Goal: Task Accomplishment & Management: Manage account settings

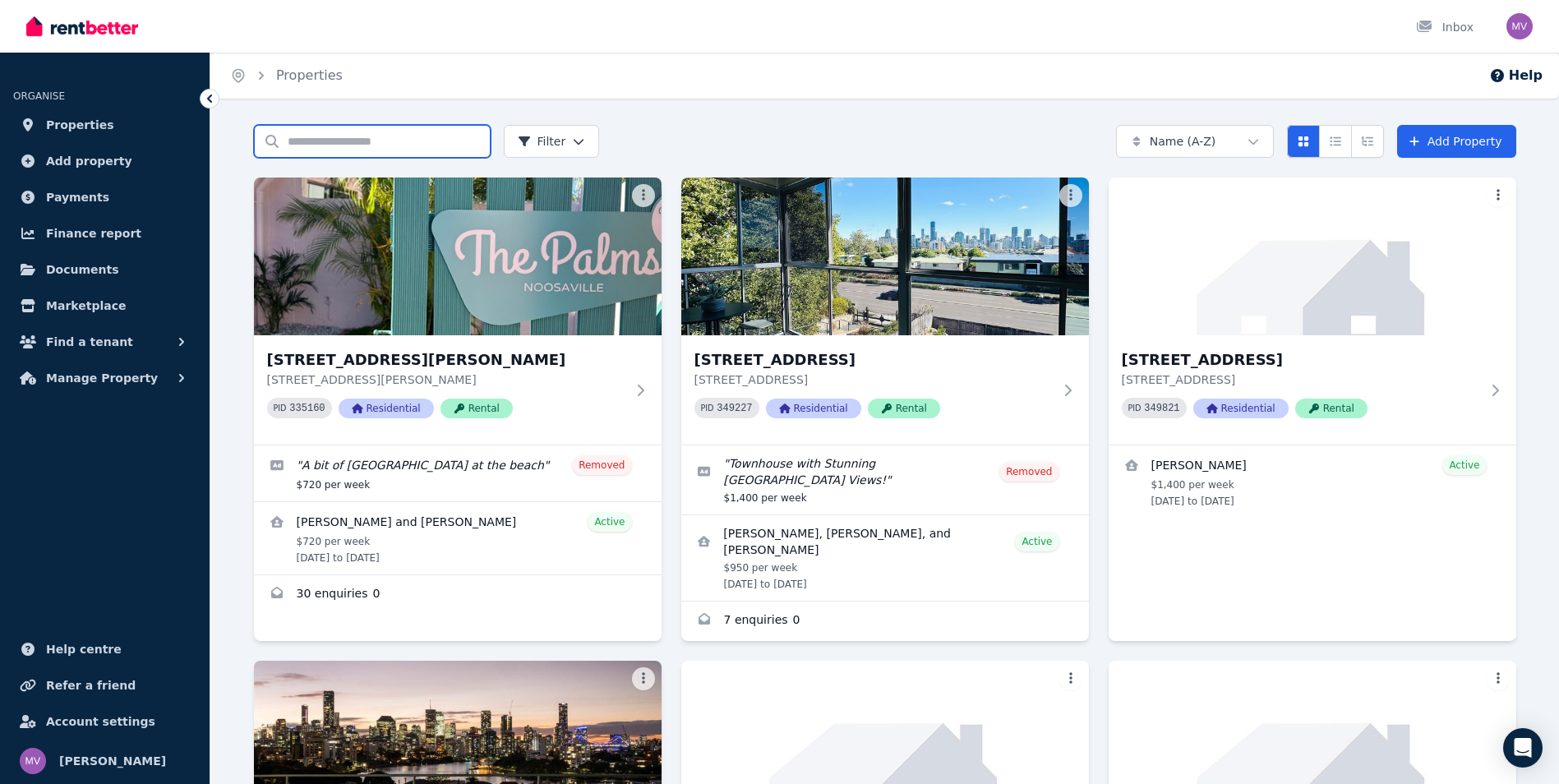
click at [342, 141] on input "Search properties" at bounding box center [373, 141] width 237 height 33
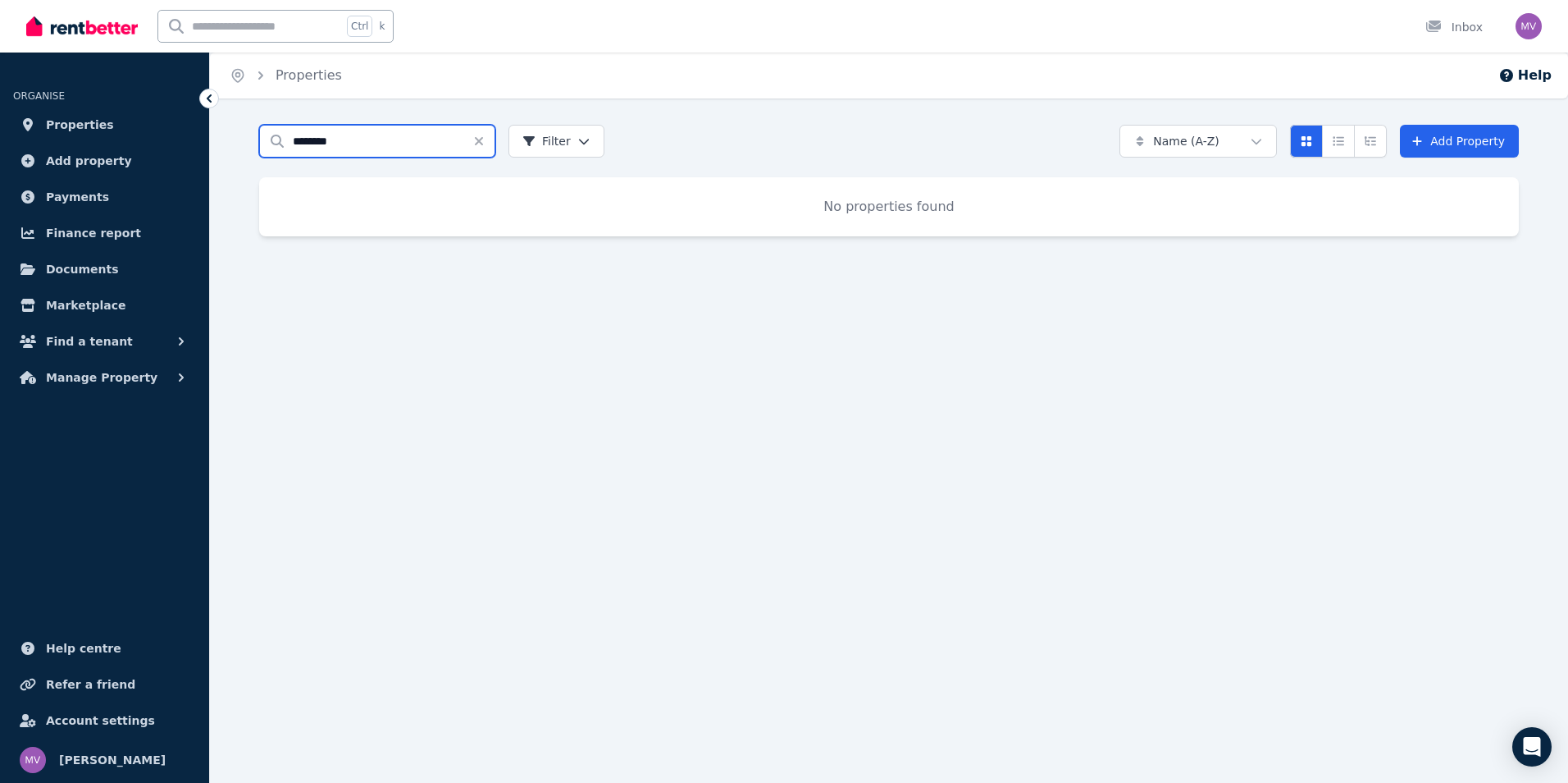
drag, startPoint x: 348, startPoint y: 137, endPoint x: 254, endPoint y: 139, distance: 94.0
click at [254, 139] on div "Search properties ******** Filter Name (A-Z) Add Property No properties found" at bounding box center [889, 195] width 1358 height 141
type input "*******"
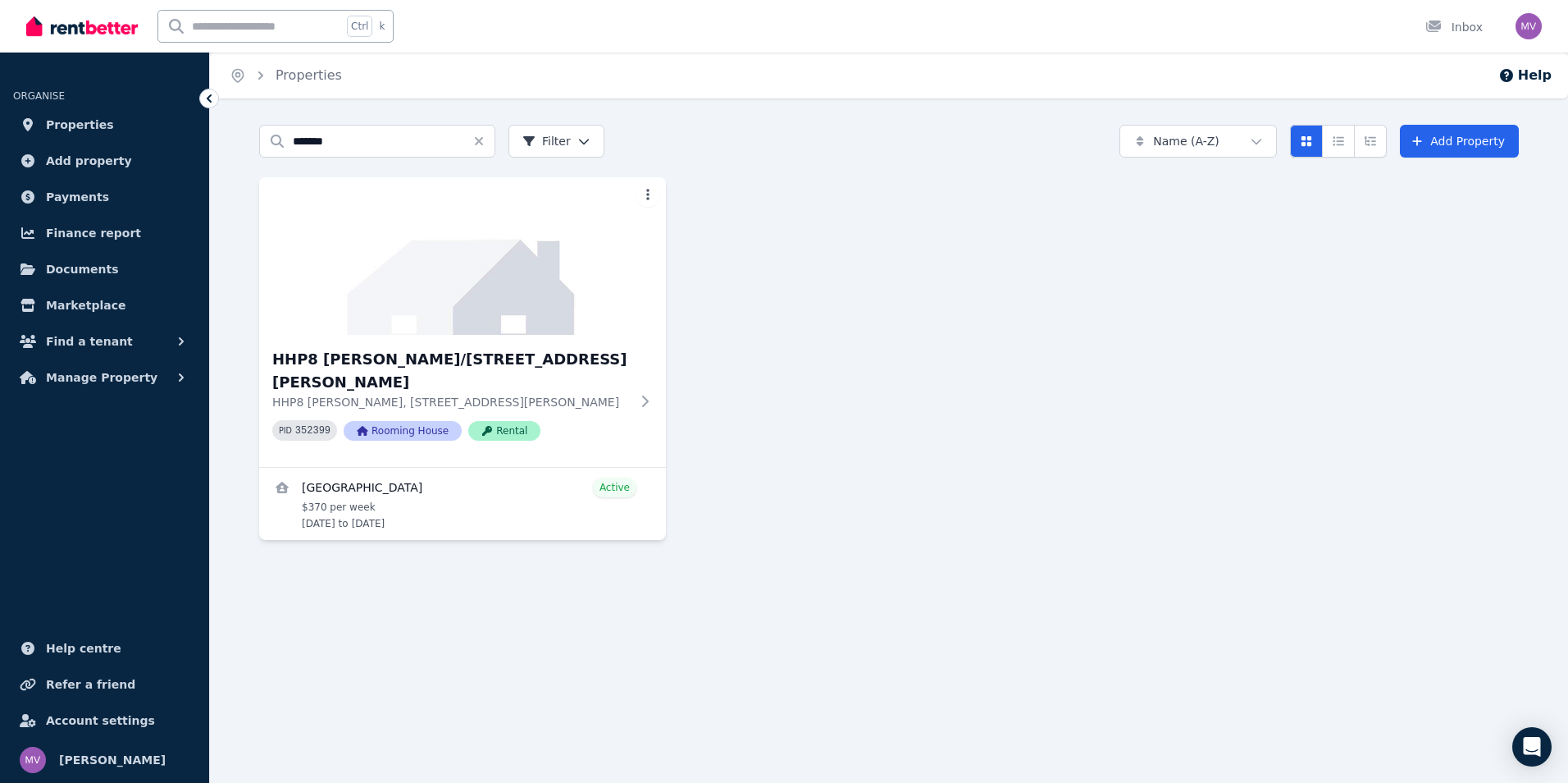
click at [364, 360] on h3 "HHP8 [PERSON_NAME]/[STREET_ADDRESS][PERSON_NAME]" at bounding box center [451, 371] width 358 height 46
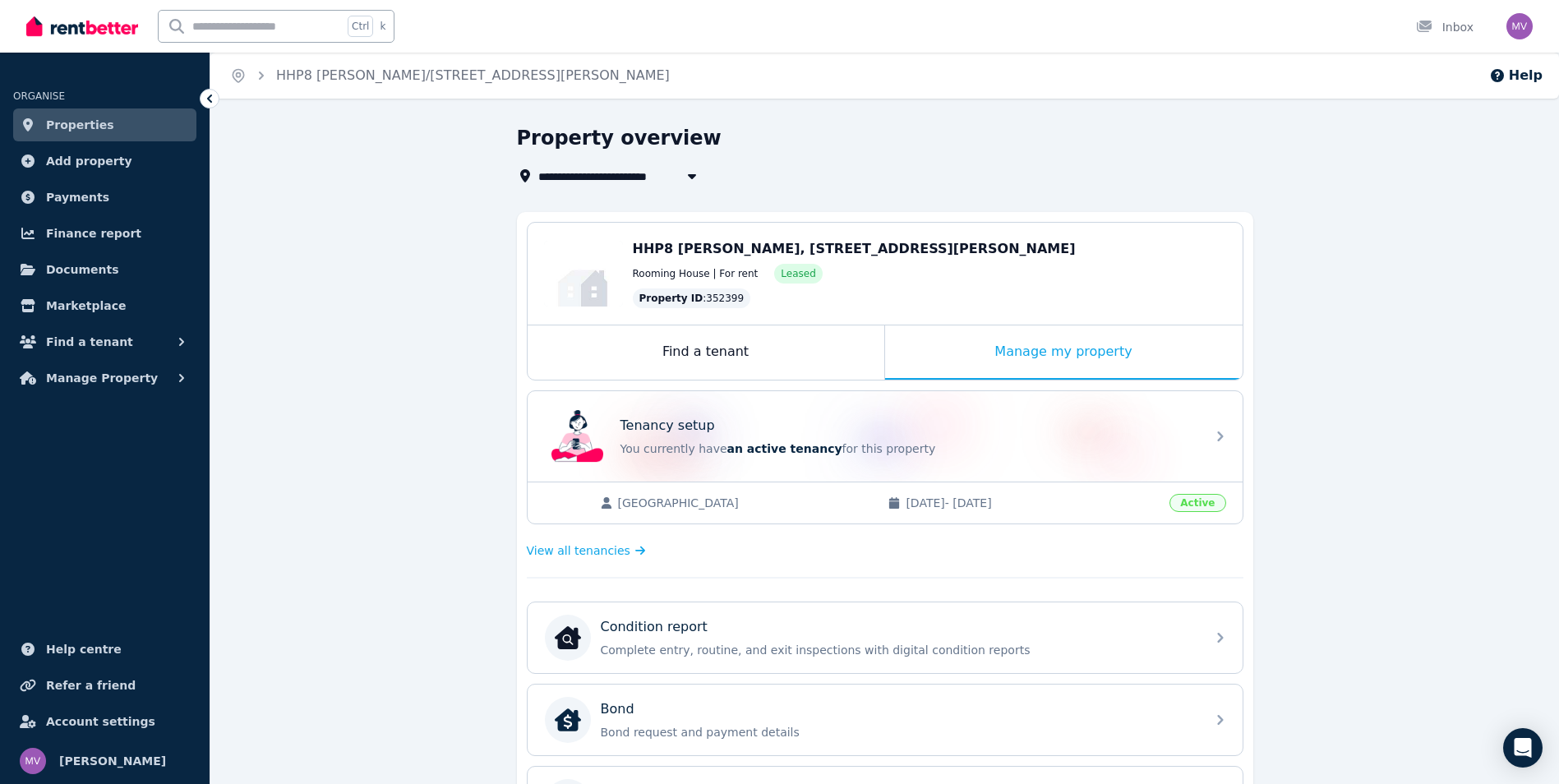
click at [586, 556] on span "View all tenancies" at bounding box center [578, 550] width 103 height 17
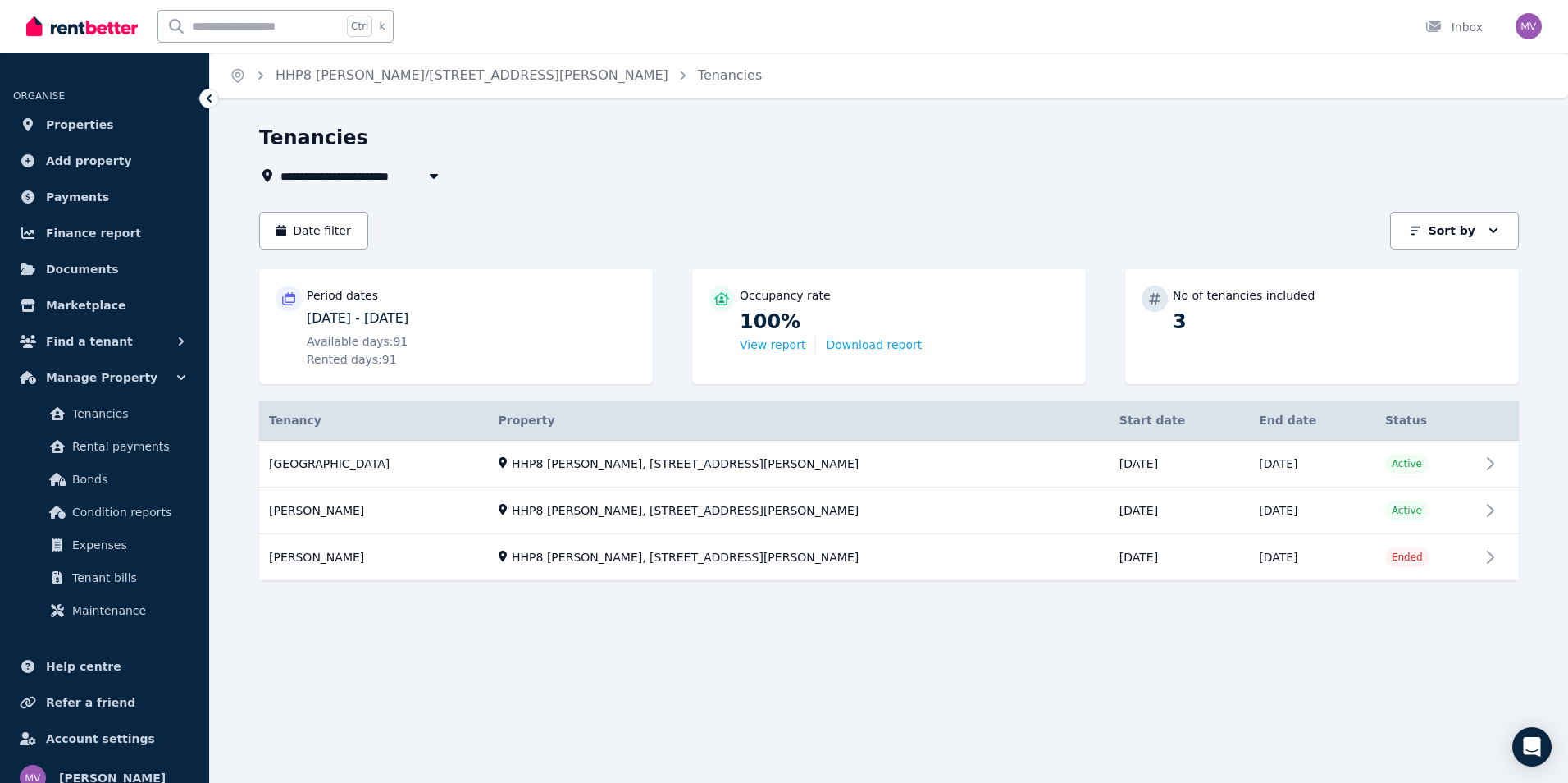
click at [312, 459] on link "View property details" at bounding box center [889, 464] width 1259 height 47
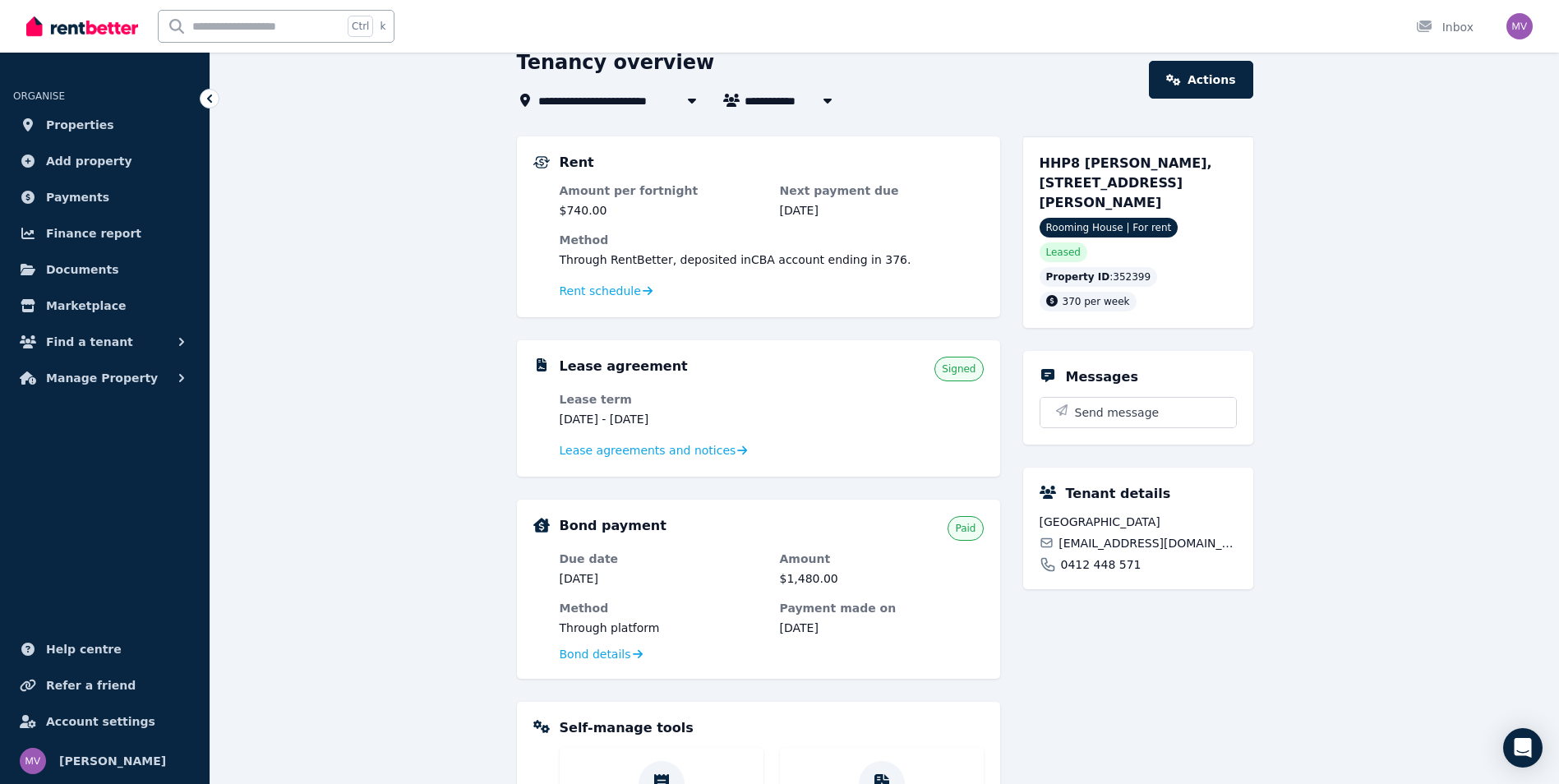
scroll to position [73, 0]
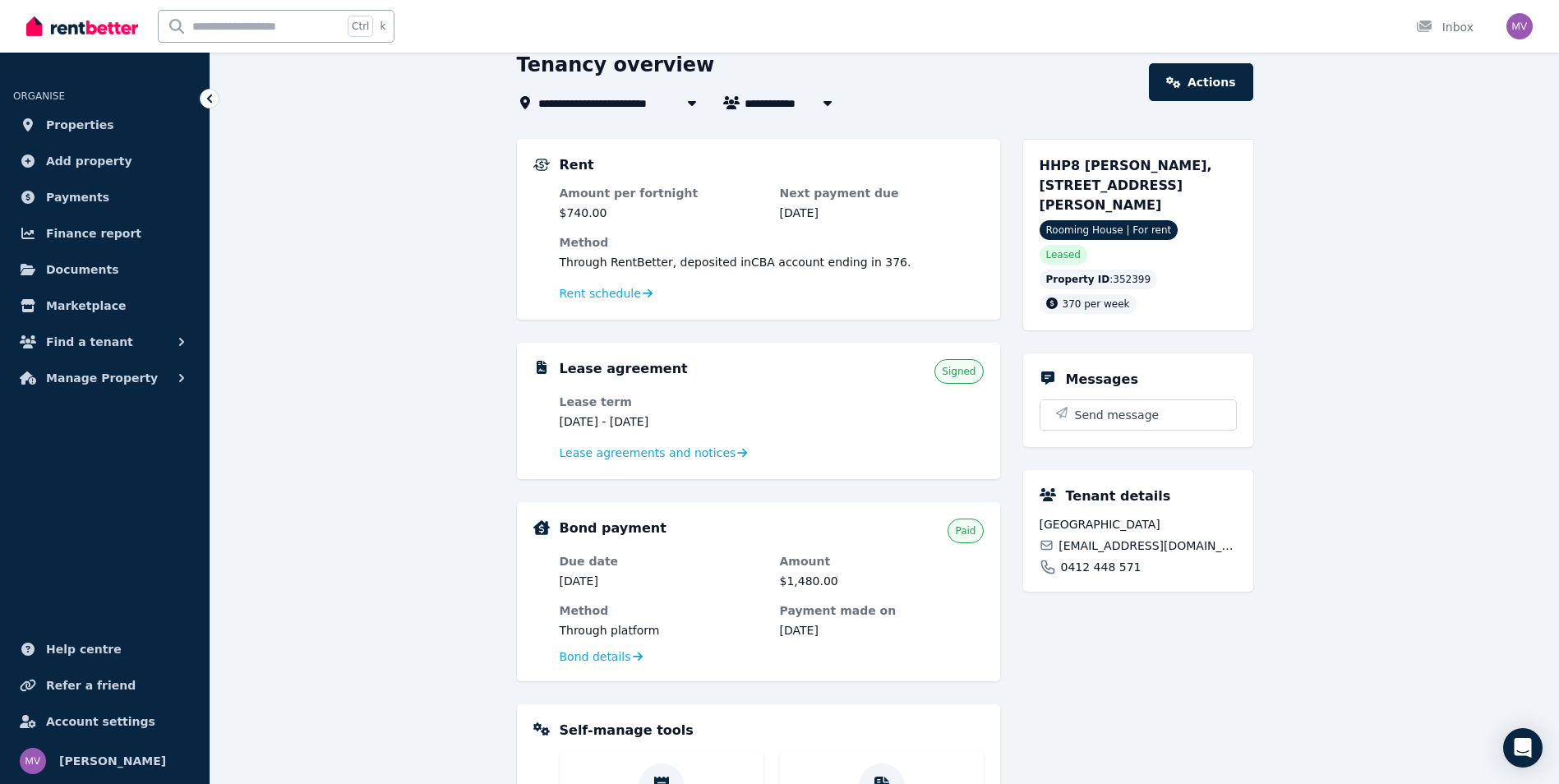
click at [620, 302] on div "Rent schedule" at bounding box center [772, 294] width 424 height 20
click at [603, 291] on span "Rent schedule" at bounding box center [600, 293] width 82 height 17
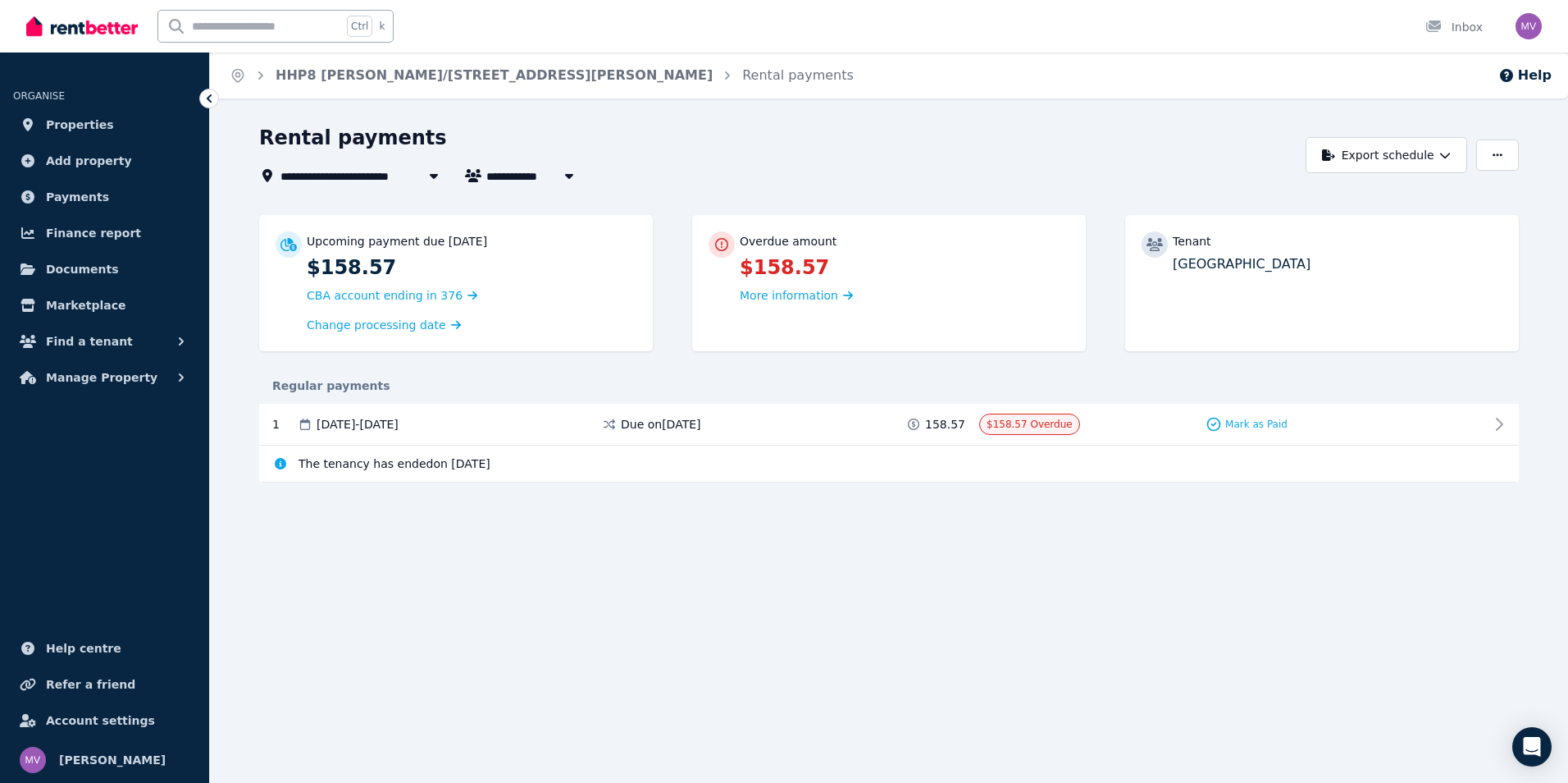
click at [1268, 429] on span "Mark as Paid" at bounding box center [1255, 424] width 62 height 13
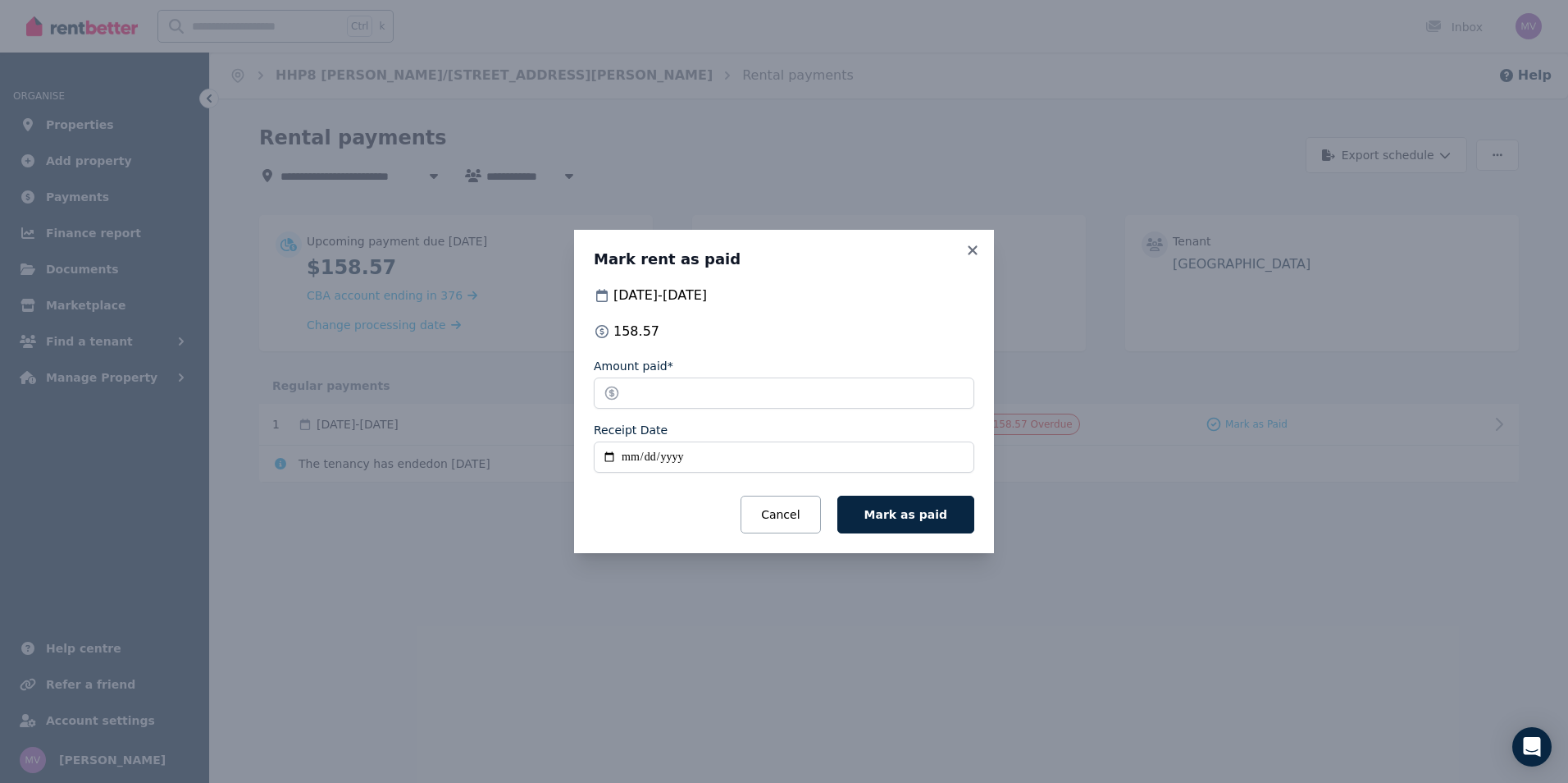
click at [610, 460] on input "Receipt Date" at bounding box center [784, 457] width 380 height 31
type input "**********"
click at [896, 514] on span "Mark as paid" at bounding box center [905, 513] width 83 height 13
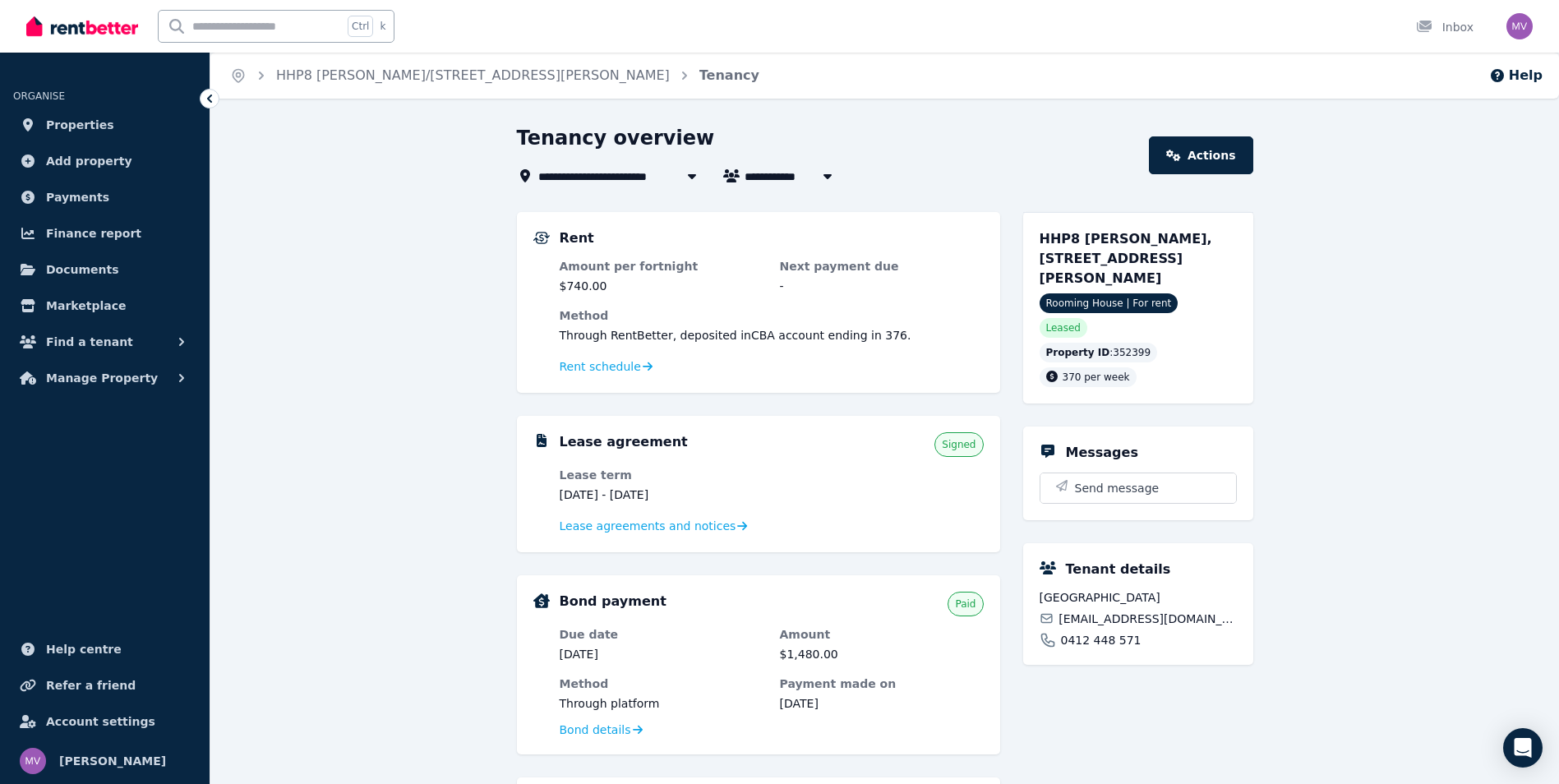
click at [116, 381] on span "Manage Property" at bounding box center [102, 378] width 111 height 20
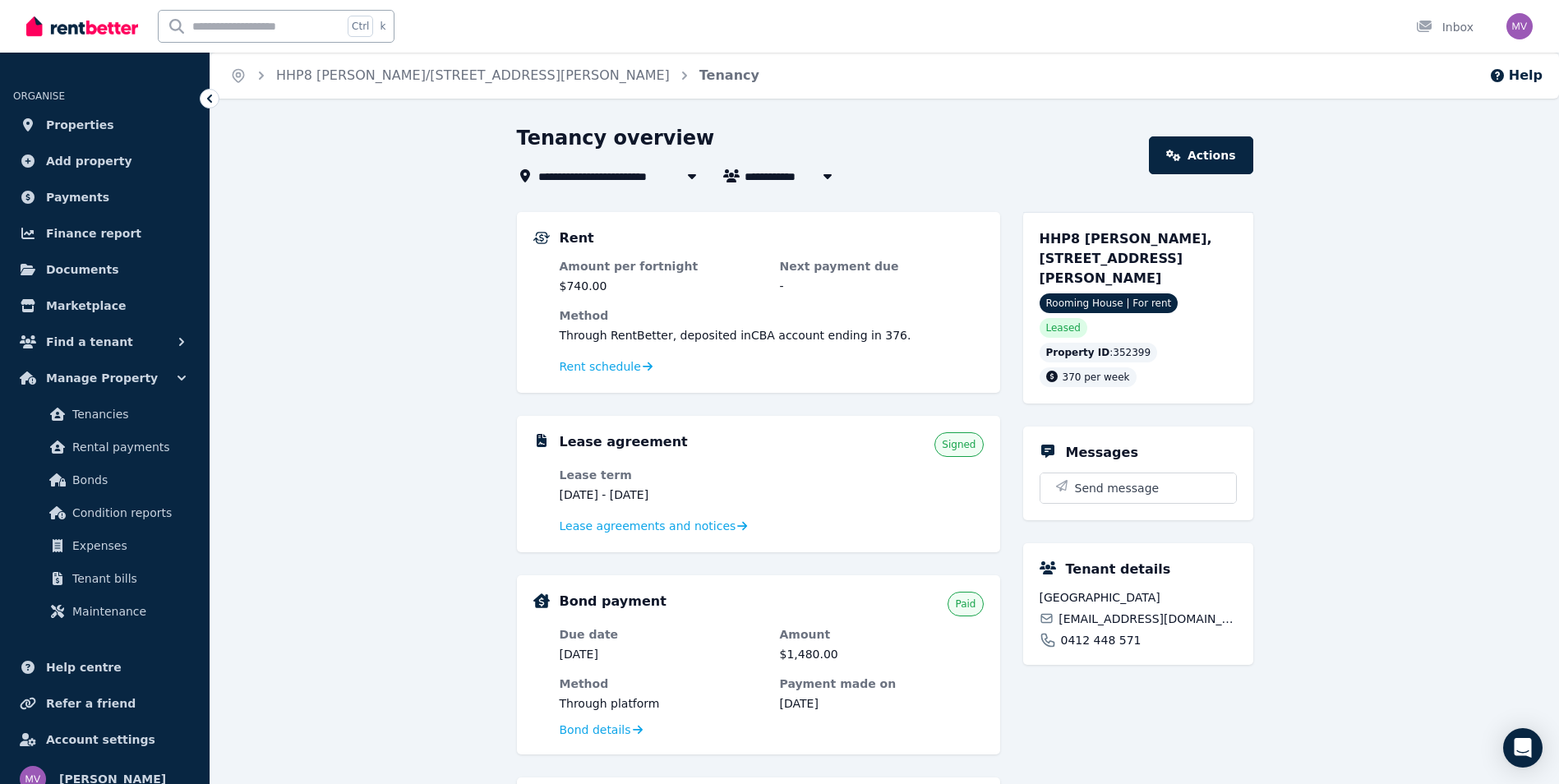
click at [111, 418] on span "Tenancies" at bounding box center [127, 414] width 111 height 20
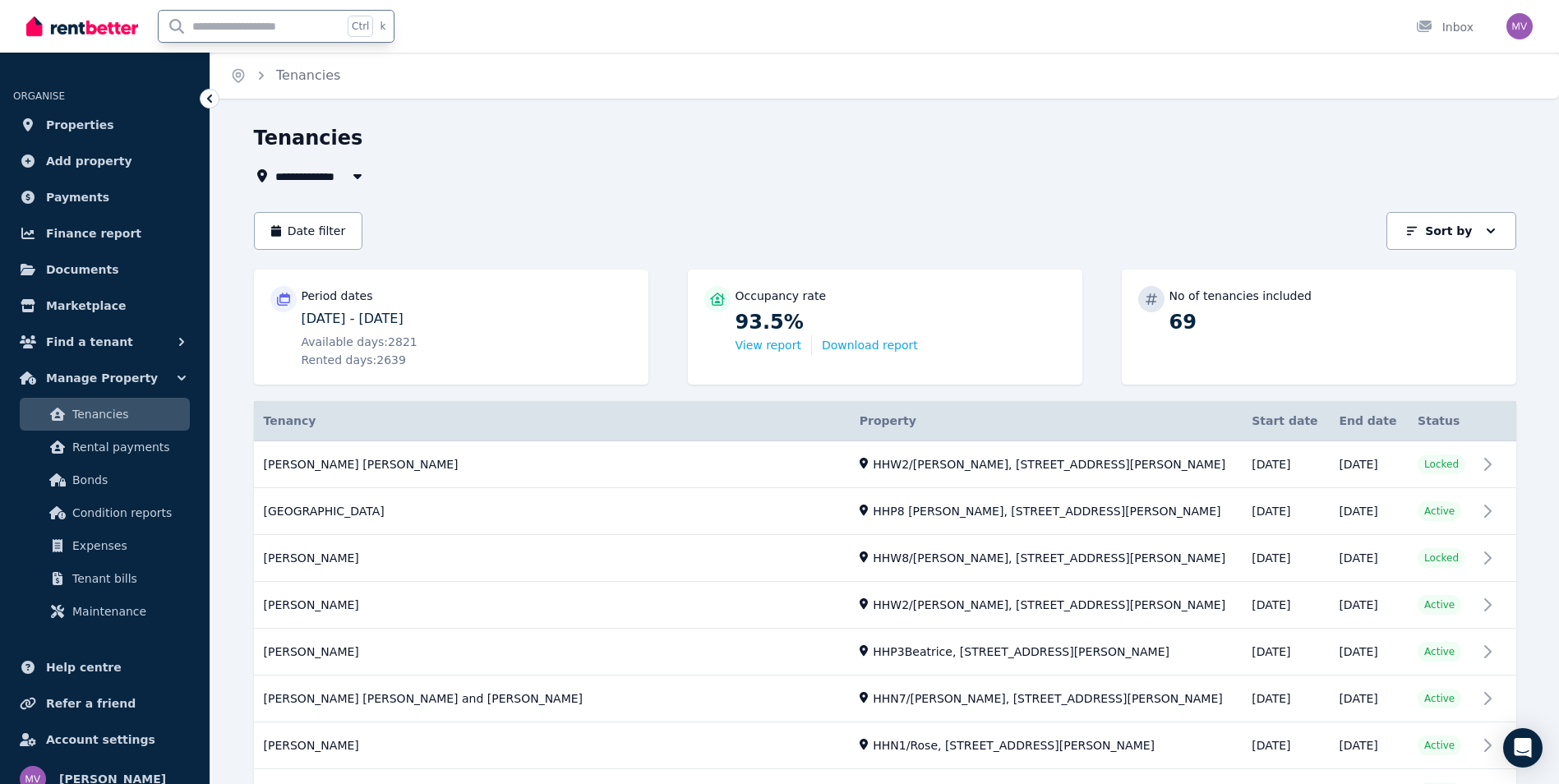
click at [242, 34] on input "text" at bounding box center [250, 27] width 184 height 32
type input "*******"
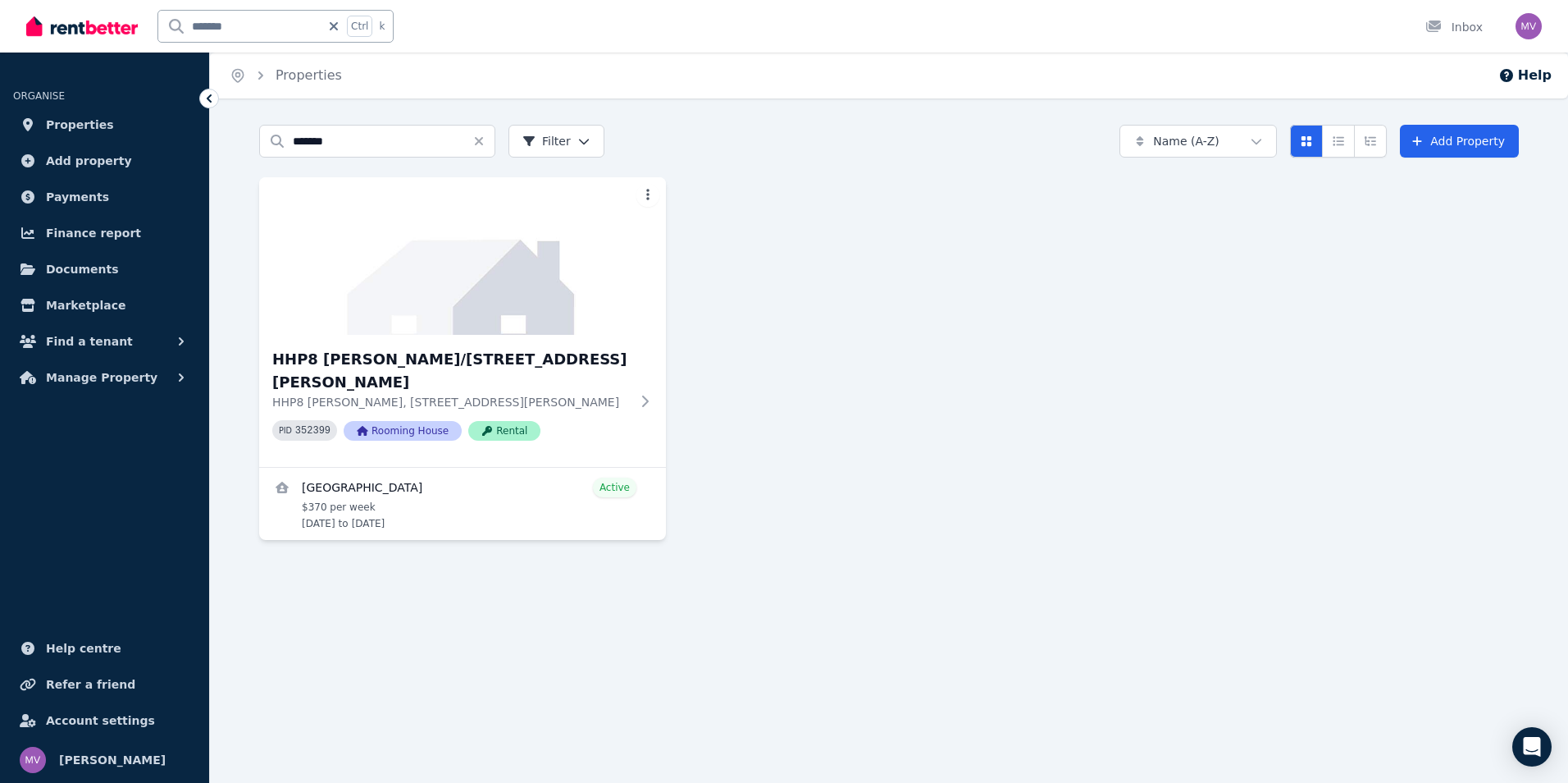
click at [406, 355] on h3 "HHP8 [PERSON_NAME]/[STREET_ADDRESS][PERSON_NAME]" at bounding box center [451, 371] width 358 height 46
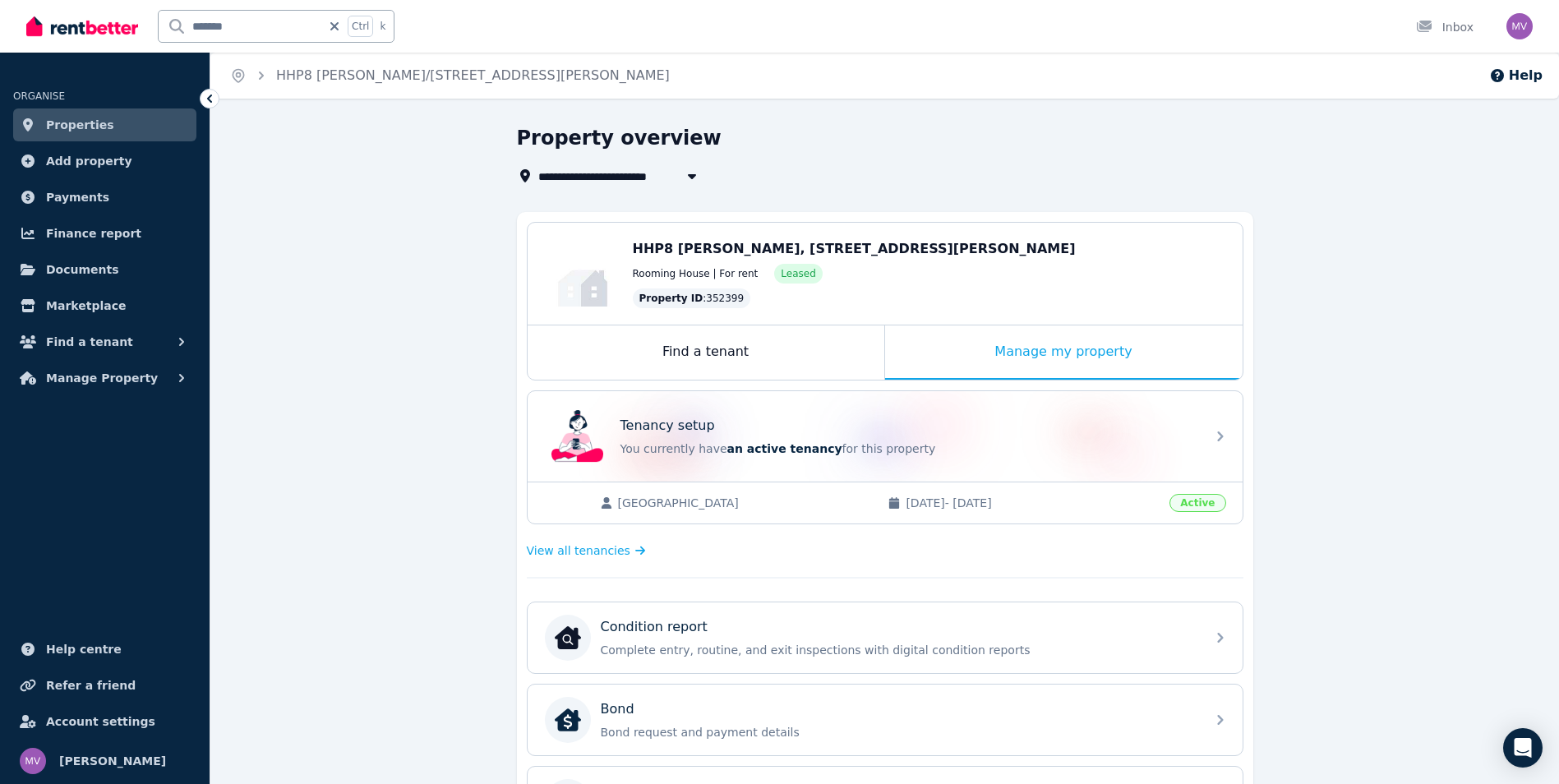
click at [593, 552] on span "View all tenancies" at bounding box center [578, 550] width 103 height 17
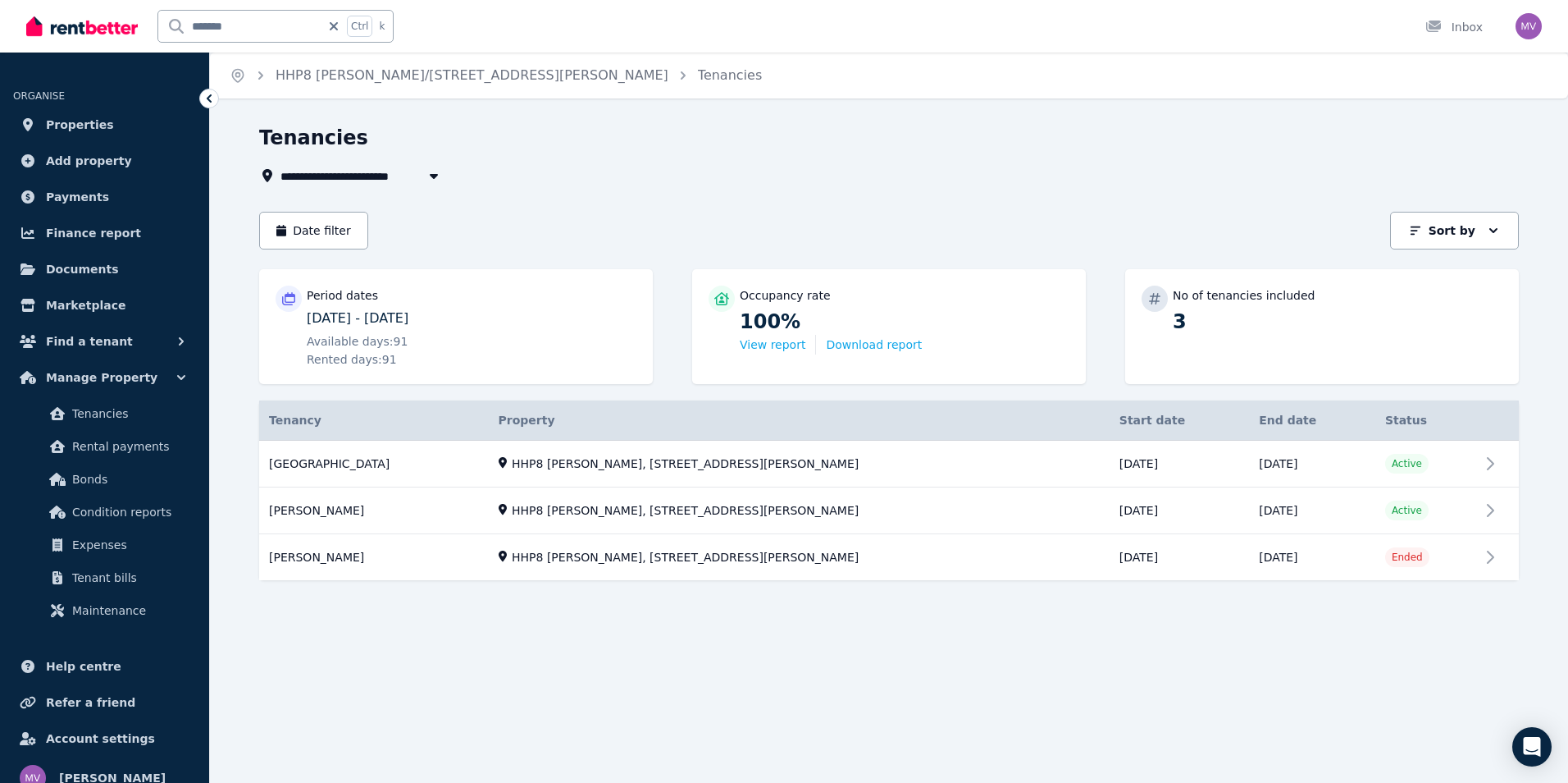
click at [1489, 461] on link "View property details" at bounding box center [889, 464] width 1259 height 47
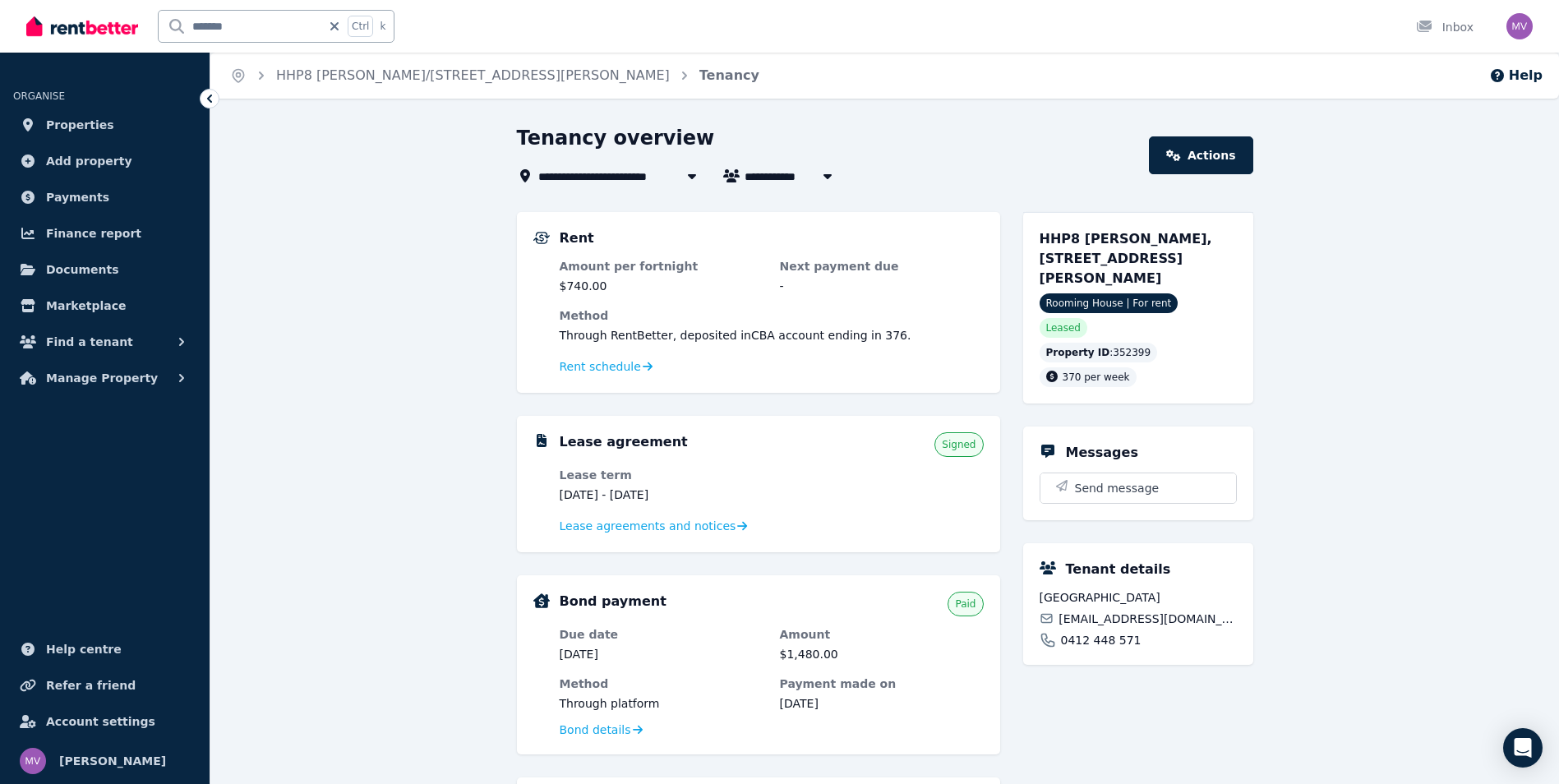
click at [1235, 155] on link "Actions" at bounding box center [1200, 155] width 103 height 37
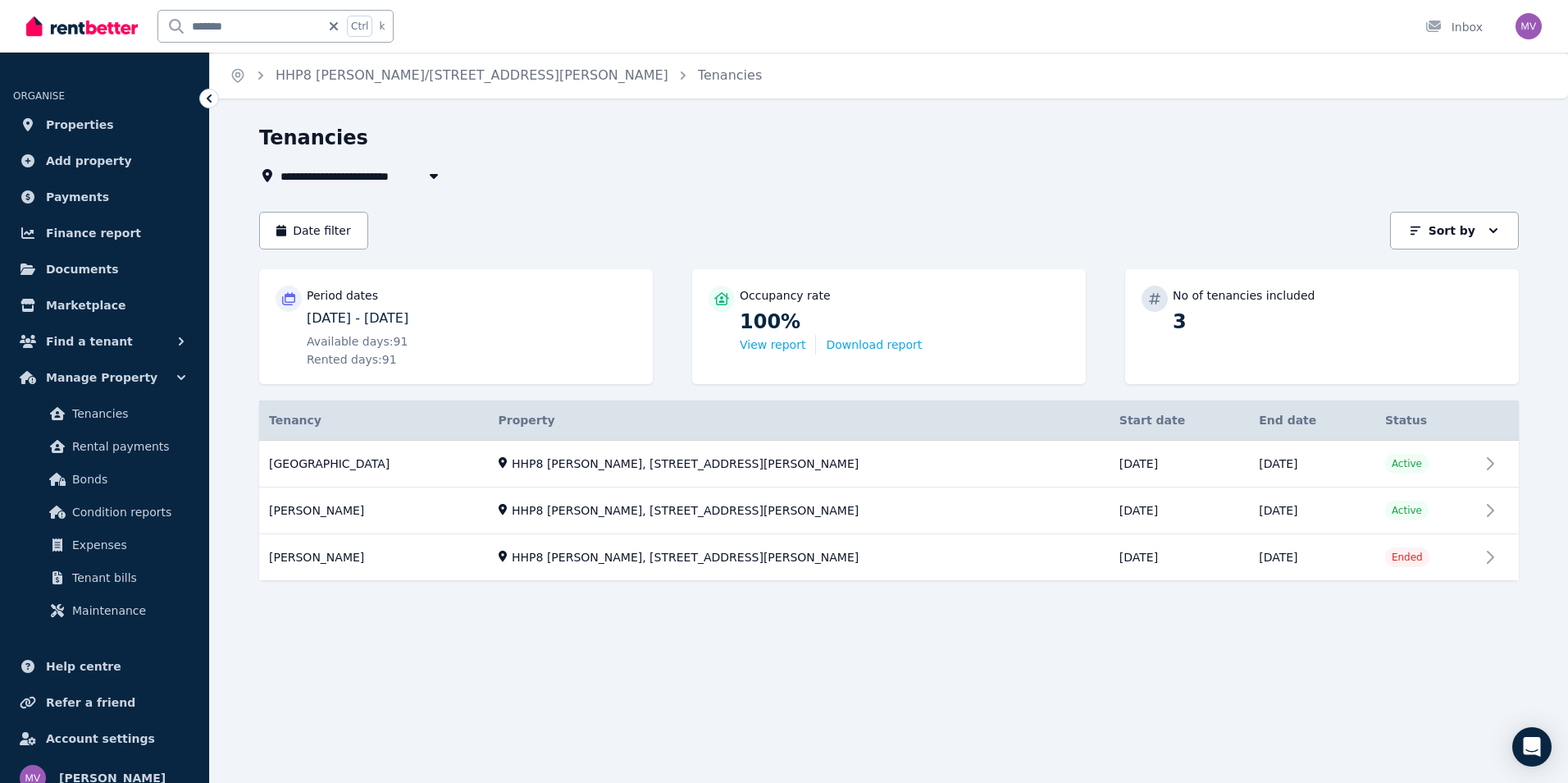
click at [333, 465] on link "View property details" at bounding box center [889, 464] width 1259 height 47
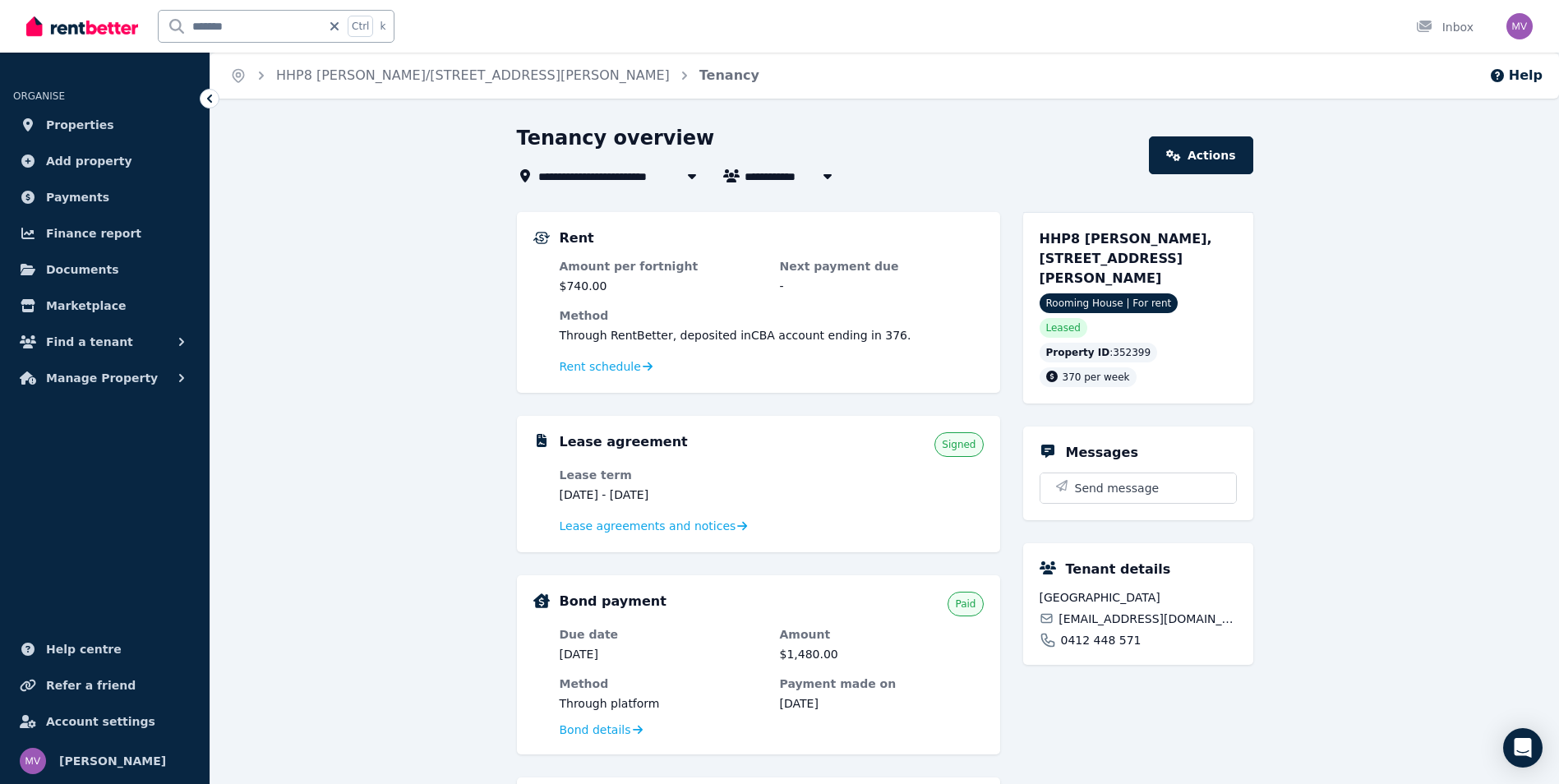
click at [1236, 161] on link "Actions" at bounding box center [1200, 155] width 103 height 37
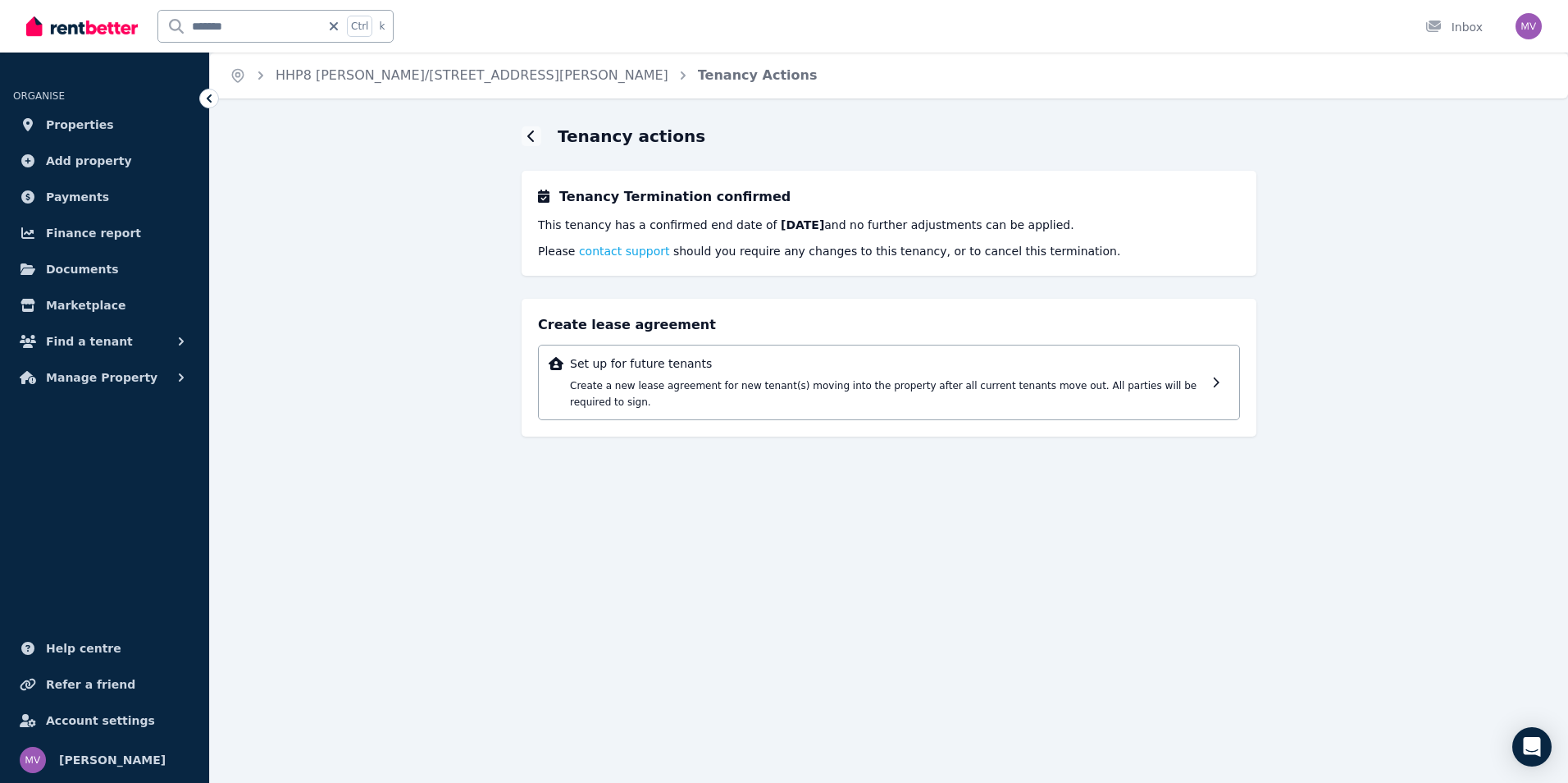
click at [1218, 378] on icon at bounding box center [1216, 383] width 6 height 10
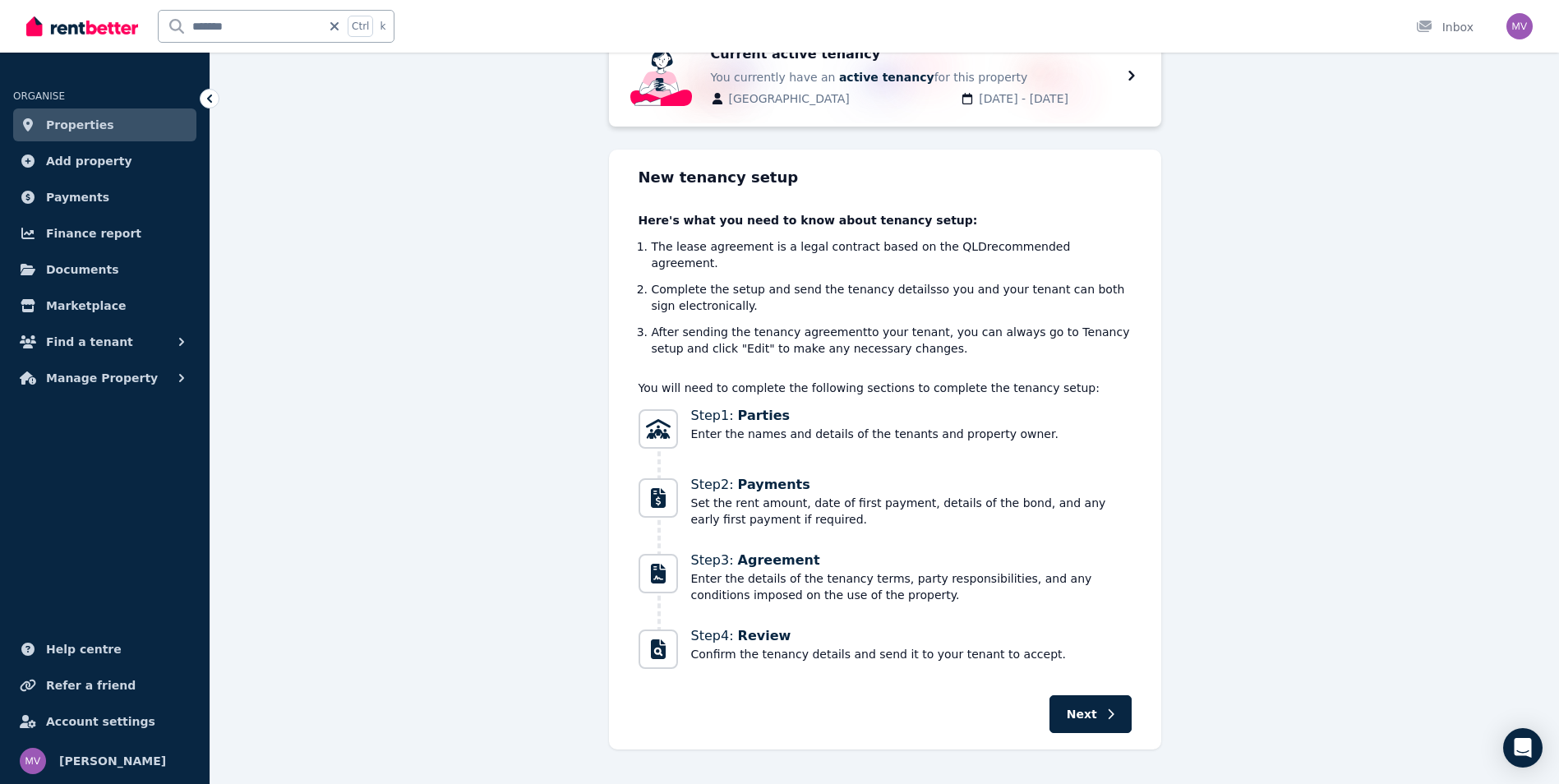
scroll to position [138, 0]
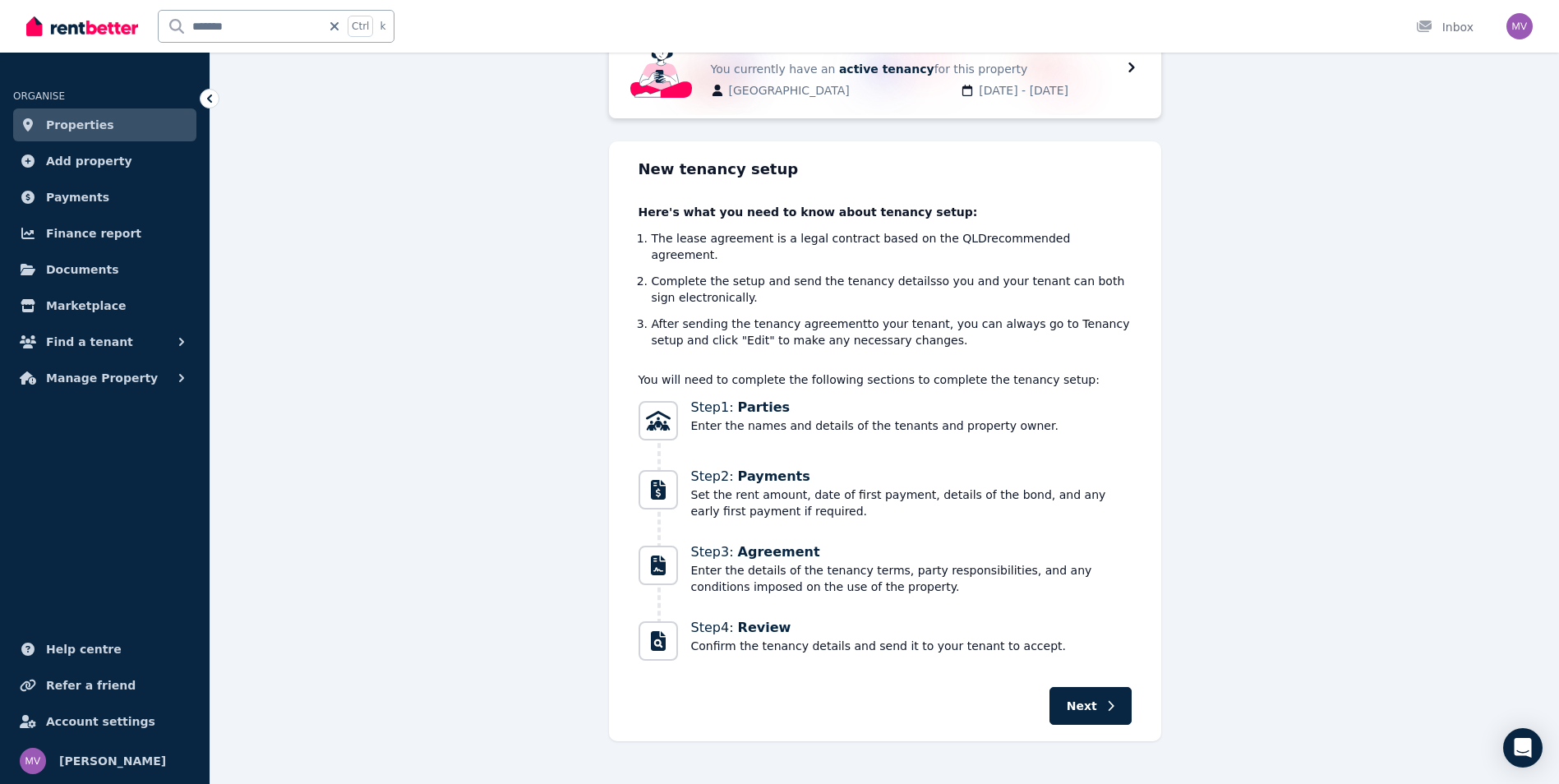
click at [1074, 697] on span "Next" at bounding box center [1082, 705] width 31 height 17
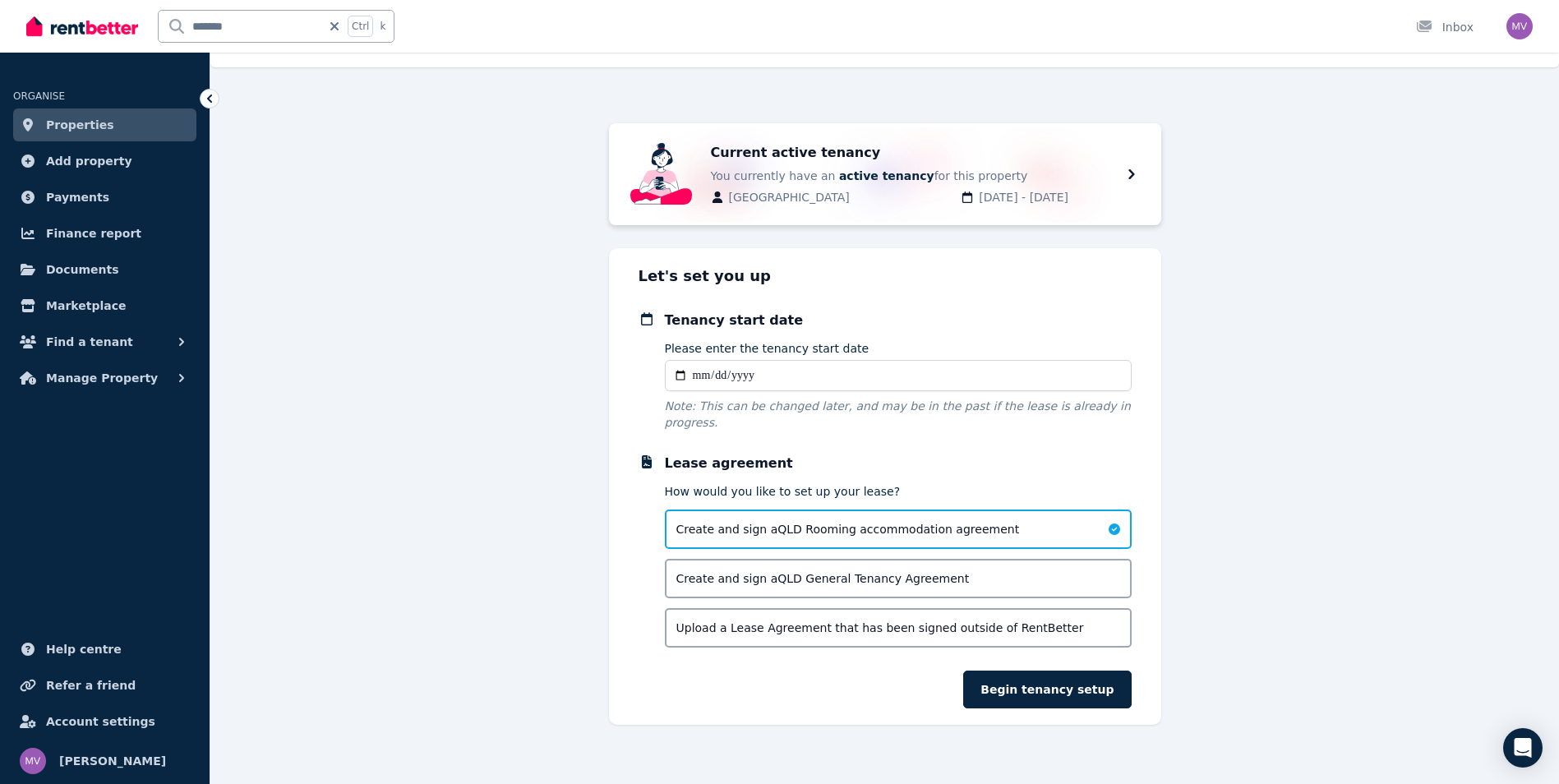
scroll to position [30, 0]
click at [1138, 174] on icon at bounding box center [1131, 175] width 20 height 20
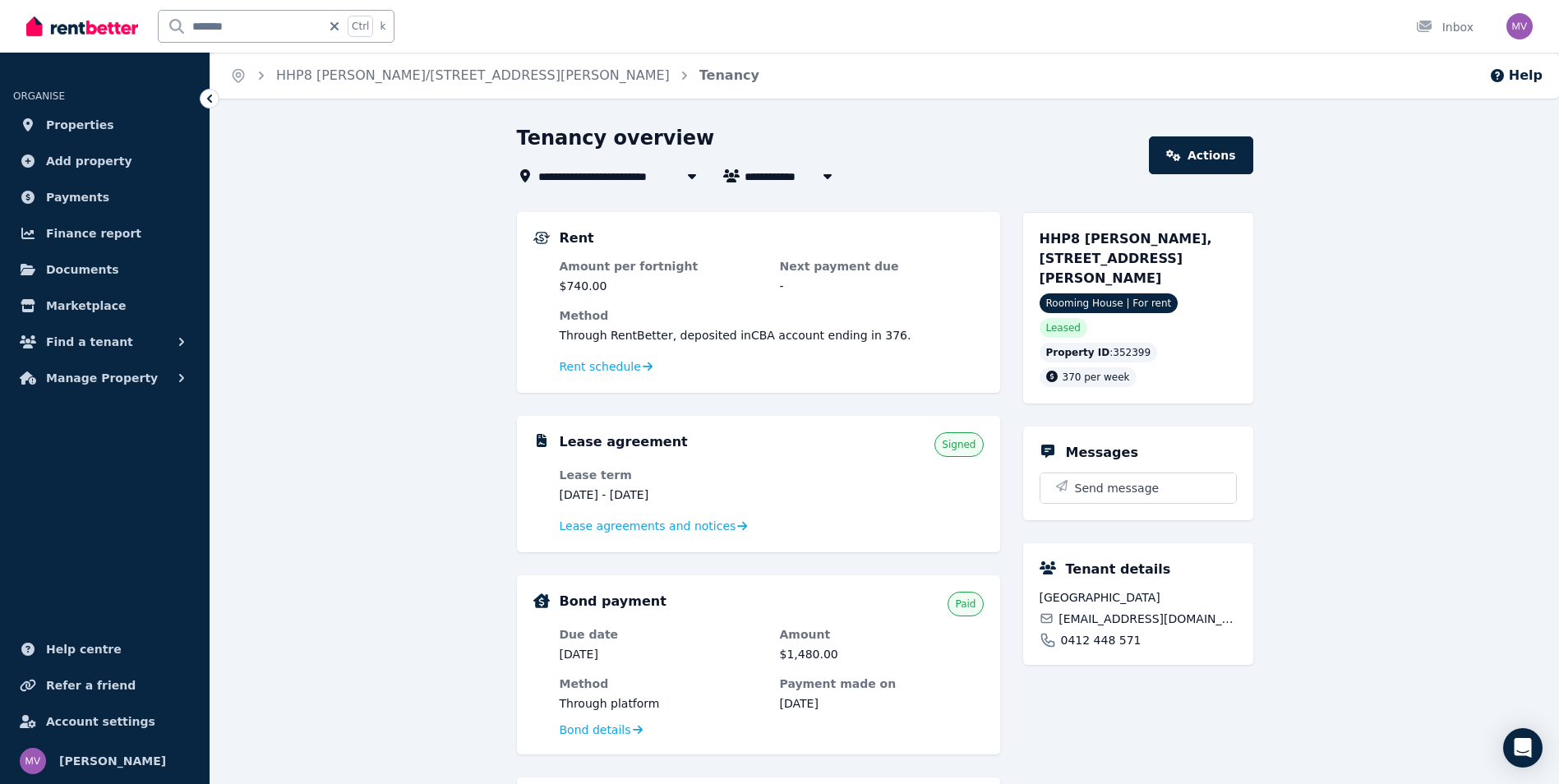
click at [1181, 156] on icon at bounding box center [1174, 156] width 14 height 12
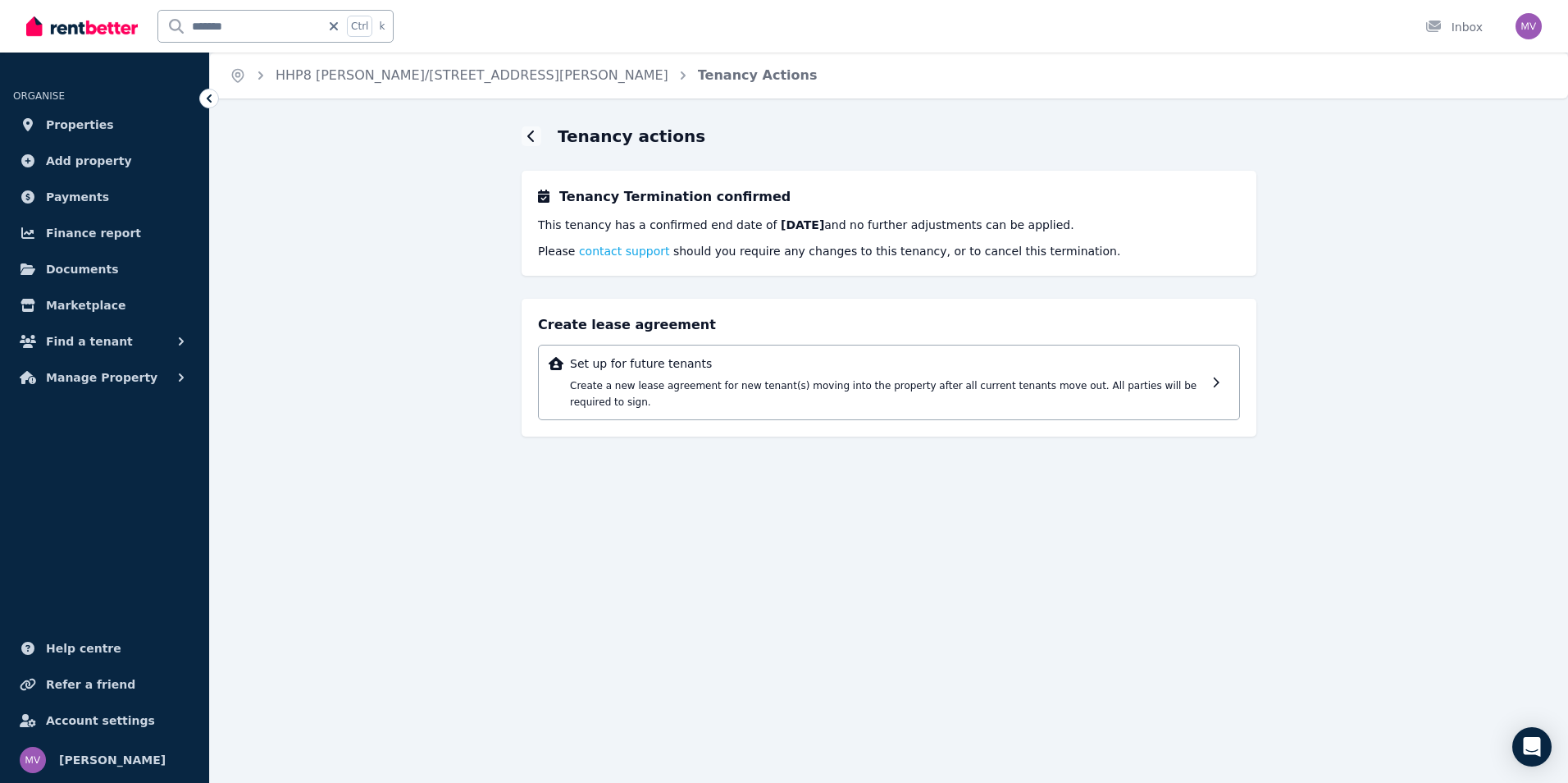
click at [675, 371] on p "Set up for future tenants" at bounding box center [888, 363] width 635 height 17
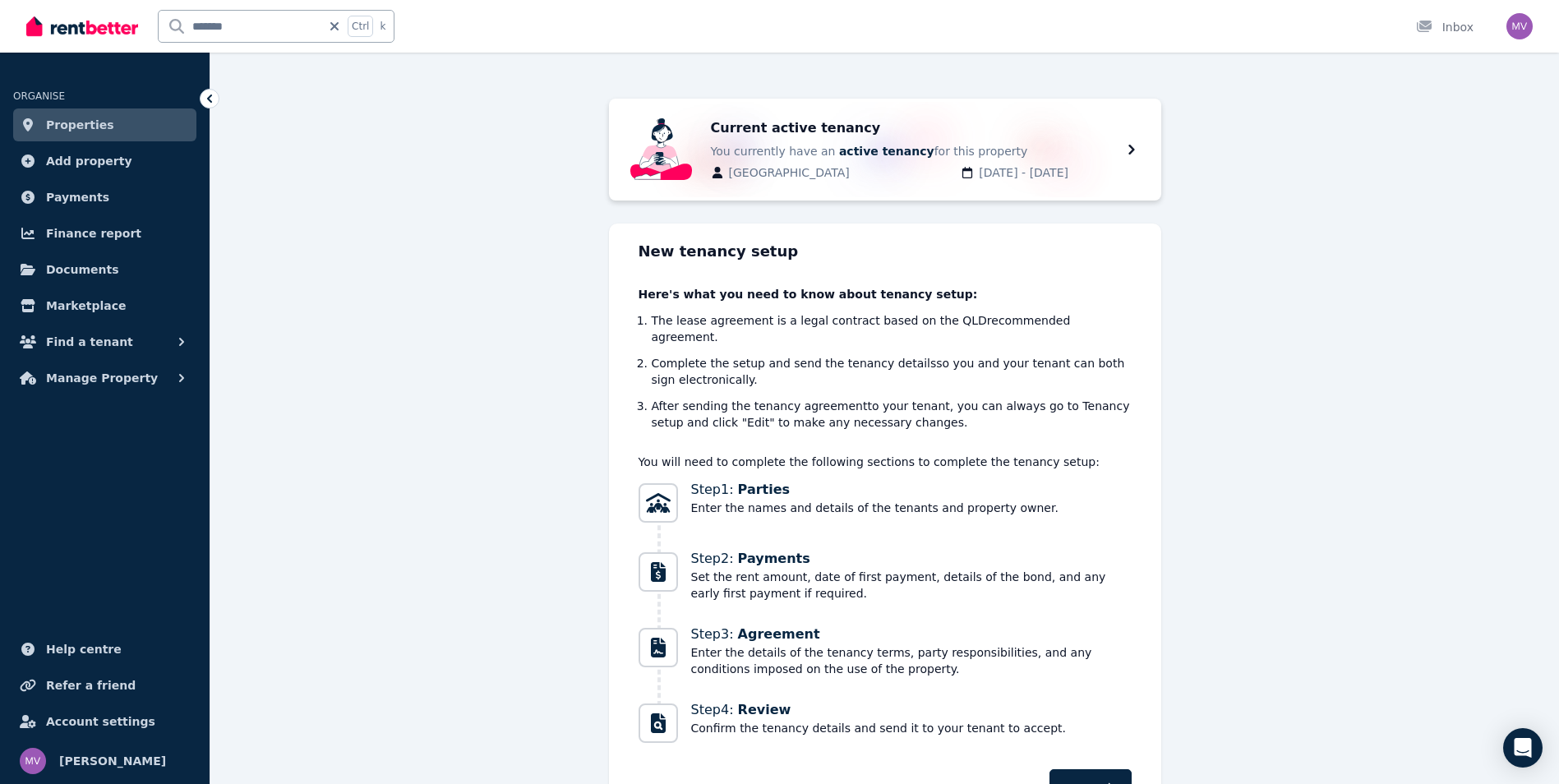
scroll to position [138, 0]
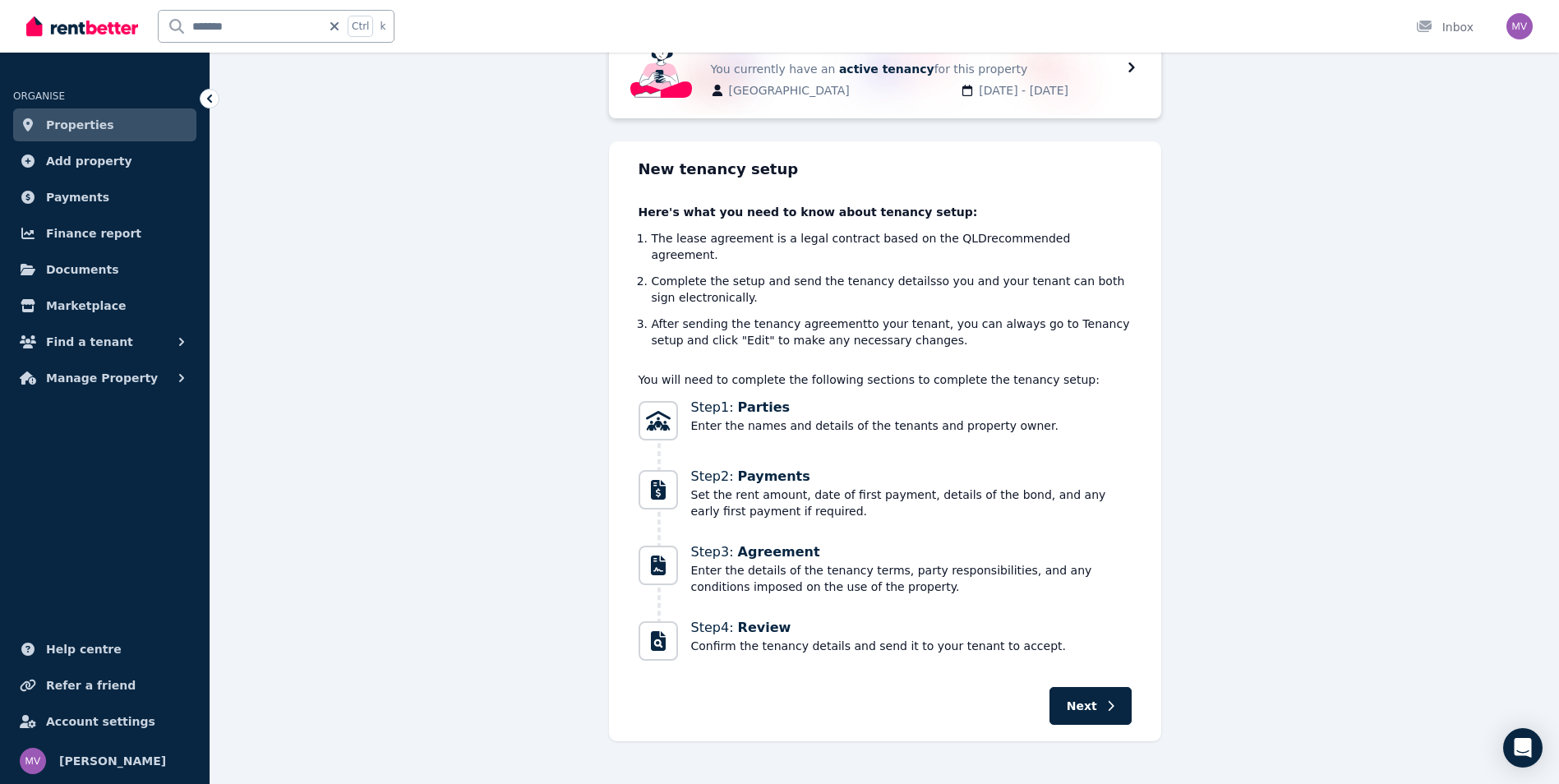
click at [1090, 697] on span "Next" at bounding box center [1082, 705] width 31 height 17
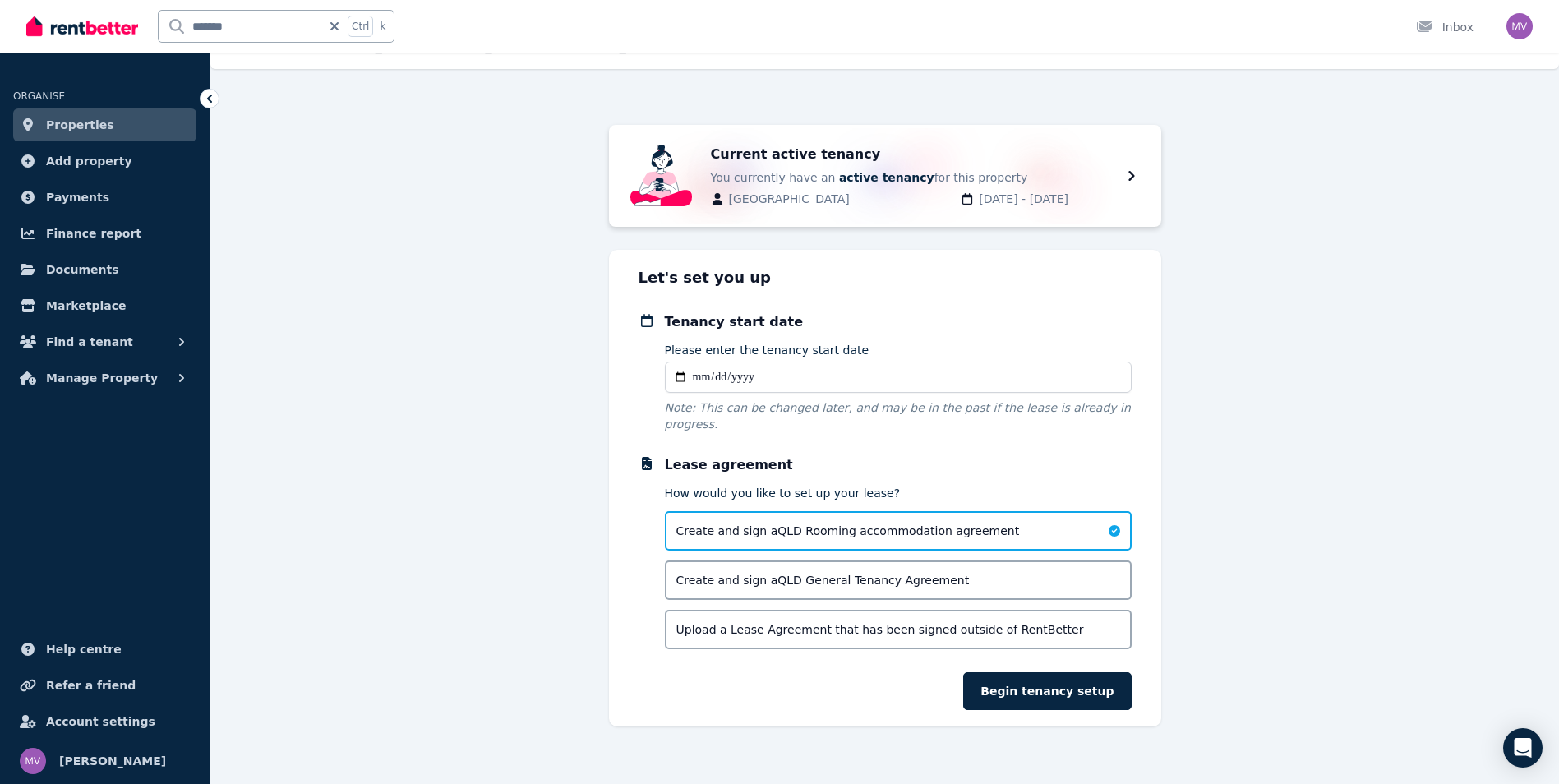
click at [677, 379] on input "Please enter the tenancy start date" at bounding box center [899, 377] width 467 height 32
type input "**********"
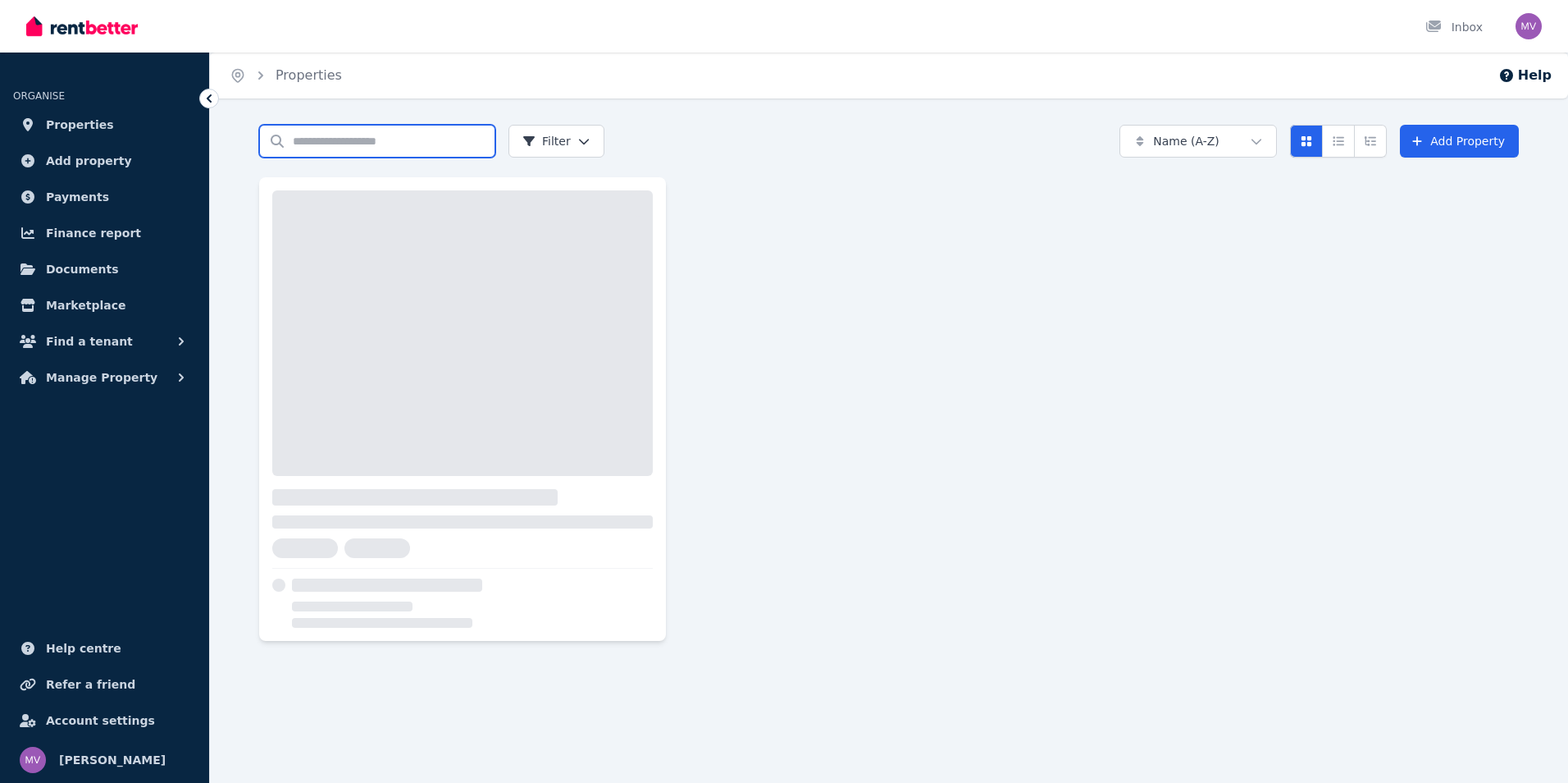
click at [345, 142] on input "Search properties" at bounding box center [377, 141] width 236 height 32
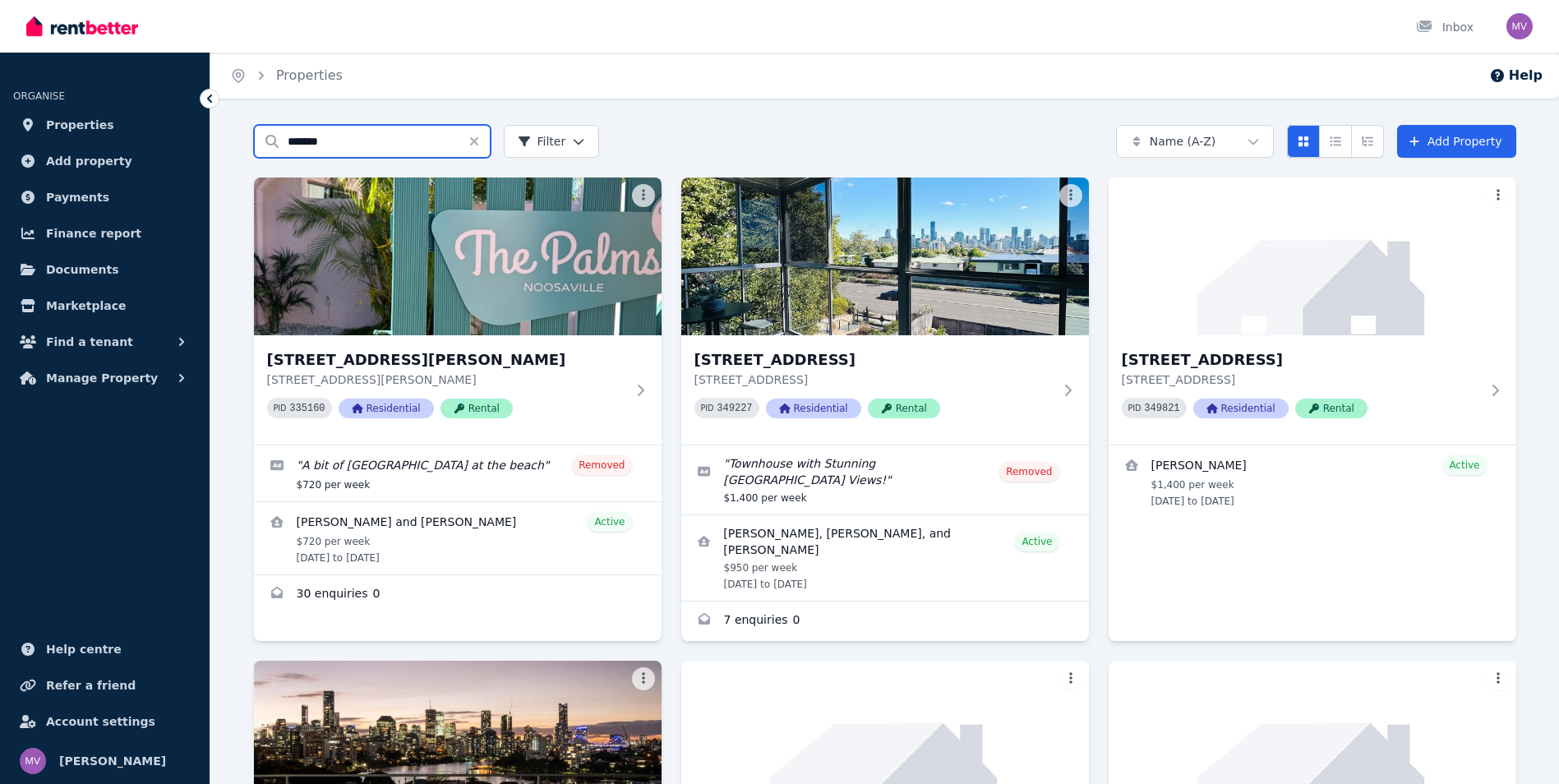
type input "*******"
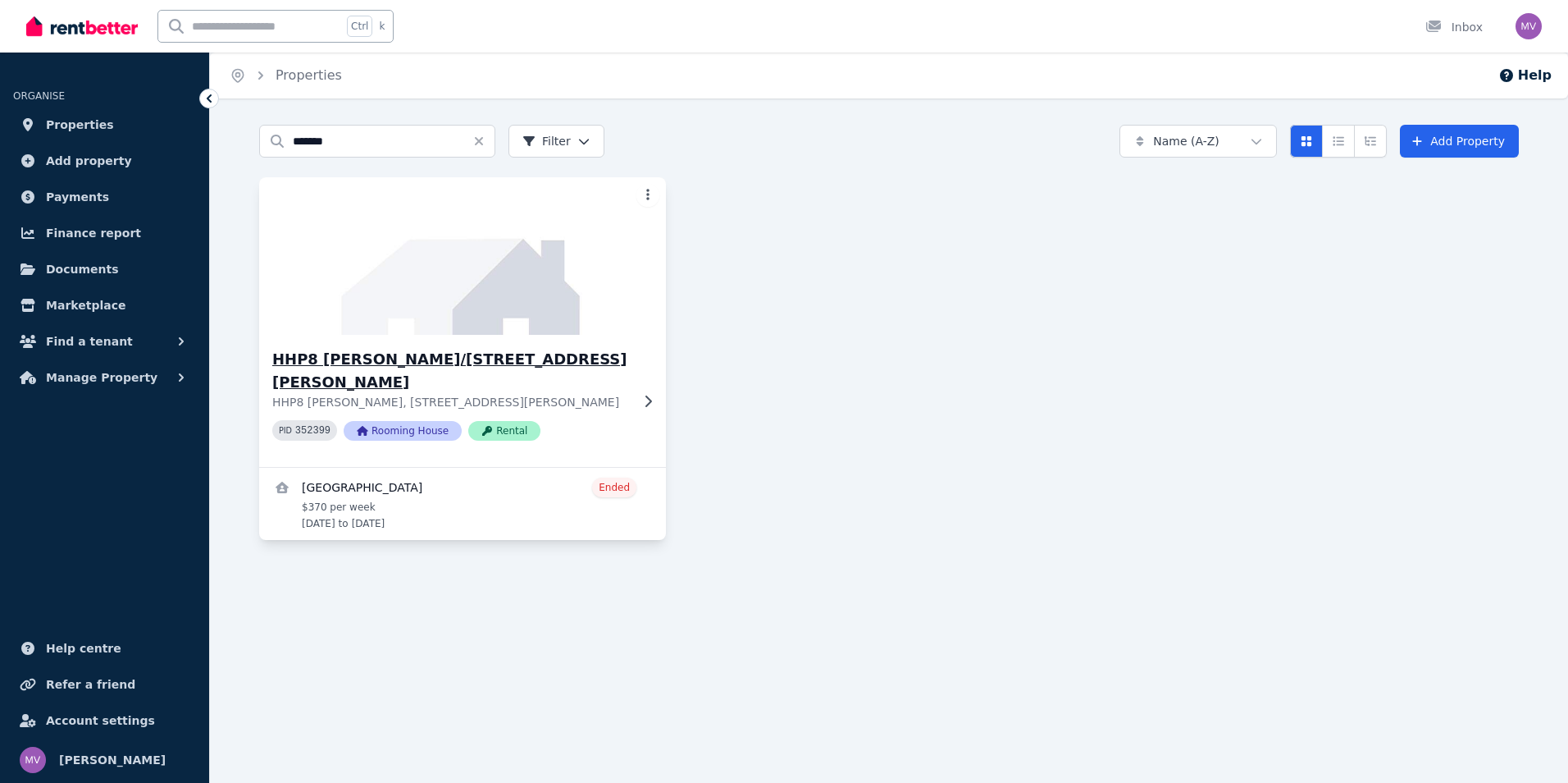
click at [387, 363] on h3 "HHP8 [PERSON_NAME]/[STREET_ADDRESS][PERSON_NAME]" at bounding box center [451, 371] width 358 height 46
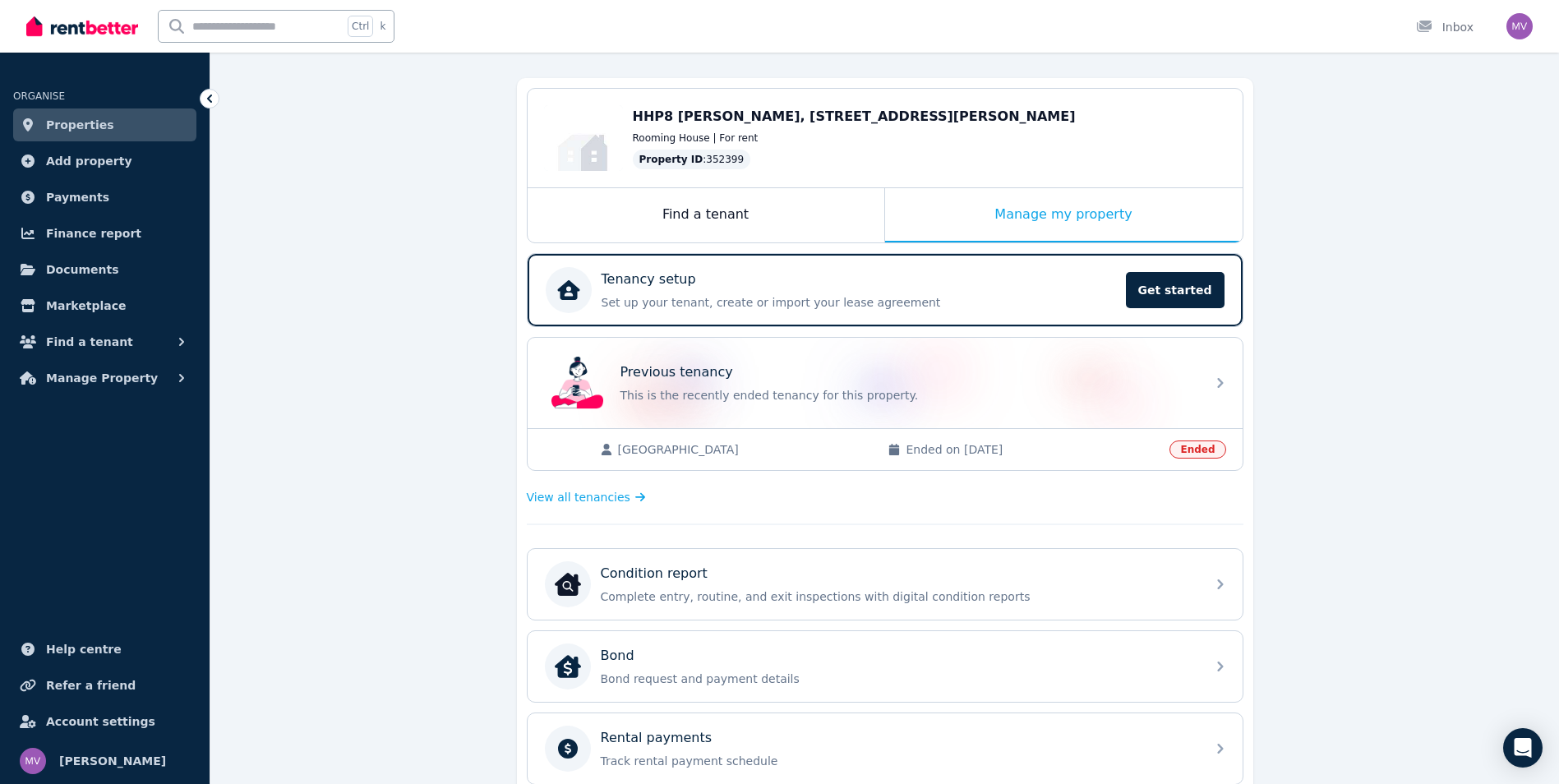
scroll to position [142, 0]
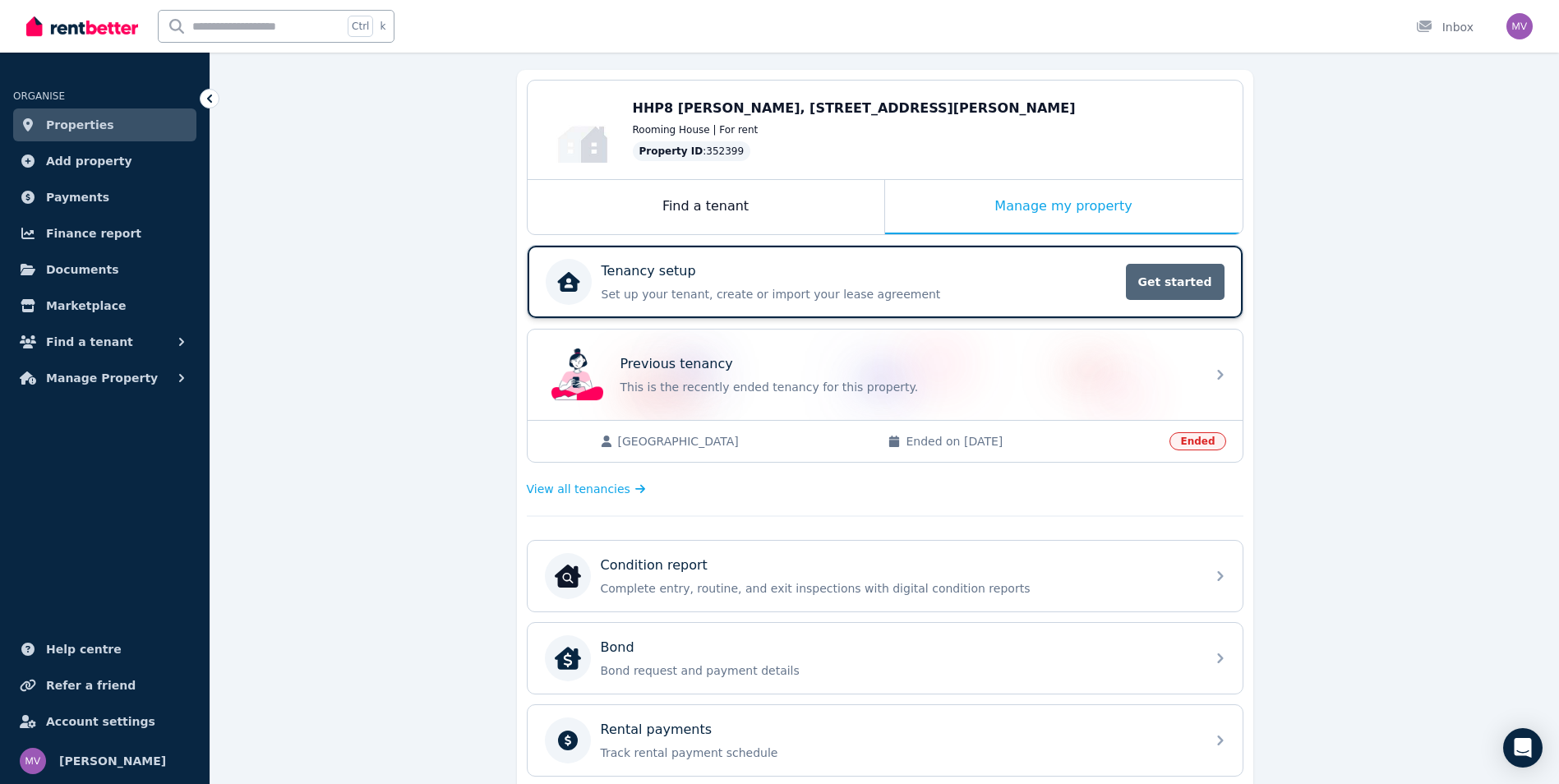
click at [1151, 279] on span "Get started" at bounding box center [1176, 282] width 99 height 36
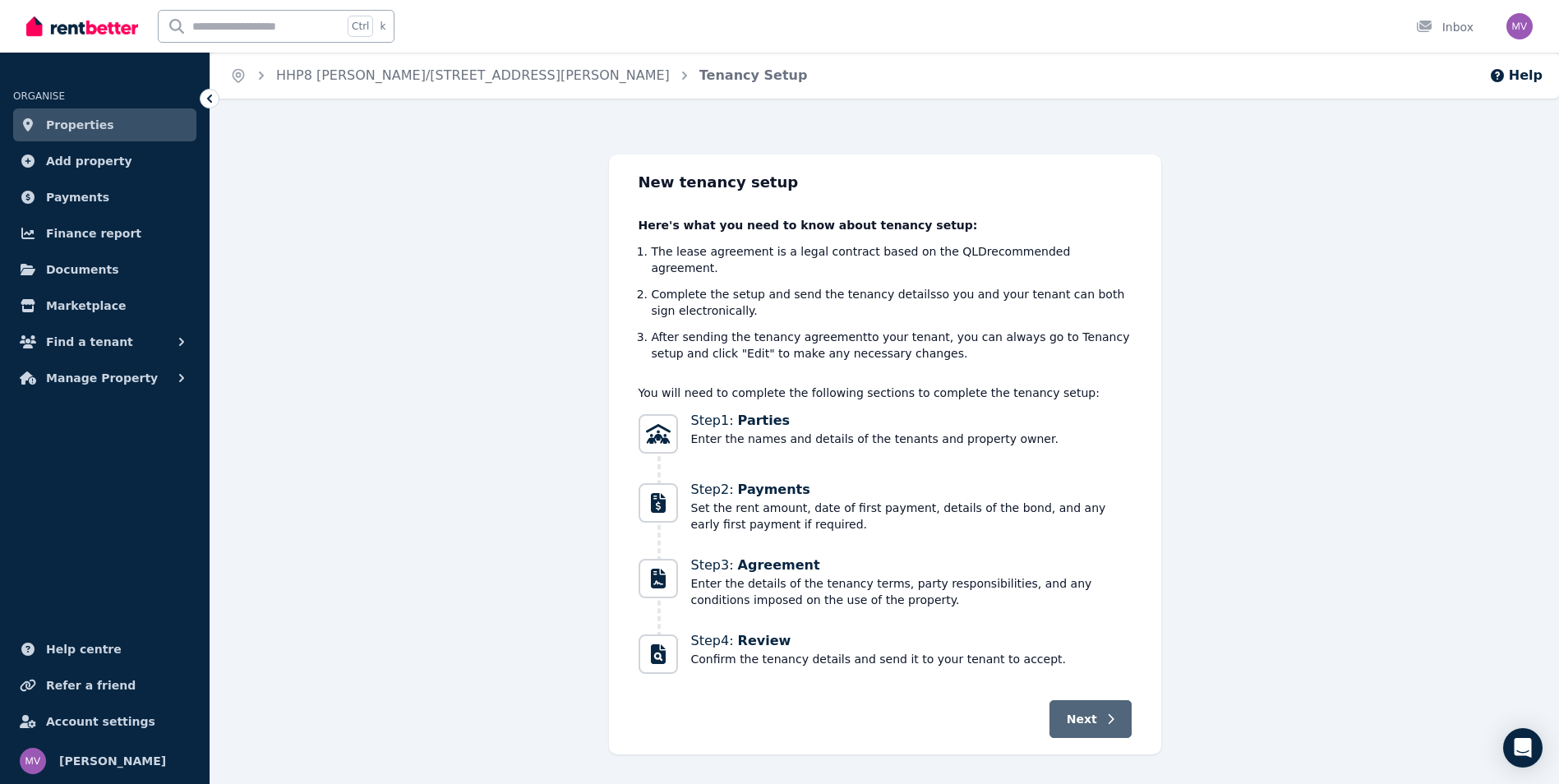
click at [1080, 710] on span "Next" at bounding box center [1082, 718] width 31 height 17
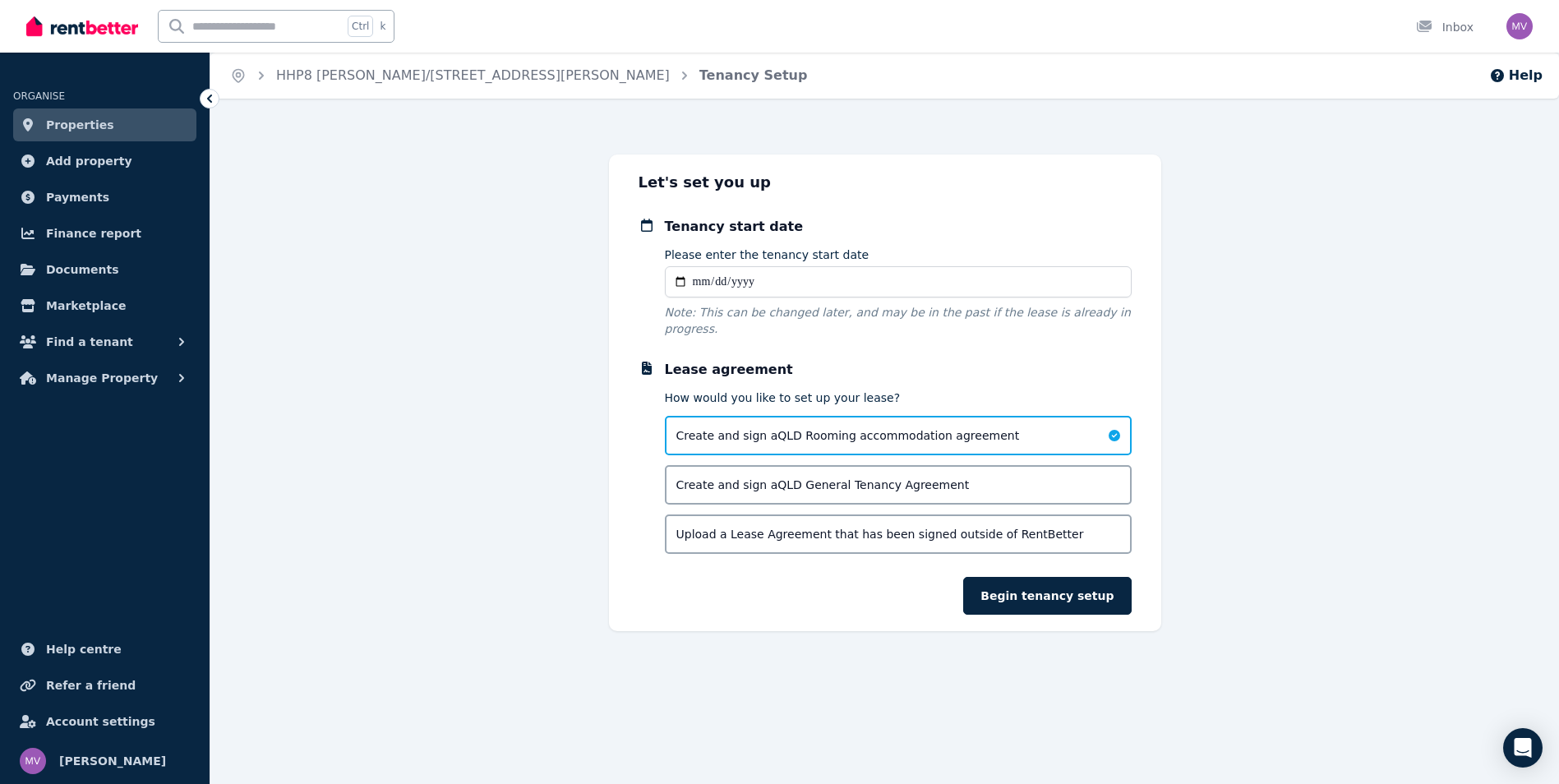
click at [974, 526] on span "Upload a Lease Agreement that has been signed outside of RentBetter" at bounding box center [880, 534] width 408 height 17
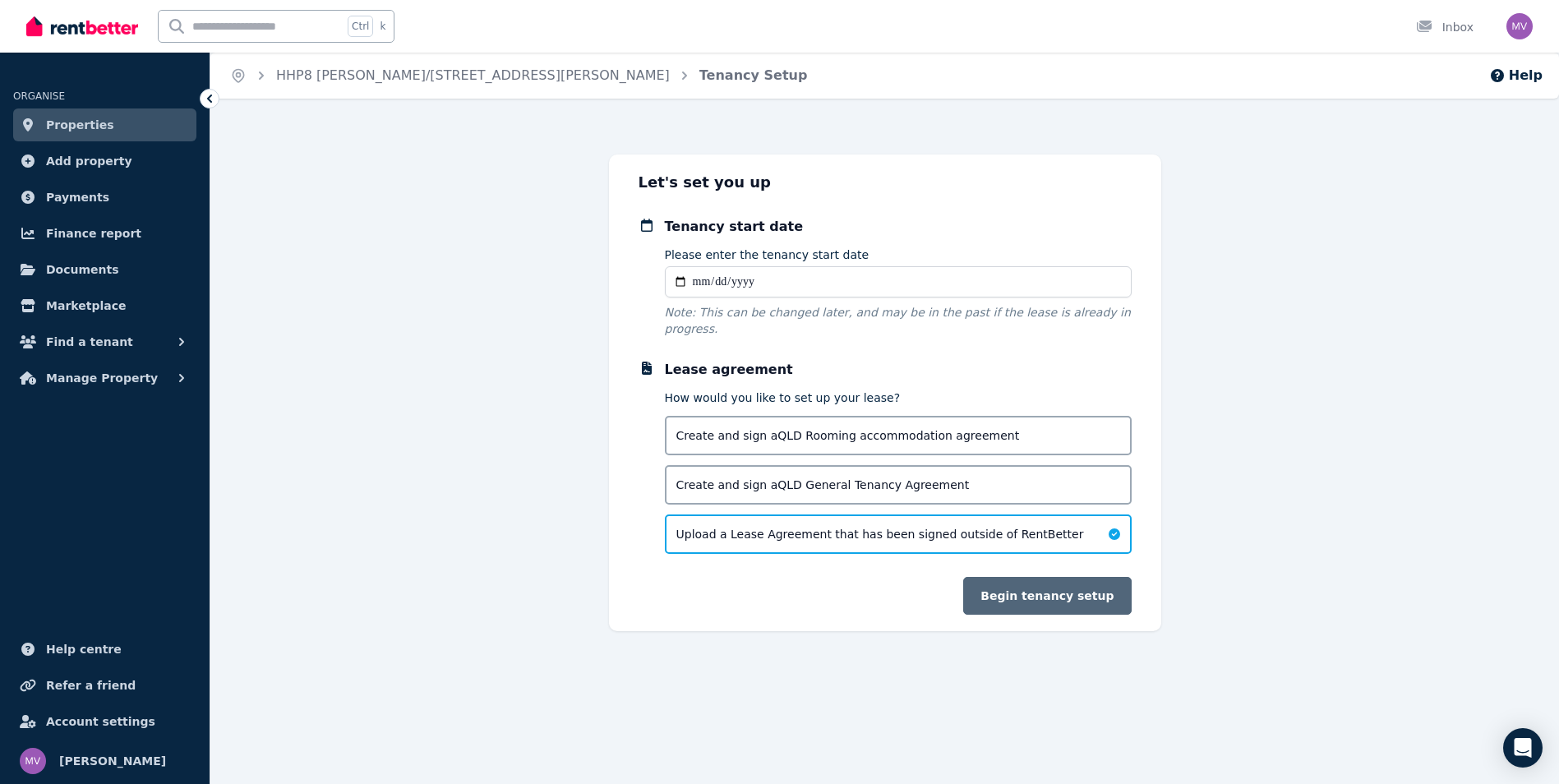
click at [1046, 579] on button "Begin tenancy setup" at bounding box center [1047, 595] width 168 height 37
click at [684, 281] on input "Please enter the tenancy start date" at bounding box center [899, 282] width 467 height 32
type input "**********"
click at [1082, 576] on button "Begin tenancy setup" at bounding box center [1047, 595] width 168 height 37
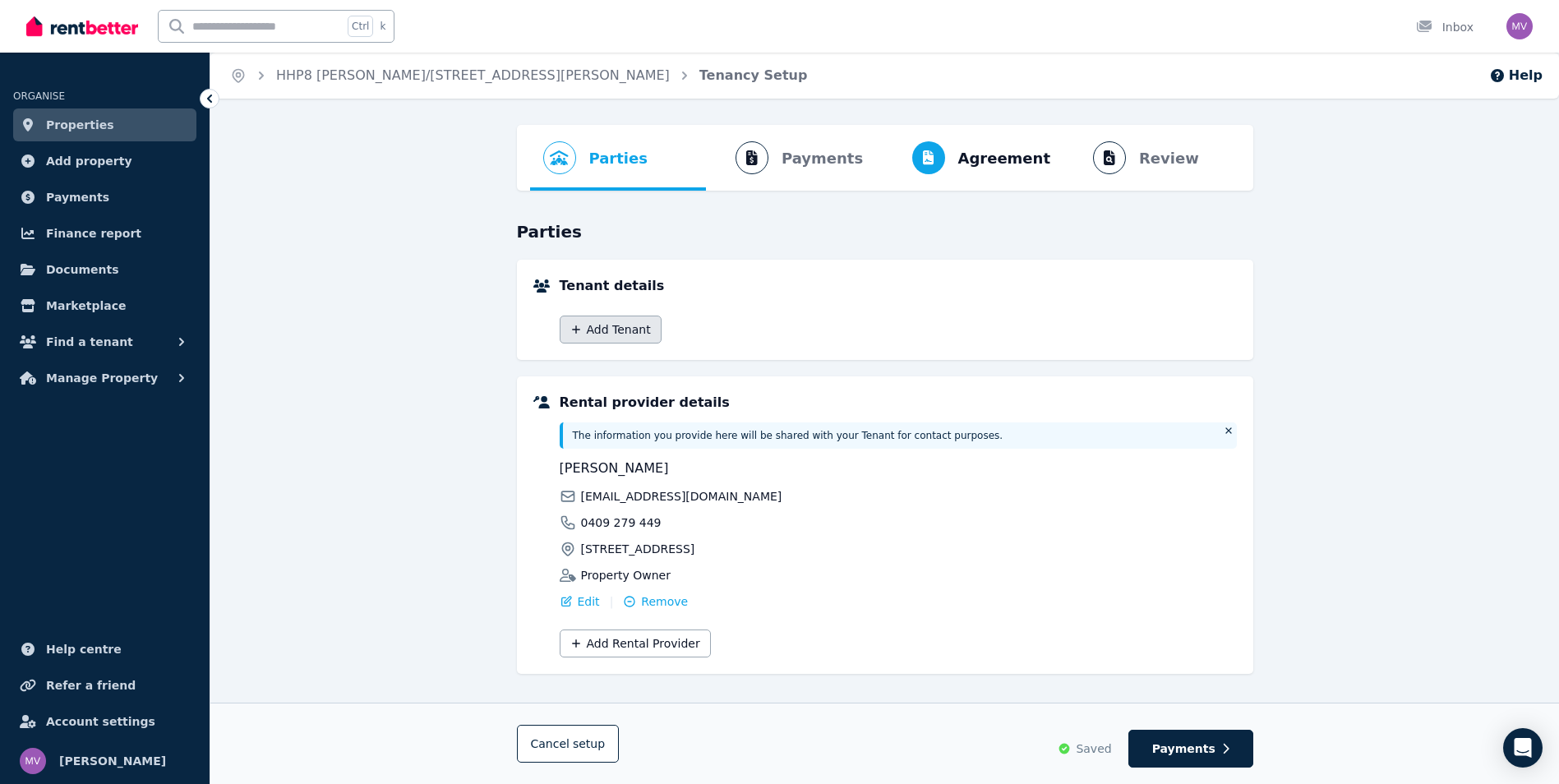
click at [623, 336] on button "Add Tenant" at bounding box center [610, 329] width 102 height 28
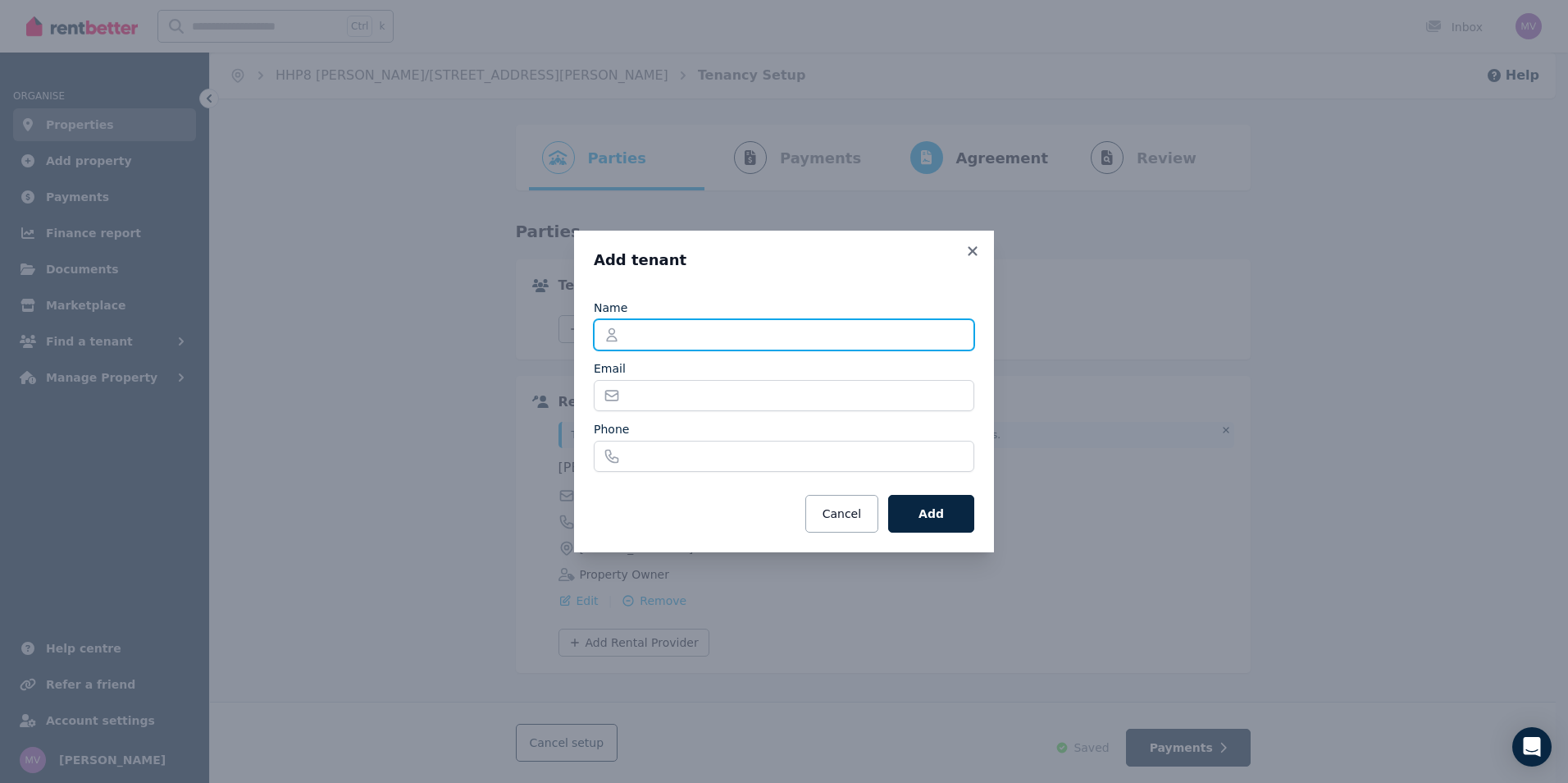
click at [626, 333] on input "Name" at bounding box center [784, 334] width 380 height 31
type input "**********"
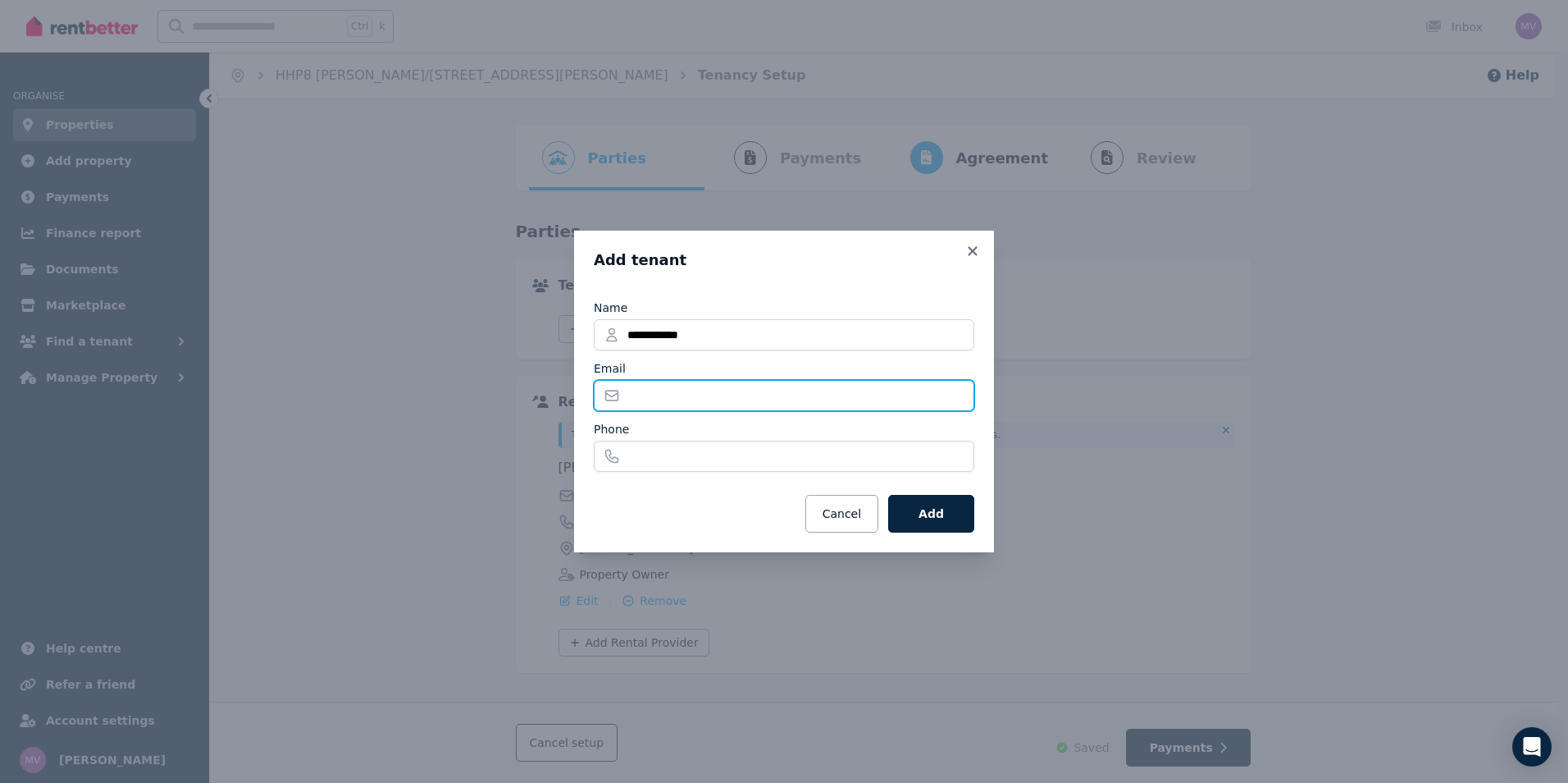
click at [689, 395] on input "Email" at bounding box center [784, 395] width 380 height 31
type input "**********"
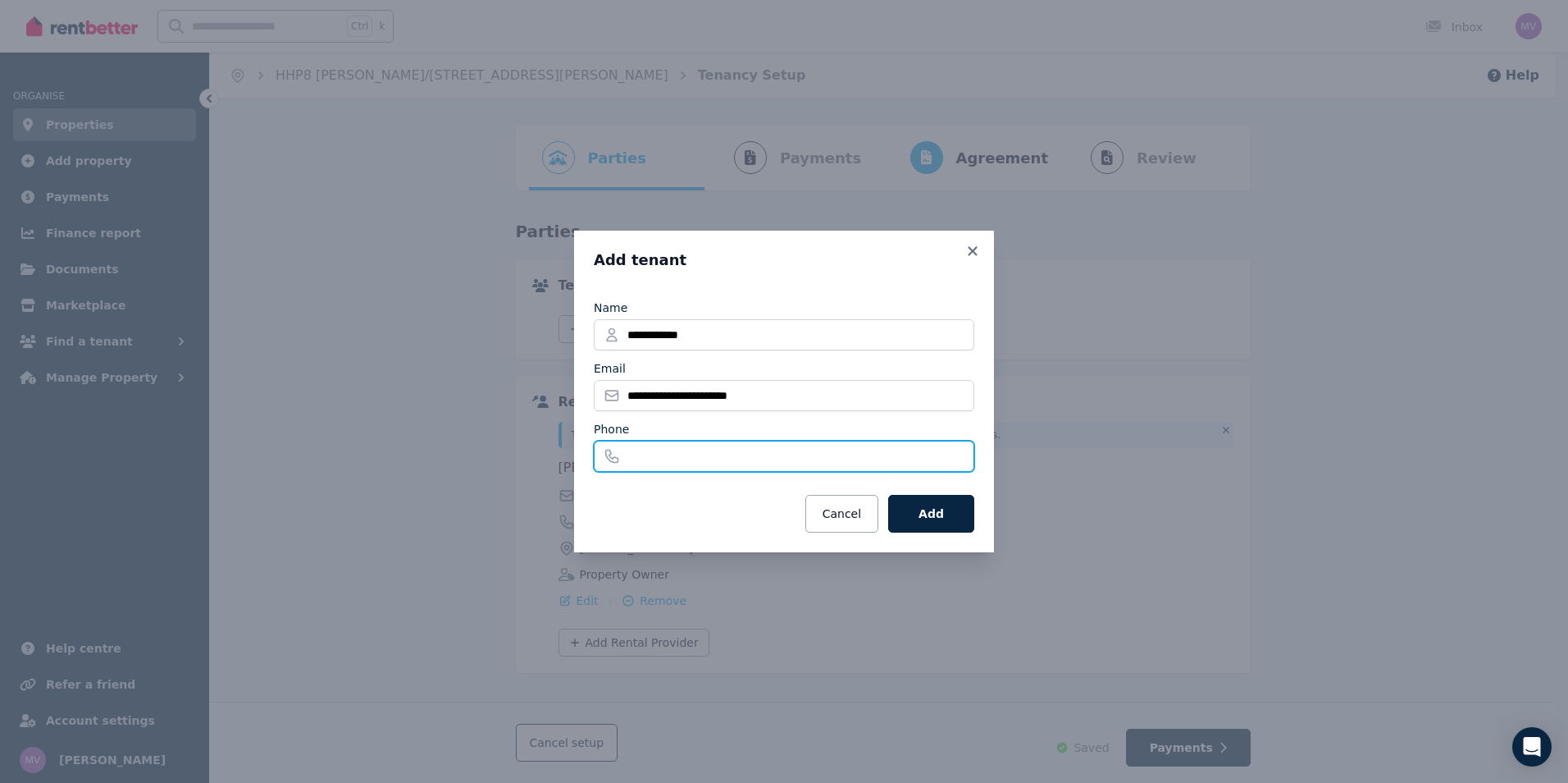
click at [689, 455] on input "Phone" at bounding box center [784, 456] width 380 height 31
type input "**********"
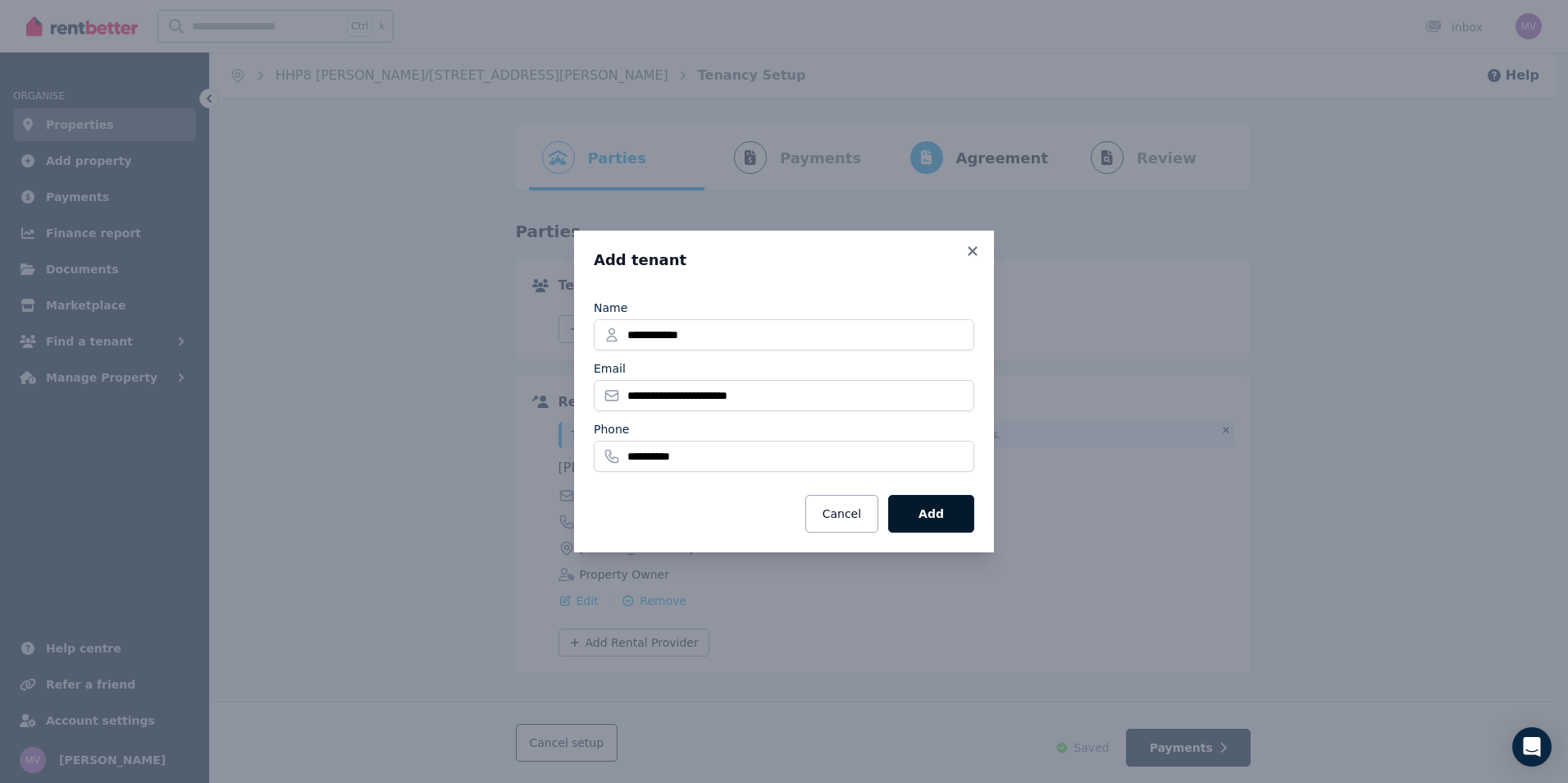
click at [935, 505] on button "Add" at bounding box center [931, 513] width 87 height 37
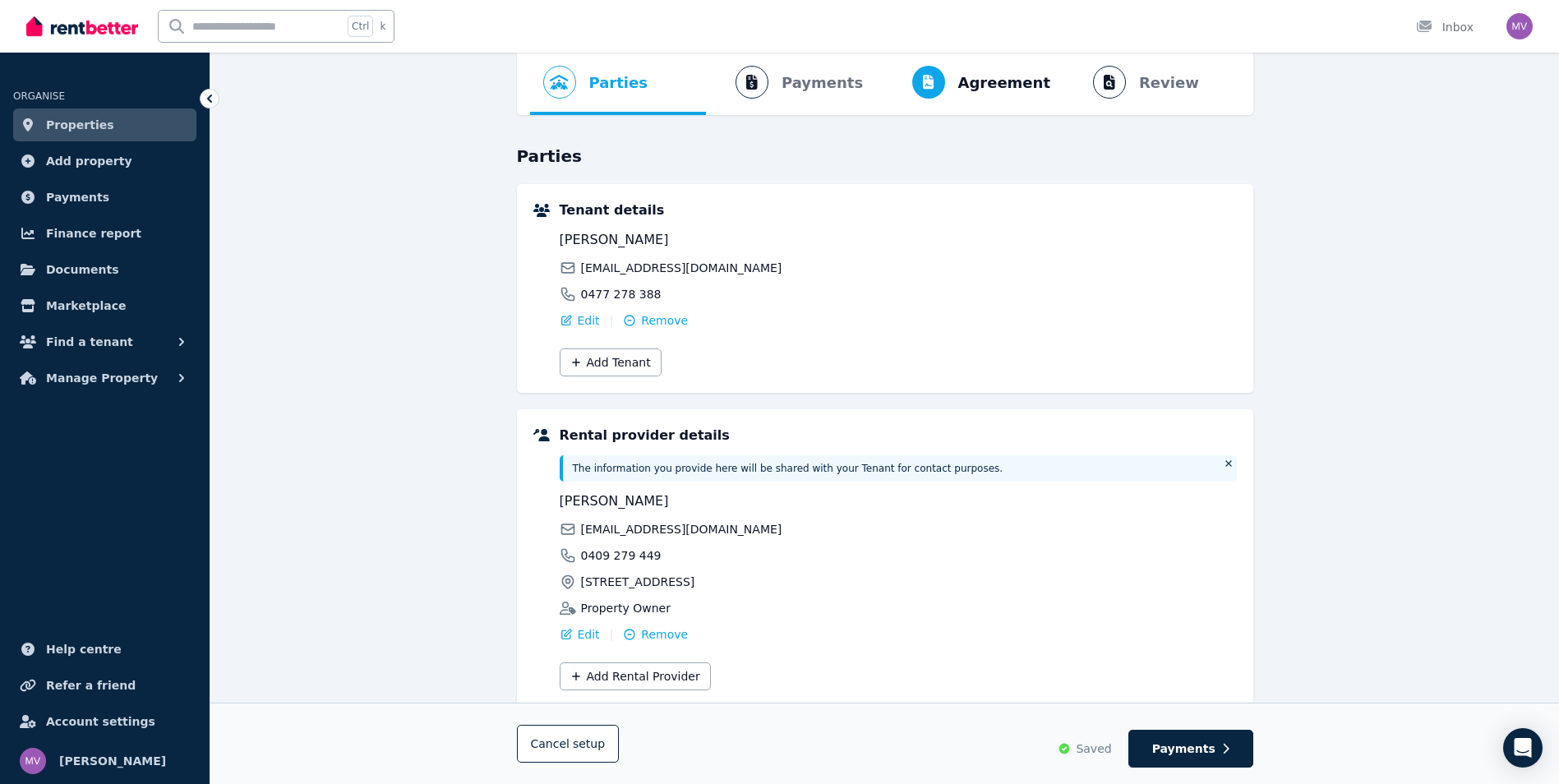
scroll to position [126, 0]
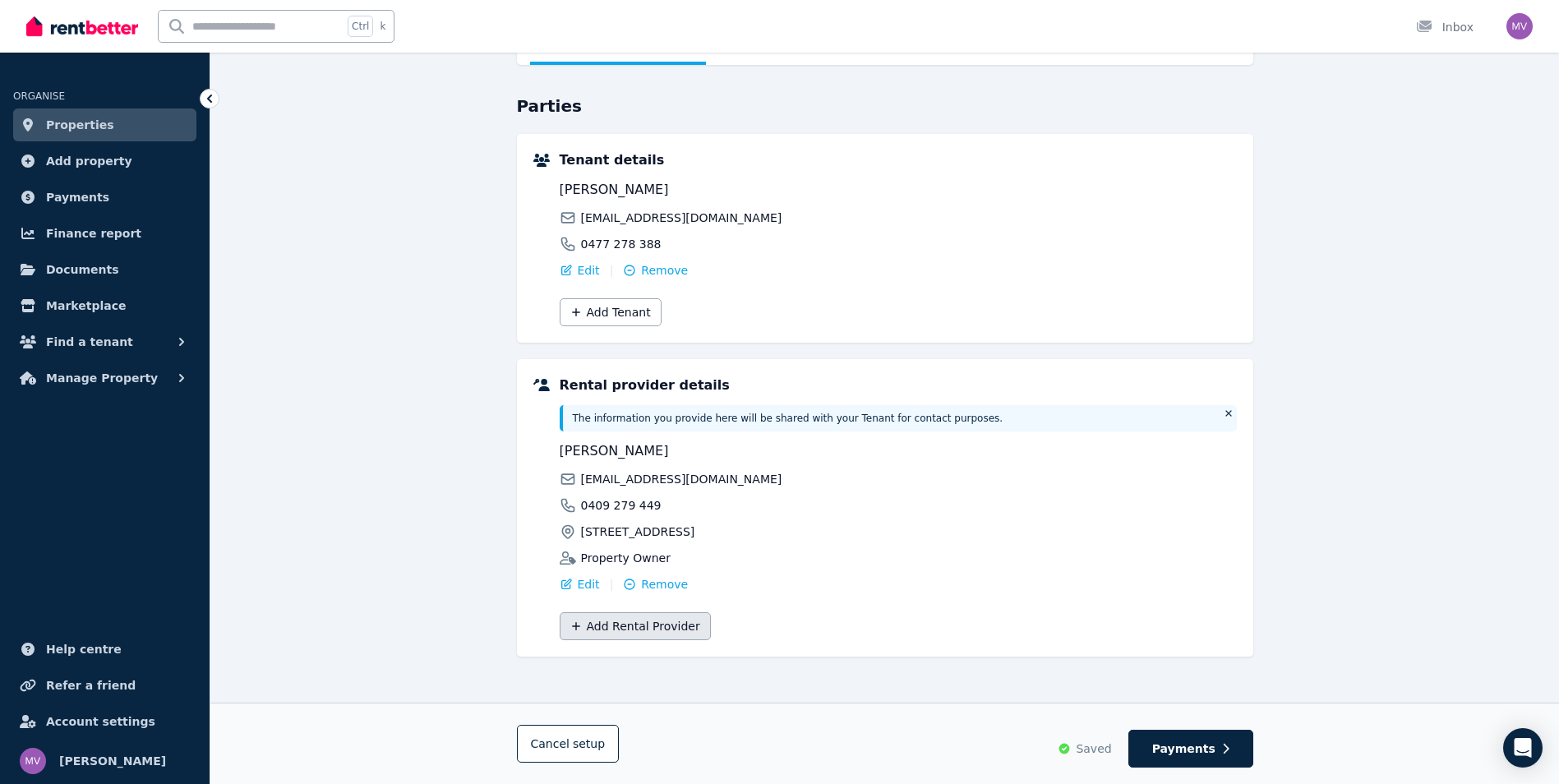
click at [674, 626] on button "Add Rental Provider" at bounding box center [635, 625] width 151 height 28
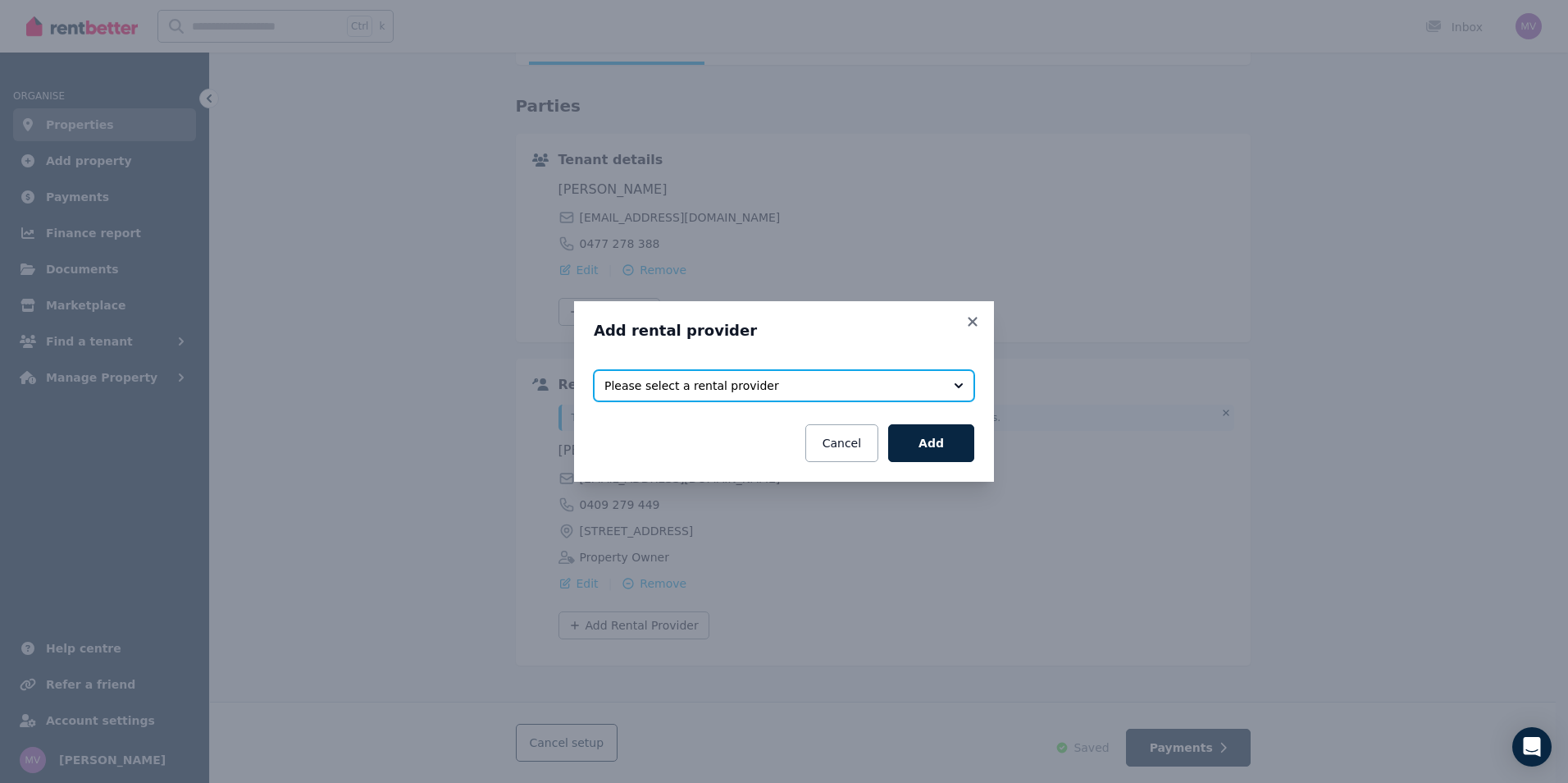
click at [956, 389] on button "Please select a rental provider" at bounding box center [784, 386] width 380 height 31
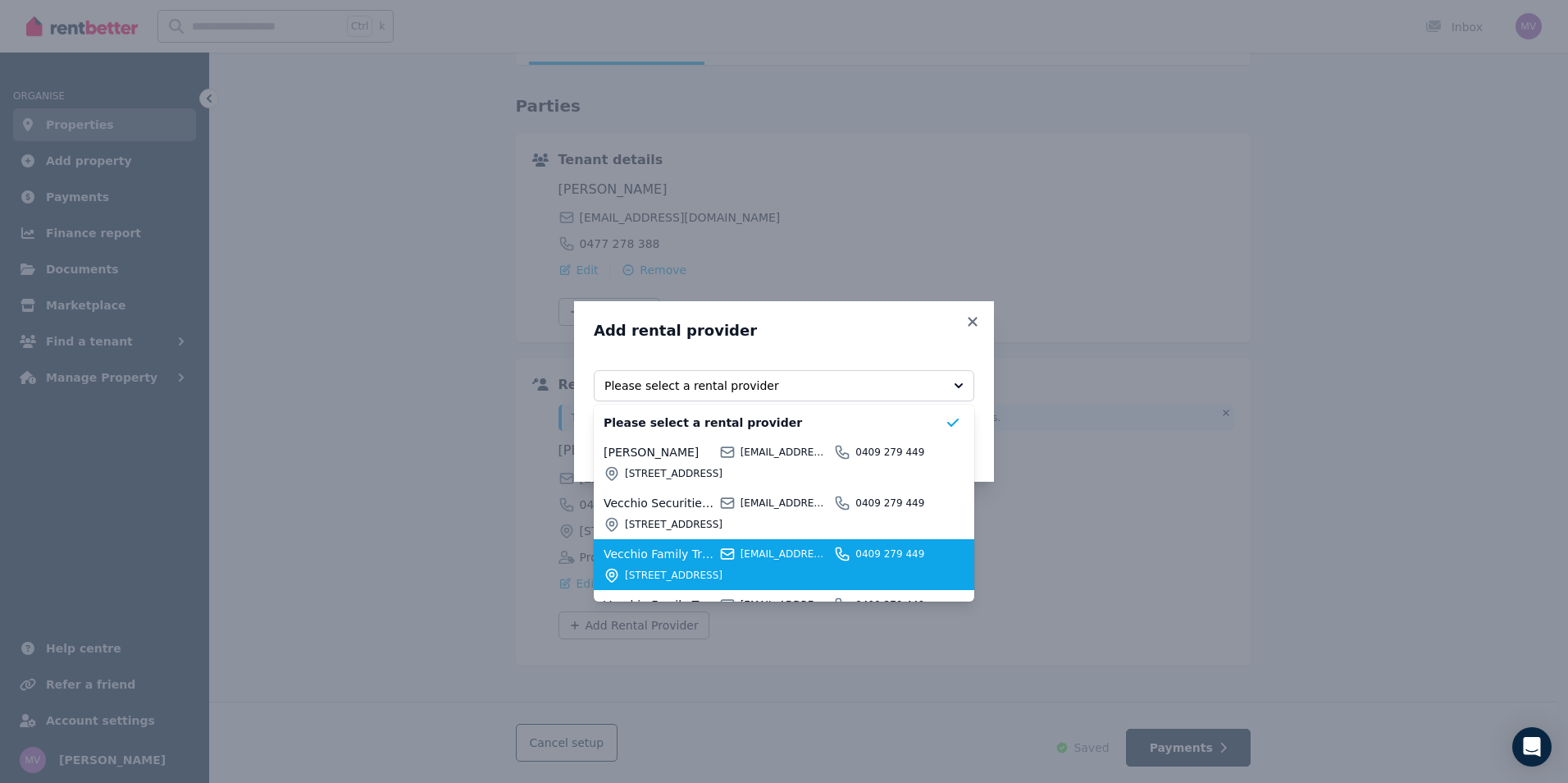
click at [743, 551] on span "[EMAIL_ADDRESS][DOMAIN_NAME]" at bounding box center [784, 553] width 89 height 13
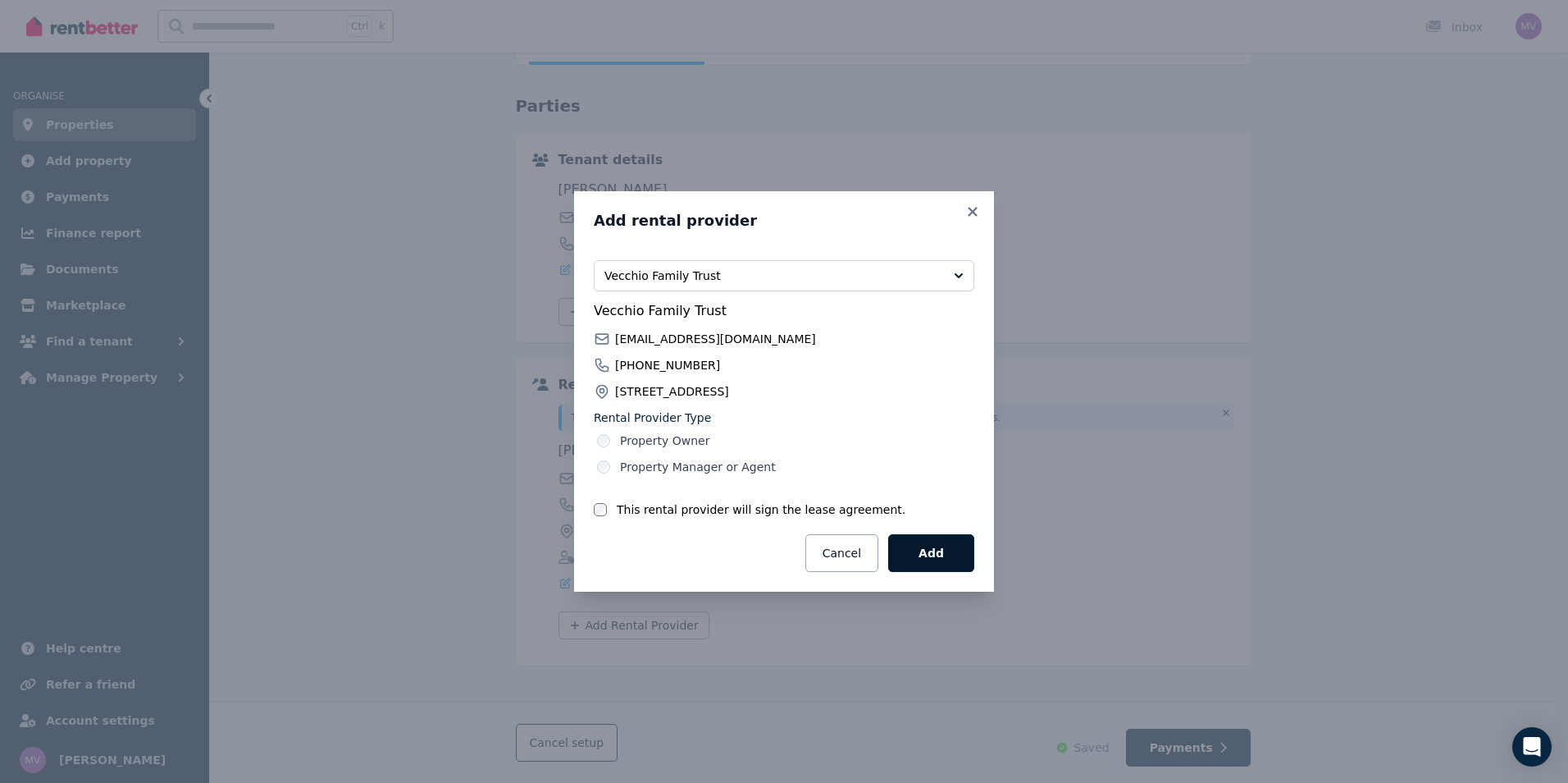
click at [943, 556] on button "Add" at bounding box center [931, 553] width 87 height 37
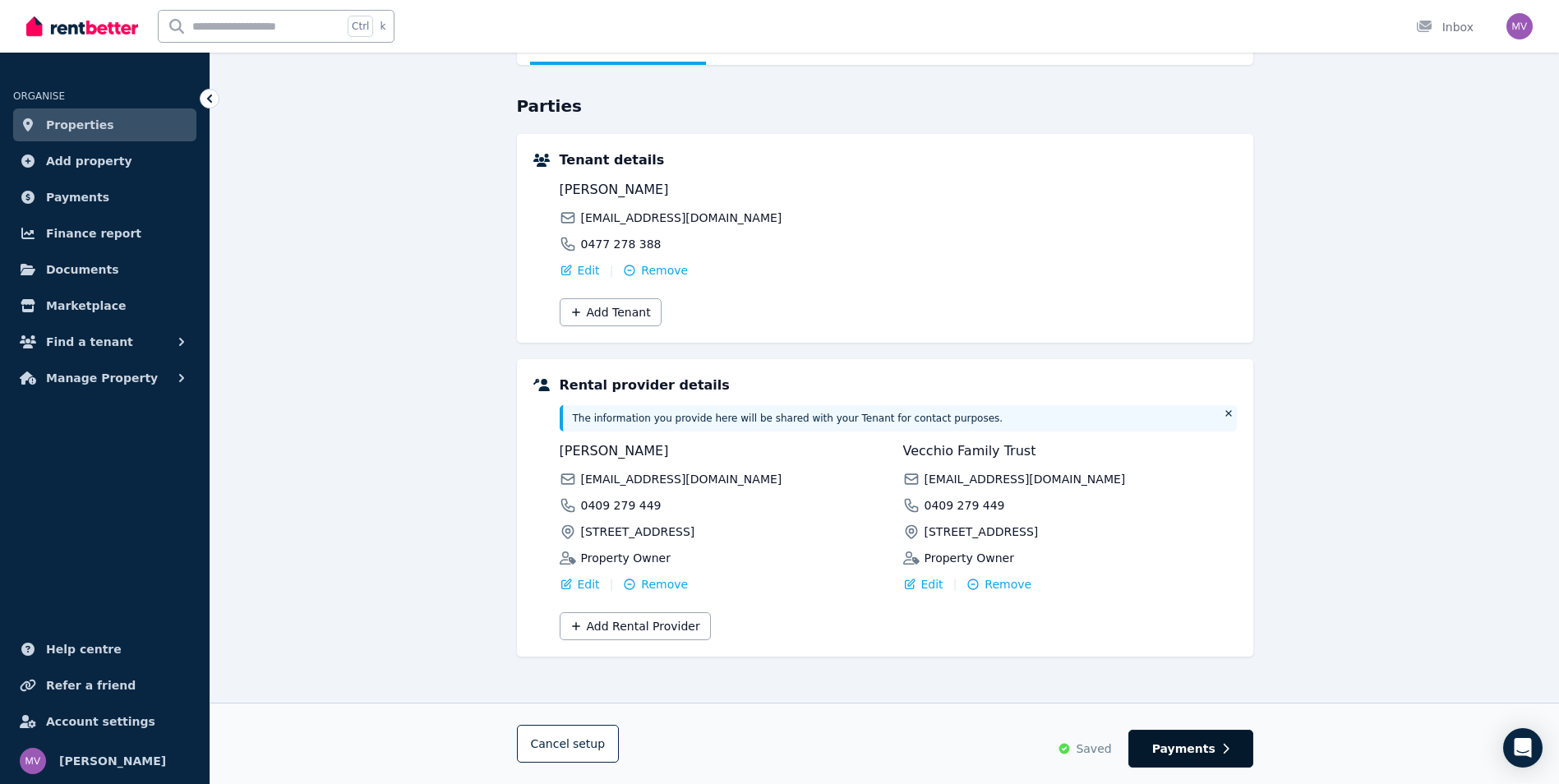
click at [1181, 754] on span "Payments" at bounding box center [1184, 748] width 63 height 17
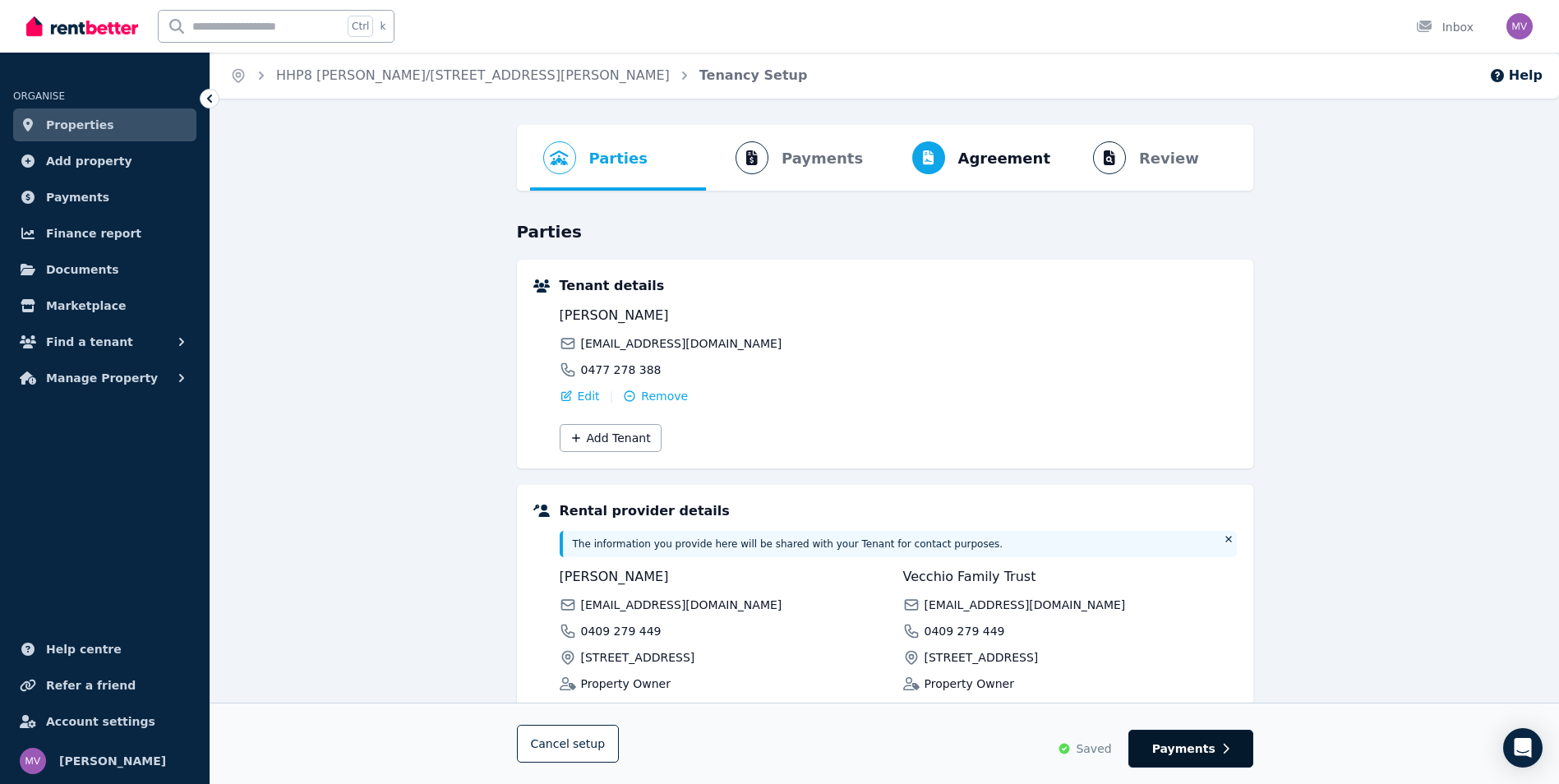
select select "**********"
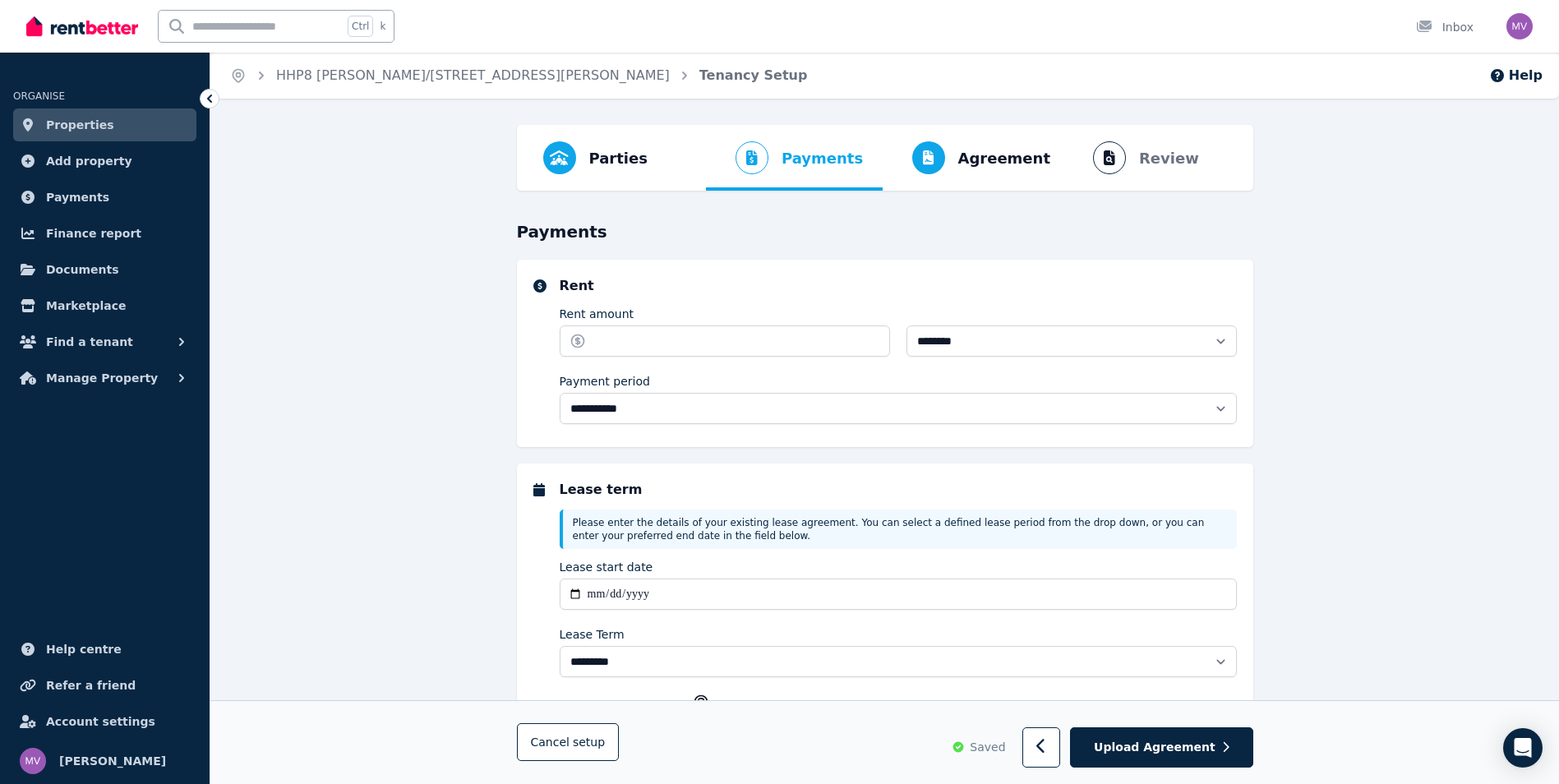
select select "**********"
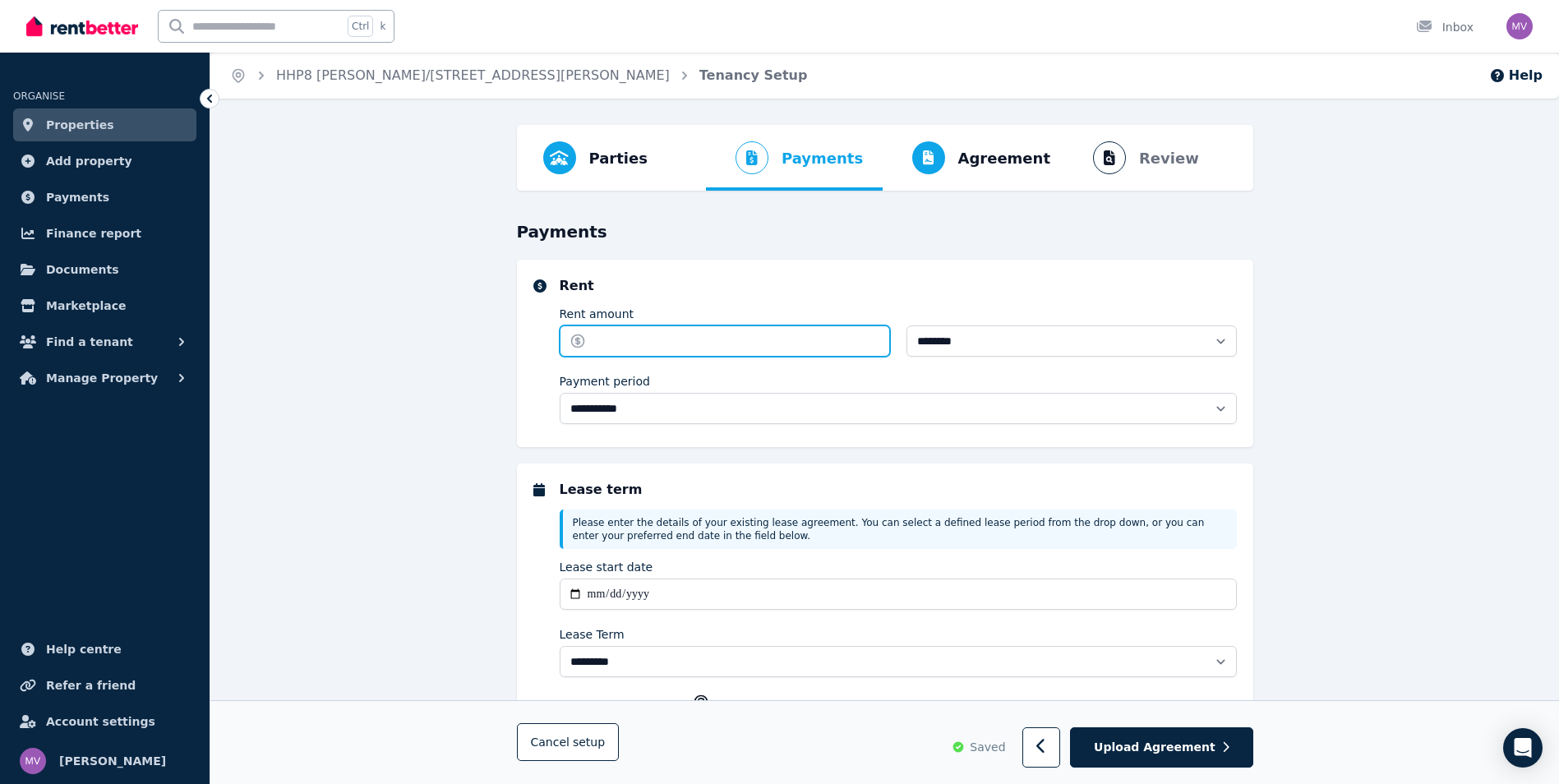
click at [634, 340] on input "Rent amount" at bounding box center [724, 341] width 330 height 32
type input "***"
type input "**********"
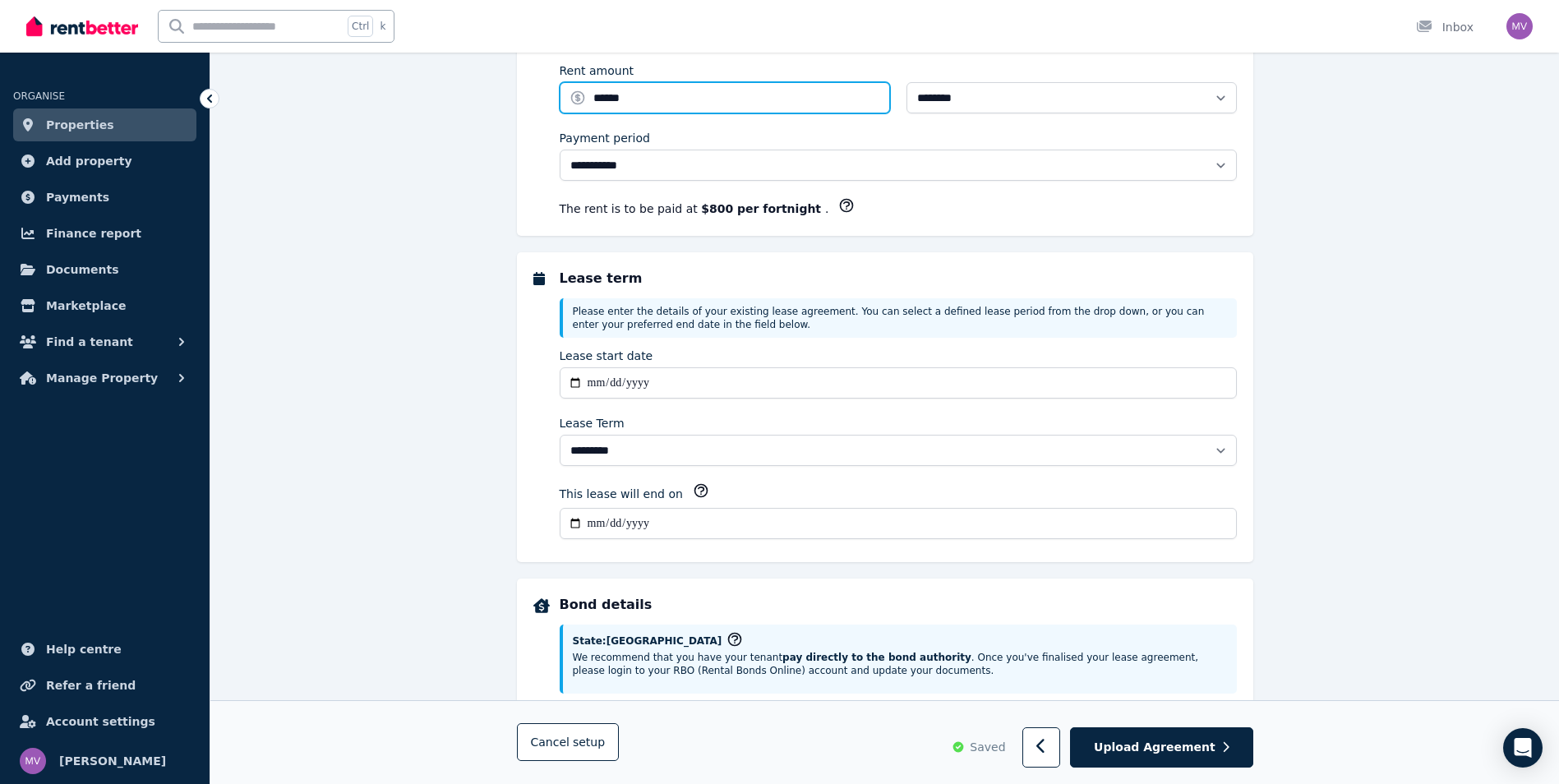
scroll to position [250, 0]
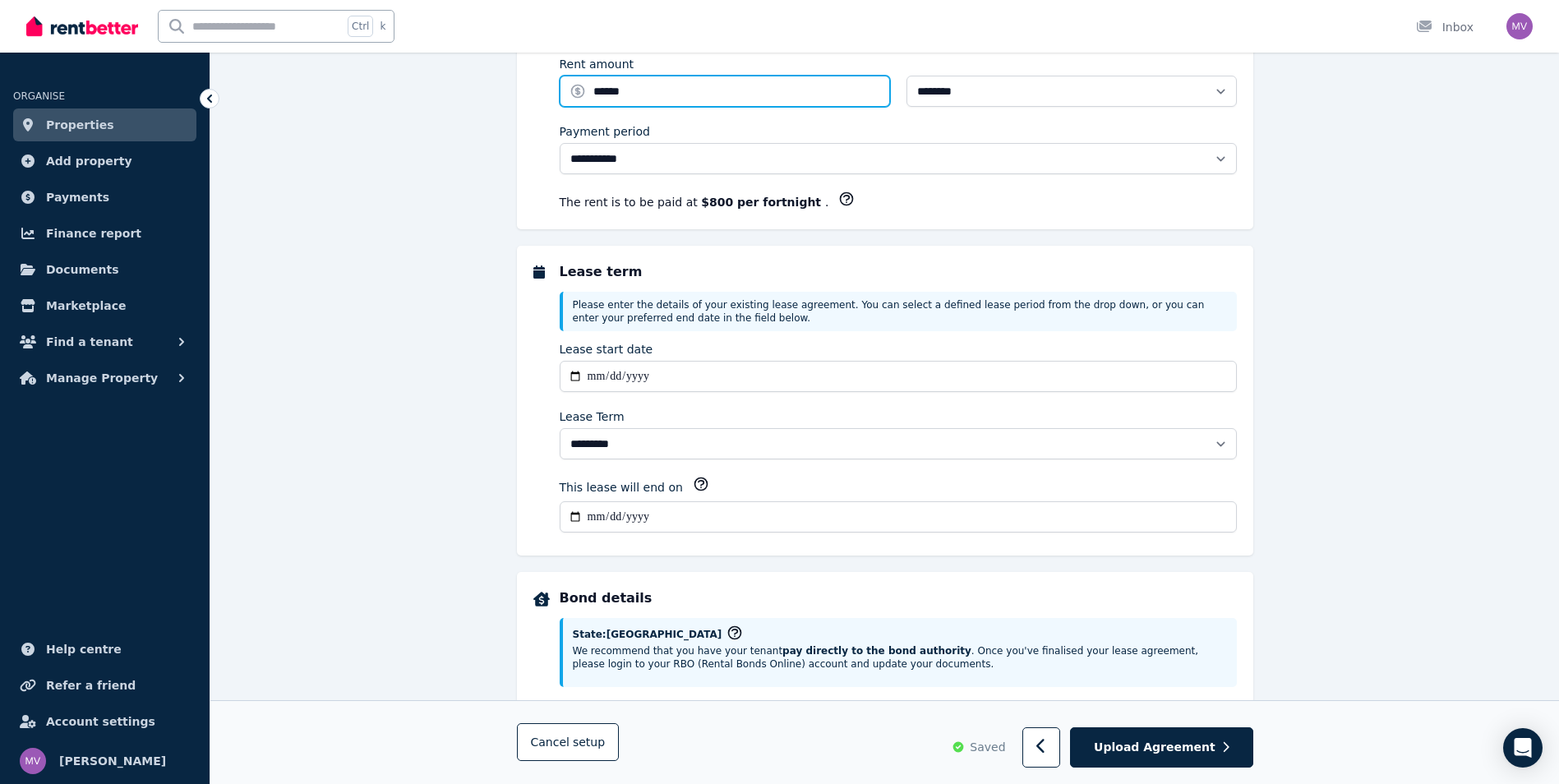
type input "******"
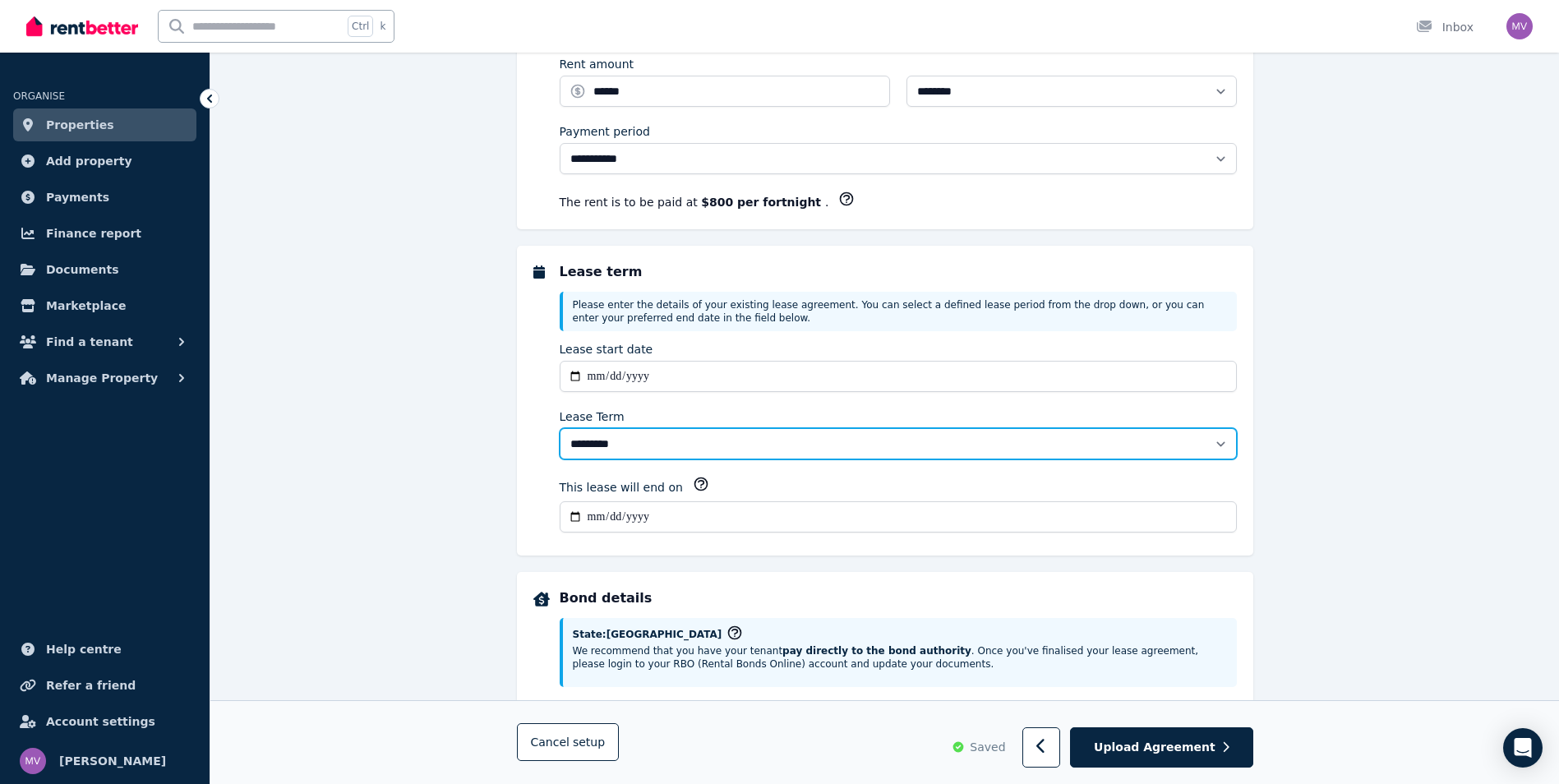
click at [1221, 442] on select "******** ******** ********* ******* ******* ******* ******* ***** ********" at bounding box center [898, 444] width 677 height 32
select select "**********"
click at [560, 428] on select "******** ******** ********* ******* ******* ******* ******* ***** ********" at bounding box center [898, 444] width 677 height 32
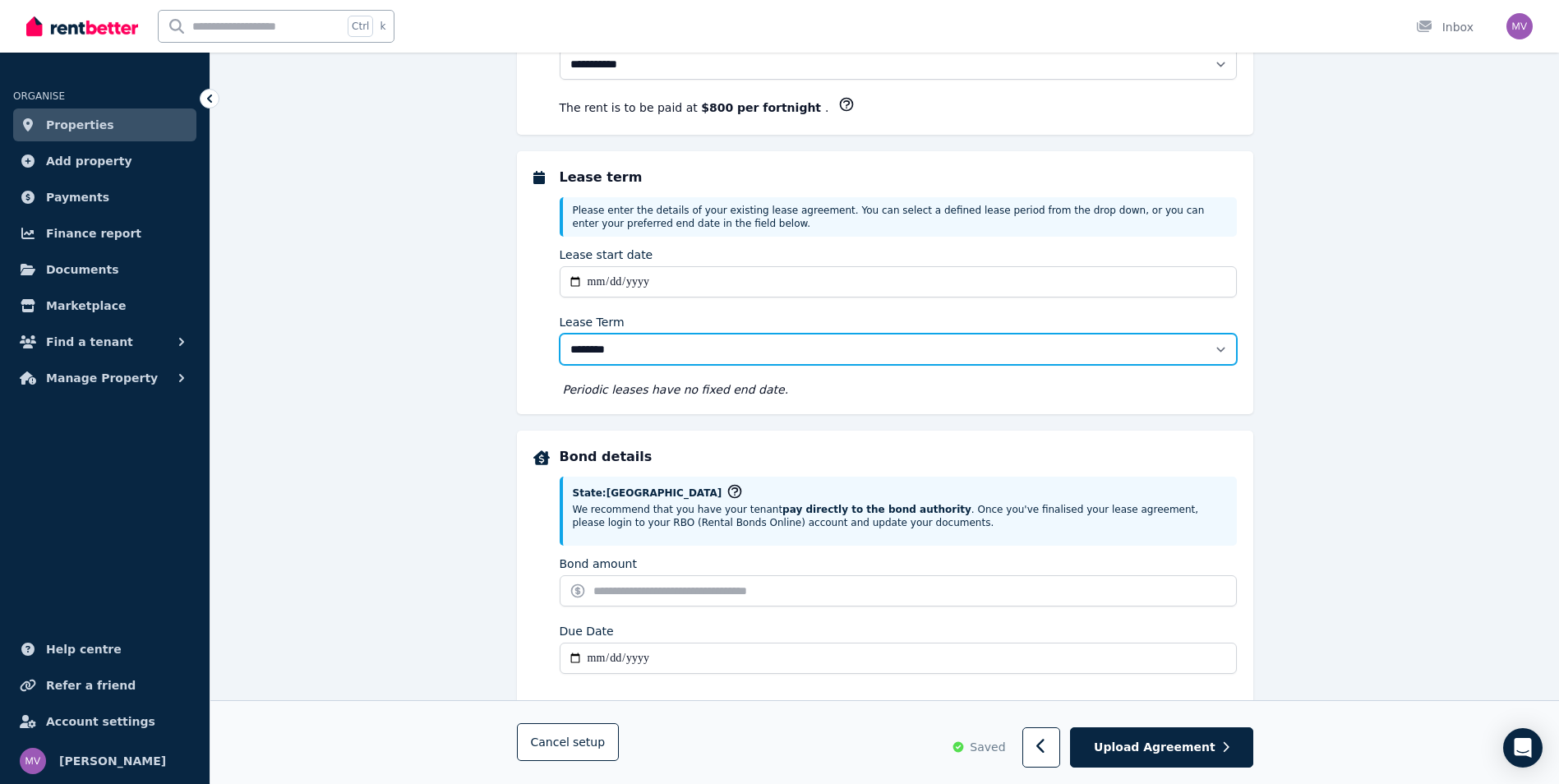
scroll to position [350, 0]
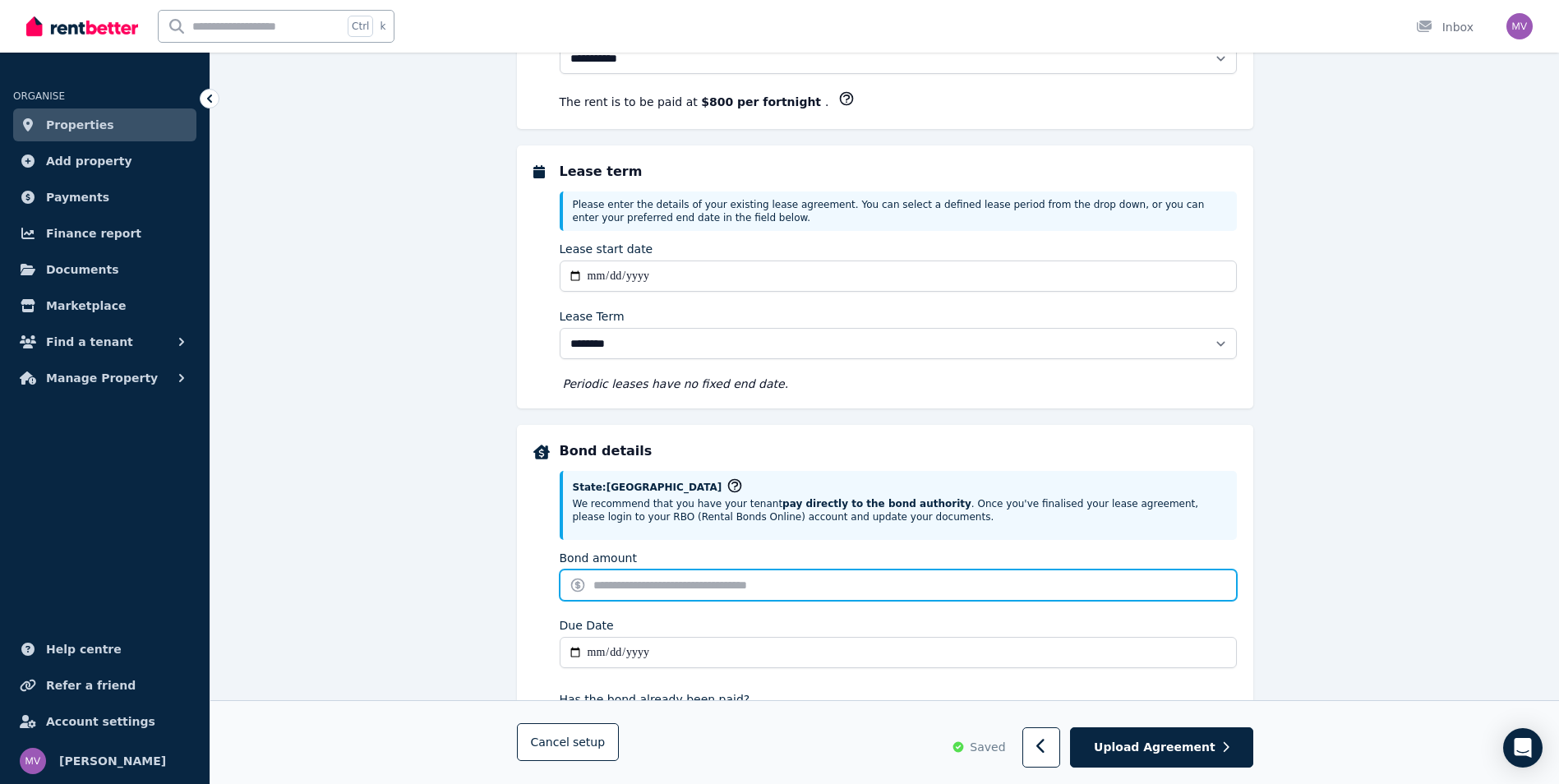
click at [646, 586] on input "Bond amount" at bounding box center [898, 585] width 677 height 32
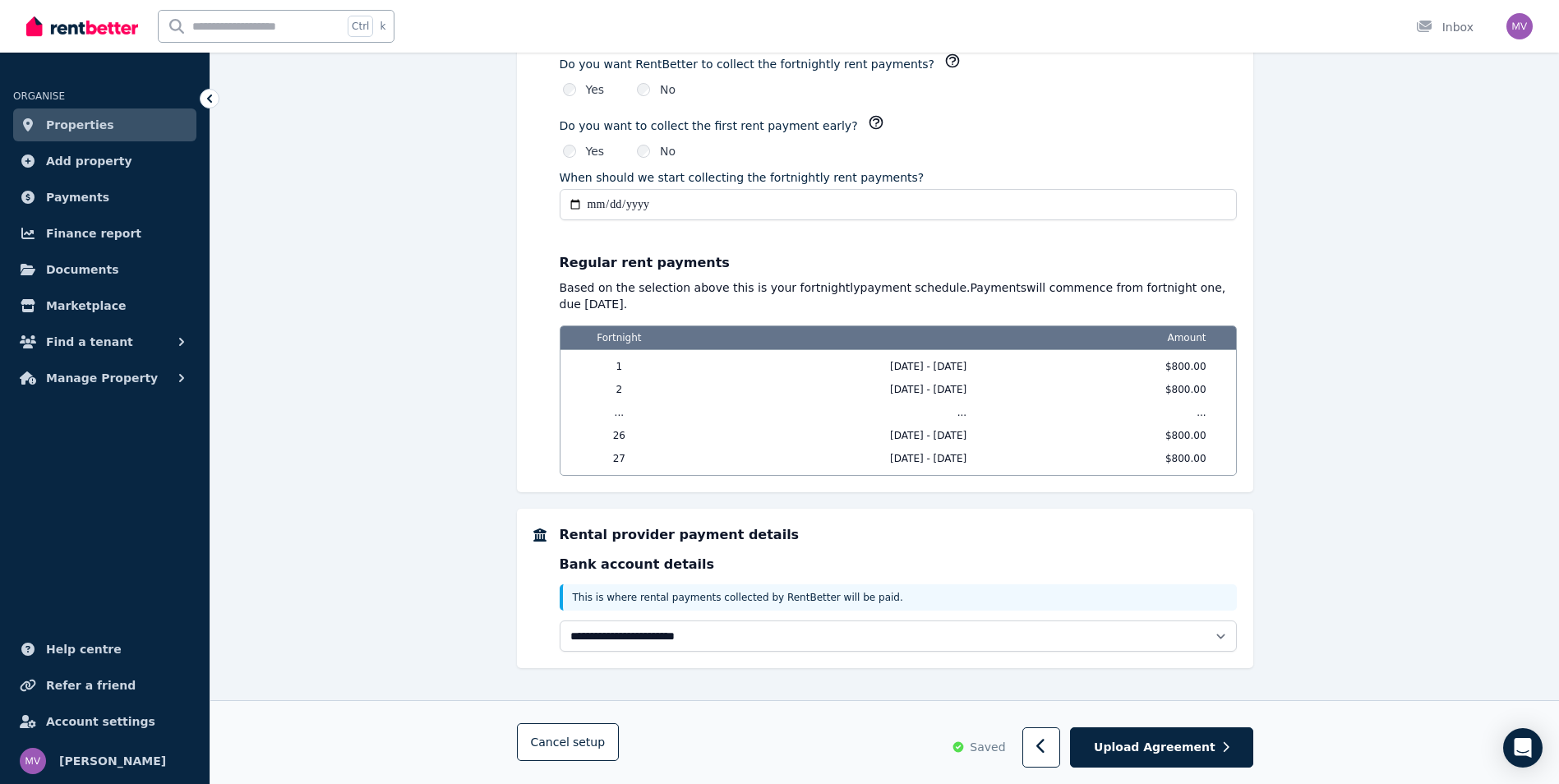
scroll to position [1124, 0]
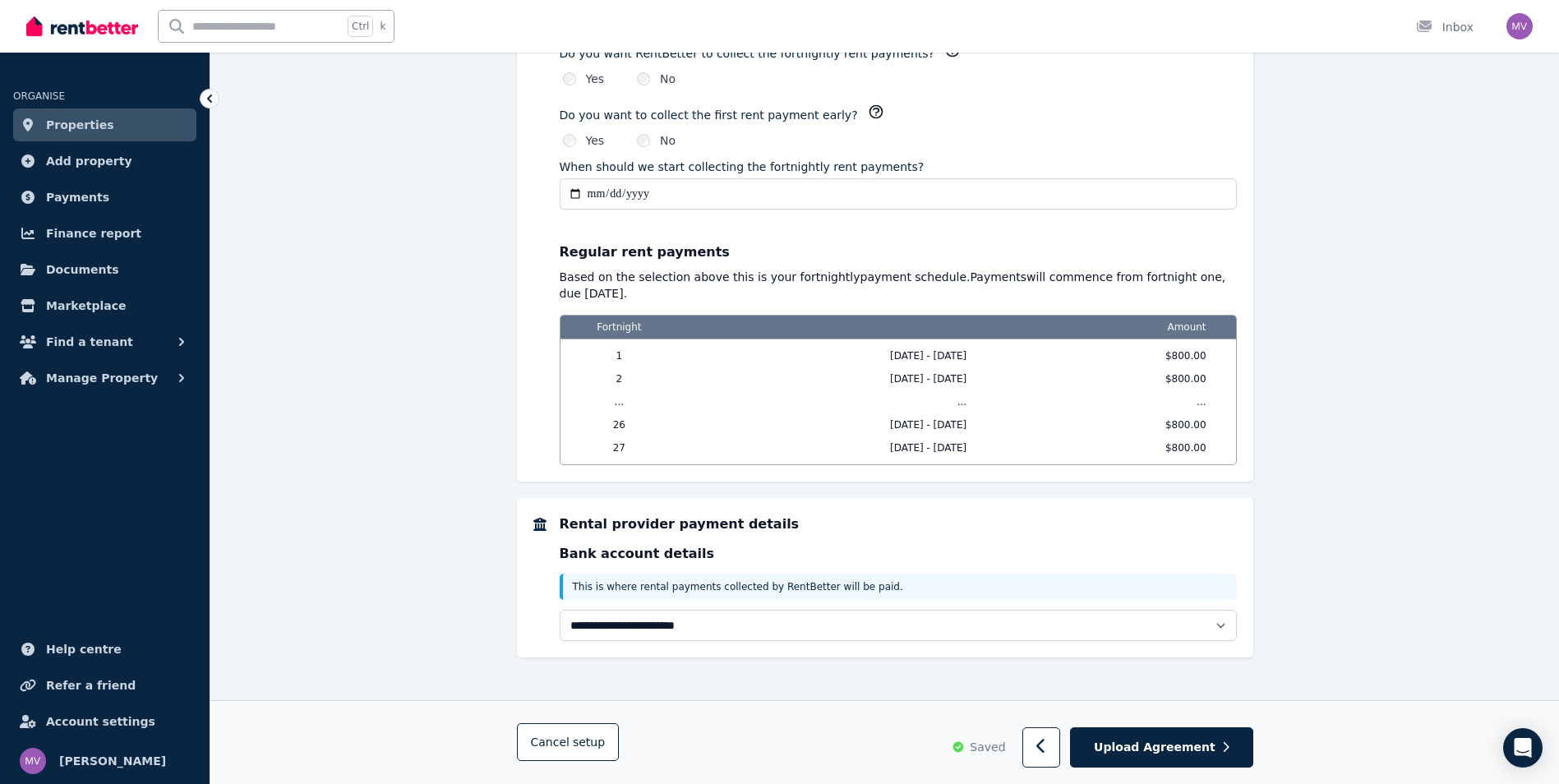
type input "*"
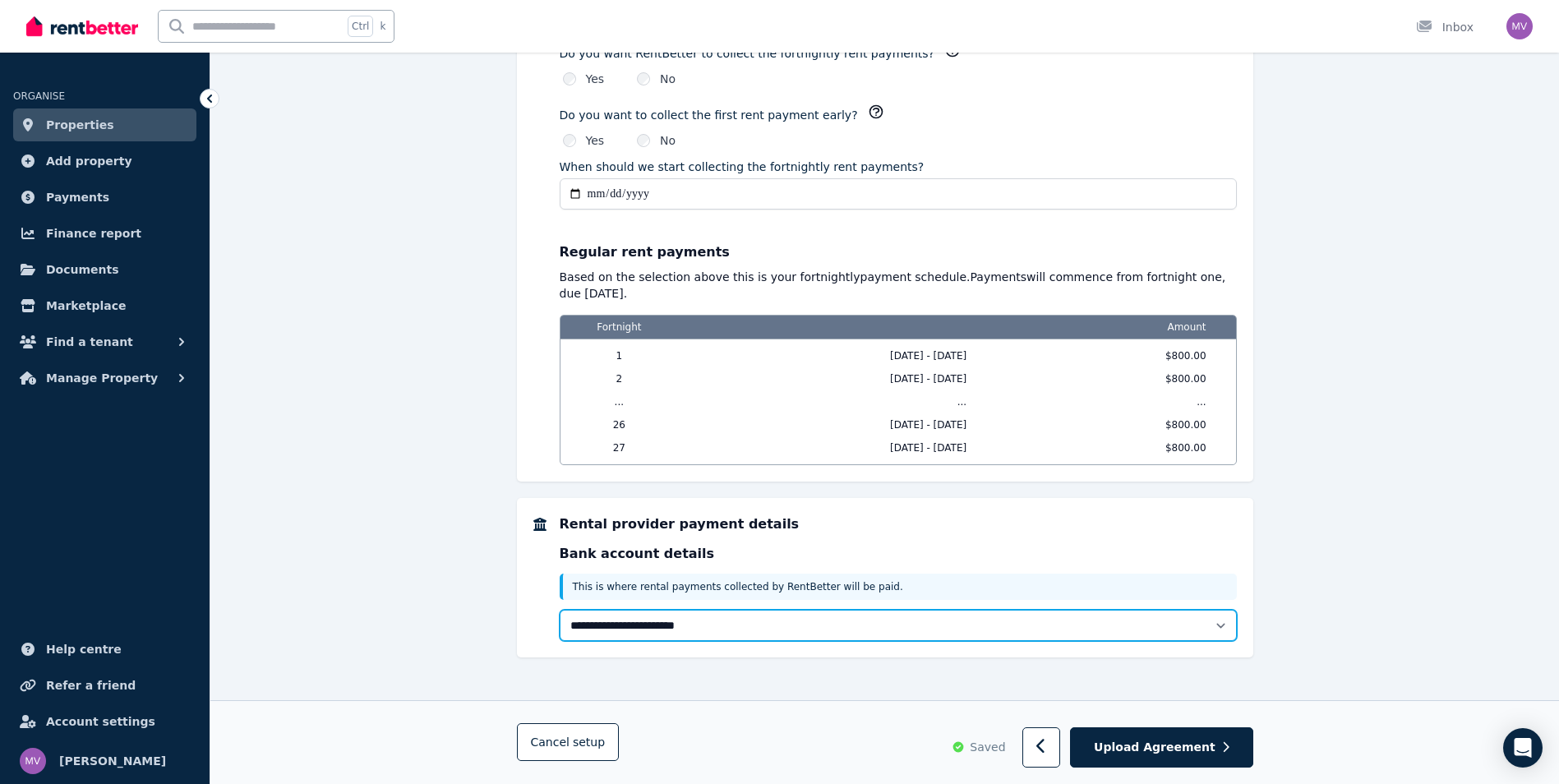
click at [953, 628] on select "**********" at bounding box center [898, 625] width 677 height 32
select select "**********"
click at [560, 610] on select "**********" at bounding box center [898, 625] width 677 height 32
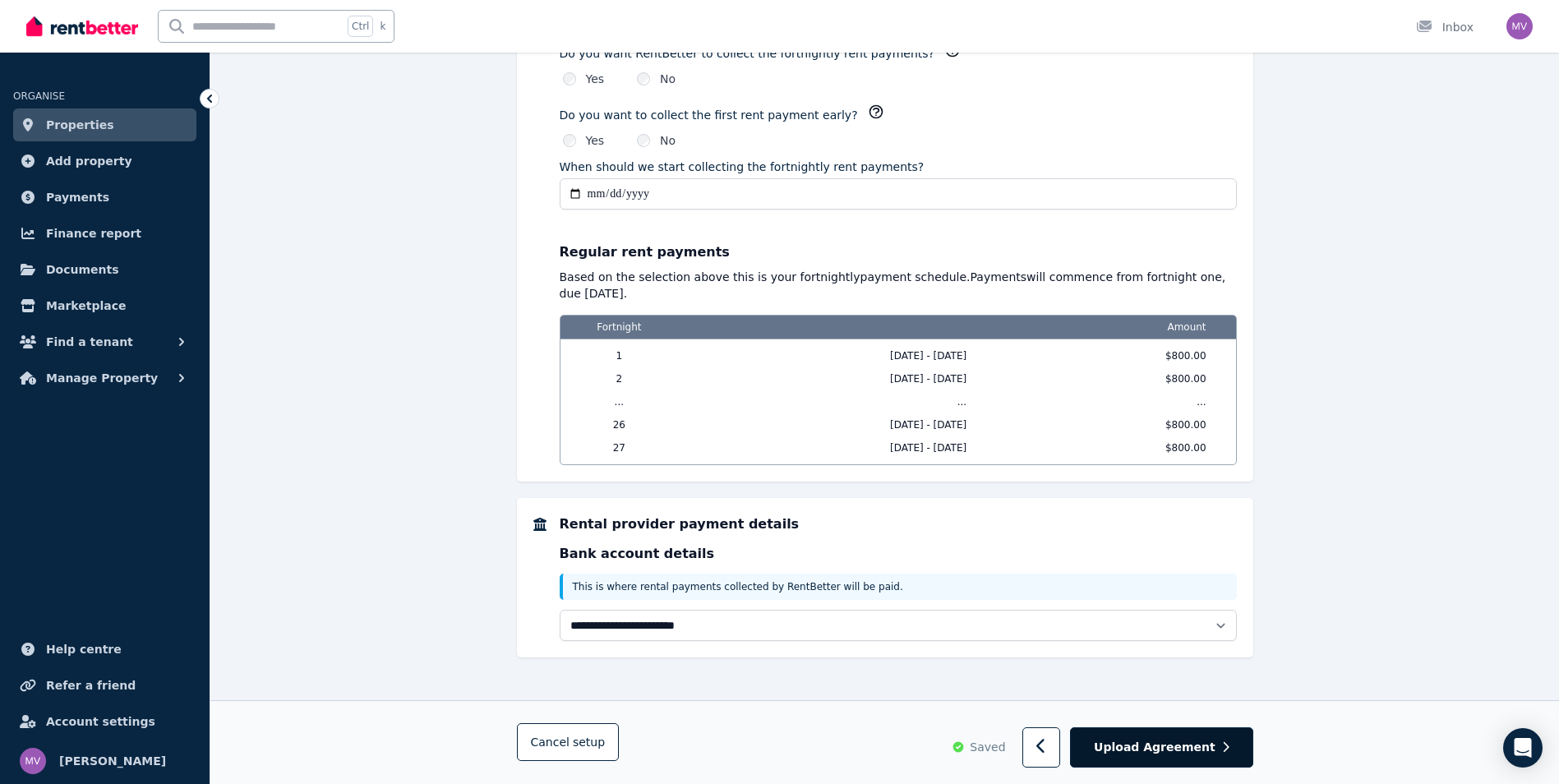
click at [1145, 751] on span "Upload Agreement" at bounding box center [1154, 748] width 121 height 17
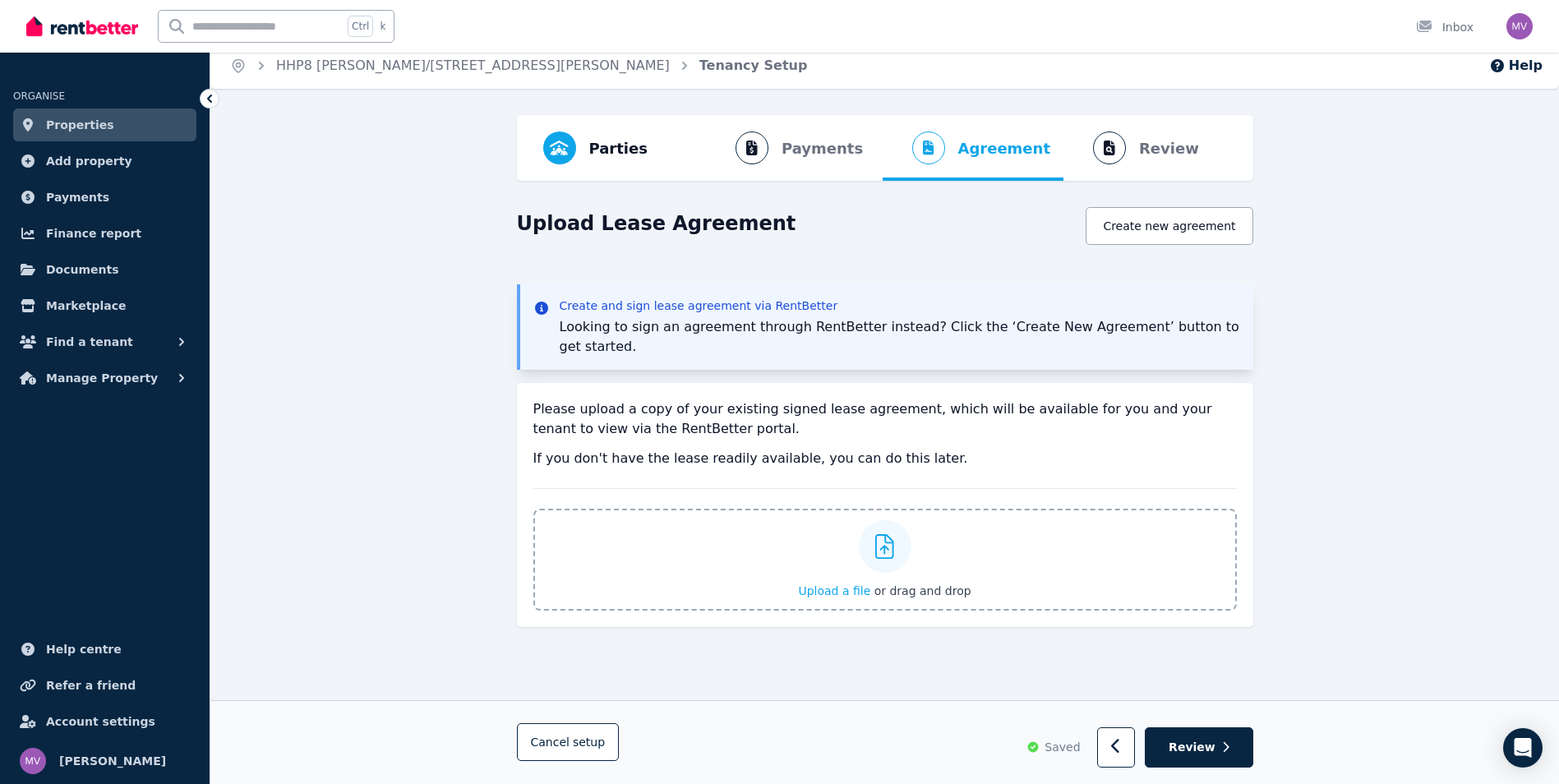
scroll to position [0, 0]
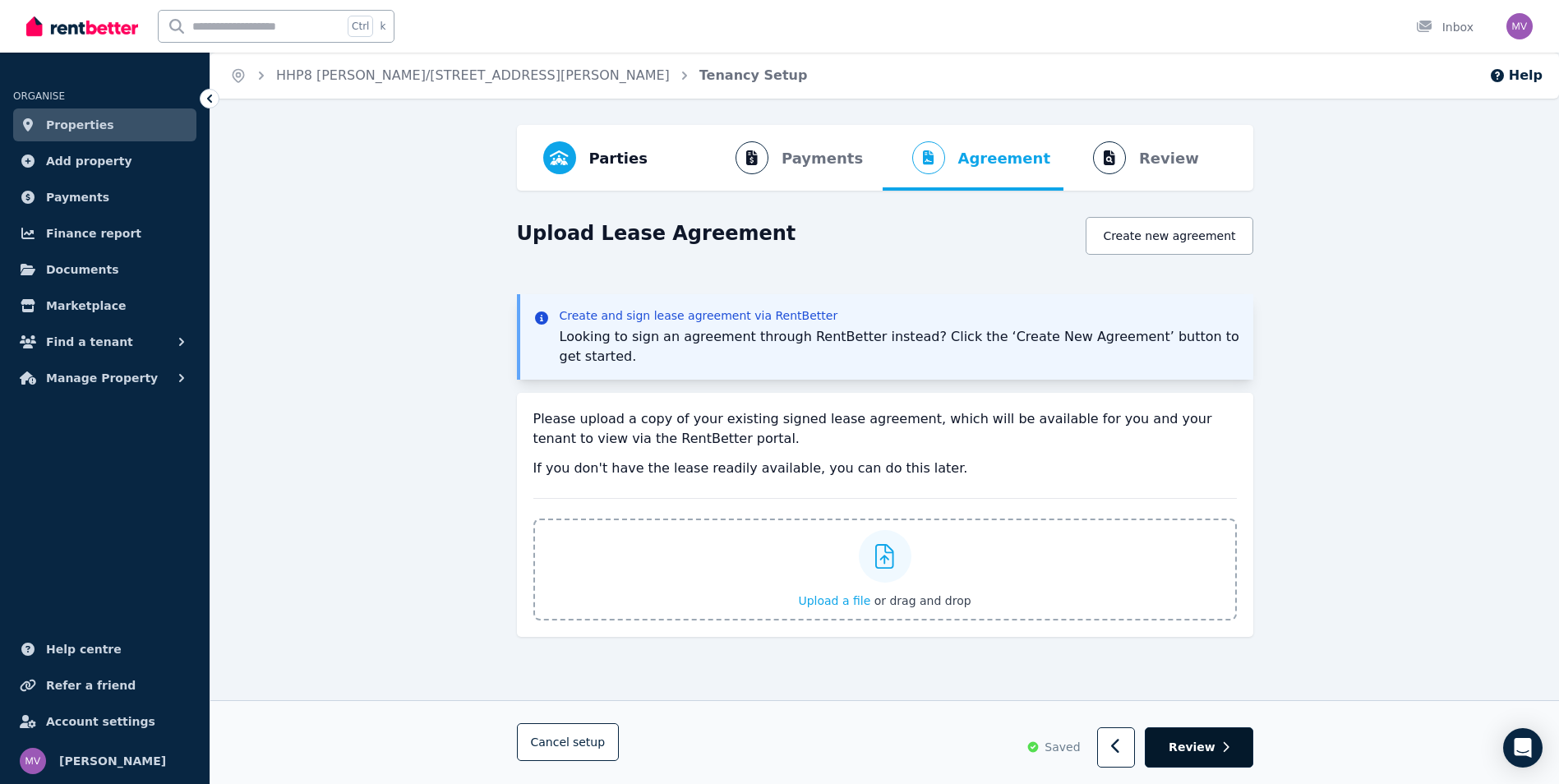
click at [1190, 750] on span "Review" at bounding box center [1192, 748] width 47 height 17
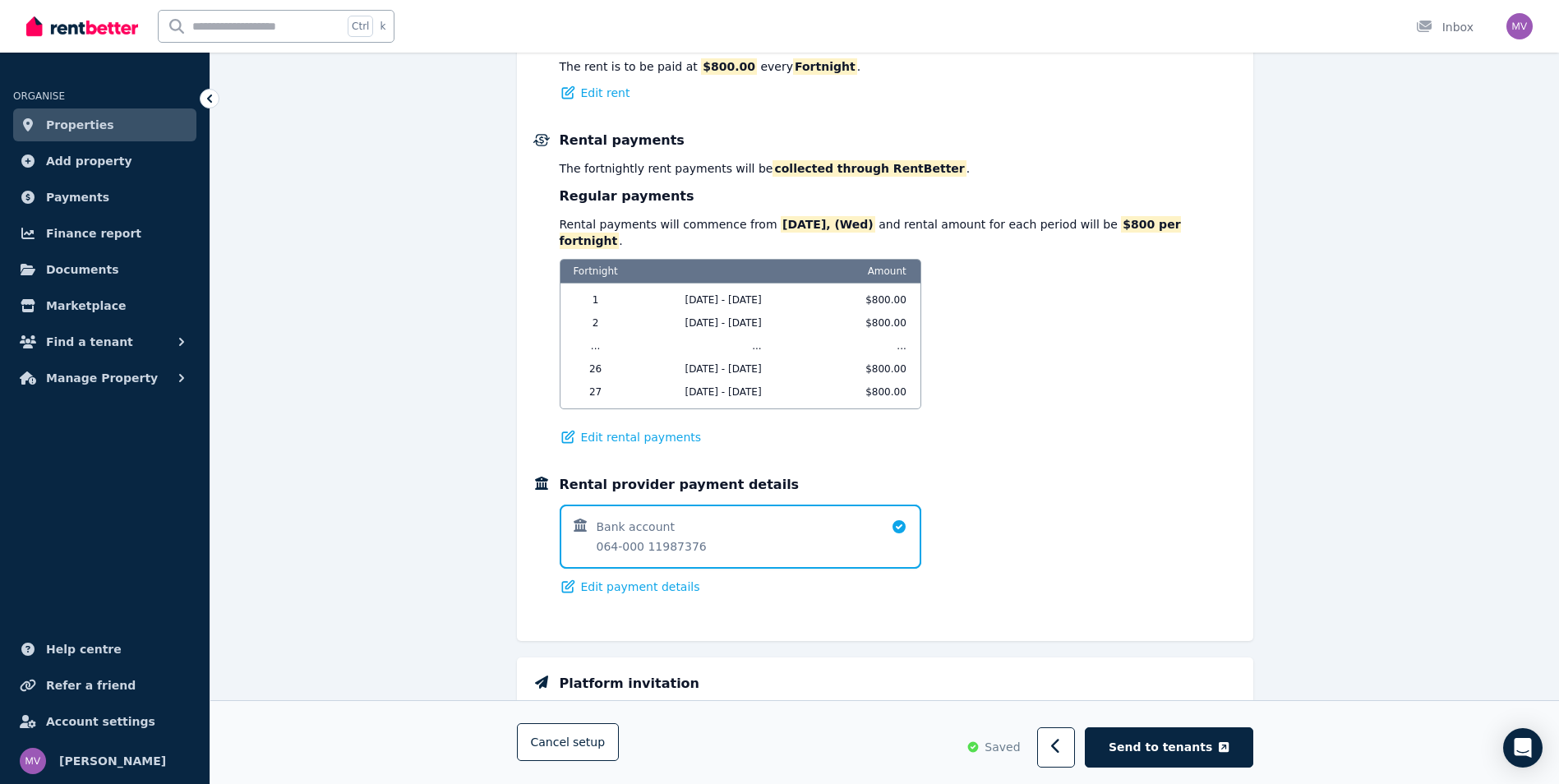
scroll to position [941, 0]
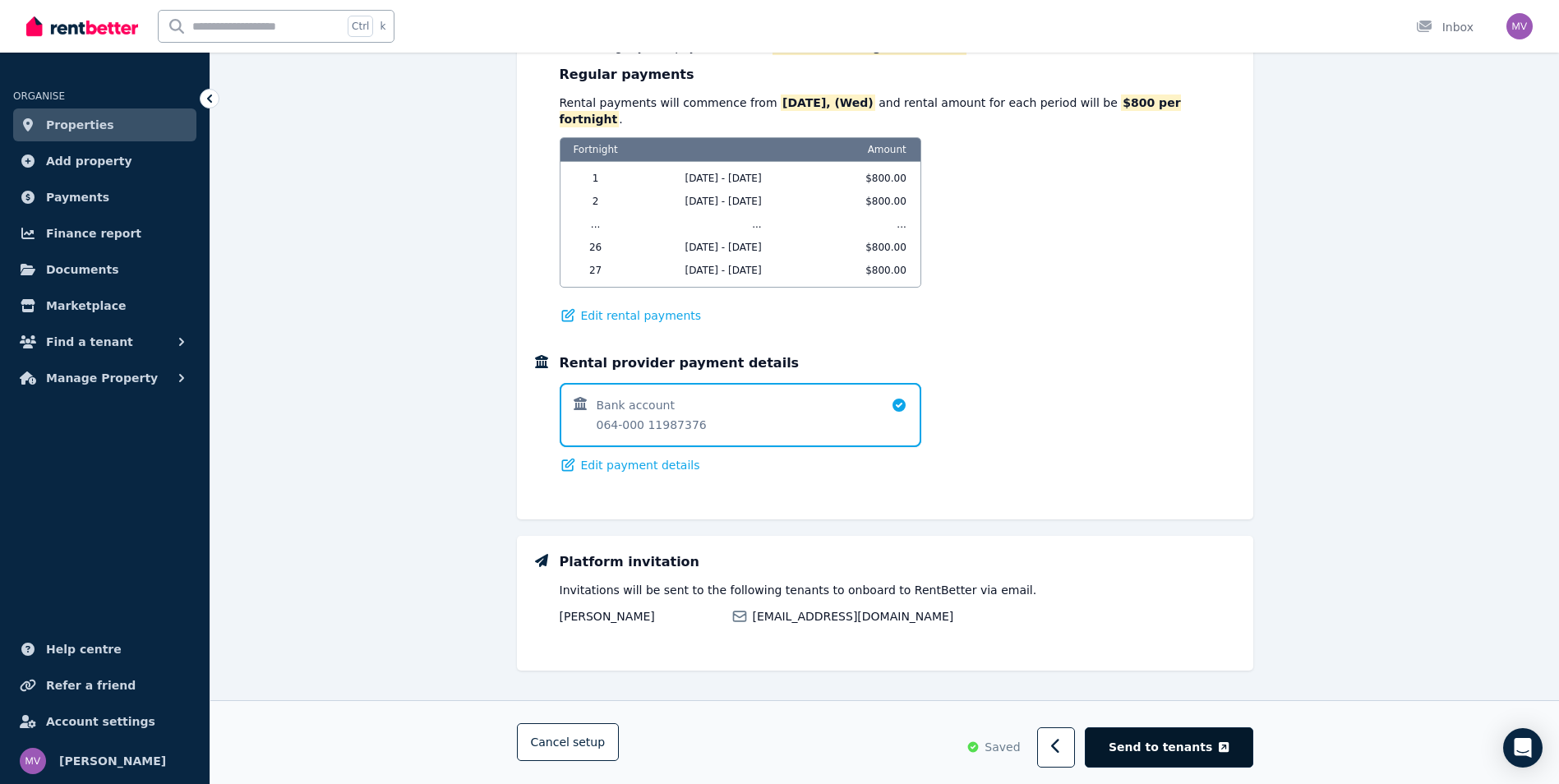
click at [1163, 740] on span "Send to tenants" at bounding box center [1160, 748] width 103 height 17
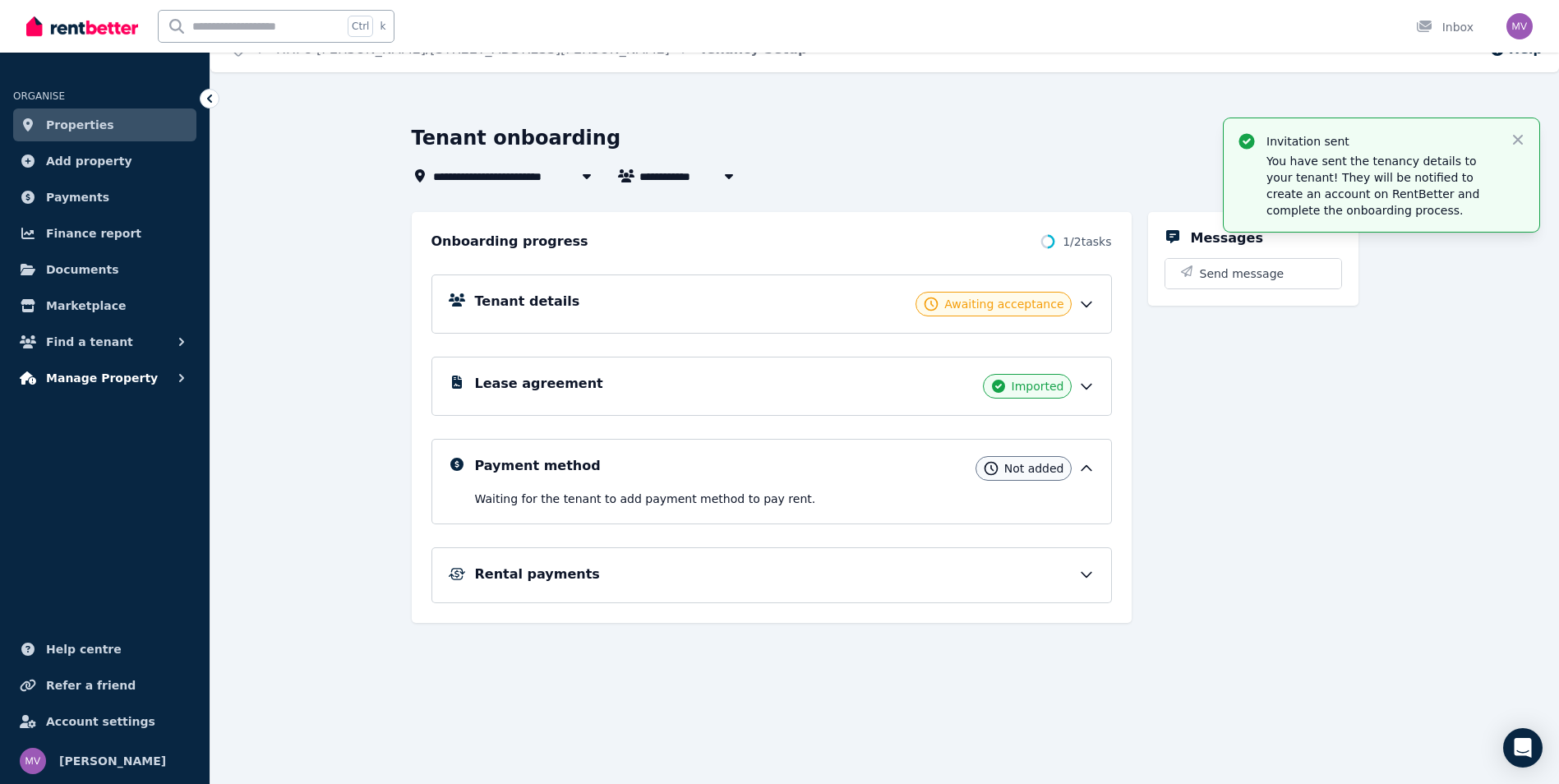
click at [116, 381] on span "Manage Property" at bounding box center [102, 378] width 111 height 20
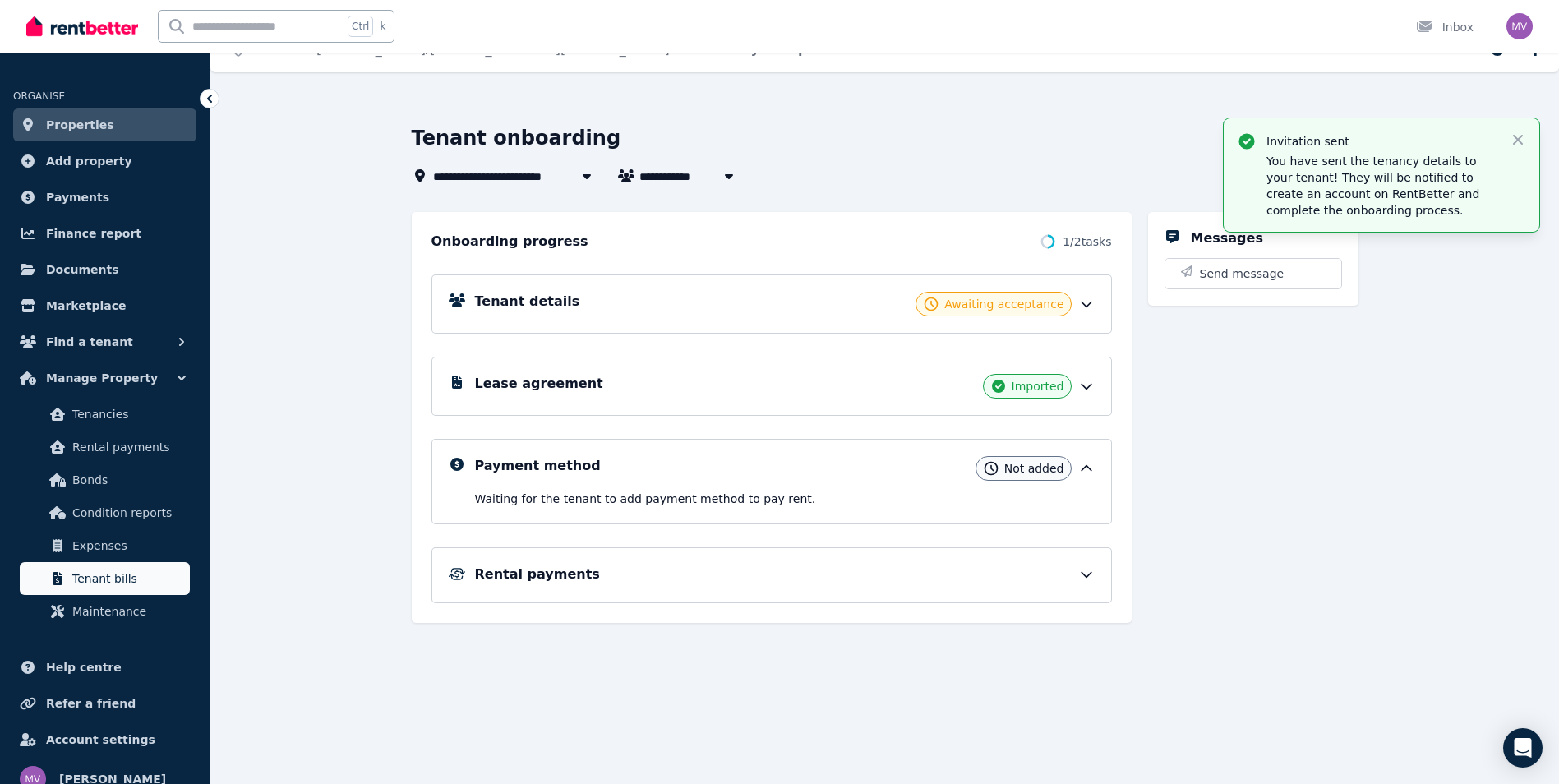
click at [131, 575] on span "Tenant bills" at bounding box center [127, 578] width 111 height 20
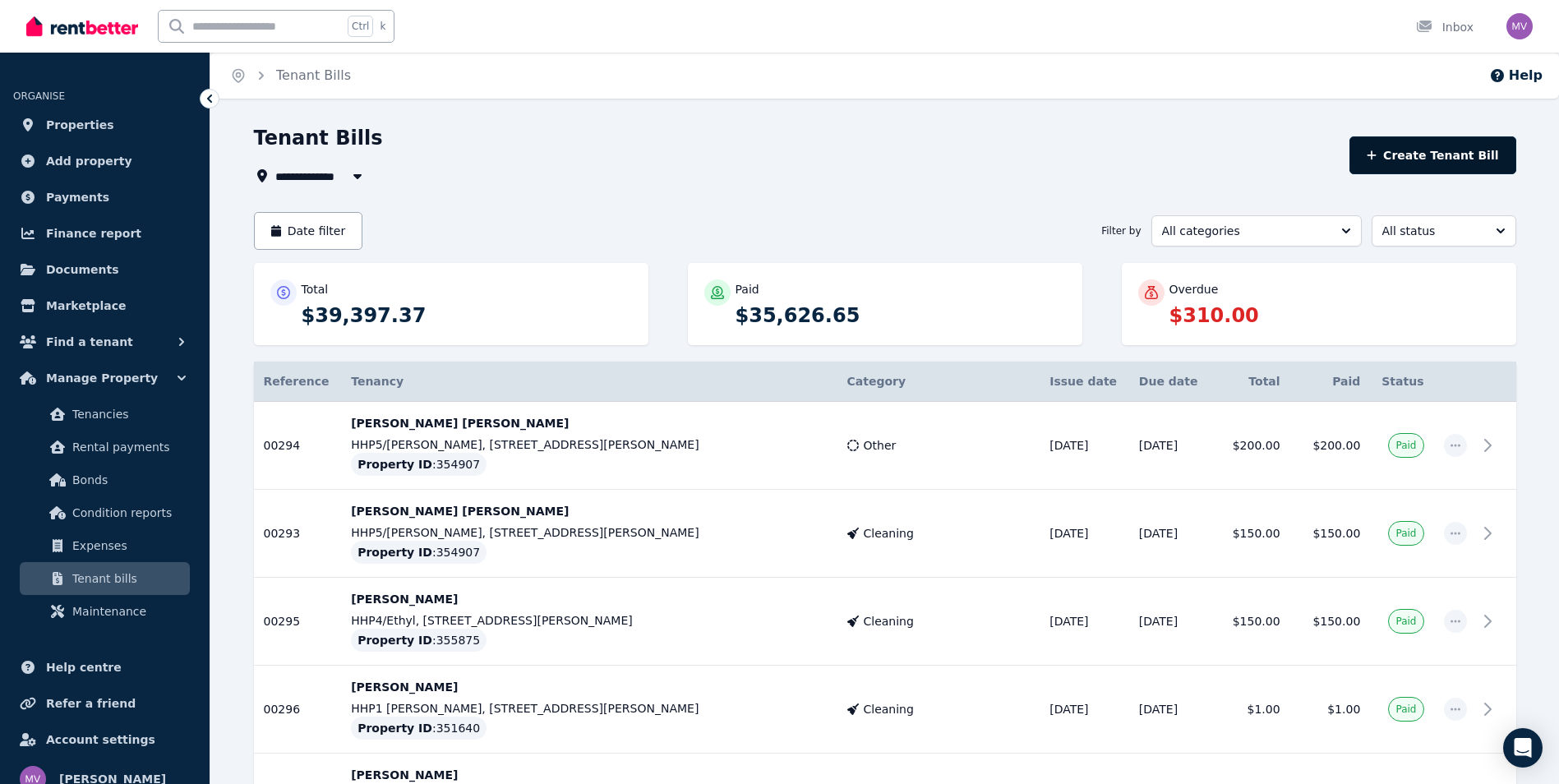
click at [1433, 161] on button "Create Tenant Bill" at bounding box center [1432, 155] width 167 height 37
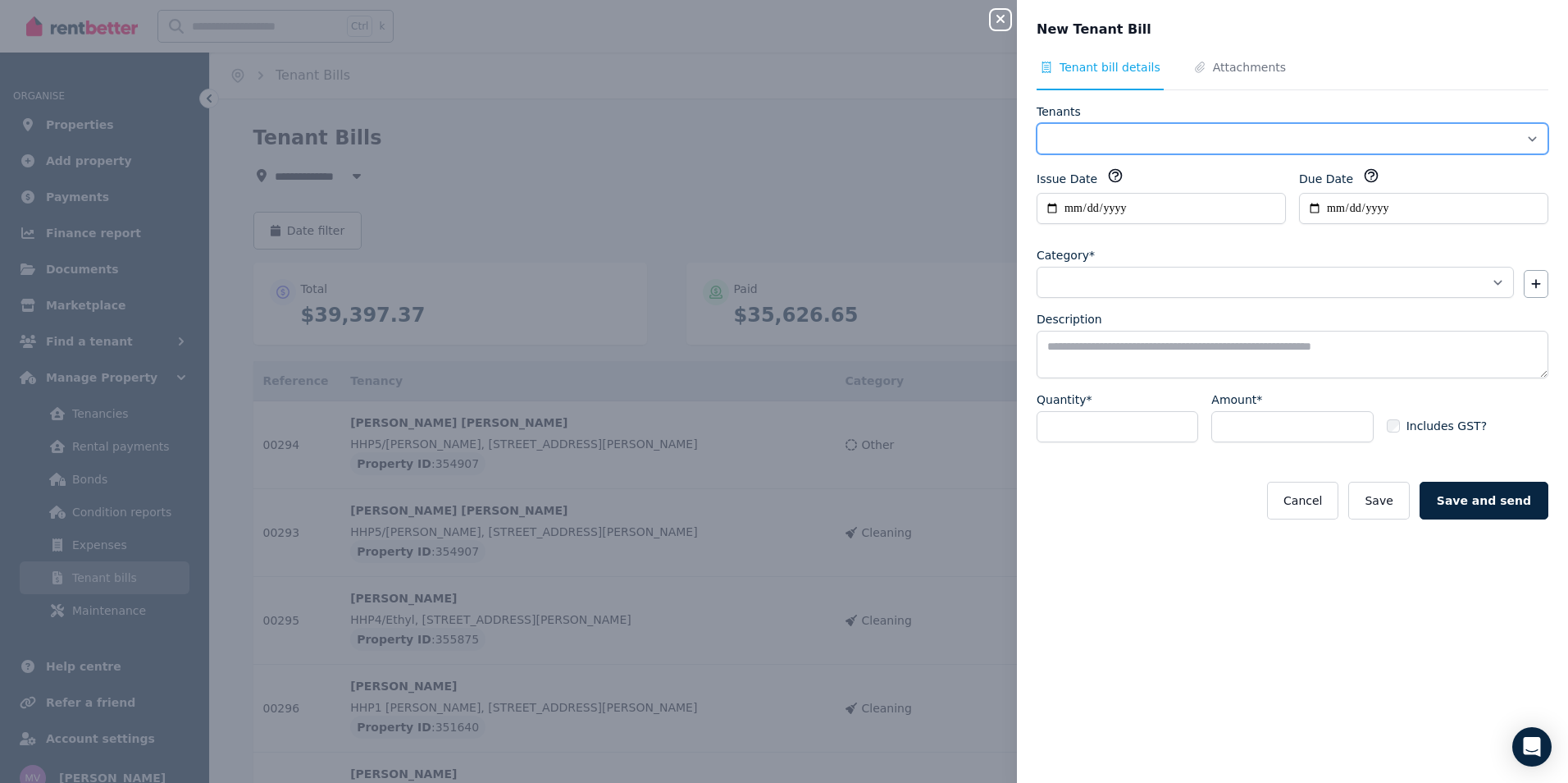
click at [1105, 140] on select "Tenants" at bounding box center [1292, 139] width 511 height 31
select select "**********"
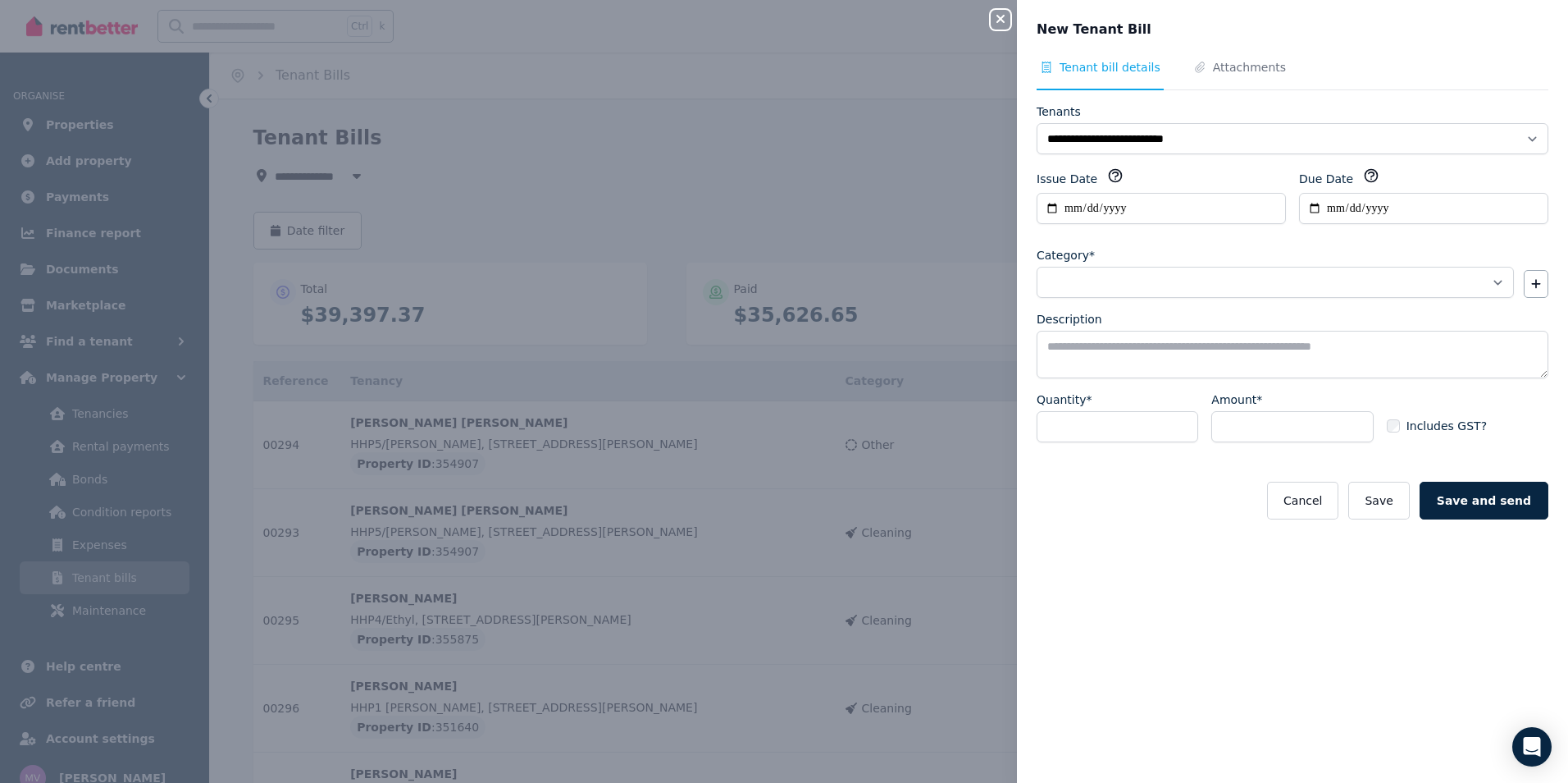
click at [999, 21] on icon "button" at bounding box center [1000, 19] width 8 height 8
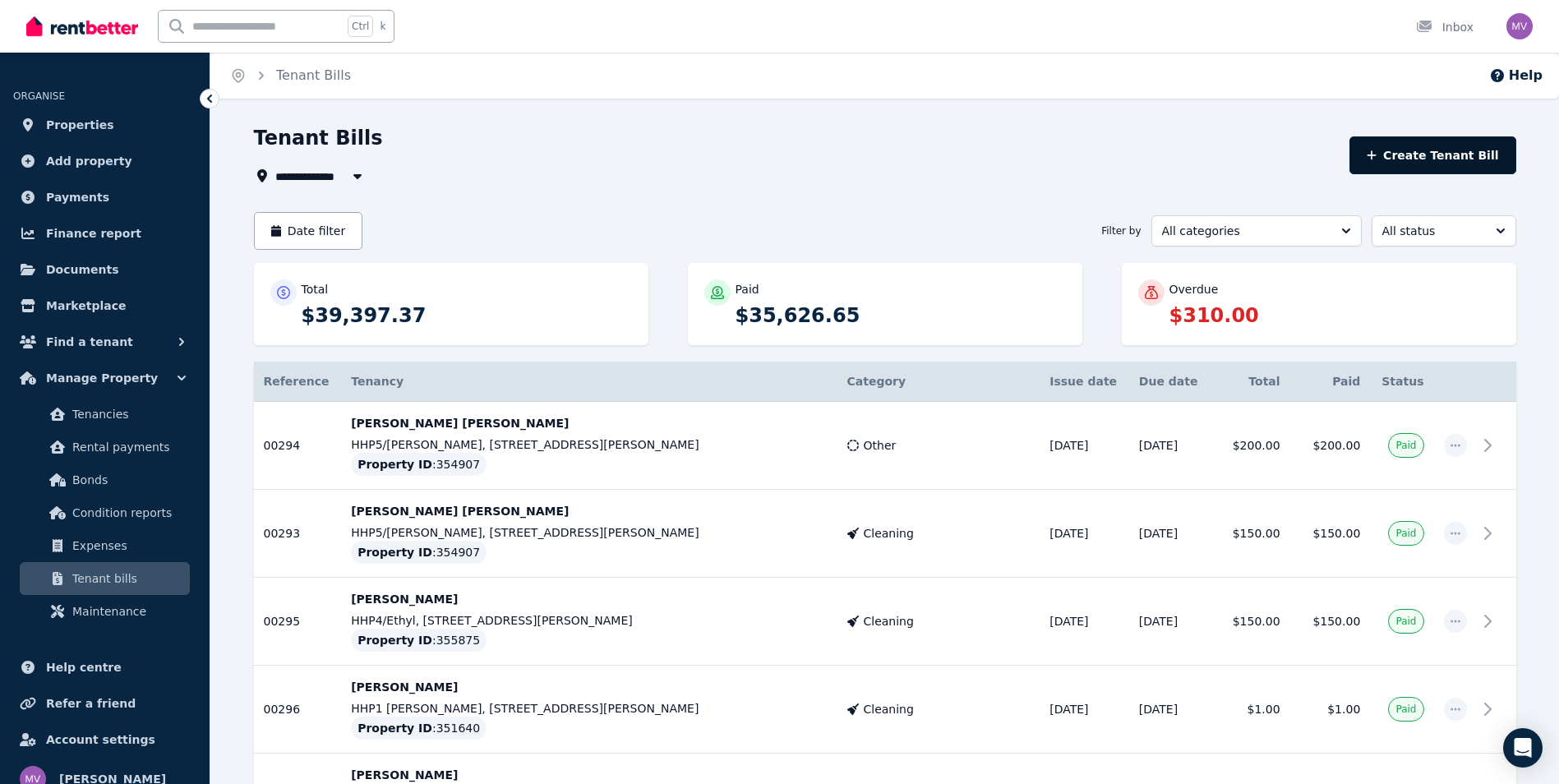
click at [1468, 163] on button "Create Tenant Bill" at bounding box center [1432, 155] width 167 height 37
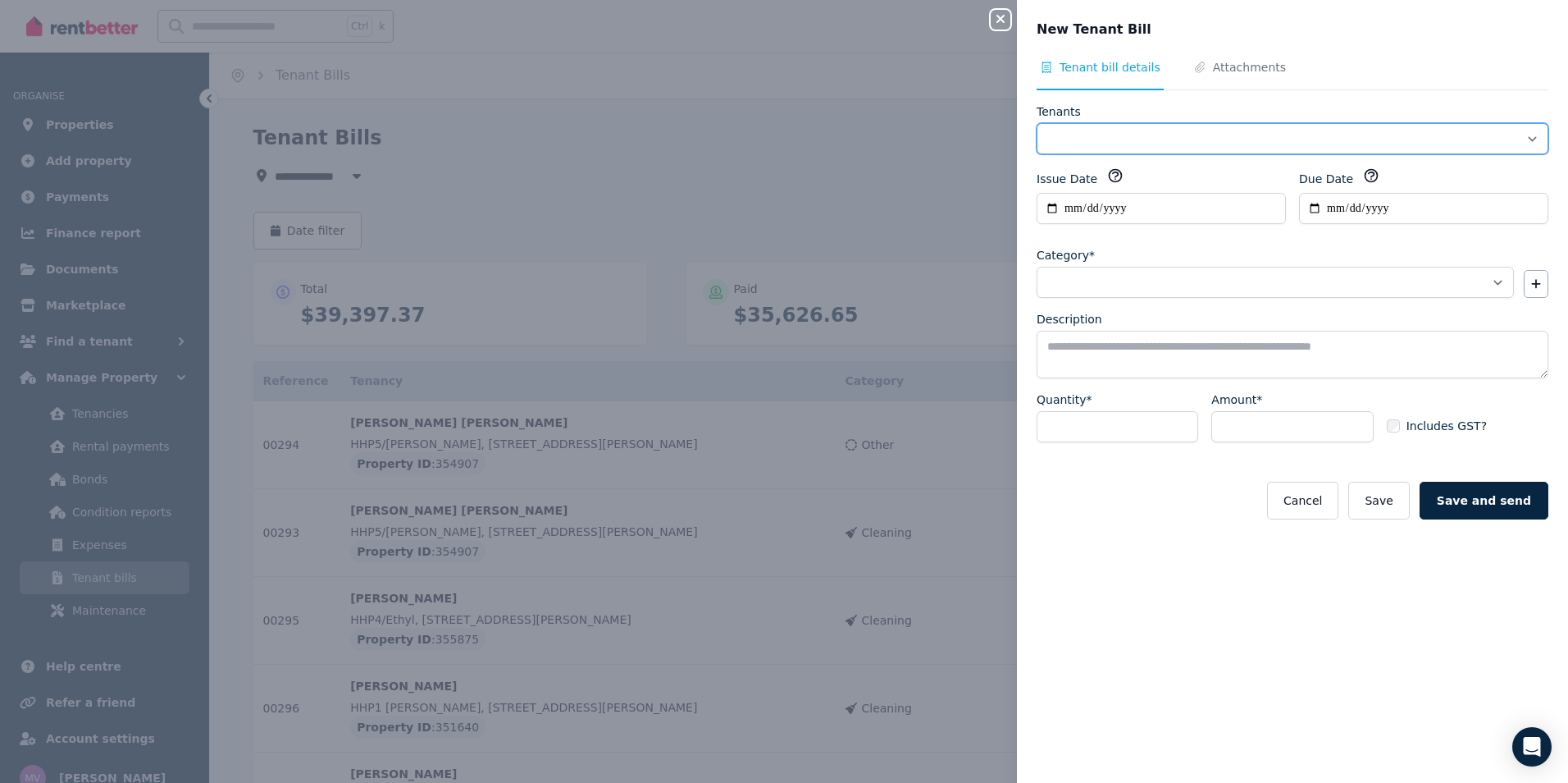
click at [1102, 141] on select "**********" at bounding box center [1292, 139] width 511 height 31
select select "**********"
click at [1036, 123] on select "**********" at bounding box center [1292, 139] width 511 height 31
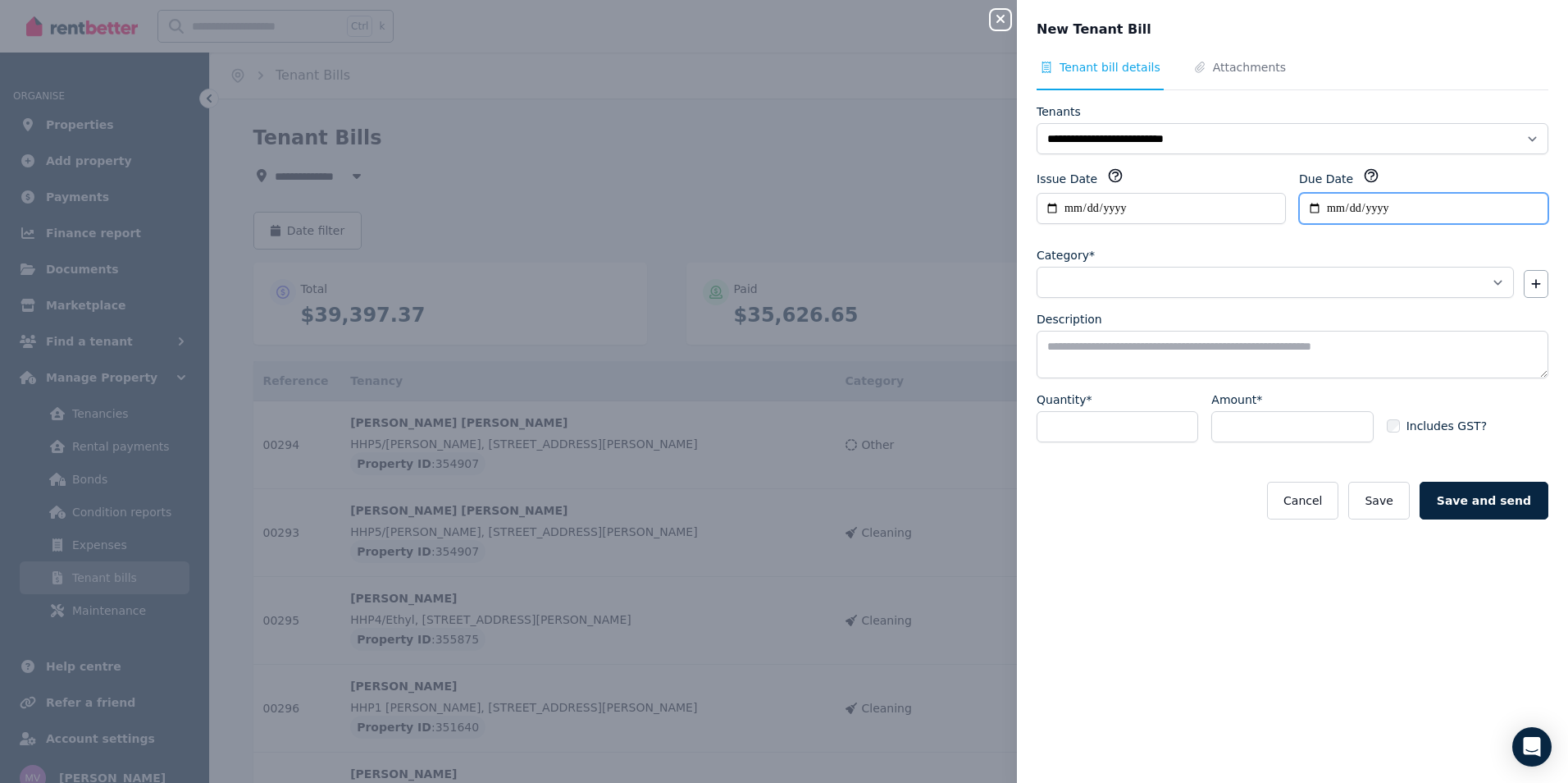
click at [1307, 214] on input "Due Date" at bounding box center [1423, 209] width 250 height 31
type input "**********"
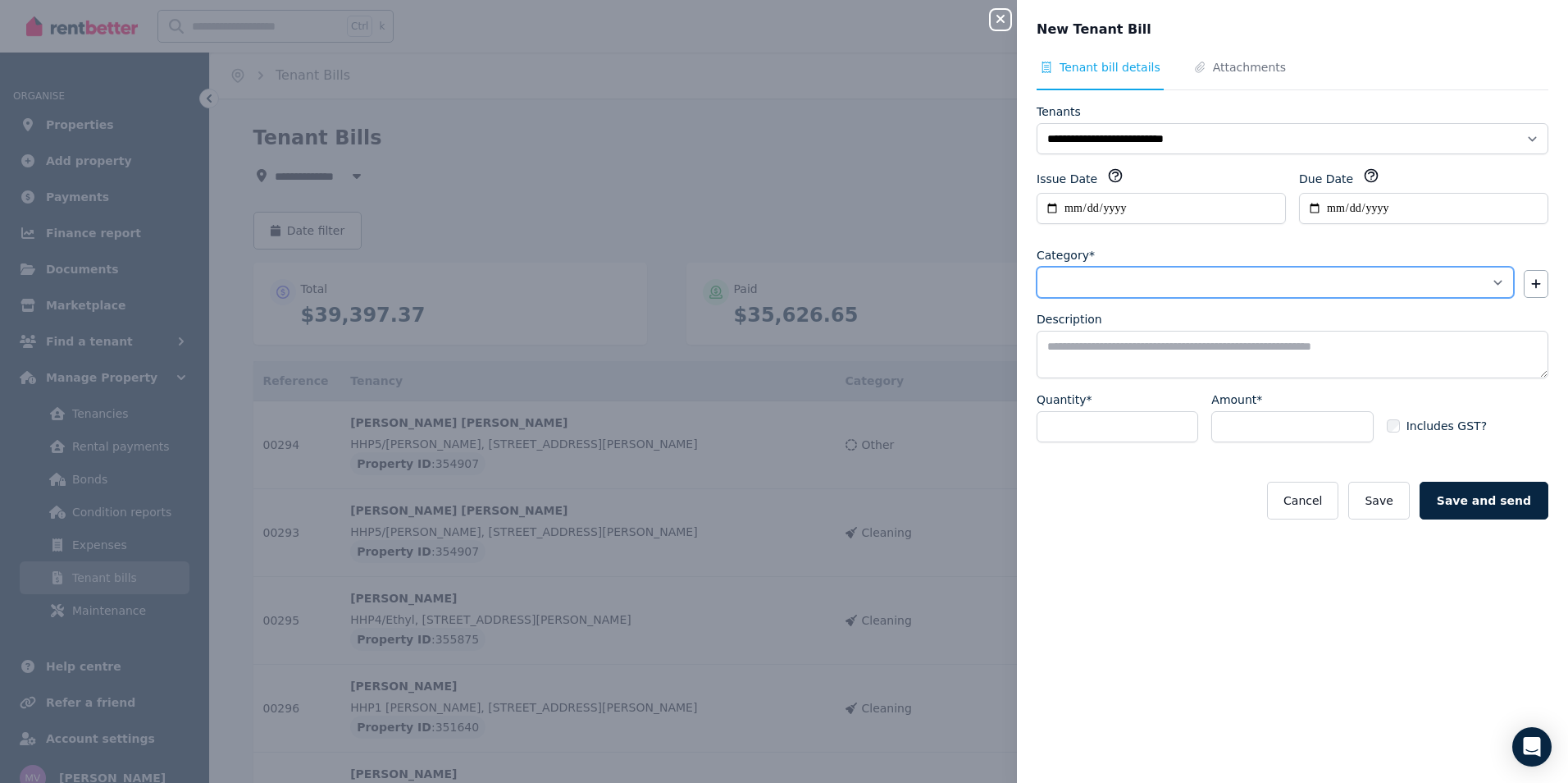
click at [1081, 275] on select "**********" at bounding box center [1274, 282] width 477 height 31
select select "**********"
click at [1036, 267] on select "**********" at bounding box center [1274, 282] width 477 height 31
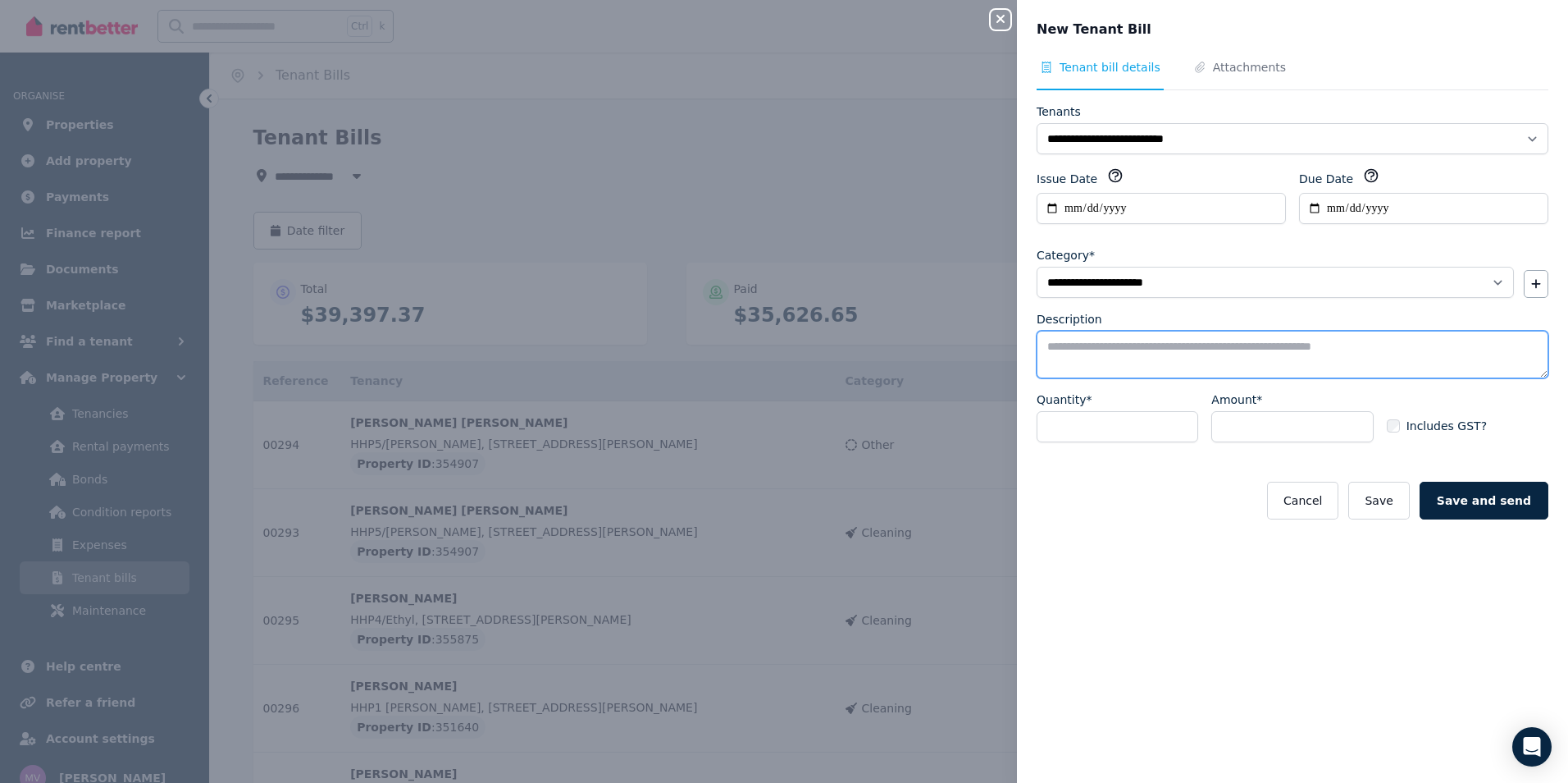
click at [1087, 353] on textarea "Description" at bounding box center [1292, 354] width 511 height 47
type textarea "**********"
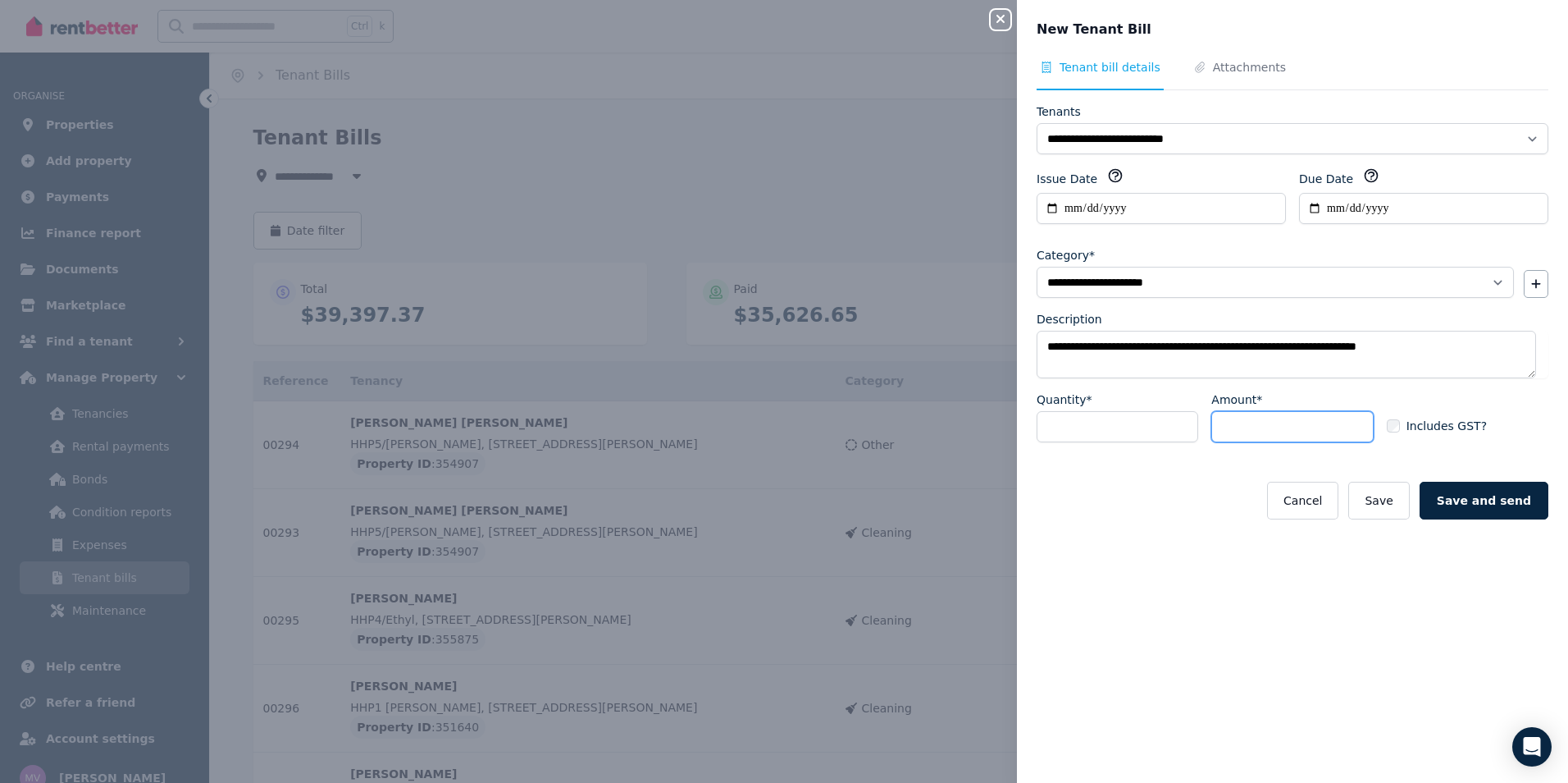
click at [1245, 419] on input "Amount*" at bounding box center [1292, 427] width 161 height 31
type input "**"
click at [1271, 568] on div "**********" at bounding box center [1292, 411] width 551 height 704
click at [1483, 494] on button "Save and send" at bounding box center [1483, 501] width 129 height 37
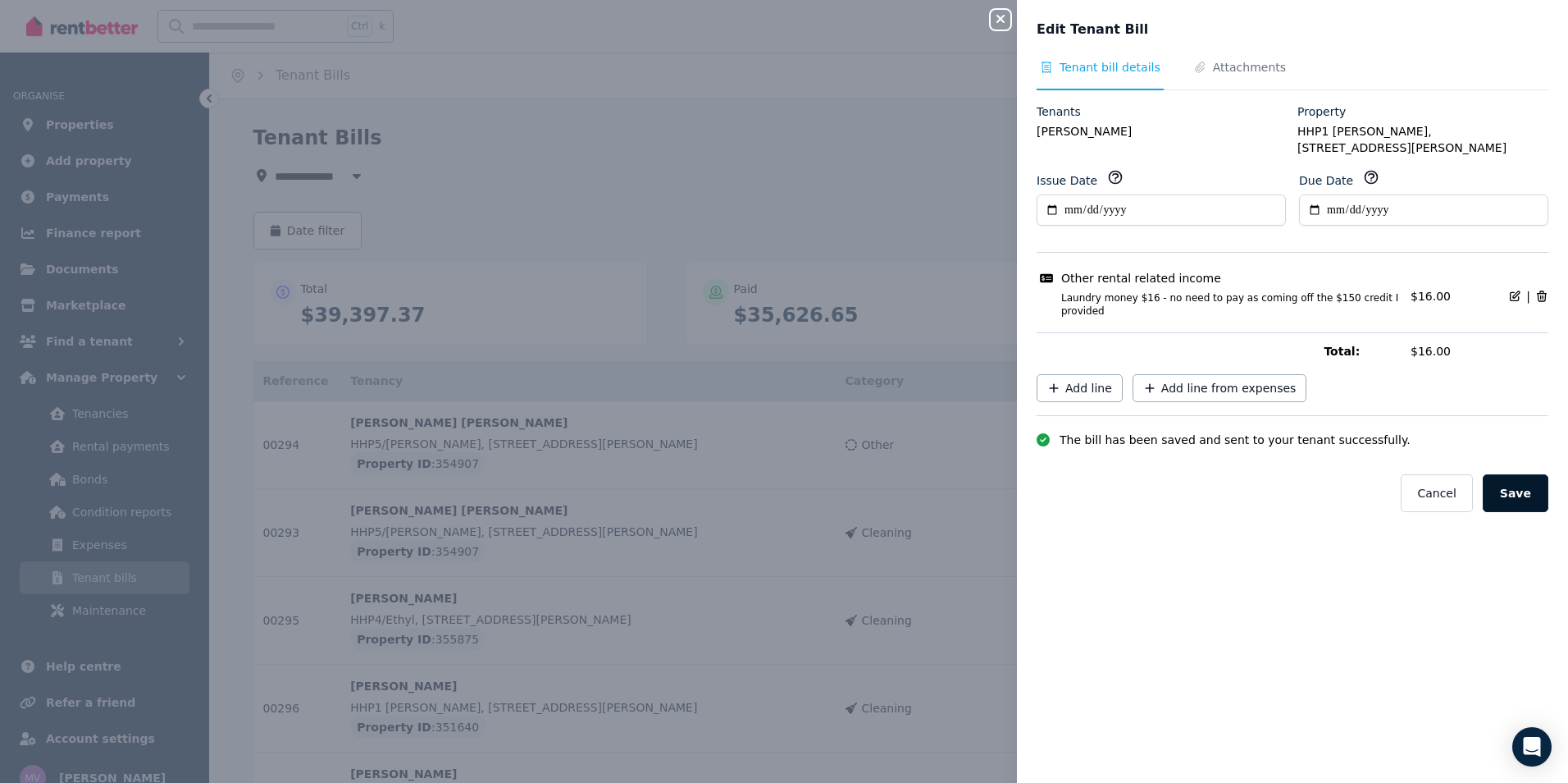
click at [1510, 474] on button "Save" at bounding box center [1515, 493] width 66 height 37
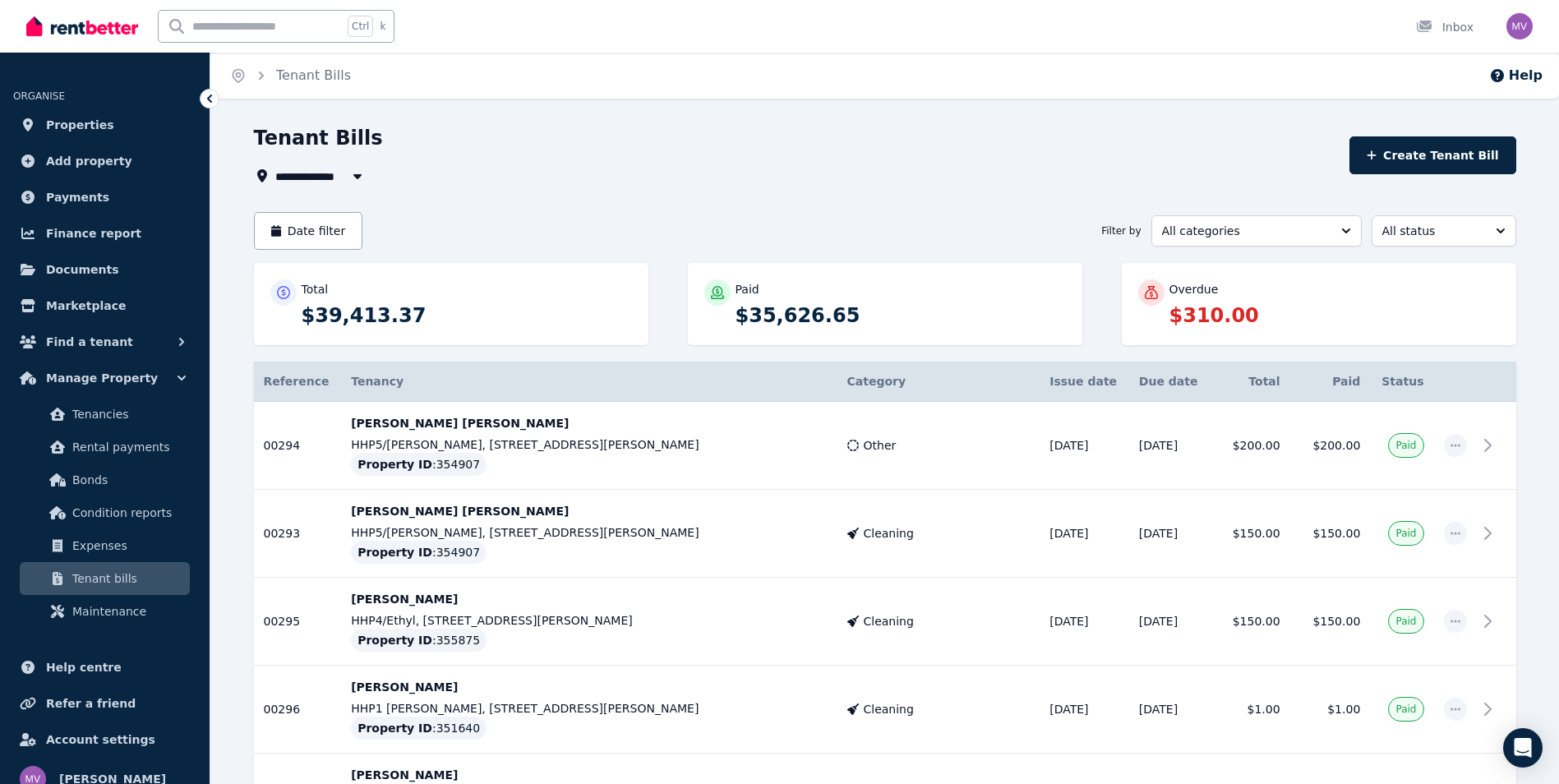
click at [335, 87] on ol "Home Tenant Bills" at bounding box center [291, 75] width 161 height 46
click at [275, 24] on input "text" at bounding box center [250, 27] width 184 height 32
type input "*****"
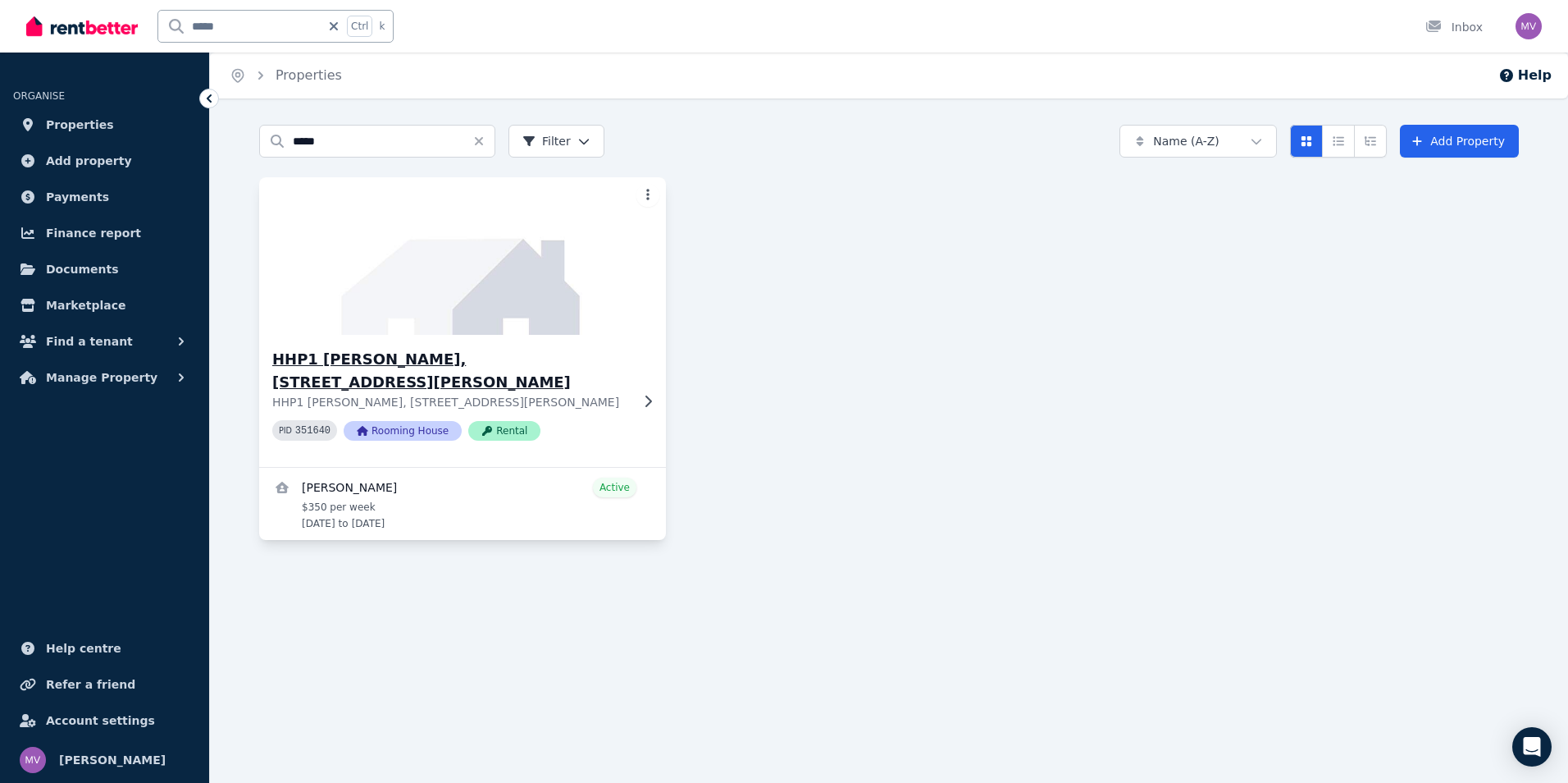
click at [386, 361] on h3 "HHP1 [PERSON_NAME], [STREET_ADDRESS][PERSON_NAME]" at bounding box center [451, 371] width 358 height 46
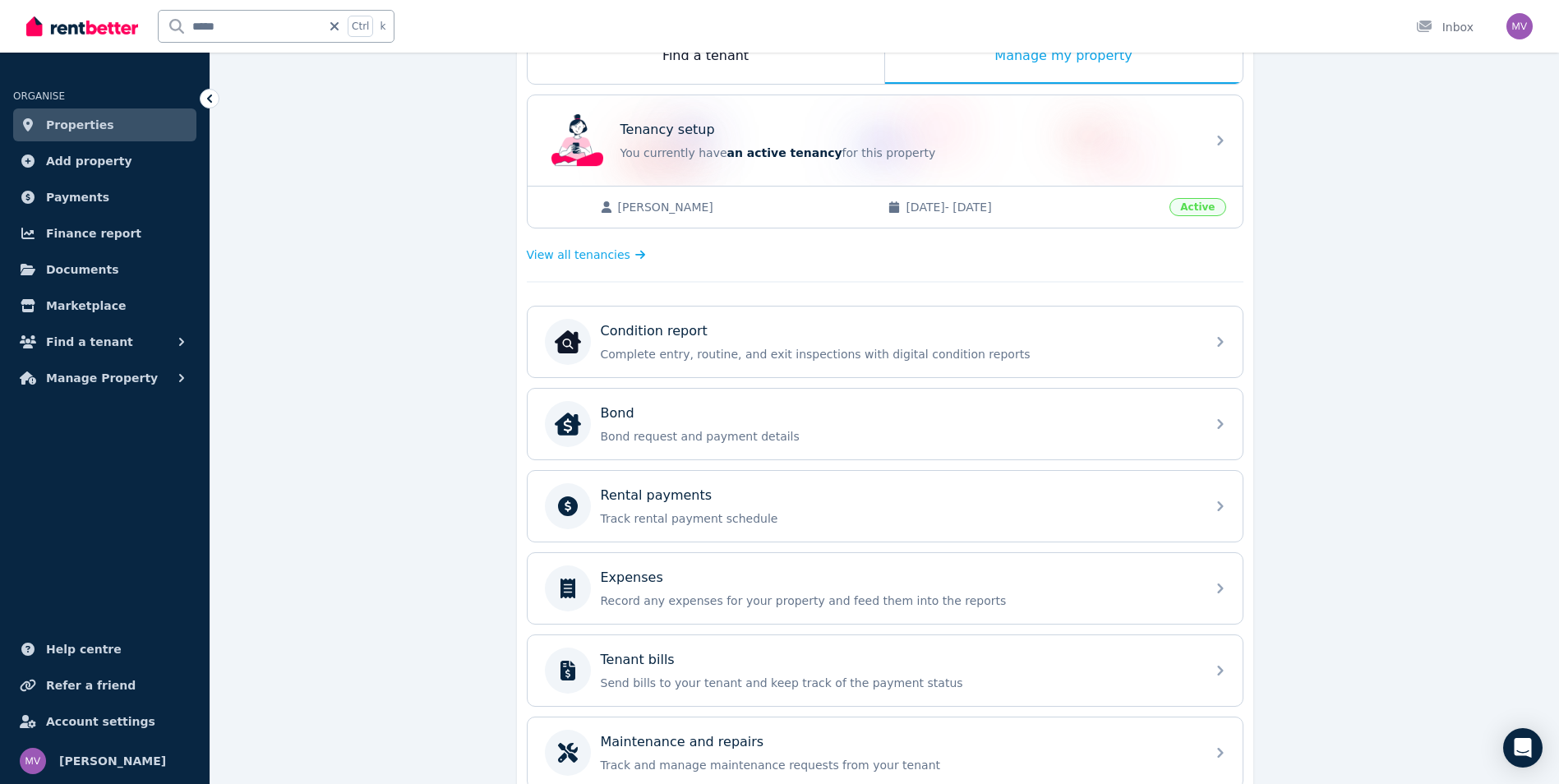
scroll to position [316, 0]
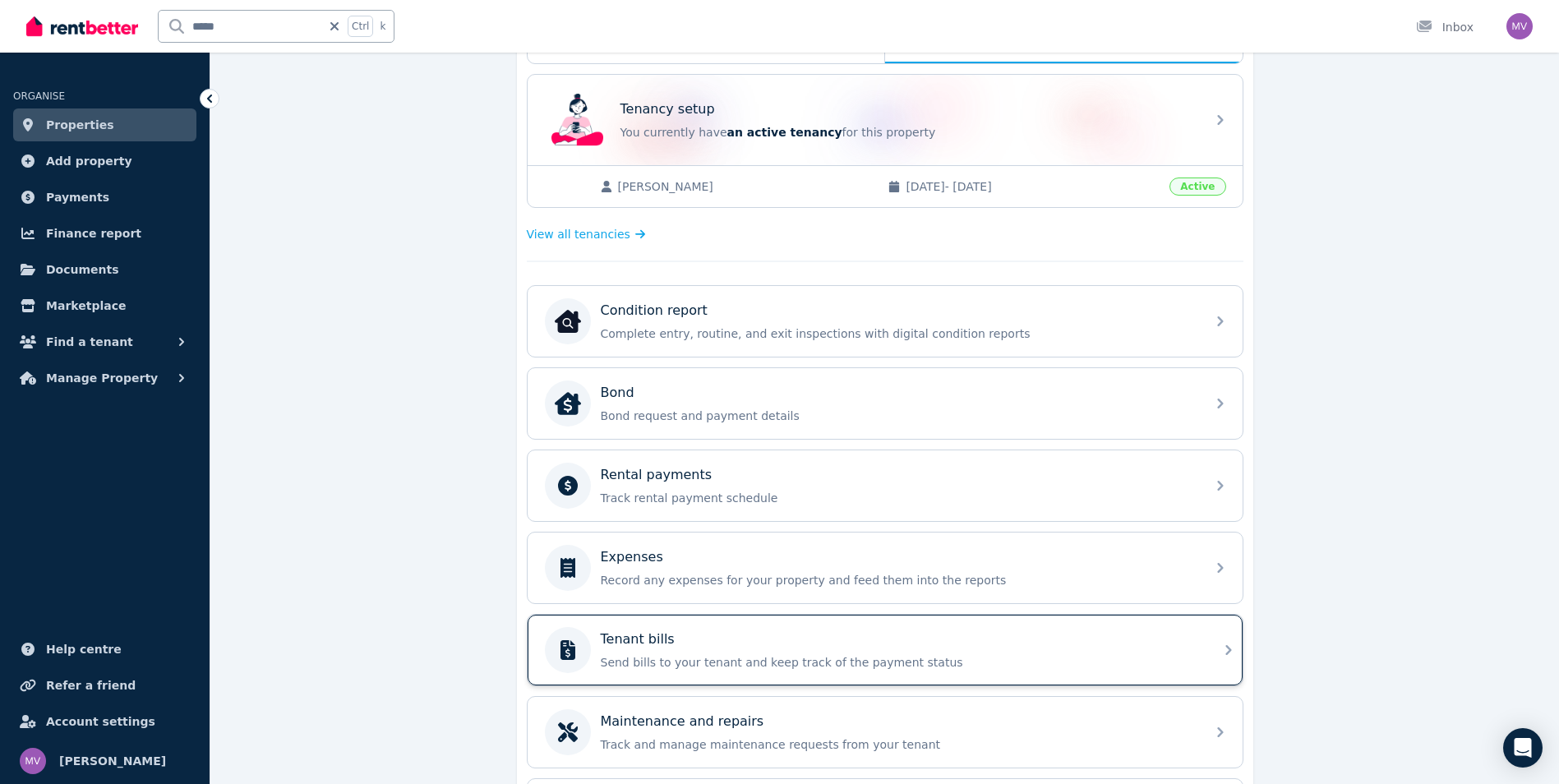
click at [682, 643] on div "Tenant bills" at bounding box center [899, 639] width 595 height 20
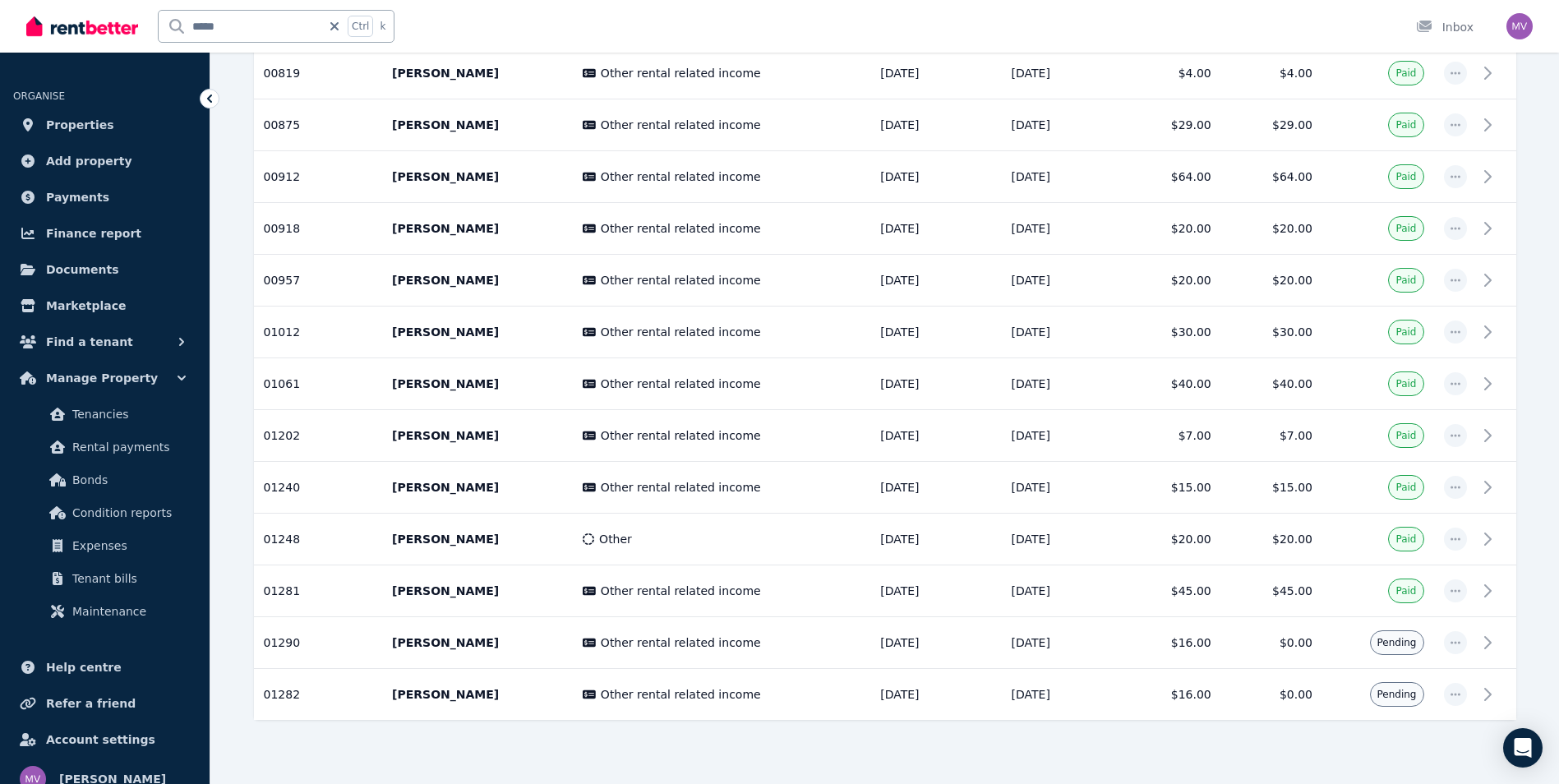
scroll to position [689, 0]
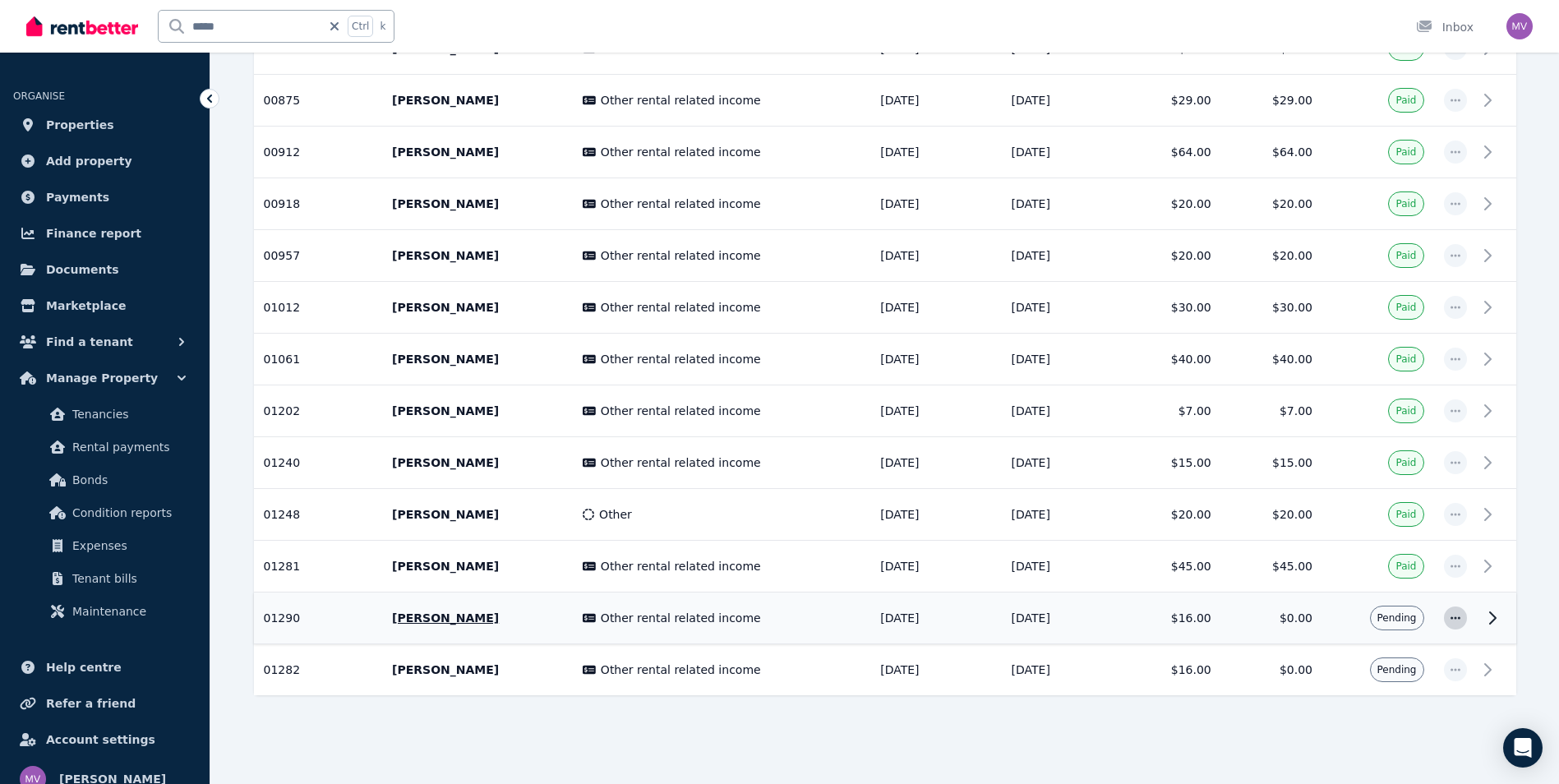
click at [1451, 621] on icon "button" at bounding box center [1455, 618] width 13 height 12
click at [1393, 698] on span "Mark as paid" at bounding box center [1401, 695] width 105 height 20
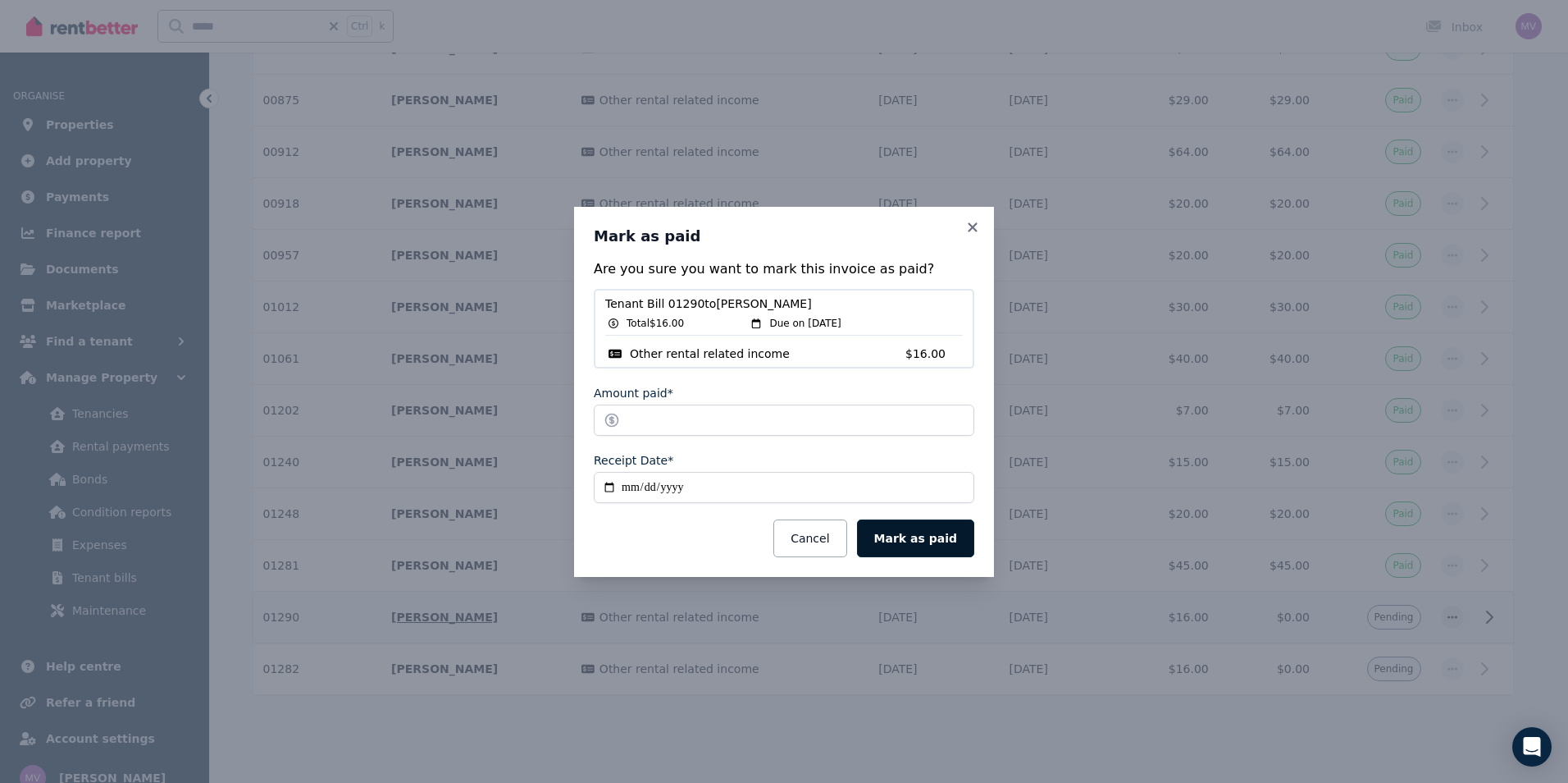
click at [927, 544] on button "Mark as paid" at bounding box center [915, 538] width 117 height 37
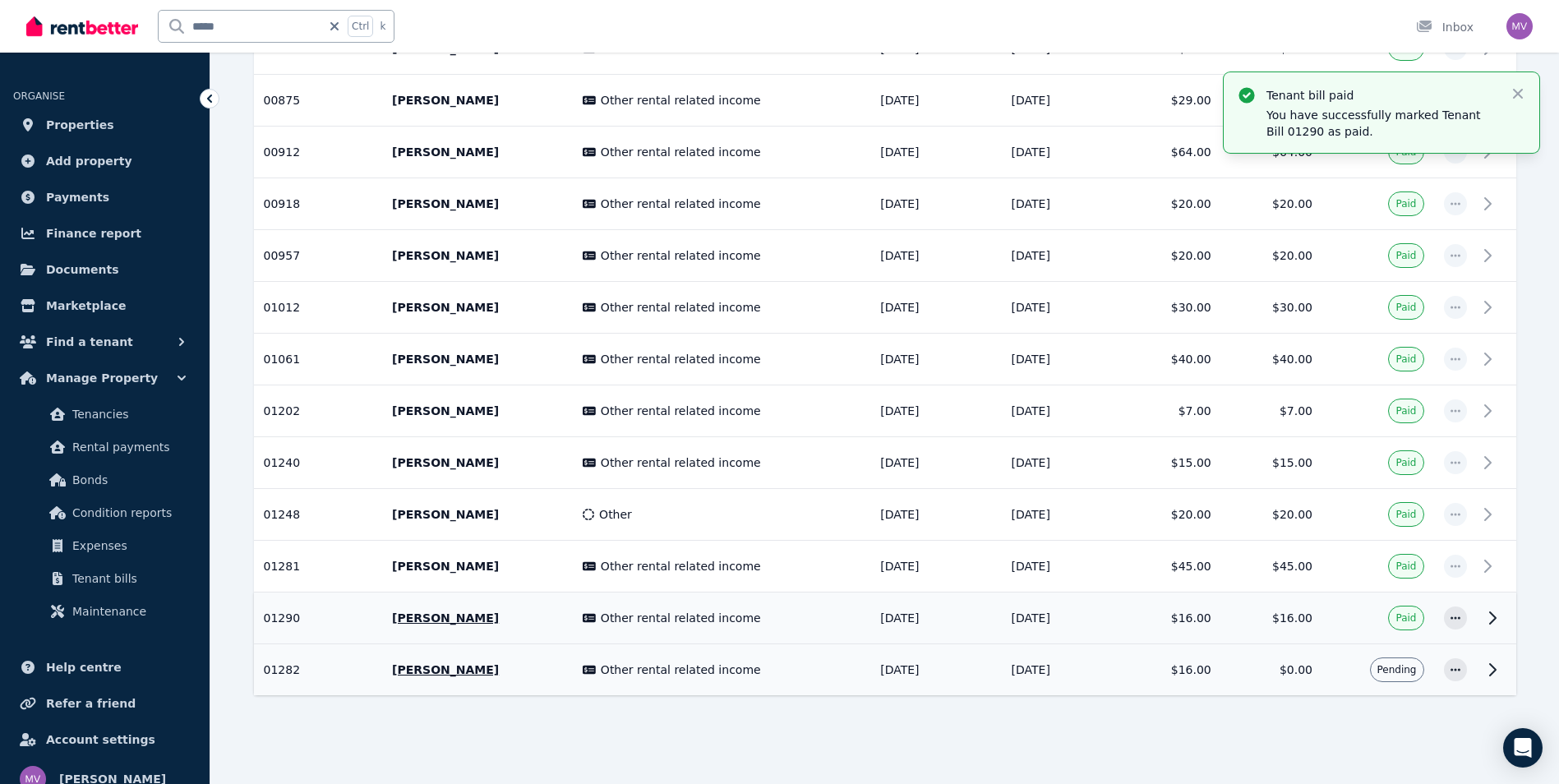
click at [434, 670] on p "[PERSON_NAME]" at bounding box center [477, 669] width 170 height 17
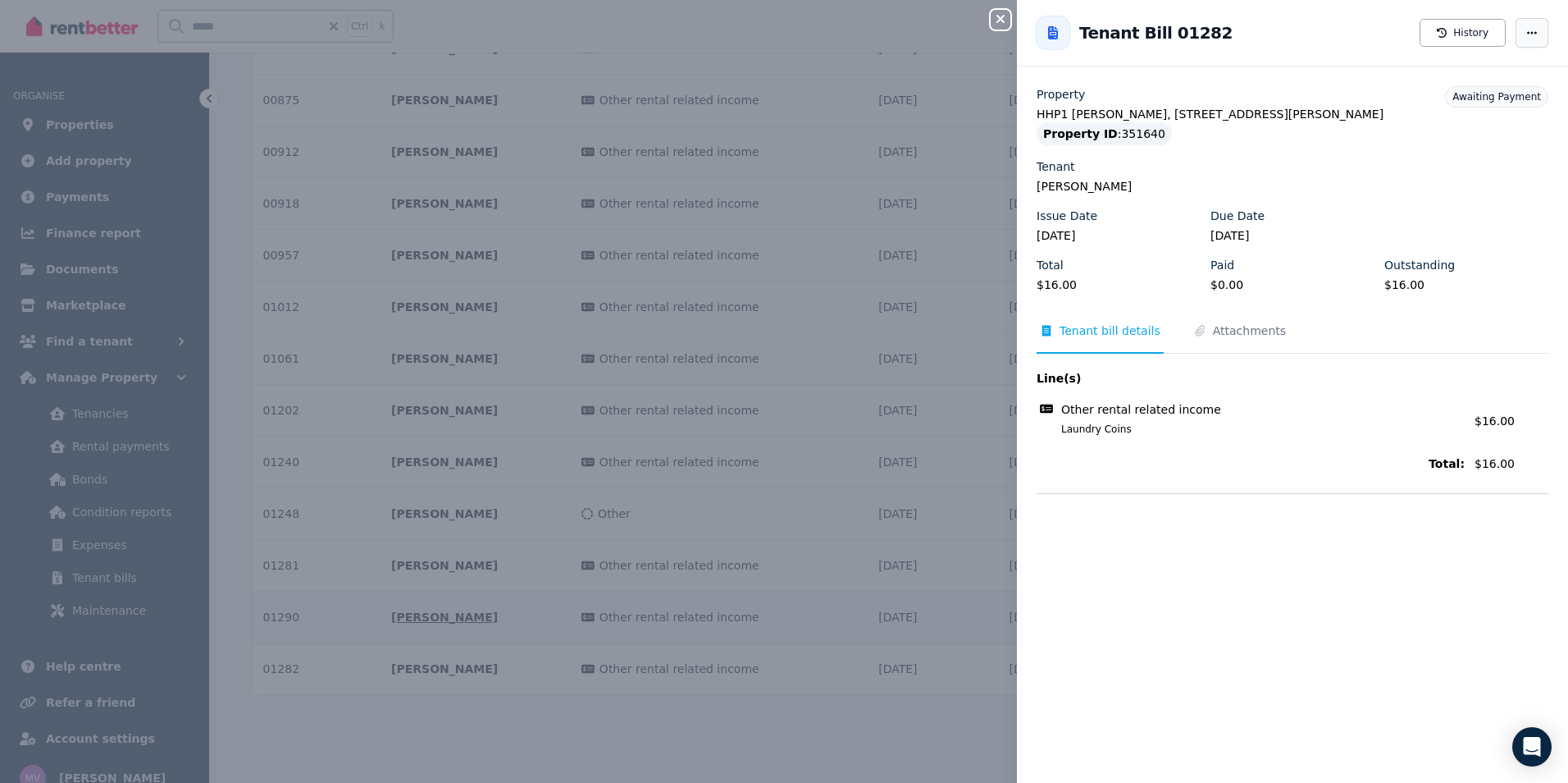
click at [1525, 37] on icon "button" at bounding box center [1531, 33] width 13 height 12
click at [1465, 119] on span "Mark as paid" at bounding box center [1482, 113] width 105 height 20
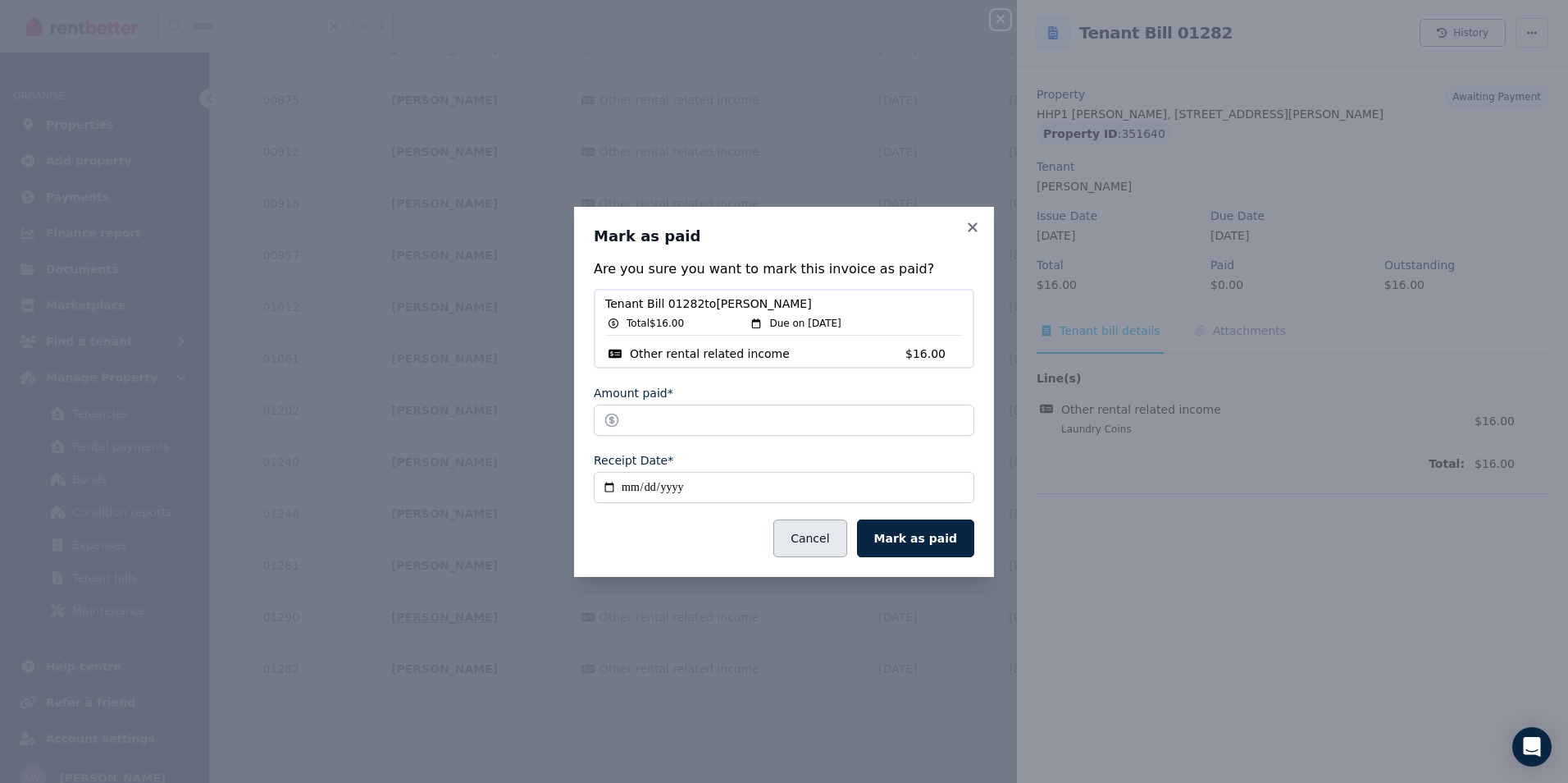
click at [845, 536] on button "Cancel" at bounding box center [809, 538] width 73 height 37
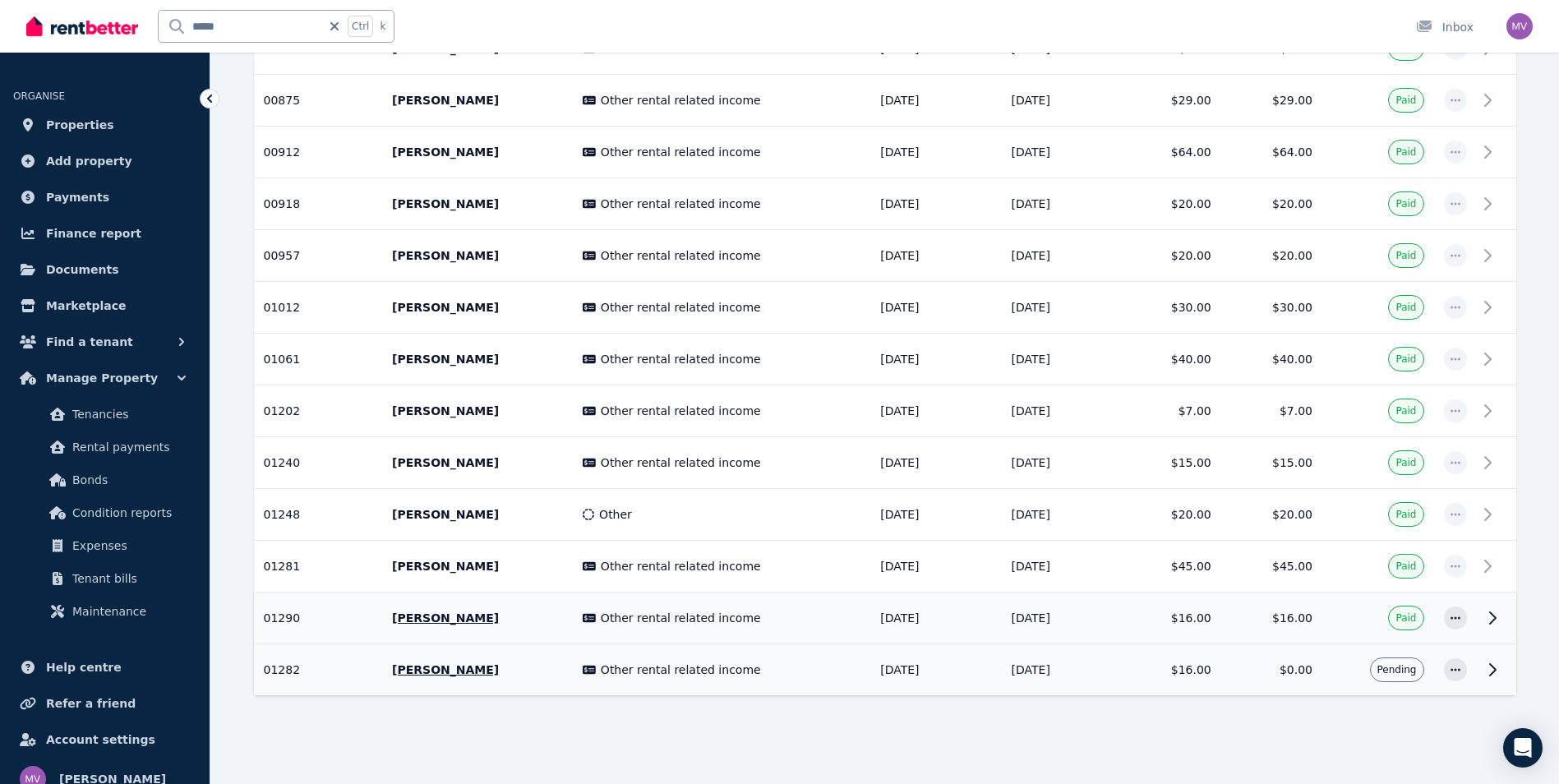
click at [601, 671] on span "Other rental related income" at bounding box center [681, 669] width 161 height 17
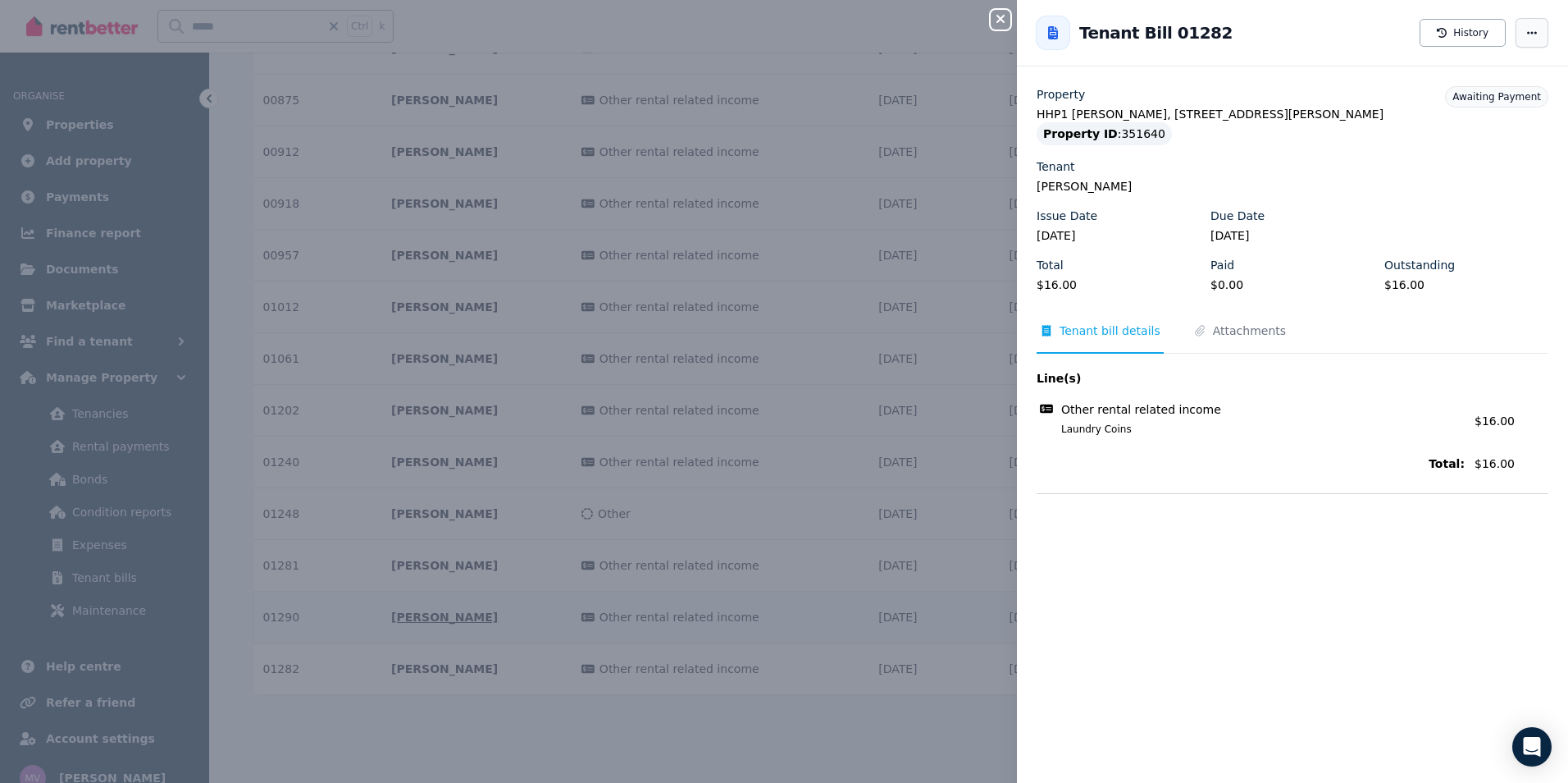
click at [1521, 41] on span "button" at bounding box center [1531, 32] width 32 height 30
click at [1527, 32] on icon "button" at bounding box center [1532, 32] width 10 height 3
click at [1468, 177] on span "Edit tenant bill" at bounding box center [1482, 179] width 105 height 20
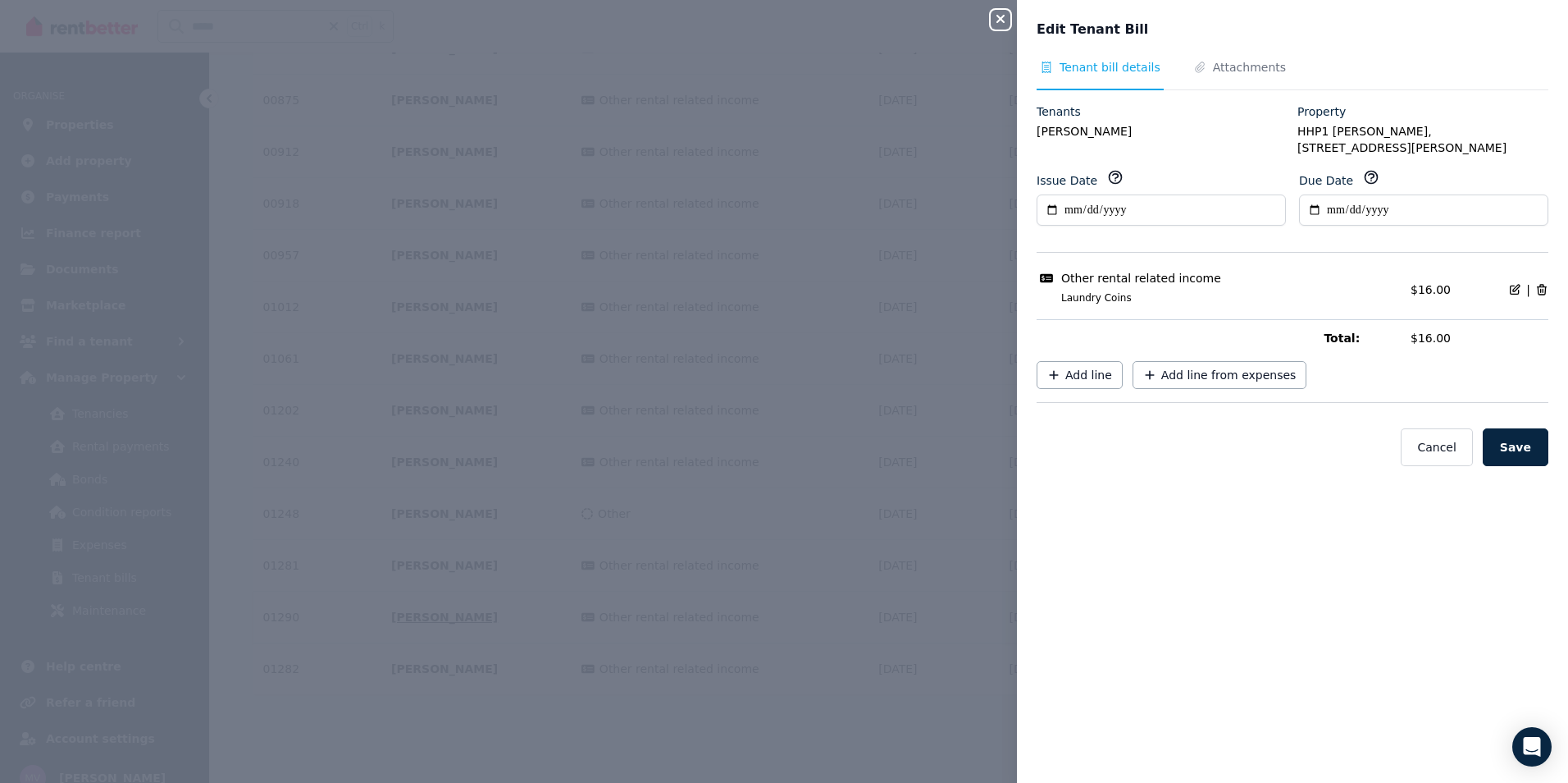
click at [1170, 288] on div "Other rental related income Laundry Coins Total: $16.00 |" at bounding box center [1292, 286] width 511 height 44
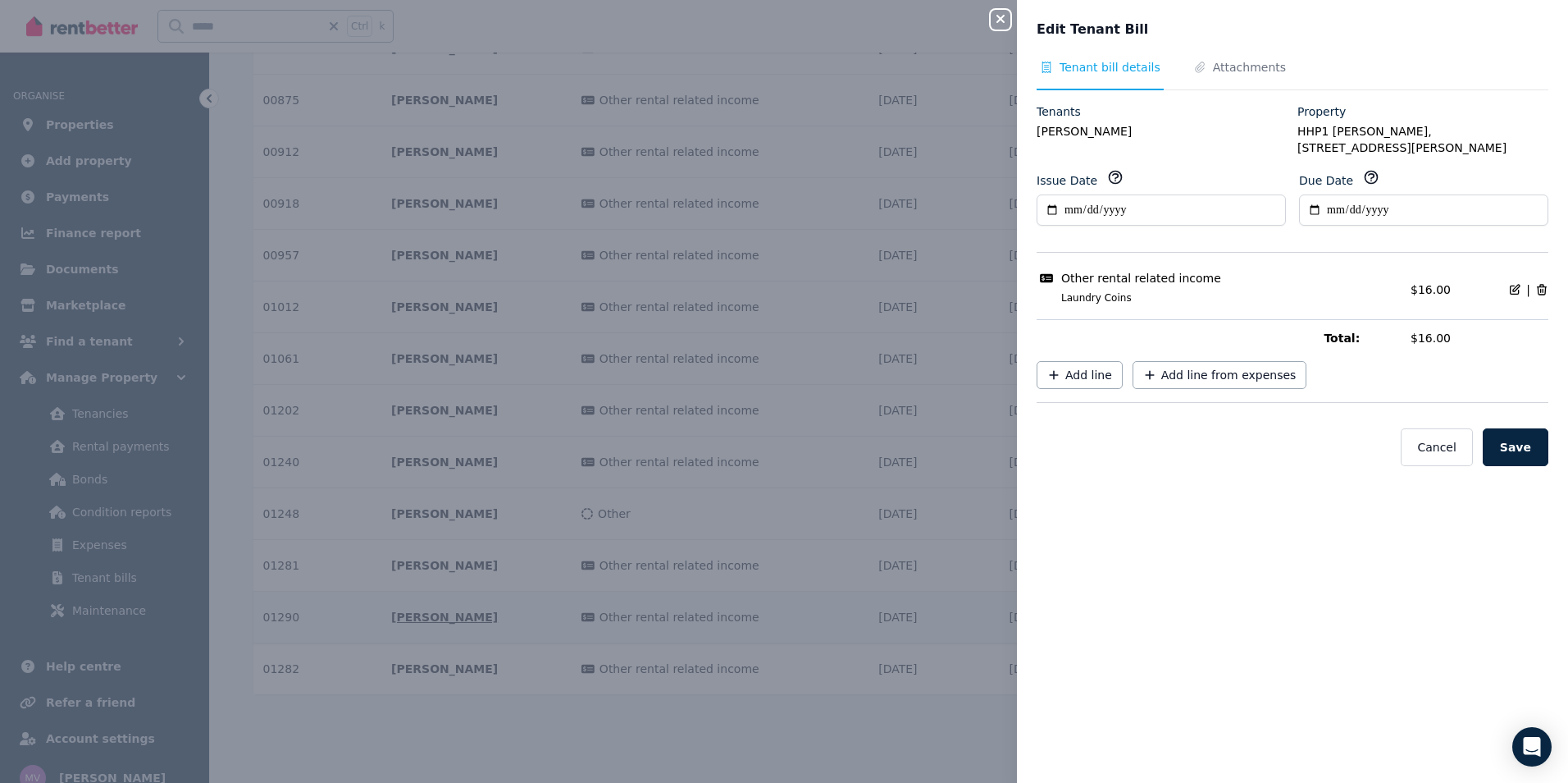
click at [1504, 281] on div "|" at bounding box center [1523, 289] width 51 height 17
click at [1510, 284] on icon at bounding box center [1514, 288] width 9 height 9
select select "**********"
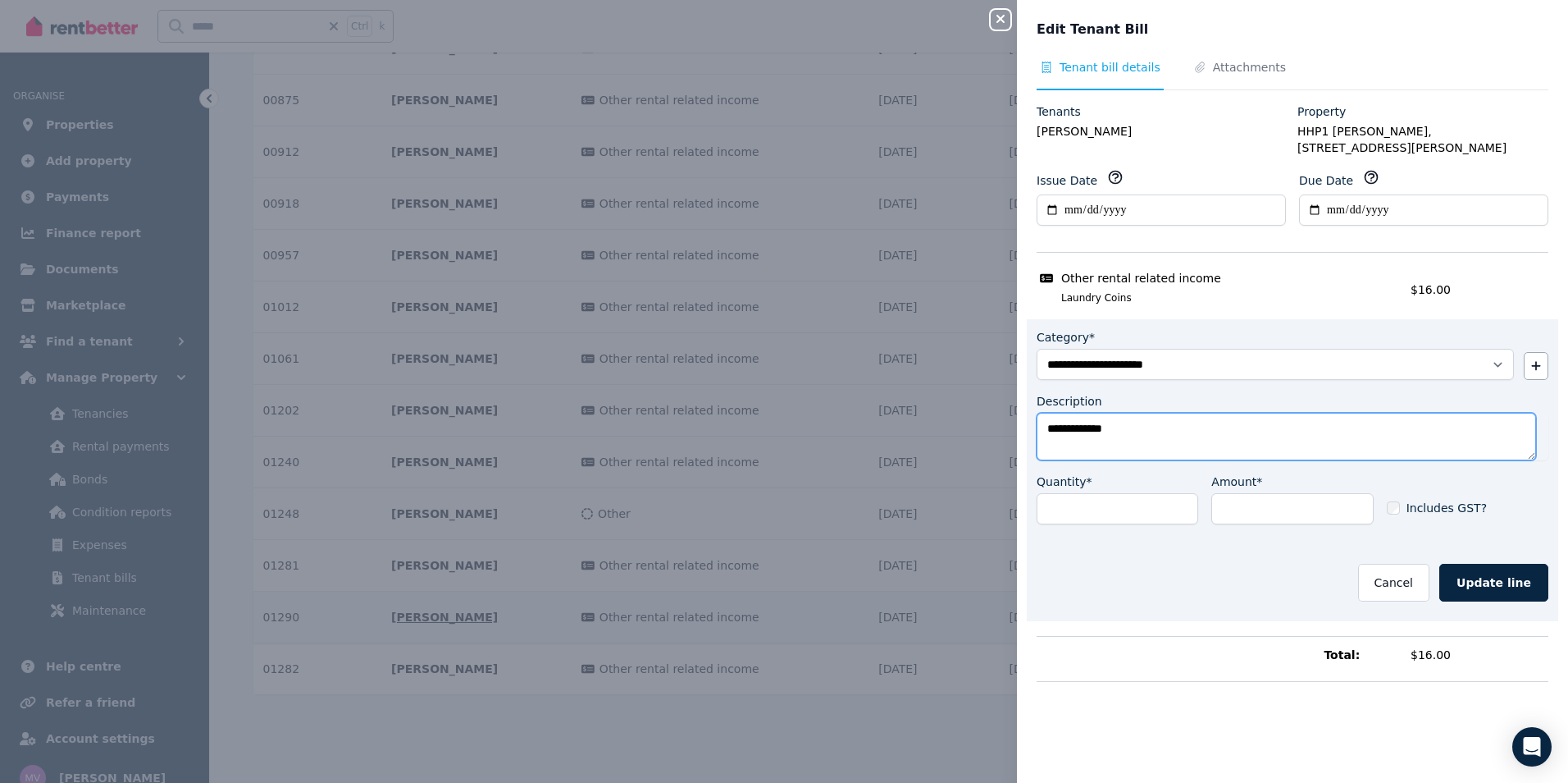
click at [1113, 418] on textarea "**********" at bounding box center [1286, 437] width 499 height 47
click at [1131, 413] on textarea "**********" at bounding box center [1286, 437] width 499 height 47
type textarea "**********"
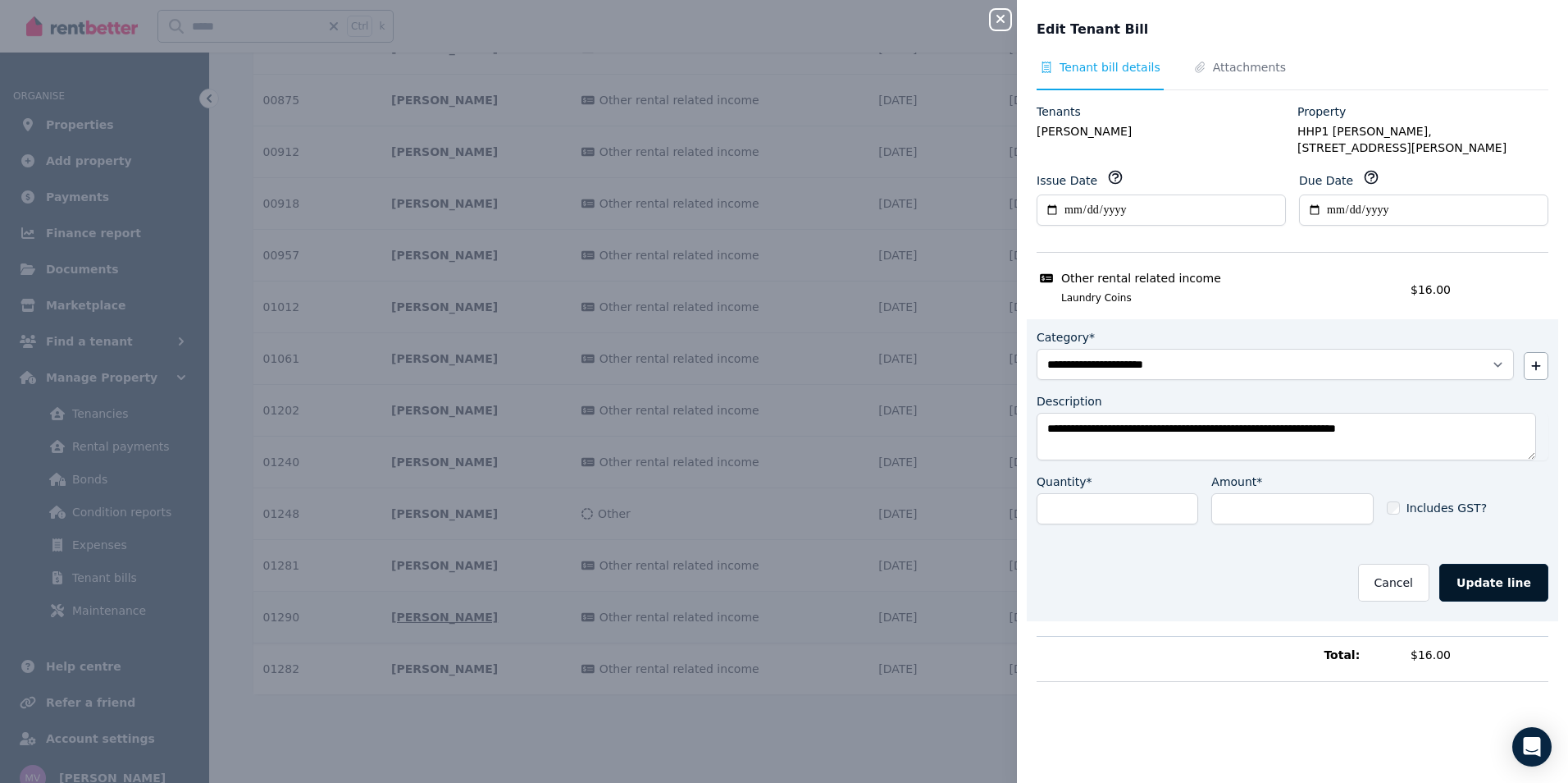
click at [1459, 568] on button "Update line" at bounding box center [1493, 582] width 109 height 37
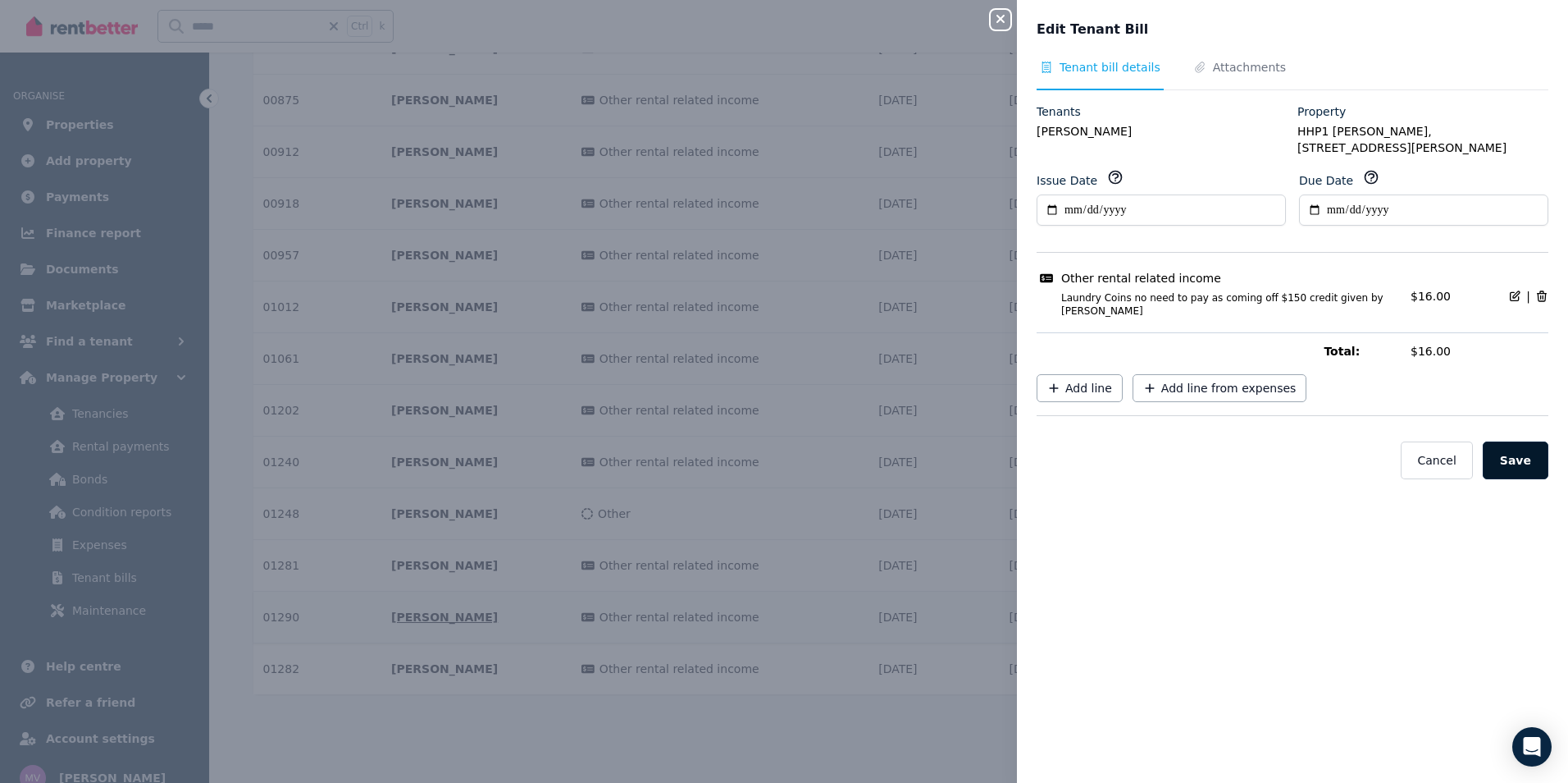
click at [1510, 442] on button "Save" at bounding box center [1515, 460] width 66 height 37
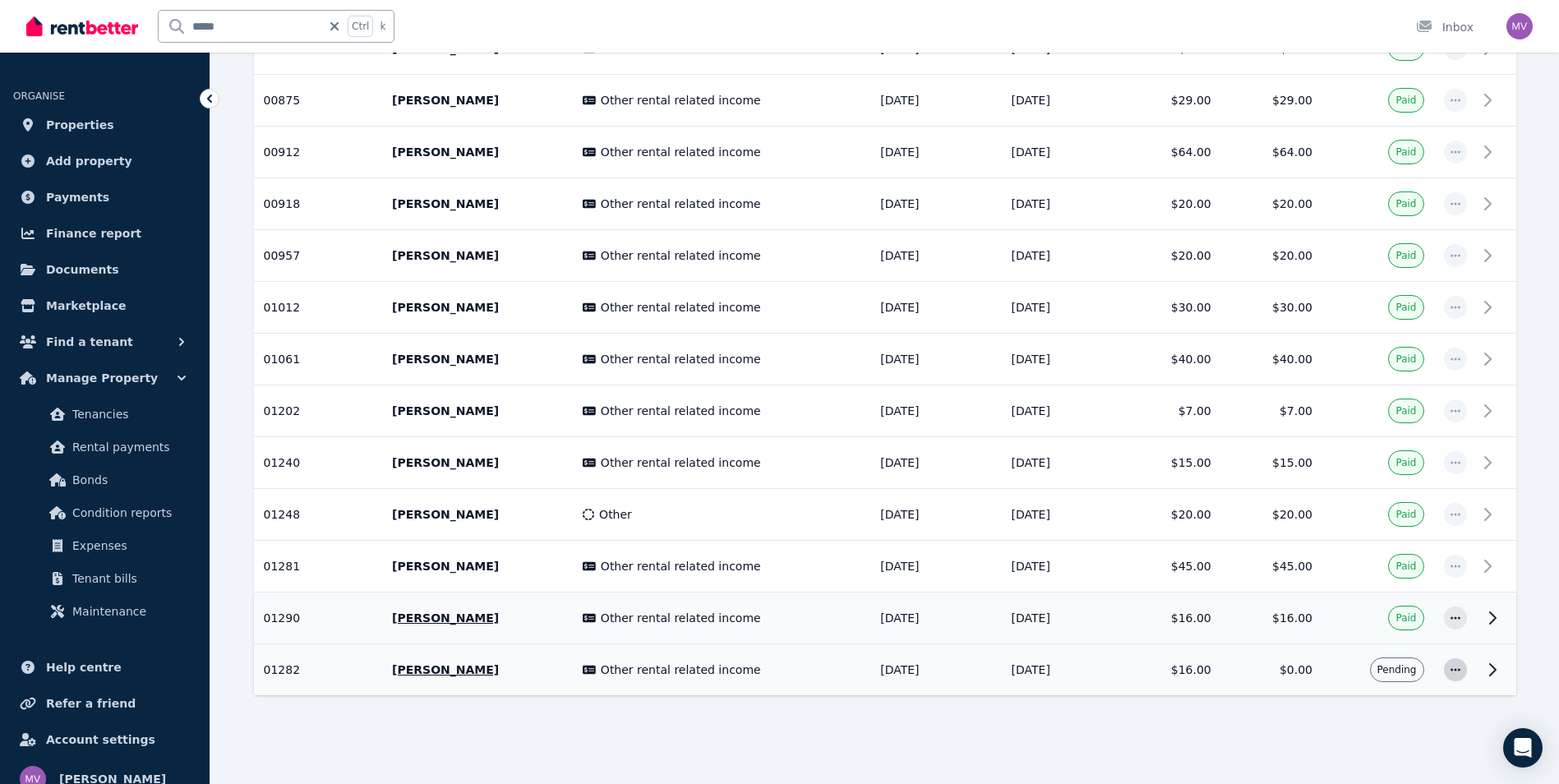
click at [1458, 677] on span "button" at bounding box center [1455, 669] width 23 height 23
click at [1401, 745] on span "Mark as paid" at bounding box center [1401, 747] width 105 height 20
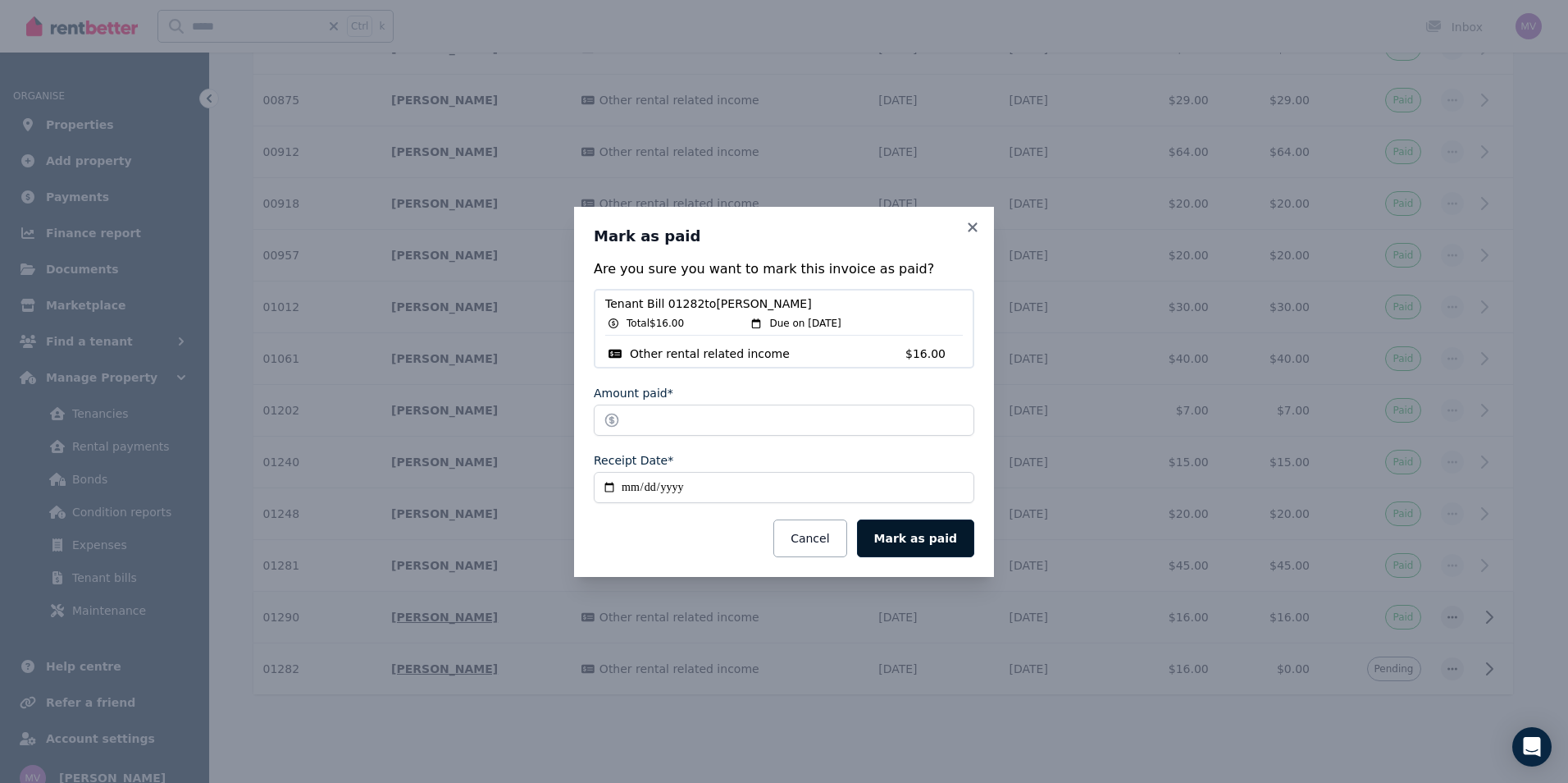
click at [905, 535] on button "Mark as paid" at bounding box center [915, 538] width 117 height 37
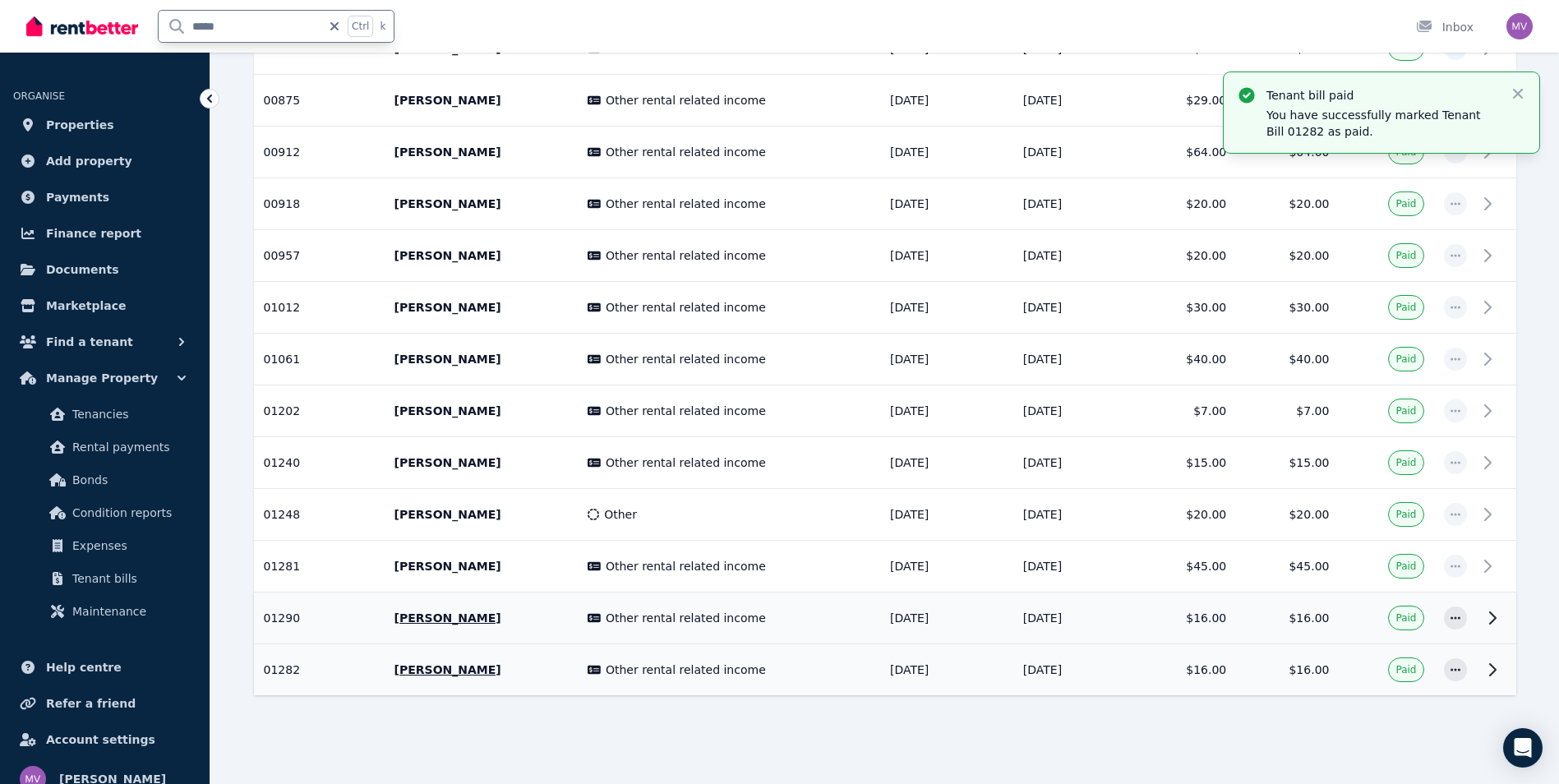
drag, startPoint x: 228, startPoint y: 26, endPoint x: 116, endPoint y: 15, distance: 112.5
click at [150, 26] on div "***** Ctrl k" at bounding box center [215, 26] width 376 height 52
type input "*****"
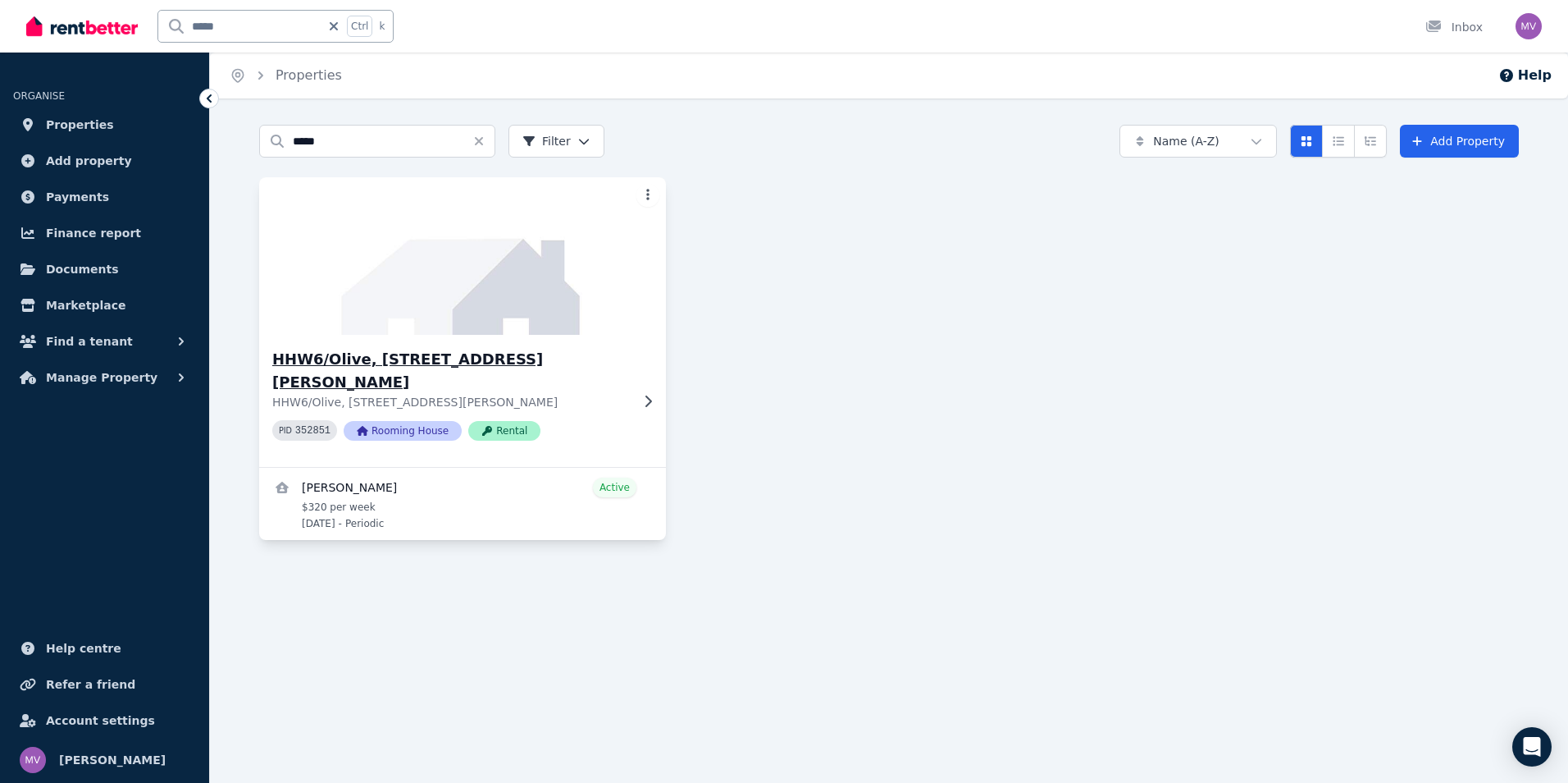
click at [349, 358] on h3 "HHW6/Olive, [STREET_ADDRESS][PERSON_NAME]" at bounding box center [451, 371] width 358 height 46
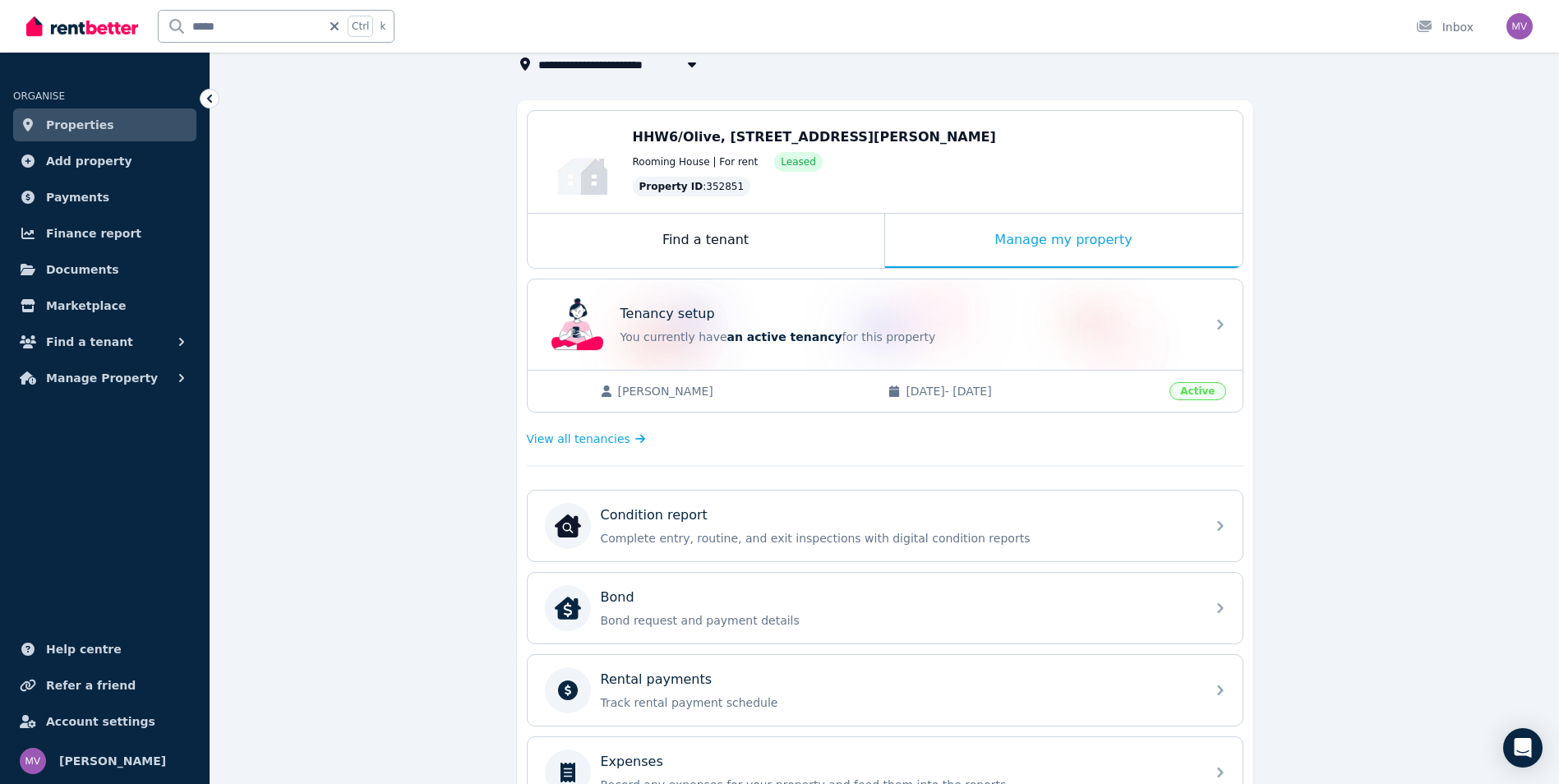
scroll to position [109, 0]
click at [567, 442] on span "View all tenancies" at bounding box center [578, 441] width 103 height 17
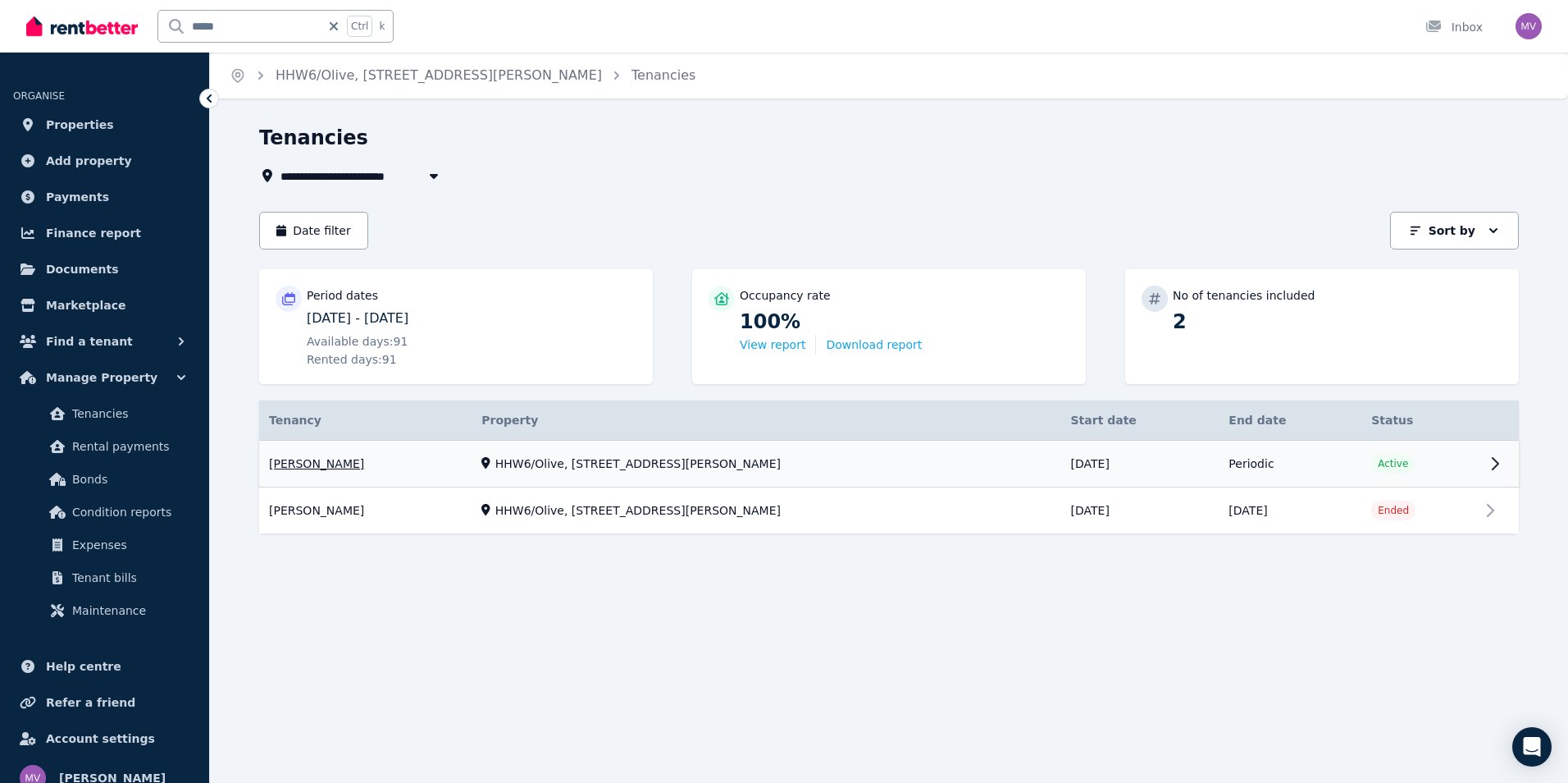
click at [331, 461] on link "View property details" at bounding box center [889, 464] width 1259 height 47
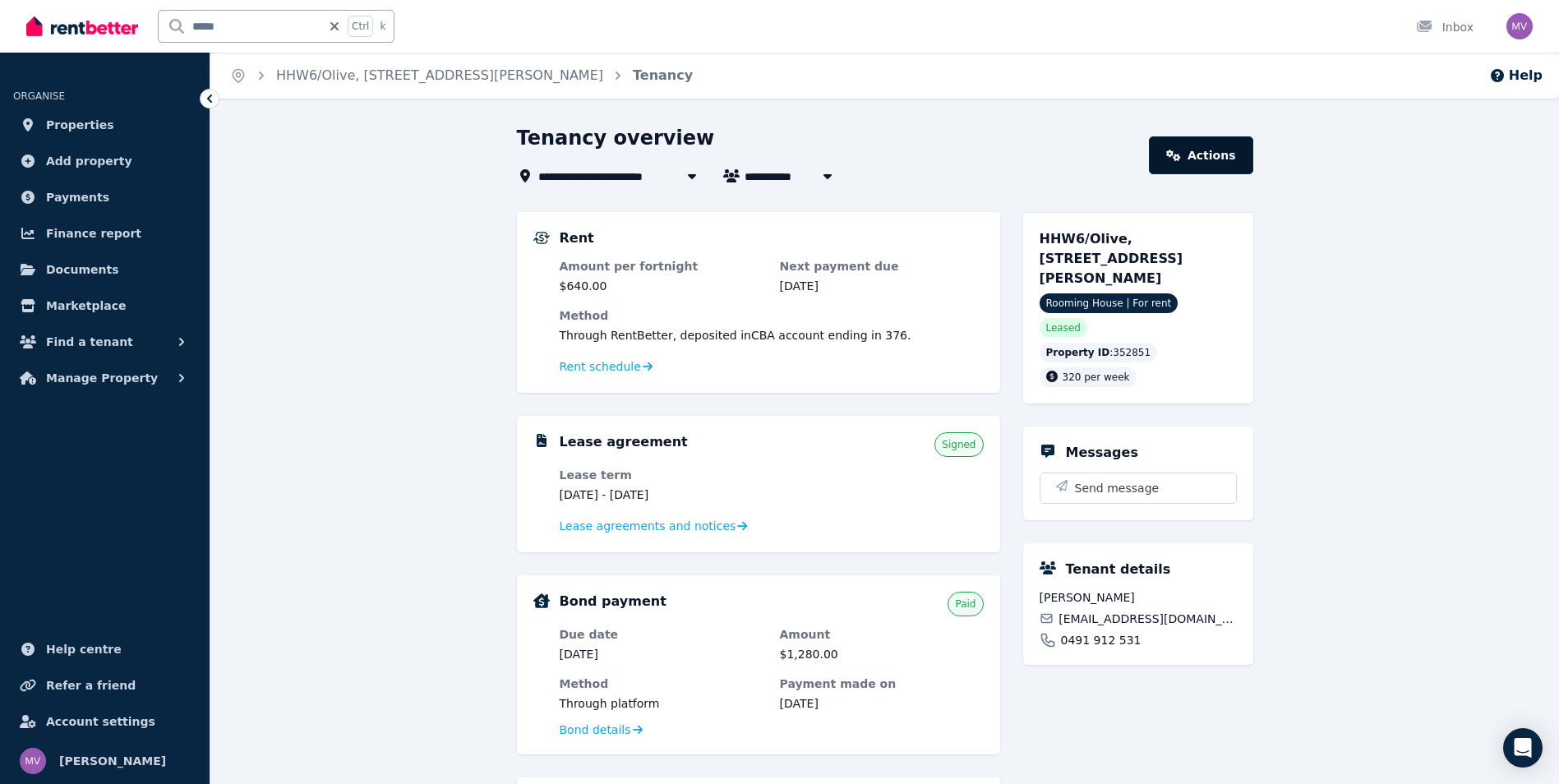
click at [1181, 156] on icon at bounding box center [1173, 156] width 15 height 12
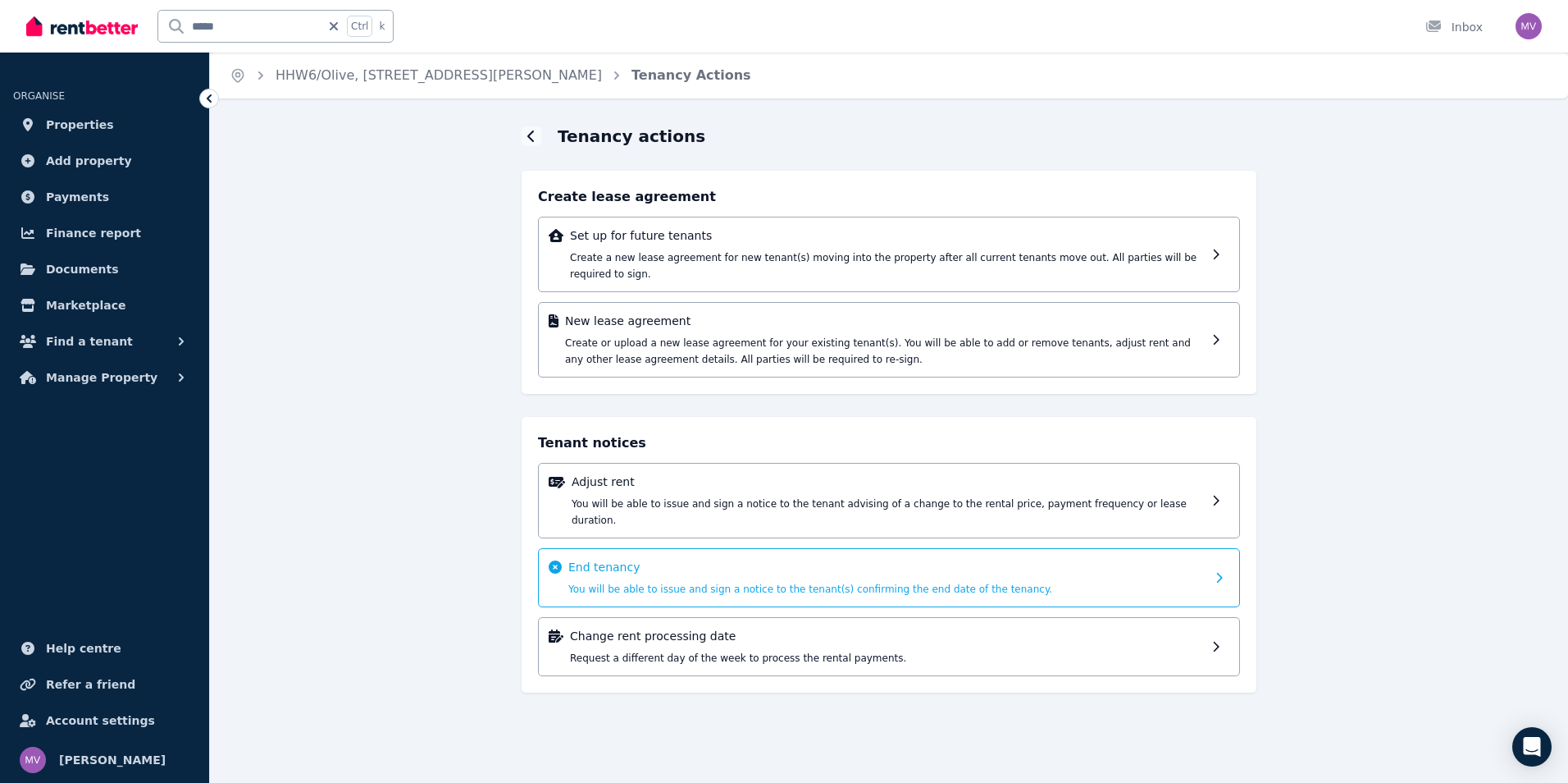
click at [656, 559] on div "End tenancy You will be able to issue and sign a notice to the tenant(s) confir…" at bounding box center [887, 577] width 637 height 37
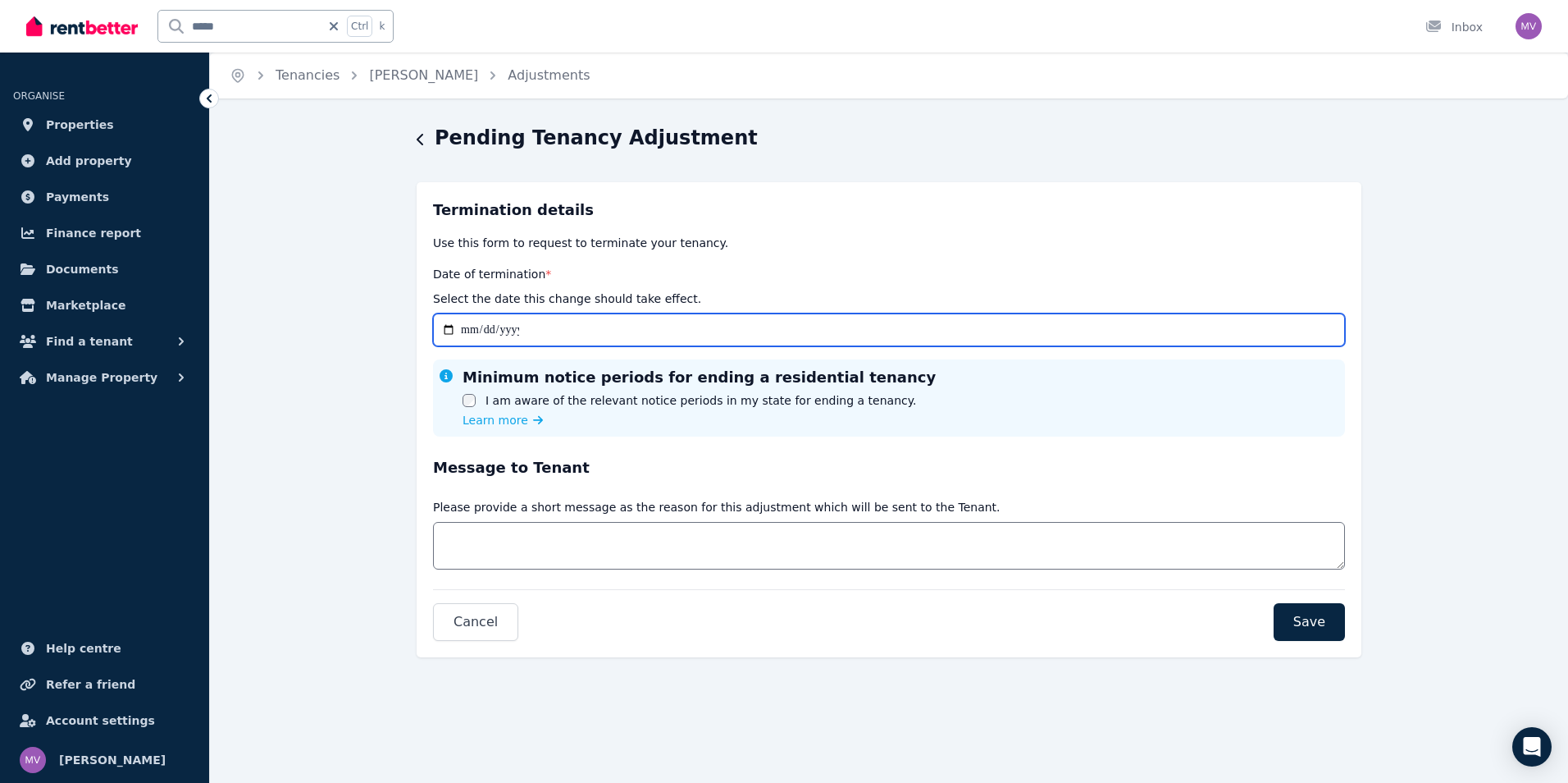
click at [449, 329] on input "Date of termination *" at bounding box center [888, 330] width 911 height 32
type input "**********"
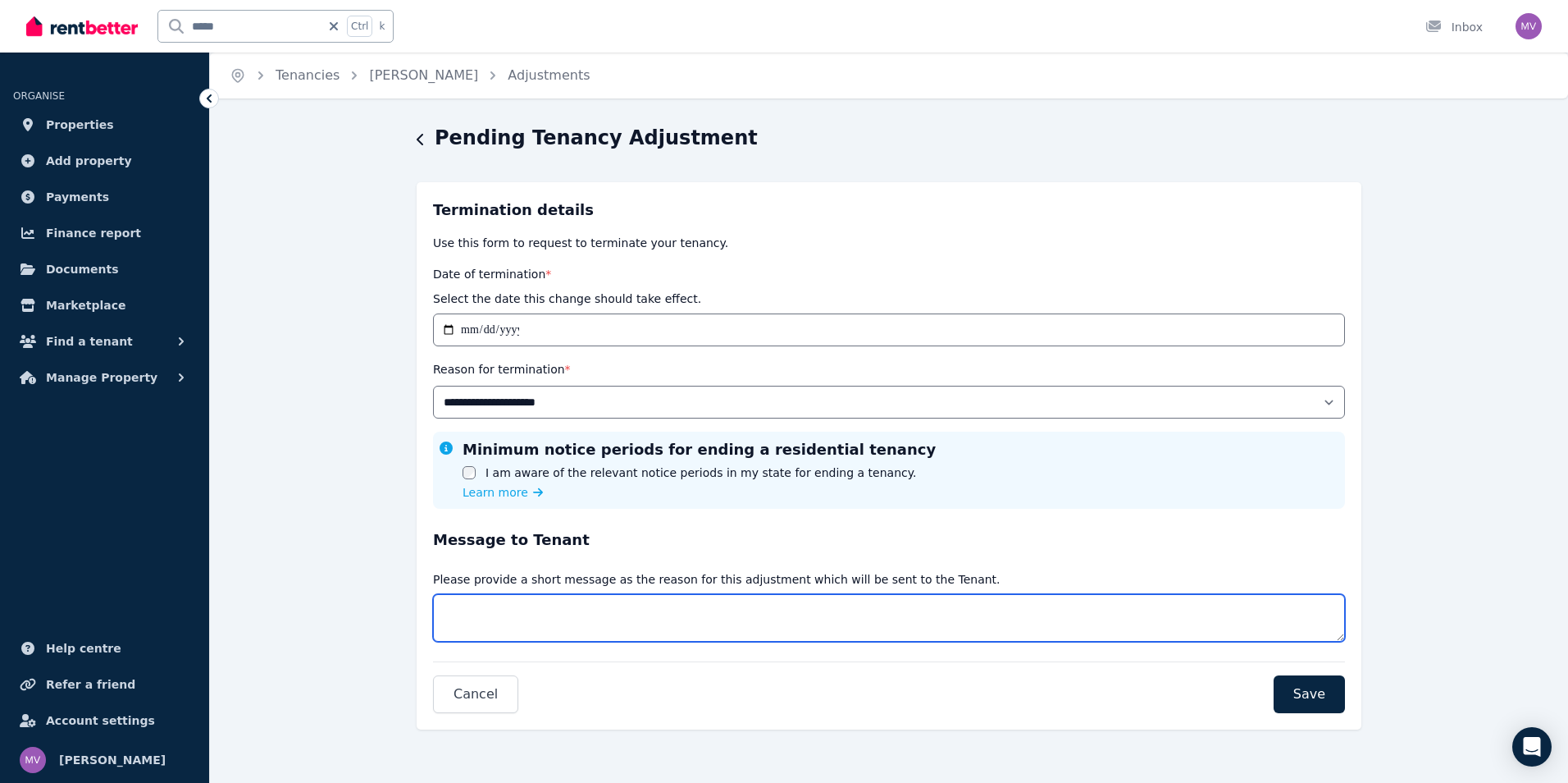
click at [536, 606] on textarea "Message" at bounding box center [888, 618] width 911 height 47
type textarea "**********"
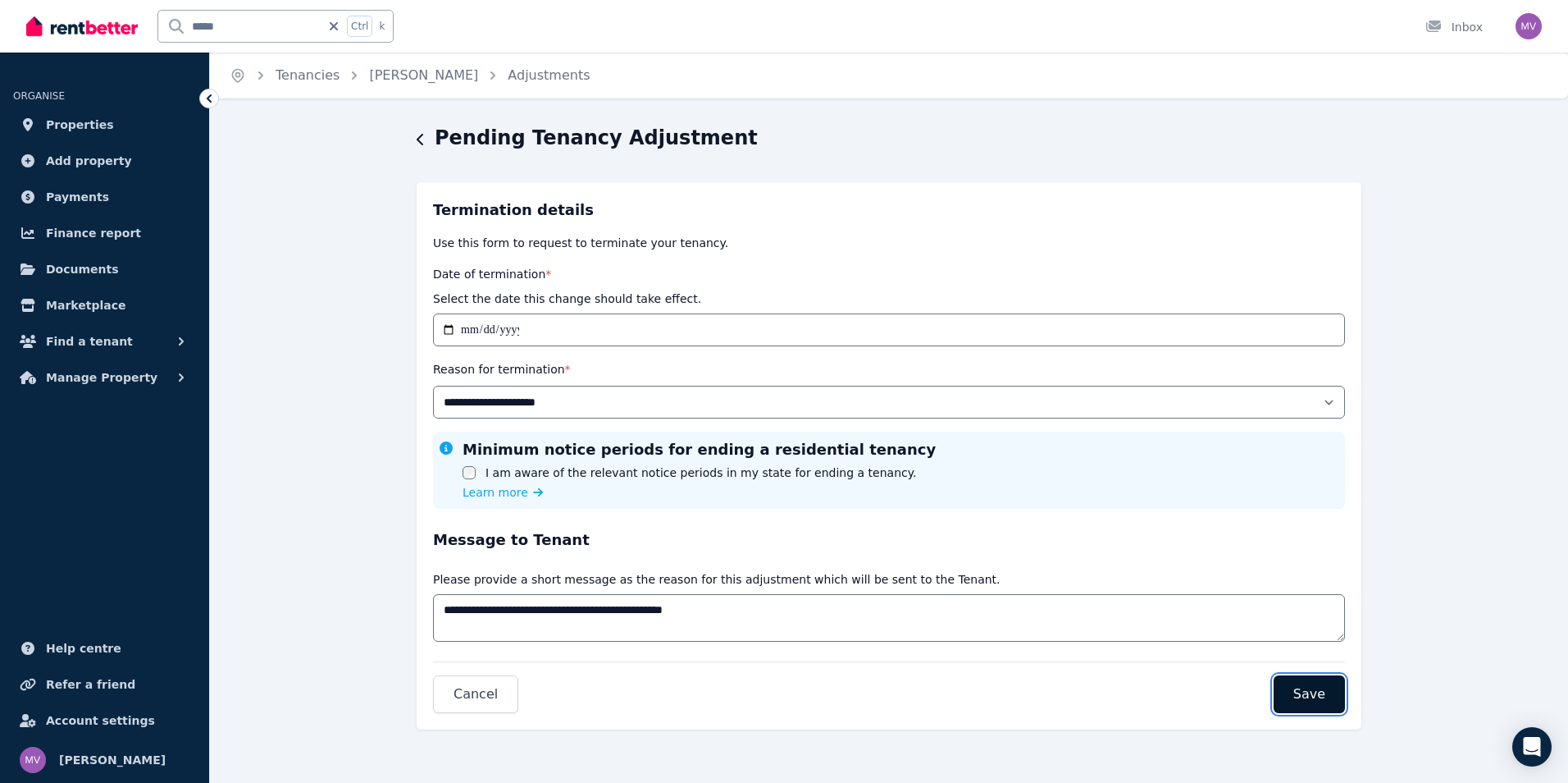
click at [1302, 691] on span "Save" at bounding box center [1308, 694] width 32 height 20
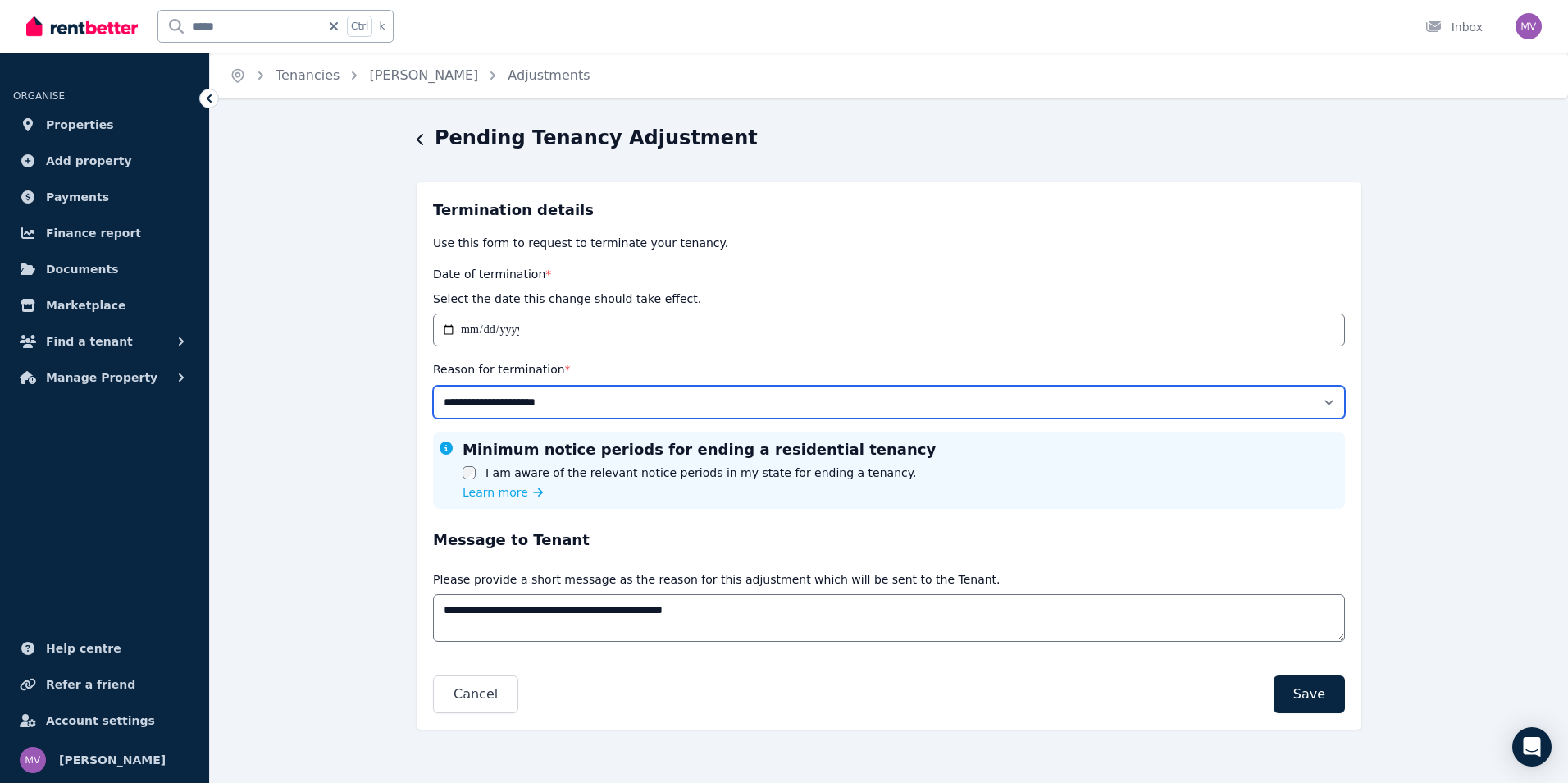
click at [555, 402] on select "**********" at bounding box center [888, 401] width 911 height 32
select select "**********"
click at [433, 386] on select "**********" at bounding box center [888, 401] width 911 height 32
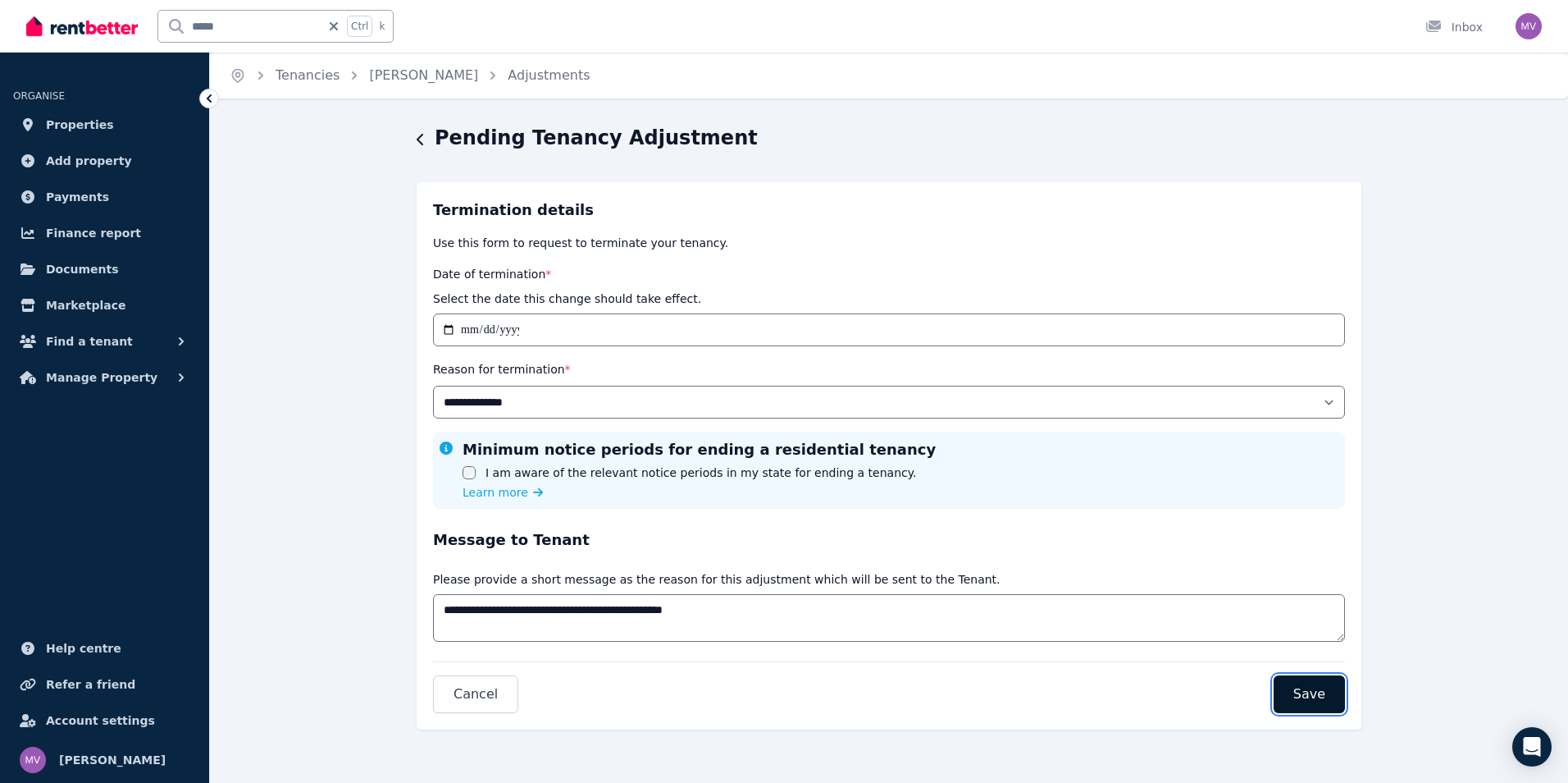
click at [1319, 690] on span "Save" at bounding box center [1308, 694] width 32 height 20
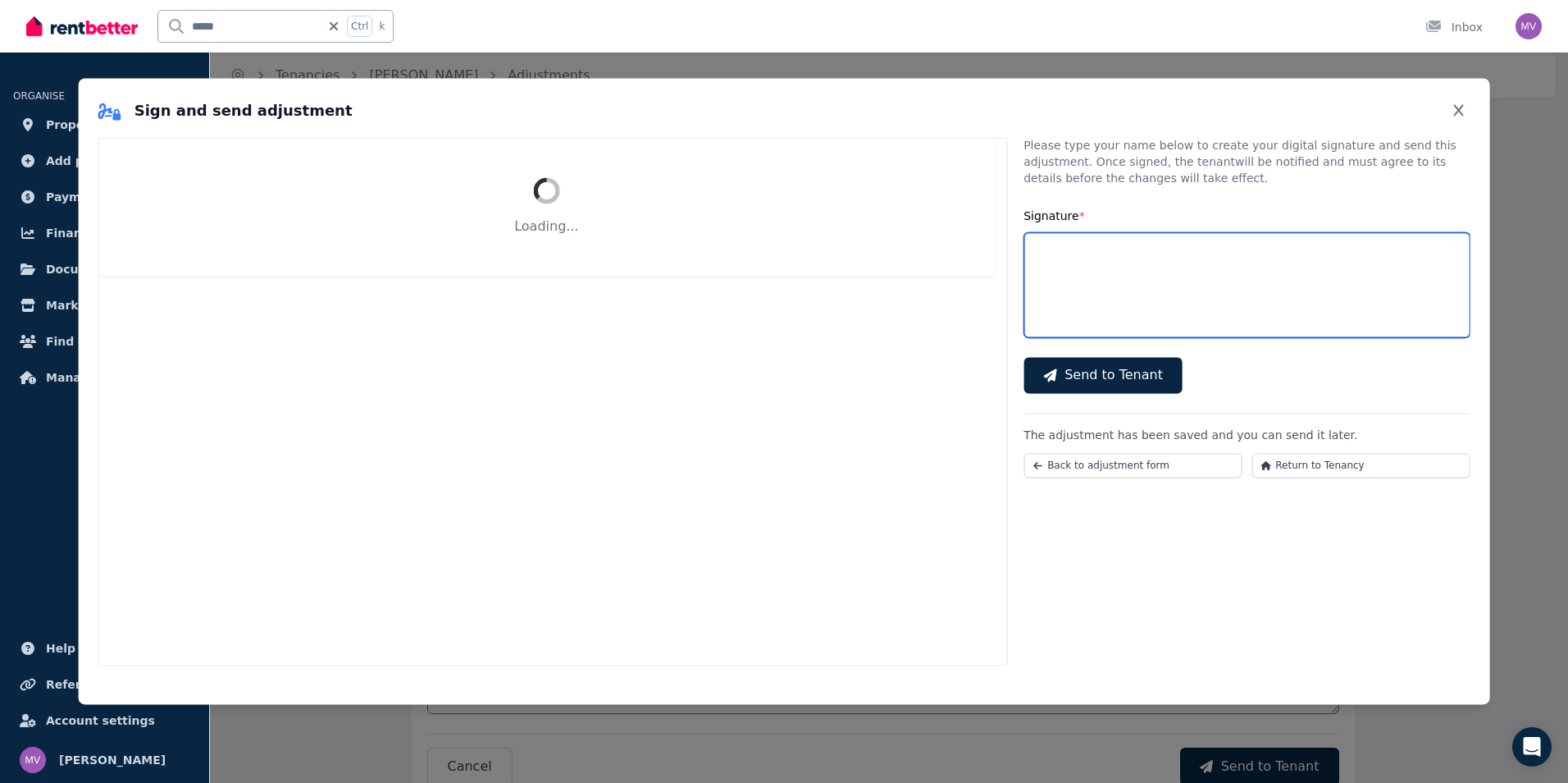
click at [1068, 283] on input "Signature *" at bounding box center [1247, 284] width 446 height 105
select select "**********"
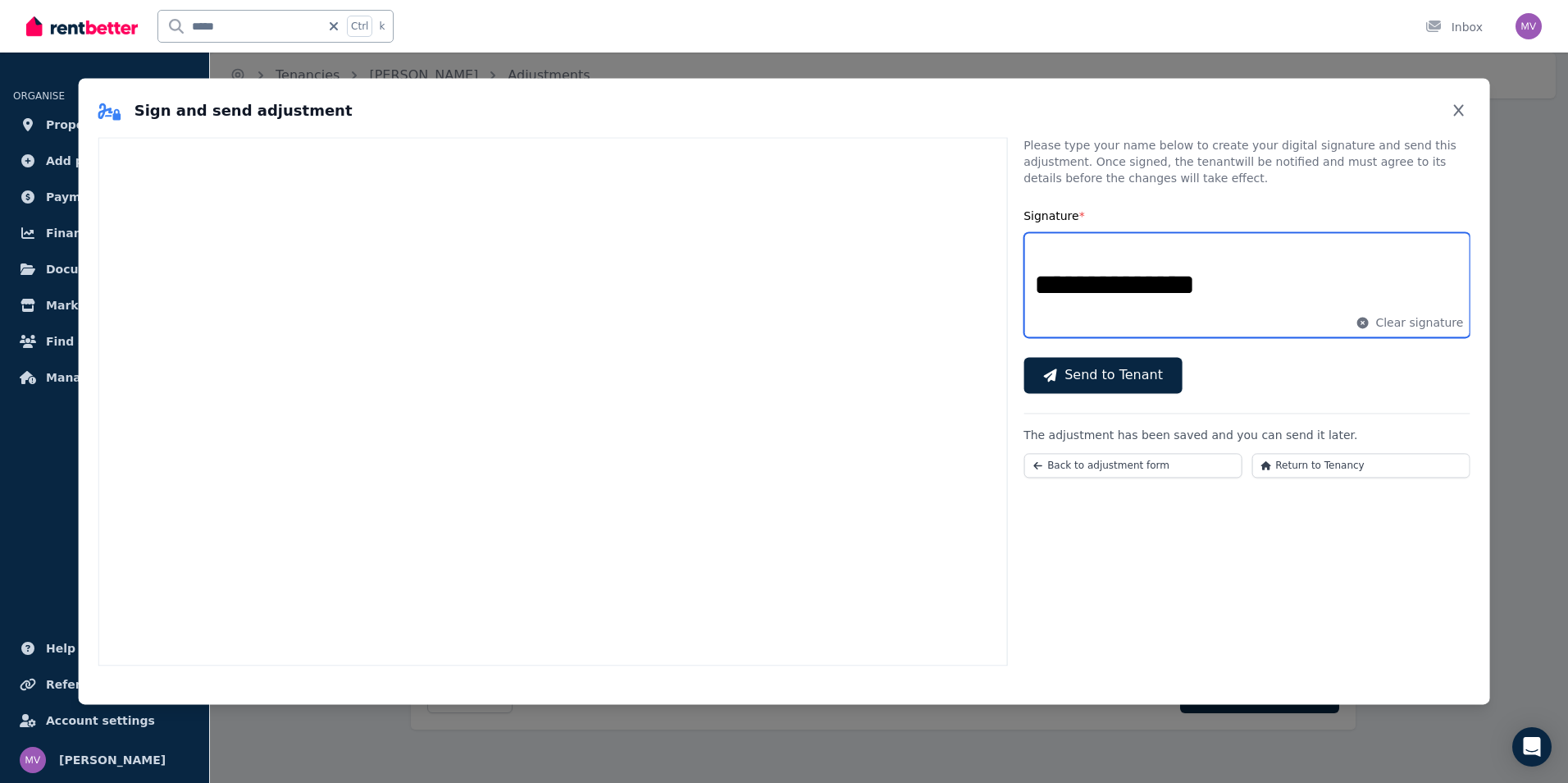
type input "**********"
click at [1370, 527] on div "**********" at bounding box center [1247, 400] width 446 height 528
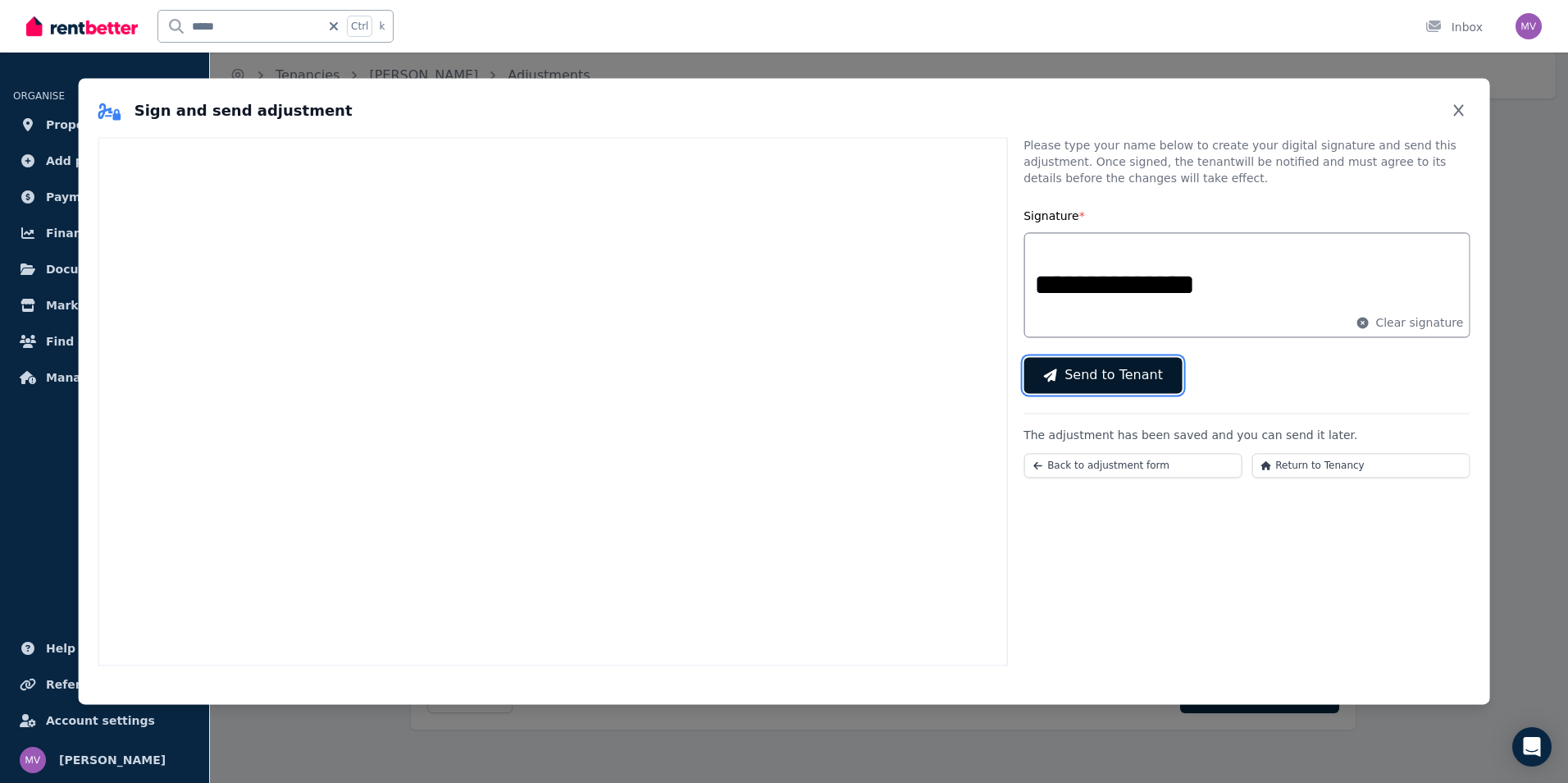
click at [1119, 373] on span "Send to Tenant" at bounding box center [1114, 375] width 98 height 20
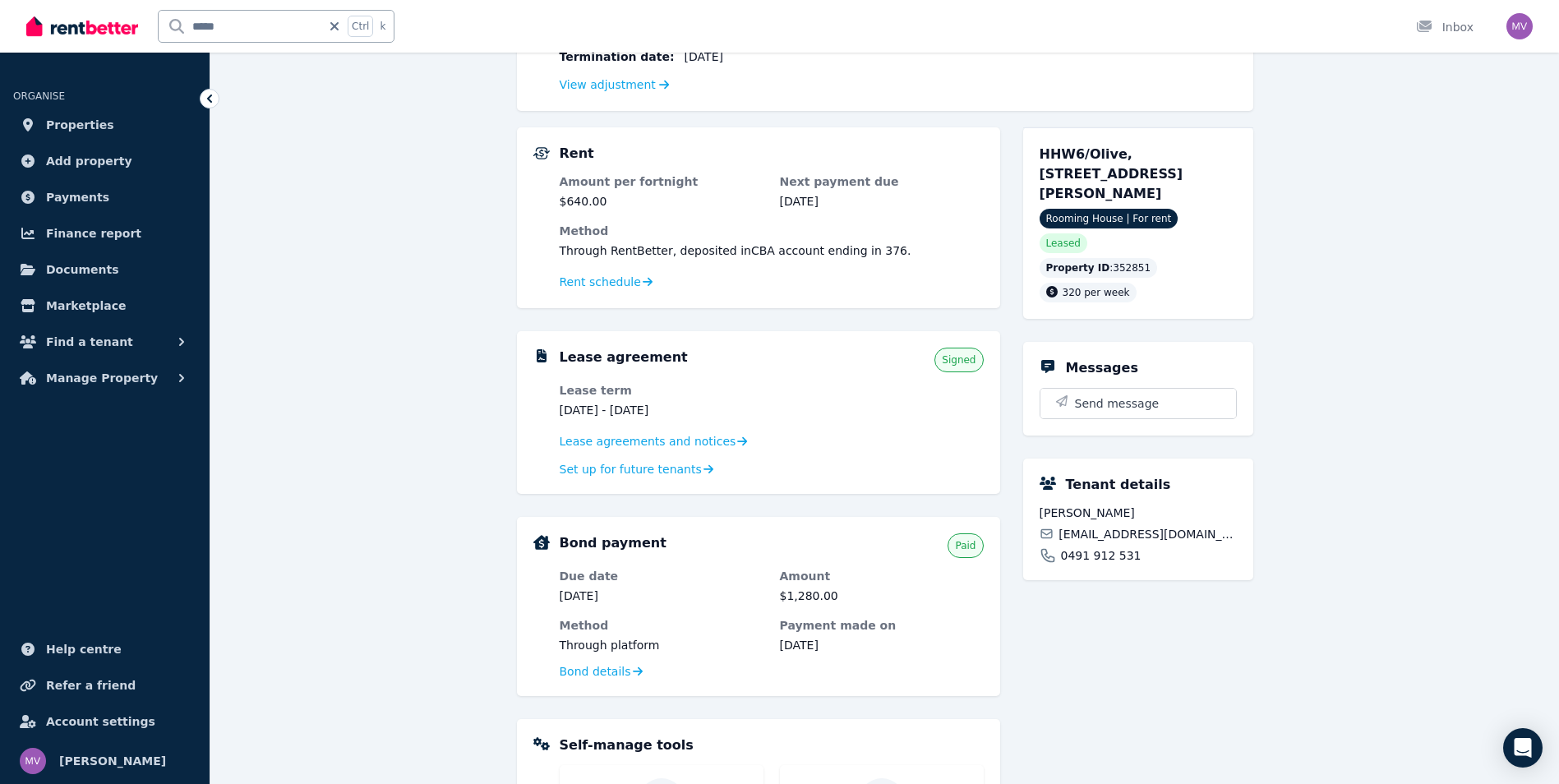
scroll to position [245, 0]
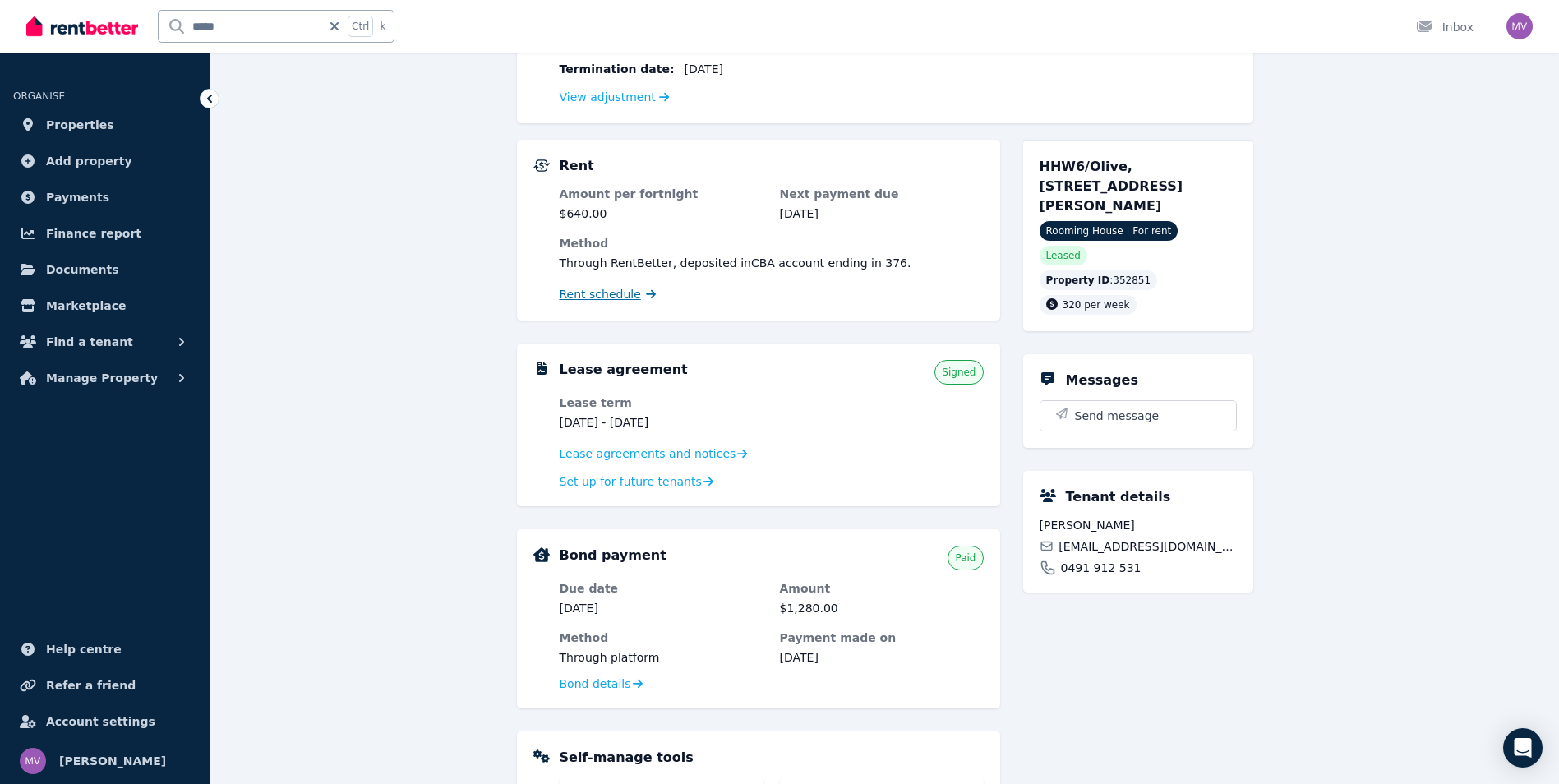
click at [628, 294] on span "Rent schedule" at bounding box center [600, 294] width 82 height 17
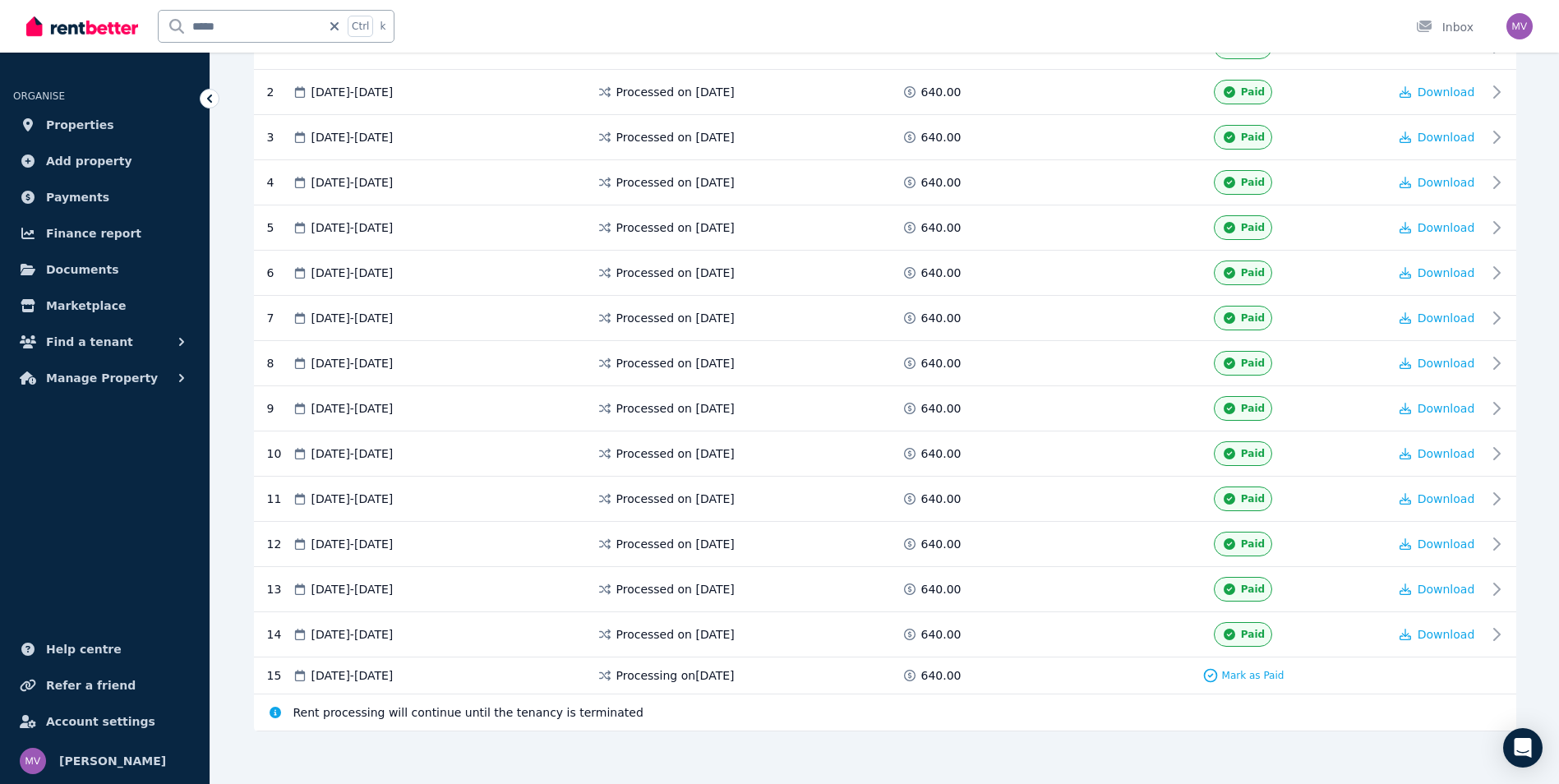
scroll to position [412, 0]
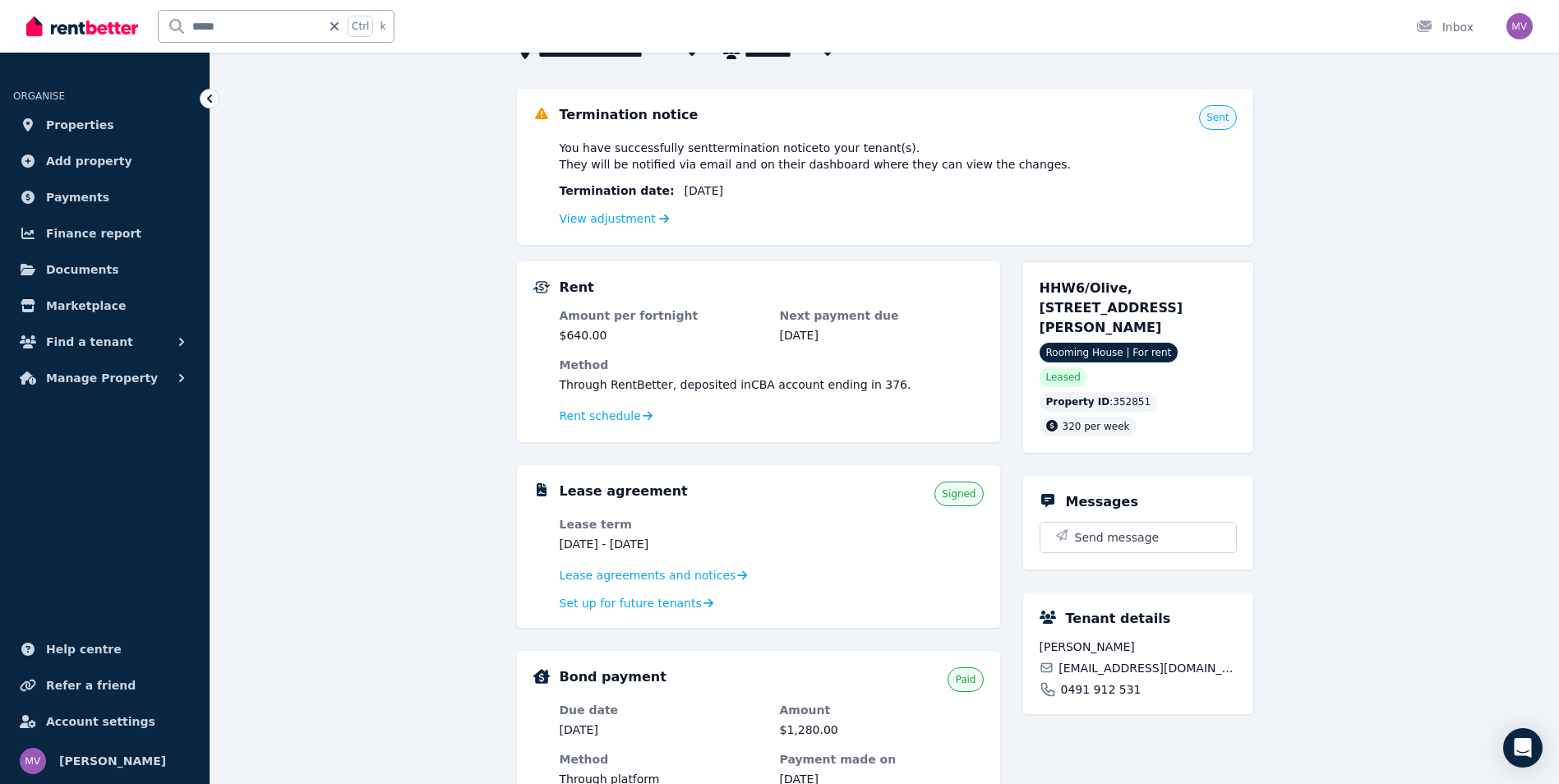
scroll to position [116, 0]
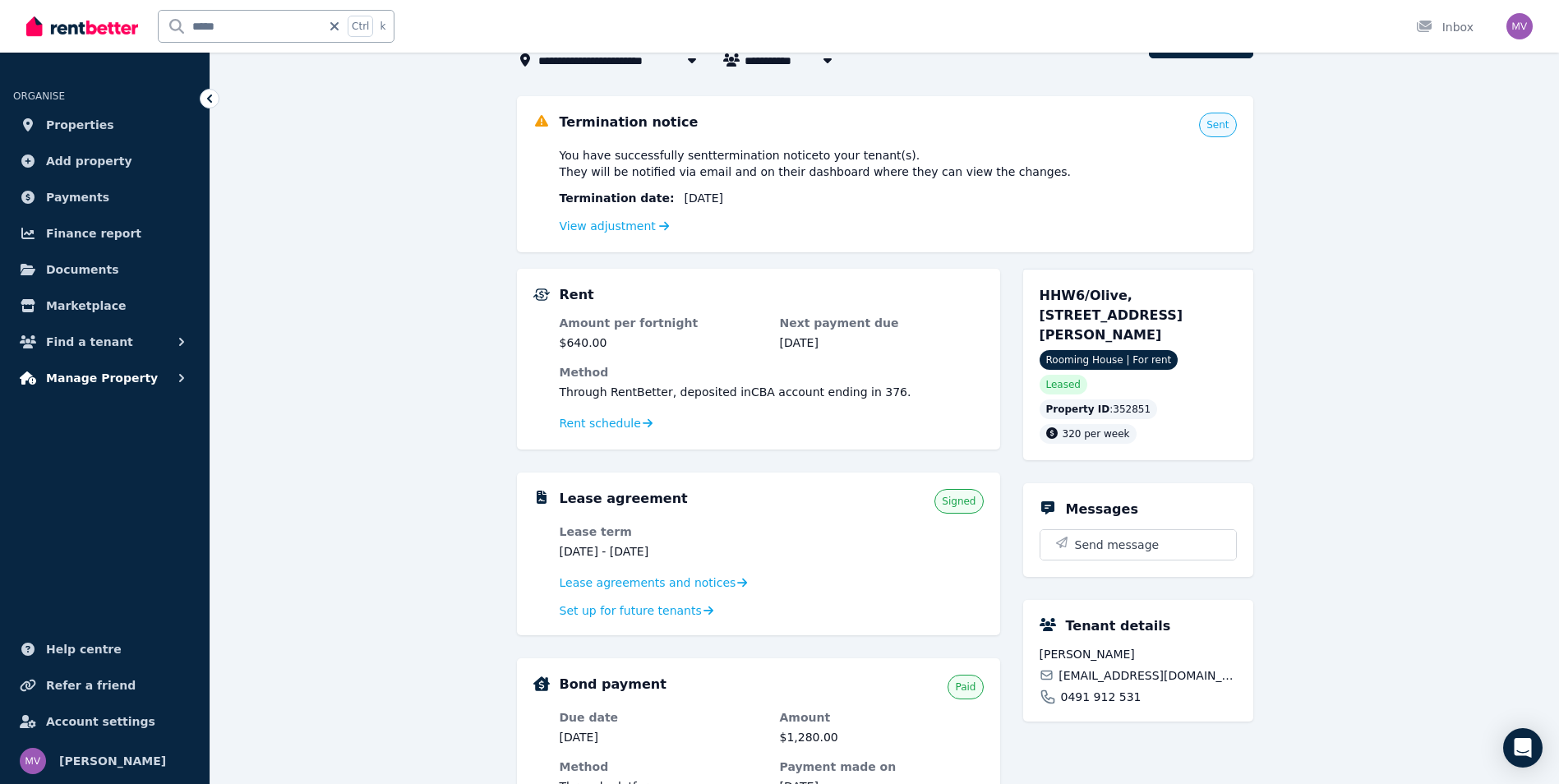
click at [131, 378] on span "Manage Property" at bounding box center [102, 378] width 111 height 20
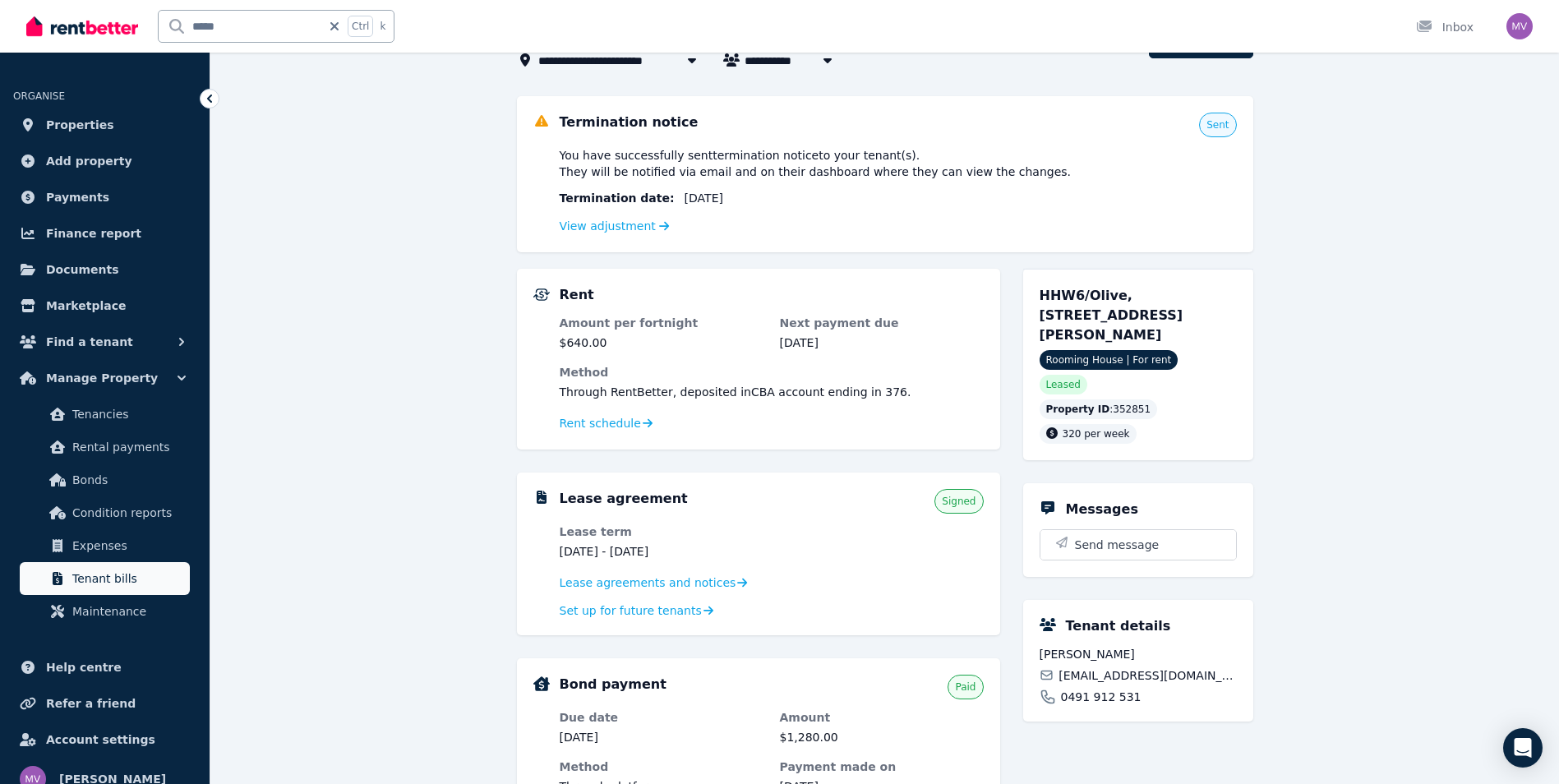
click at [146, 571] on span "Tenant bills" at bounding box center [127, 578] width 111 height 20
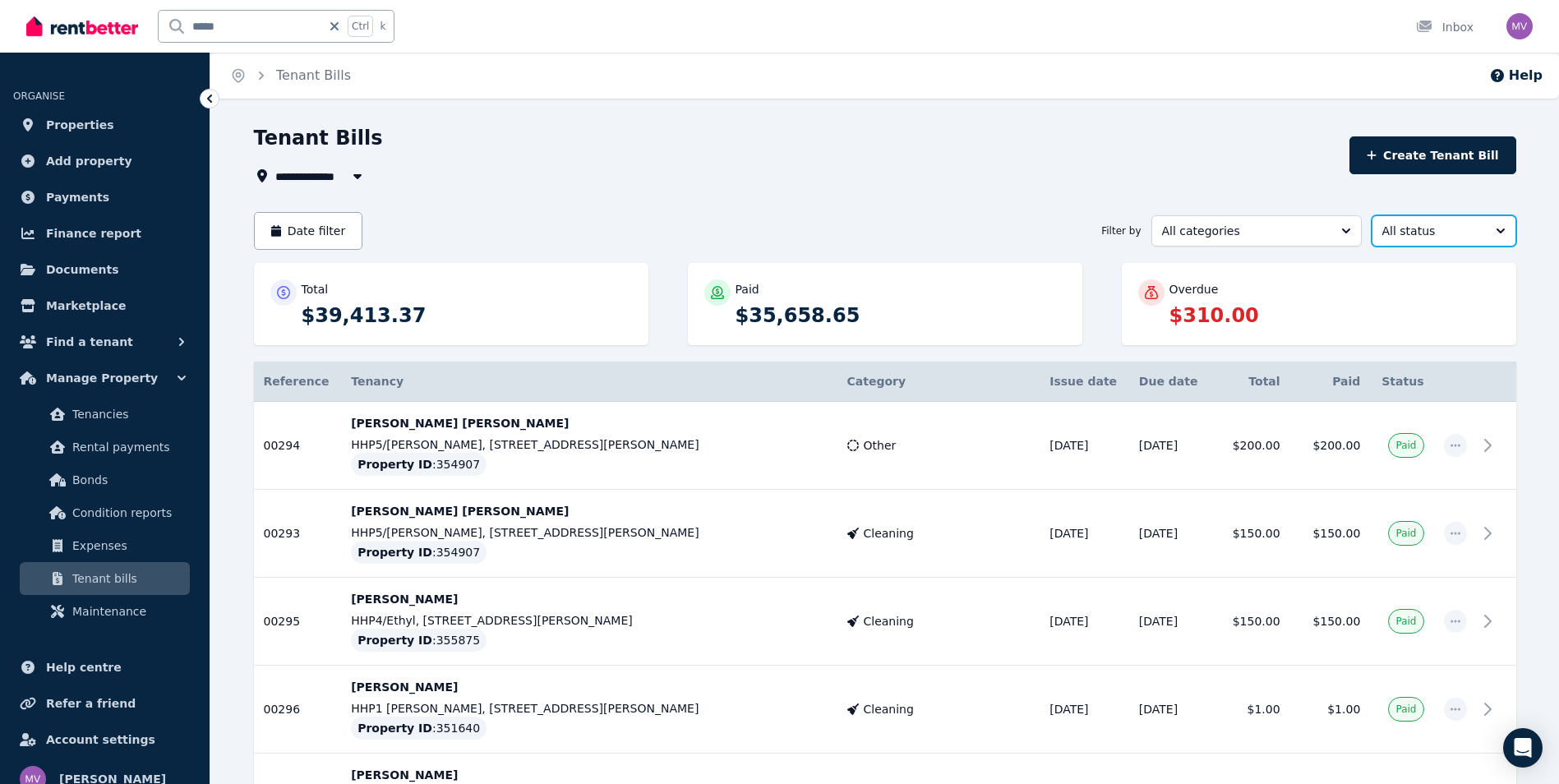
click at [1498, 233] on button "All status" at bounding box center [1444, 231] width 145 height 32
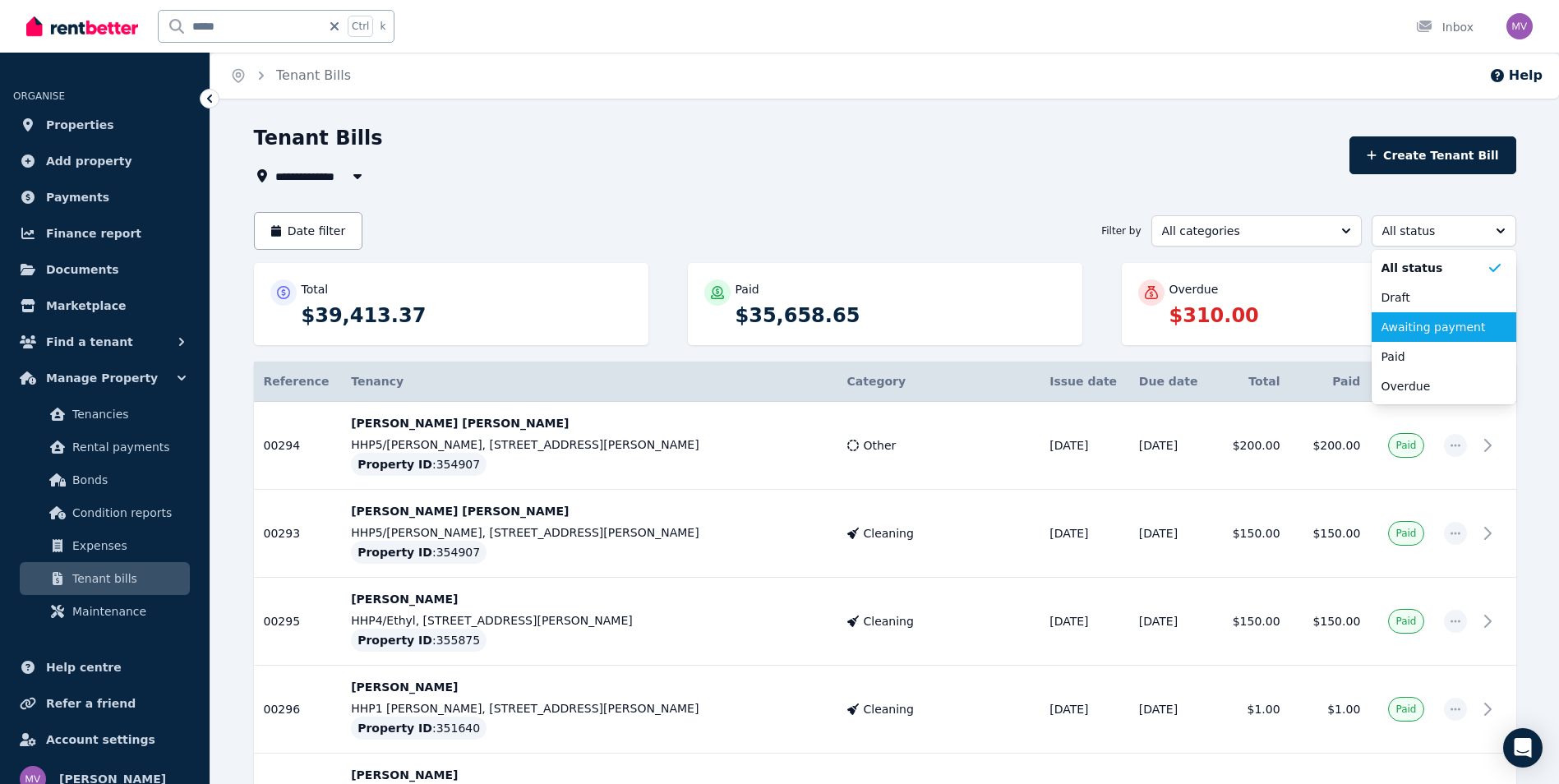
click at [1468, 333] on span "Awaiting payment" at bounding box center [1434, 327] width 105 height 17
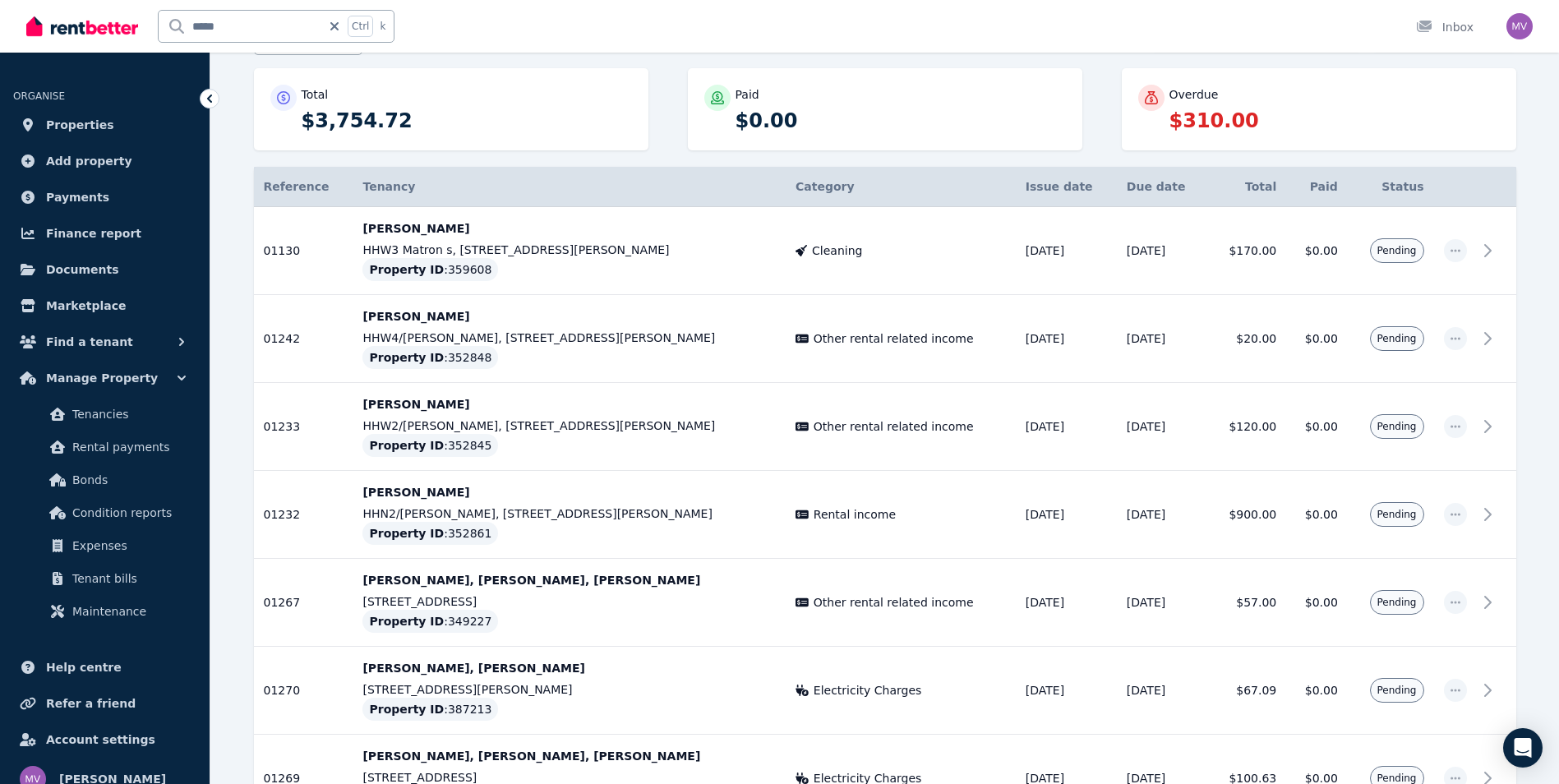
scroll to position [195, 0]
click at [1459, 432] on span "button" at bounding box center [1455, 425] width 23 height 23
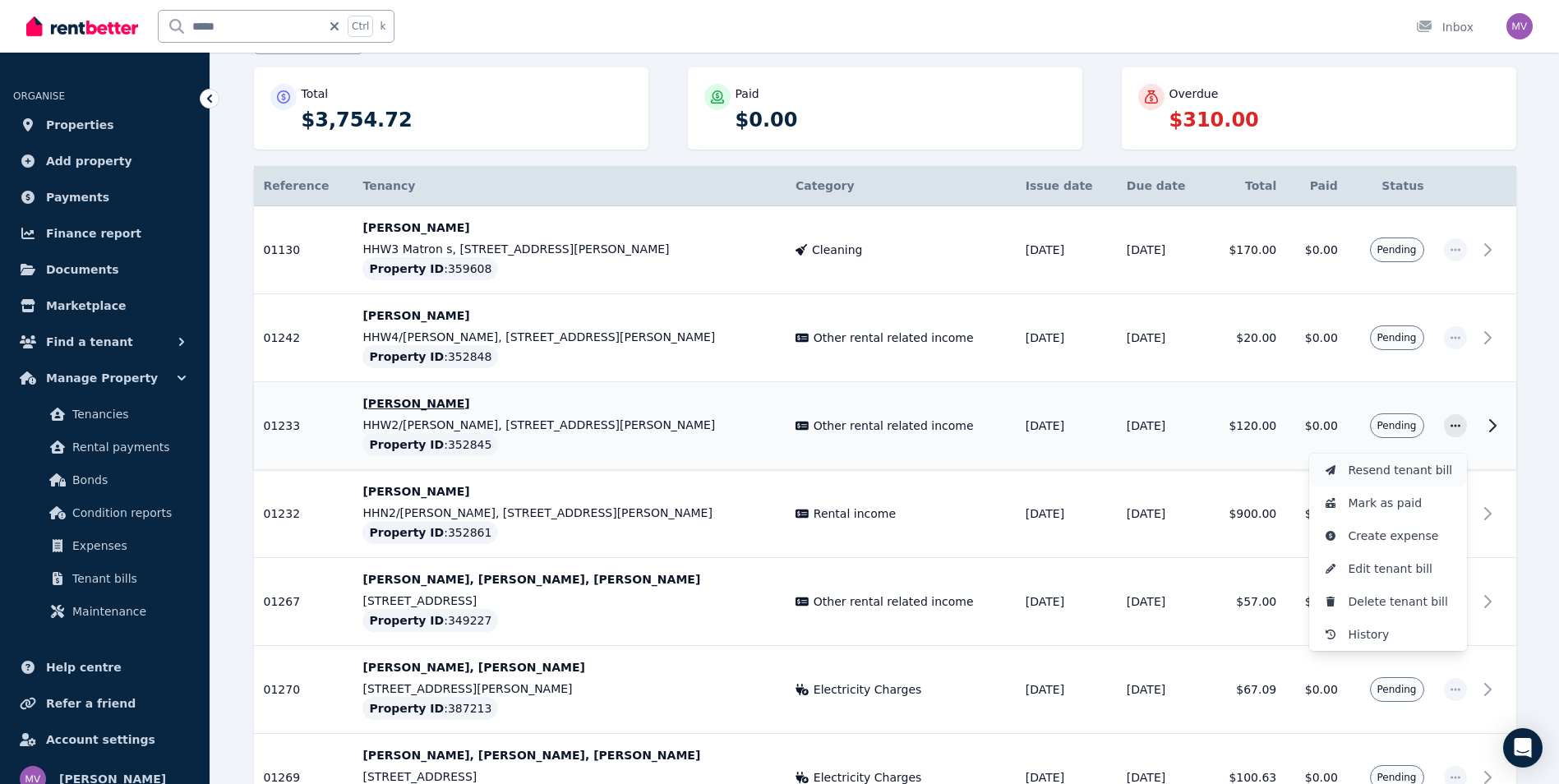
click at [1425, 474] on span "Resend tenant bill" at bounding box center [1401, 470] width 105 height 20
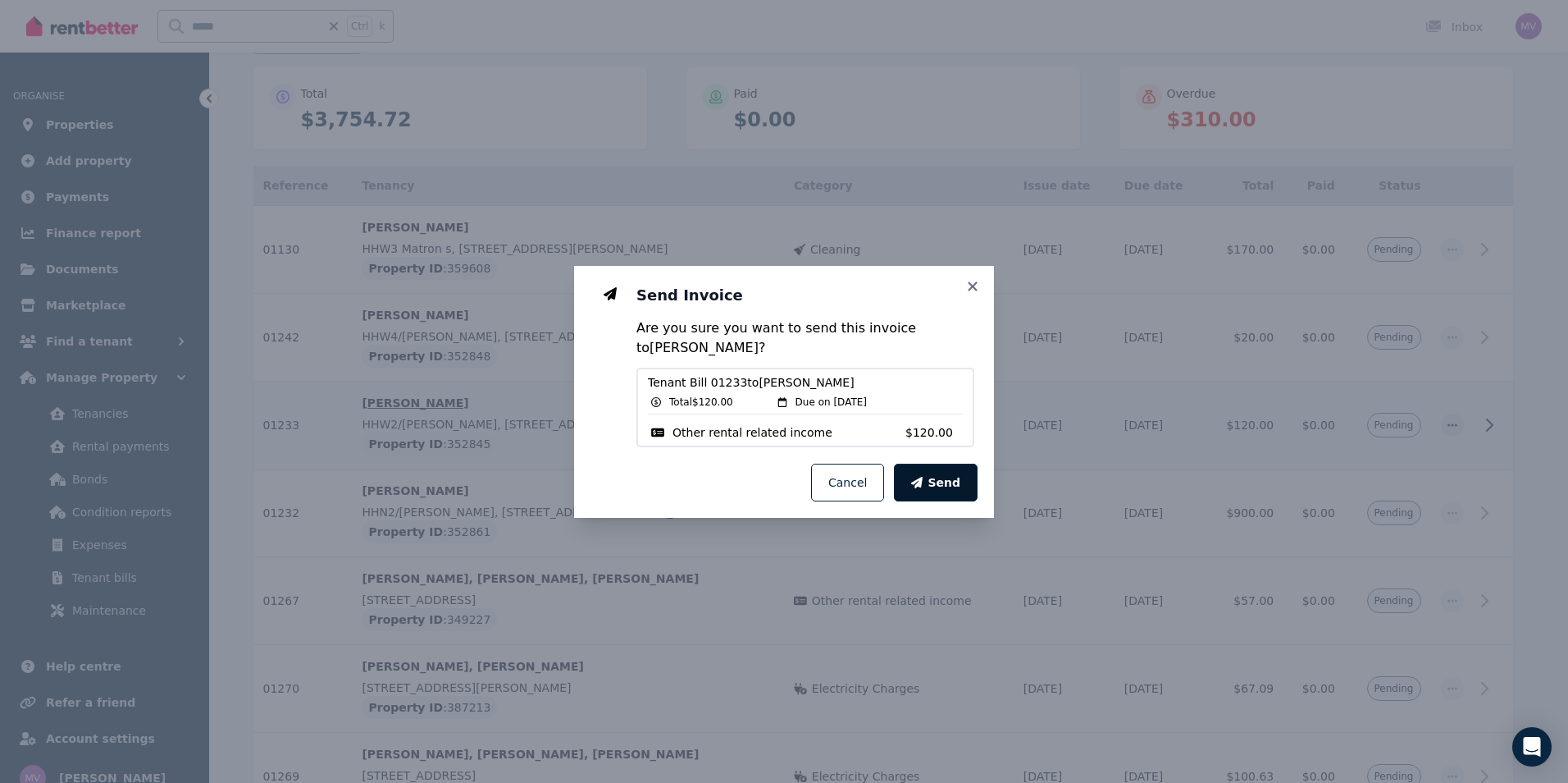
click at [945, 487] on span "Send" at bounding box center [943, 482] width 32 height 17
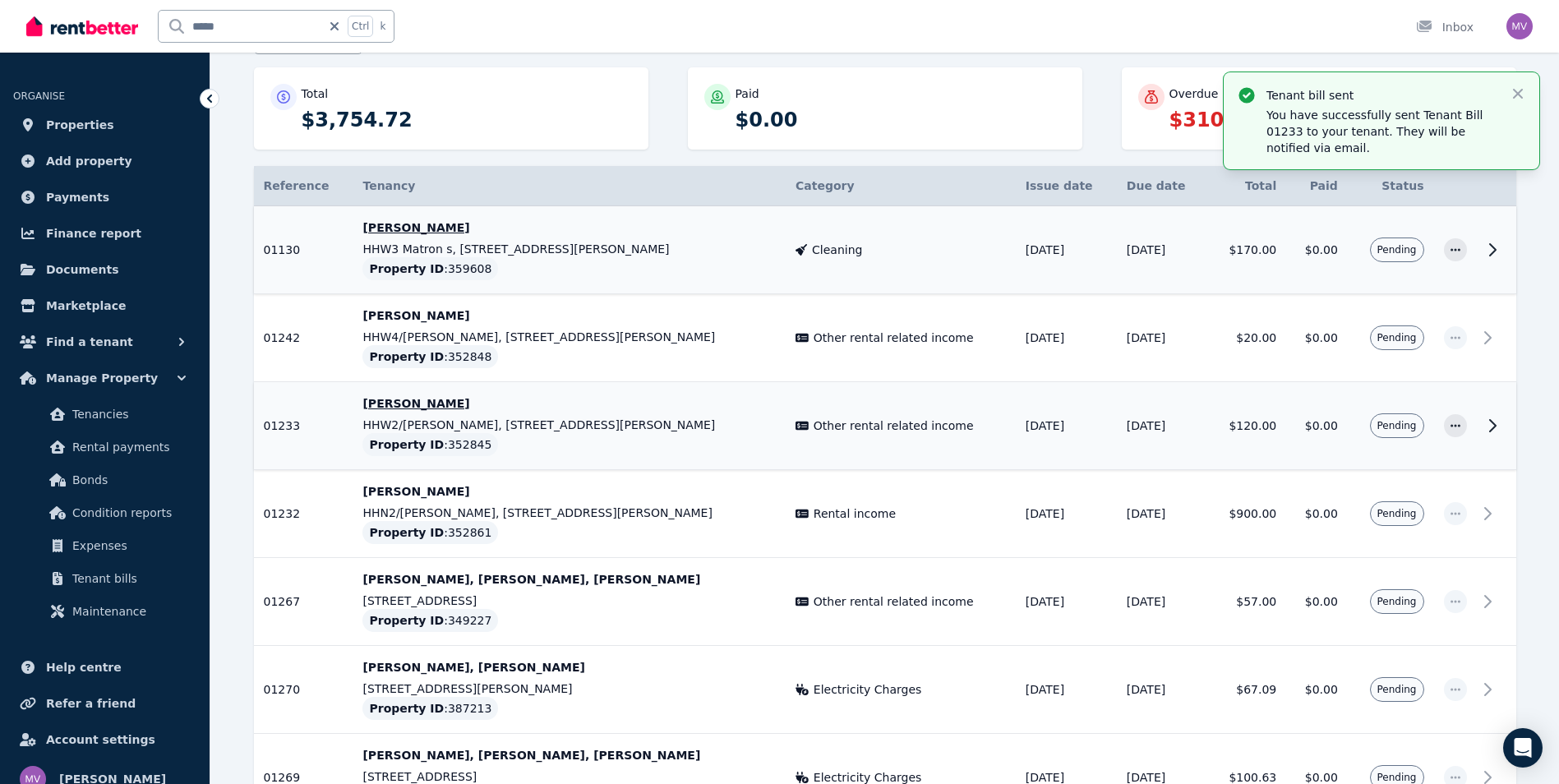
click at [1491, 250] on icon at bounding box center [1493, 250] width 20 height 20
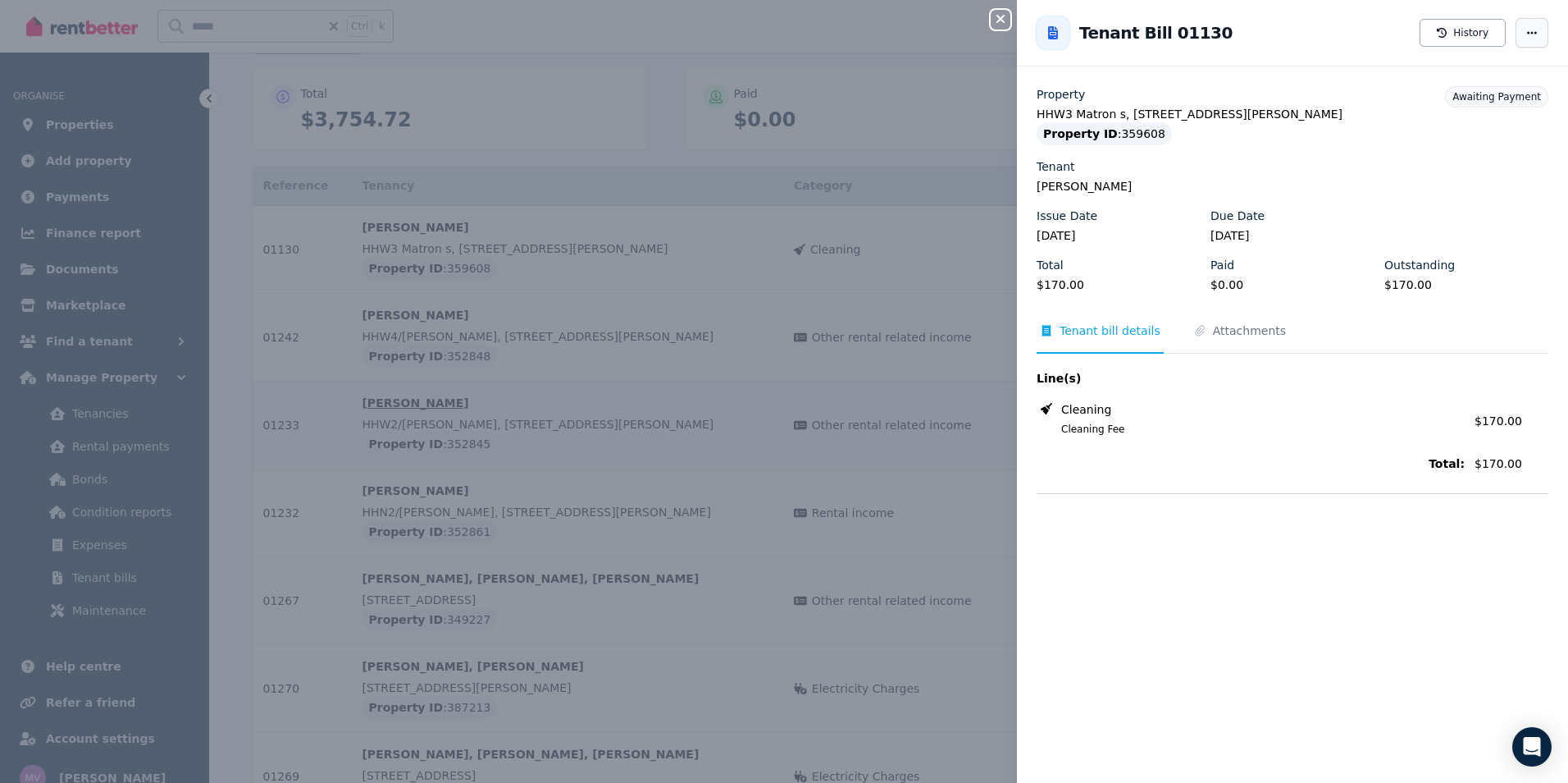
click at [1524, 38] on span "button" at bounding box center [1531, 32] width 32 height 30
click at [1473, 81] on span "Resend tenant bill" at bounding box center [1482, 81] width 105 height 20
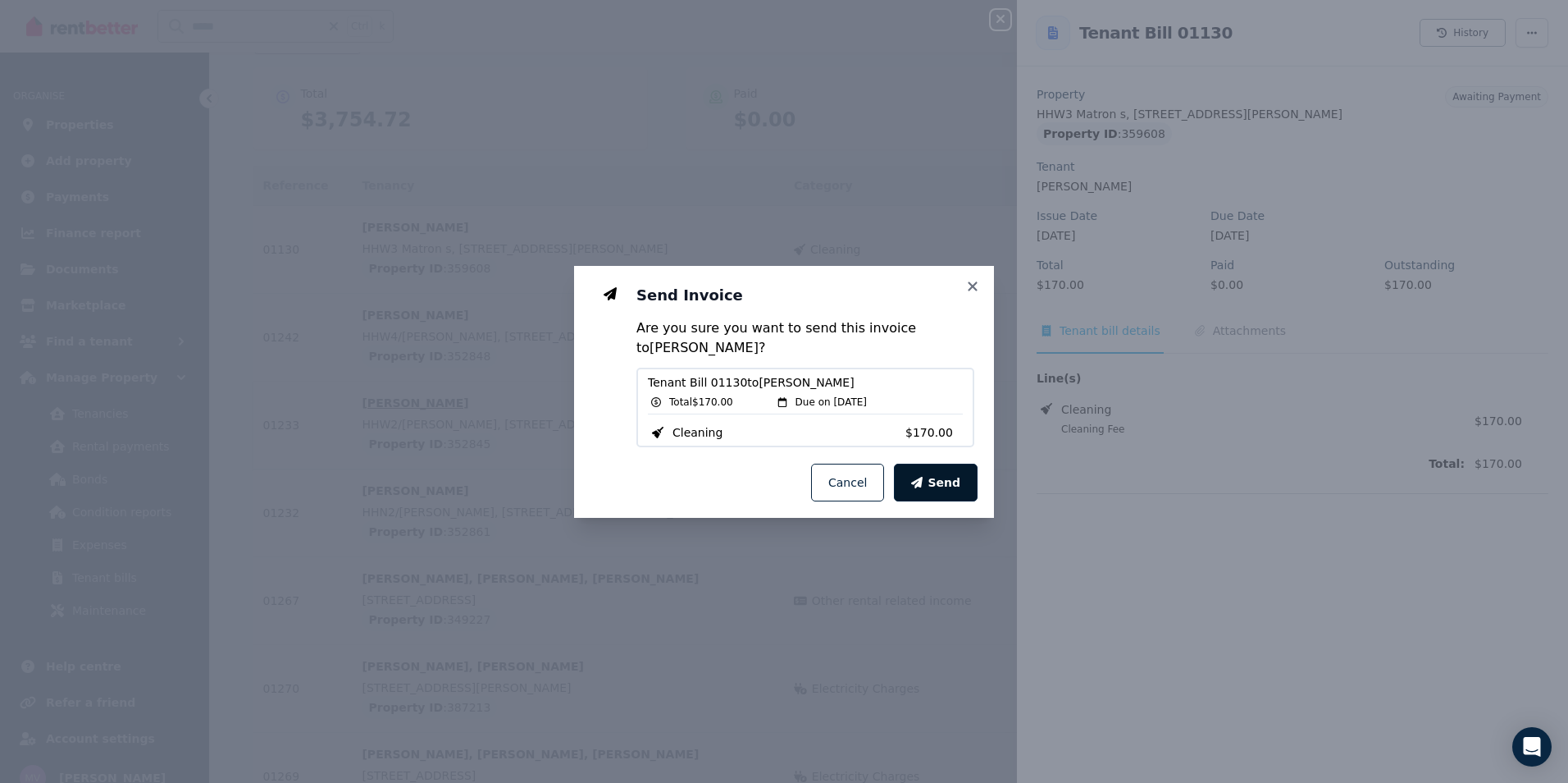
click at [939, 477] on span "Send" at bounding box center [943, 482] width 32 height 17
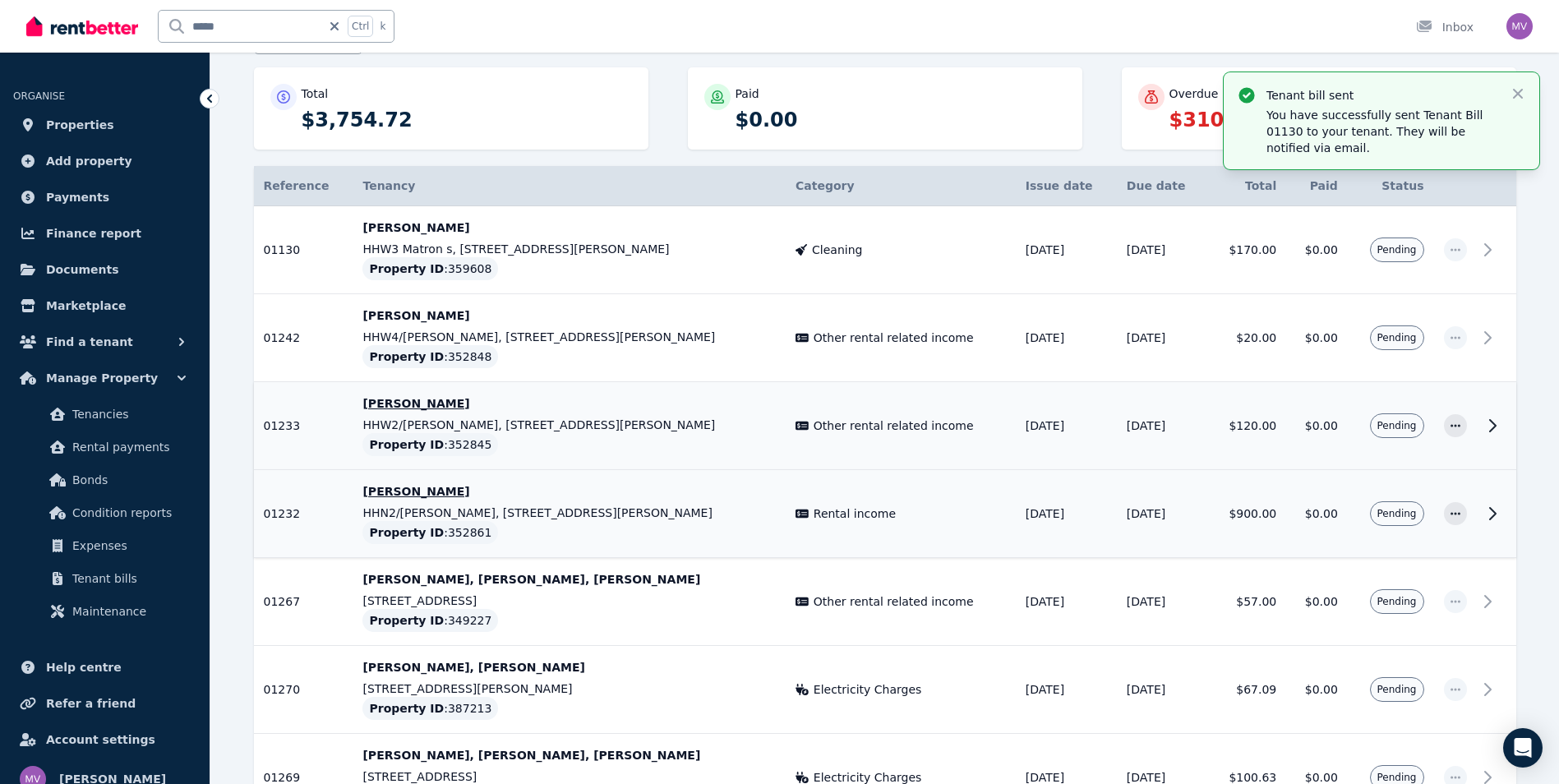
click at [795, 512] on icon at bounding box center [801, 513] width 13 height 9
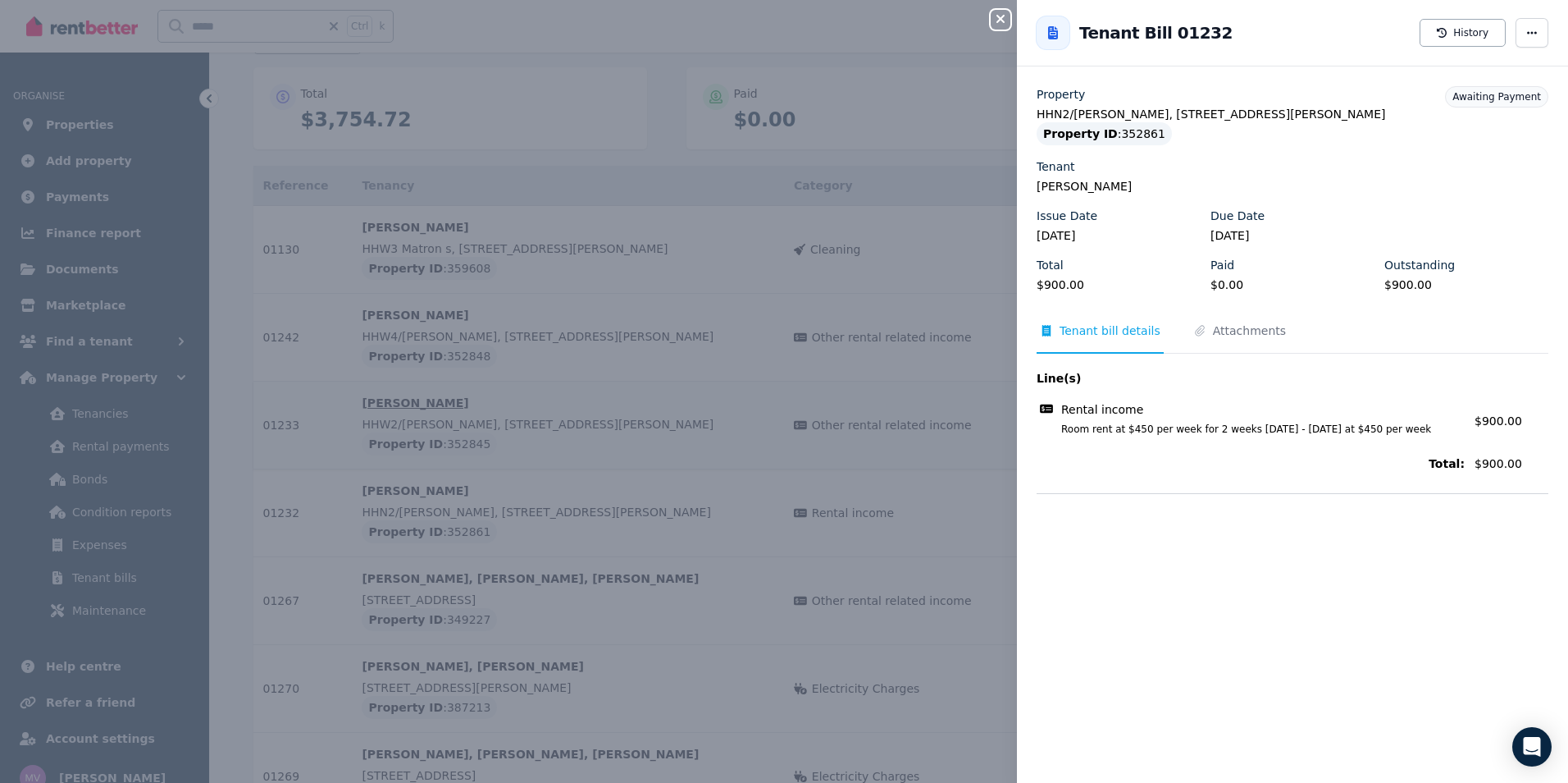
click at [1005, 27] on button "Close panel" at bounding box center [1000, 20] width 20 height 20
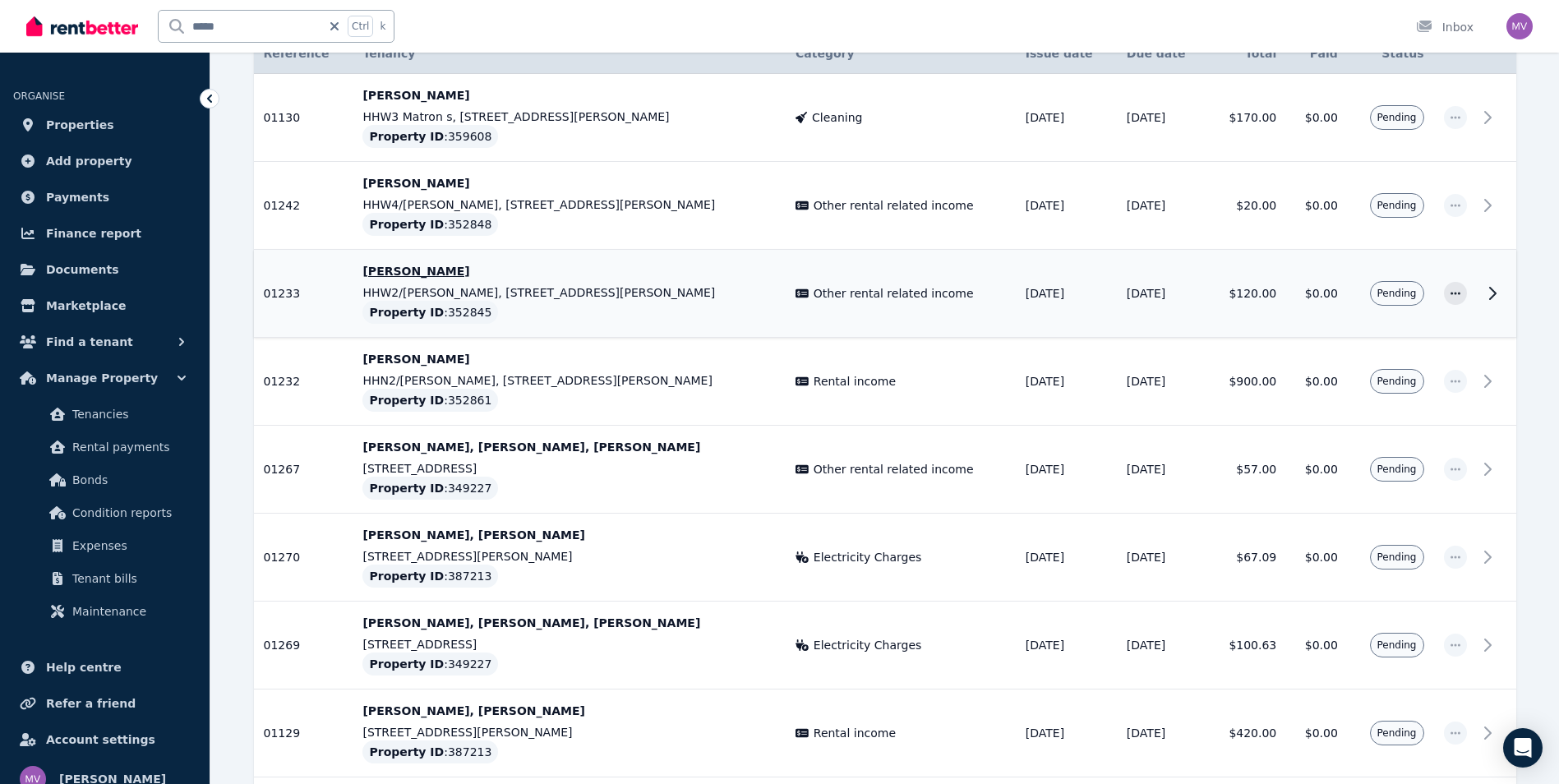
scroll to position [418, 0]
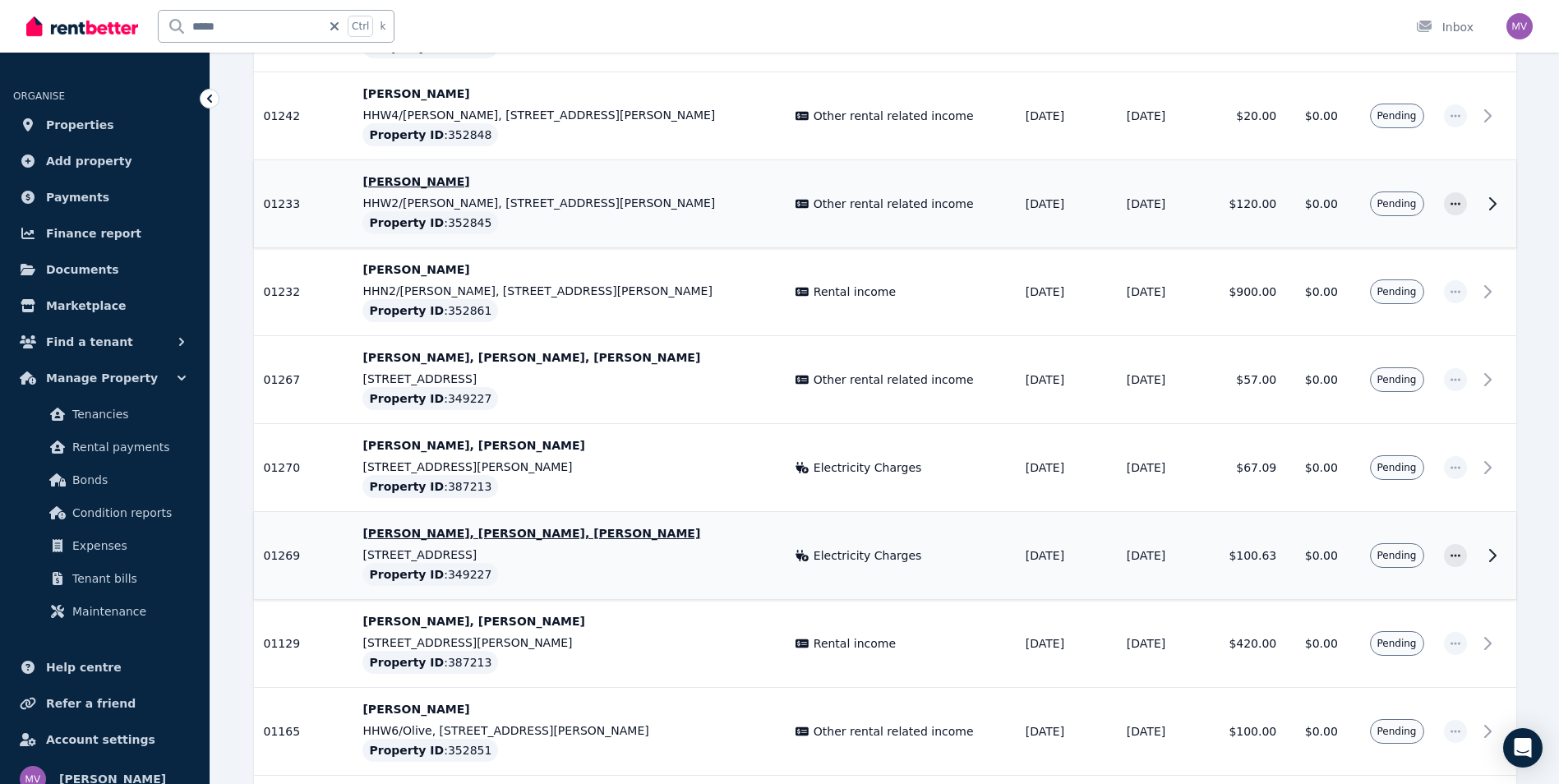
click at [1497, 552] on icon at bounding box center [1493, 555] width 20 height 20
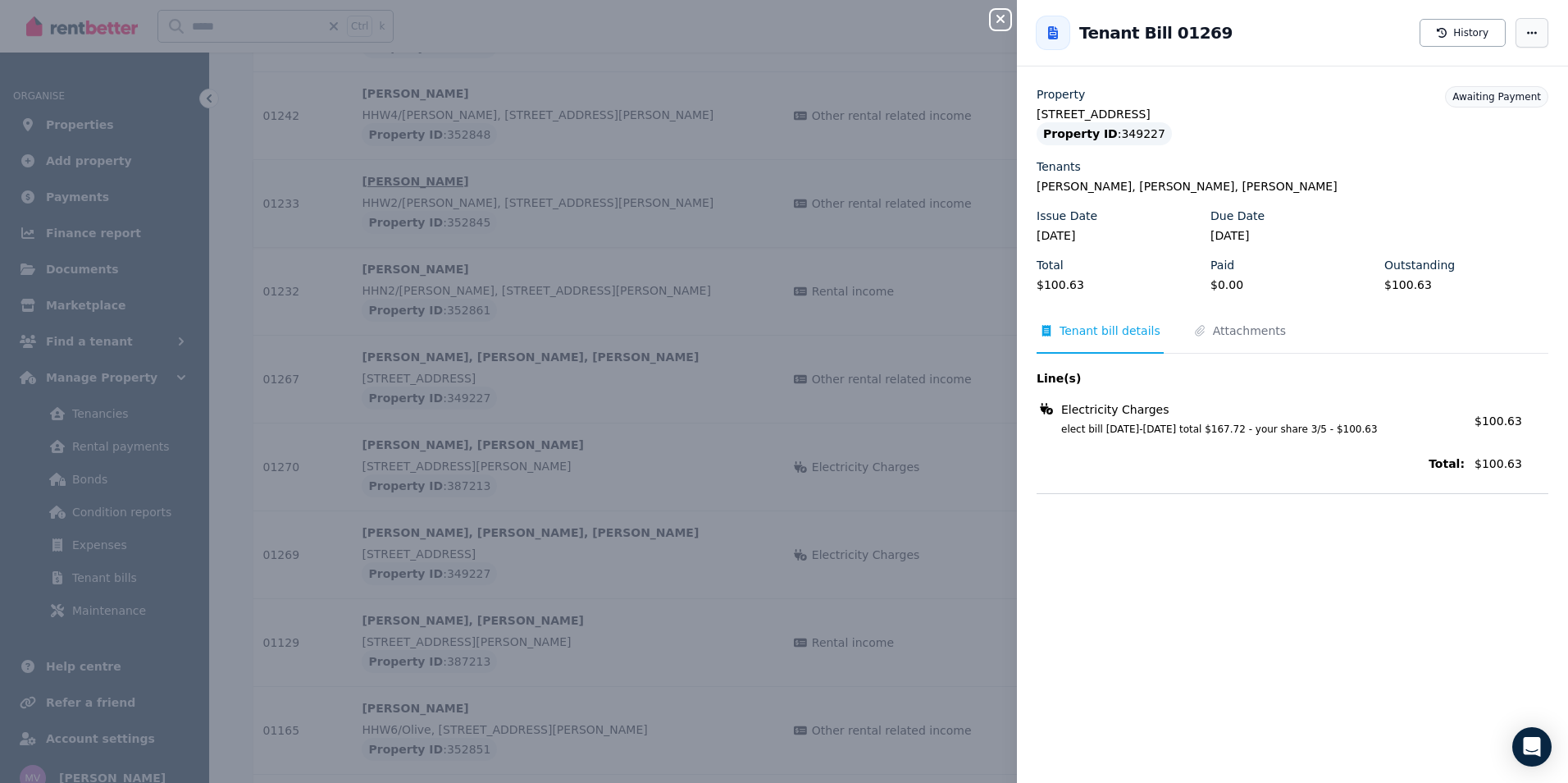
click at [1528, 36] on span "button" at bounding box center [1531, 32] width 32 height 30
click at [1489, 88] on span "Resend tenant bill" at bounding box center [1482, 81] width 105 height 20
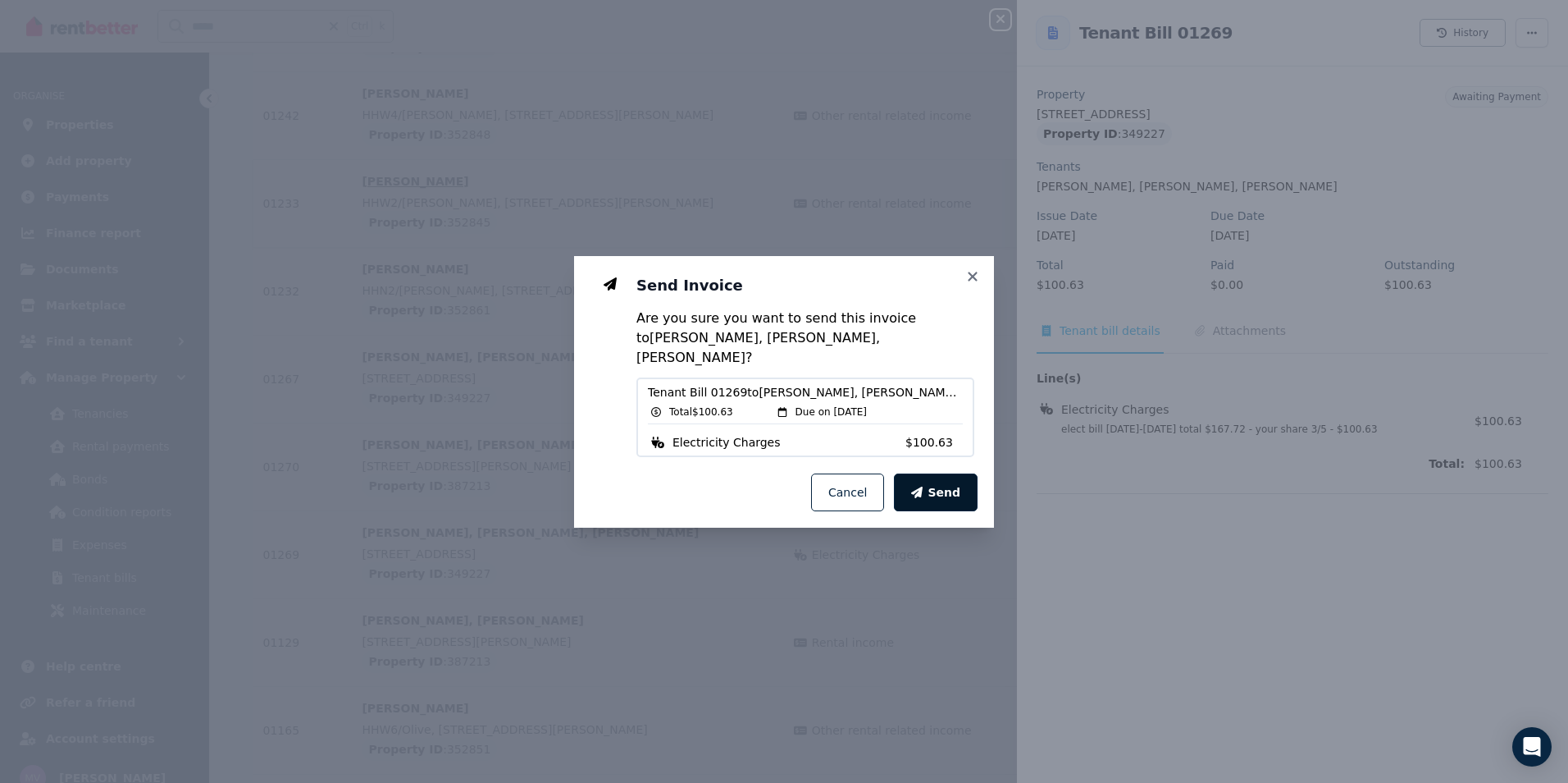
click at [956, 485] on span "Send" at bounding box center [943, 492] width 32 height 17
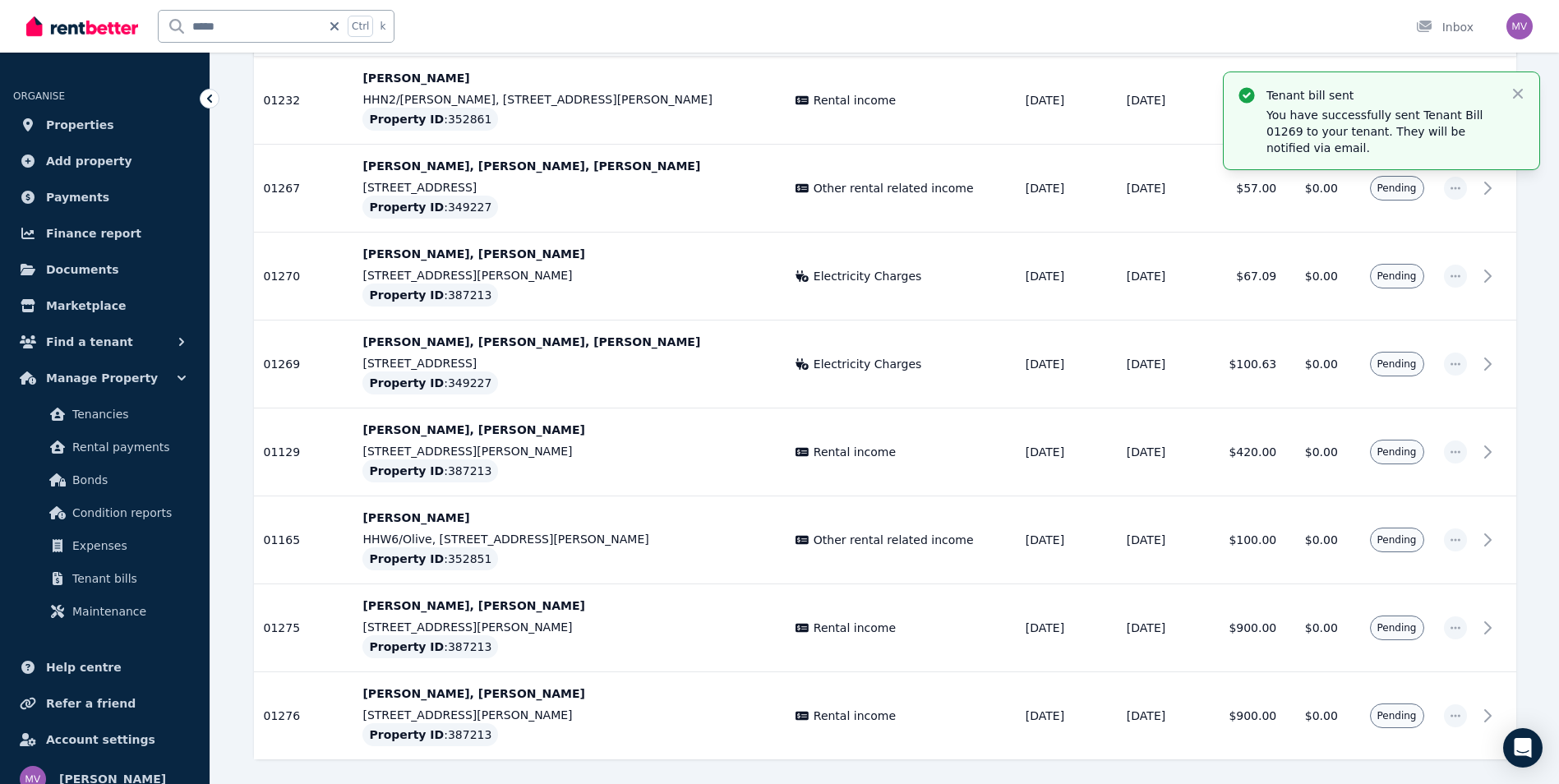
scroll to position [611, 0]
click at [803, 459] on td "Rental income" at bounding box center [901, 450] width 231 height 88
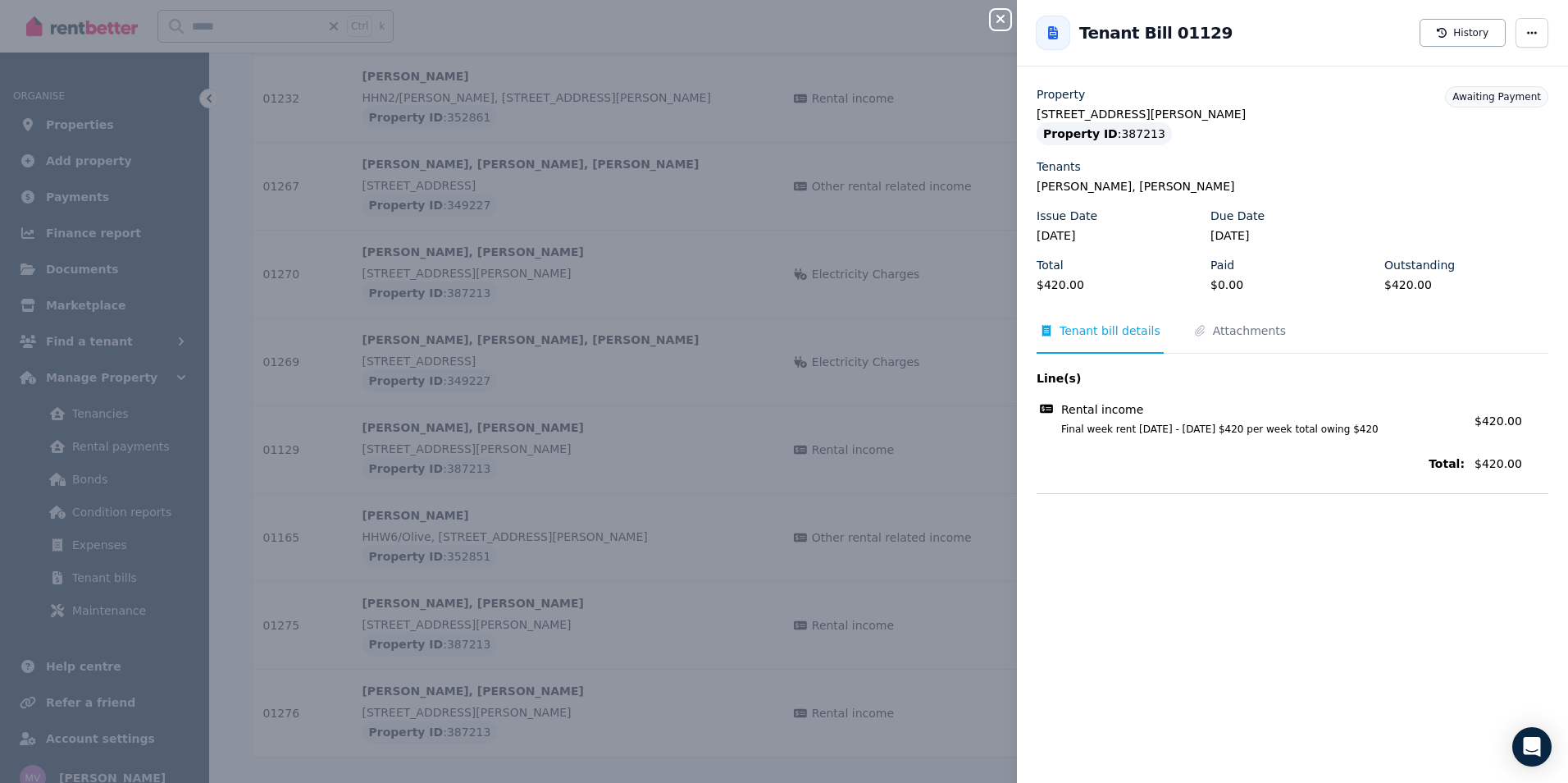
click at [996, 24] on icon "button" at bounding box center [1000, 19] width 20 height 13
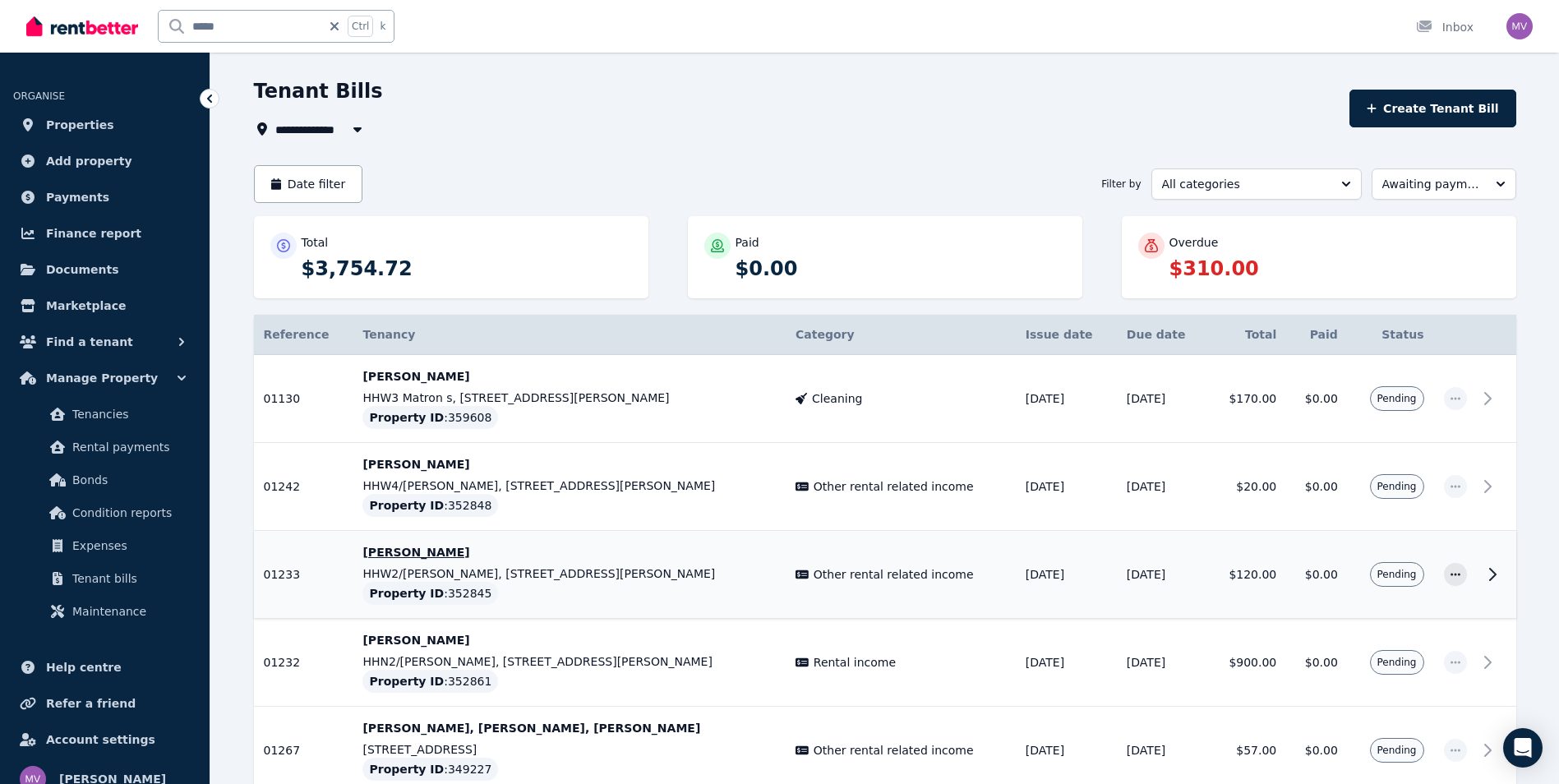
scroll to position [0, 0]
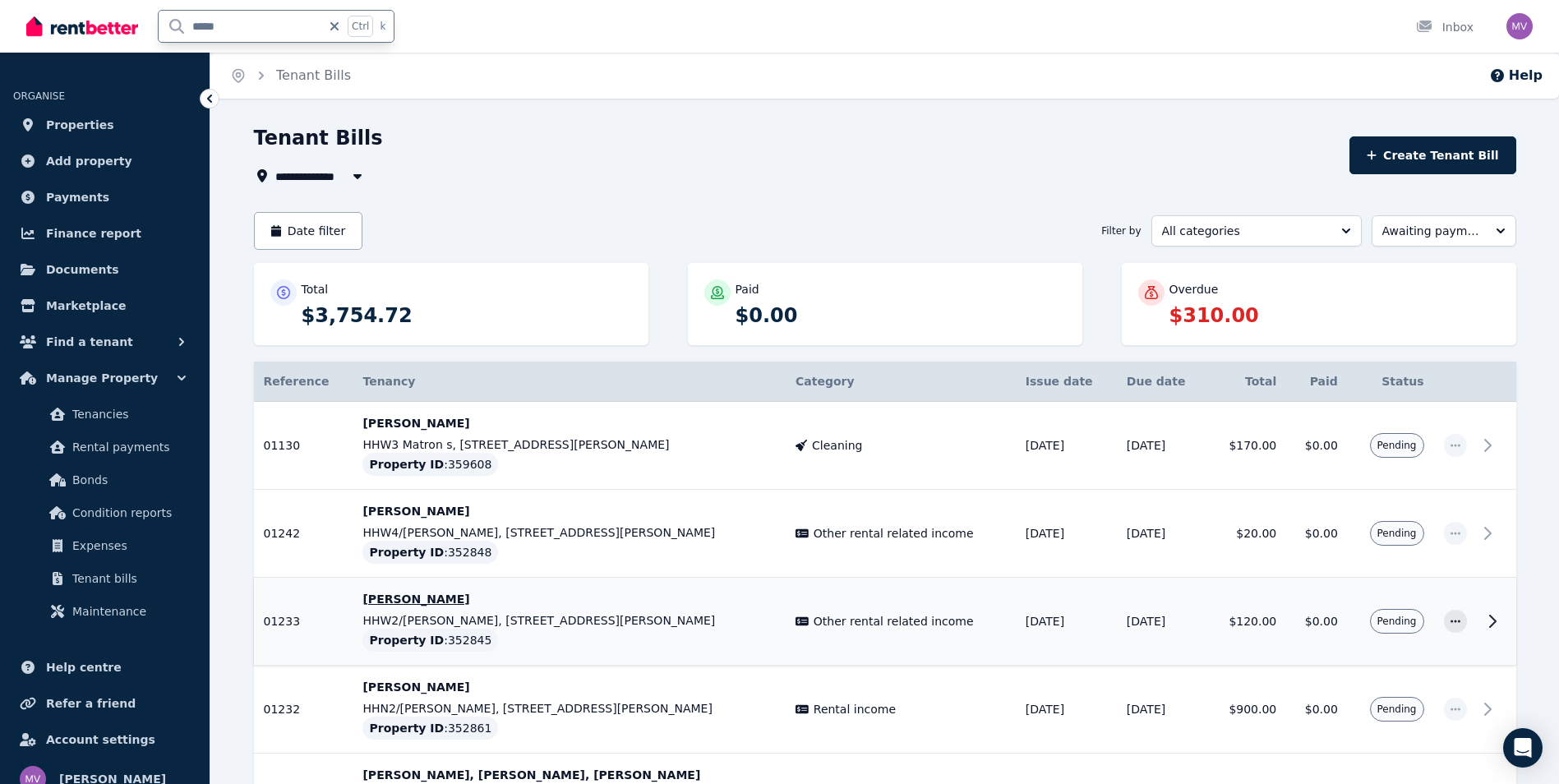
drag, startPoint x: 238, startPoint y: 33, endPoint x: 171, endPoint y: 26, distance: 67.4
click at [171, 26] on input "*****" at bounding box center [239, 27] width 163 height 32
type input "******"
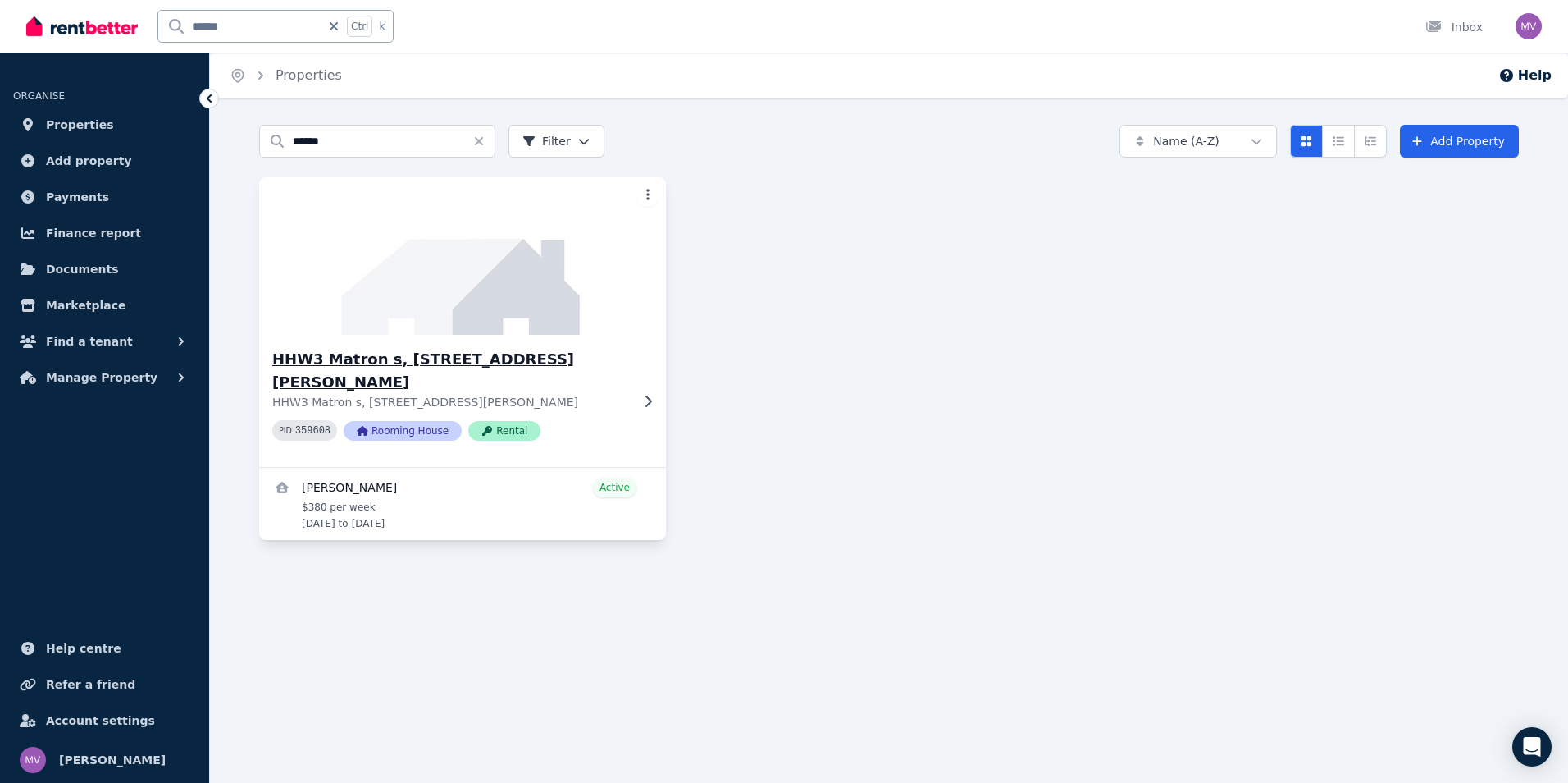
click at [356, 364] on h3 "HHW3 Matron s, [STREET_ADDRESS][PERSON_NAME]" at bounding box center [451, 371] width 358 height 46
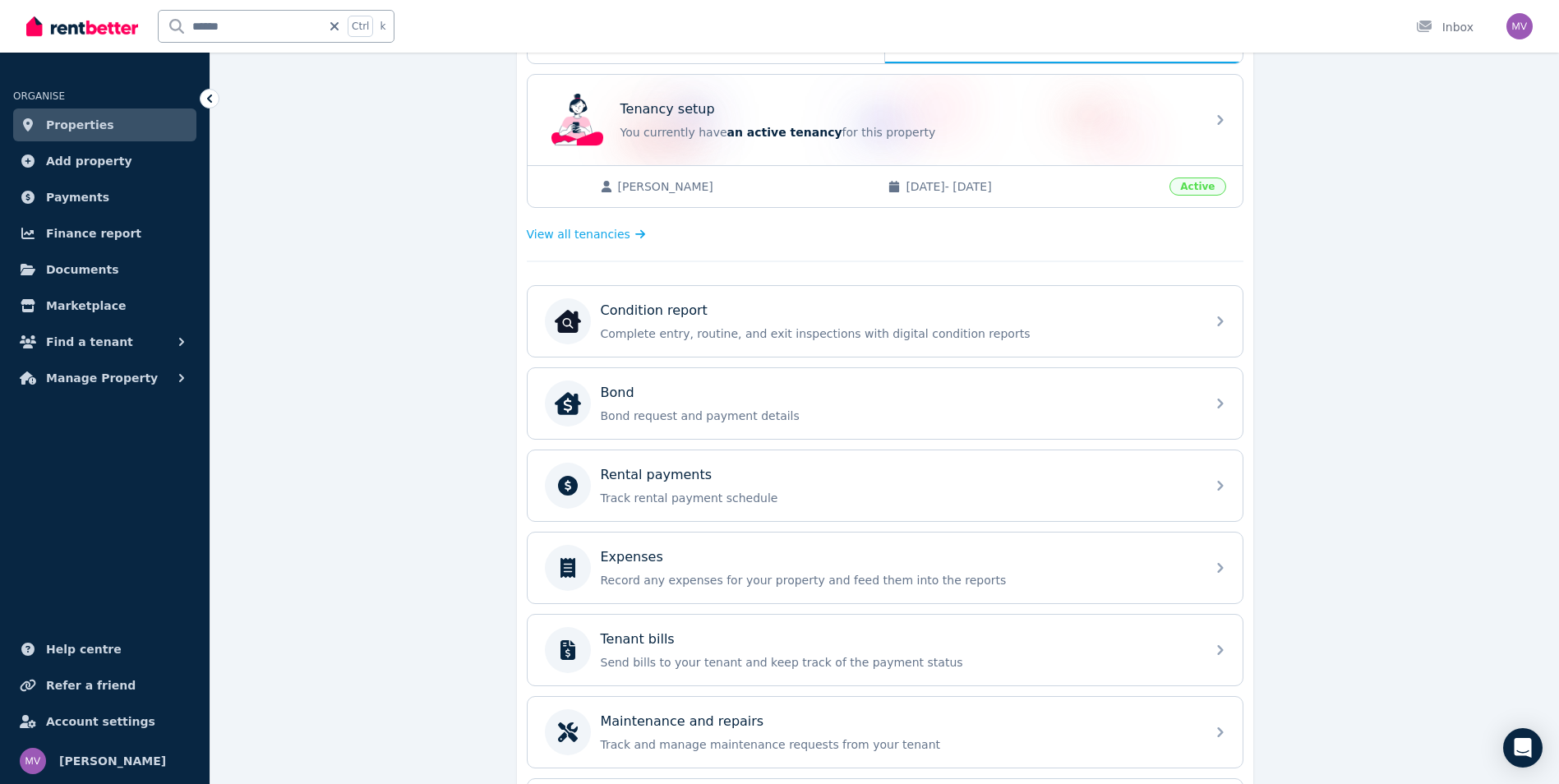
scroll to position [317, 0]
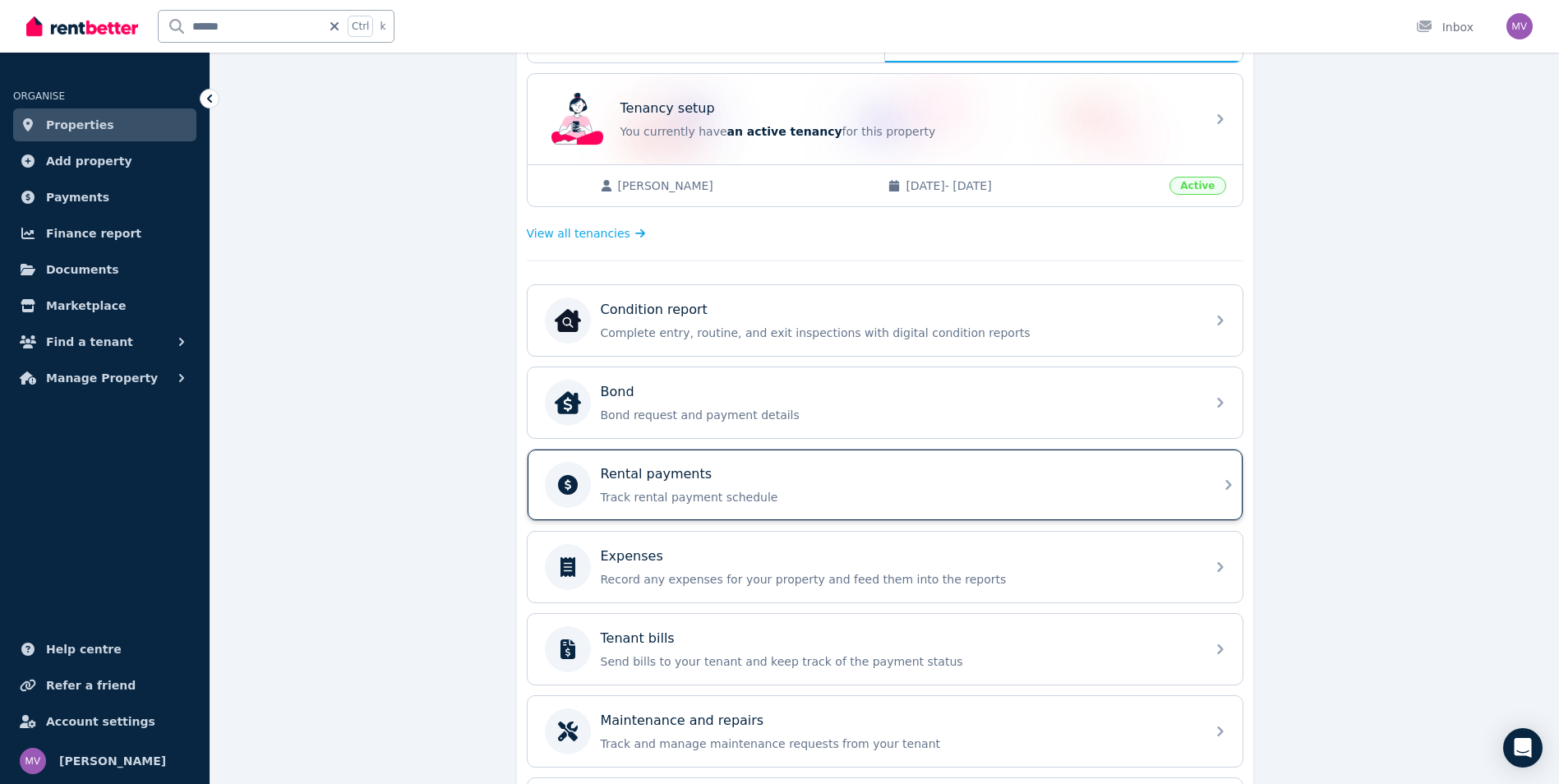
click at [755, 492] on p "Track rental payment schedule" at bounding box center [899, 496] width 595 height 17
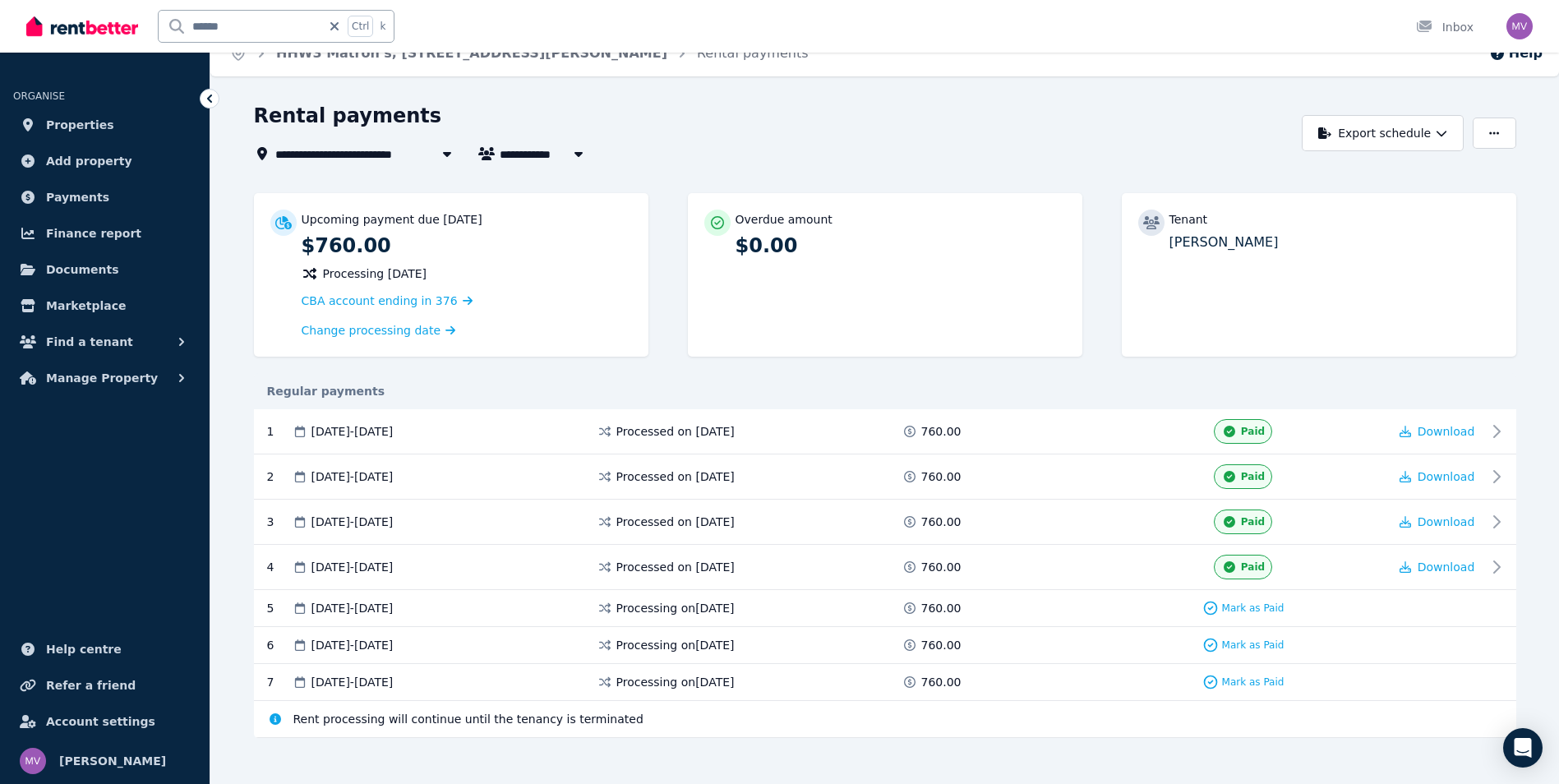
scroll to position [33, 0]
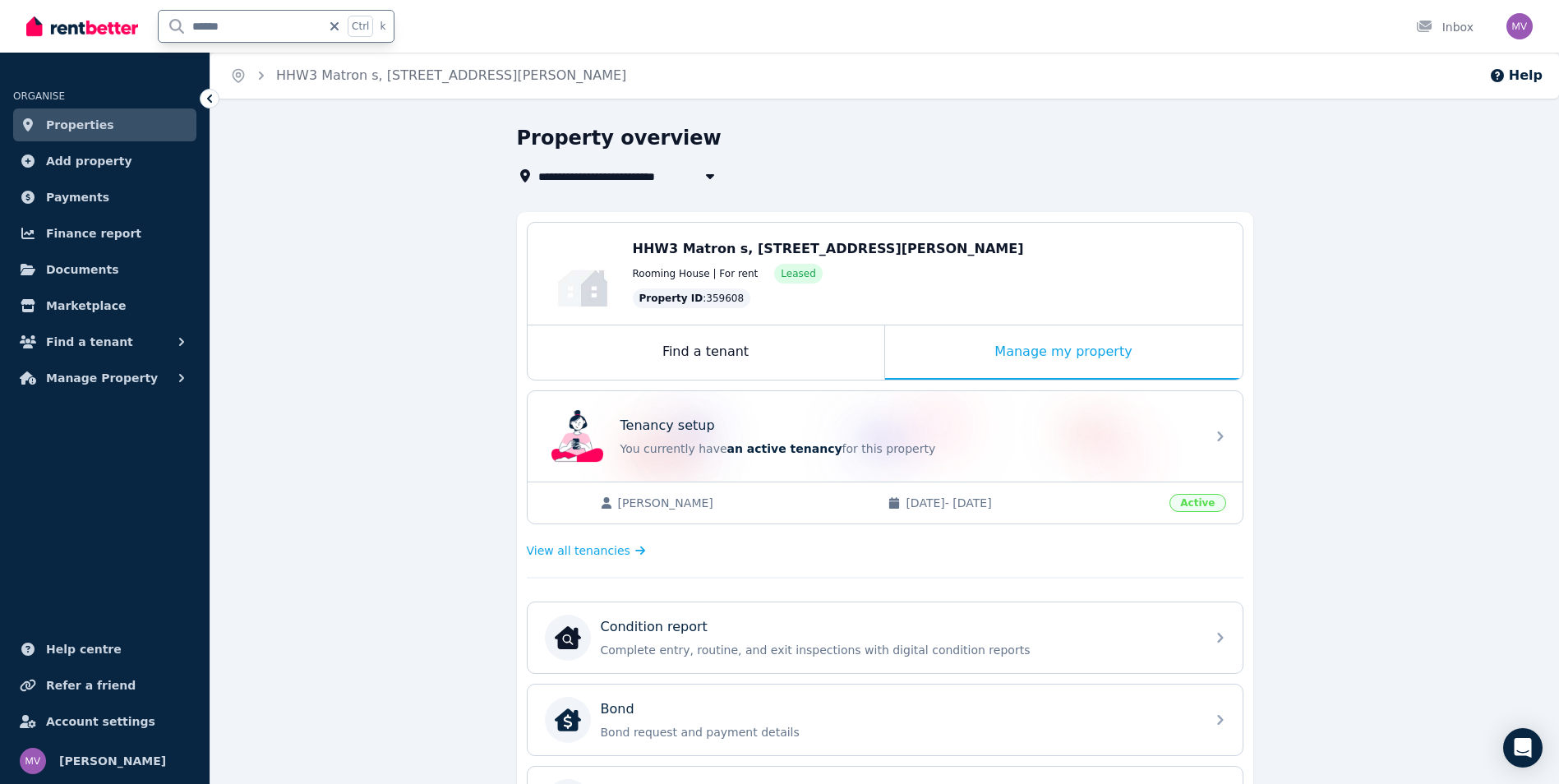
drag, startPoint x: 240, startPoint y: 33, endPoint x: 126, endPoint y: 3, distance: 117.9
click at [126, 32] on div "****** Ctrl k" at bounding box center [215, 26] width 376 height 52
type input "****"
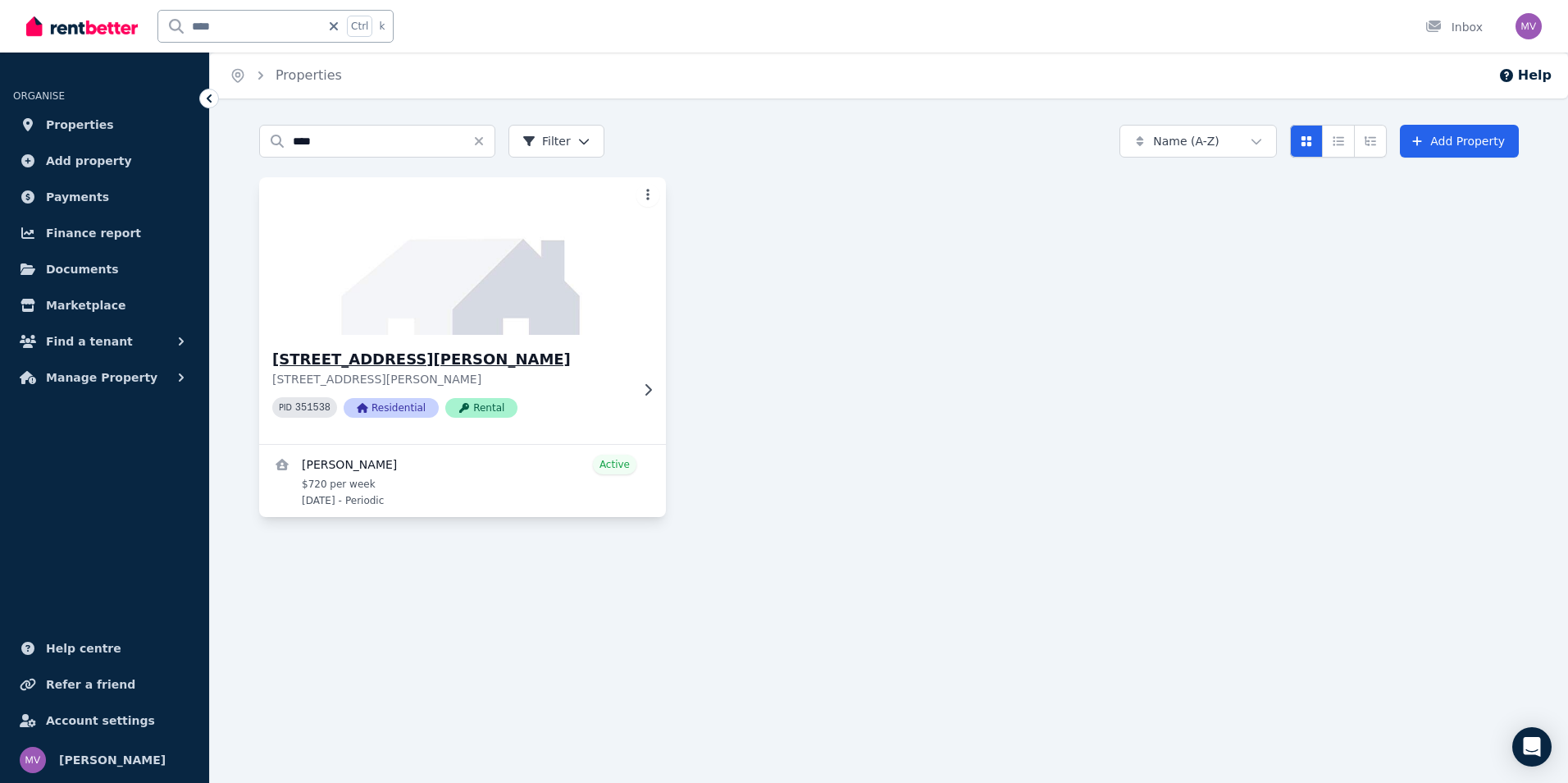
click at [432, 367] on h3 "[STREET_ADDRESS][PERSON_NAME]" at bounding box center [451, 359] width 358 height 23
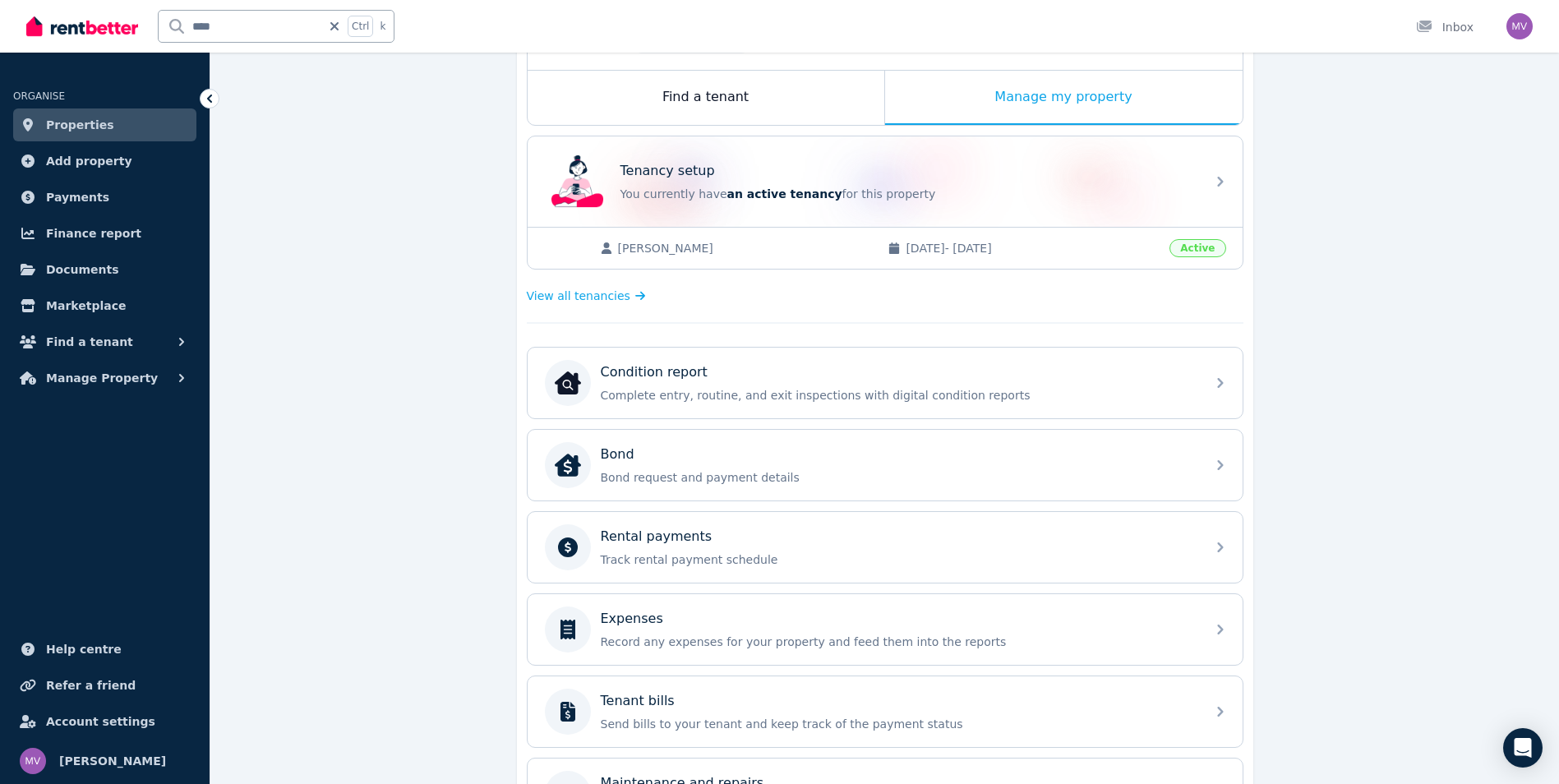
scroll to position [455, 0]
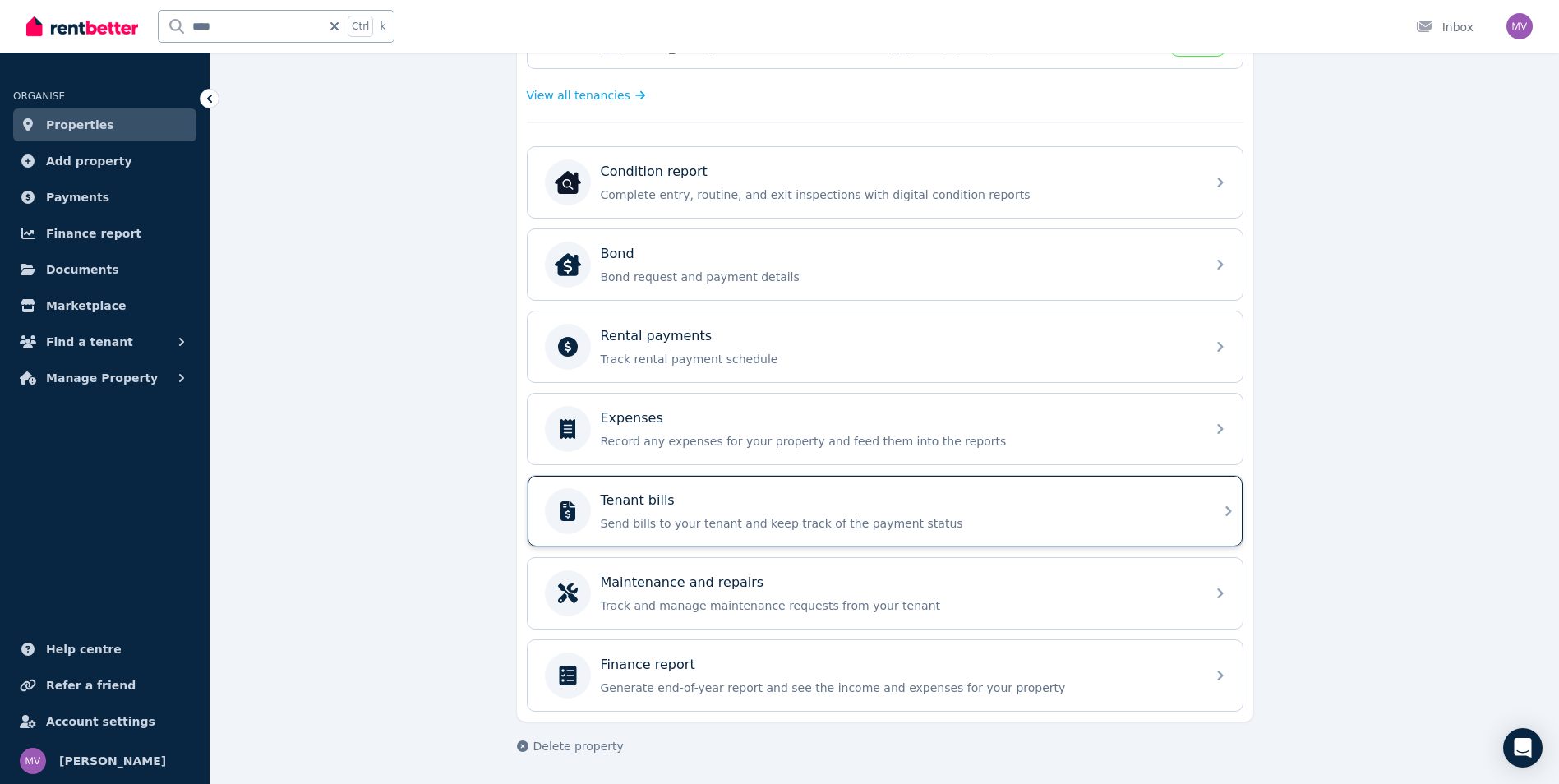
click at [712, 519] on p "Send bills to your tenant and keep track of the payment status" at bounding box center [899, 523] width 595 height 17
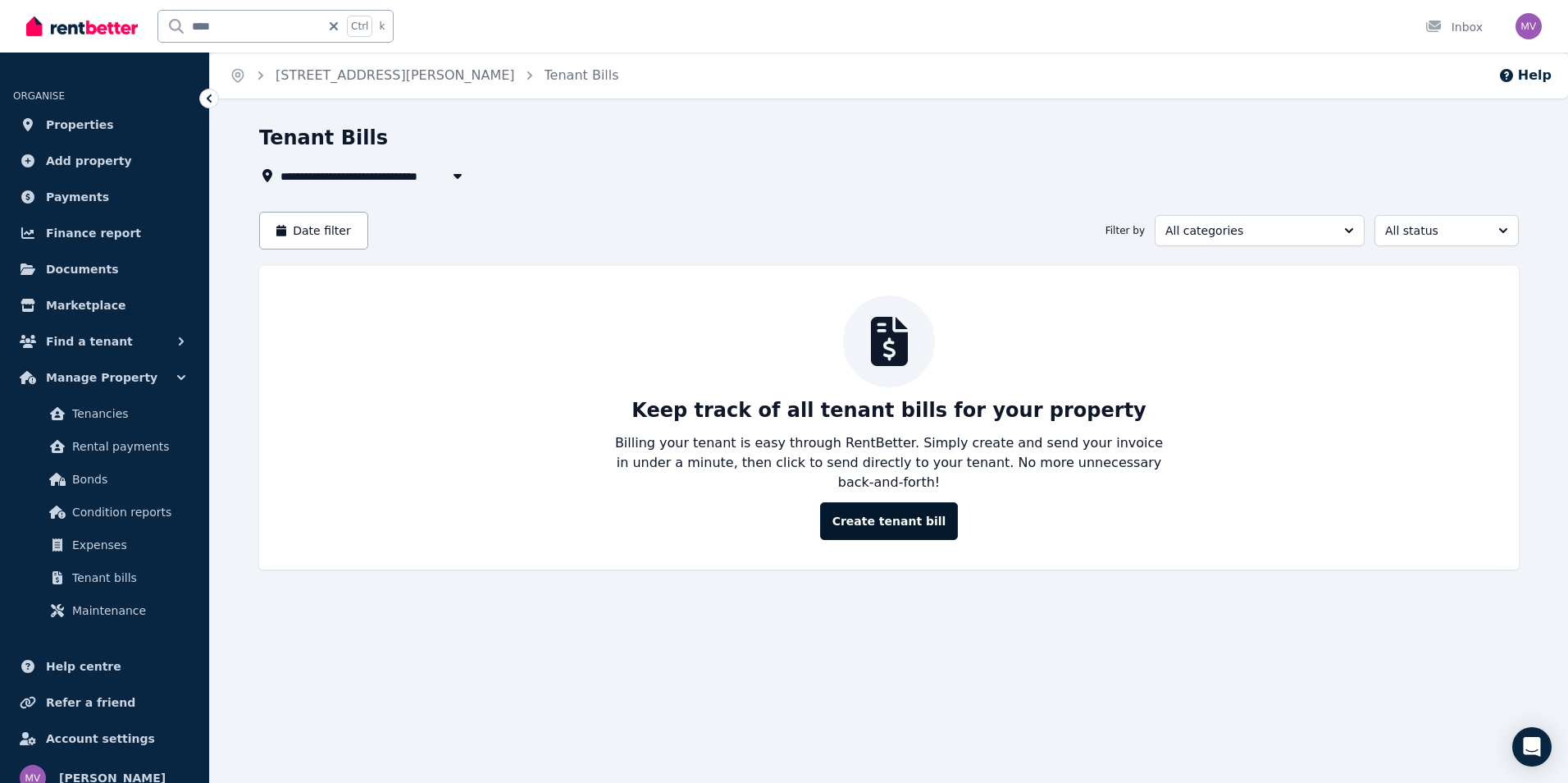
click at [888, 502] on button "Create tenant bill" at bounding box center [889, 520] width 139 height 37
type input "**********"
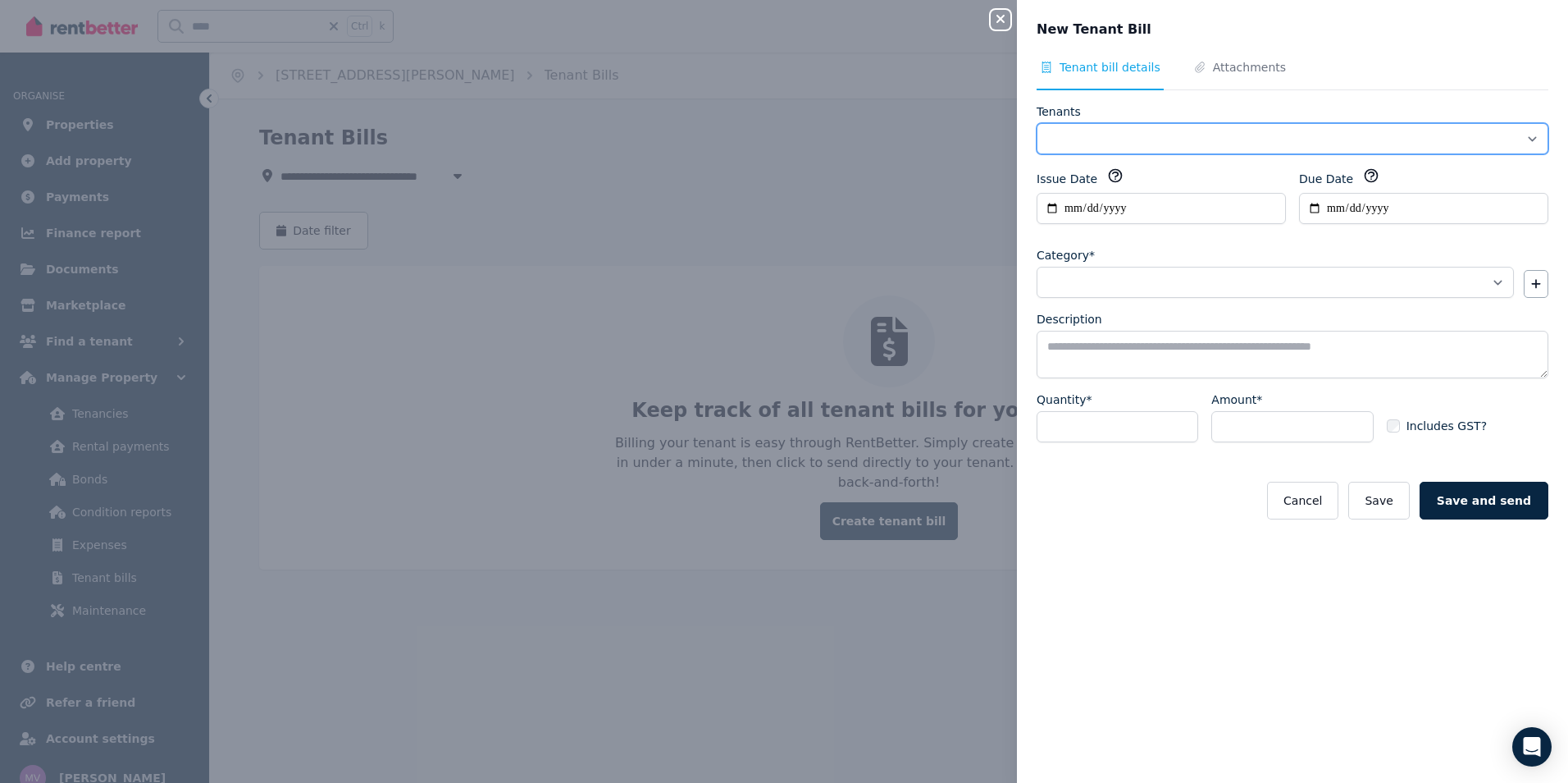
click at [1120, 141] on select "**********" at bounding box center [1292, 139] width 511 height 31
select select "**********"
click at [1036, 123] on select "**********" at bounding box center [1292, 139] width 511 height 31
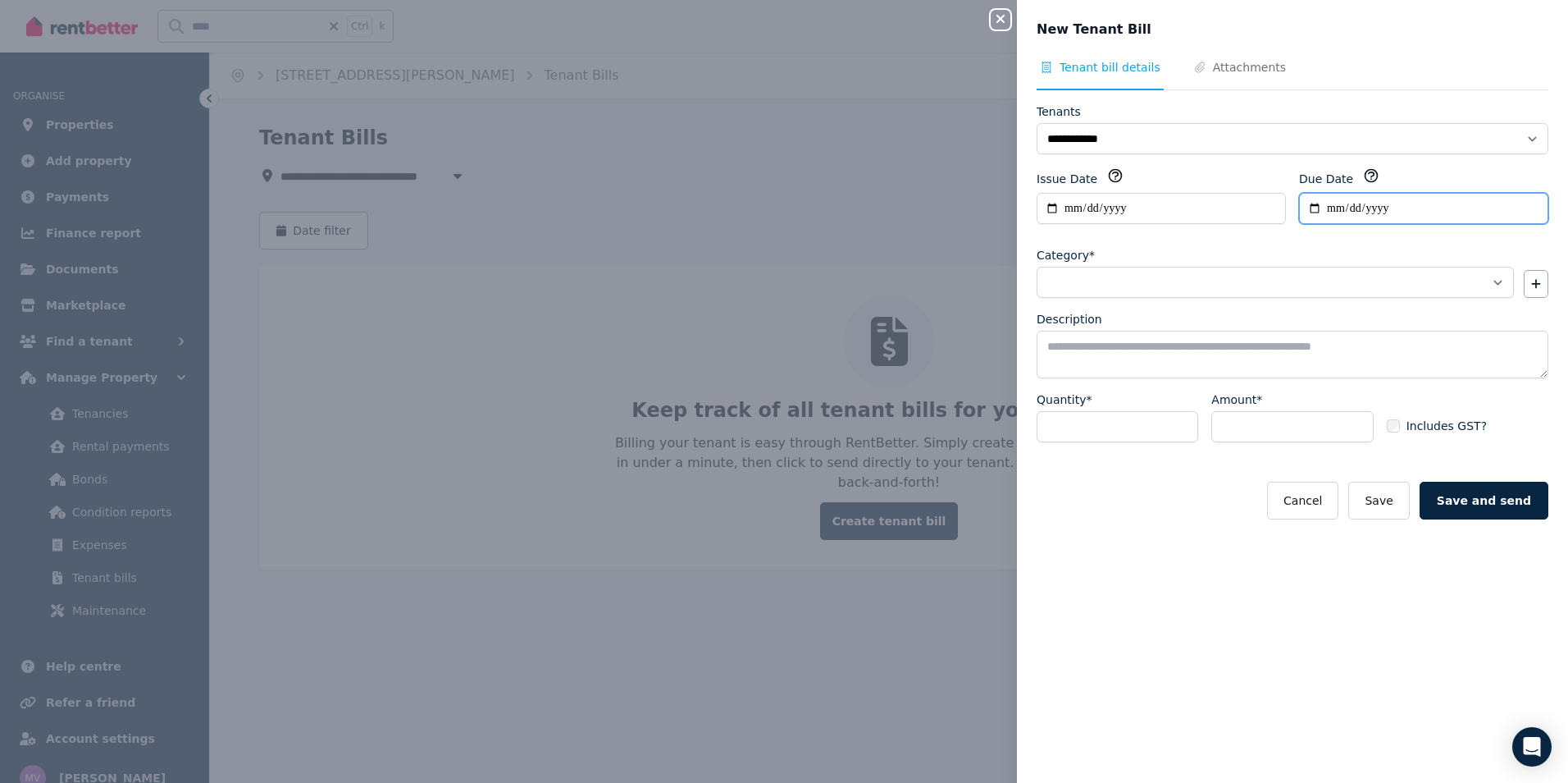
click at [1307, 211] on input "Due Date" at bounding box center [1423, 209] width 250 height 31
type input "**********"
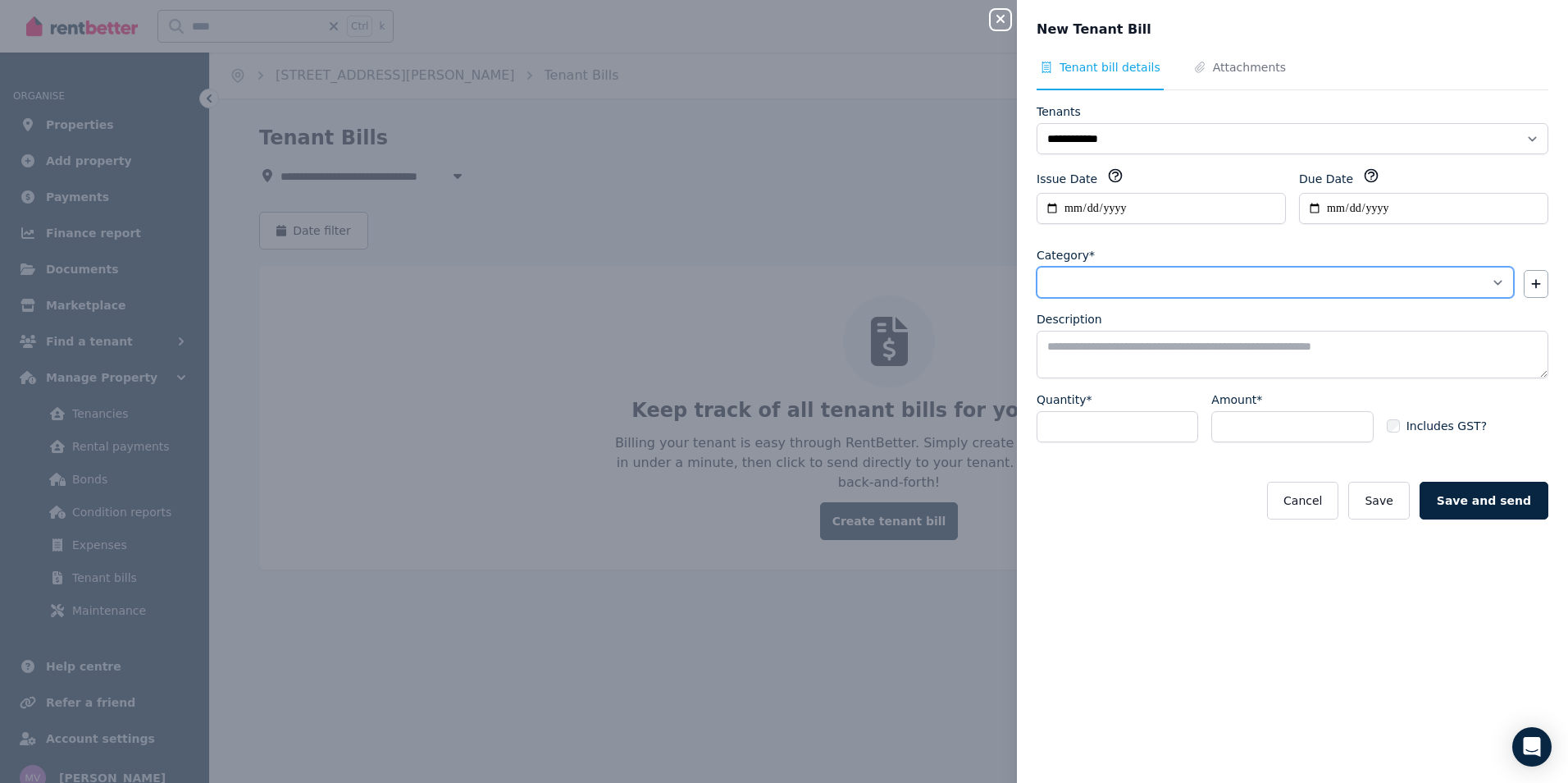
click at [1107, 292] on select "**********" at bounding box center [1274, 282] width 477 height 31
select select "**********"
click at [1036, 267] on select "**********" at bounding box center [1274, 282] width 477 height 31
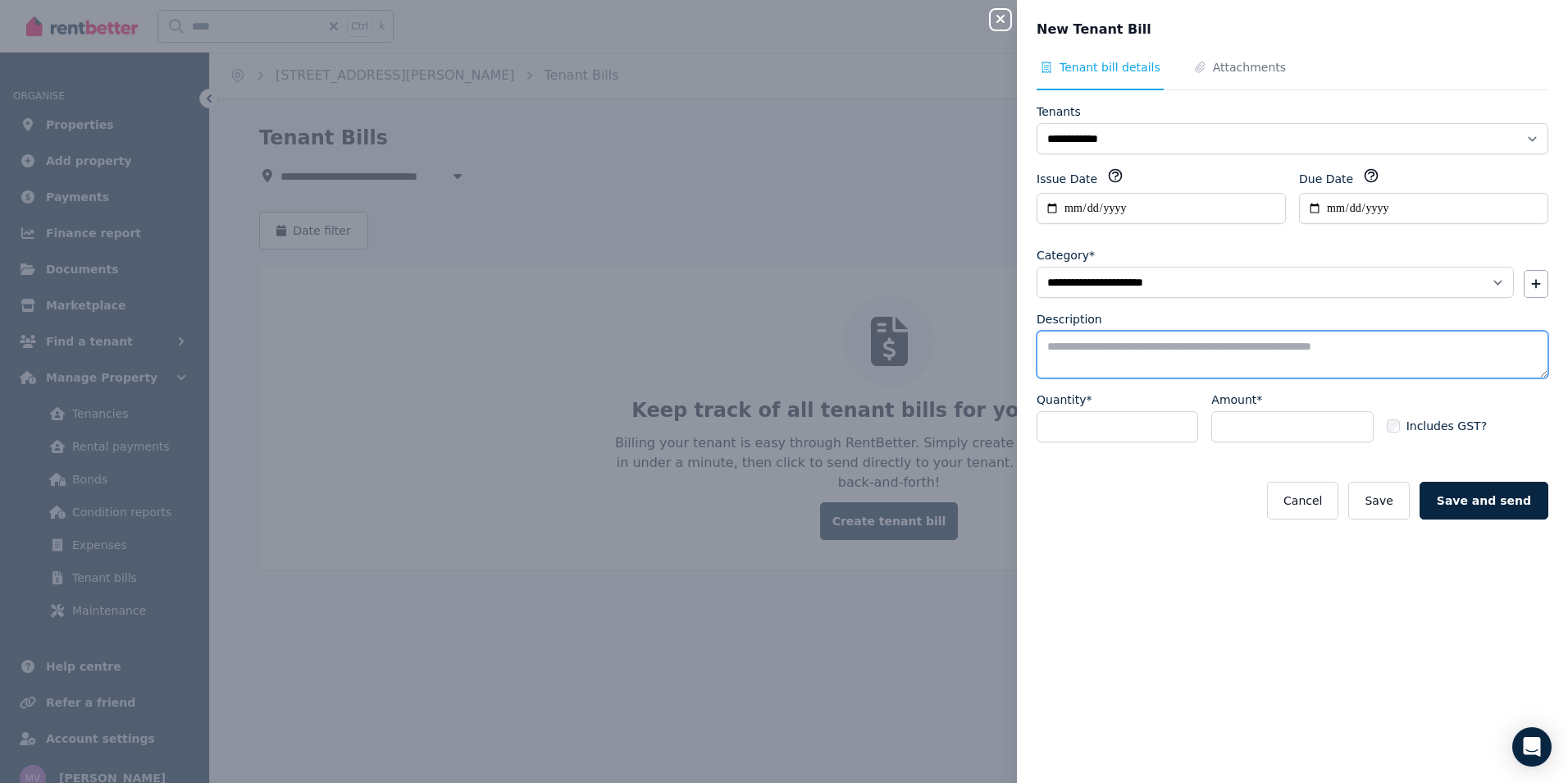
click at [1079, 353] on textarea "Description" at bounding box center [1292, 354] width 511 height 47
type textarea "**********"
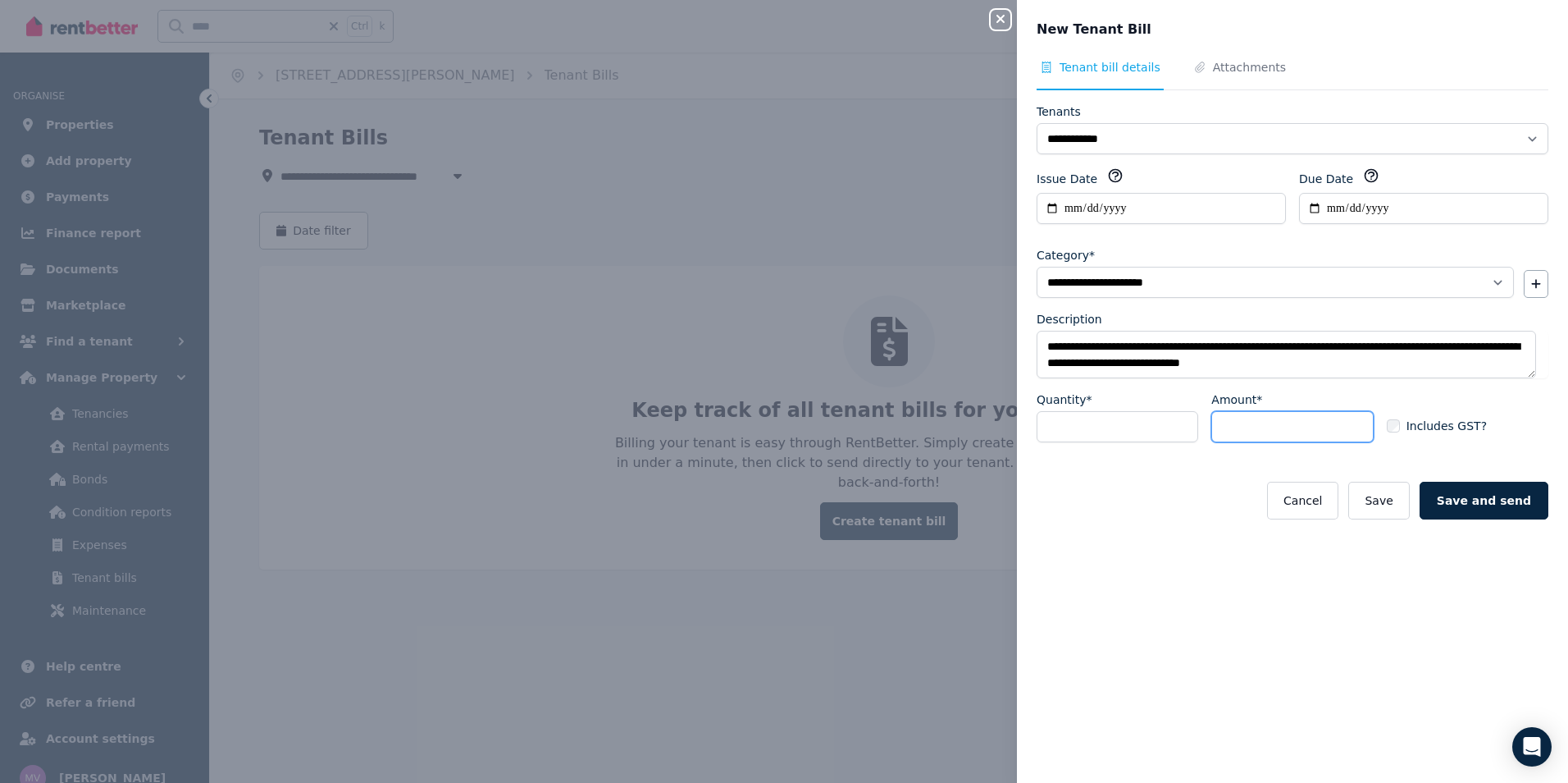
click at [1257, 425] on input "Amount*" at bounding box center [1292, 427] width 161 height 31
type input "******"
click at [1454, 502] on button "Save and send" at bounding box center [1483, 501] width 129 height 37
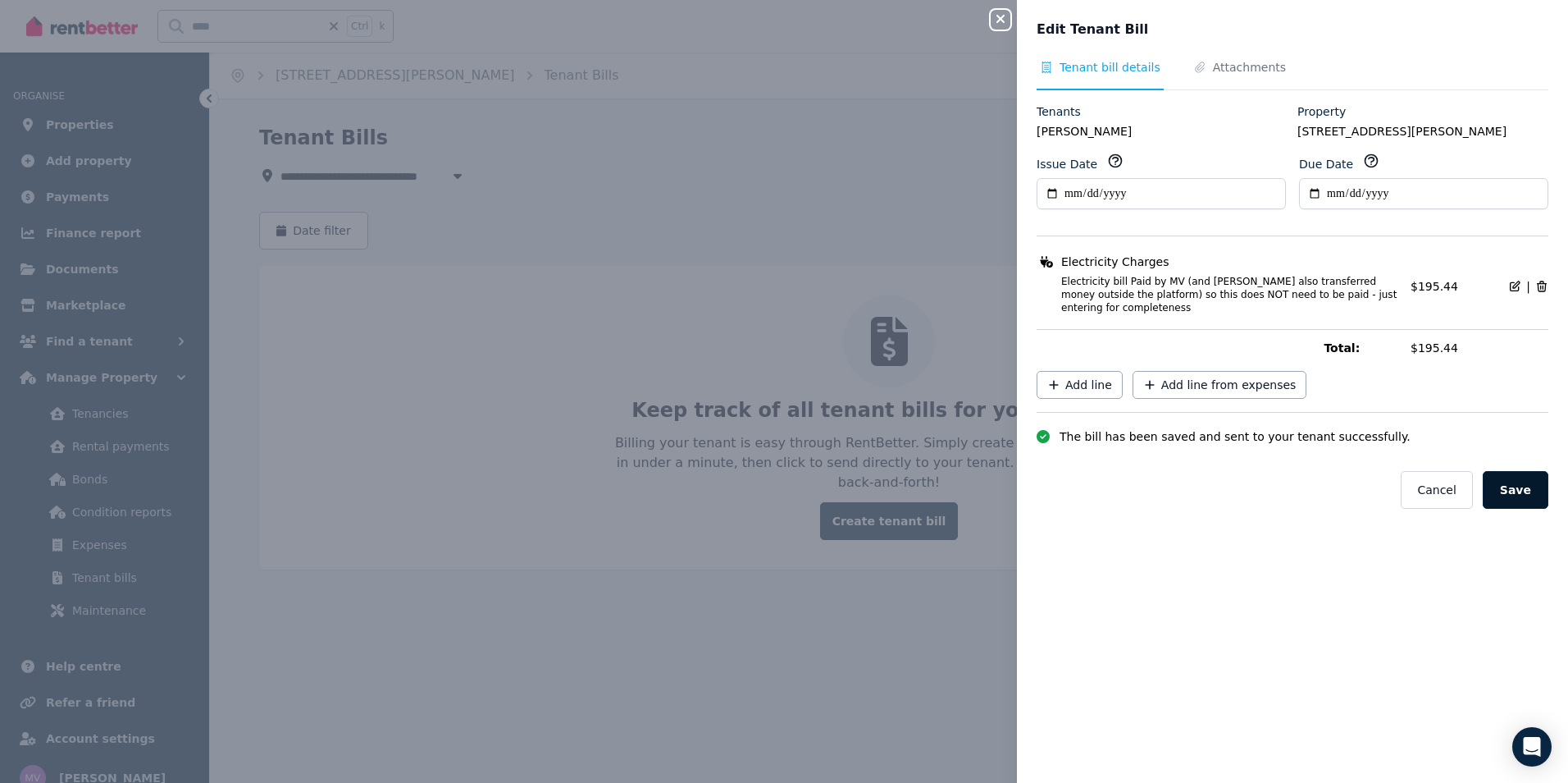
click at [1514, 477] on button "Save" at bounding box center [1515, 490] width 66 height 37
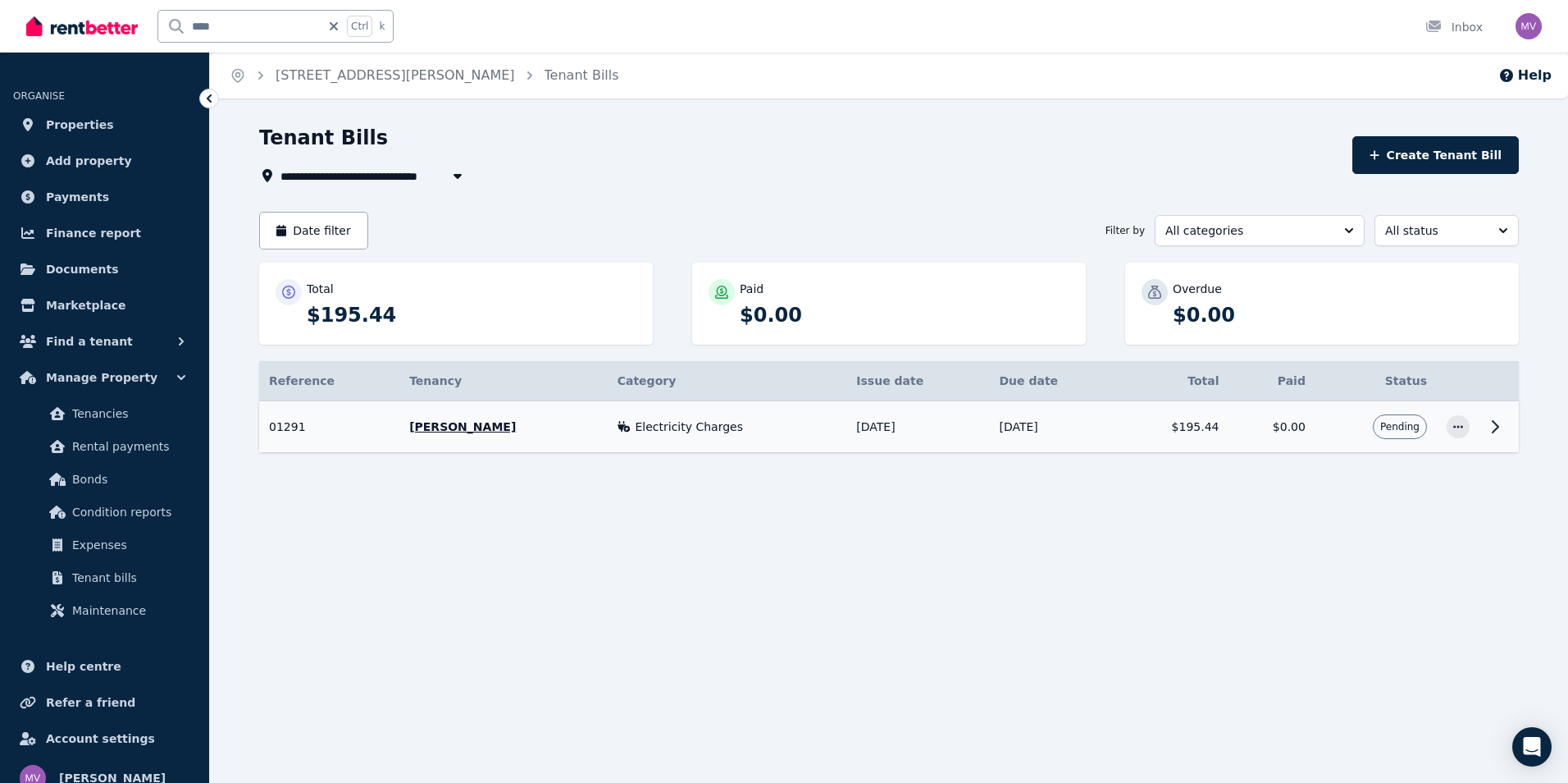
click at [635, 428] on span "Electricity Charges" at bounding box center [689, 426] width 108 height 17
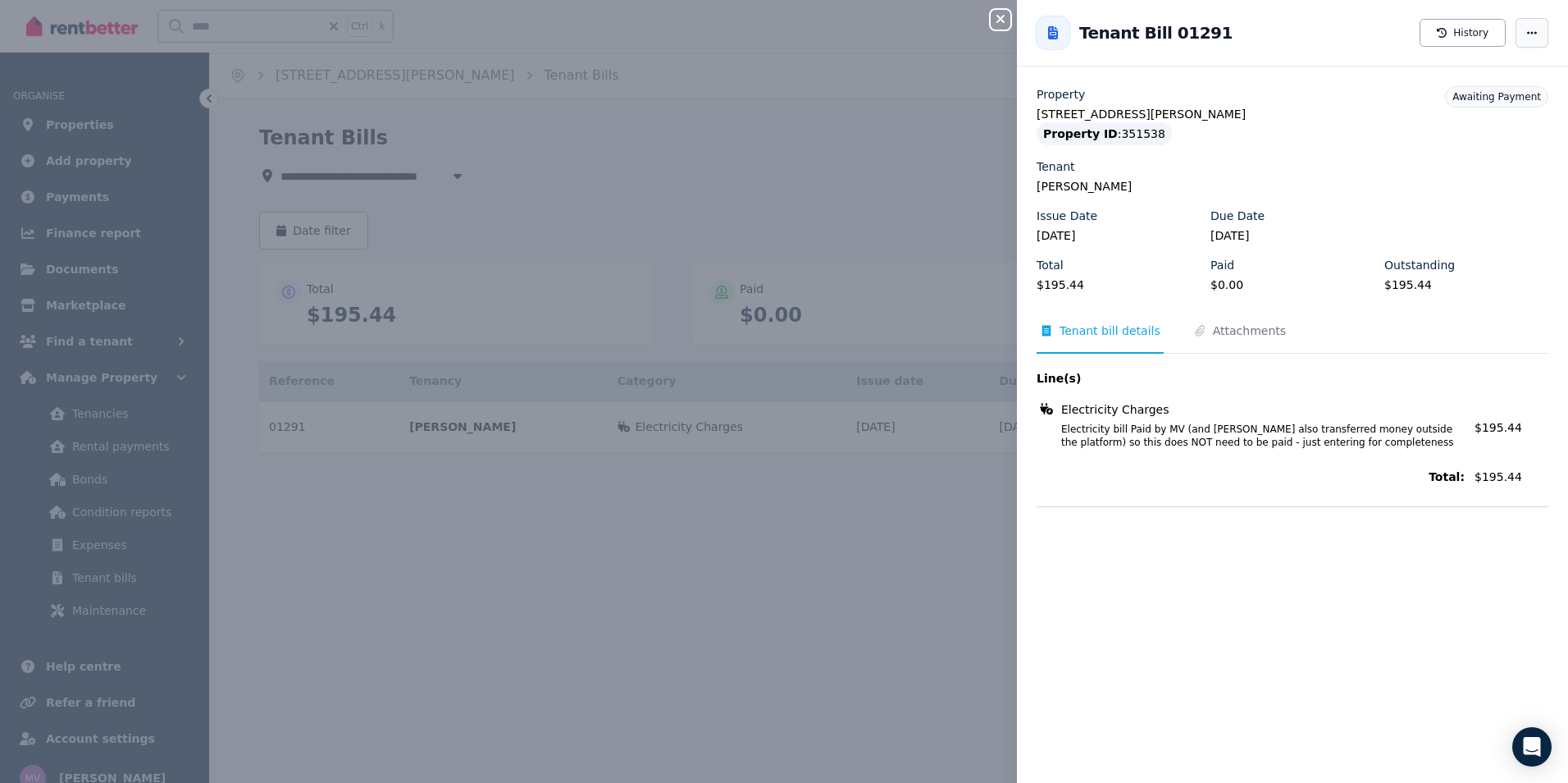
click at [1518, 38] on span "button" at bounding box center [1531, 32] width 32 height 30
click at [1477, 112] on span "Mark as paid" at bounding box center [1482, 113] width 105 height 20
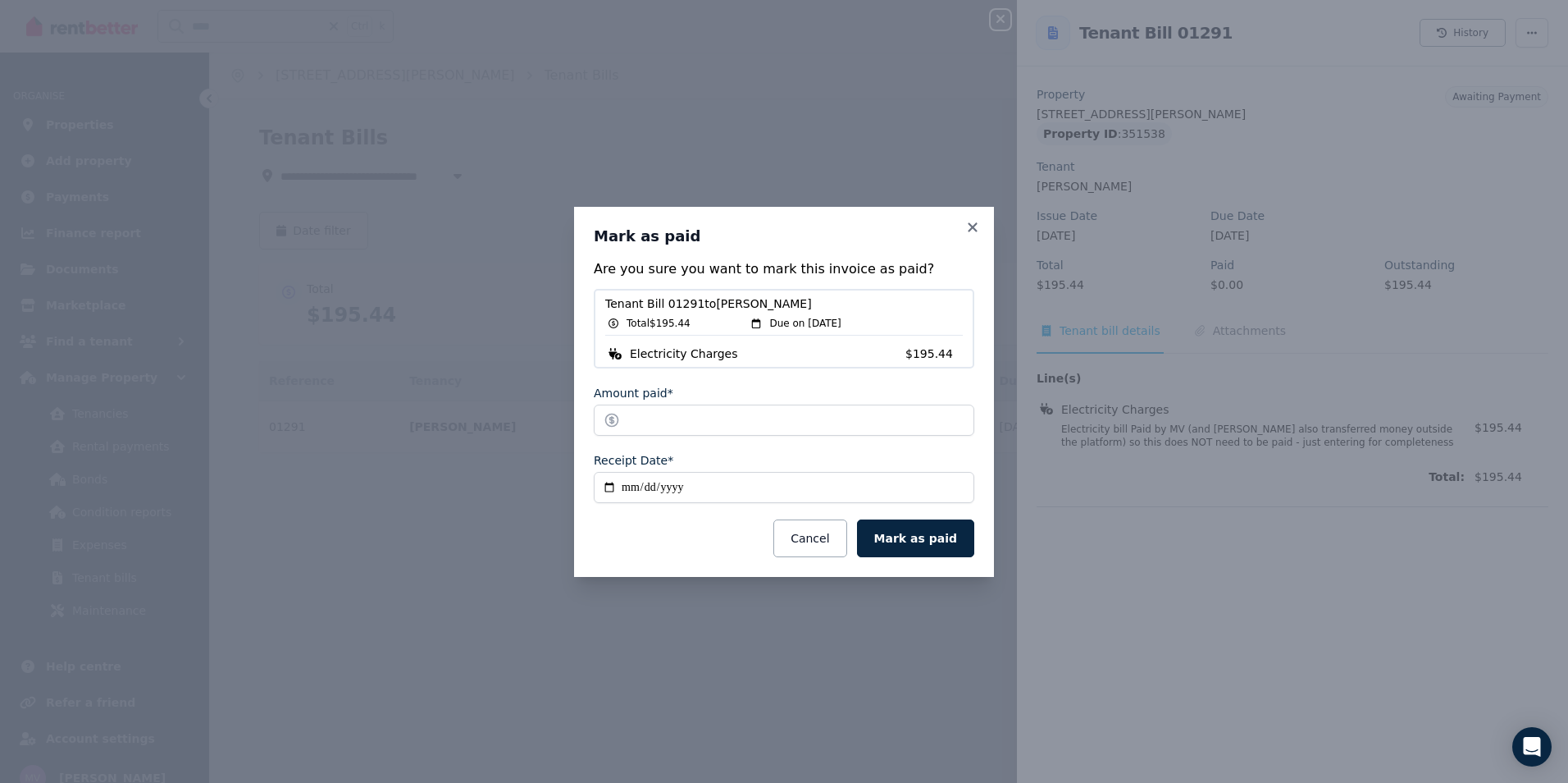
click at [606, 491] on input "**********" at bounding box center [784, 488] width 380 height 31
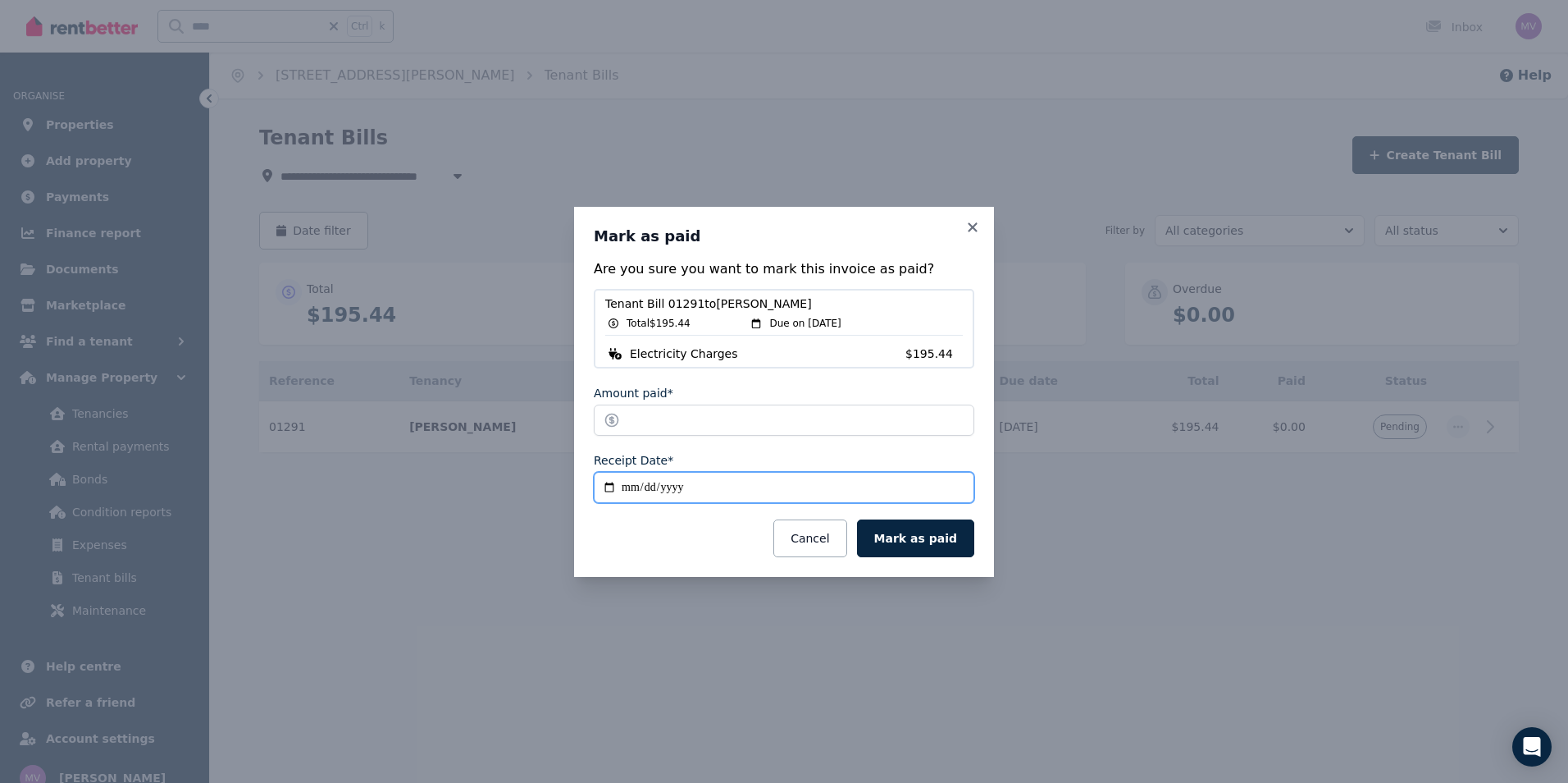
click at [606, 491] on input "**********" at bounding box center [784, 488] width 380 height 31
type input "**********"
click at [901, 541] on button "Mark as paid" at bounding box center [915, 538] width 117 height 37
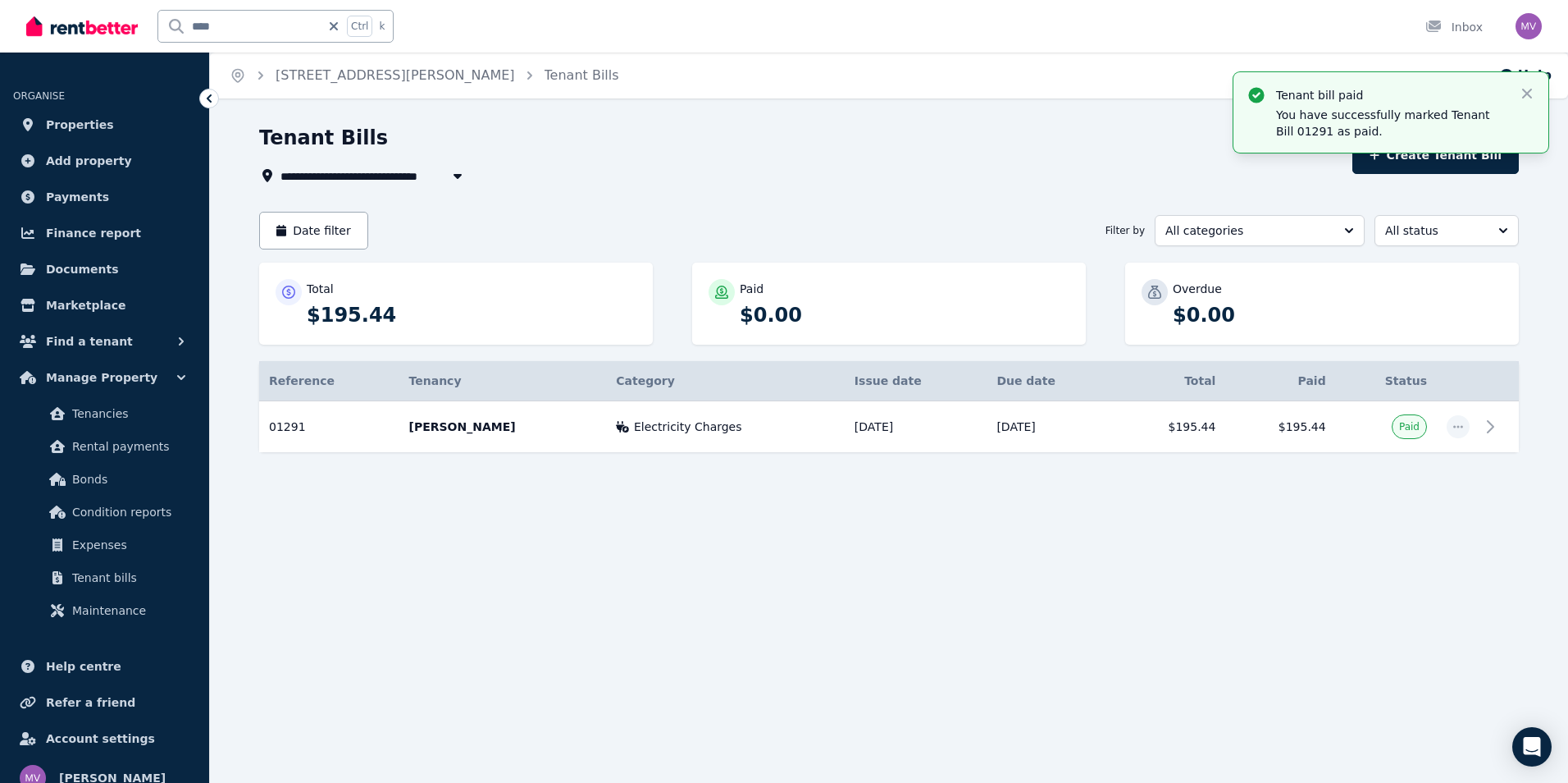
click at [267, 34] on input "****" at bounding box center [239, 27] width 162 height 31
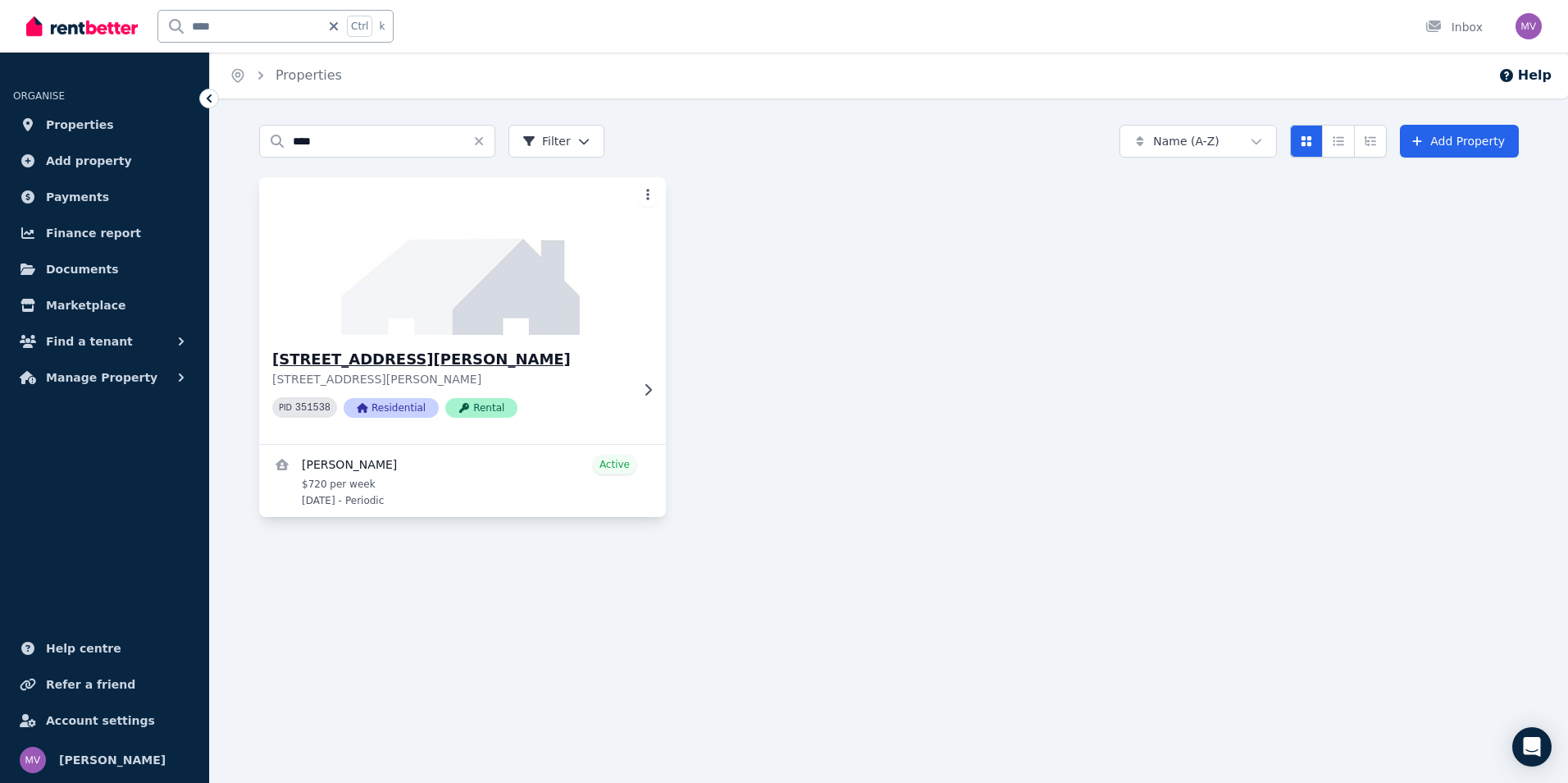
click at [397, 358] on h3 "[STREET_ADDRESS][PERSON_NAME]" at bounding box center [451, 359] width 358 height 23
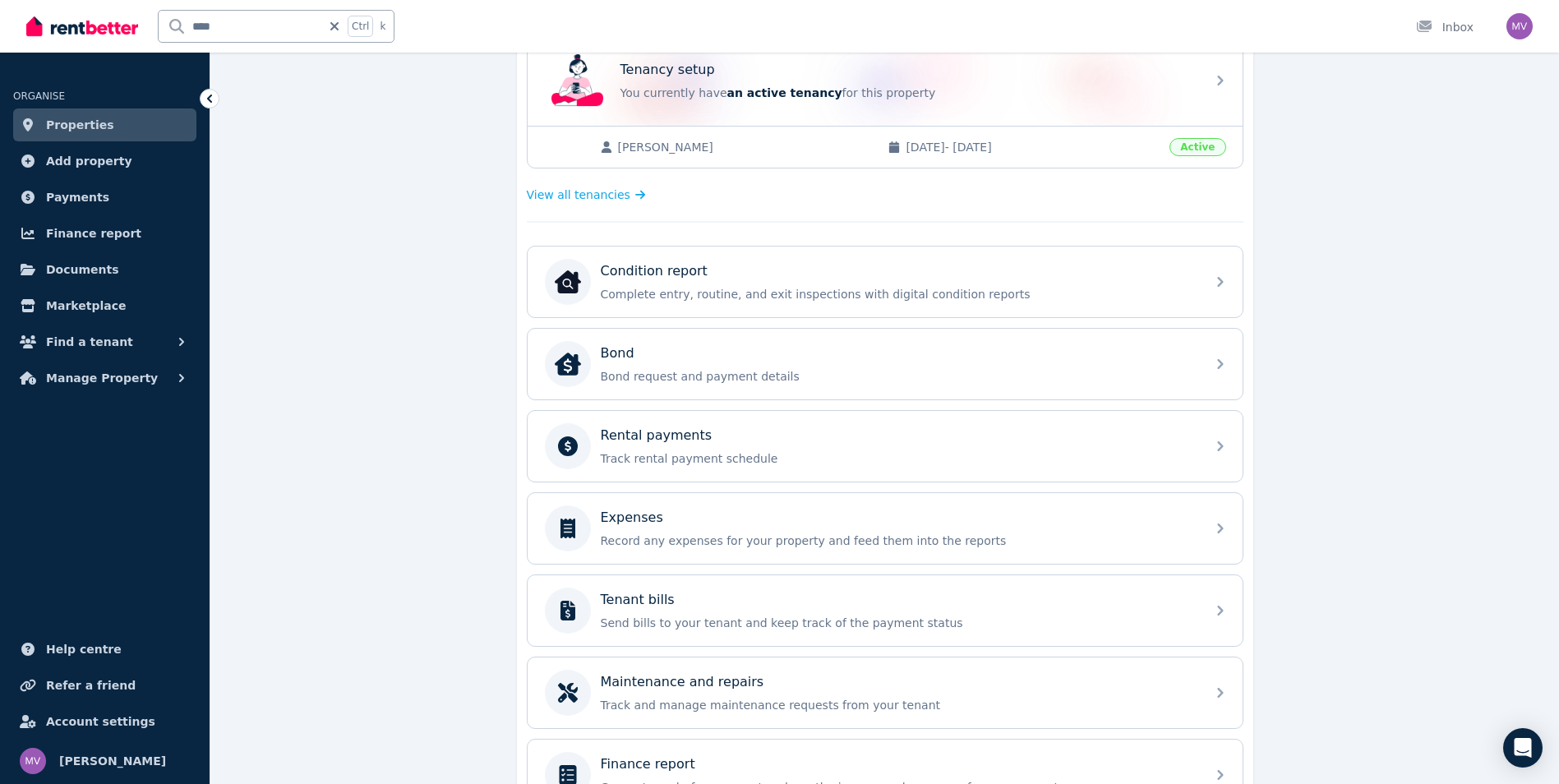
scroll to position [366, 0]
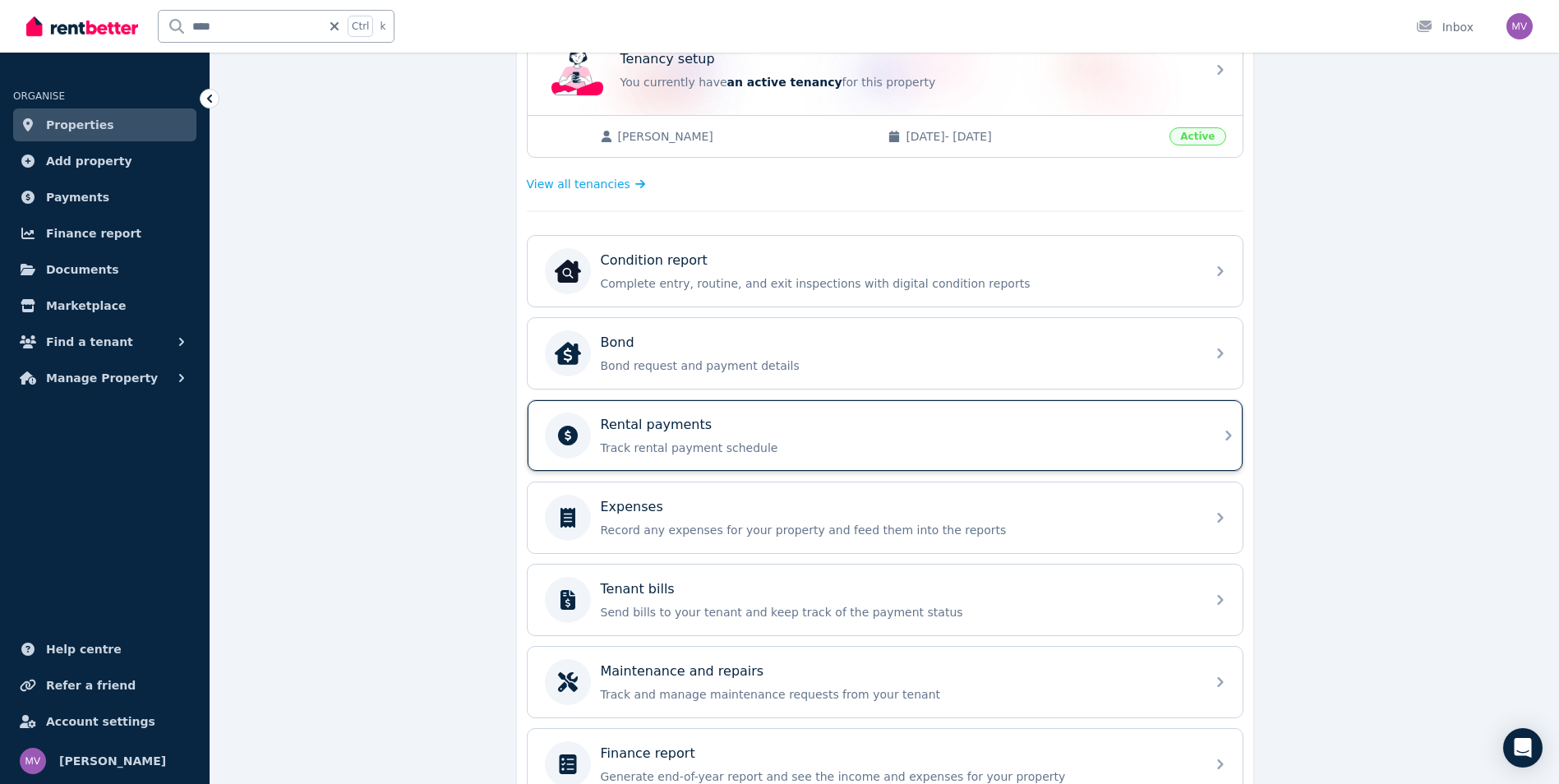
click at [1222, 431] on icon at bounding box center [1229, 435] width 20 height 20
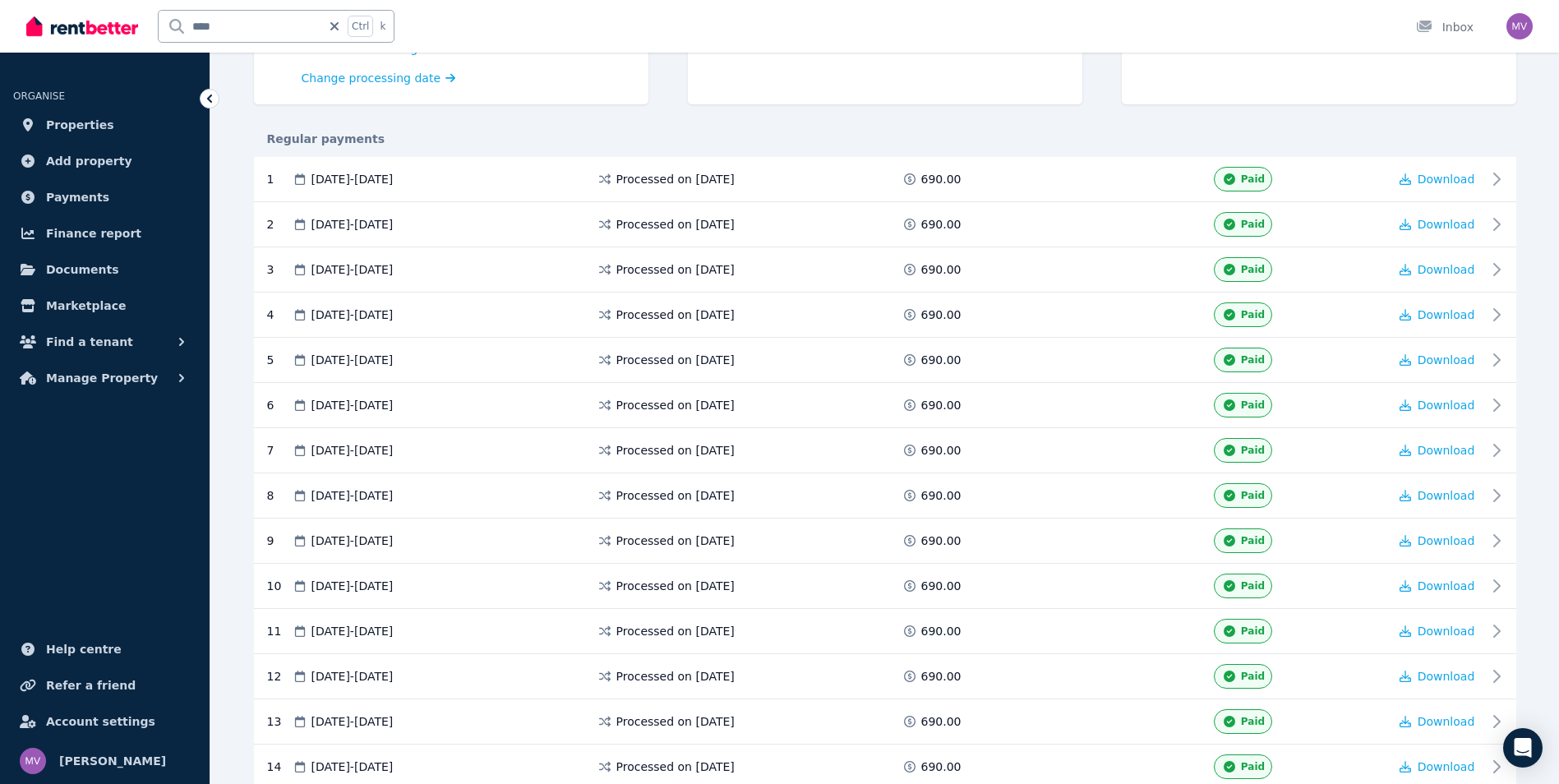
scroll to position [250, 0]
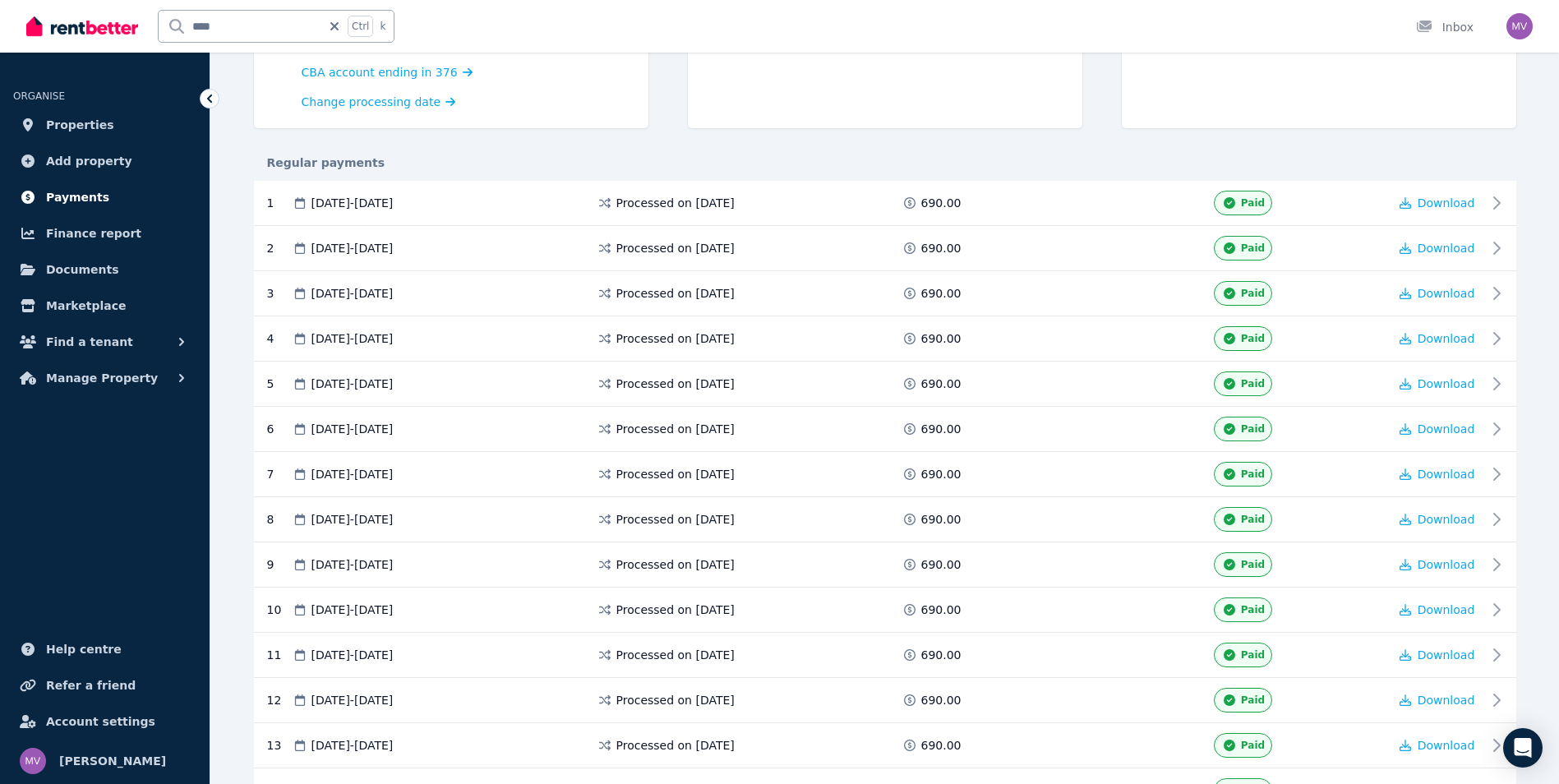
click at [74, 196] on span "Payments" at bounding box center [78, 197] width 63 height 20
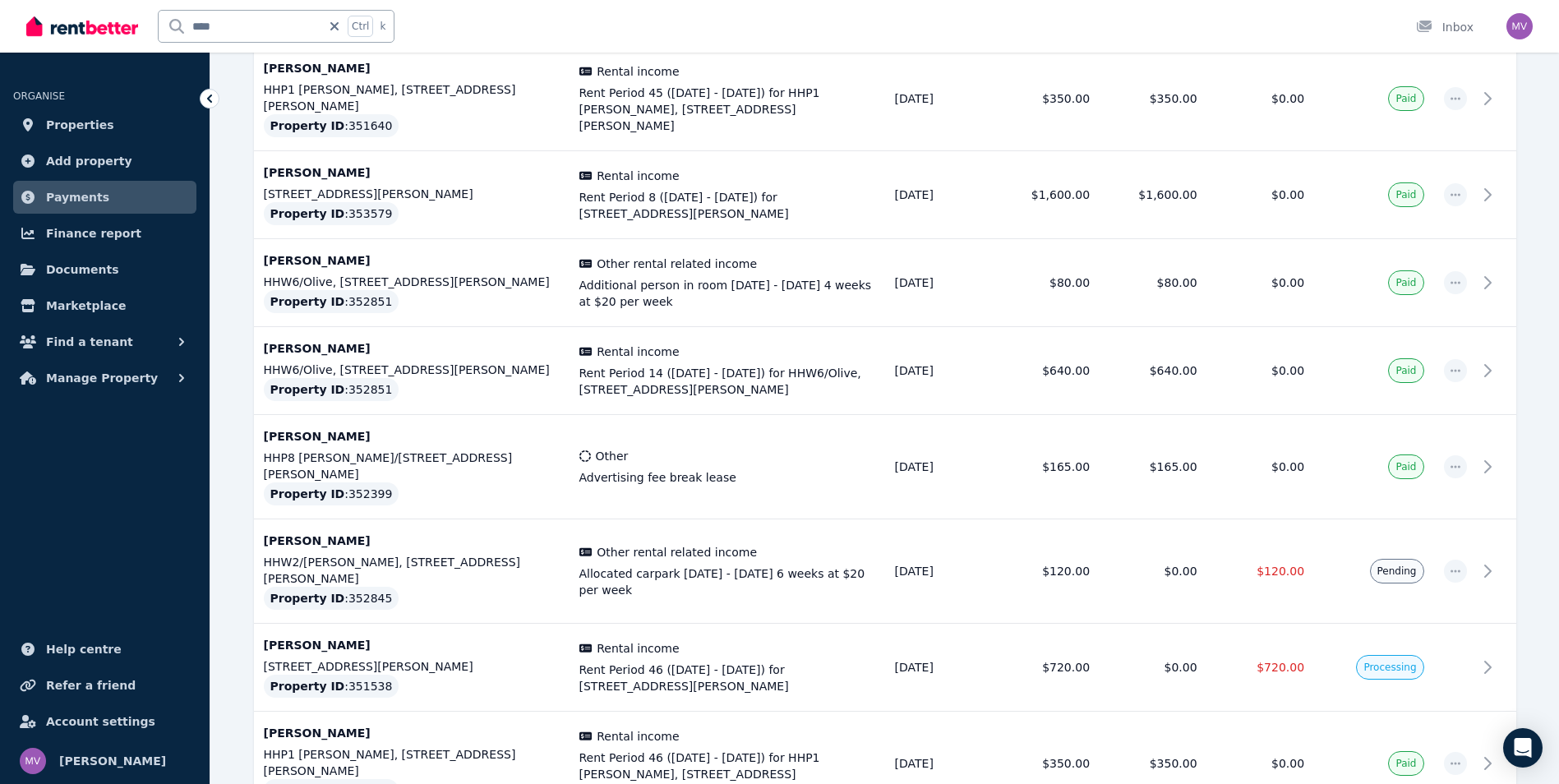
scroll to position [1288, 0]
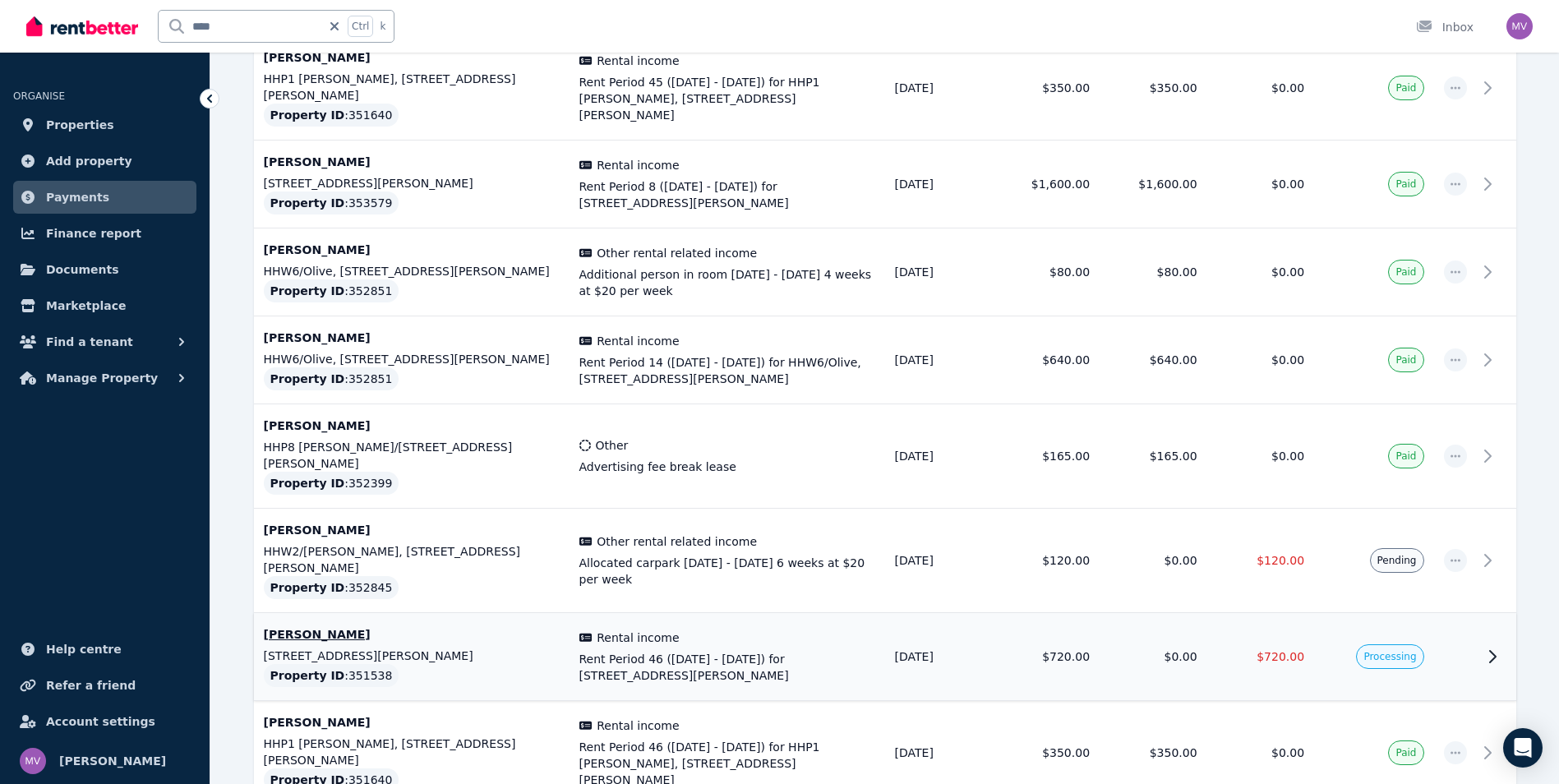
click at [315, 626] on p "[PERSON_NAME]" at bounding box center [412, 634] width 296 height 17
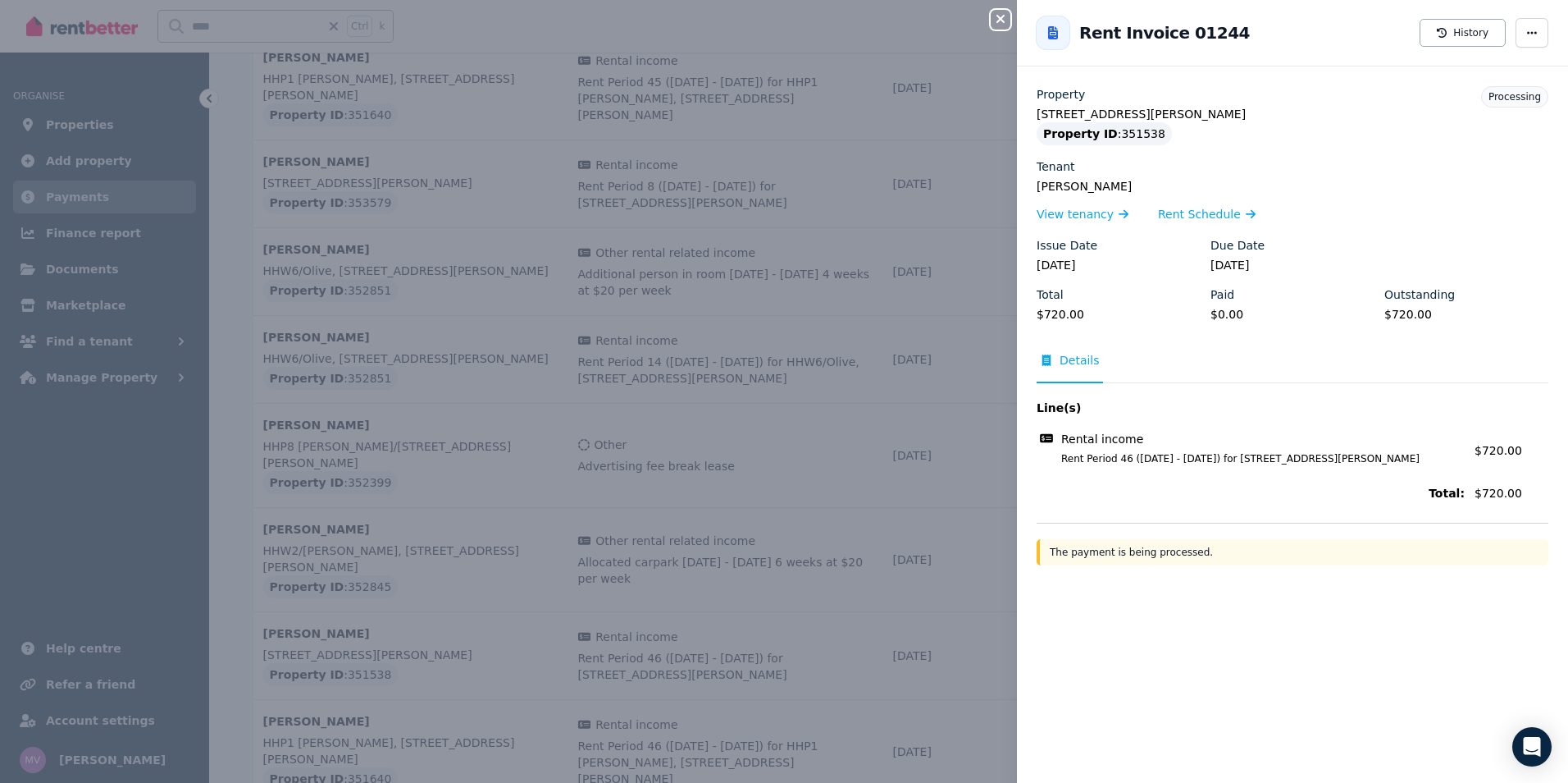
click at [95, 484] on div "Close panel Back to Rent Invoice 01244 History Property [STREET_ADDRESS][PERSON…" at bounding box center [784, 392] width 1568 height 783
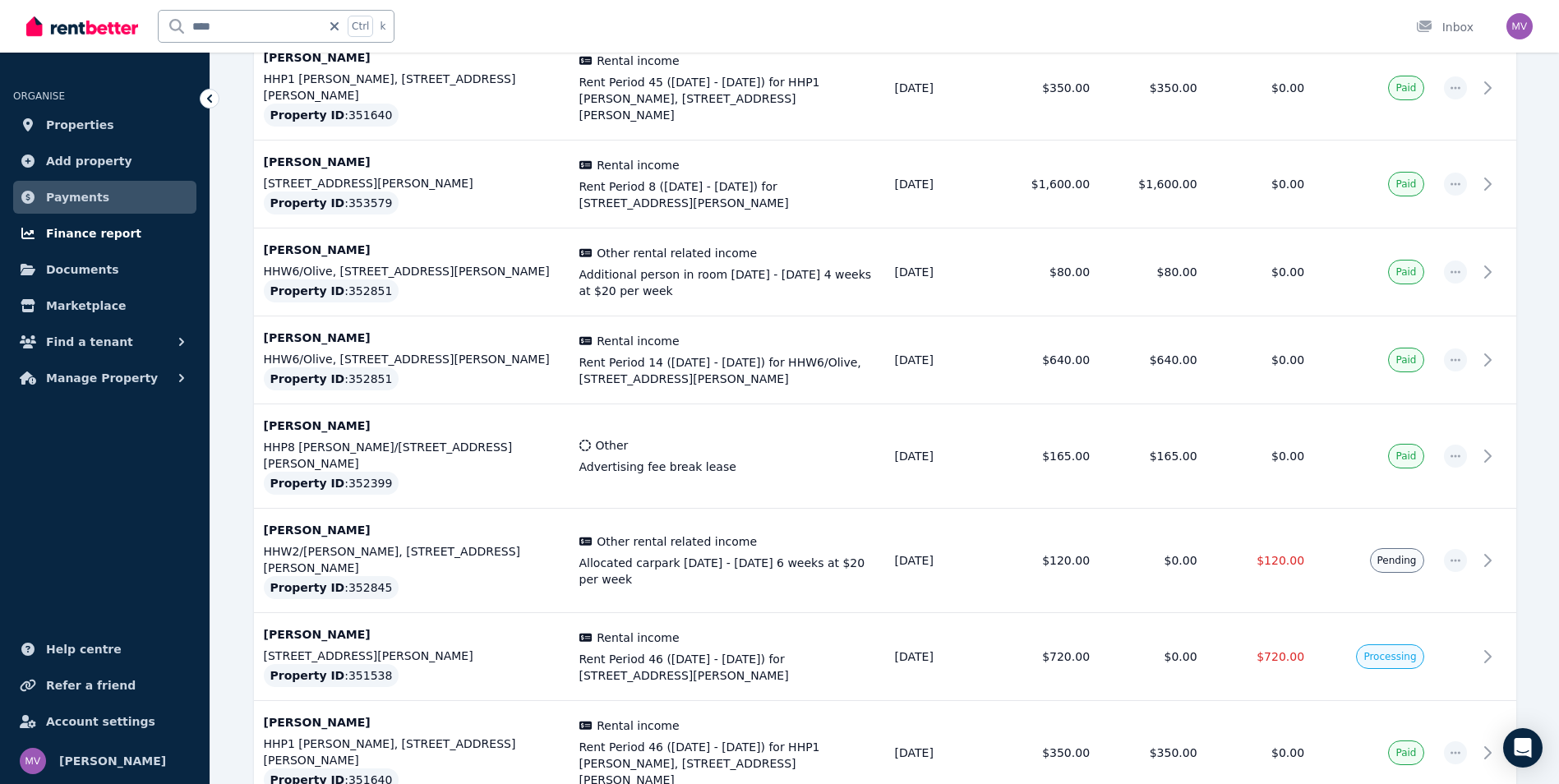
click at [115, 239] on span "Finance report" at bounding box center [94, 233] width 96 height 20
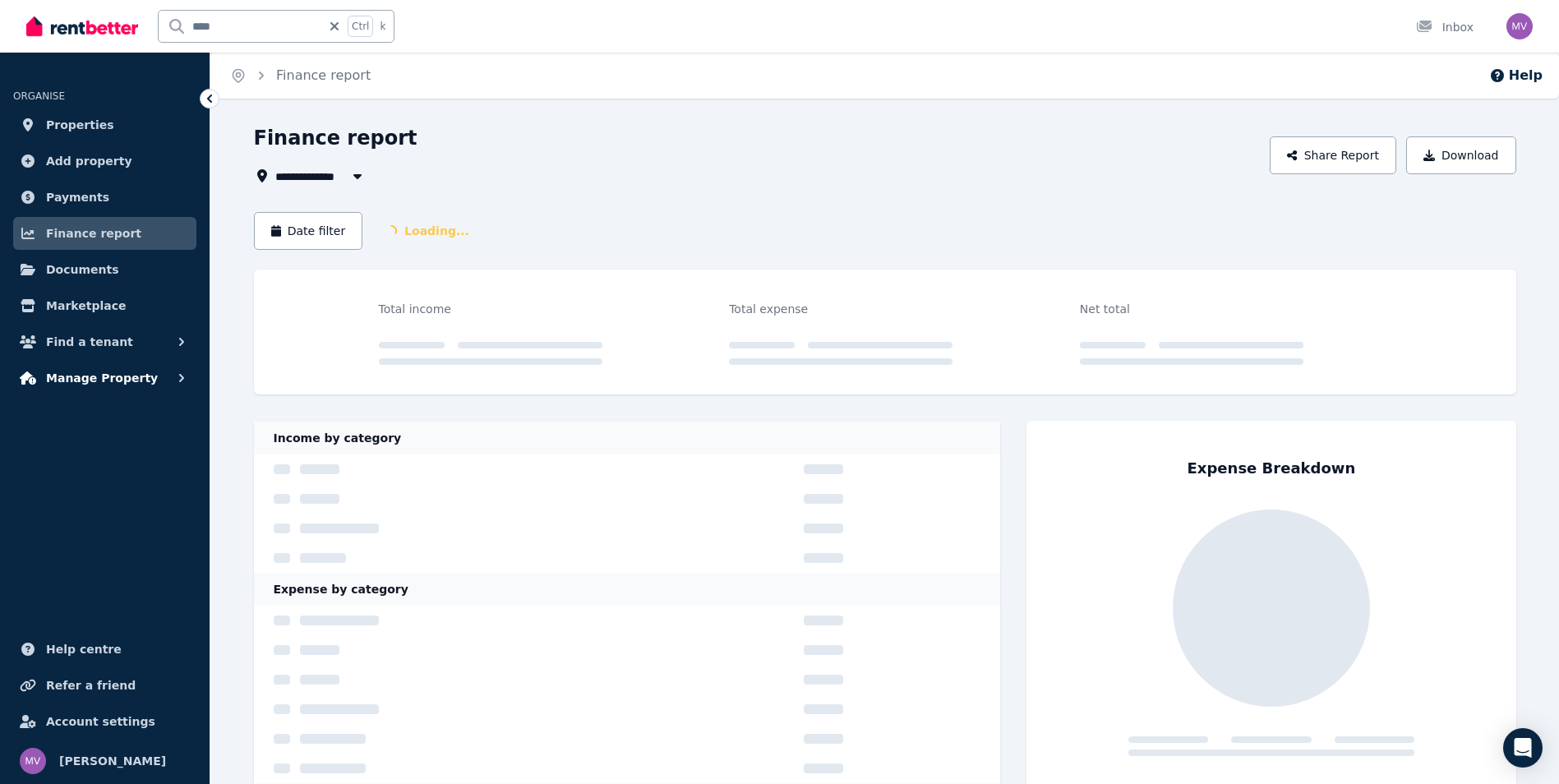
click at [123, 376] on span "Manage Property" at bounding box center [102, 378] width 111 height 20
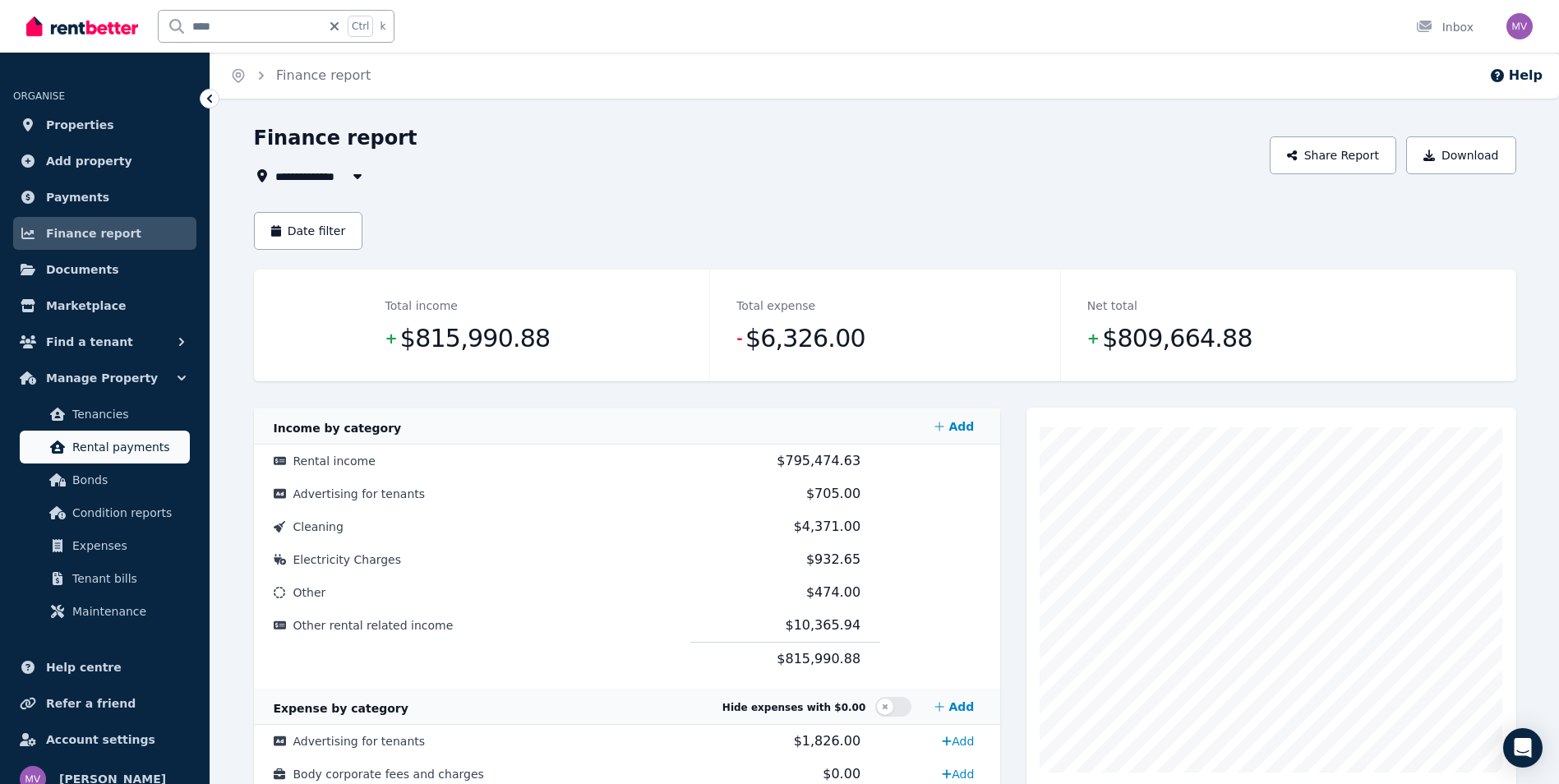
click at [112, 445] on span "Rental payments" at bounding box center [127, 447] width 111 height 20
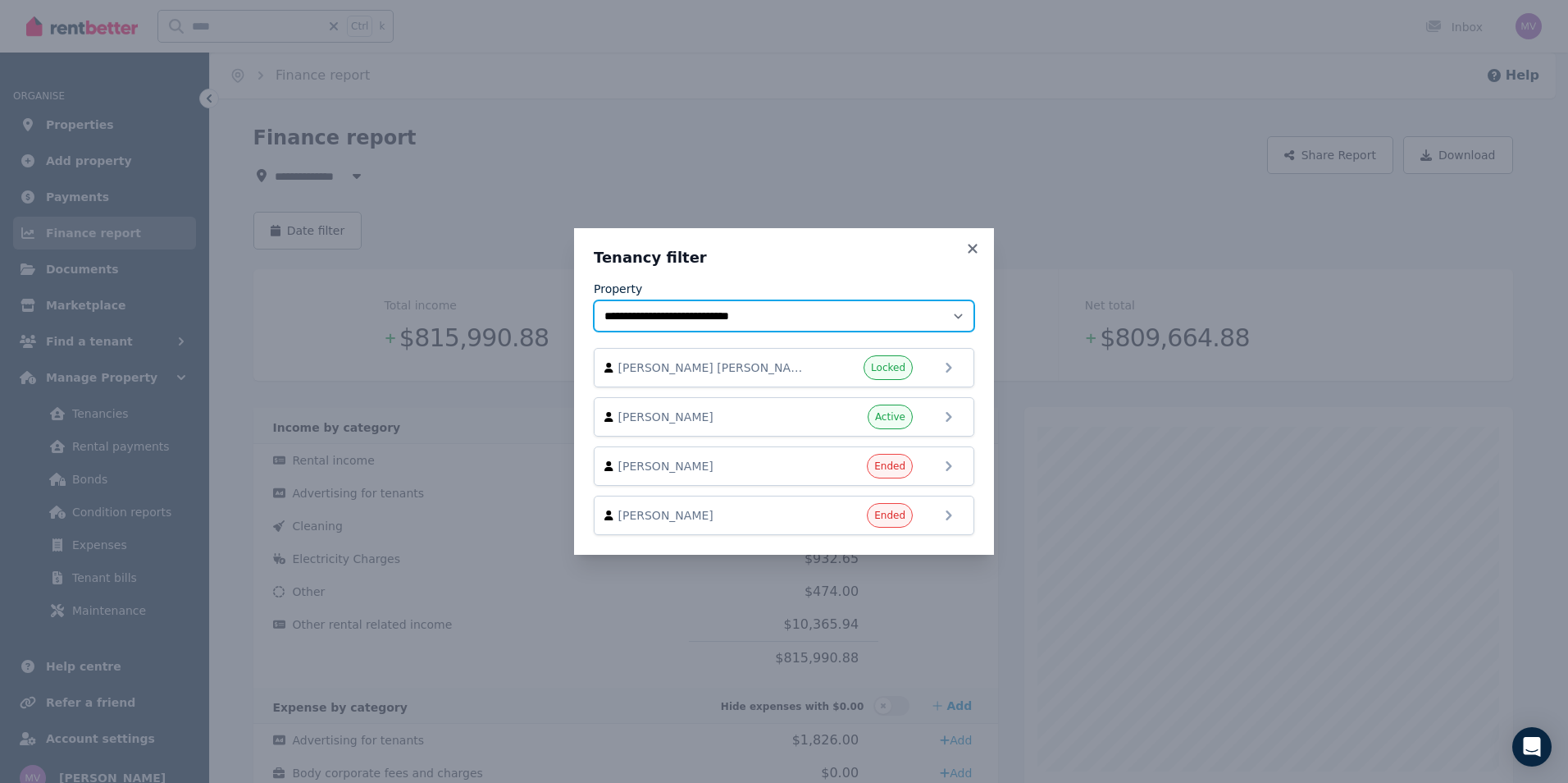
click at [953, 315] on select "**********" at bounding box center [784, 316] width 380 height 31
click at [803, 317] on select "**********" at bounding box center [784, 316] width 380 height 31
click at [958, 316] on select "**********" at bounding box center [784, 316] width 380 height 31
drag, startPoint x: 791, startPoint y: 313, endPoint x: 641, endPoint y: 313, distance: 150.0
click at [641, 313] on select "**********" at bounding box center [784, 316] width 380 height 31
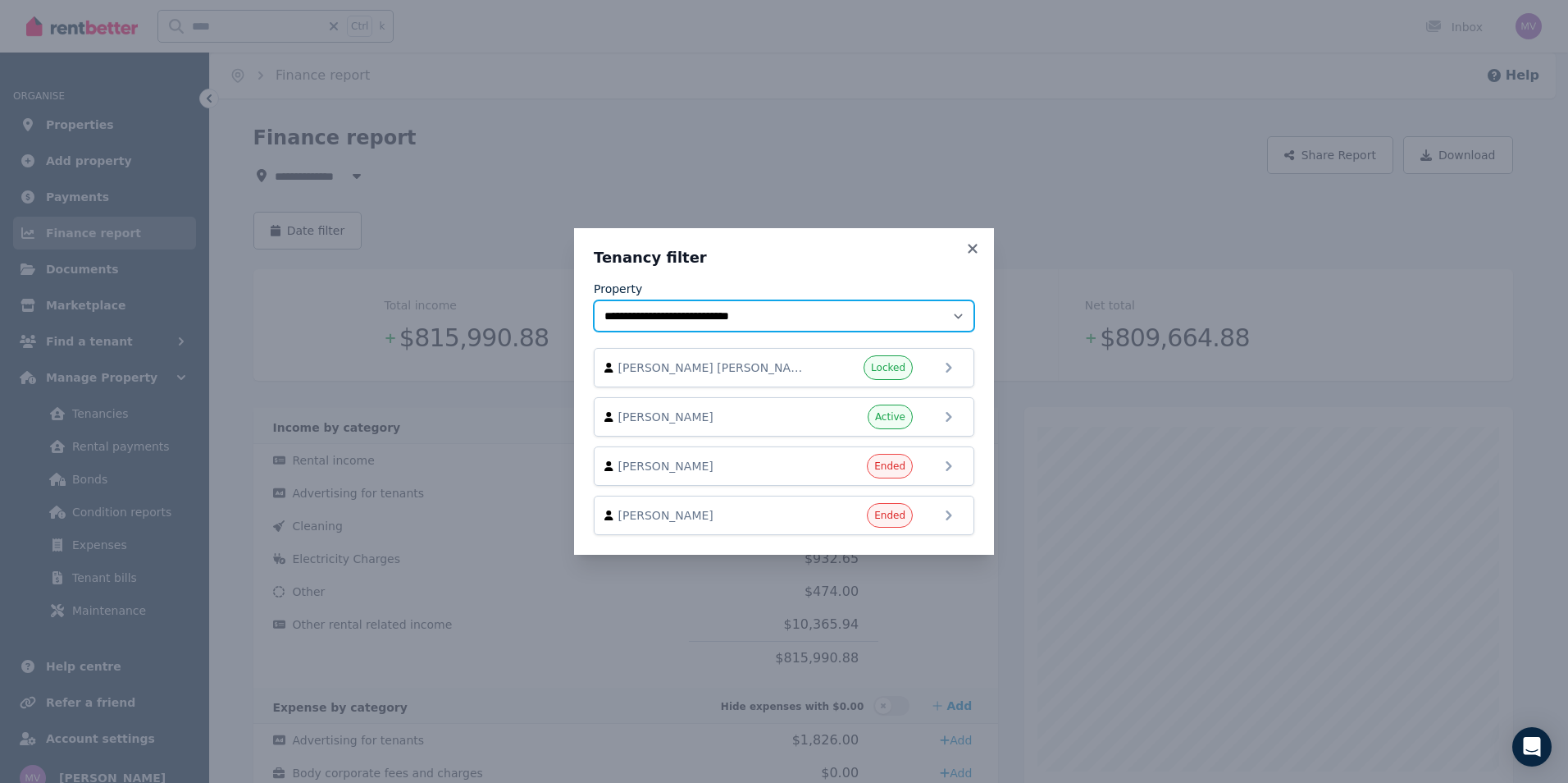
click at [783, 314] on select "**********" at bounding box center [784, 316] width 380 height 31
click at [972, 245] on icon at bounding box center [972, 248] width 17 height 15
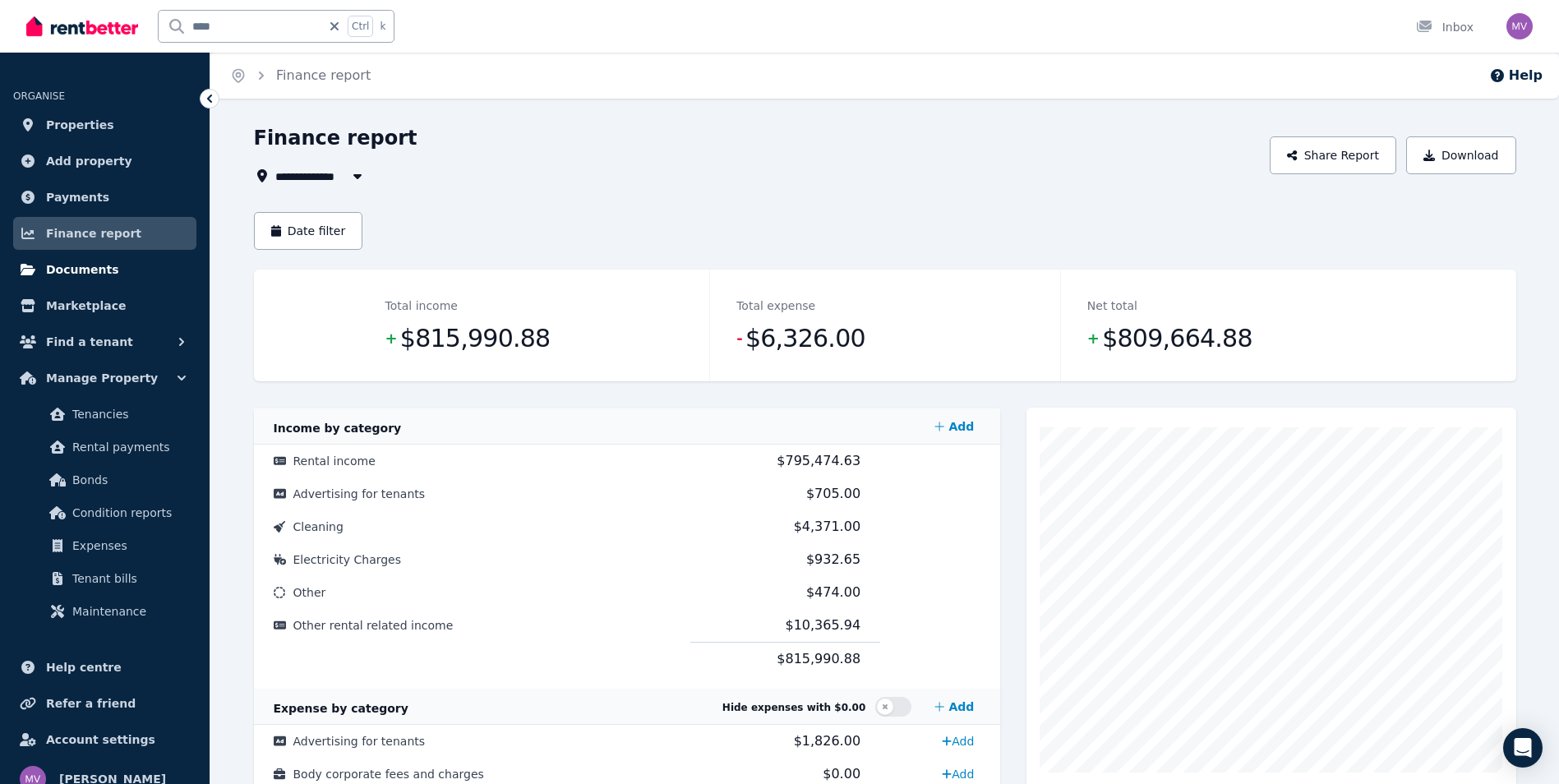
click at [60, 264] on span "Documents" at bounding box center [83, 270] width 73 height 20
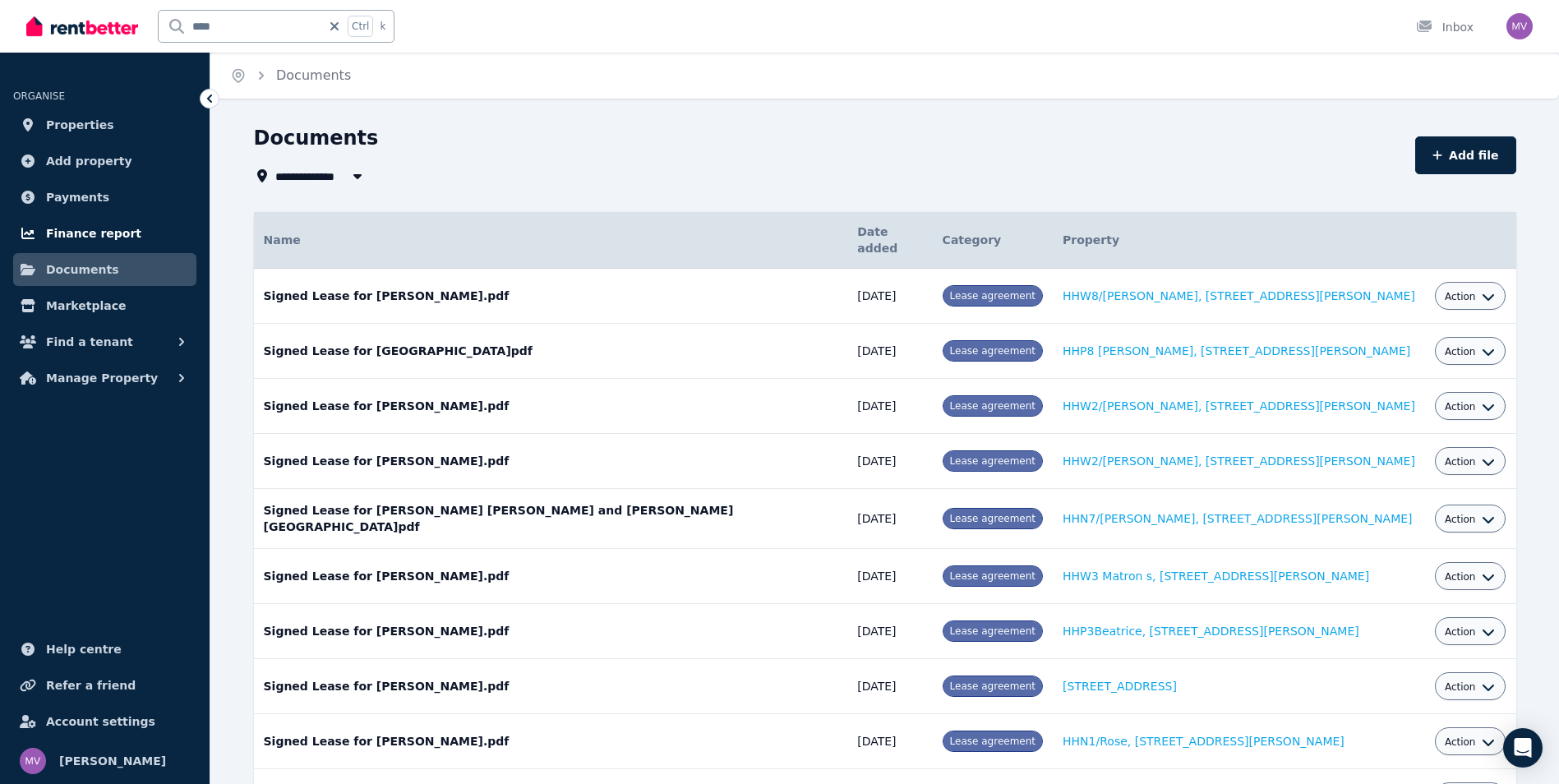
click at [52, 238] on span "Finance report" at bounding box center [94, 233] width 96 height 20
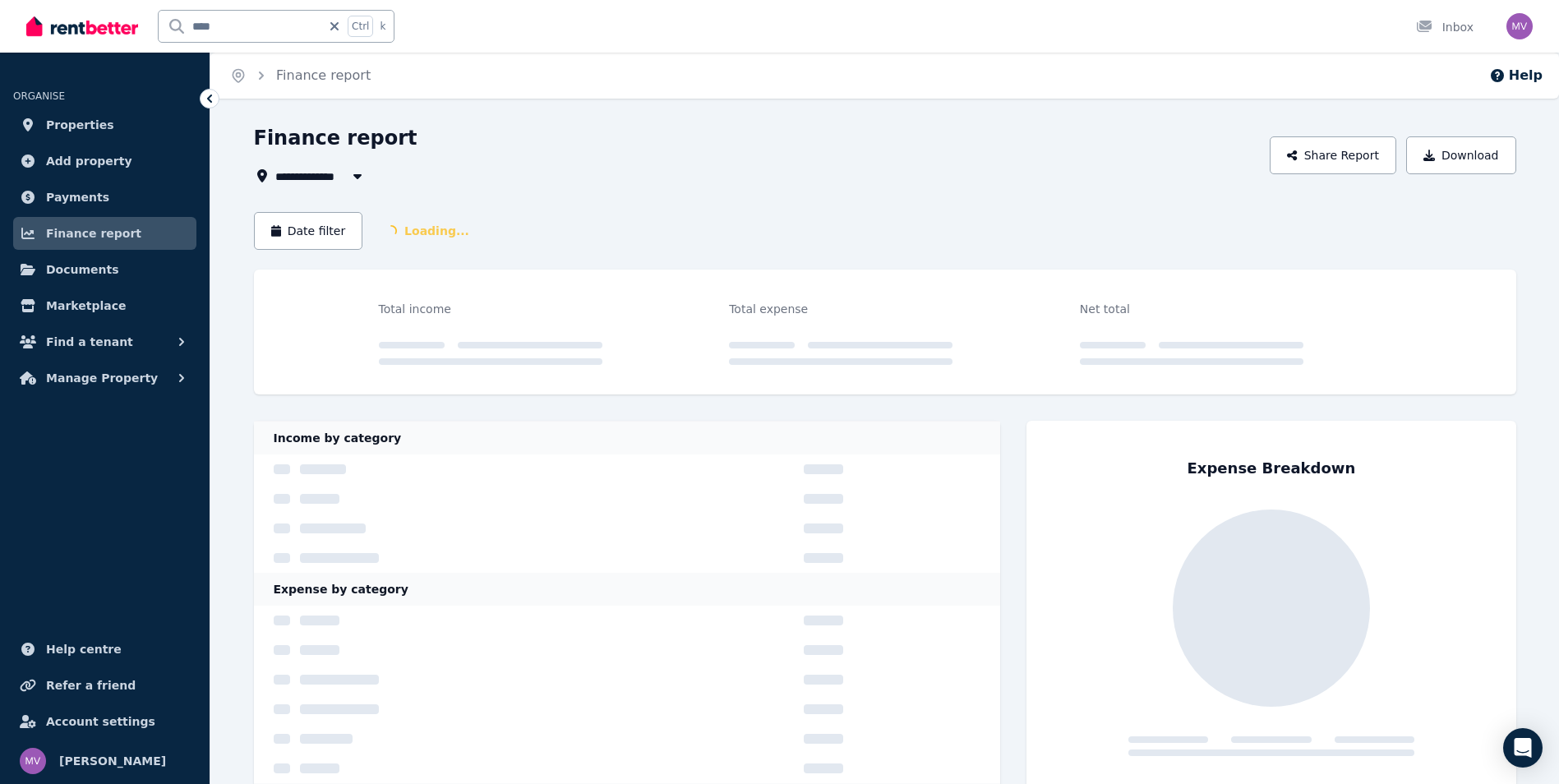
click at [323, 177] on span "All Properties" at bounding box center [328, 175] width 106 height 20
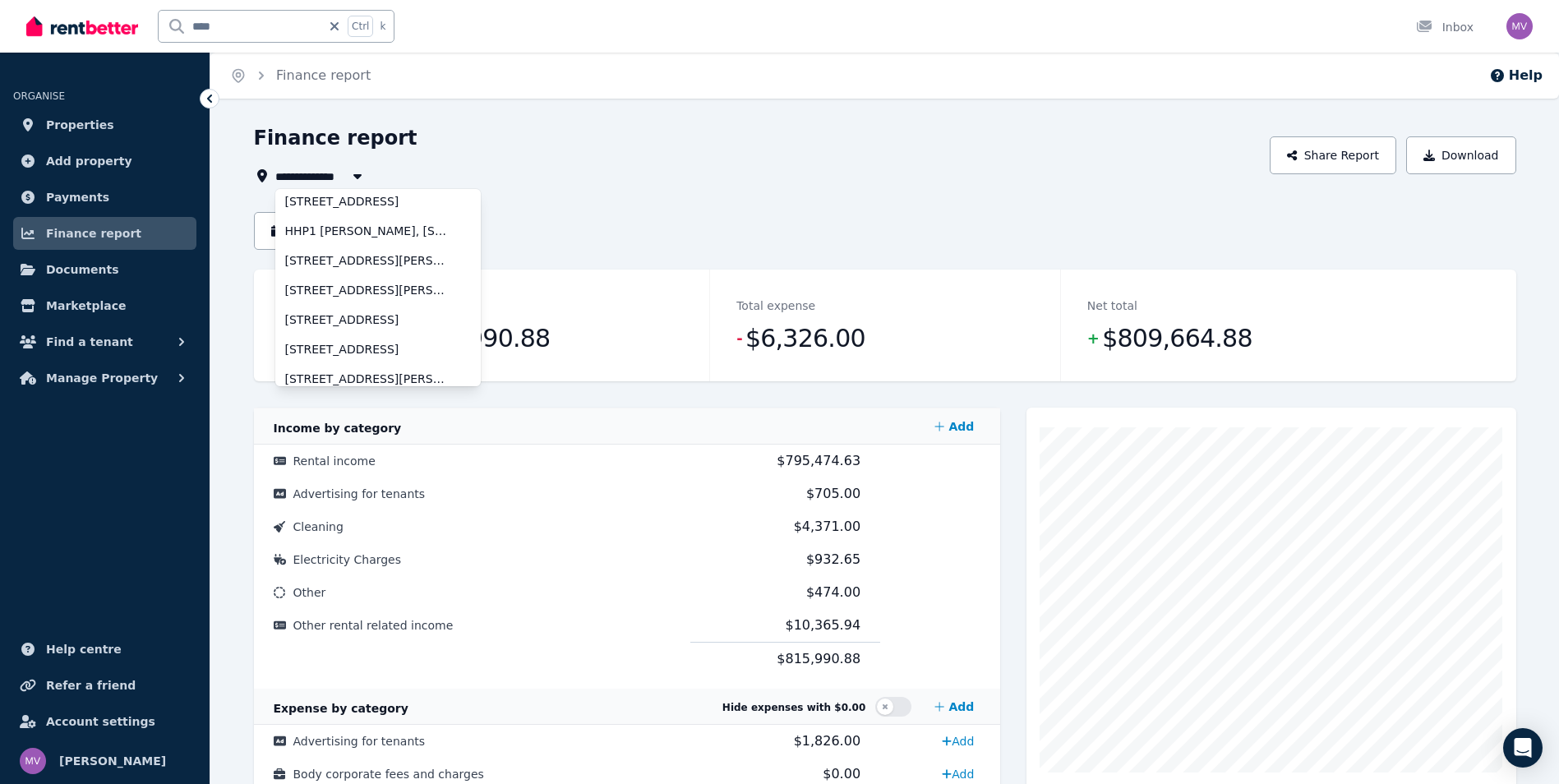
scroll to position [886, 0]
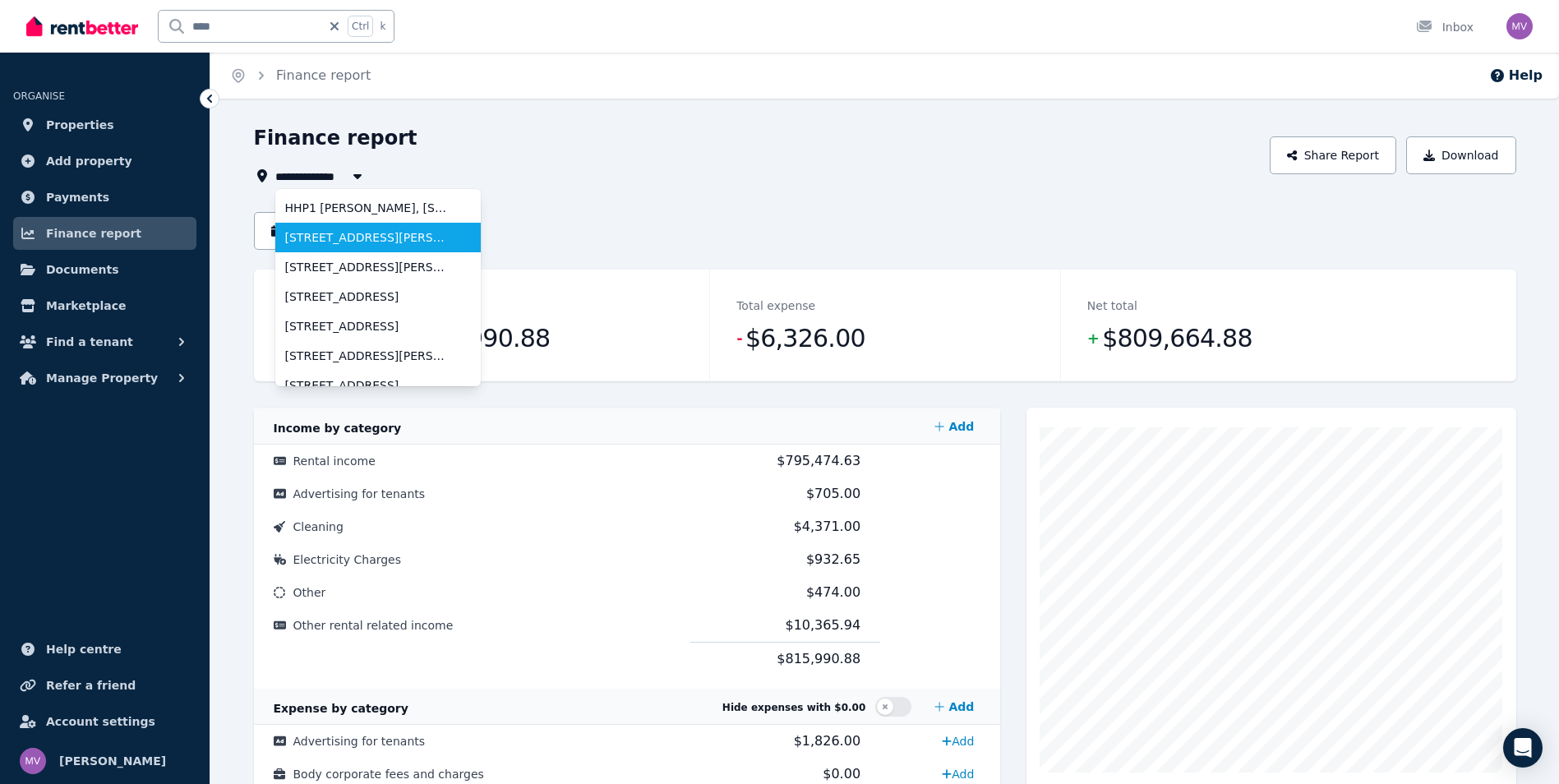
click at [345, 246] on li "[STREET_ADDRESS][PERSON_NAME]" at bounding box center [377, 237] width 206 height 30
type input "**********"
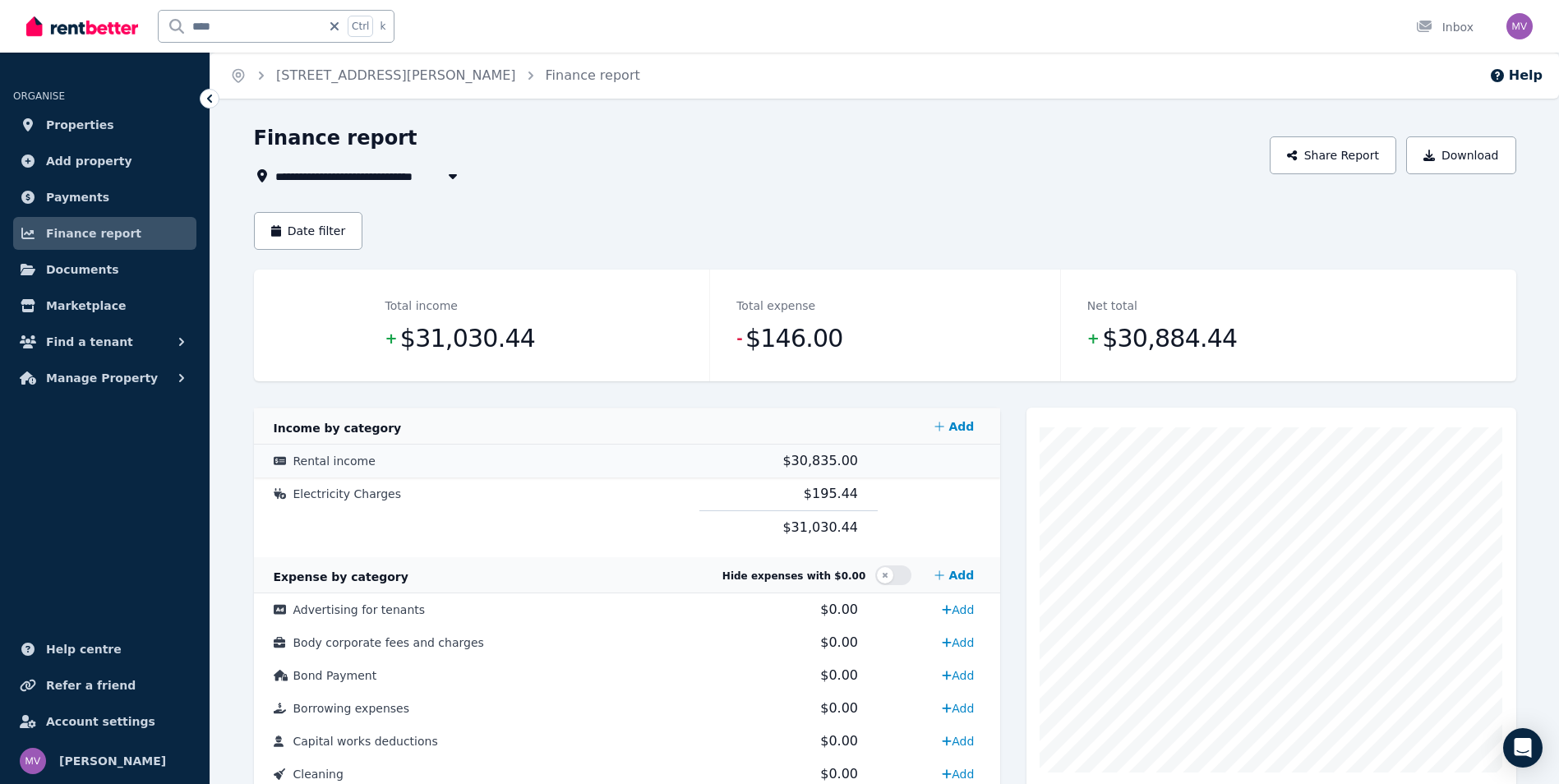
click at [348, 457] on span "Rental income" at bounding box center [334, 460] width 82 height 13
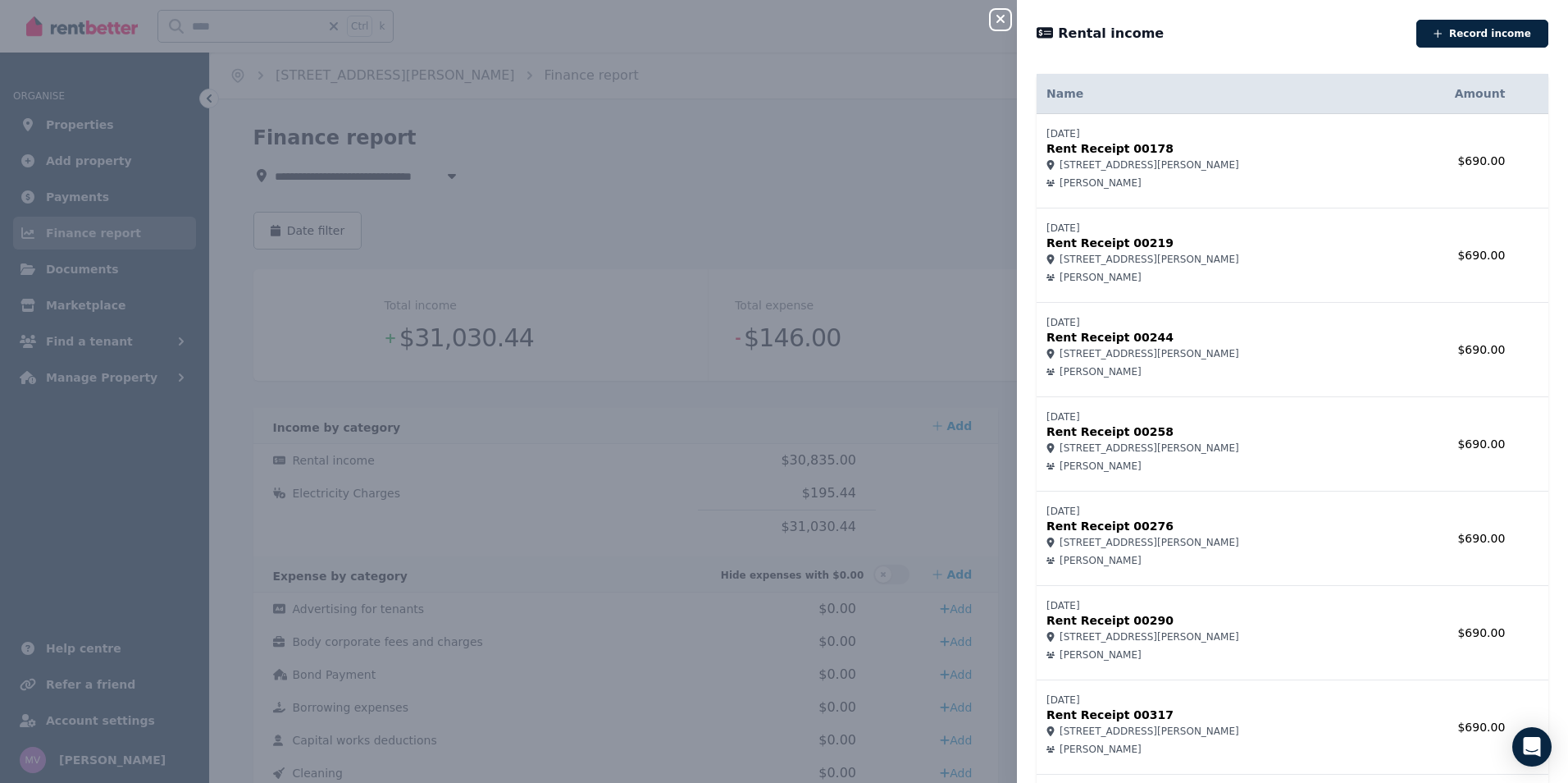
click at [1000, 18] on icon "button" at bounding box center [1000, 19] width 8 height 8
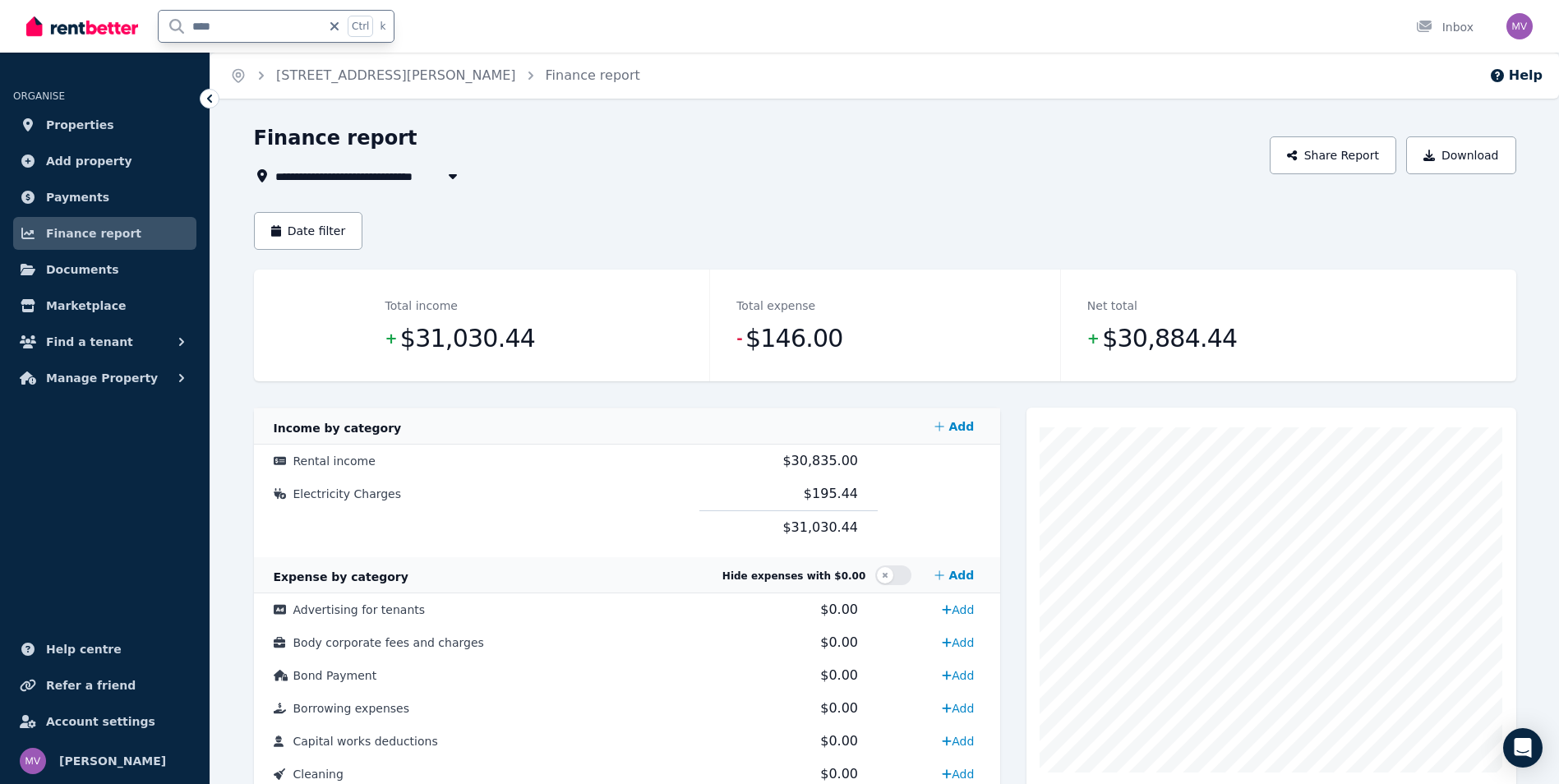
click at [233, 33] on input "****" at bounding box center [239, 27] width 163 height 32
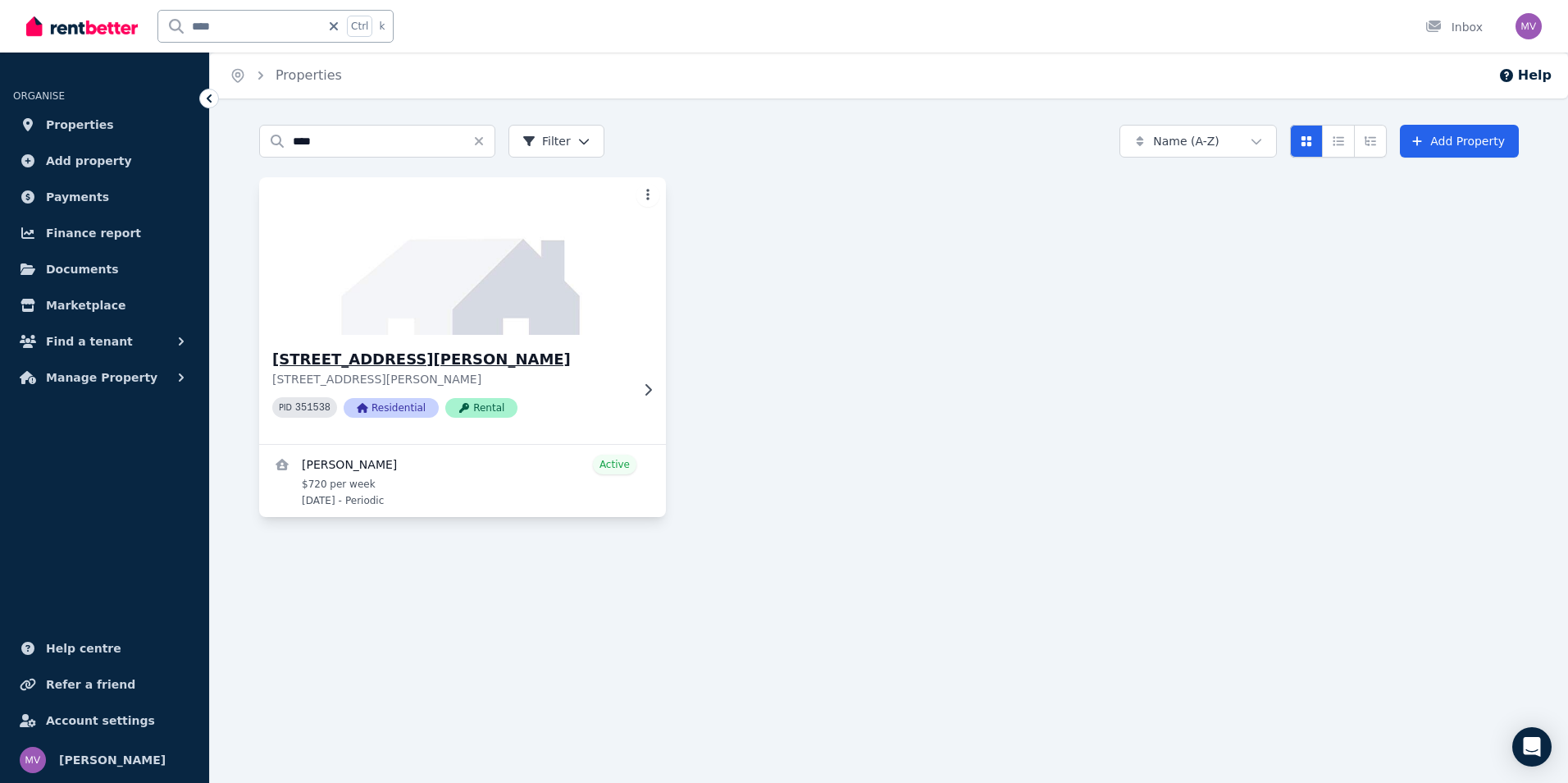
click at [397, 355] on h3 "[STREET_ADDRESS][PERSON_NAME]" at bounding box center [451, 359] width 358 height 23
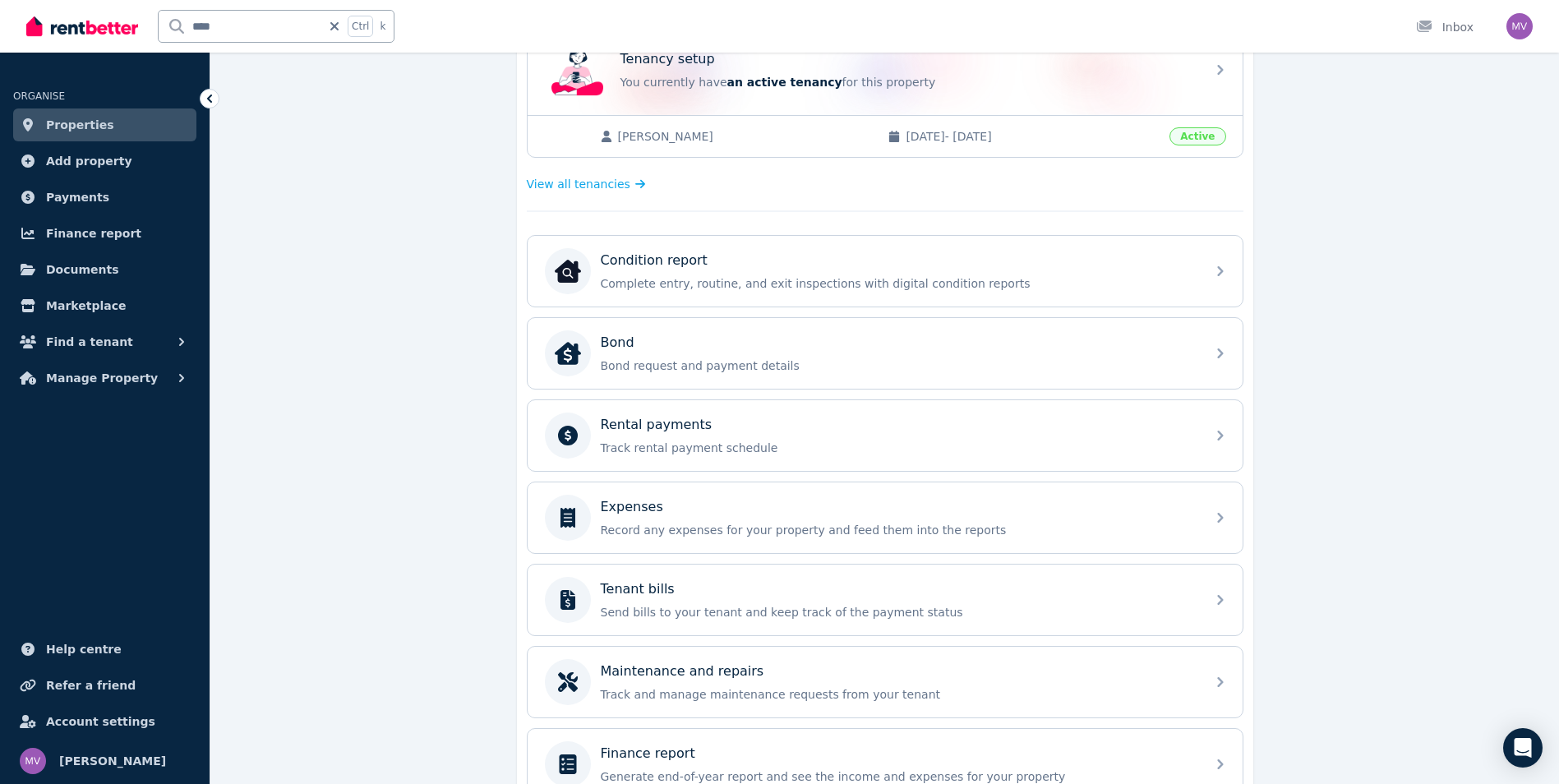
scroll to position [383, 0]
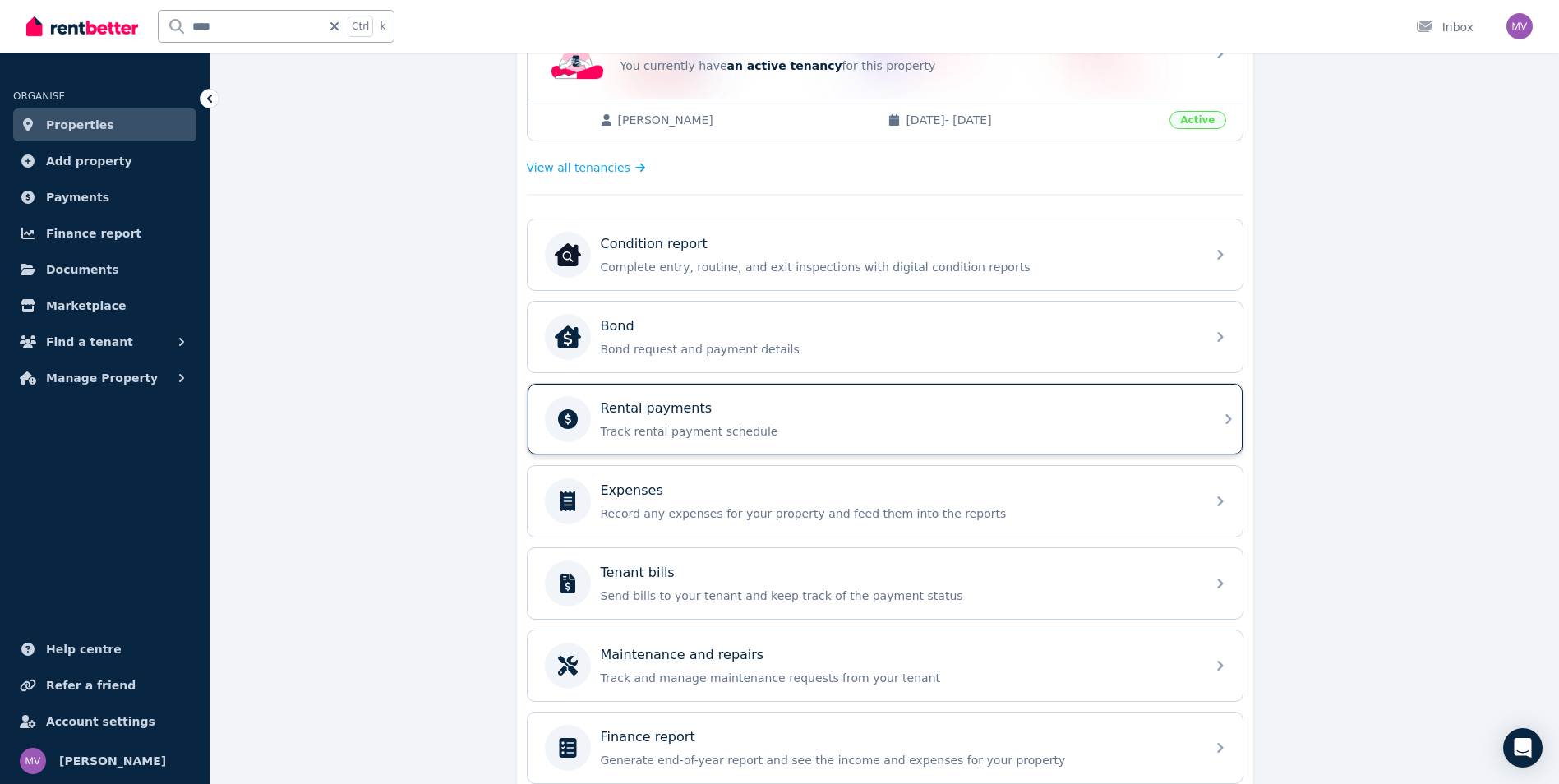
click at [701, 413] on div "Rental payments" at bounding box center [899, 408] width 595 height 20
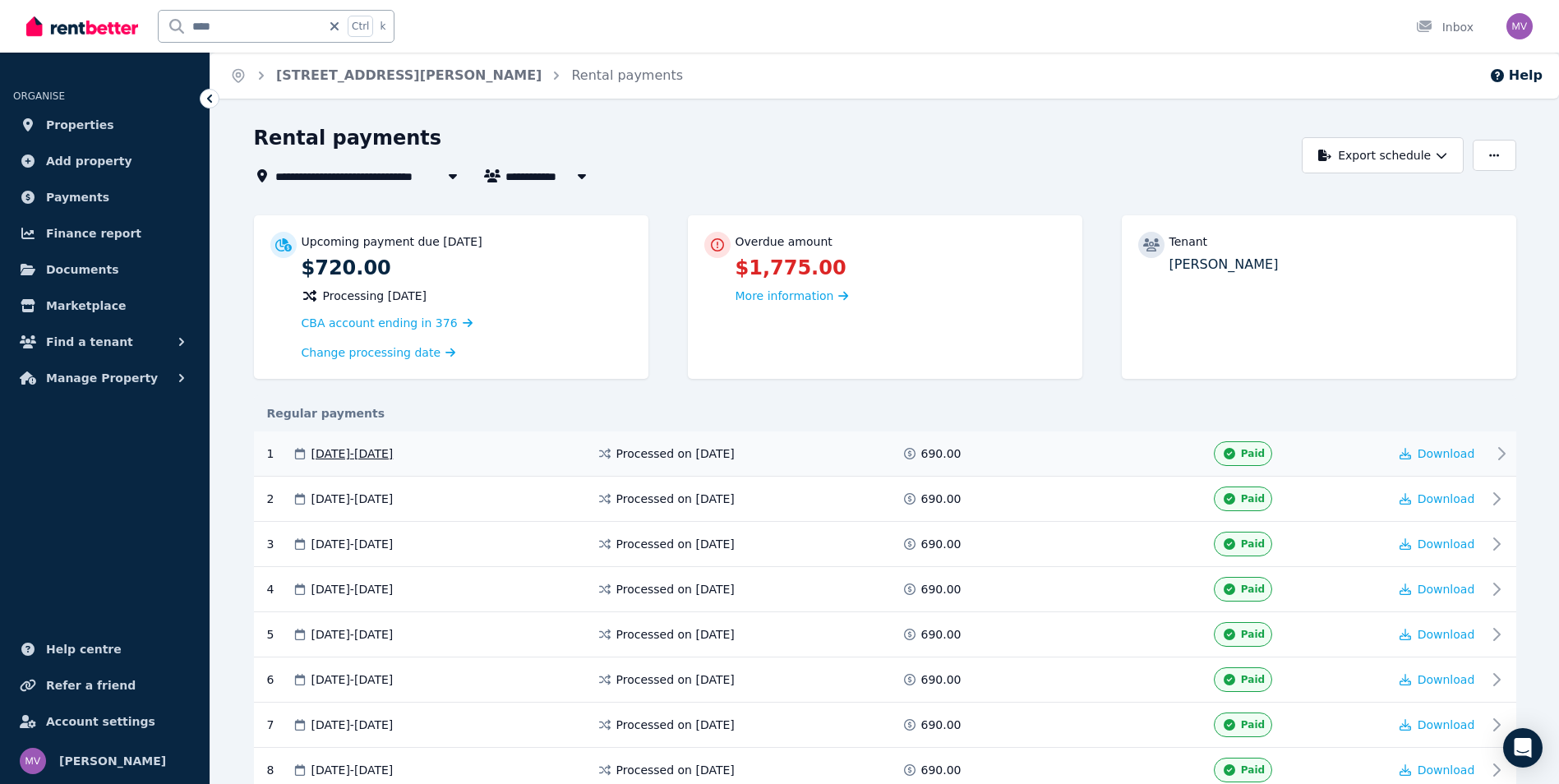
click at [1505, 448] on icon at bounding box center [1502, 453] width 20 height 20
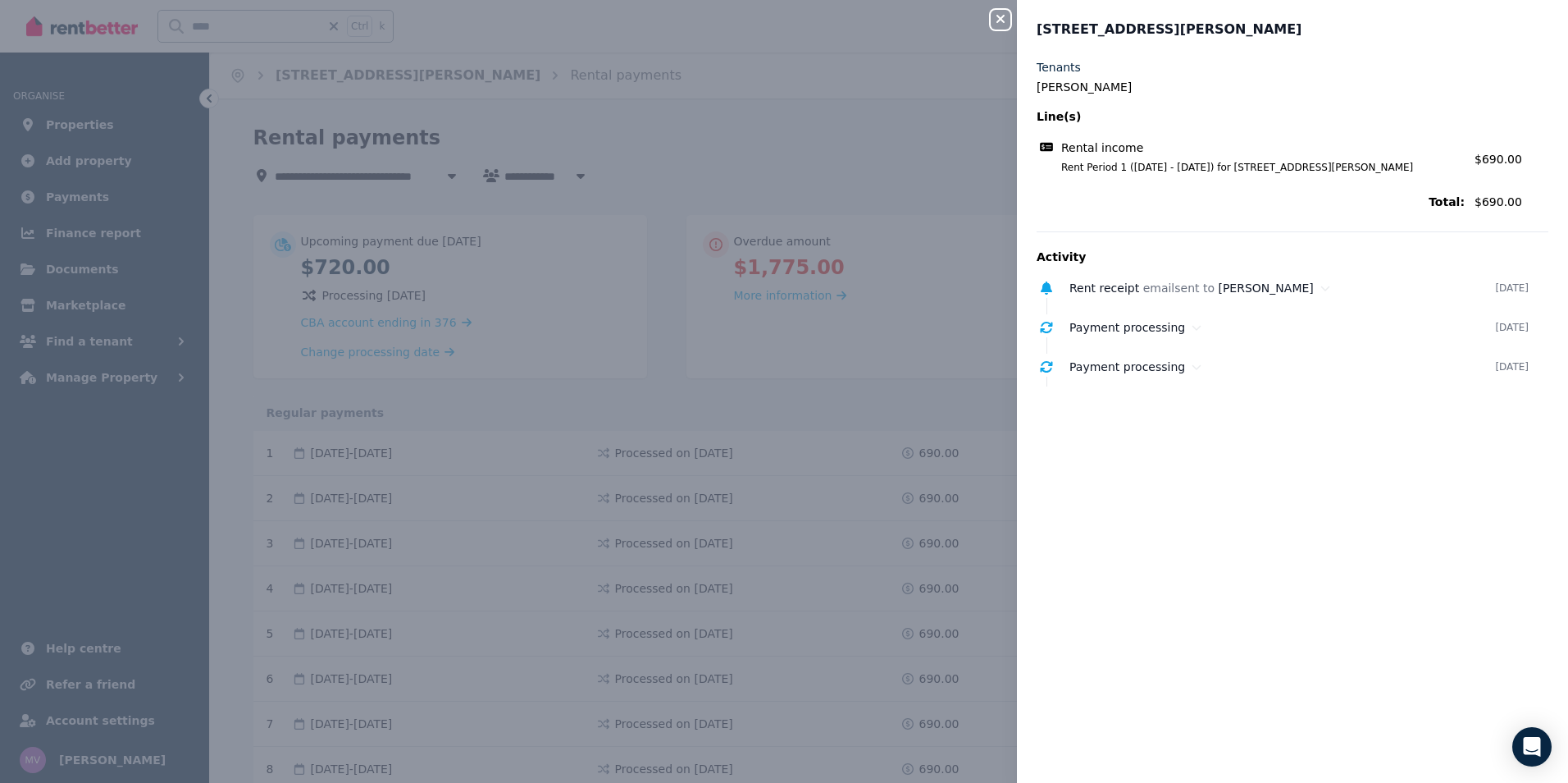
click at [1002, 18] on icon "button" at bounding box center [1000, 19] width 8 height 8
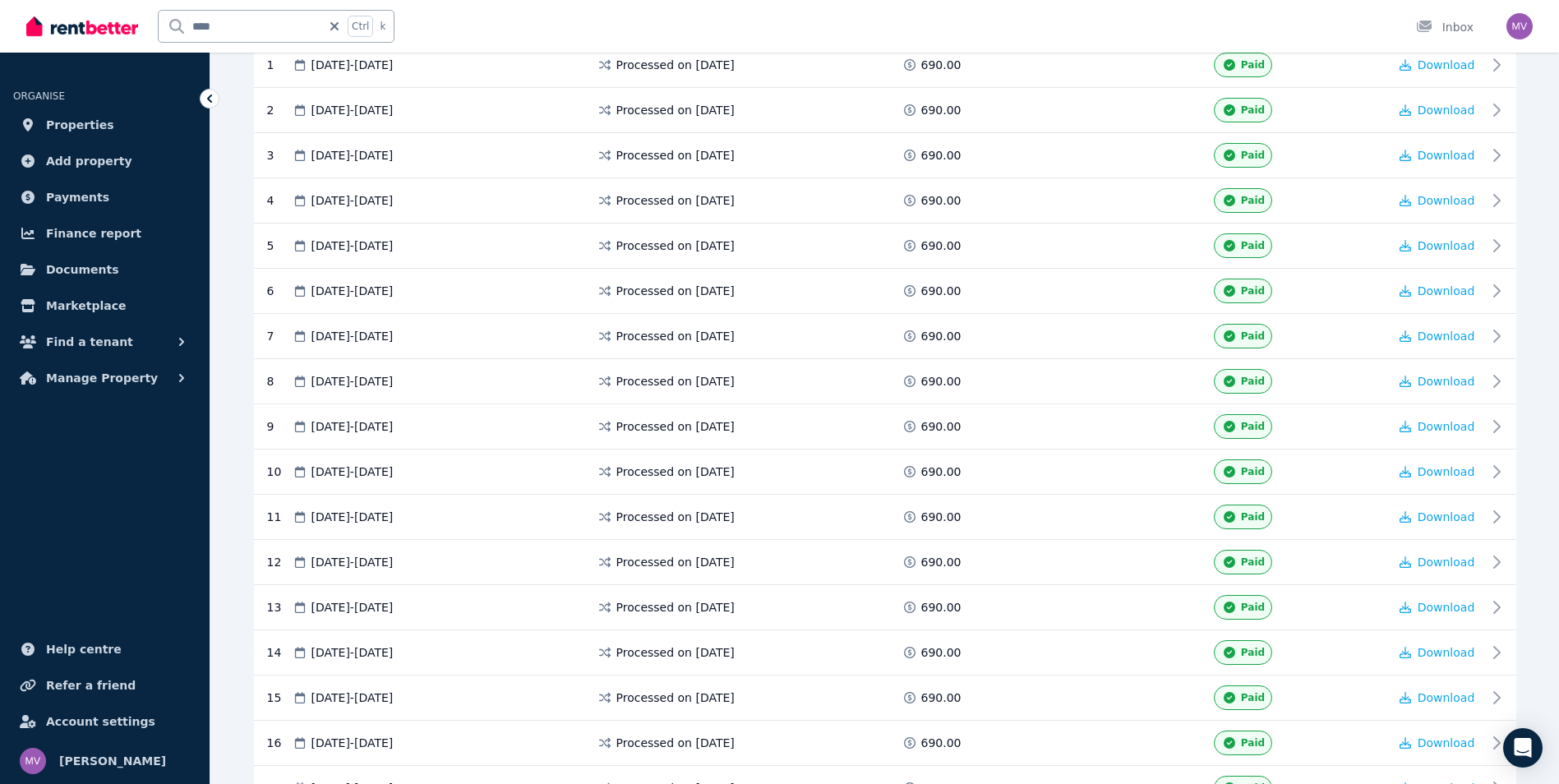
scroll to position [404, 0]
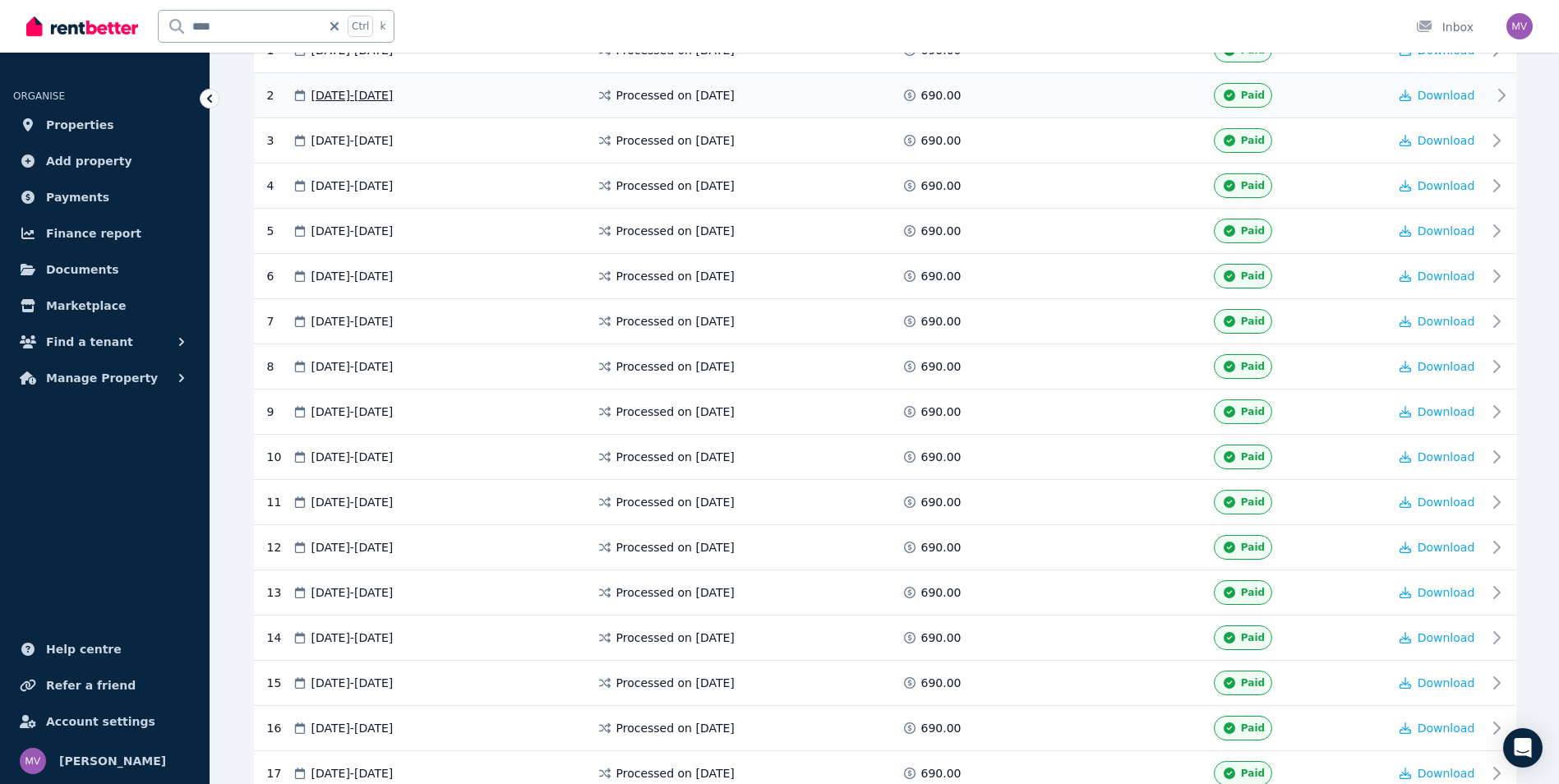
click at [1508, 97] on icon at bounding box center [1502, 96] width 20 height 20
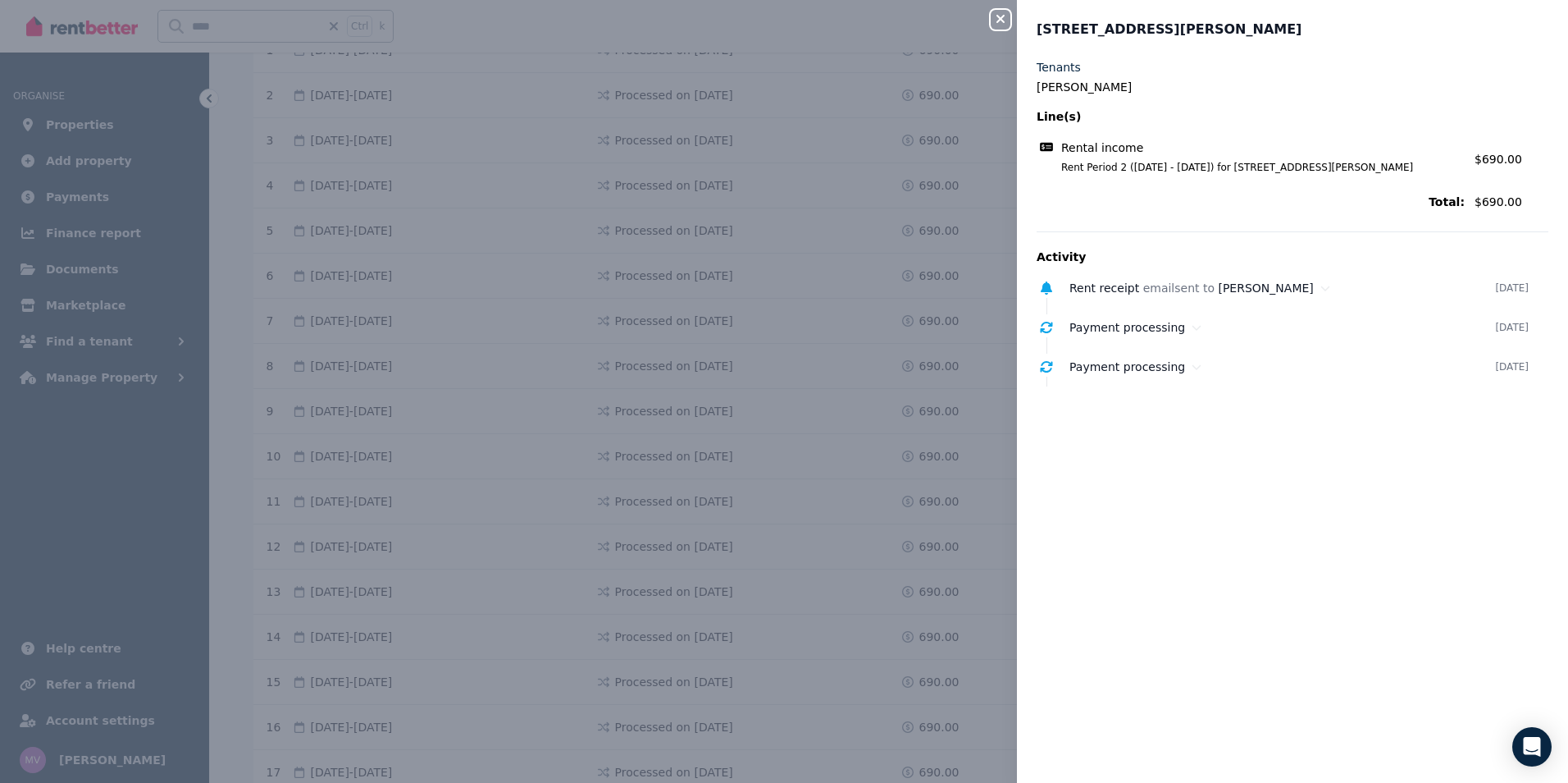
click at [1001, 17] on icon "button" at bounding box center [1000, 19] width 20 height 13
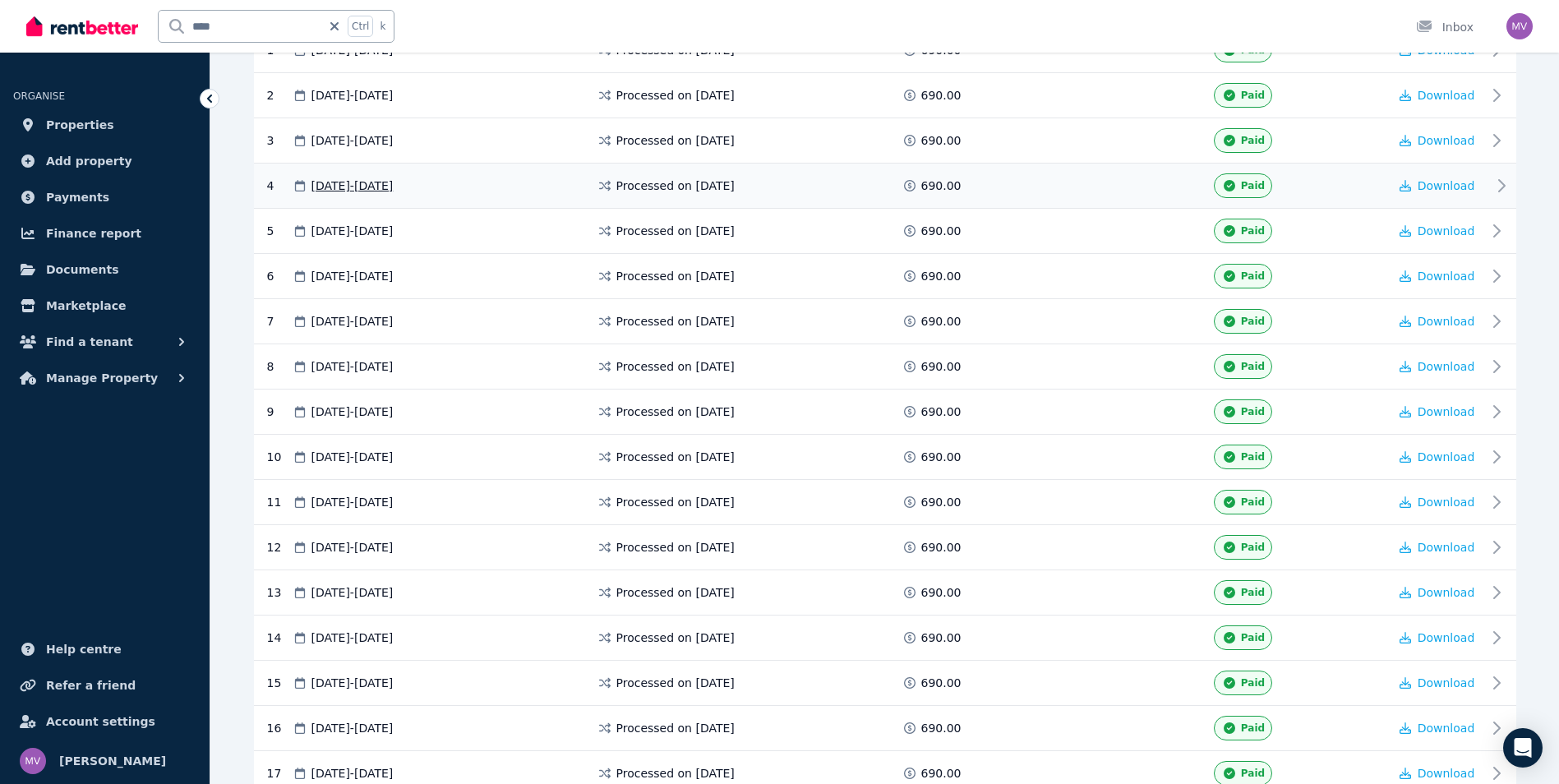
click at [1498, 187] on icon at bounding box center [1502, 185] width 20 height 20
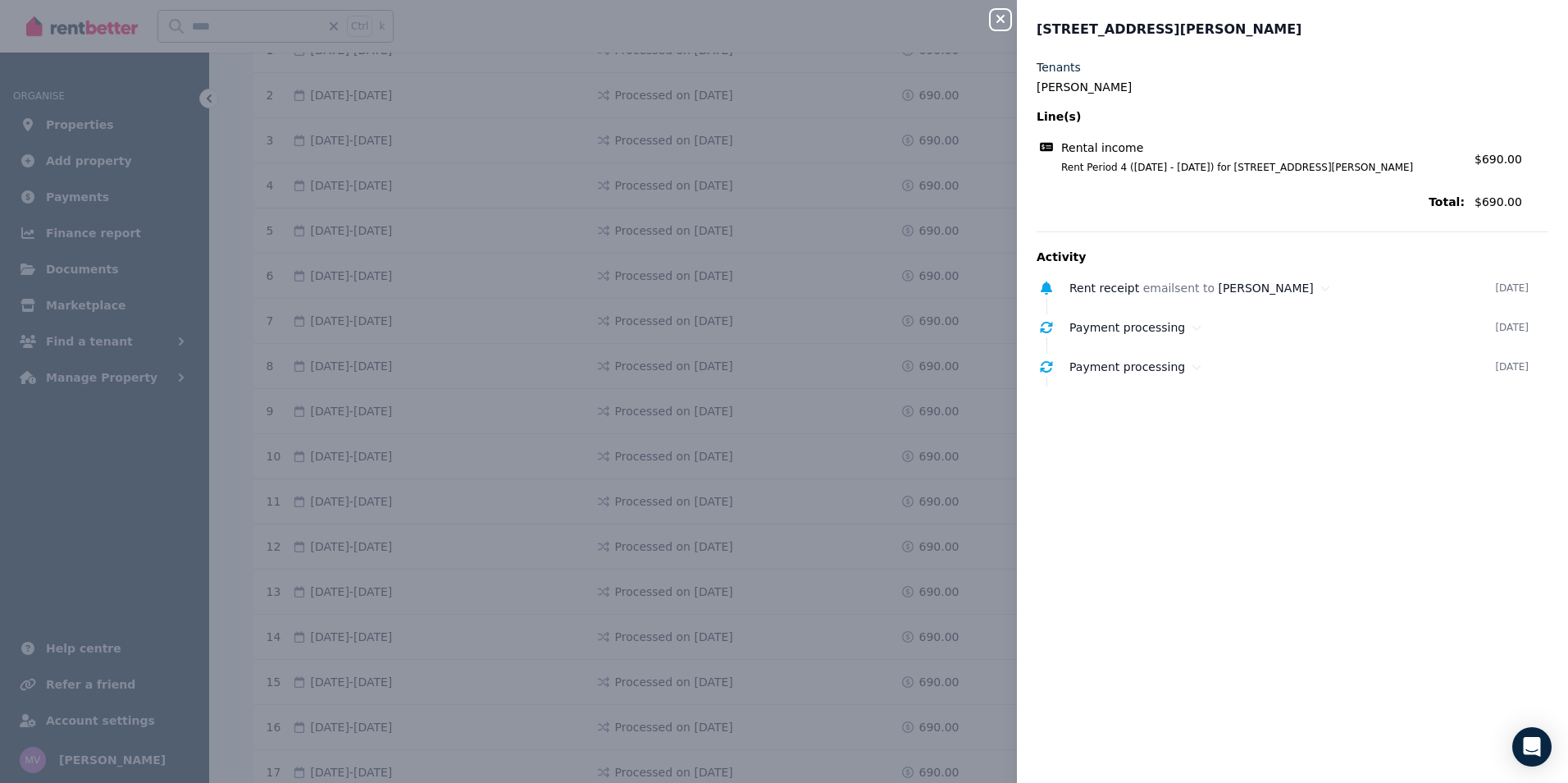
click at [1006, 20] on icon "button" at bounding box center [1000, 19] width 20 height 13
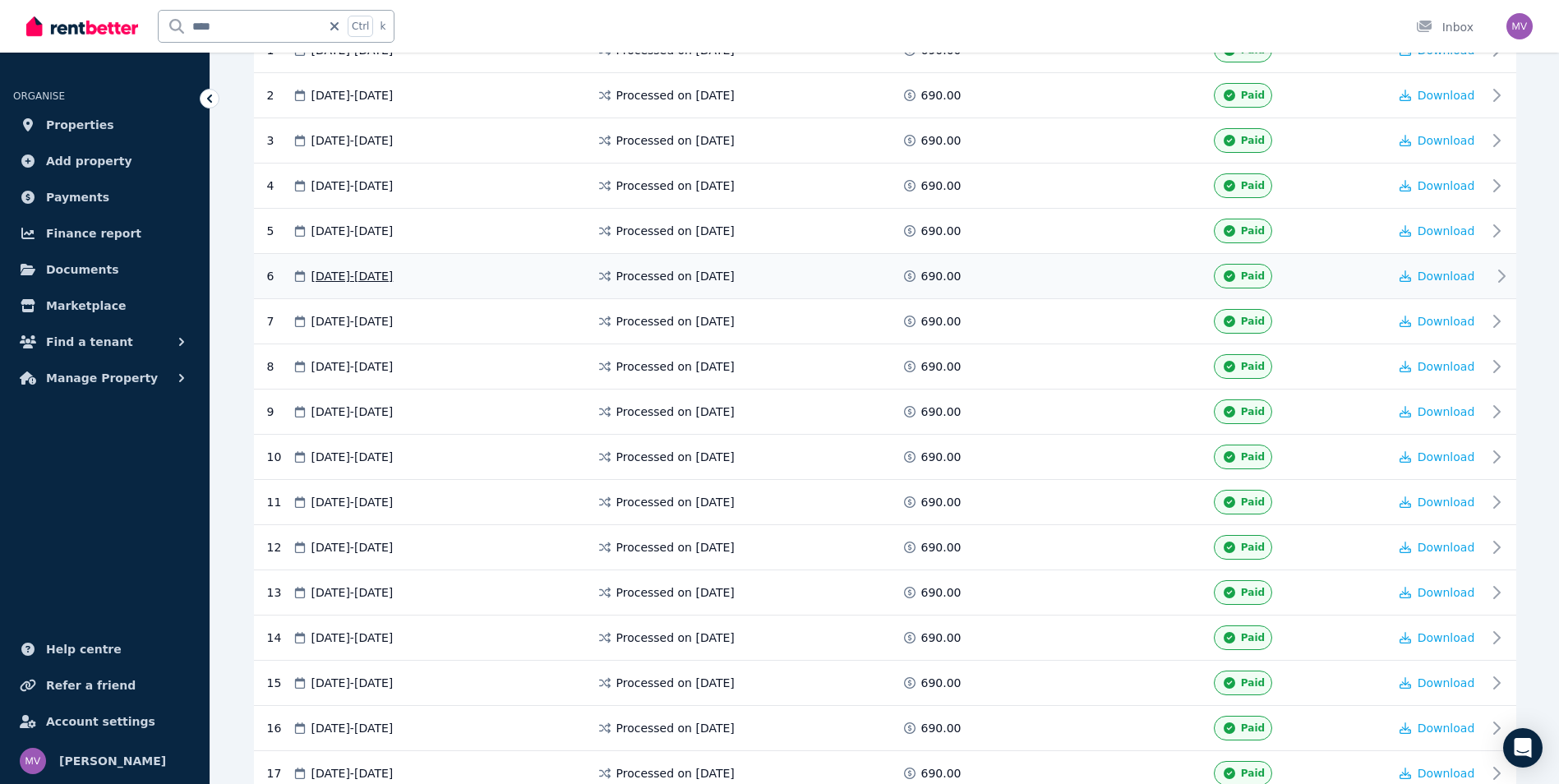
click at [1497, 282] on icon at bounding box center [1502, 276] width 20 height 20
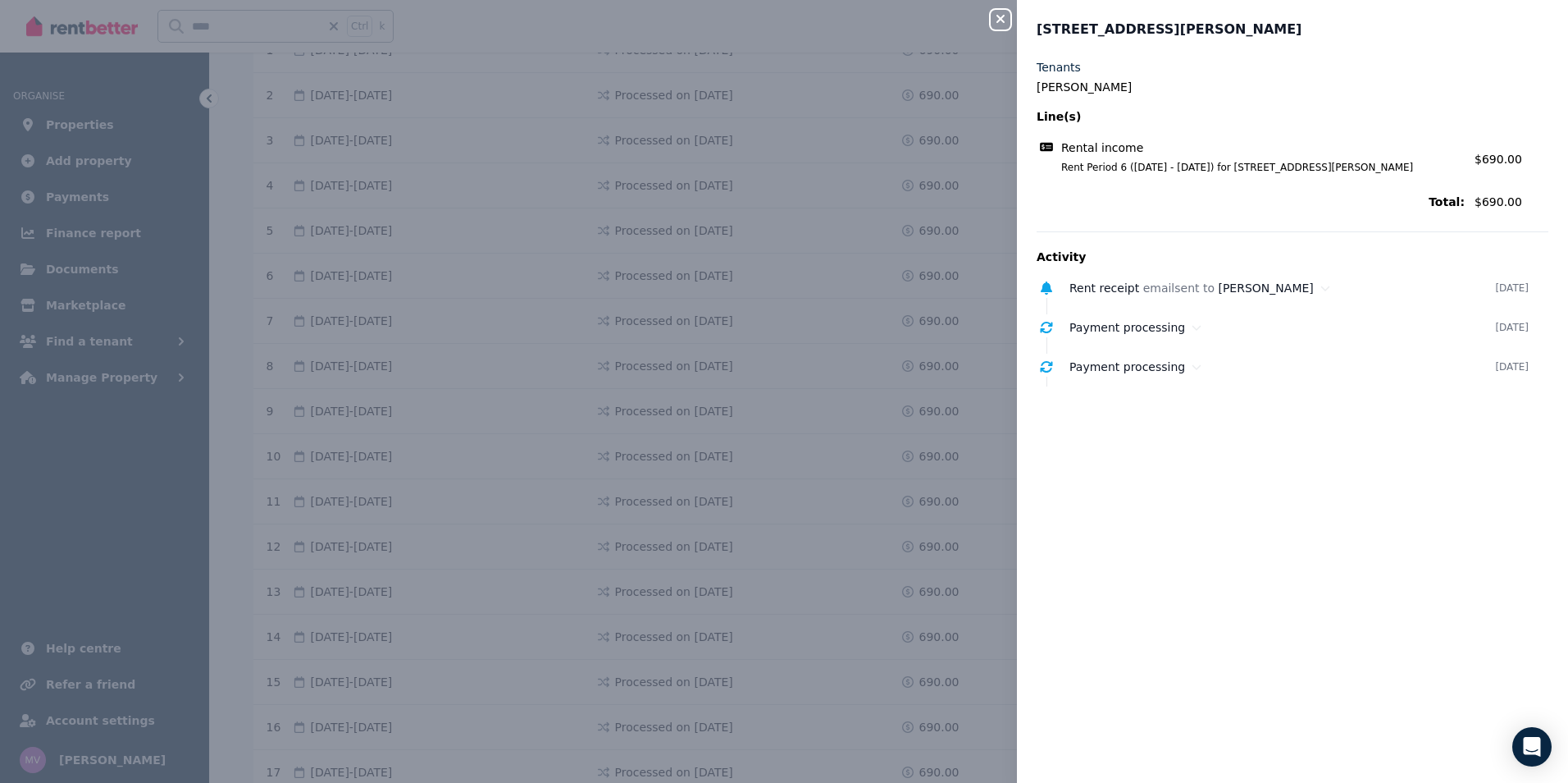
click at [1004, 24] on icon "button" at bounding box center [1000, 19] width 20 height 13
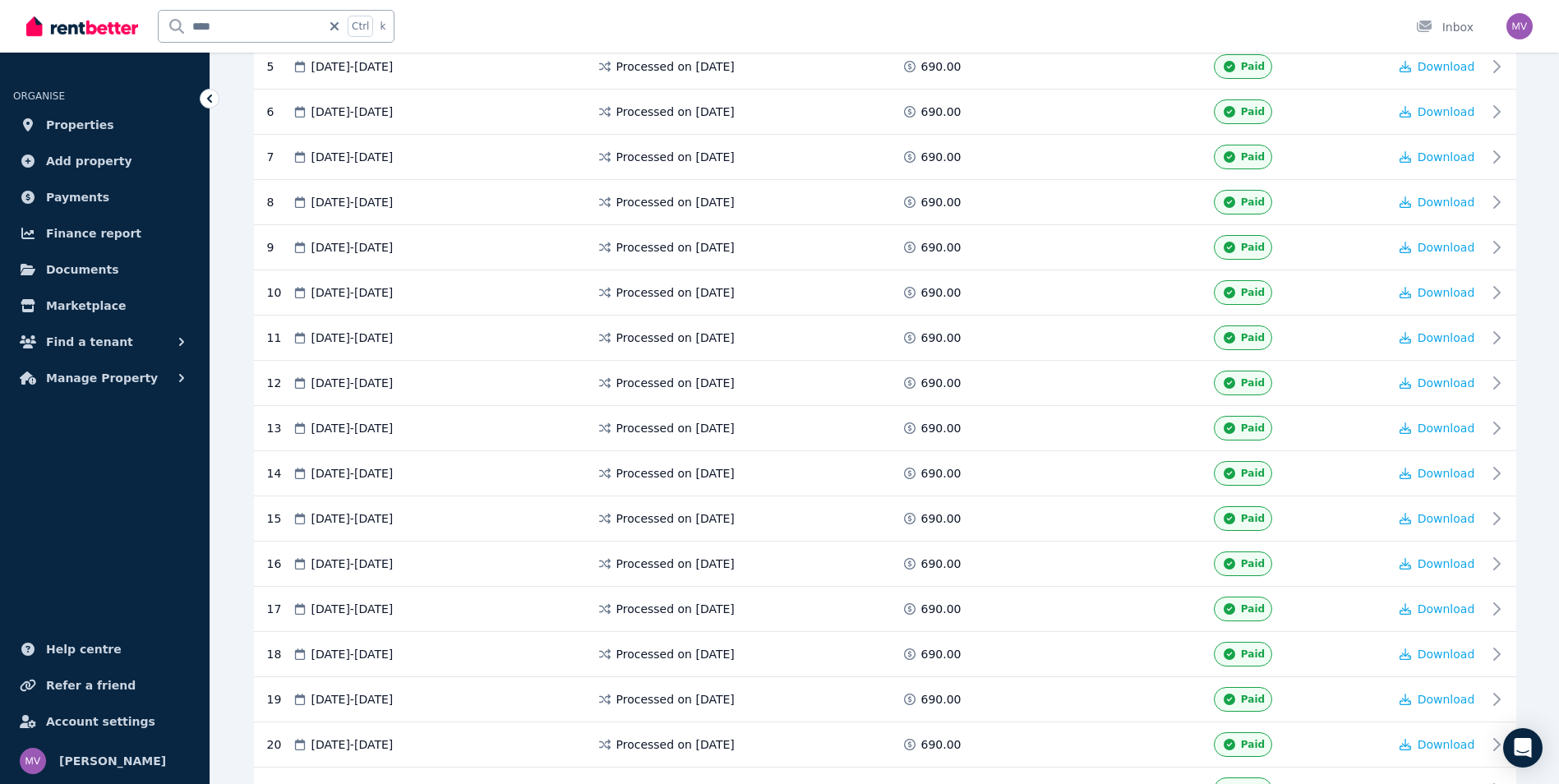
scroll to position [601, 0]
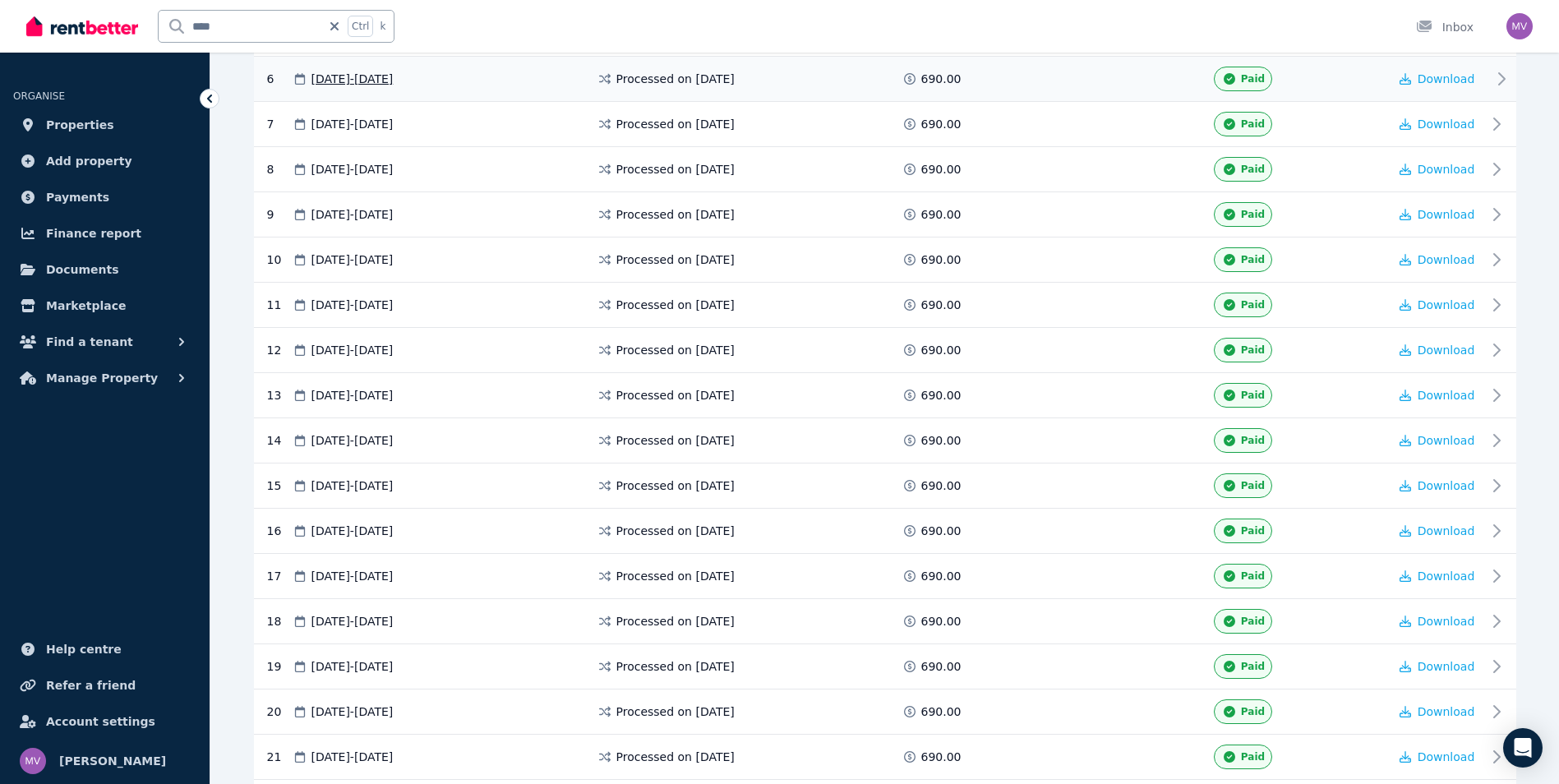
click at [1489, 87] on div "6 [DATE] - [DATE] Processed on [DATE] 690.00 Paid Download" at bounding box center [885, 80] width 1262 height 45
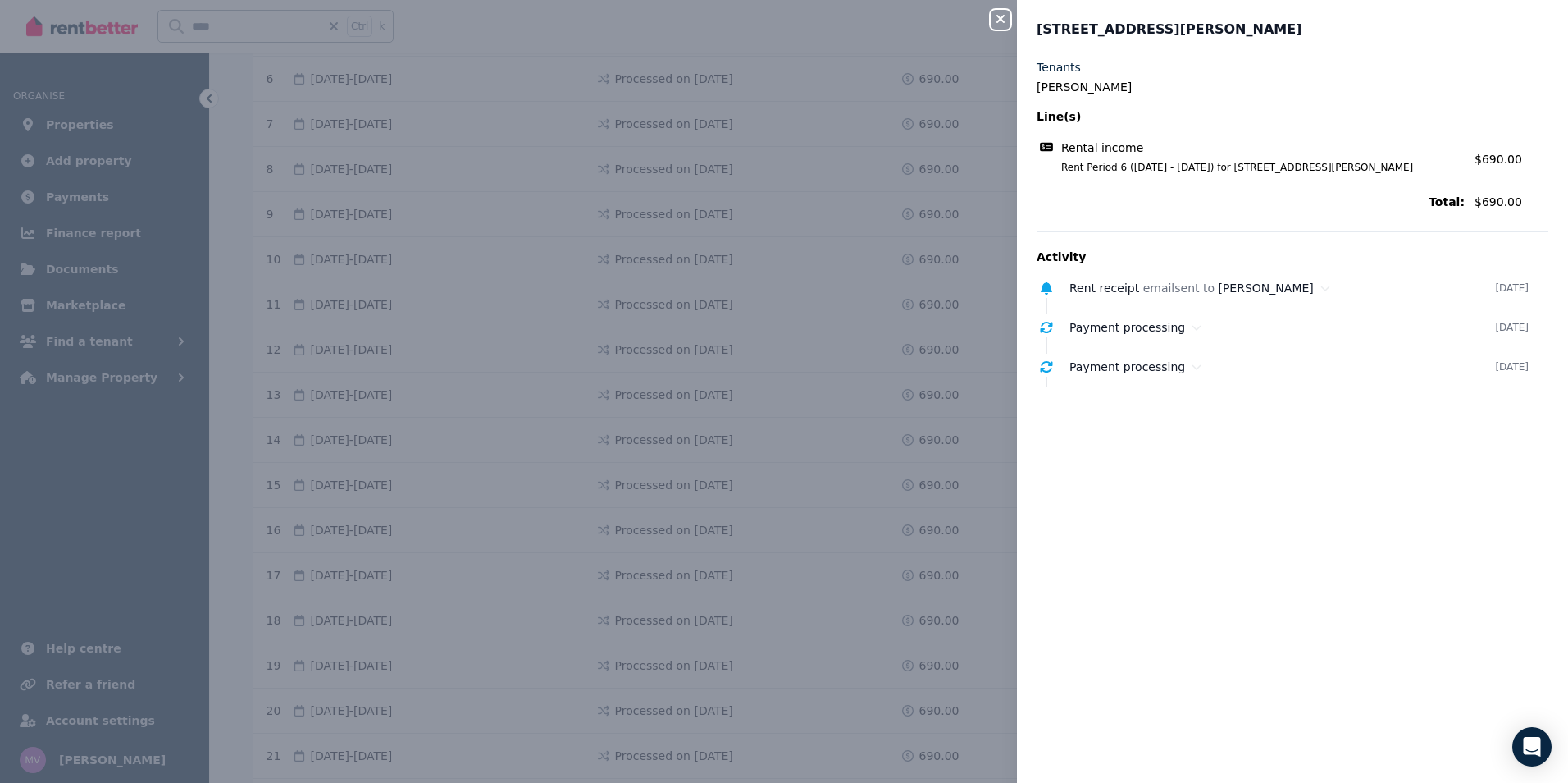
click at [1006, 20] on icon "button" at bounding box center [1000, 19] width 20 height 13
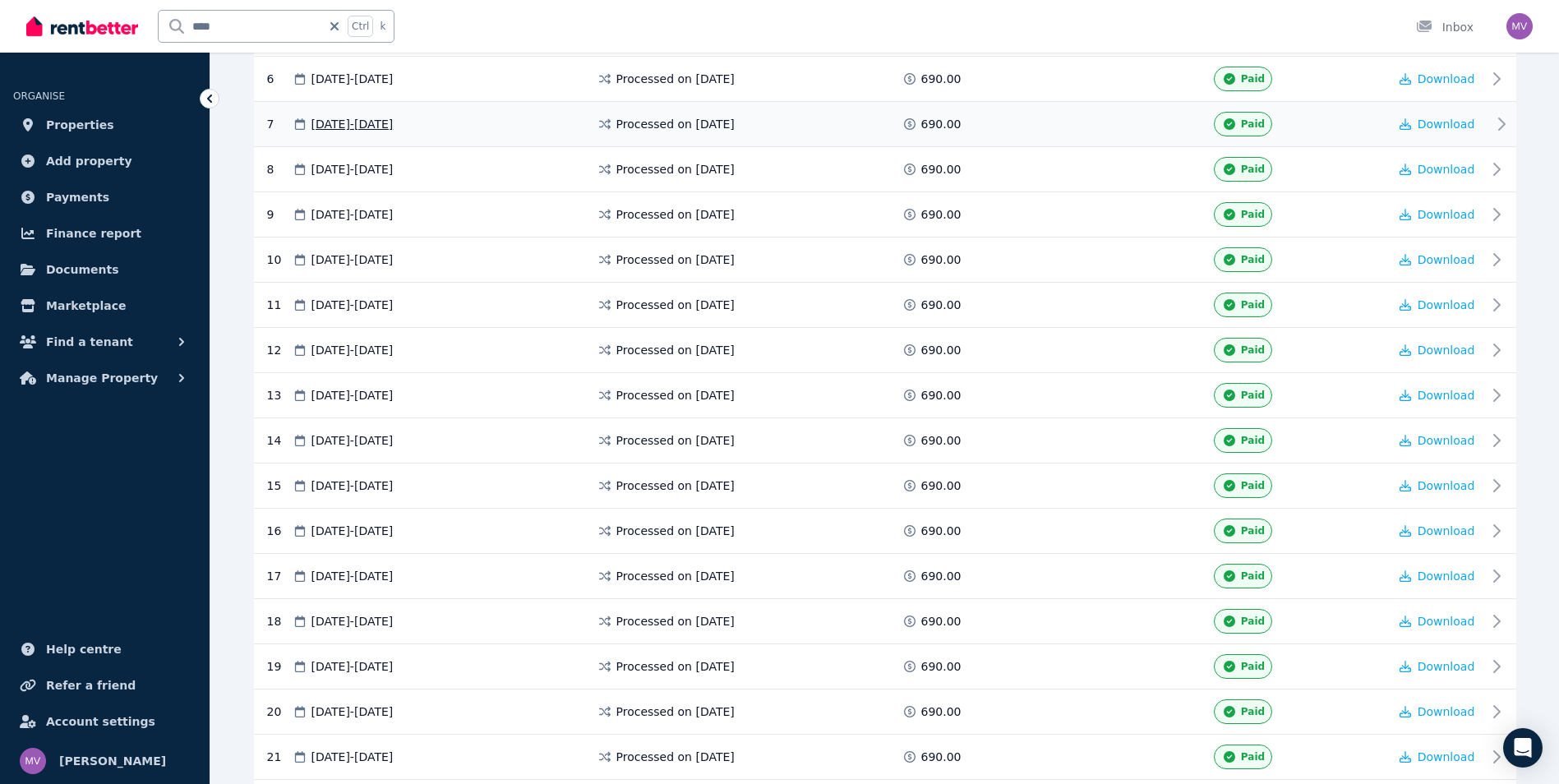
click at [1494, 126] on icon at bounding box center [1502, 124] width 20 height 20
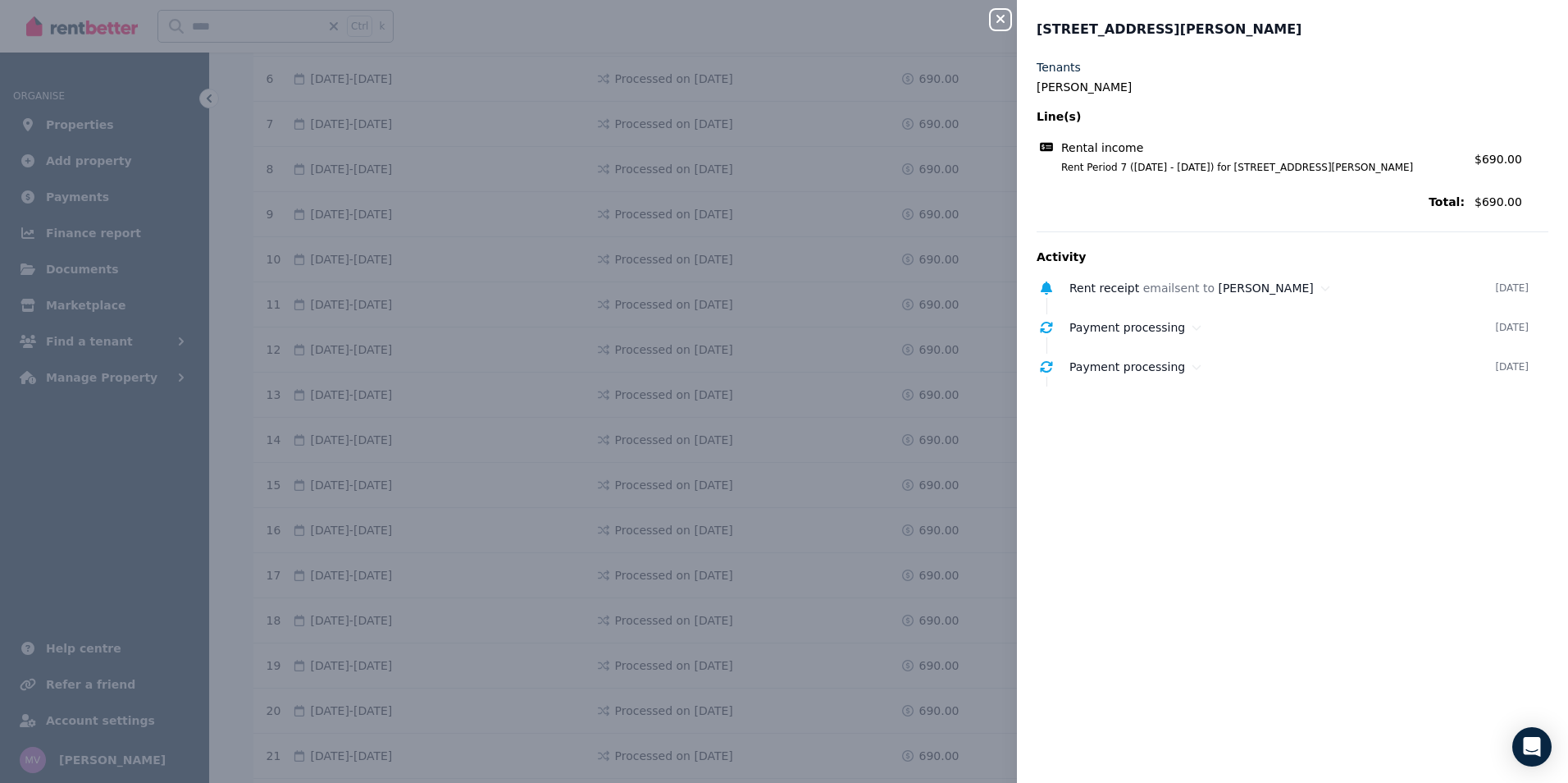
click at [994, 15] on icon "button" at bounding box center [1000, 19] width 20 height 13
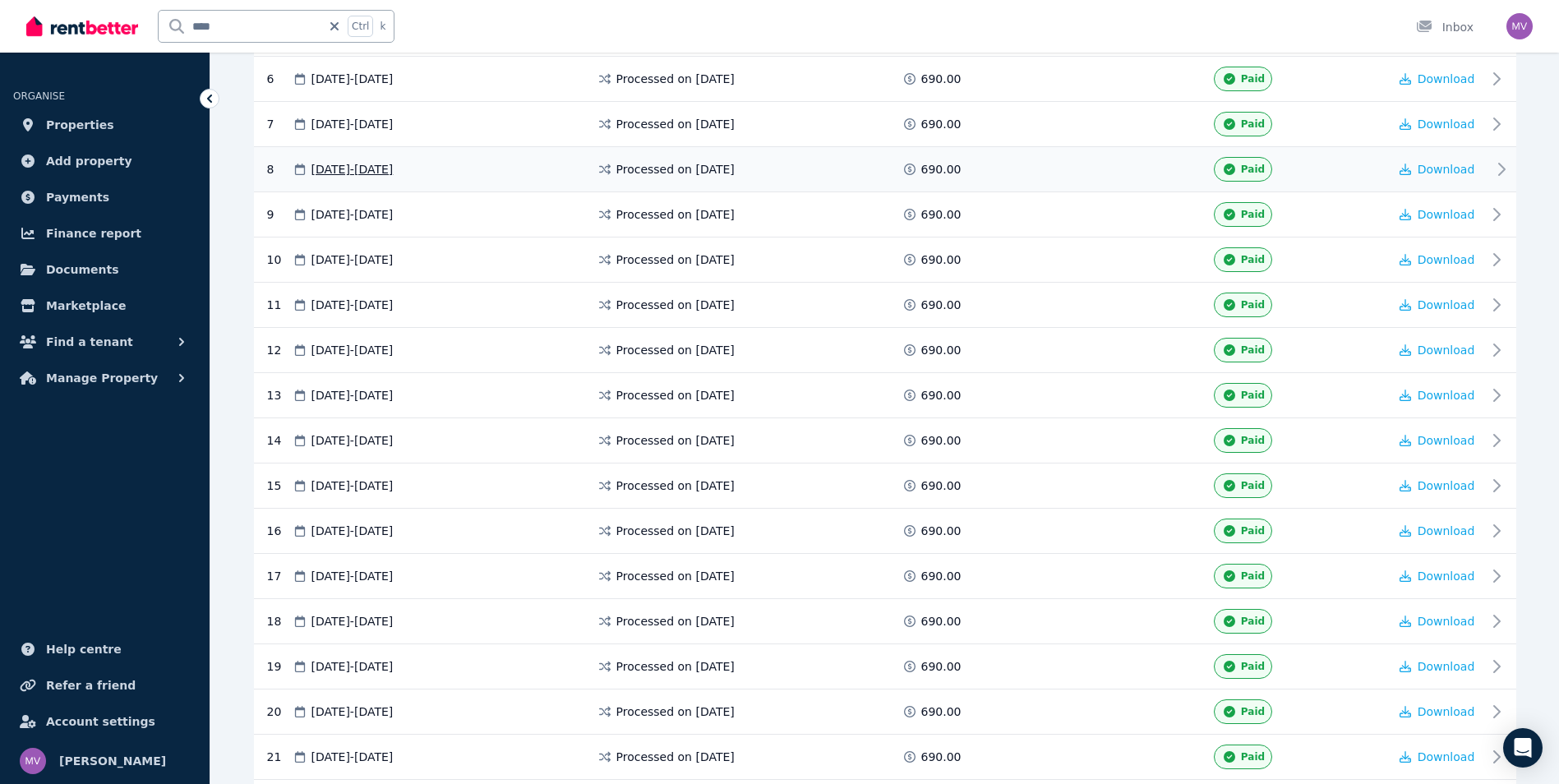
click at [1494, 175] on icon at bounding box center [1502, 169] width 20 height 20
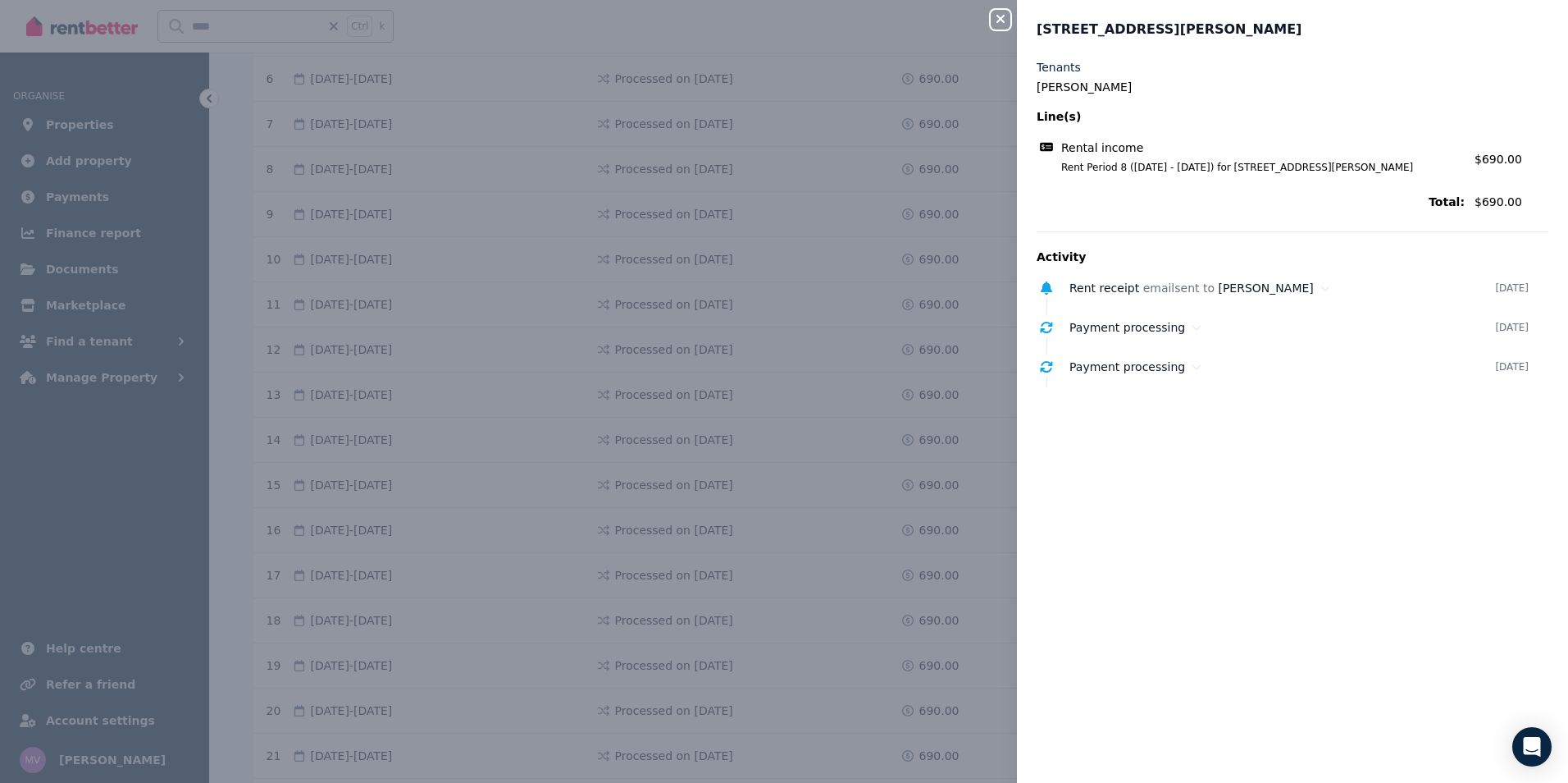
click at [996, 16] on icon "button" at bounding box center [1000, 19] width 20 height 13
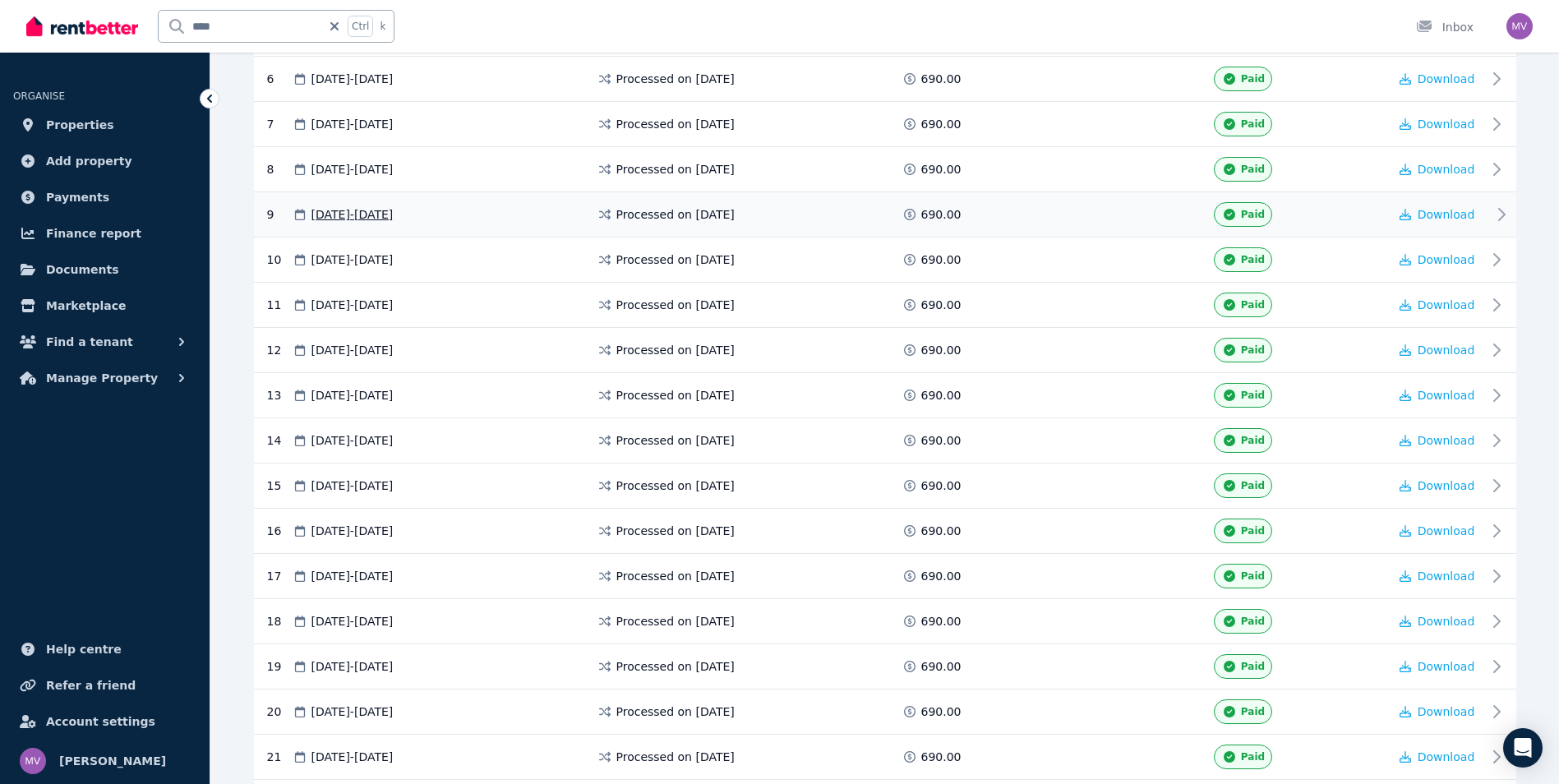
click at [1496, 212] on icon at bounding box center [1502, 215] width 20 height 20
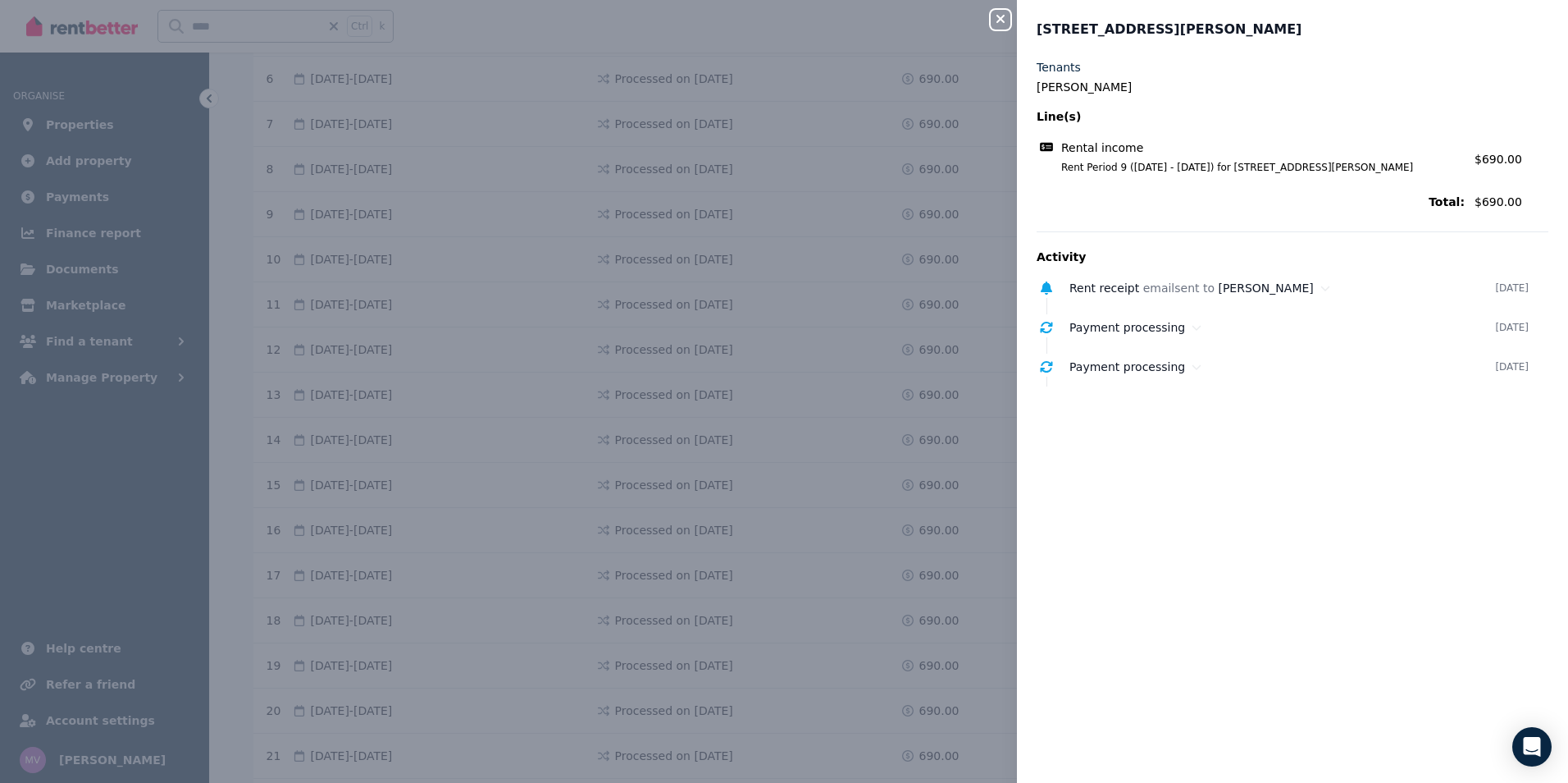
click at [1004, 19] on icon "button" at bounding box center [1000, 19] width 20 height 13
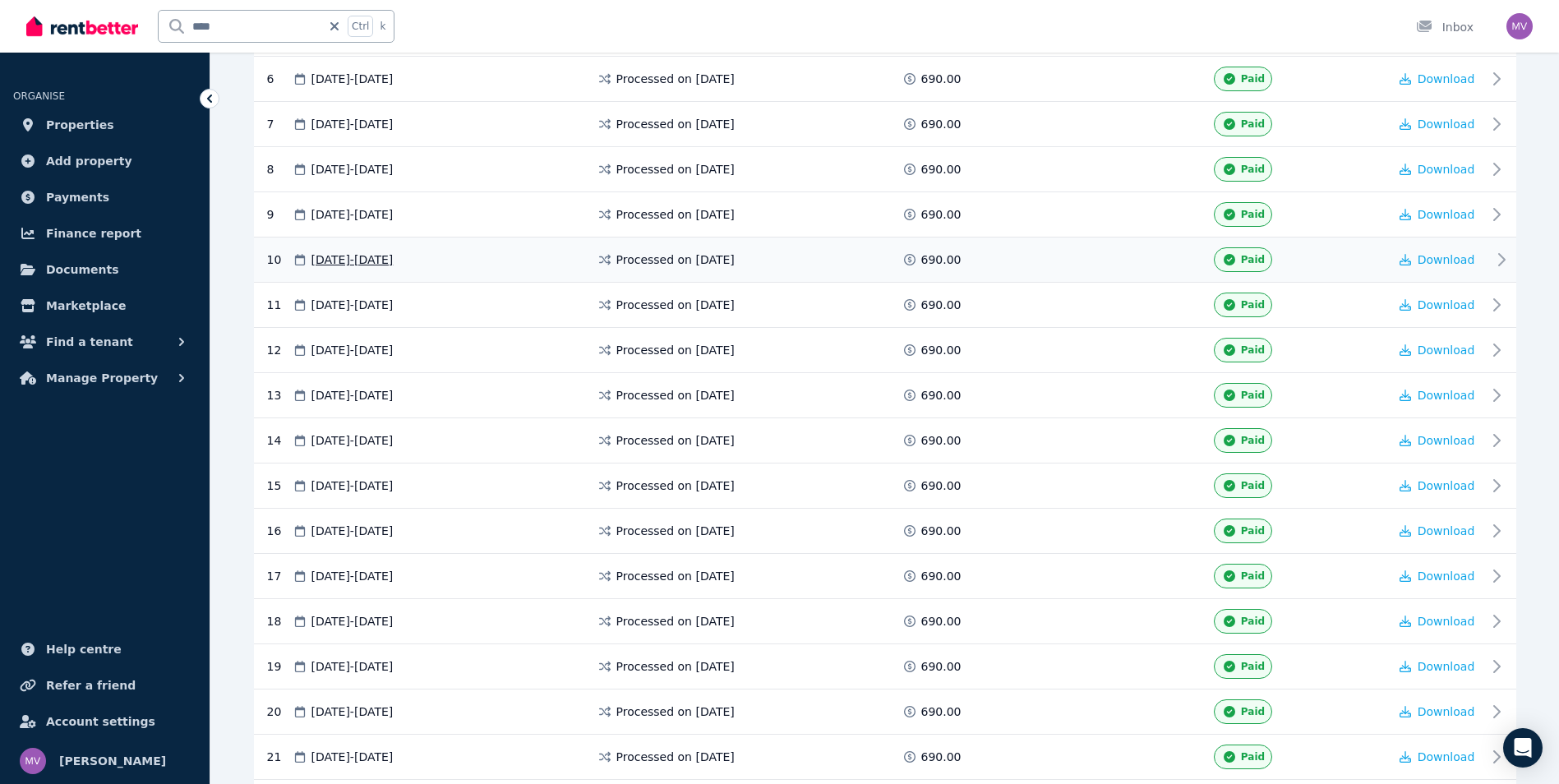
click at [1505, 259] on icon at bounding box center [1502, 260] width 20 height 20
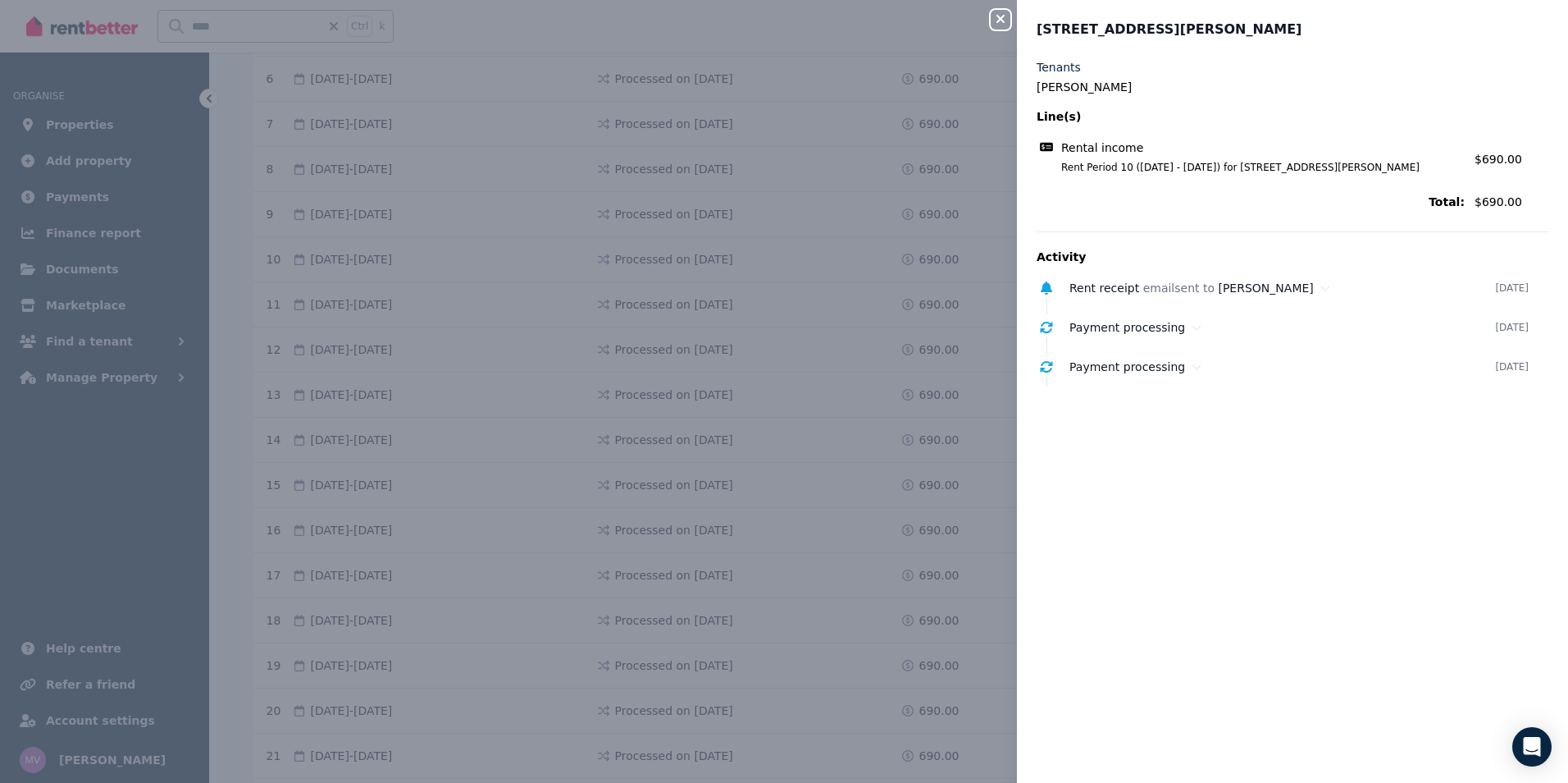
click at [1004, 24] on icon "button" at bounding box center [1000, 19] width 20 height 13
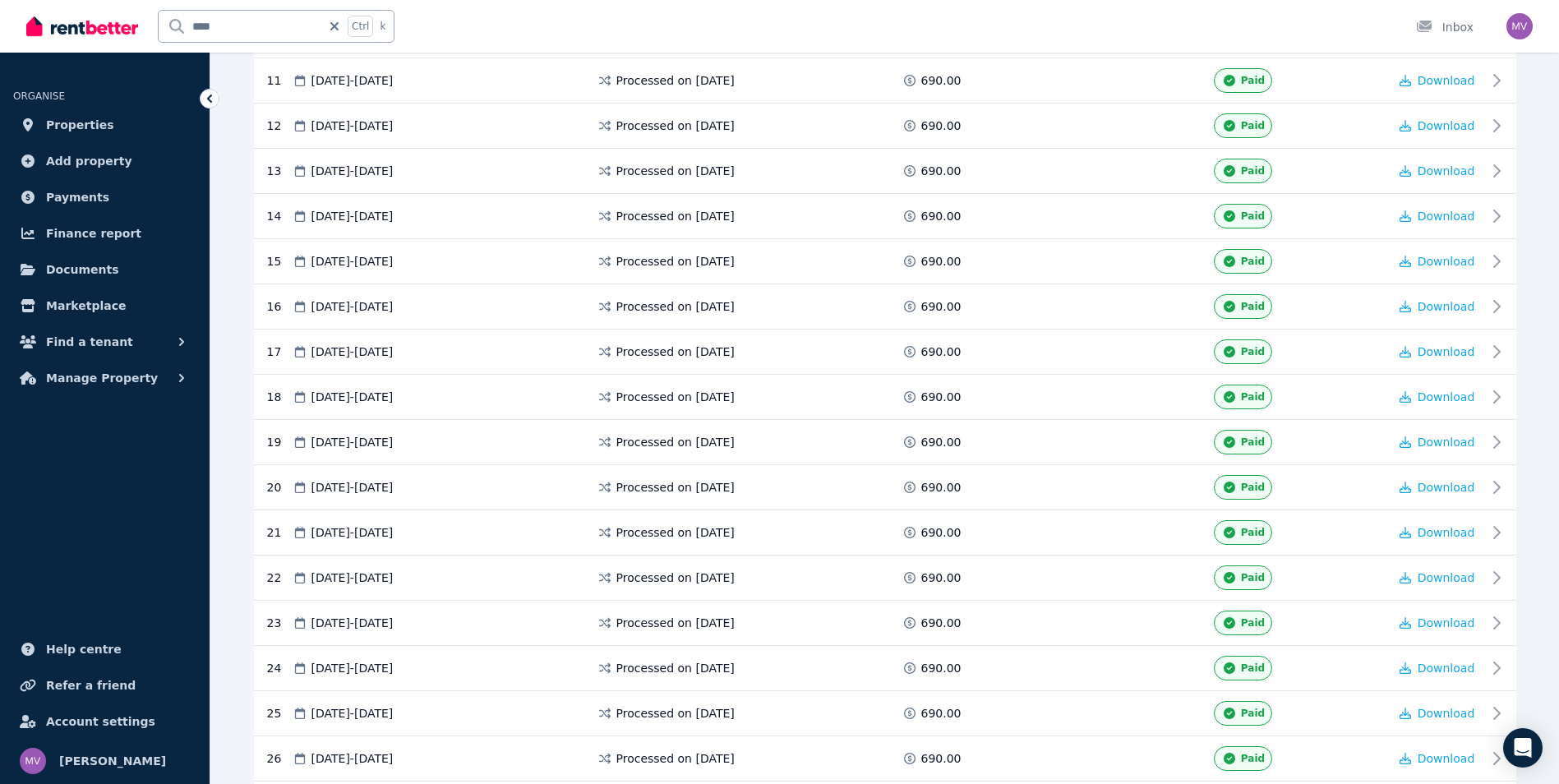
scroll to position [830, 0]
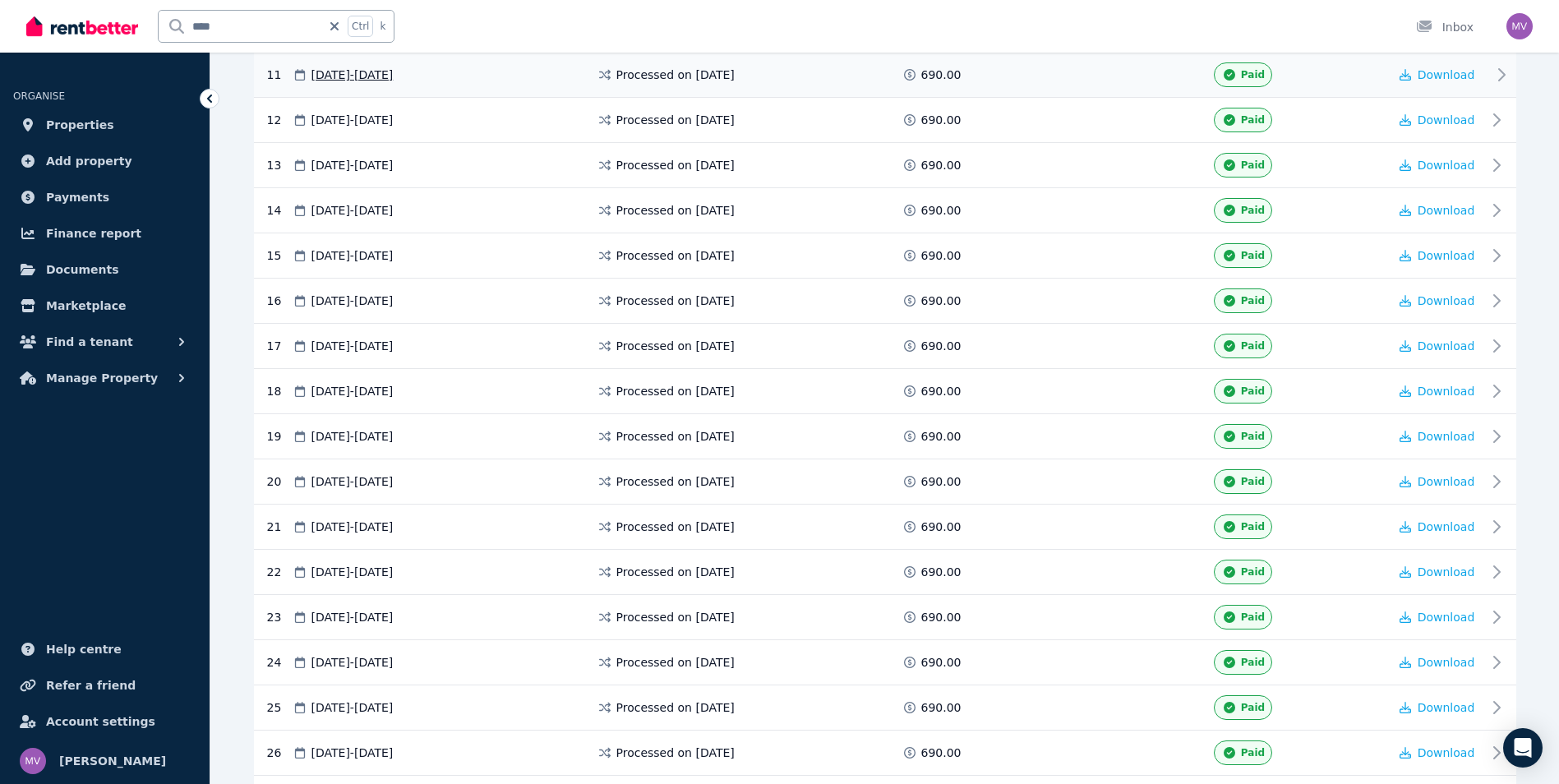
click at [1495, 82] on icon at bounding box center [1502, 75] width 20 height 20
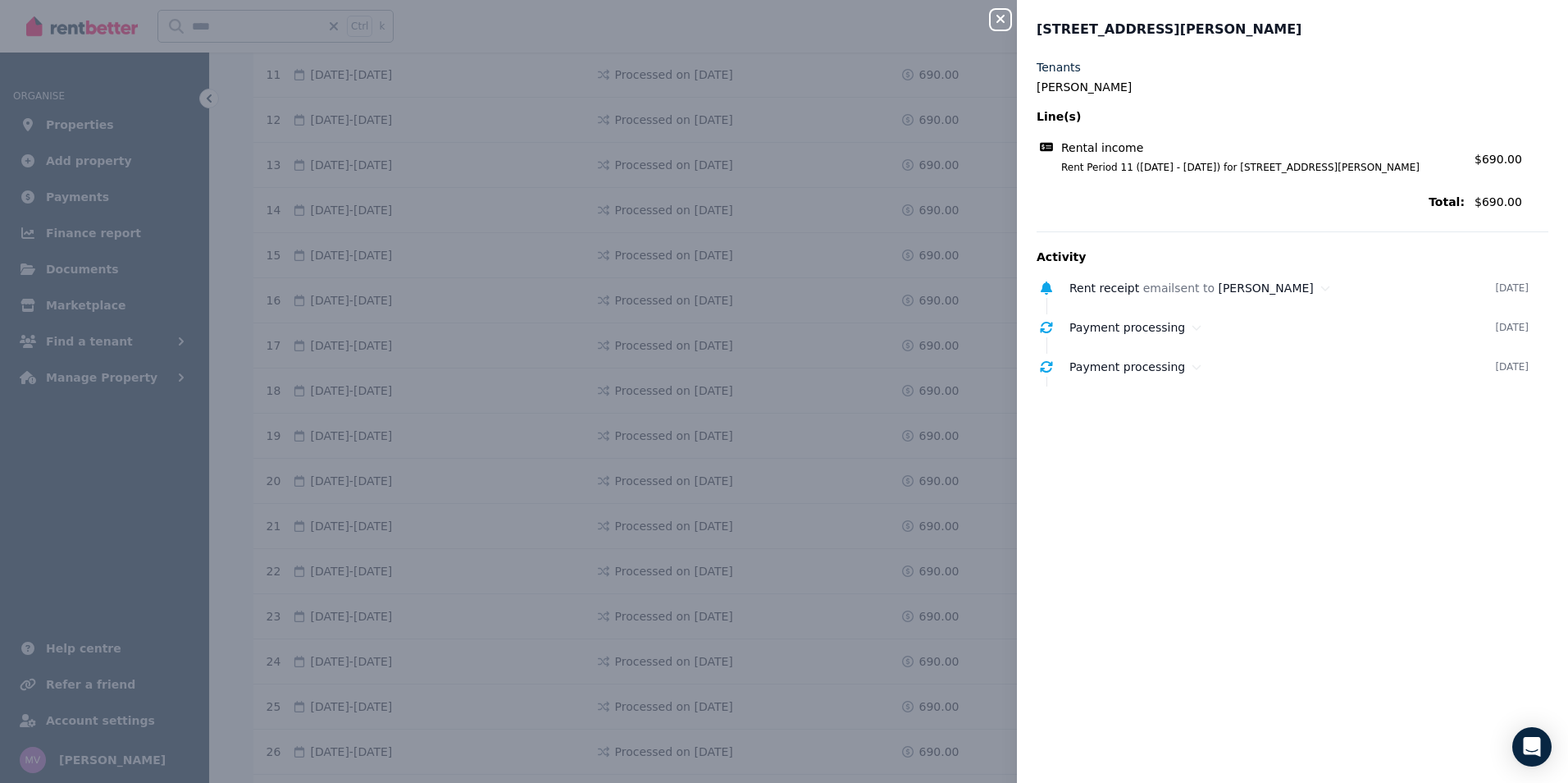
click at [997, 22] on icon "button" at bounding box center [1000, 19] width 20 height 13
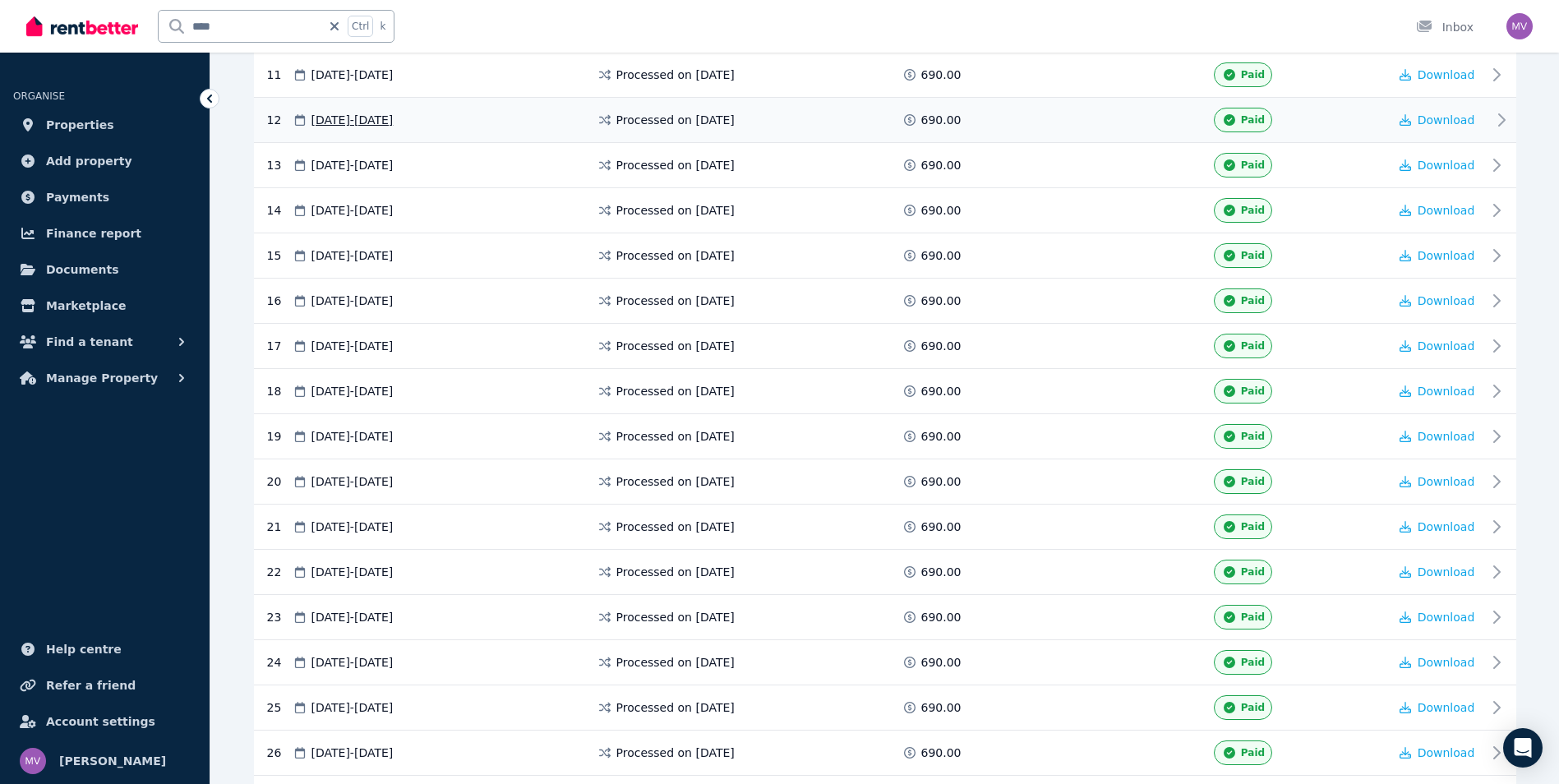
click at [1499, 123] on icon at bounding box center [1502, 120] width 6 height 12
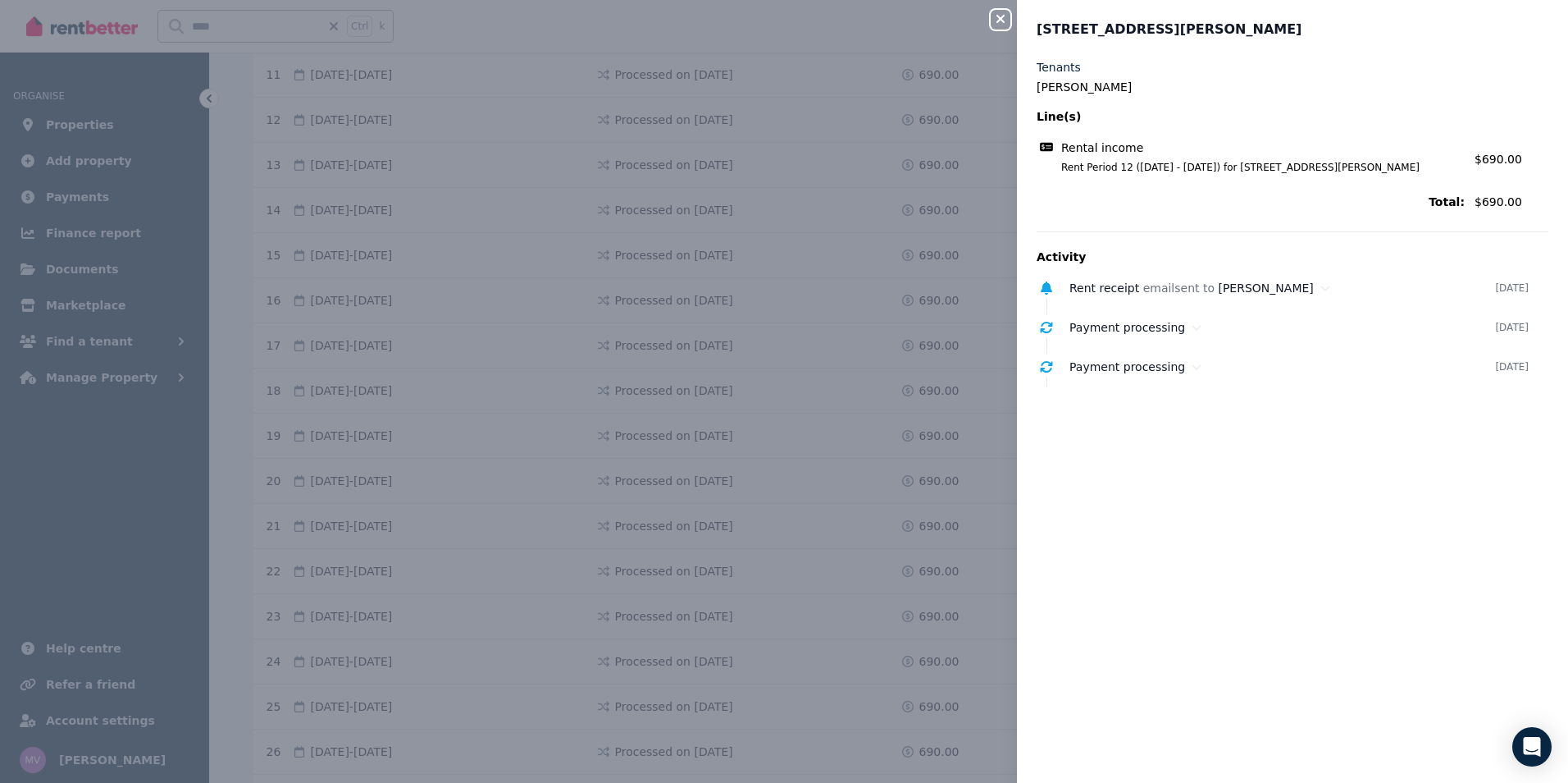
click at [1006, 17] on icon "button" at bounding box center [1000, 19] width 20 height 13
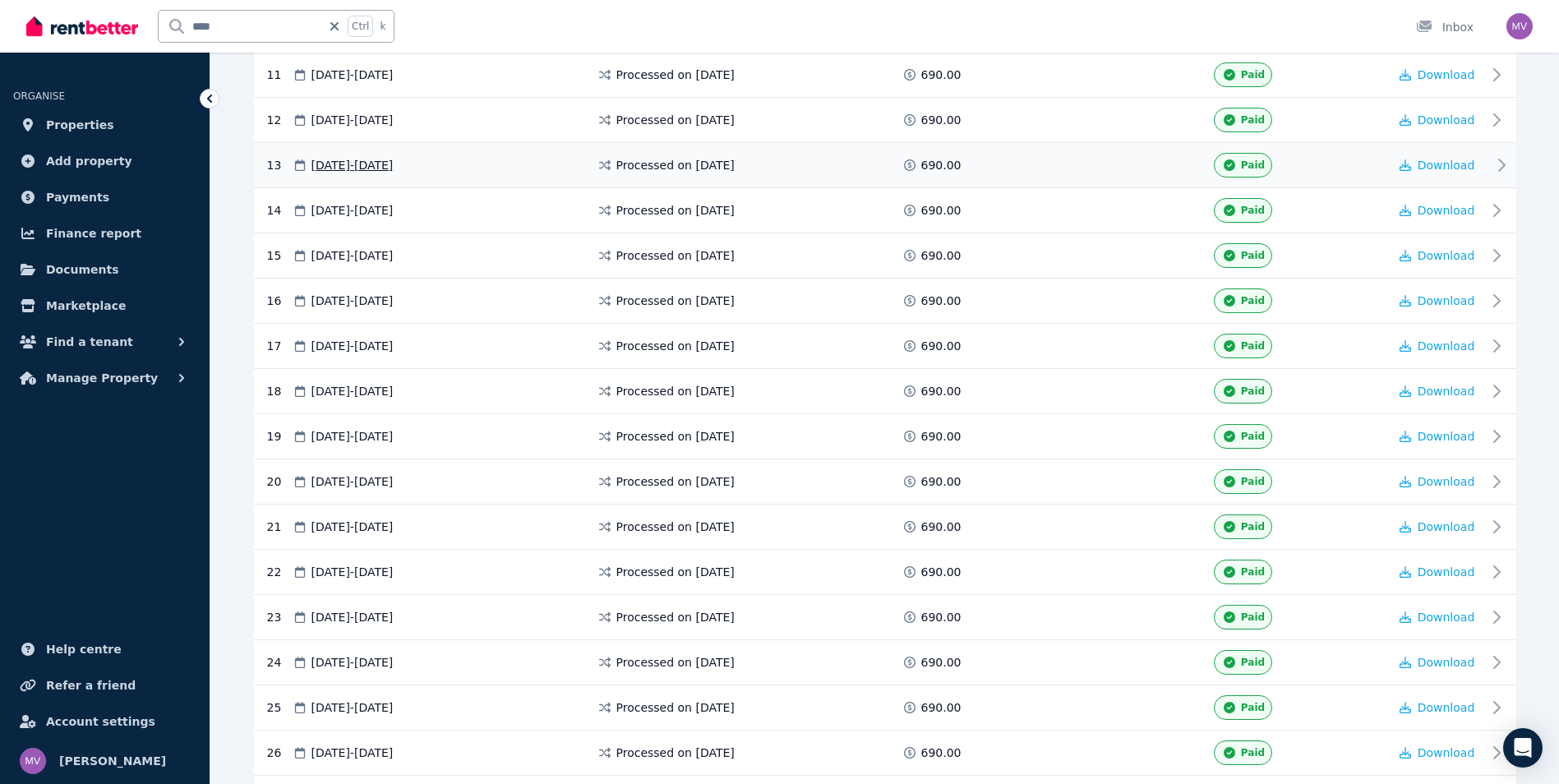
click at [1495, 166] on icon at bounding box center [1502, 165] width 20 height 20
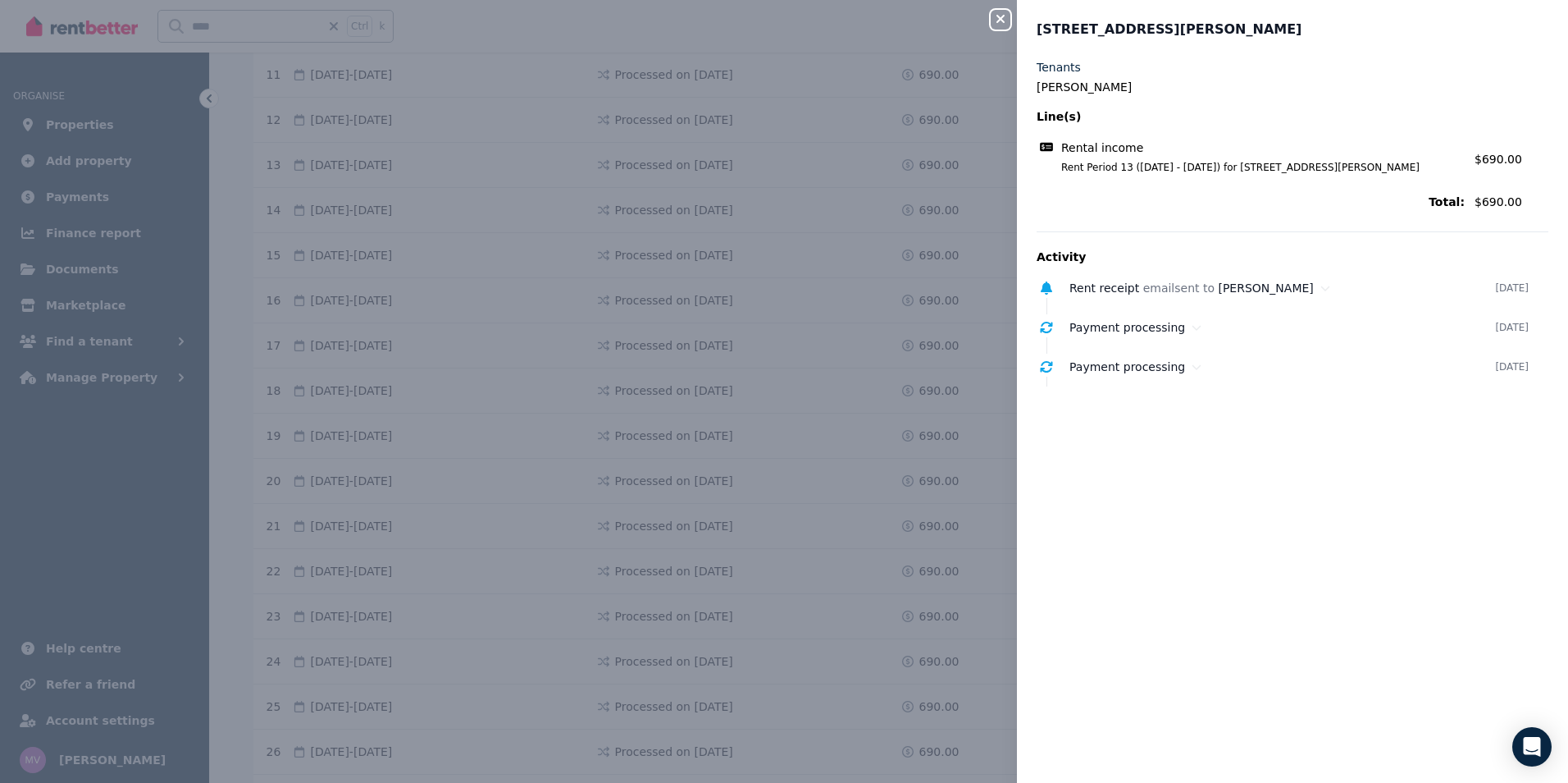
click at [995, 18] on icon "button" at bounding box center [1000, 19] width 20 height 13
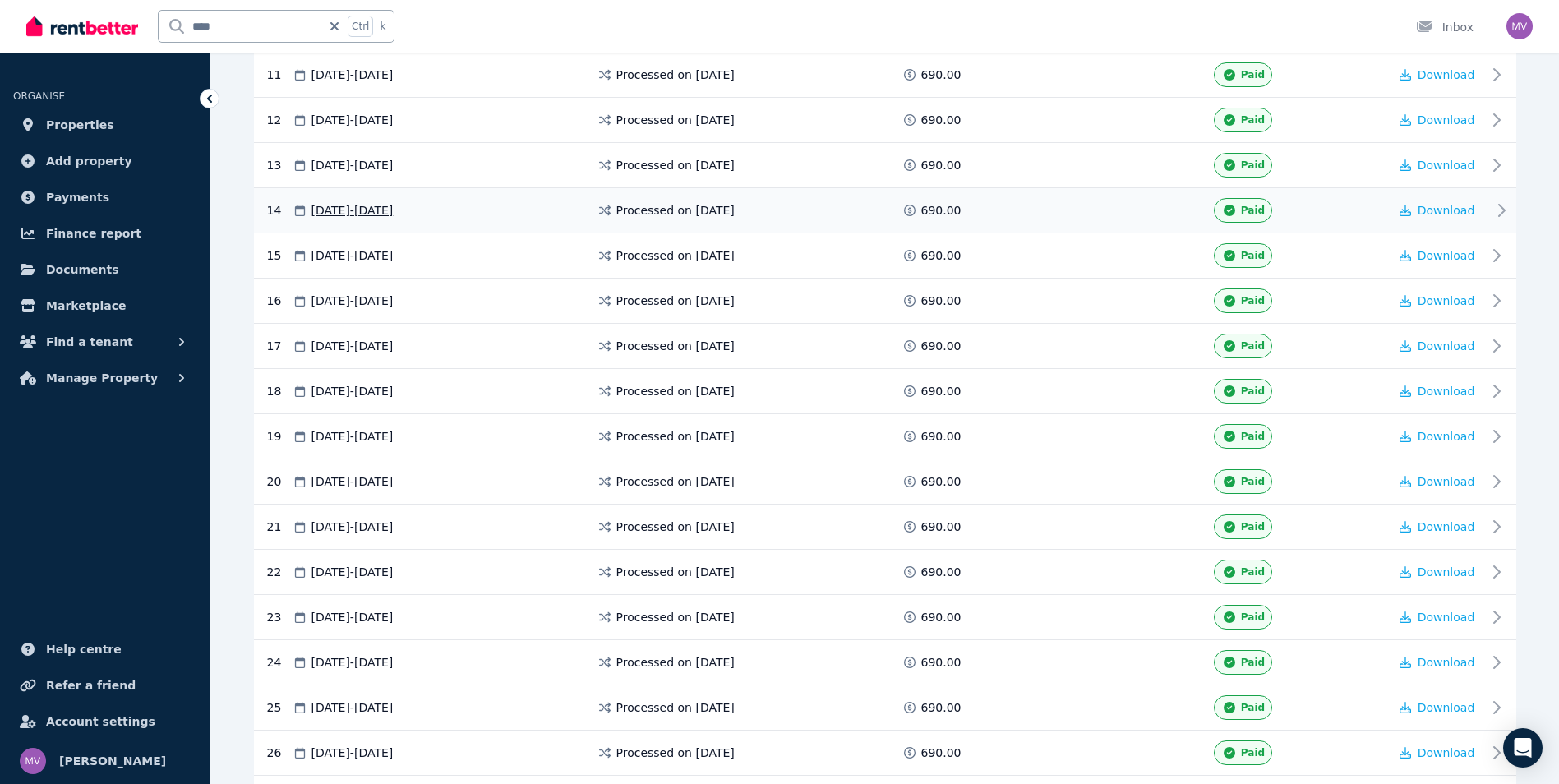
click at [1499, 214] on icon at bounding box center [1502, 211] width 6 height 12
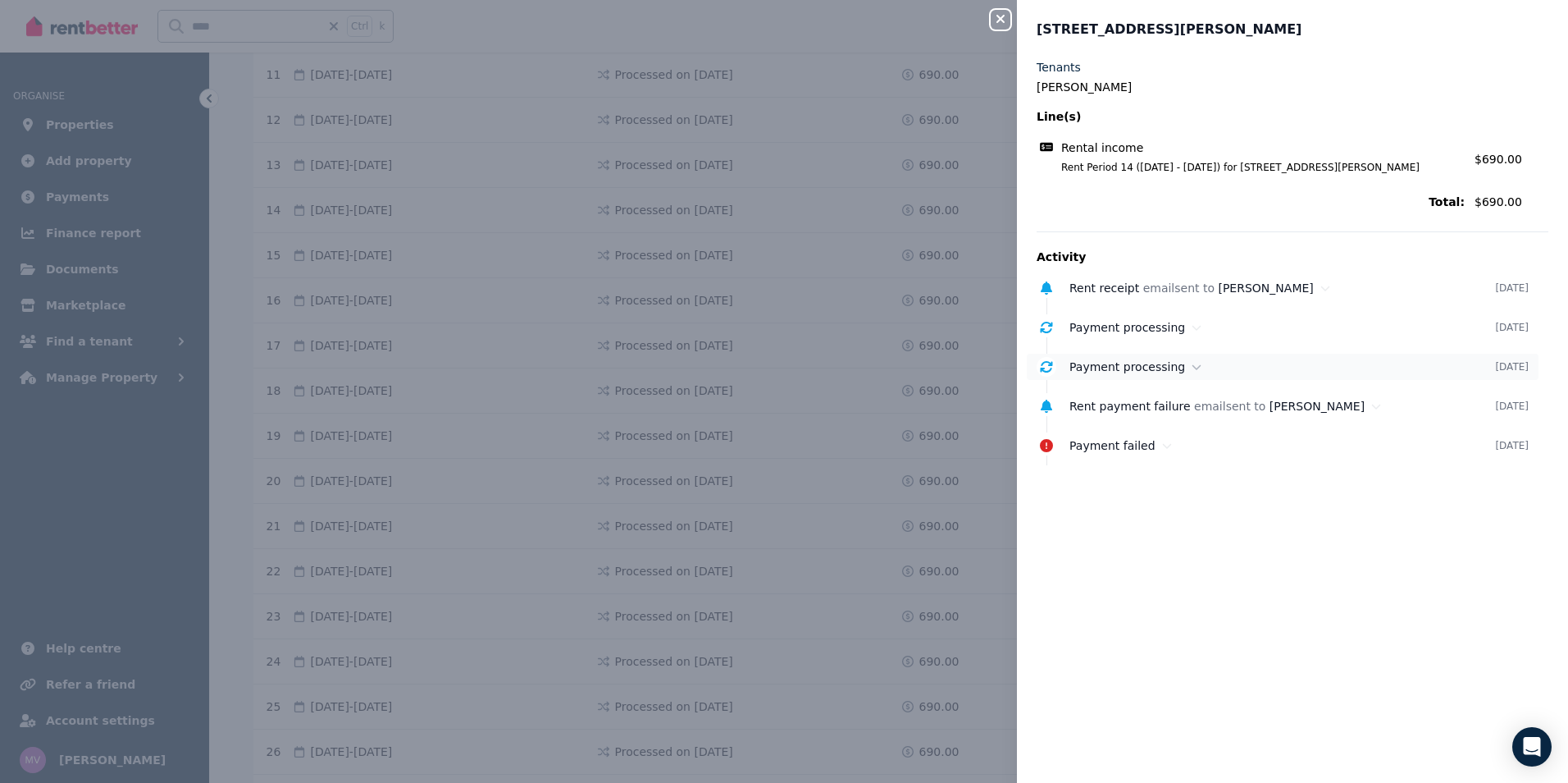
click at [1191, 372] on icon at bounding box center [1196, 367] width 10 height 12
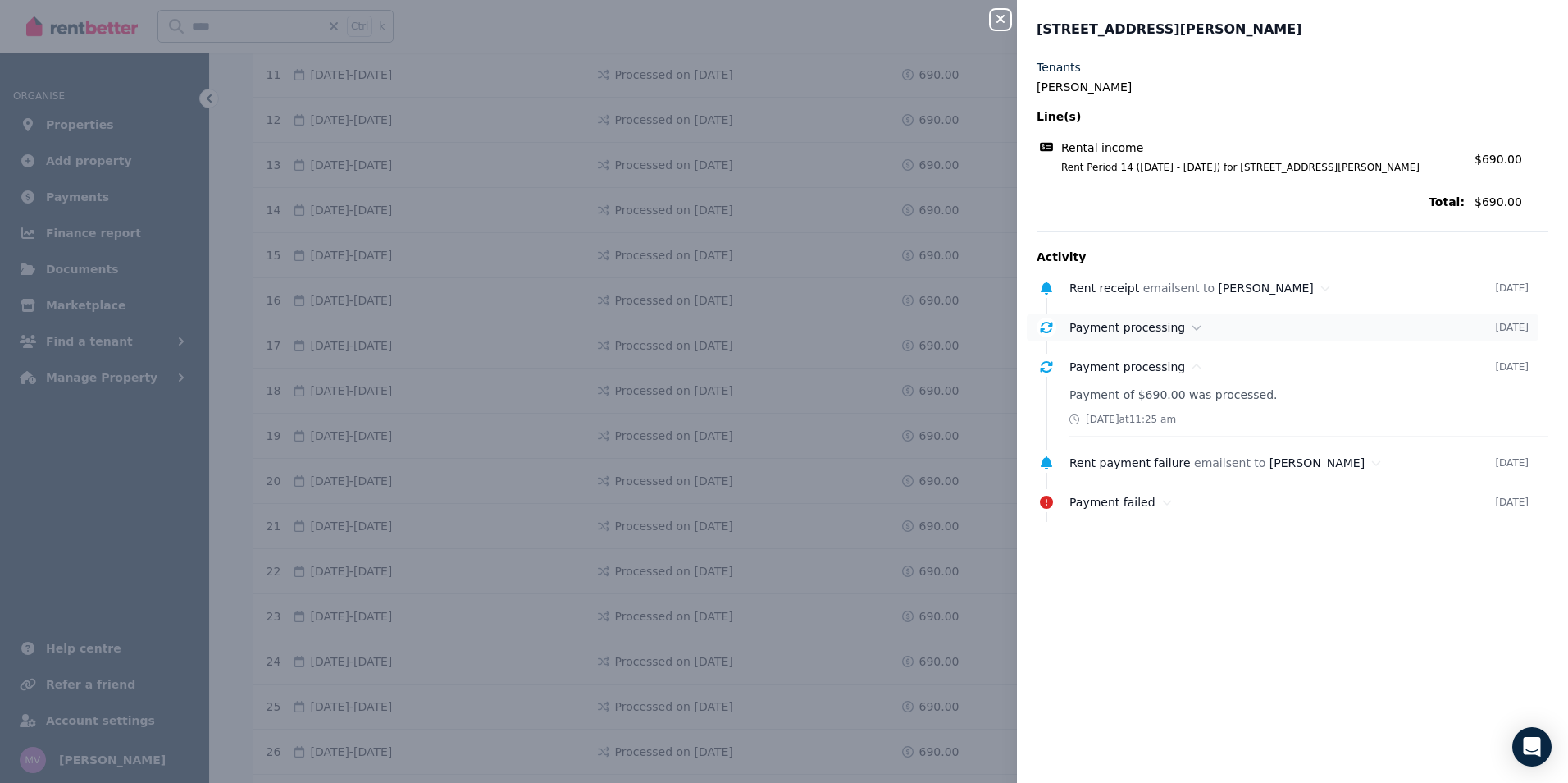
click at [1191, 327] on icon at bounding box center [1196, 328] width 10 height 12
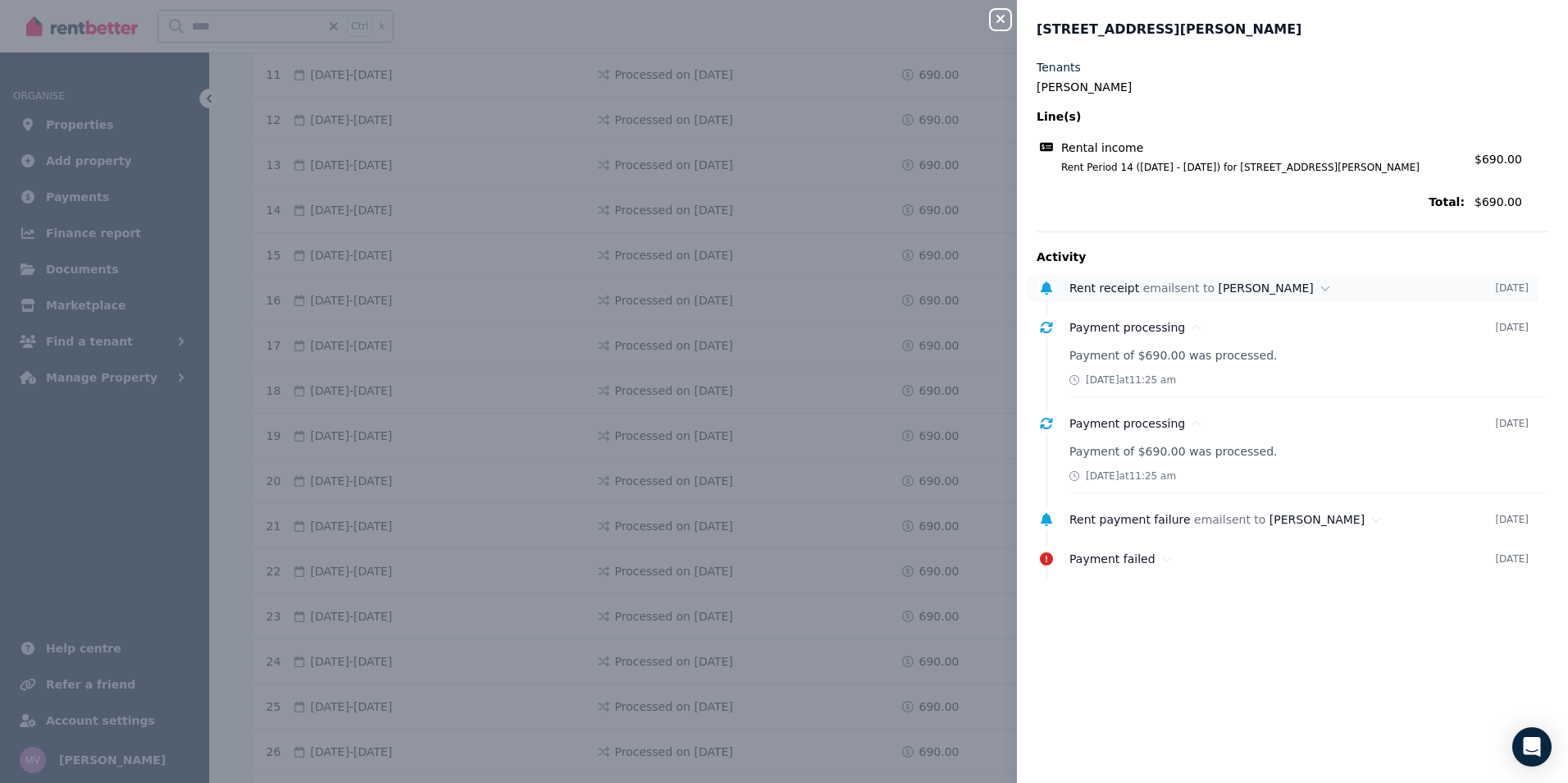
click at [1124, 289] on span "Rent receipt" at bounding box center [1104, 287] width 70 height 13
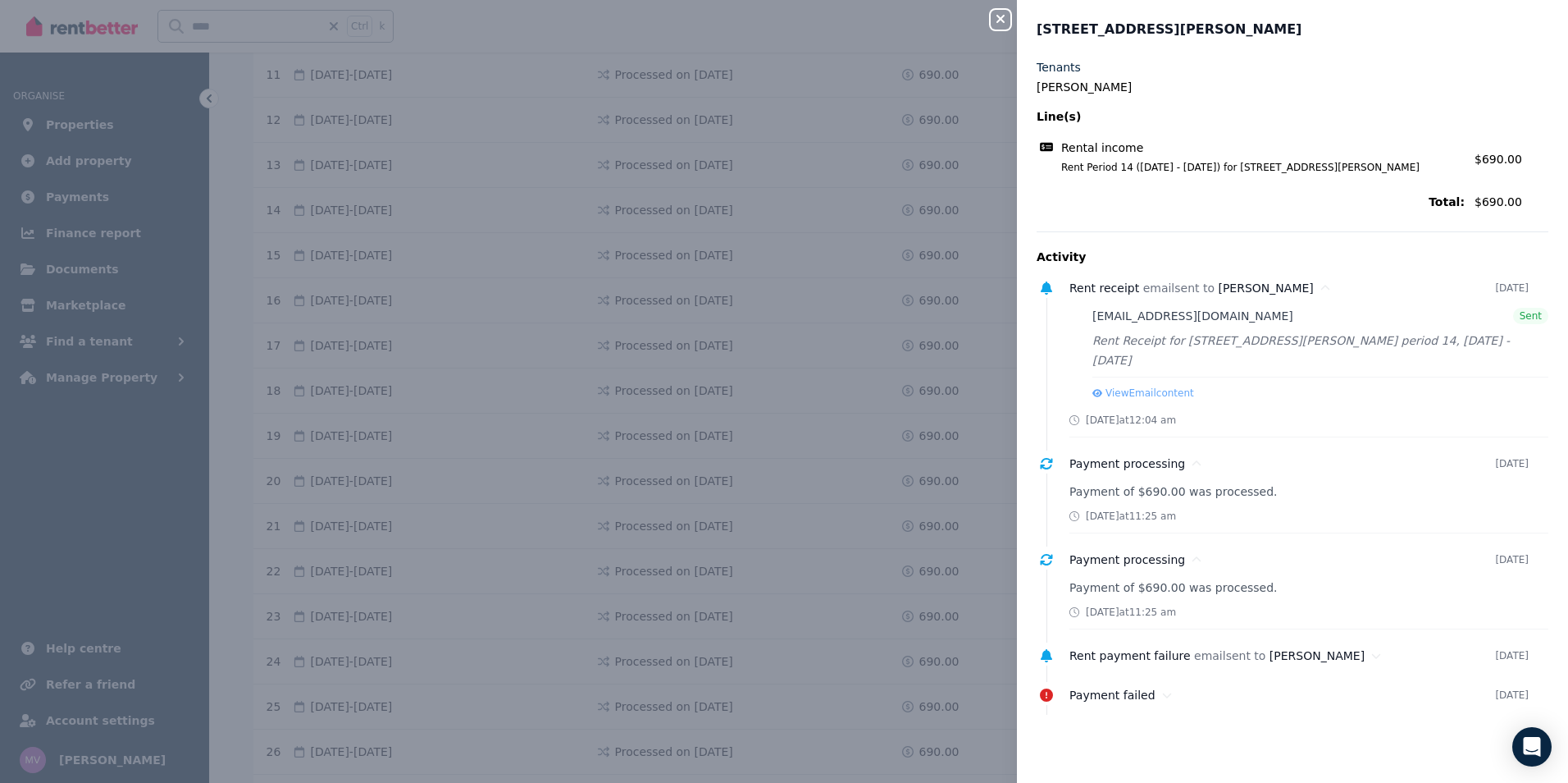
click at [1001, 13] on icon "button" at bounding box center [1000, 19] width 20 height 13
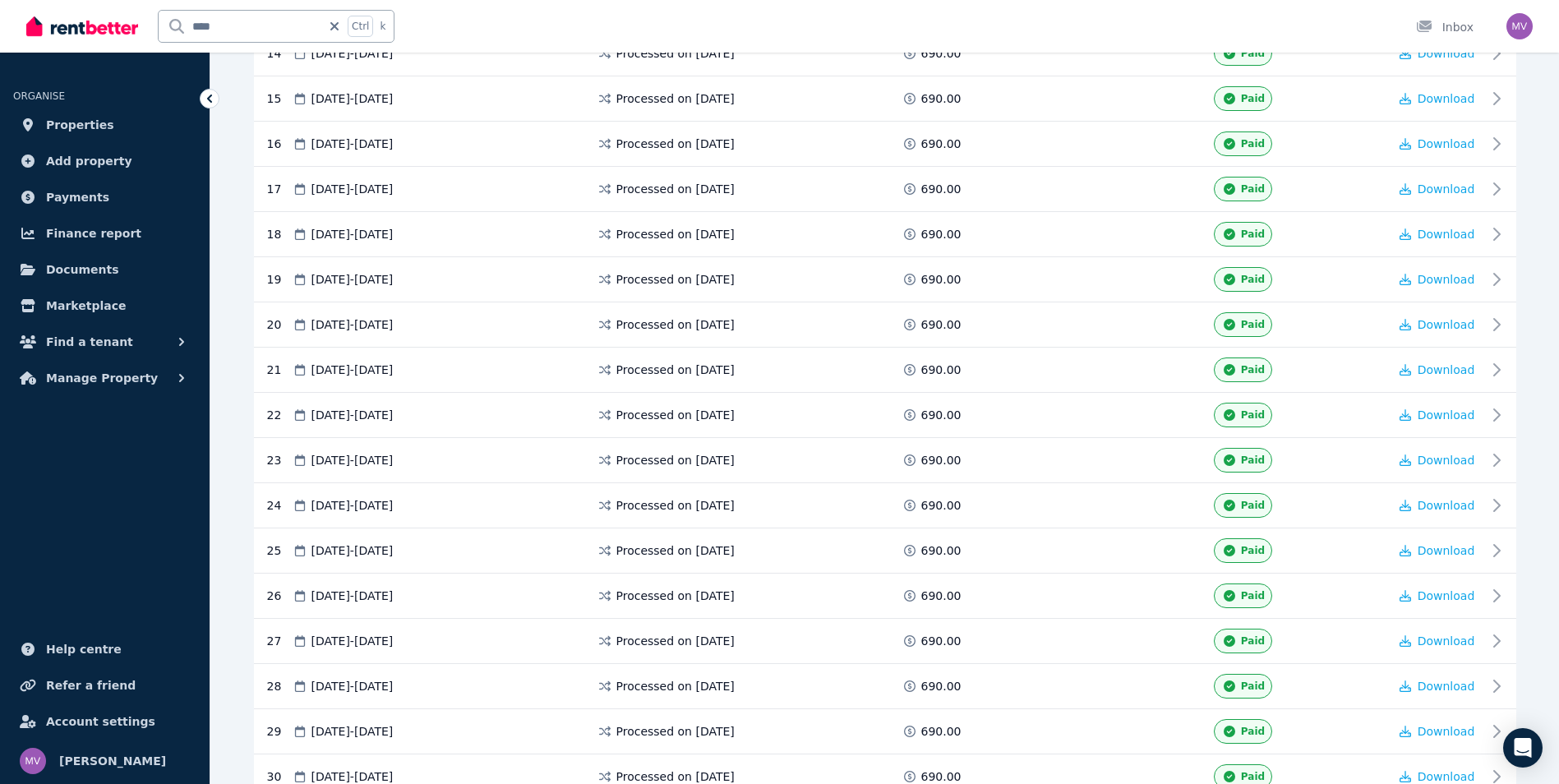
scroll to position [995, 0]
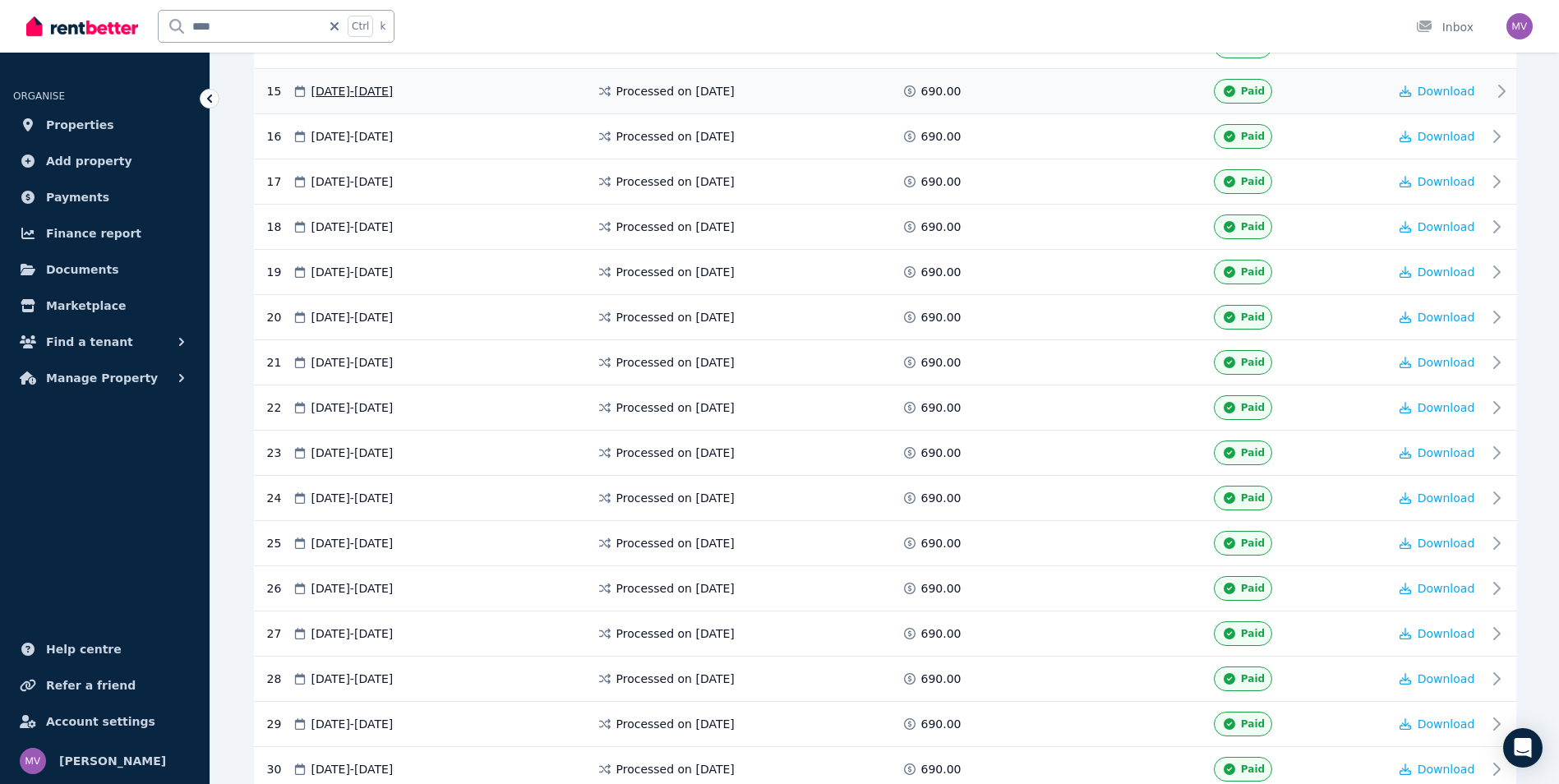
click at [1498, 91] on icon at bounding box center [1502, 92] width 20 height 20
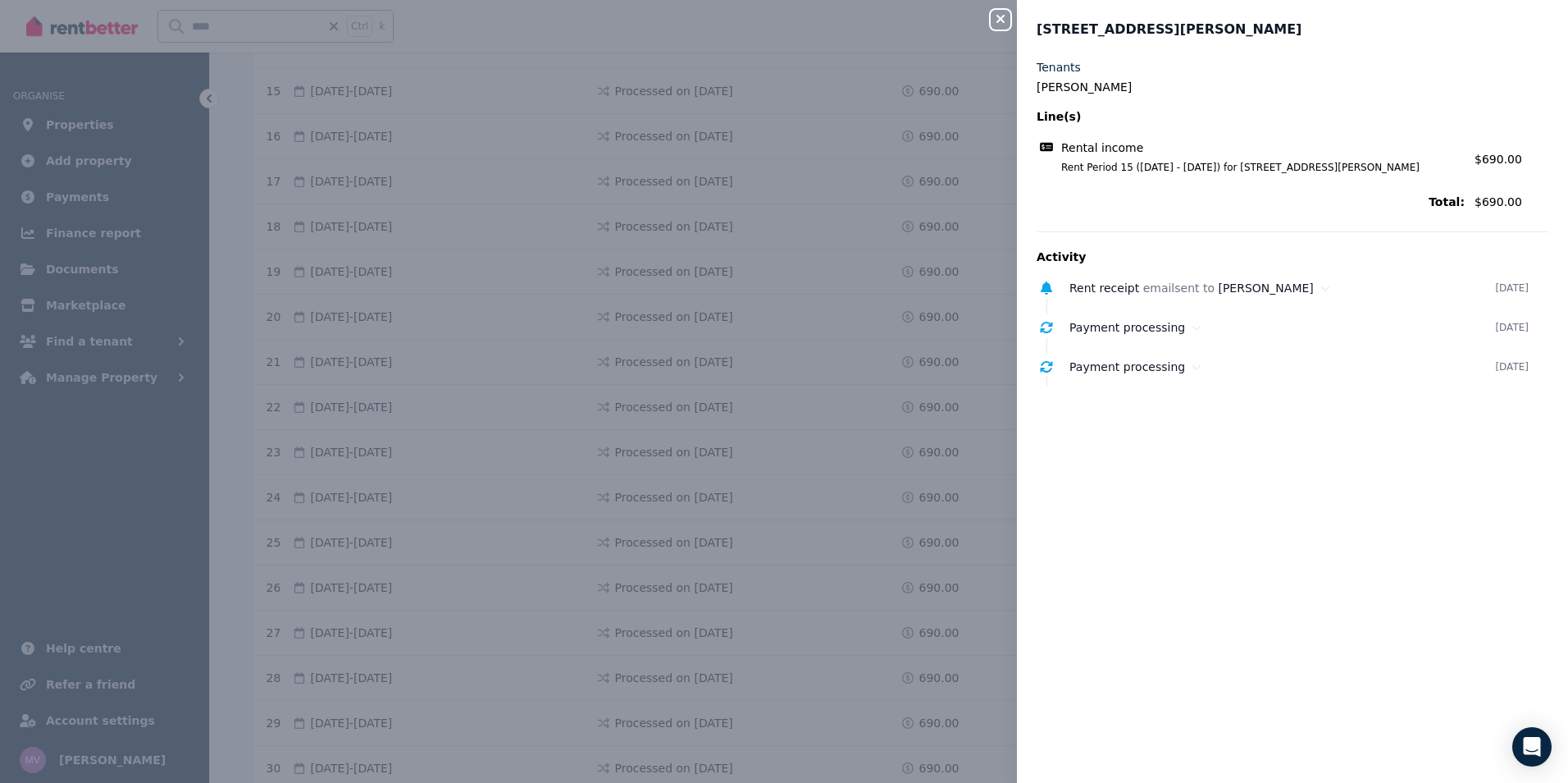
click at [1004, 18] on icon "button" at bounding box center [1000, 19] width 20 height 13
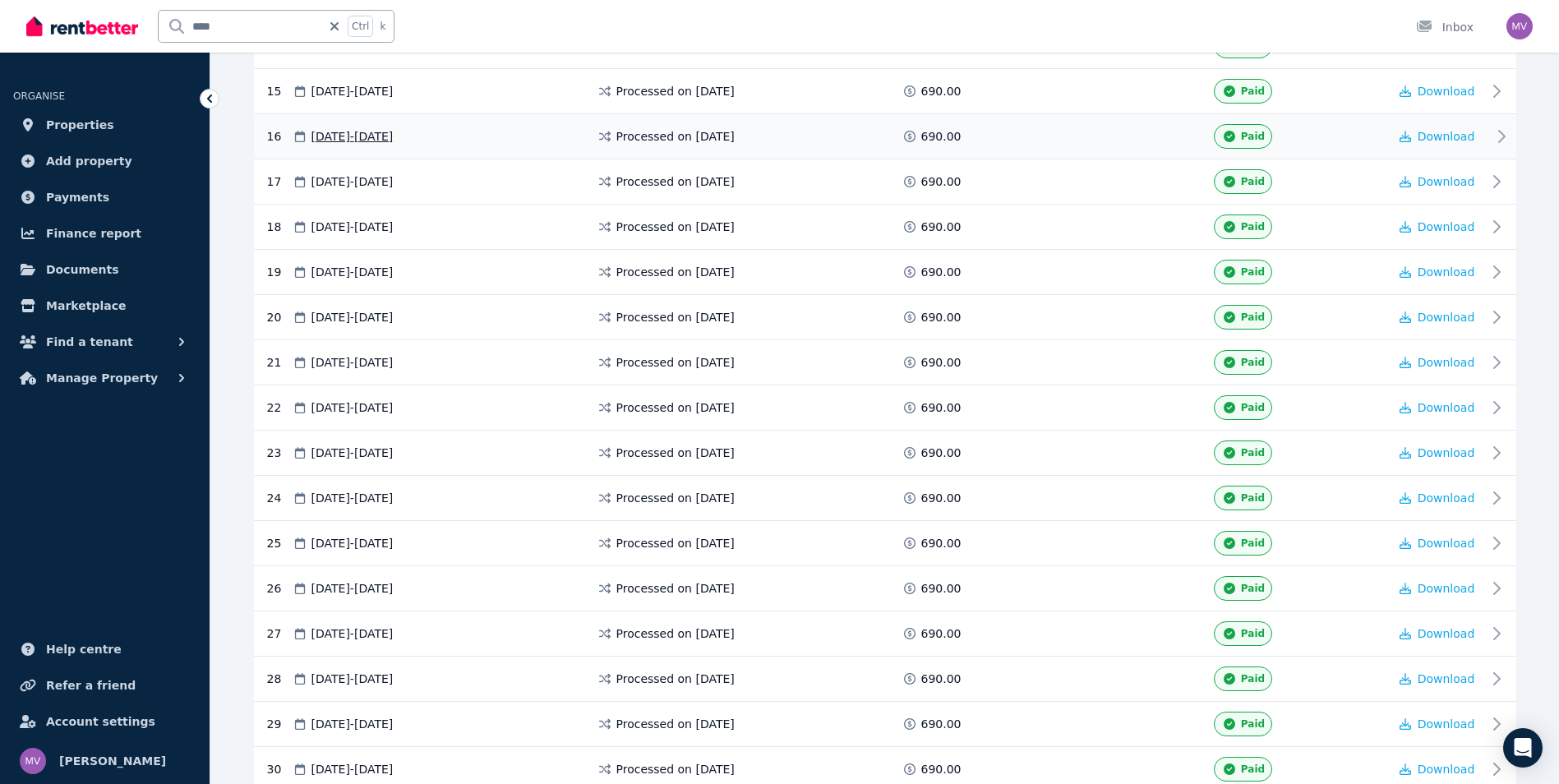
click at [1504, 140] on icon at bounding box center [1502, 136] width 20 height 20
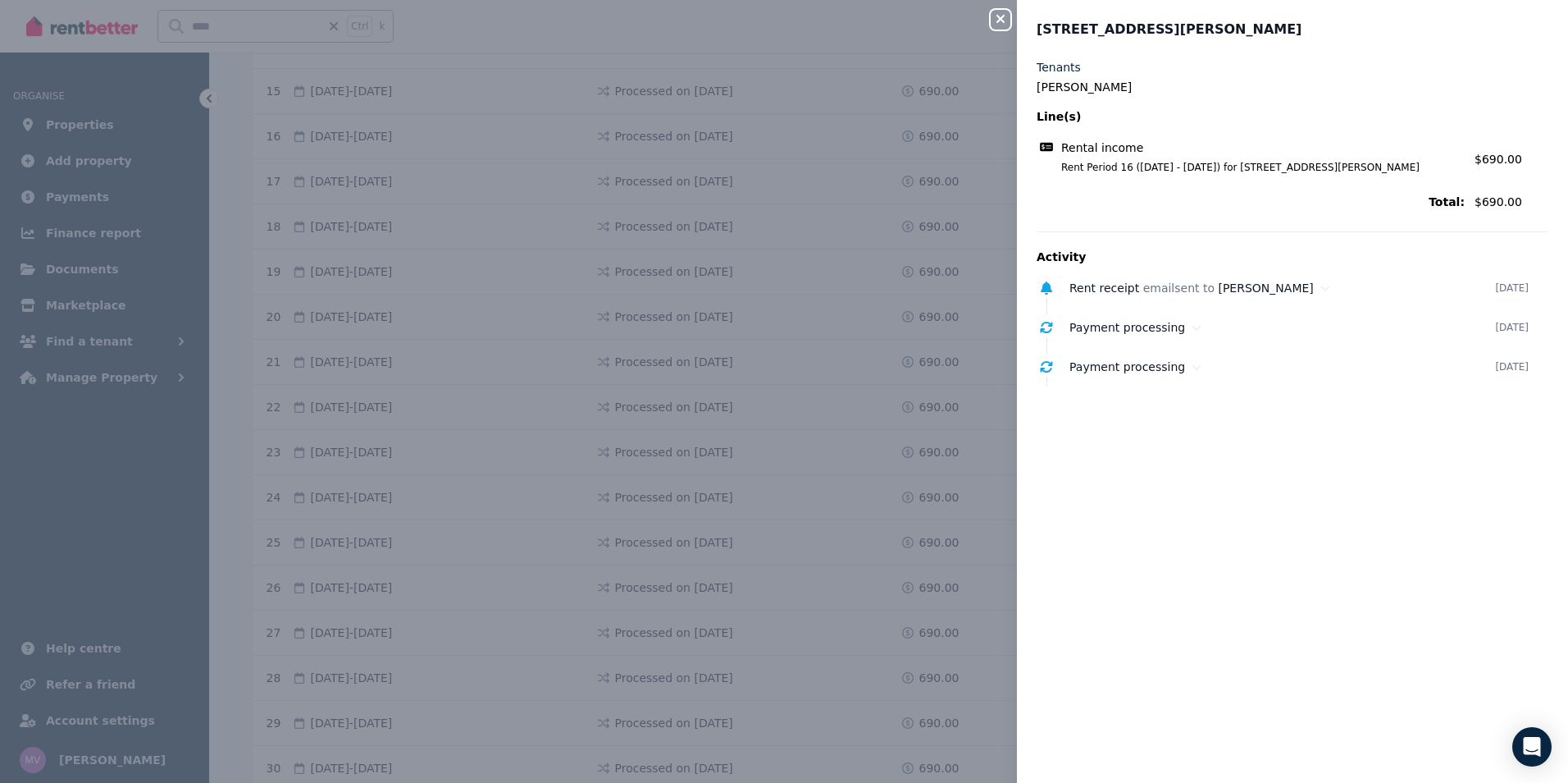
click at [1006, 26] on icon "button" at bounding box center [1000, 19] width 20 height 13
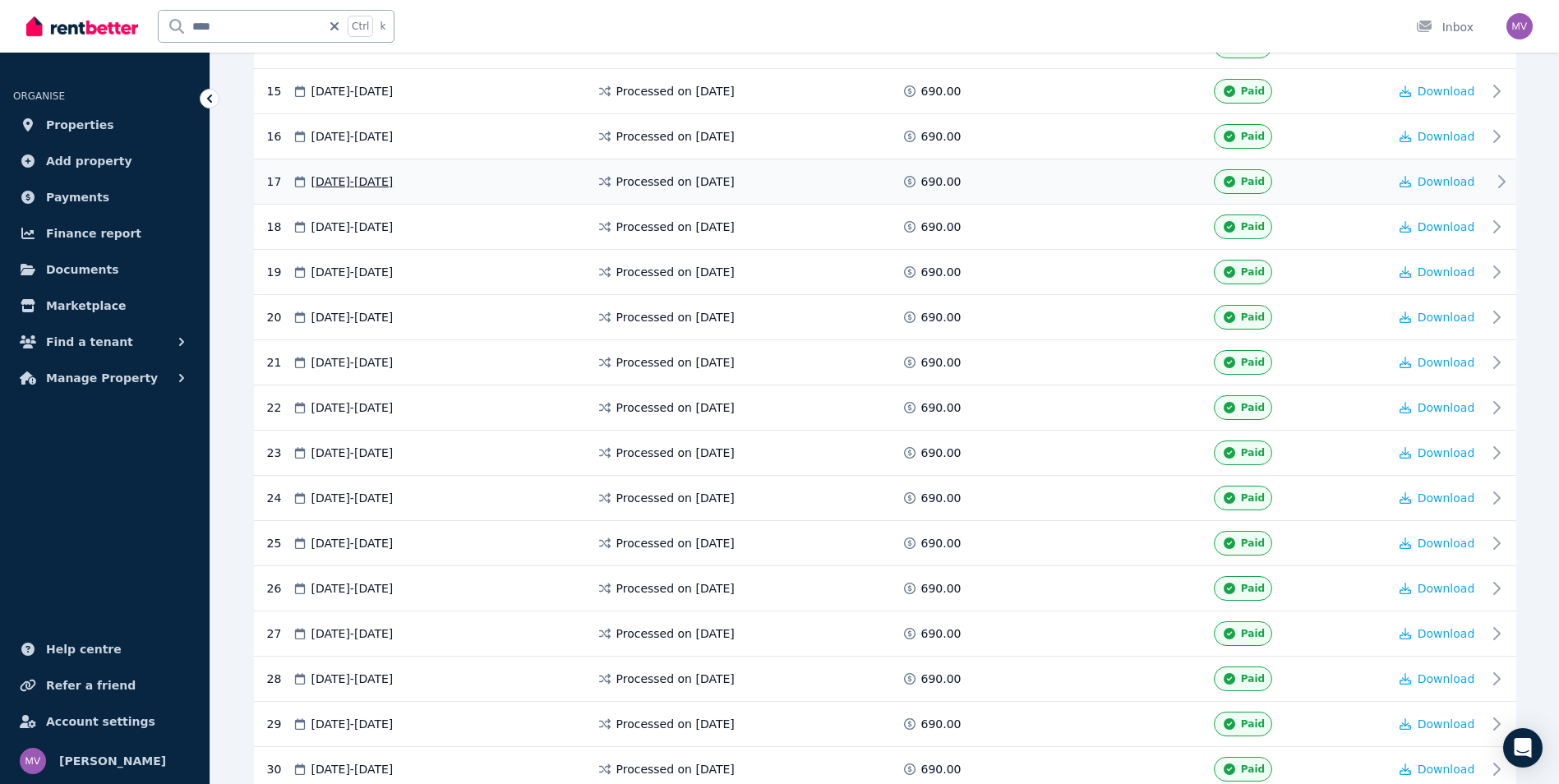
click at [1504, 185] on icon at bounding box center [1502, 181] width 20 height 20
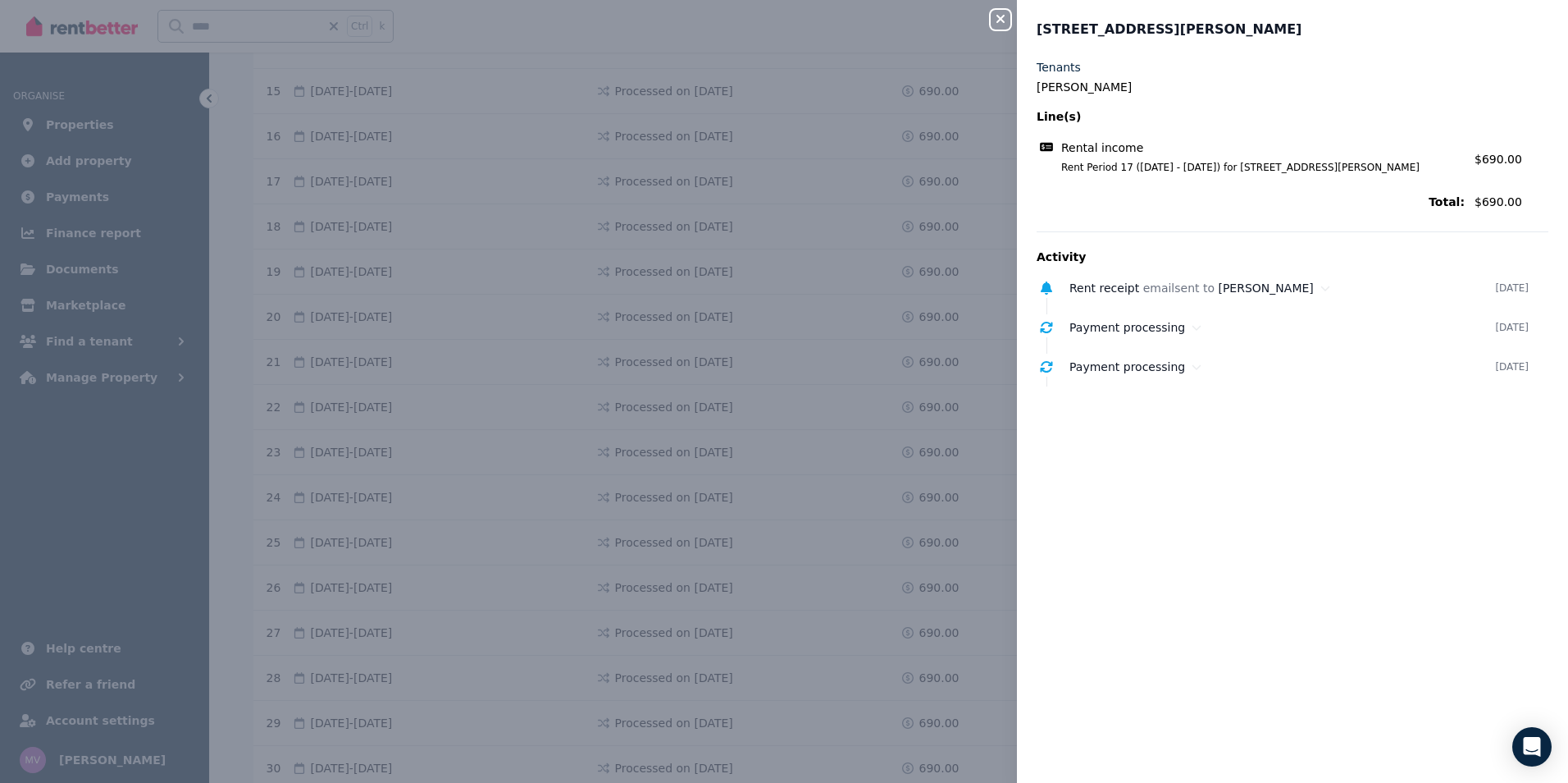
click at [1004, 22] on icon "button" at bounding box center [1000, 19] width 20 height 13
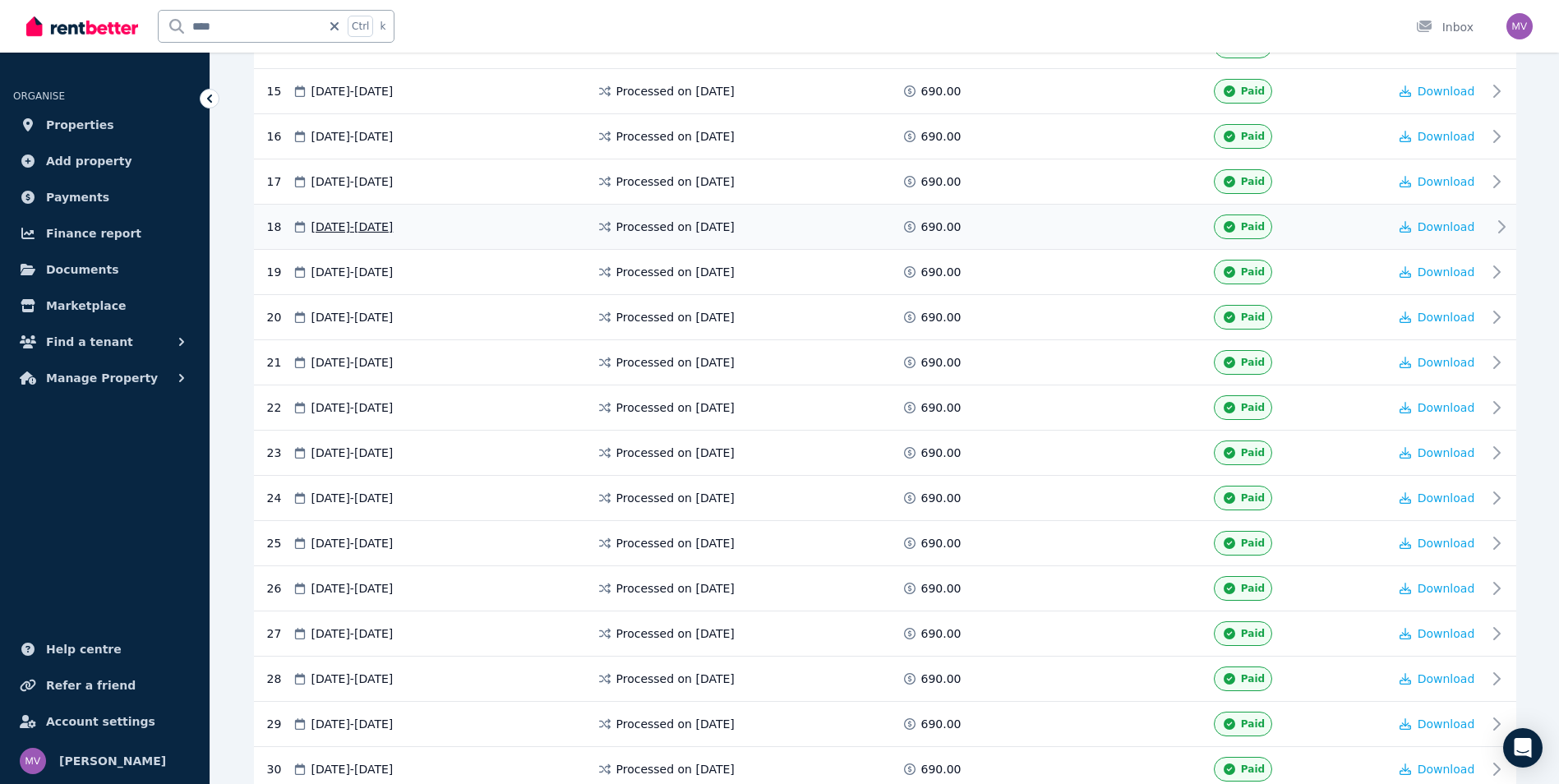
click at [1494, 227] on icon at bounding box center [1502, 227] width 20 height 20
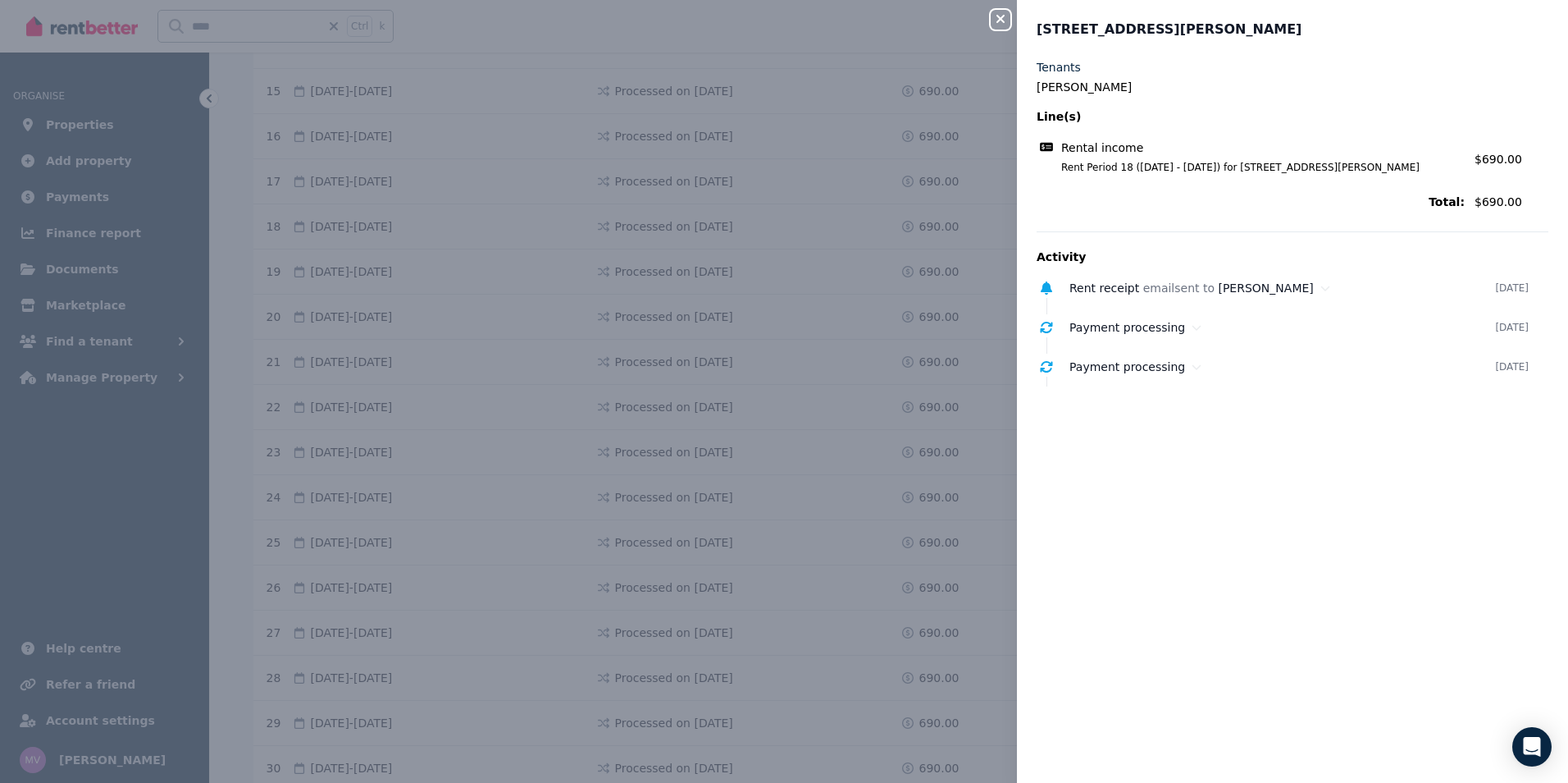
click at [1002, 22] on icon "button" at bounding box center [1000, 19] width 8 height 8
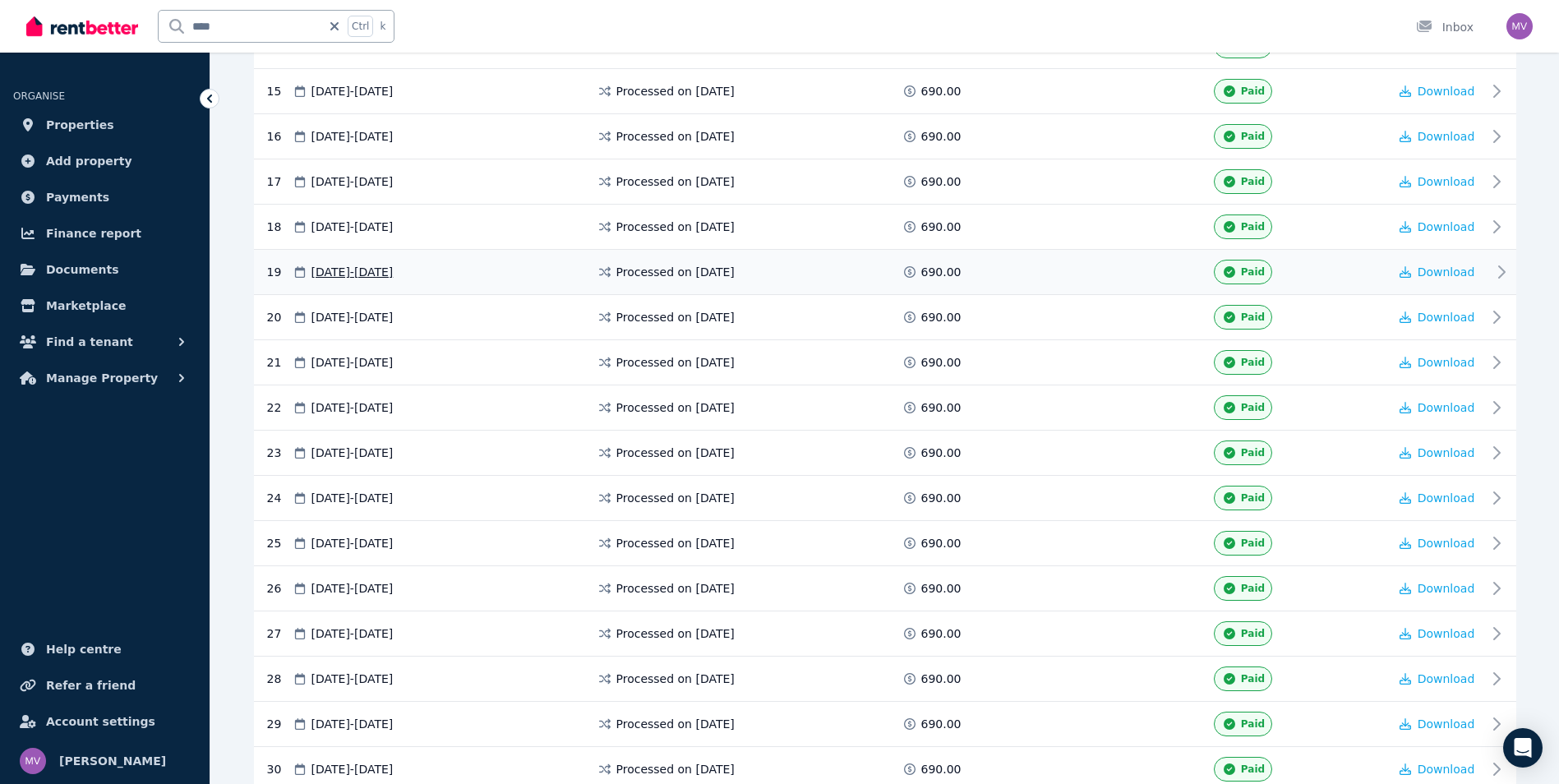
click at [1488, 265] on div "19 [DATE] - [DATE] Processed on [DATE] 690.00 Paid Download" at bounding box center [885, 273] width 1262 height 45
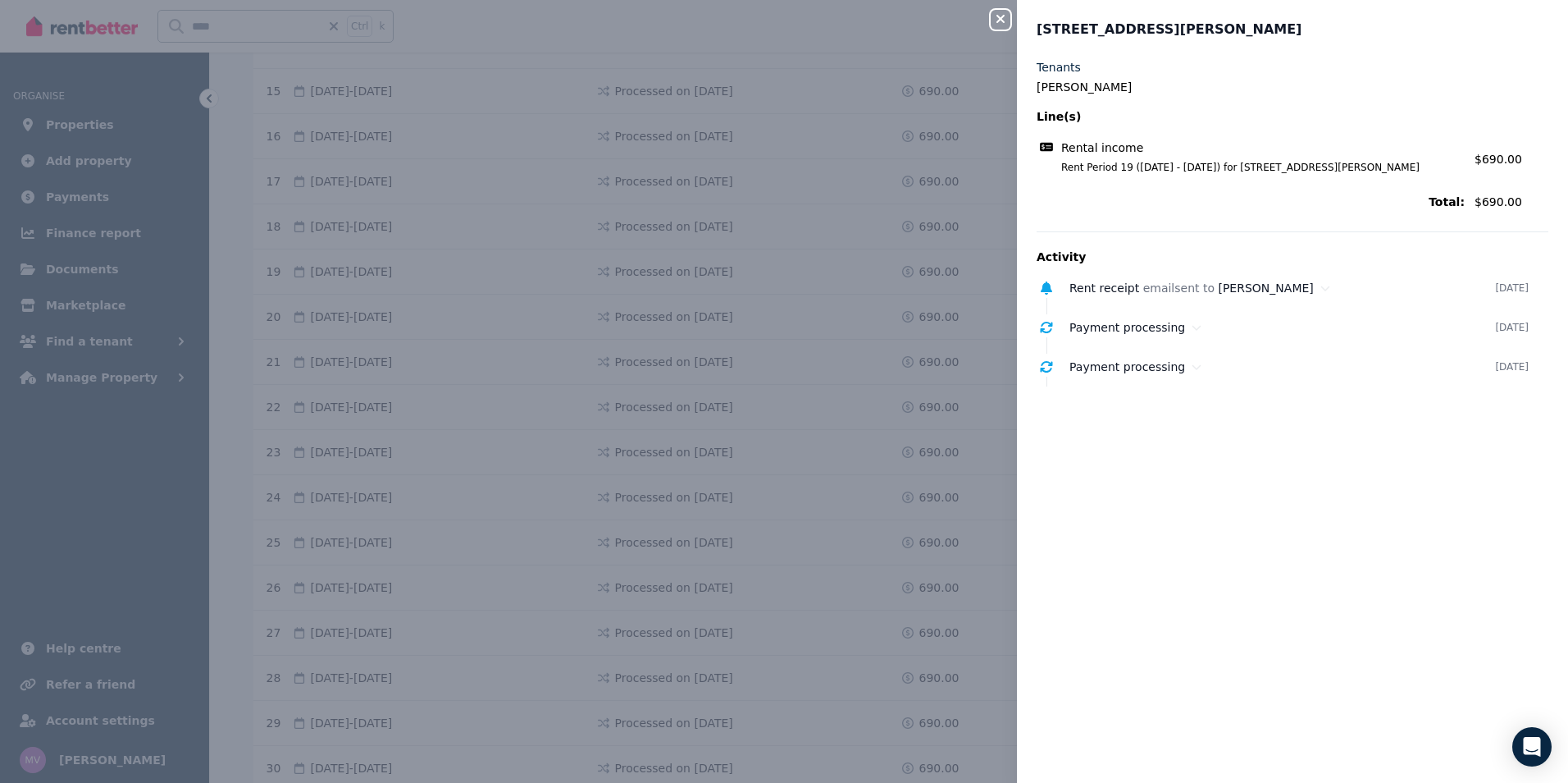
click at [1006, 21] on icon "button" at bounding box center [1000, 19] width 20 height 13
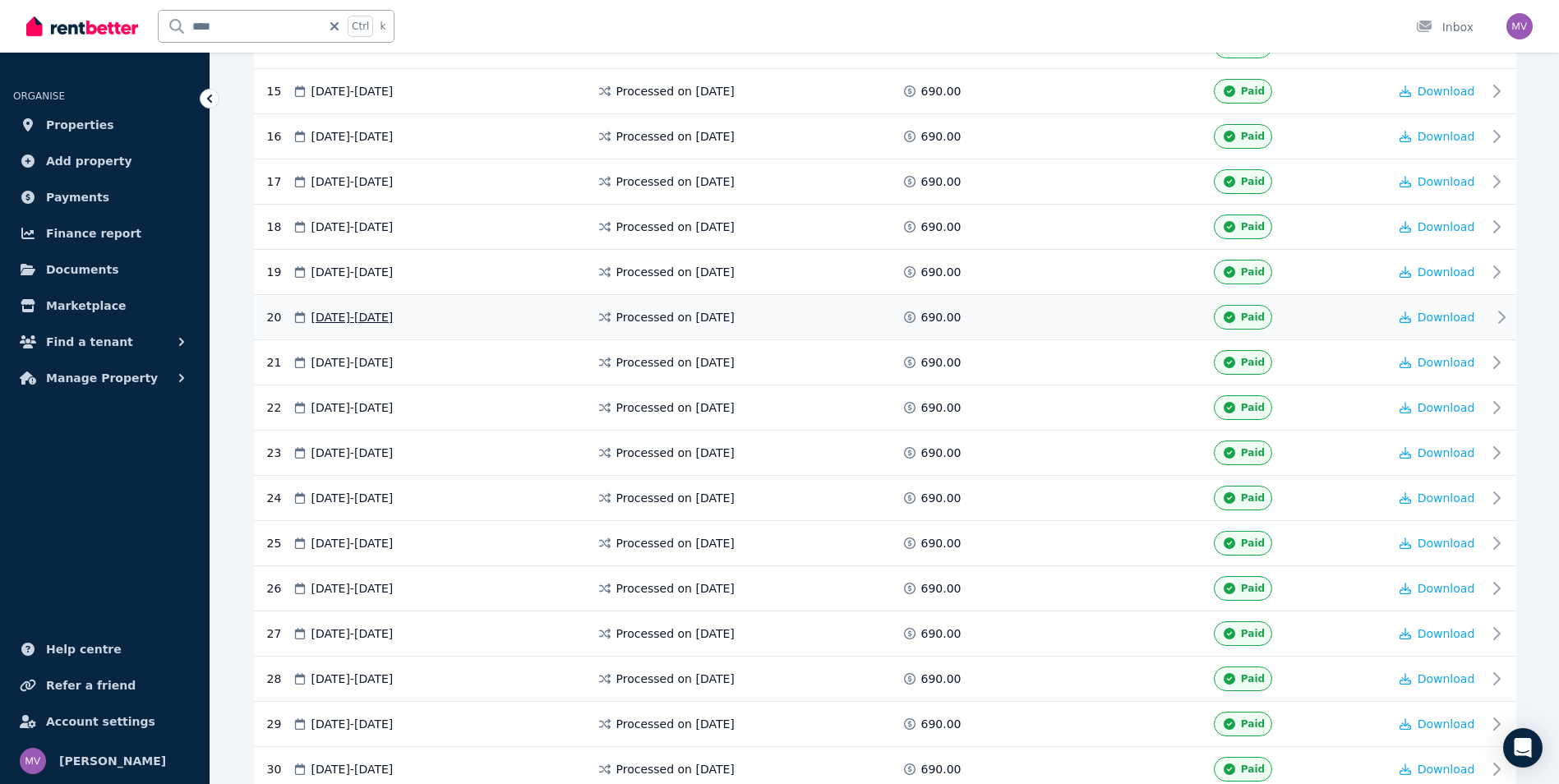
click at [1498, 314] on icon at bounding box center [1502, 317] width 20 height 20
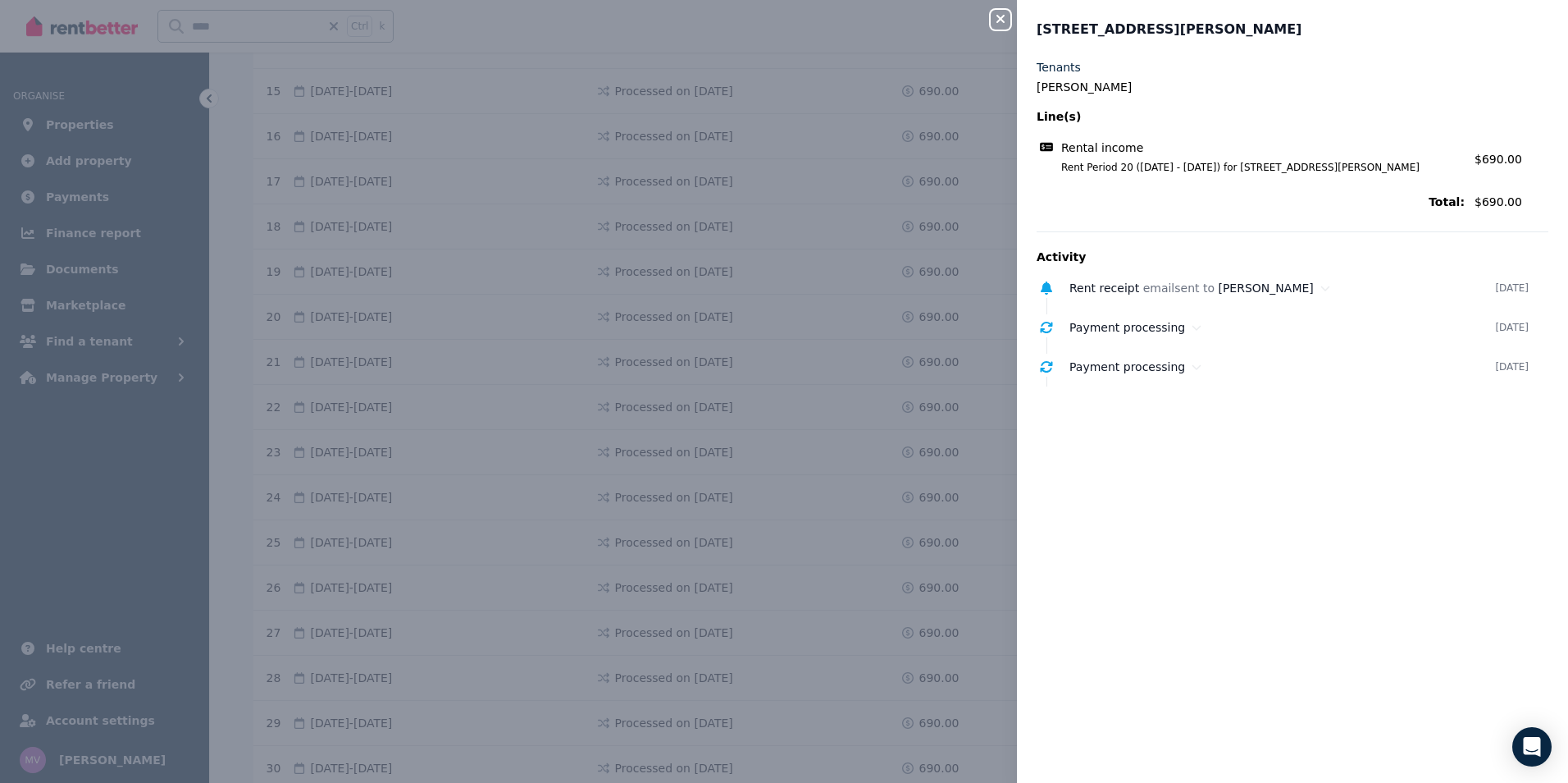
click at [1000, 14] on icon "button" at bounding box center [1000, 19] width 20 height 13
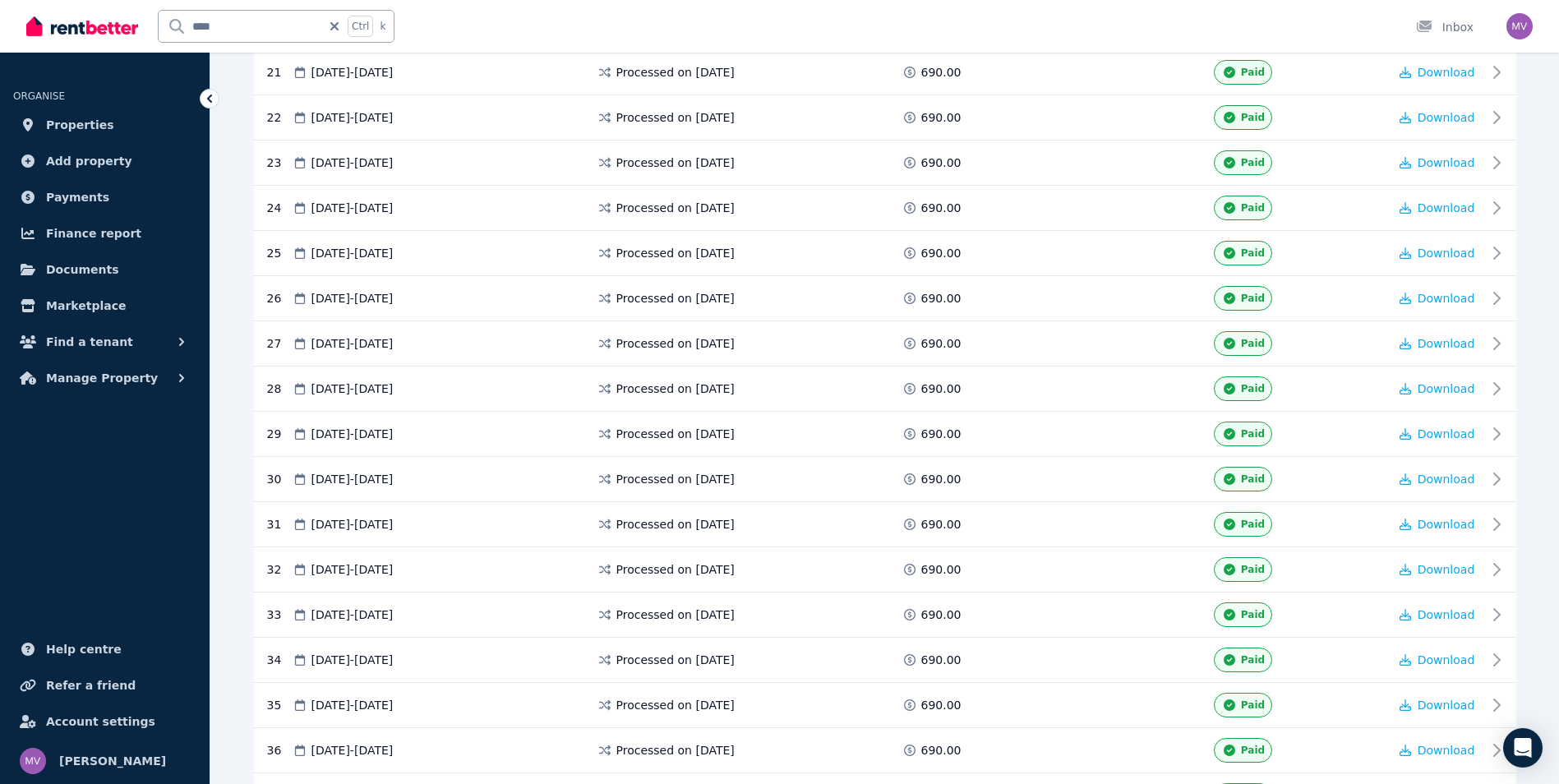
scroll to position [1290, 0]
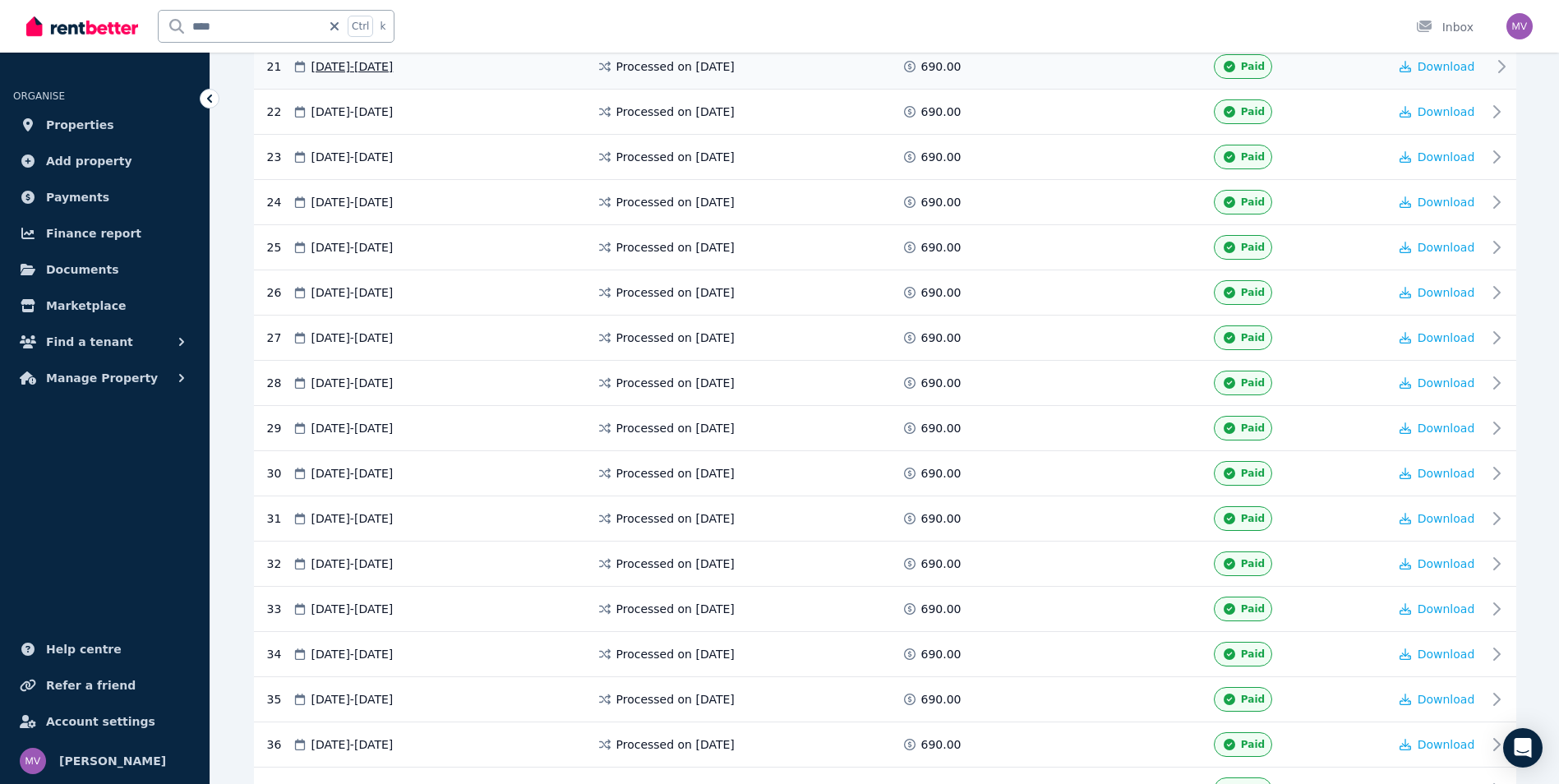
click at [1494, 68] on icon at bounding box center [1502, 67] width 20 height 20
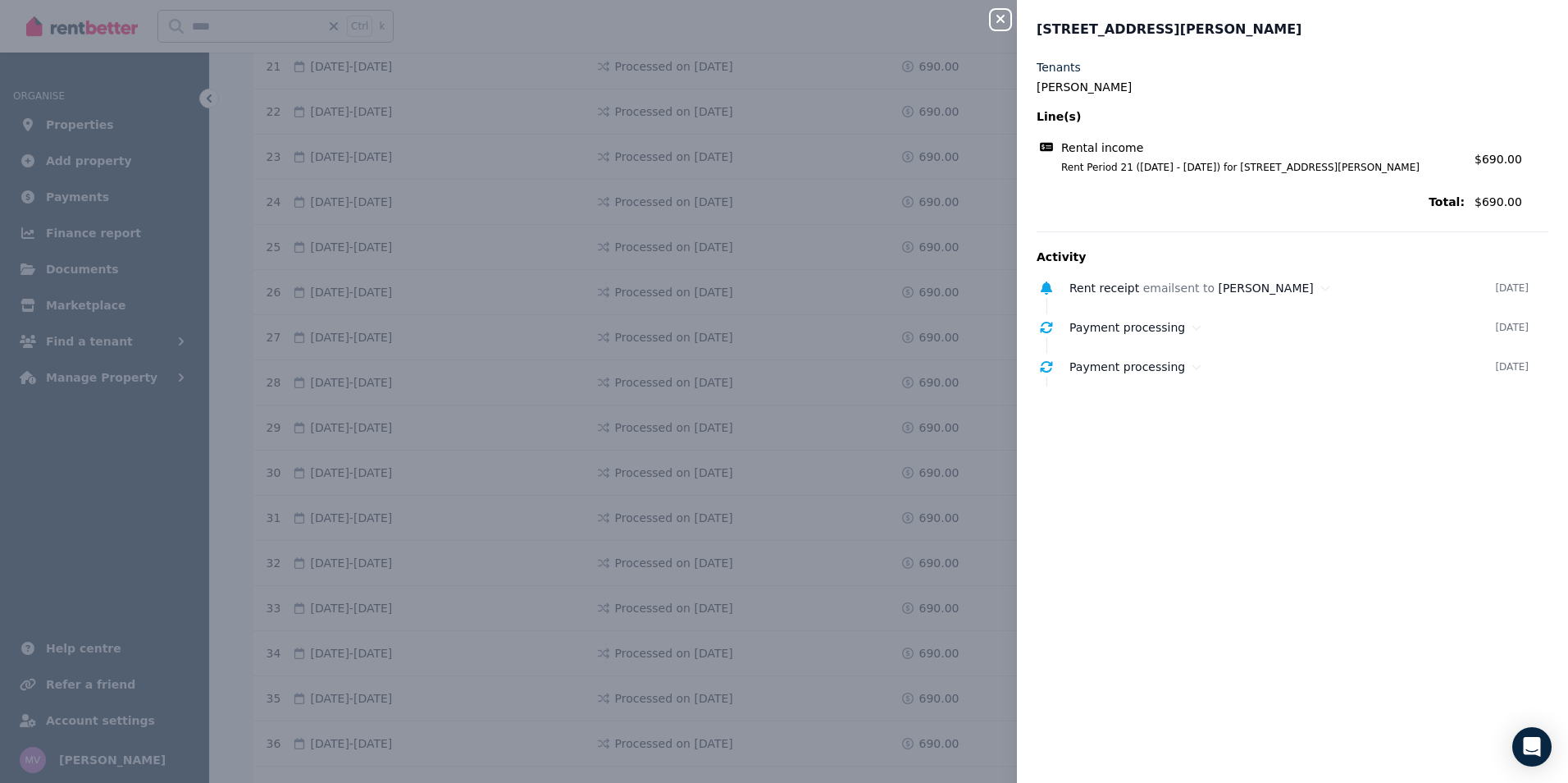
click at [999, 15] on icon "button" at bounding box center [1000, 19] width 20 height 13
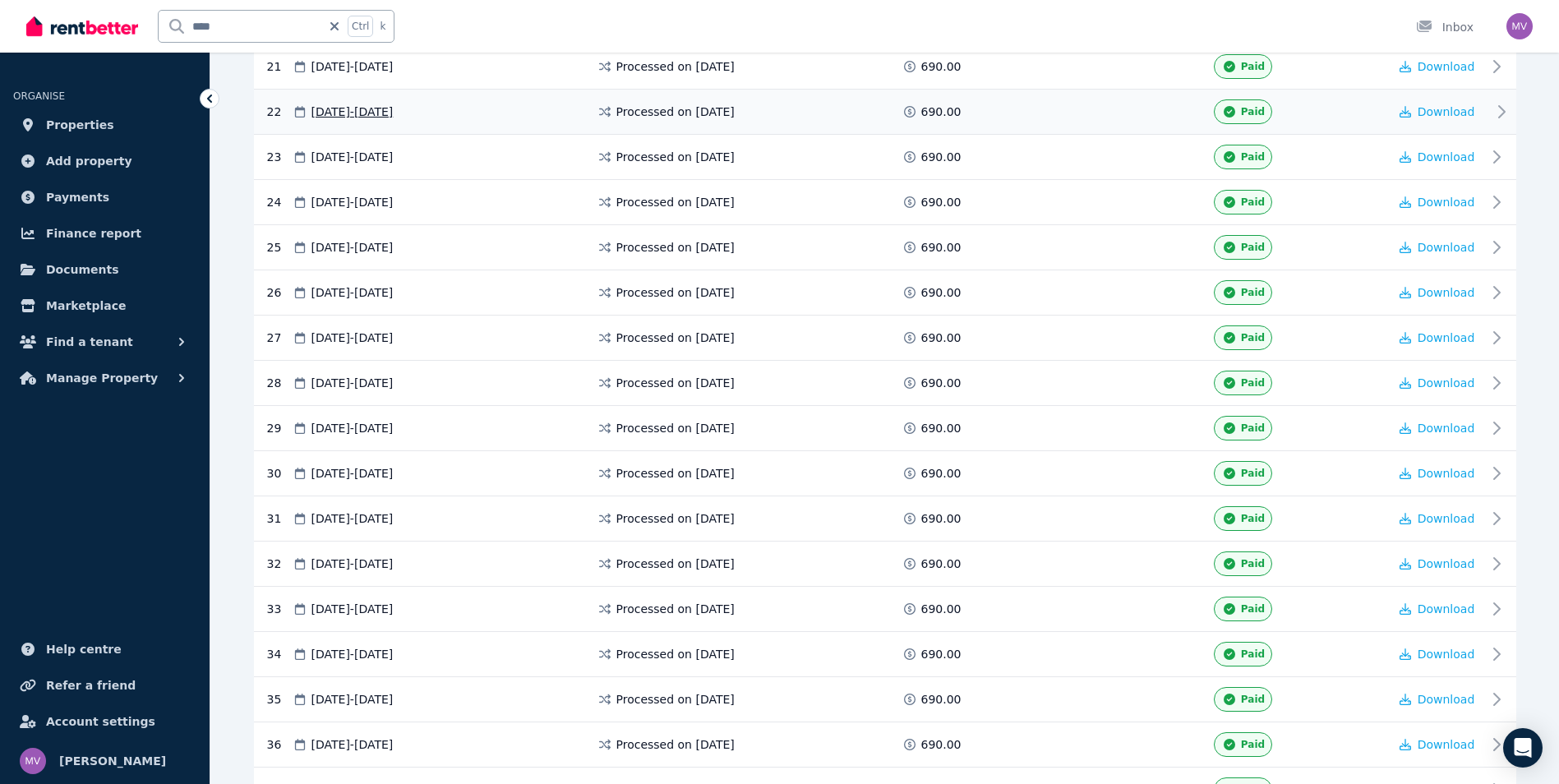
click at [1496, 112] on icon at bounding box center [1502, 111] width 20 height 20
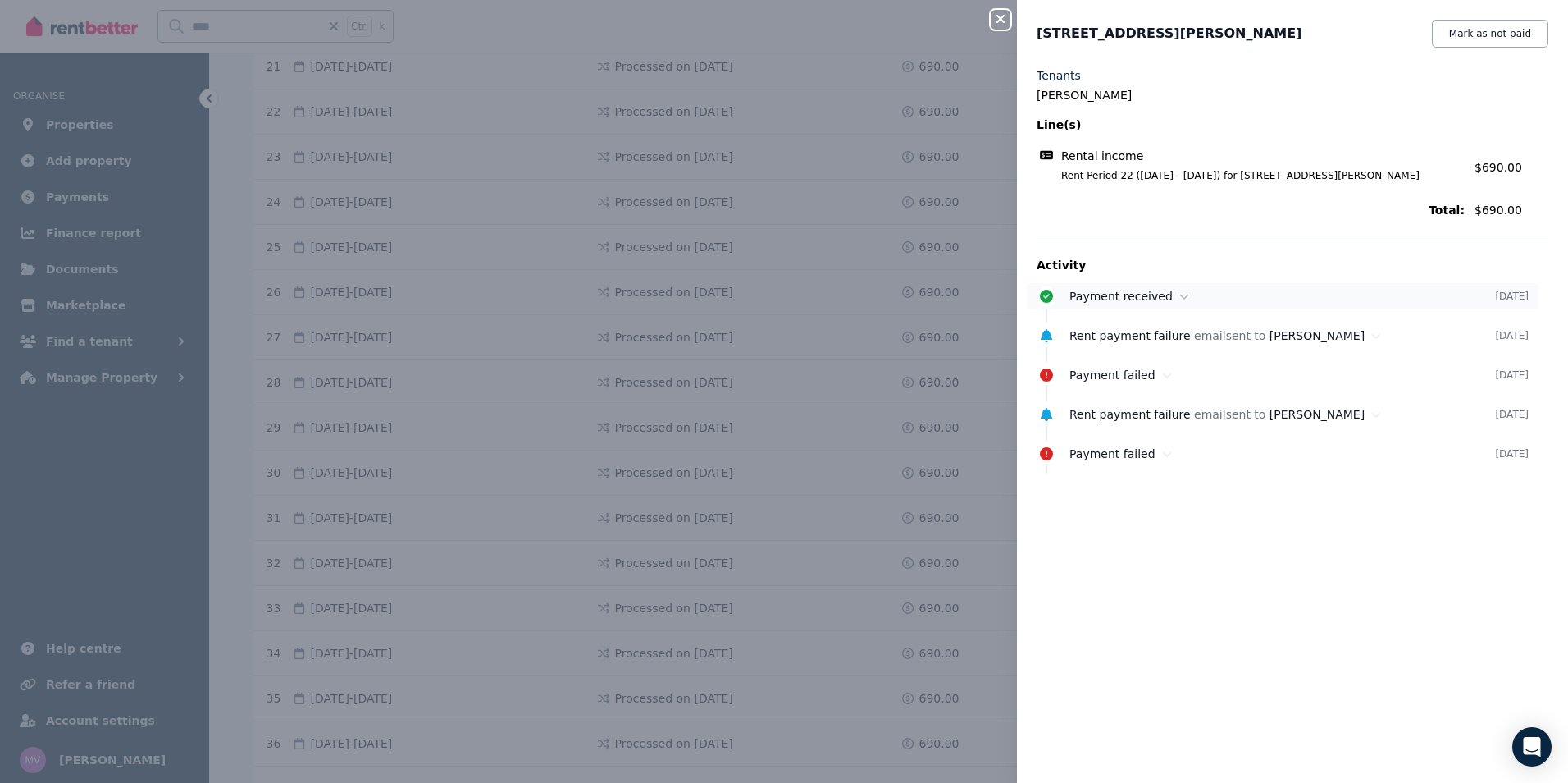
click at [1179, 298] on icon at bounding box center [1184, 296] width 10 height 12
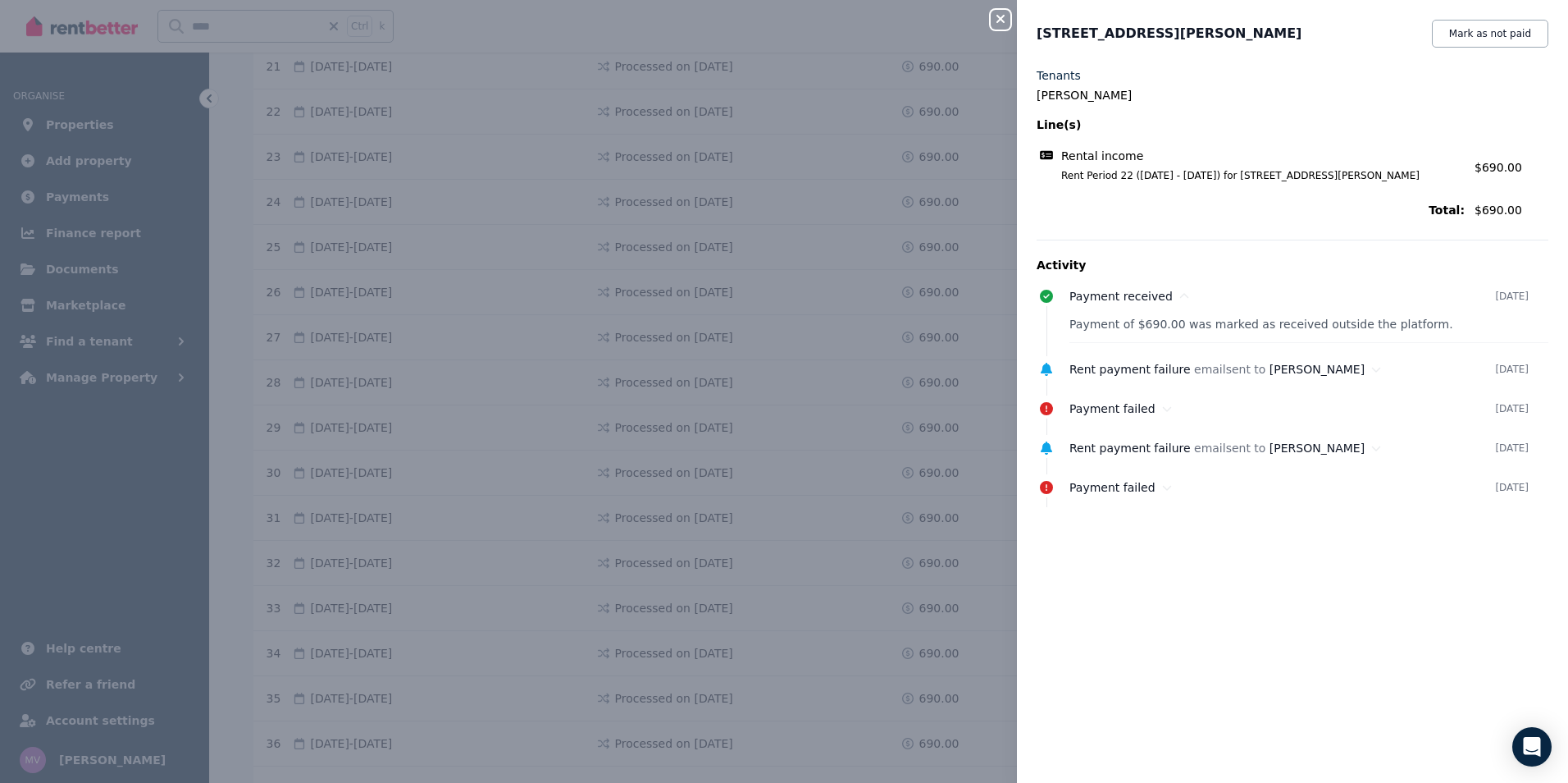
click at [1004, 25] on icon "button" at bounding box center [1000, 19] width 20 height 13
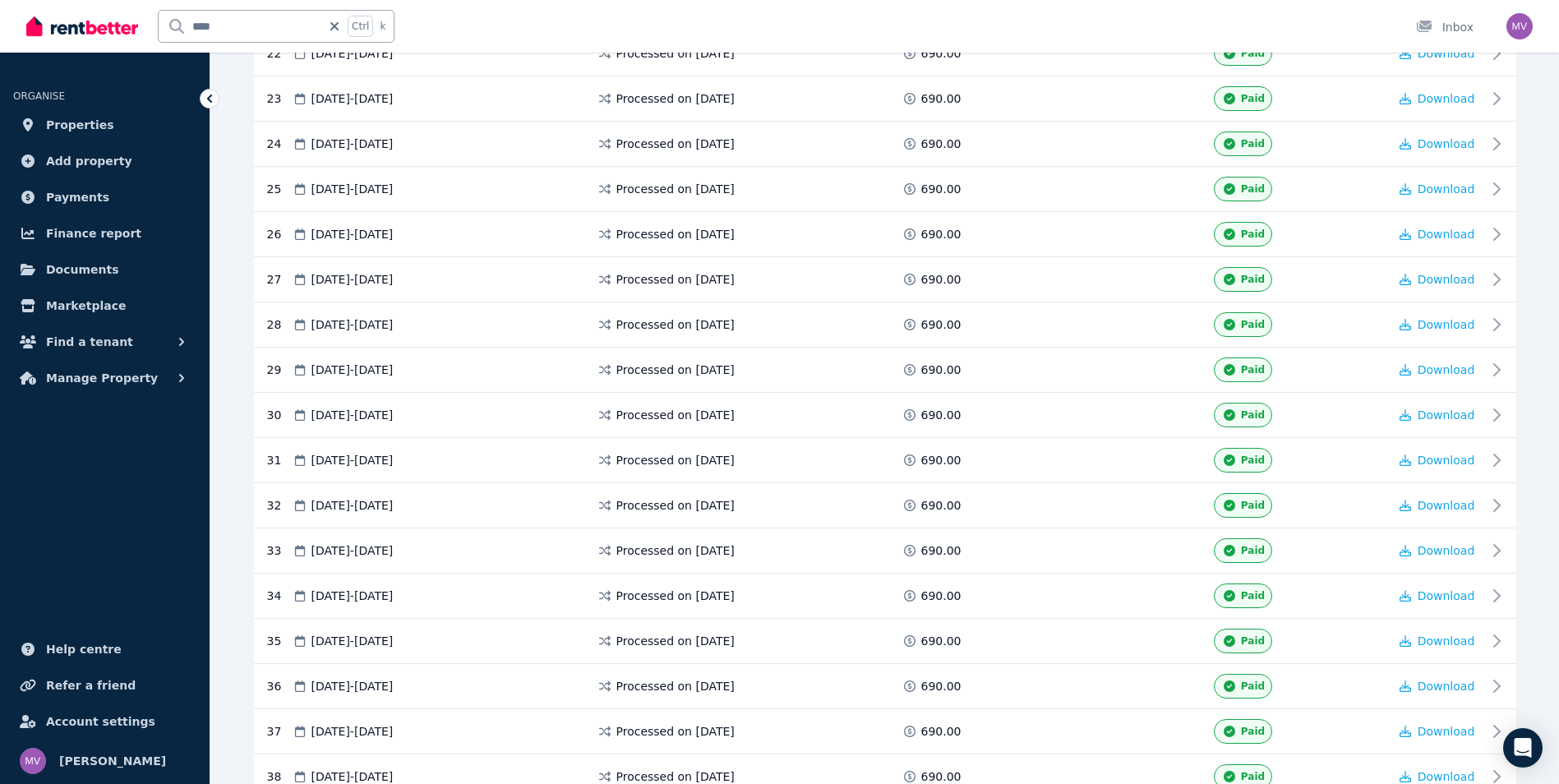
scroll to position [1356, 0]
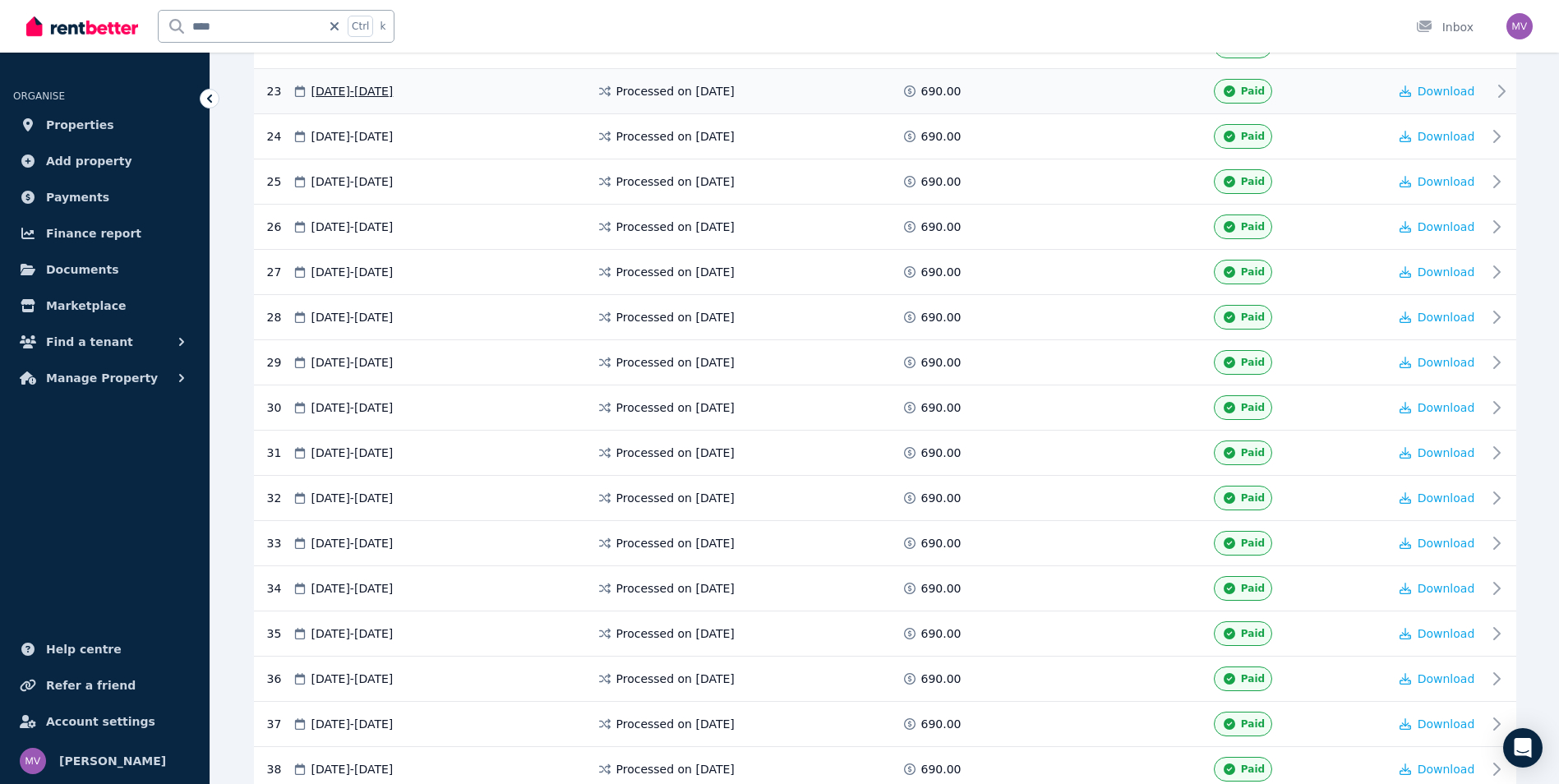
click at [1493, 97] on icon at bounding box center [1502, 92] width 20 height 20
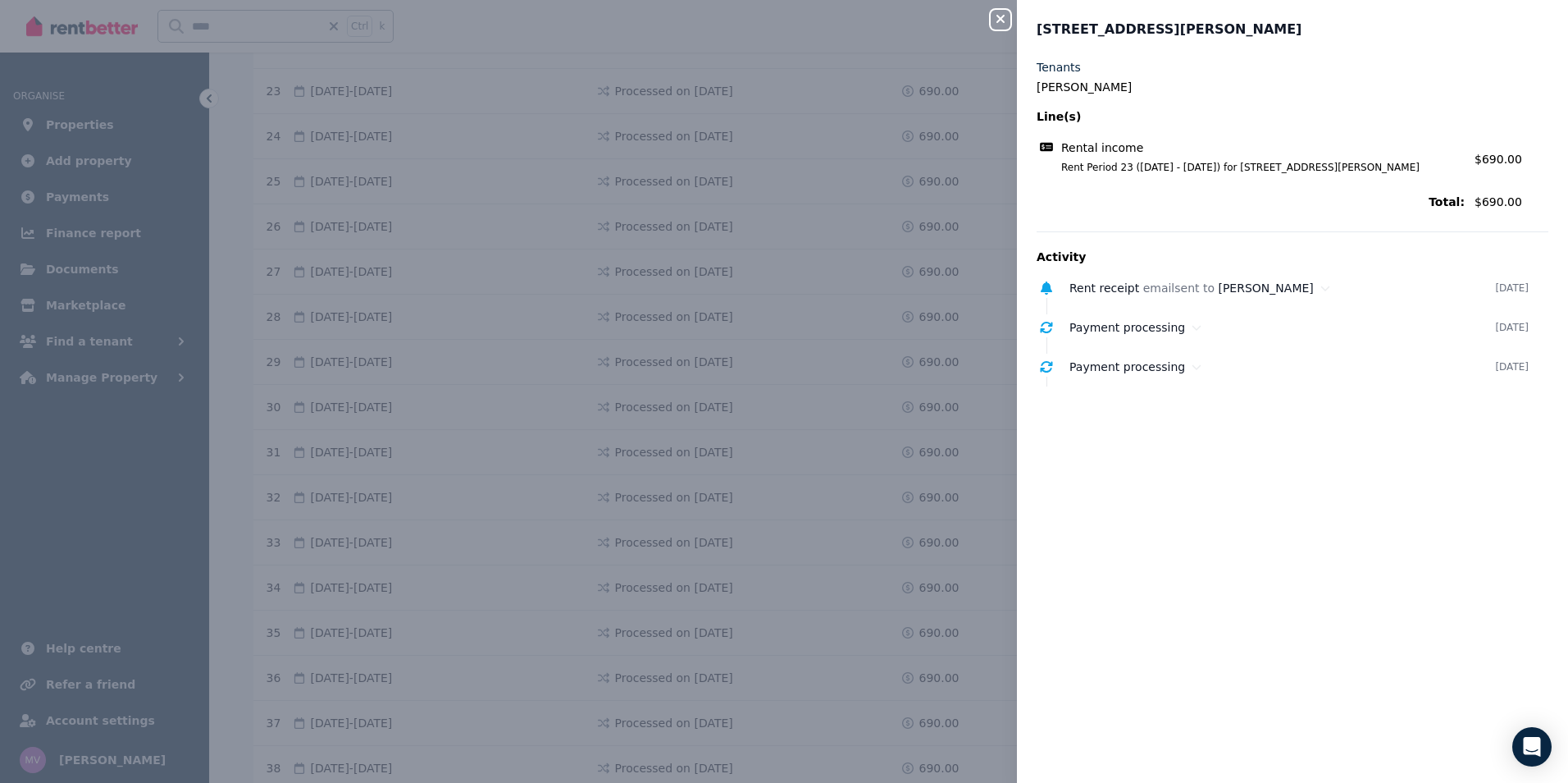
click at [1001, 18] on icon "button" at bounding box center [1000, 19] width 20 height 13
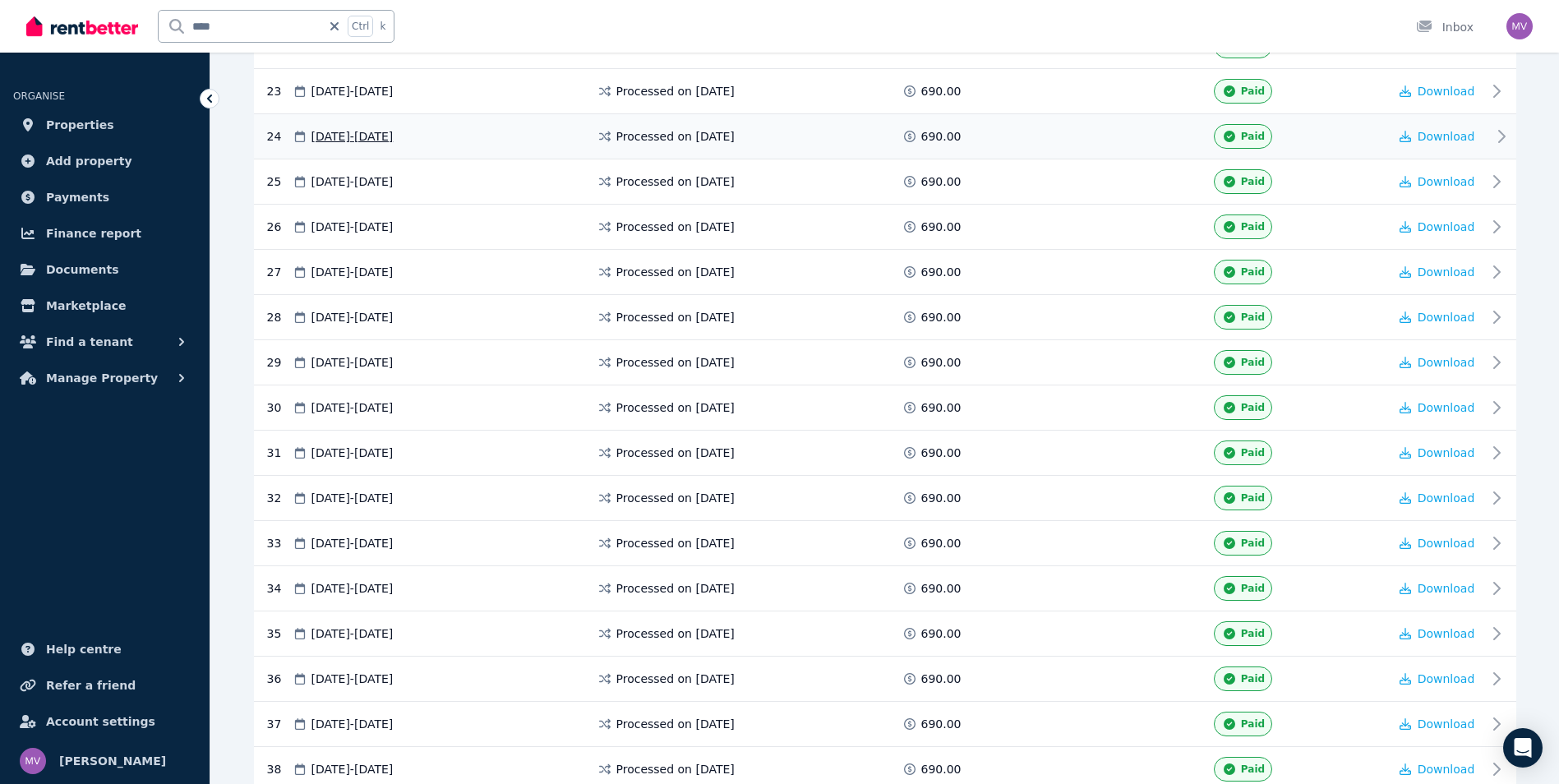
click at [1501, 136] on icon at bounding box center [1502, 136] width 20 height 20
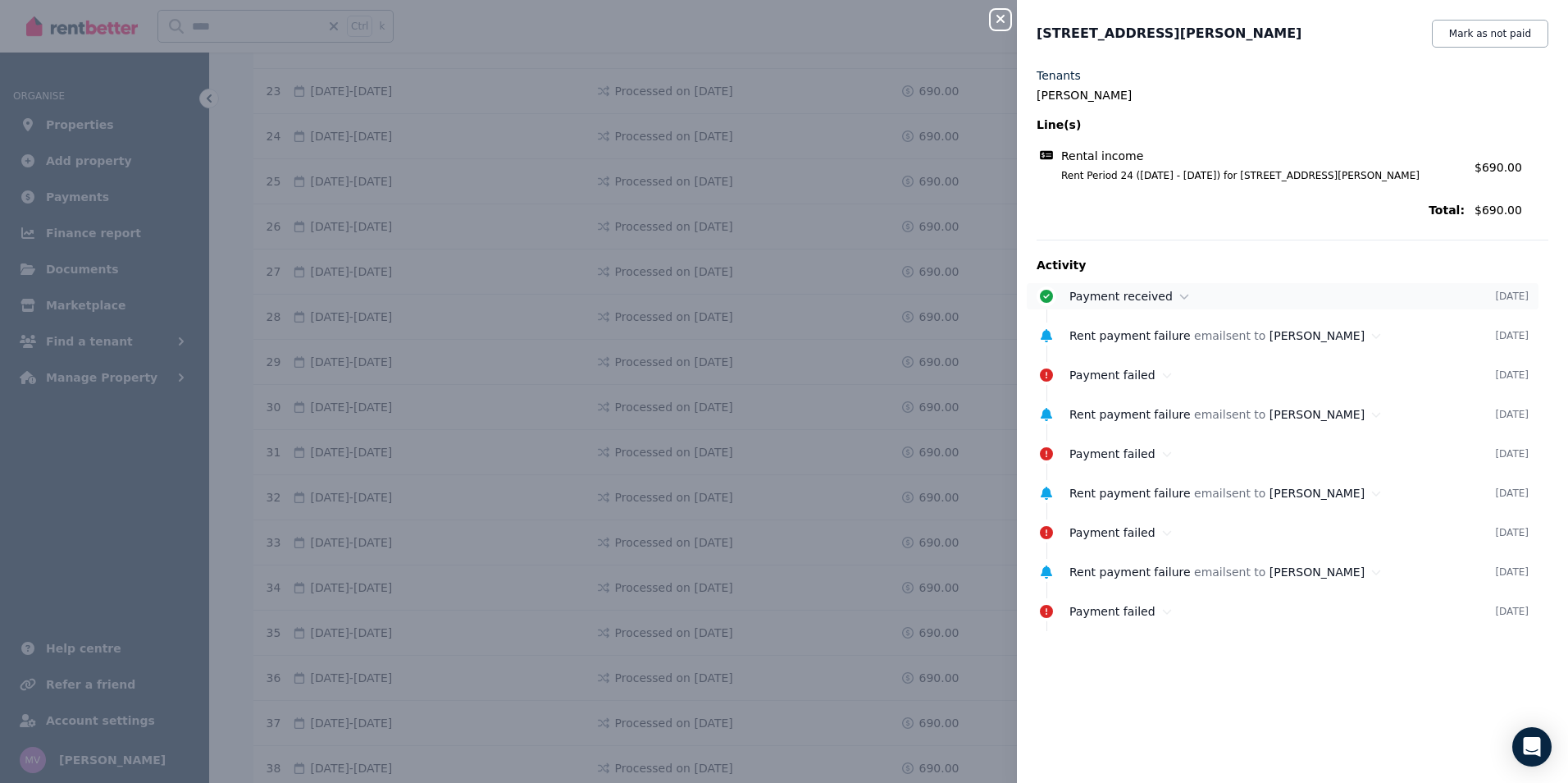
click at [1179, 294] on icon at bounding box center [1184, 296] width 10 height 12
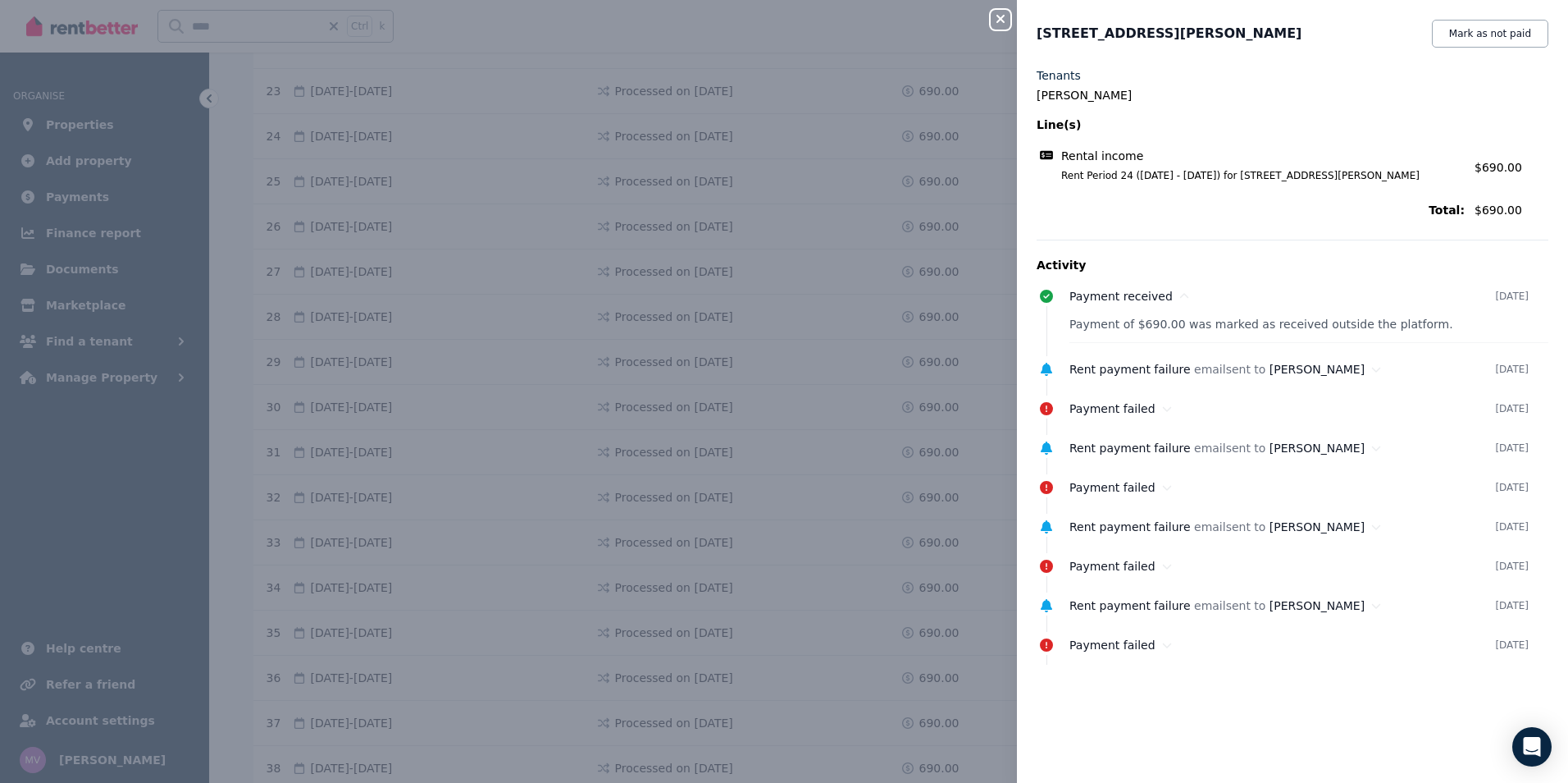
click at [1002, 18] on icon "button" at bounding box center [1000, 19] width 8 height 8
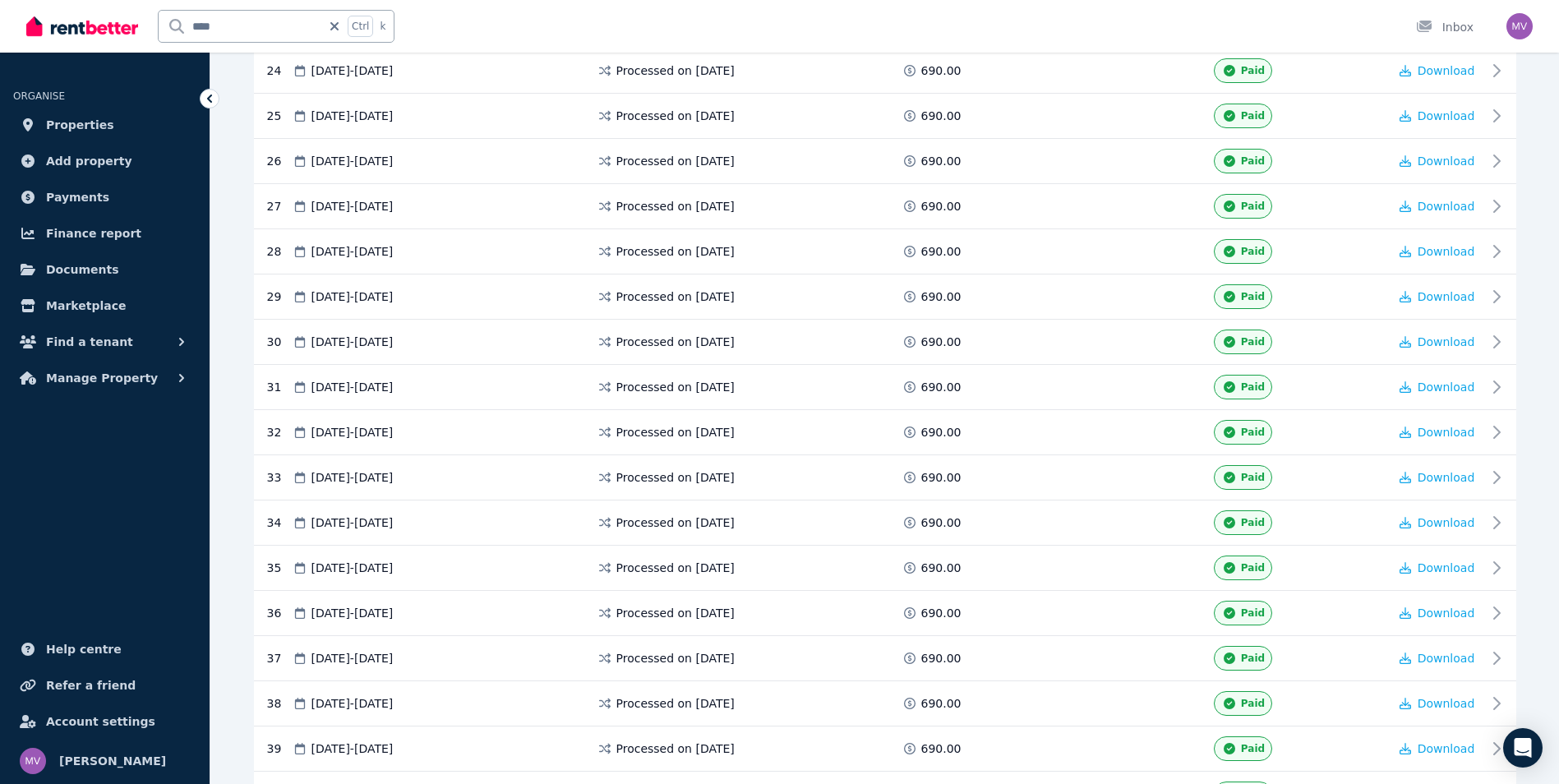
scroll to position [1455, 0]
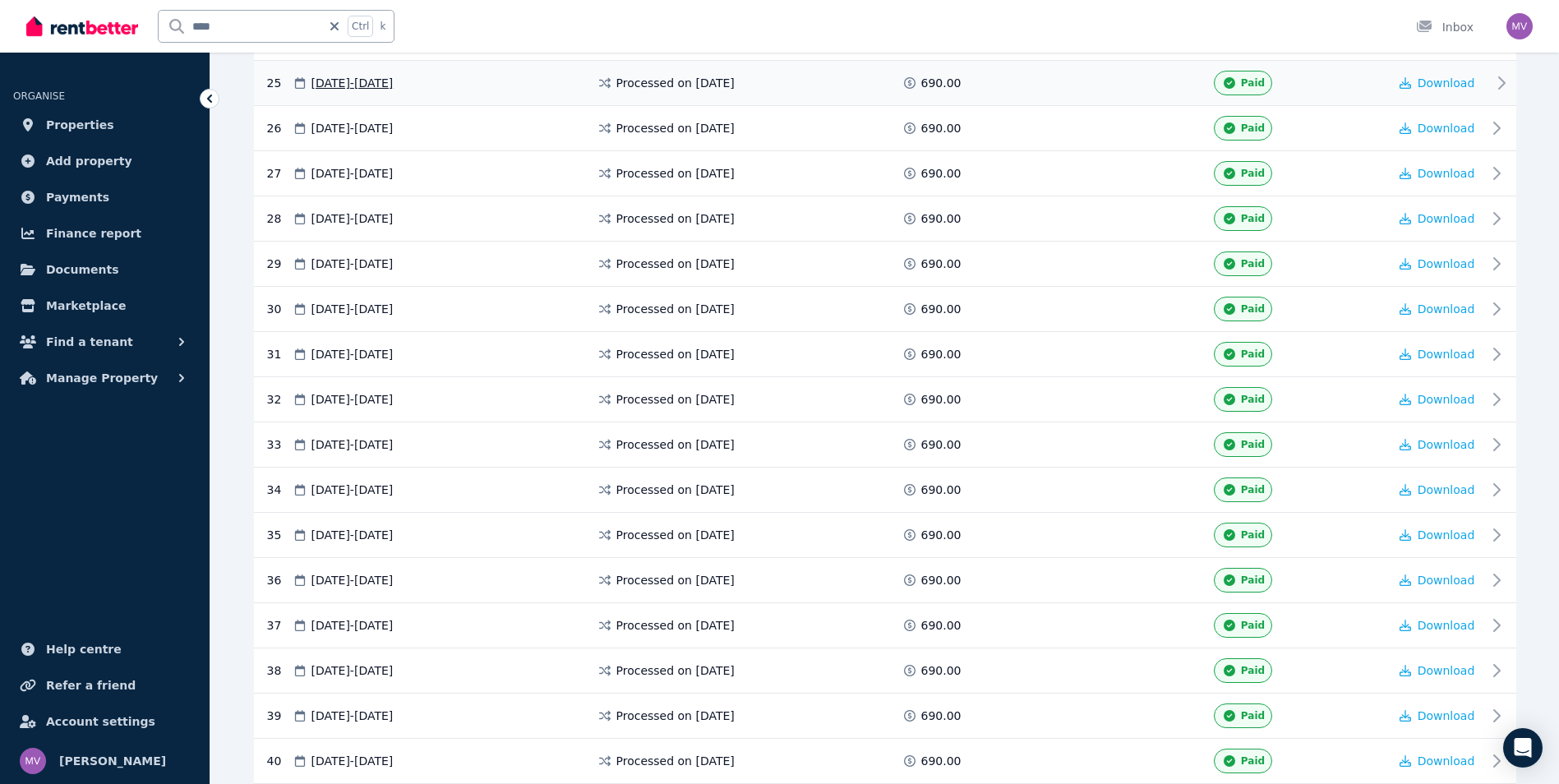
click at [1492, 84] on icon at bounding box center [1502, 83] width 20 height 20
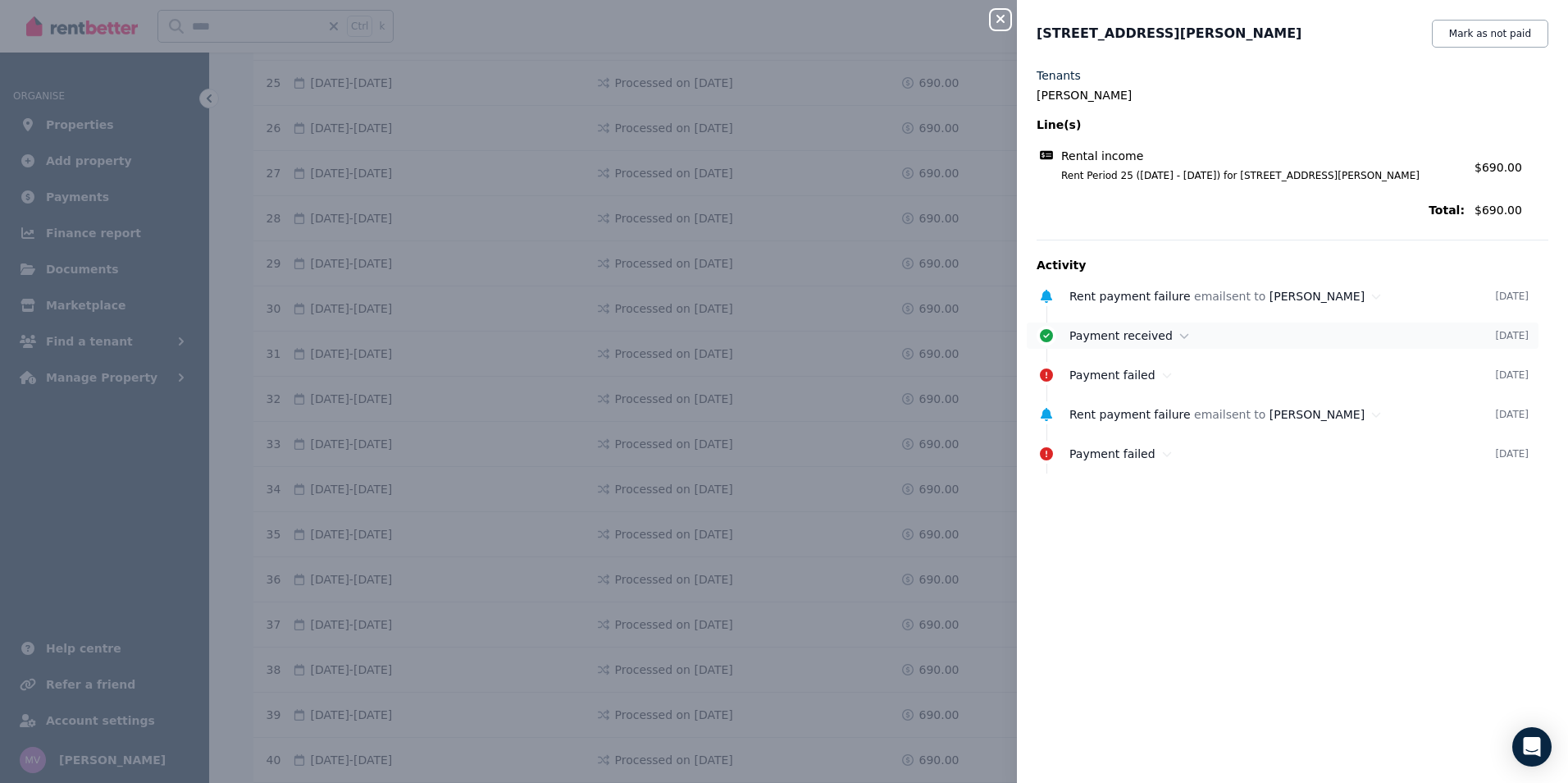
click at [1179, 335] on icon at bounding box center [1184, 335] width 10 height 12
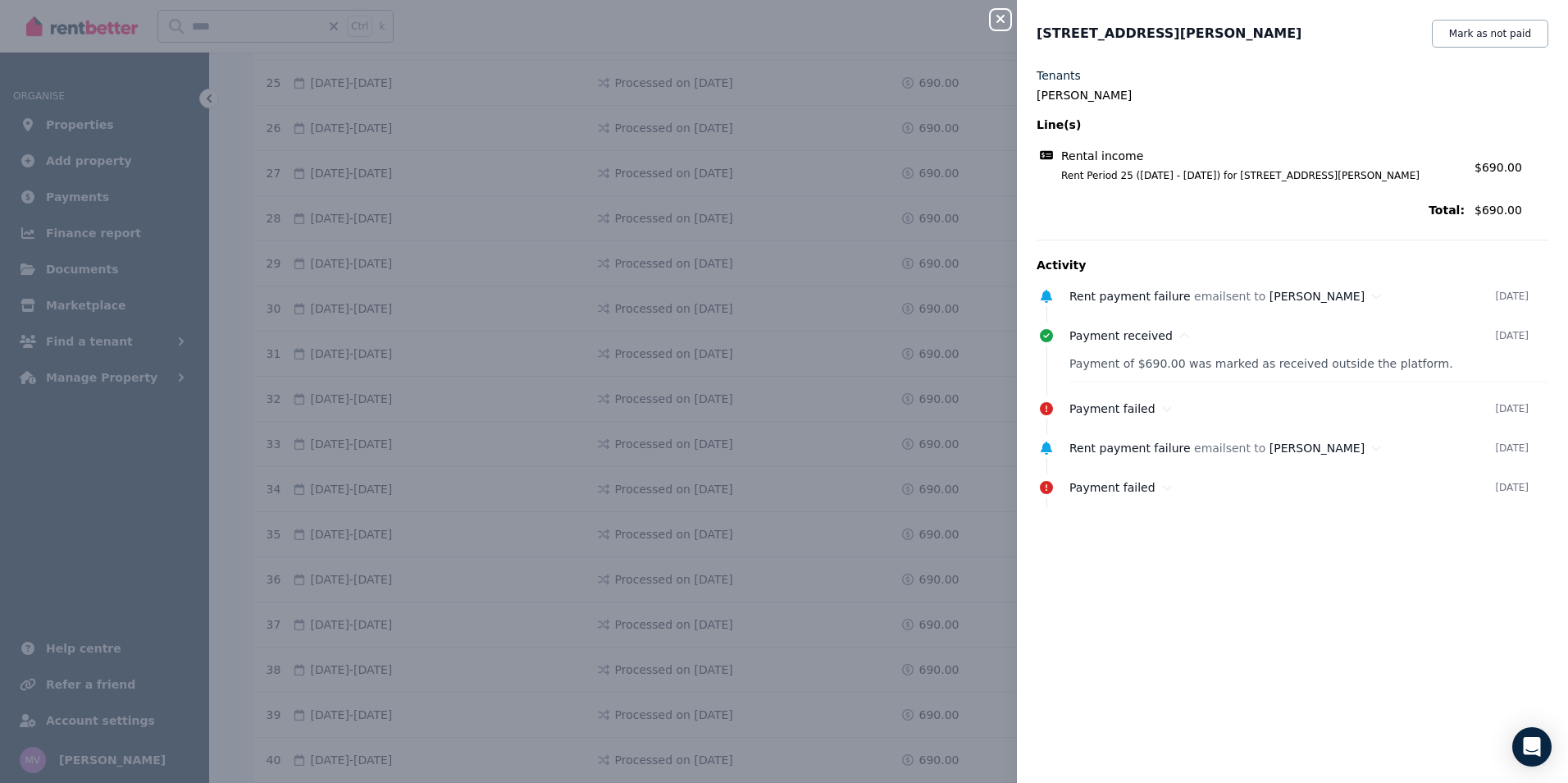
click at [1004, 26] on icon "button" at bounding box center [1000, 19] width 20 height 13
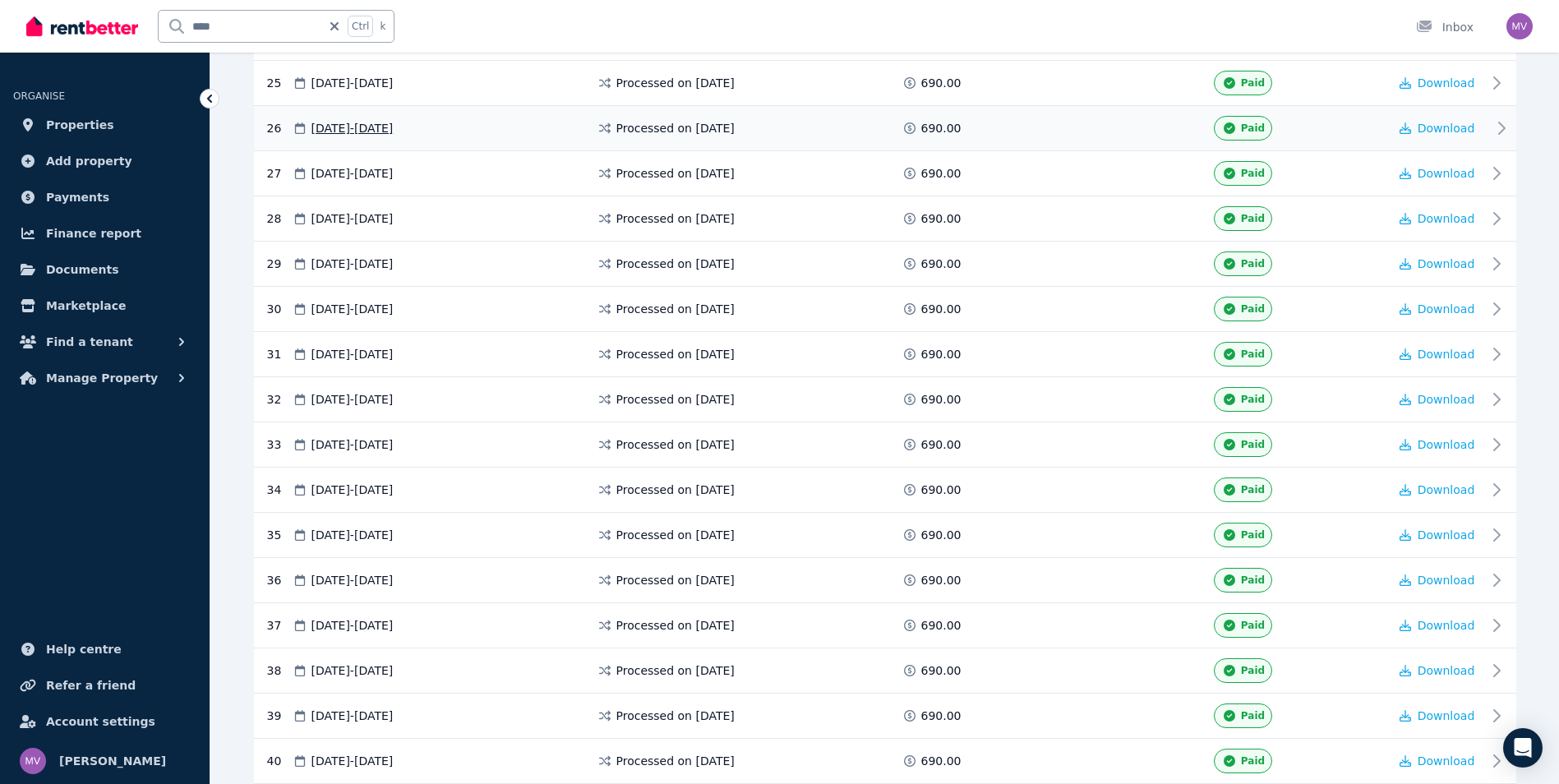
click at [1492, 126] on icon at bounding box center [1502, 128] width 20 height 20
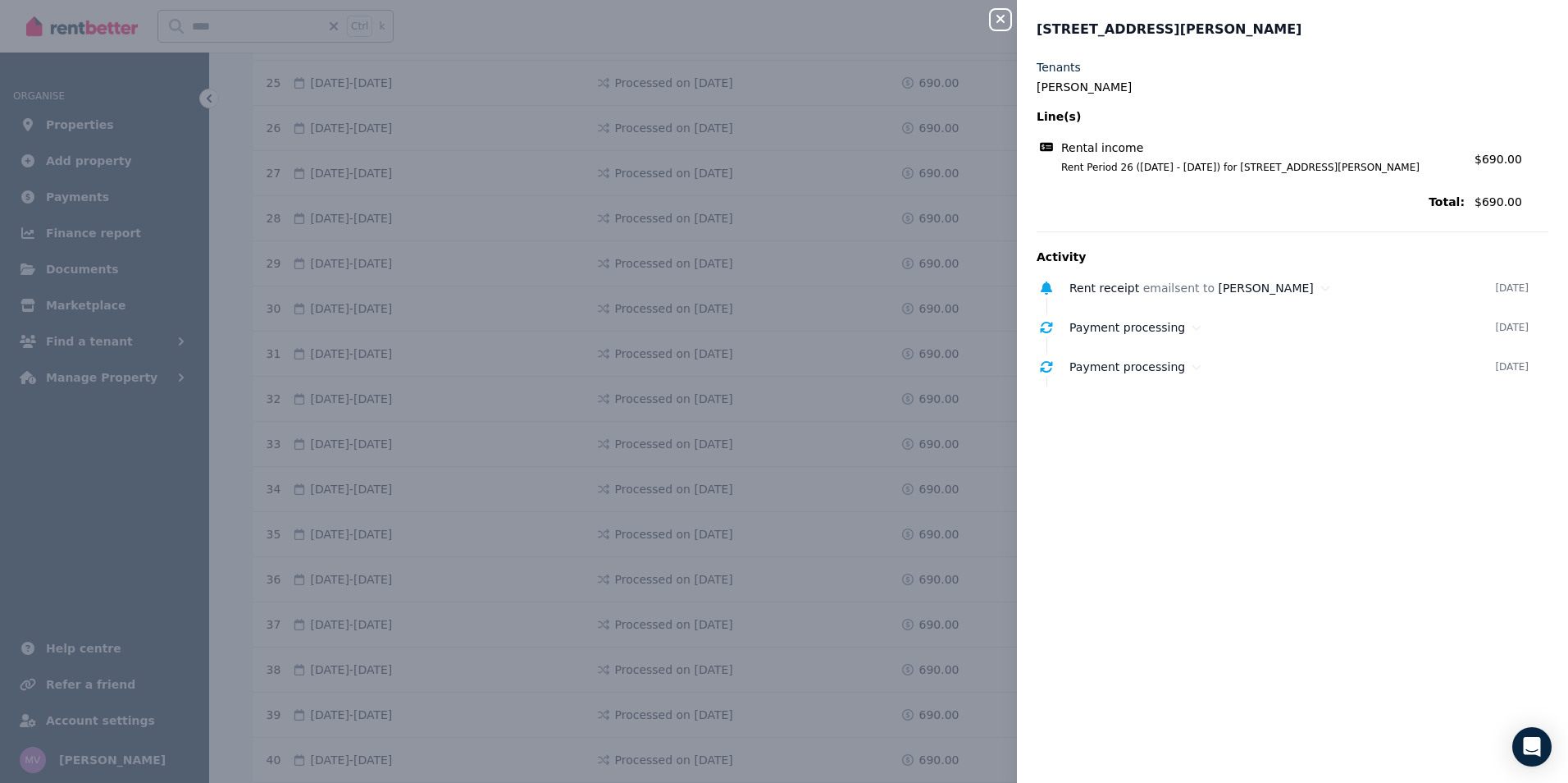
click at [999, 20] on icon "button" at bounding box center [1000, 19] width 20 height 13
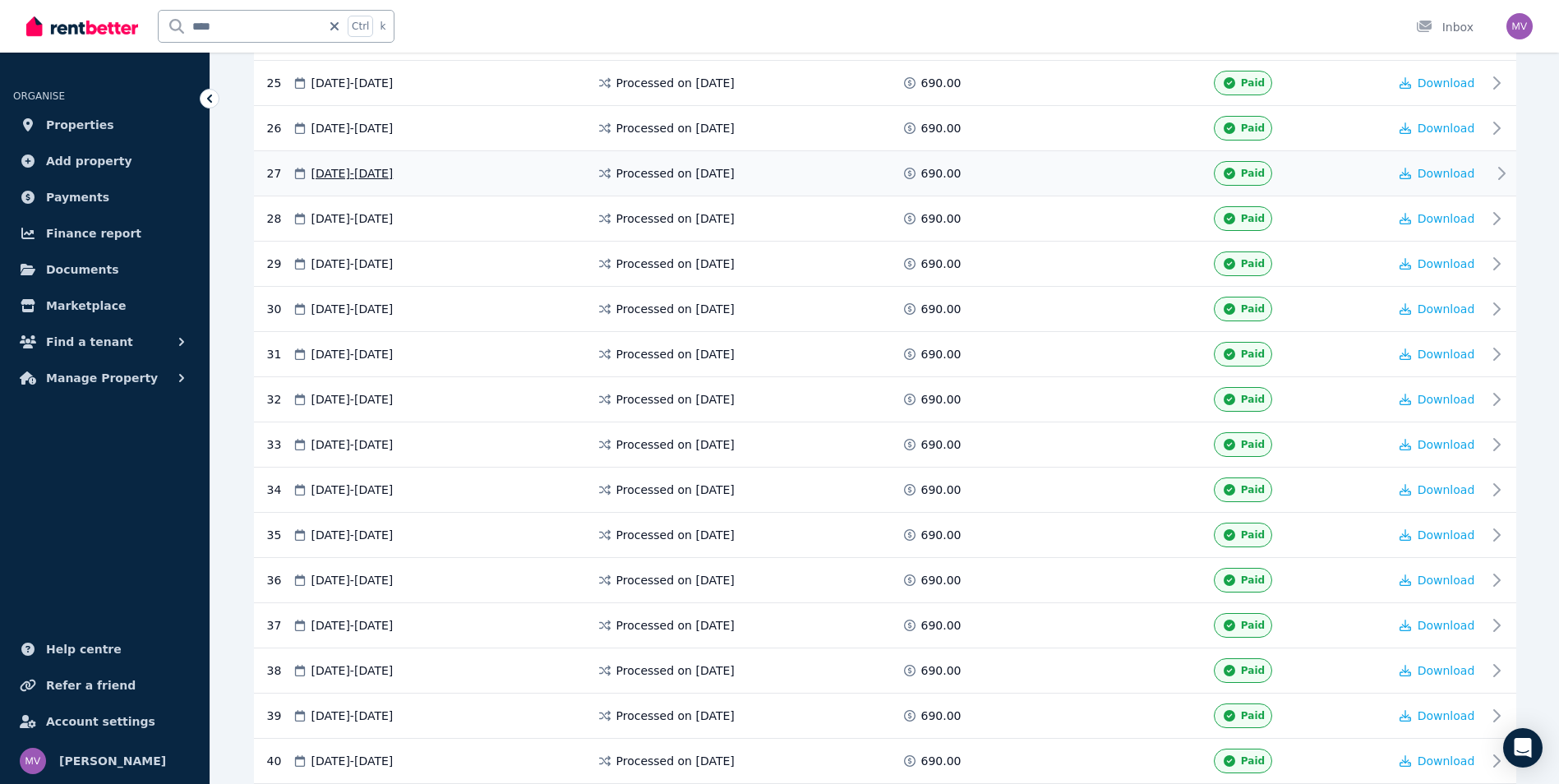
click at [1502, 176] on icon at bounding box center [1502, 173] width 20 height 20
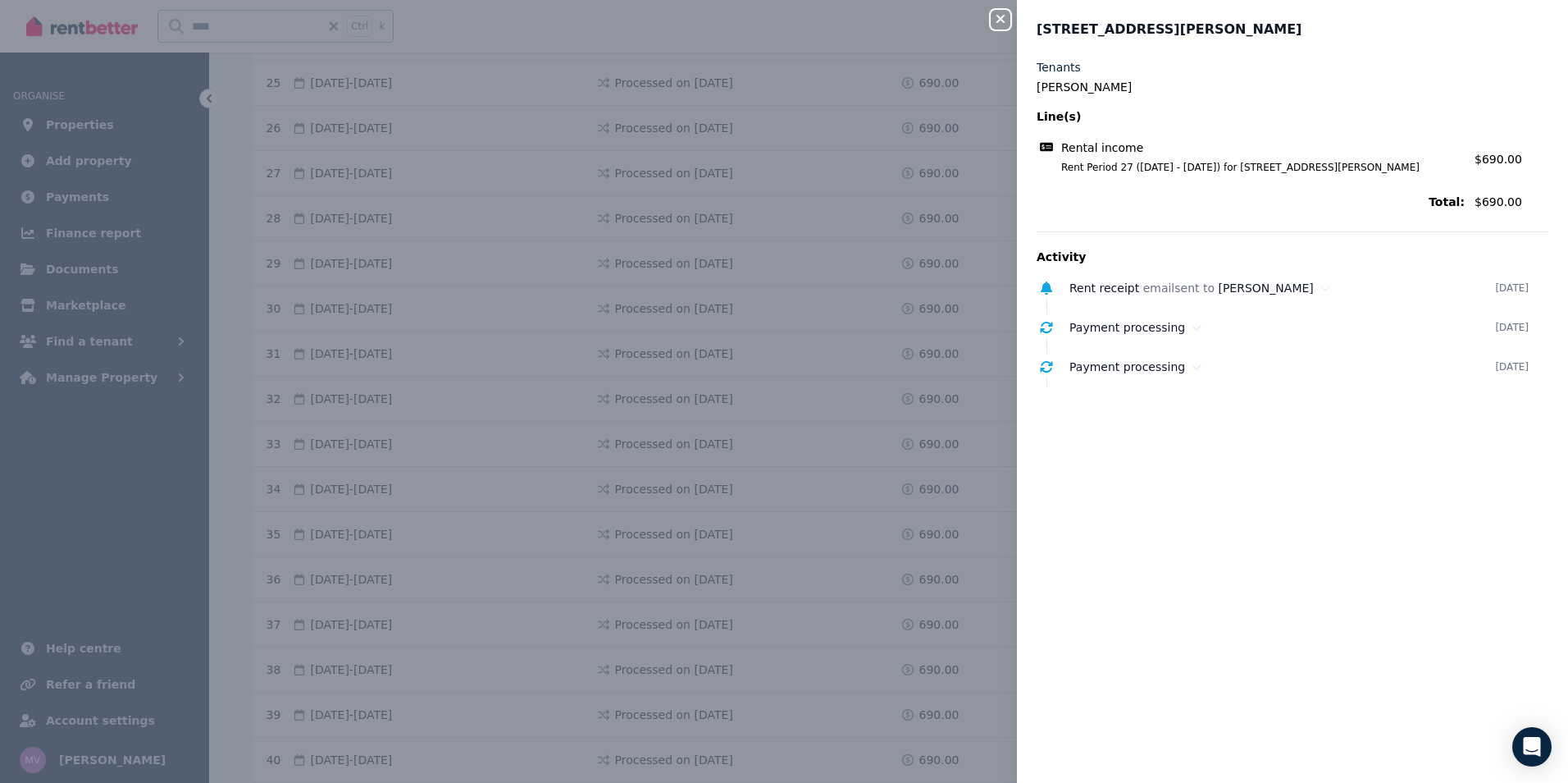
click at [1010, 19] on icon "button" at bounding box center [1000, 19] width 20 height 13
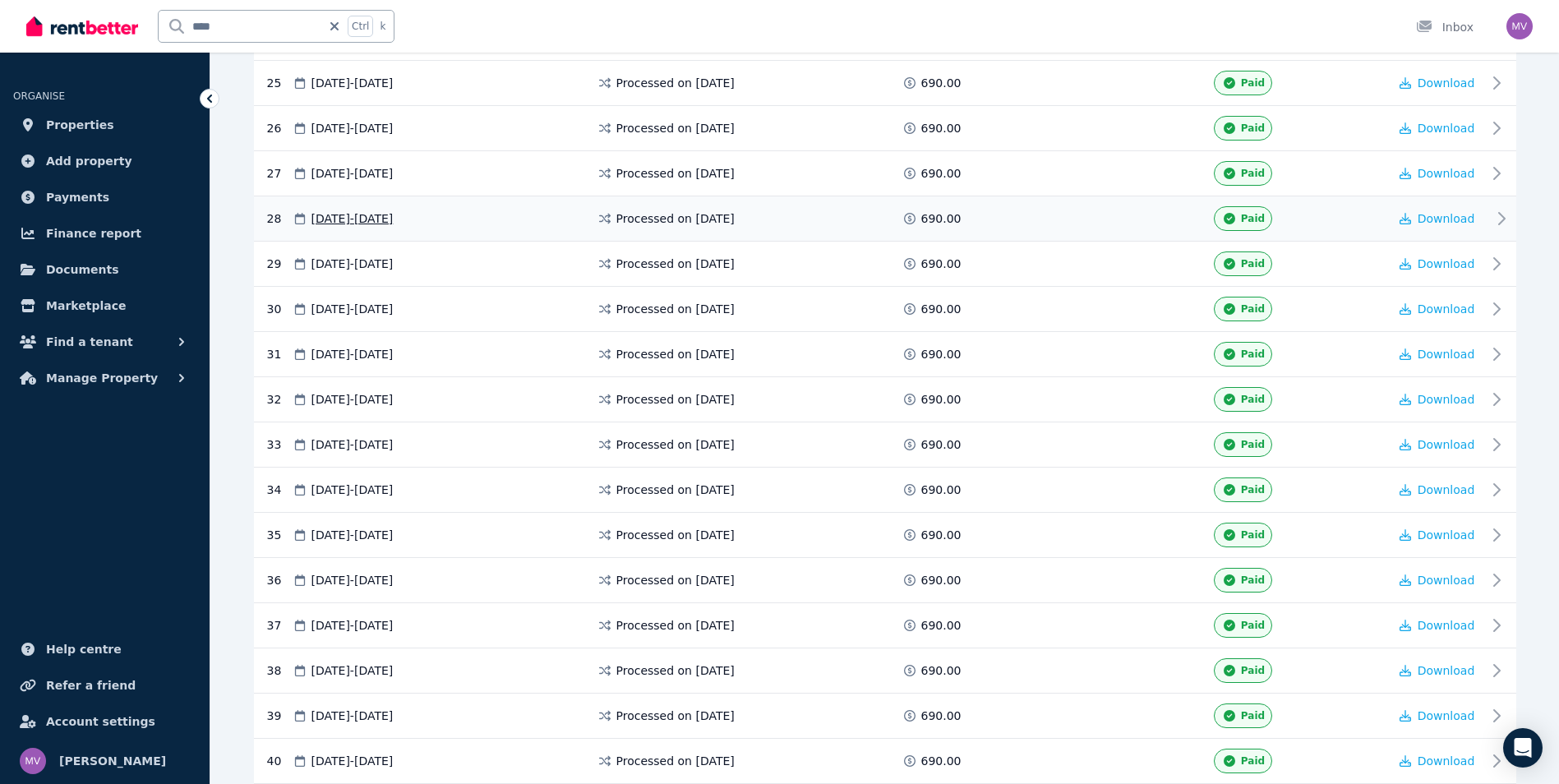
click at [1505, 214] on icon at bounding box center [1502, 219] width 20 height 20
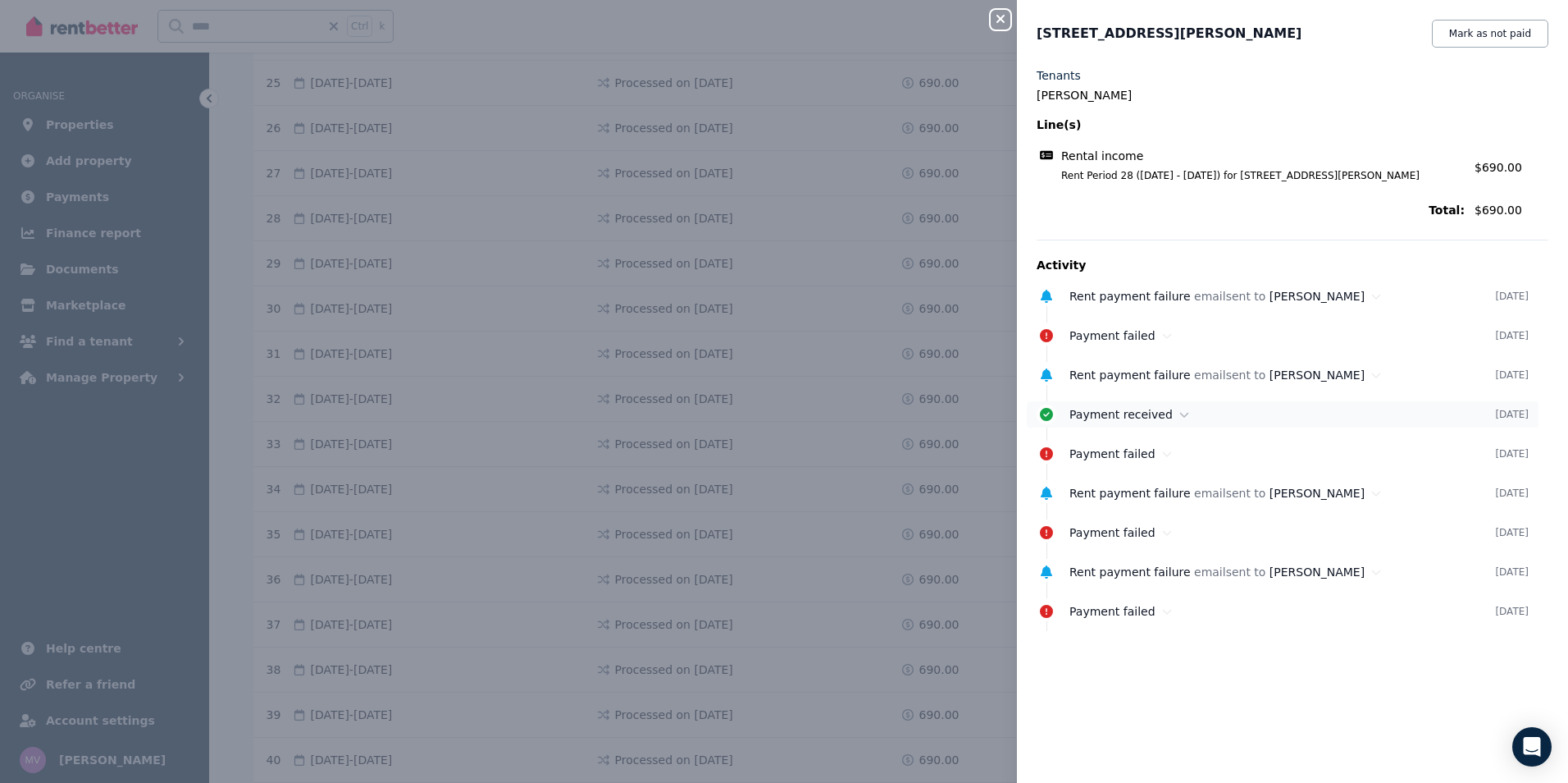
click at [1179, 418] on icon at bounding box center [1184, 414] width 10 height 12
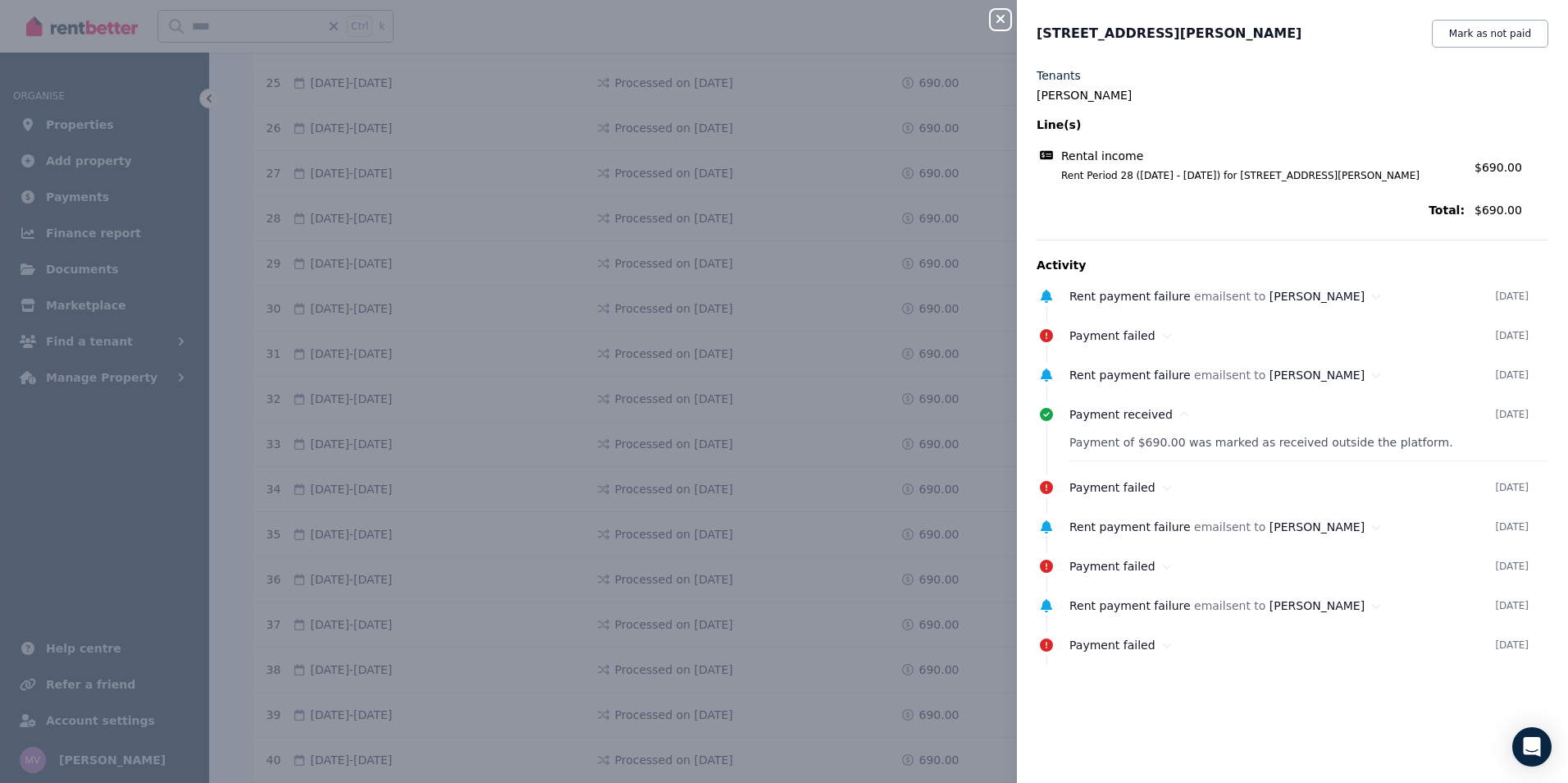
click at [1001, 19] on icon "button" at bounding box center [1000, 19] width 8 height 8
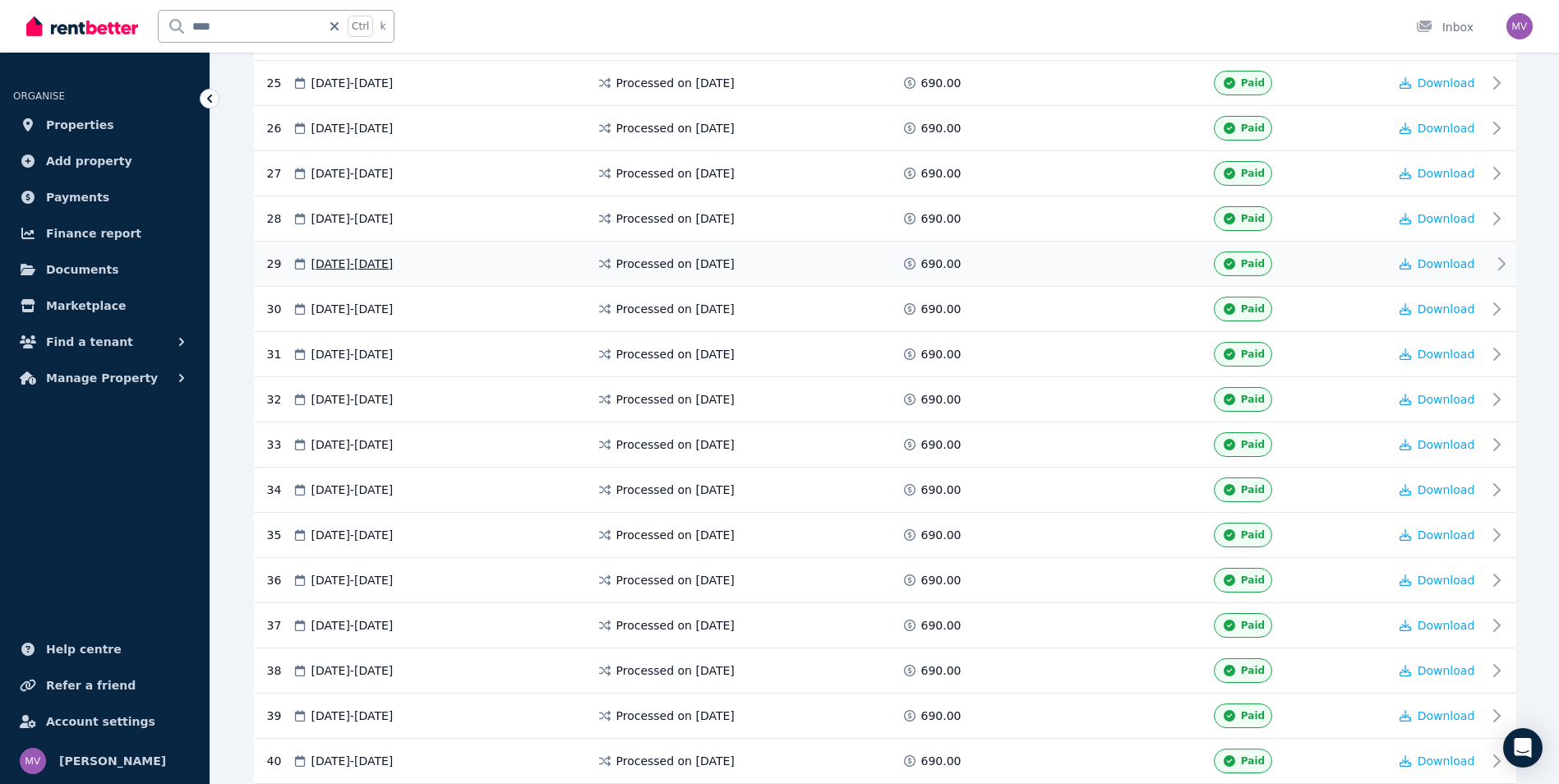
click at [1499, 260] on icon at bounding box center [1502, 264] width 20 height 20
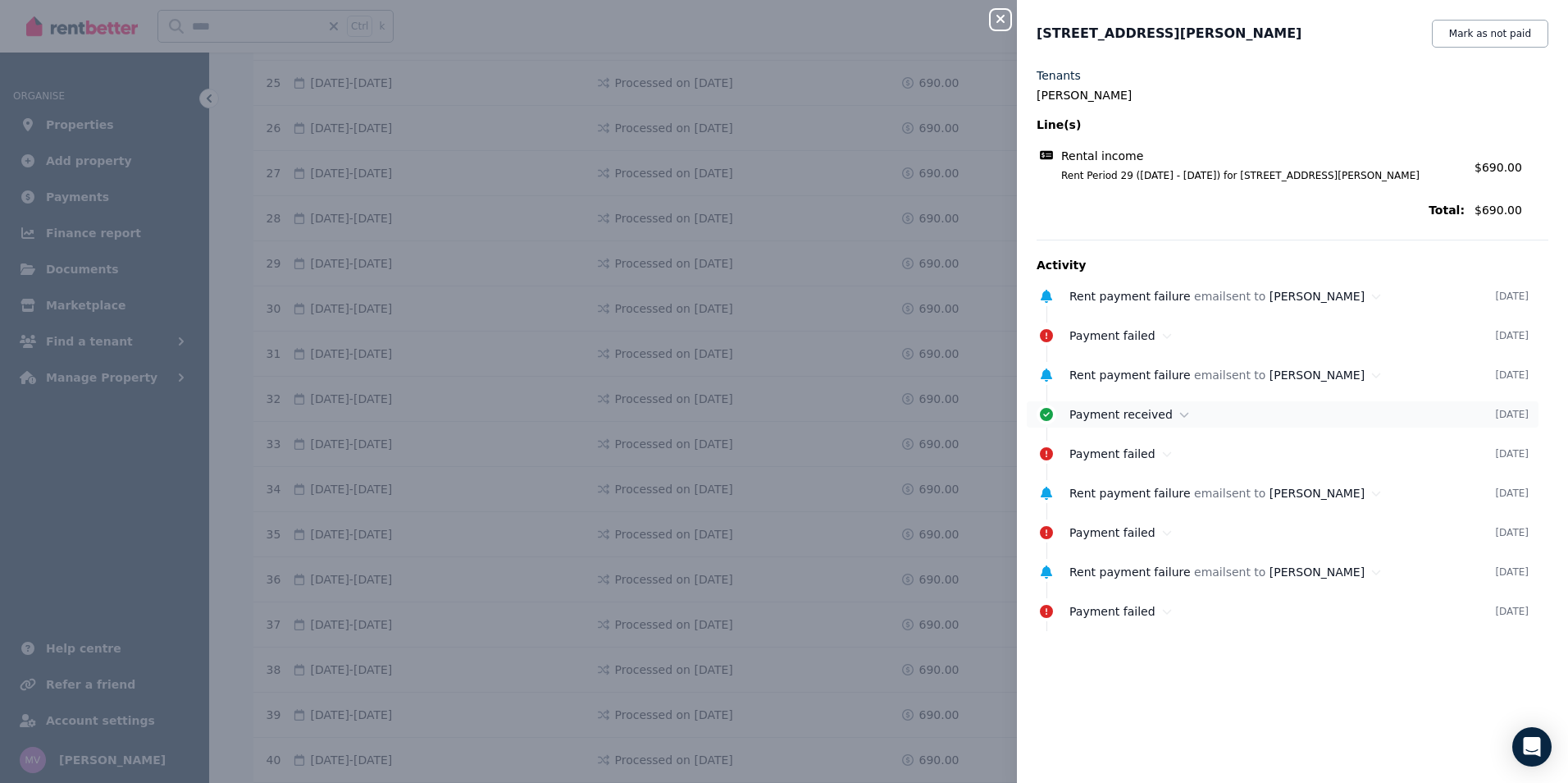
click at [1179, 414] on icon at bounding box center [1184, 414] width 10 height 12
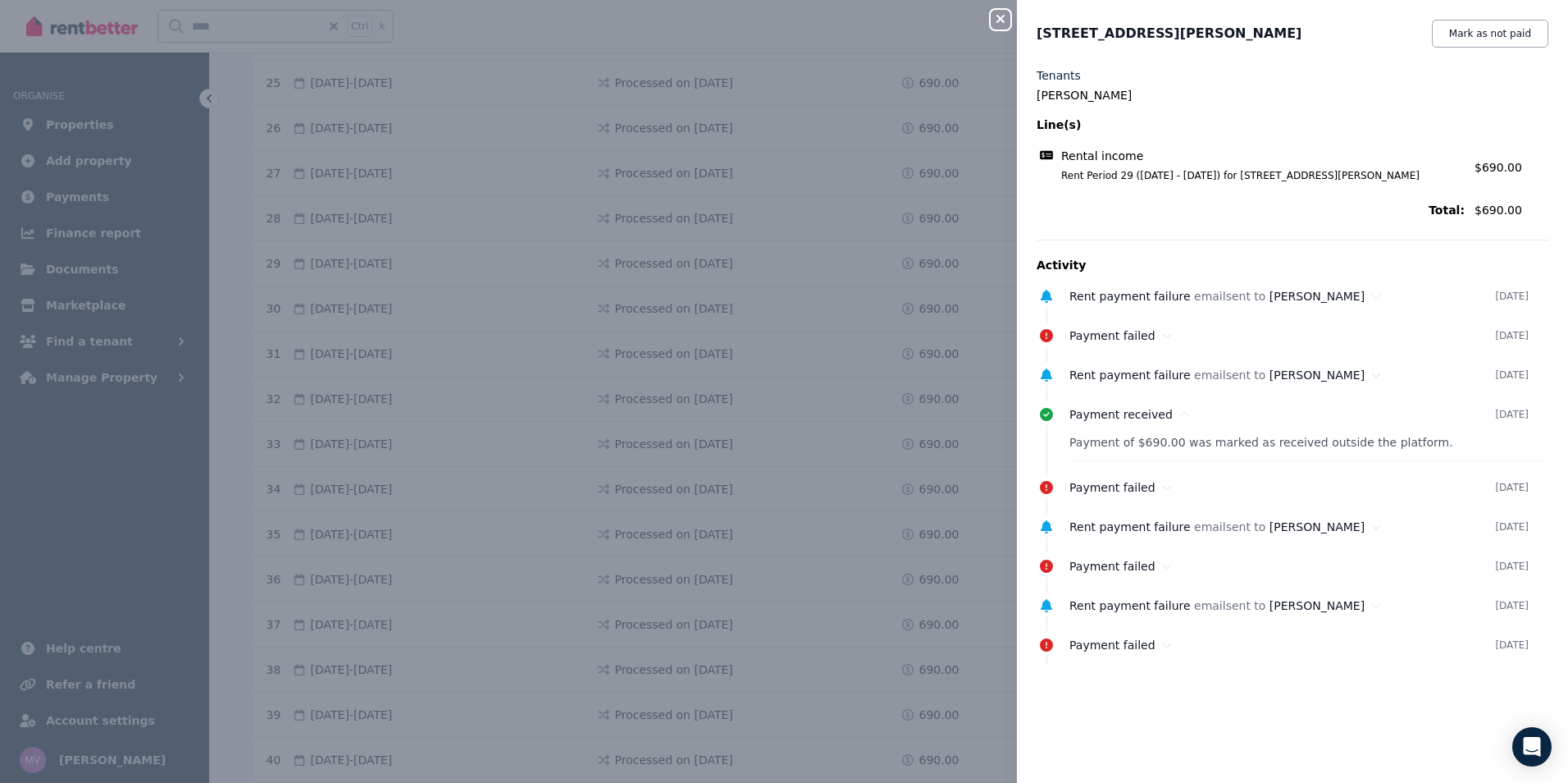
click at [1006, 24] on icon "button" at bounding box center [1000, 19] width 20 height 13
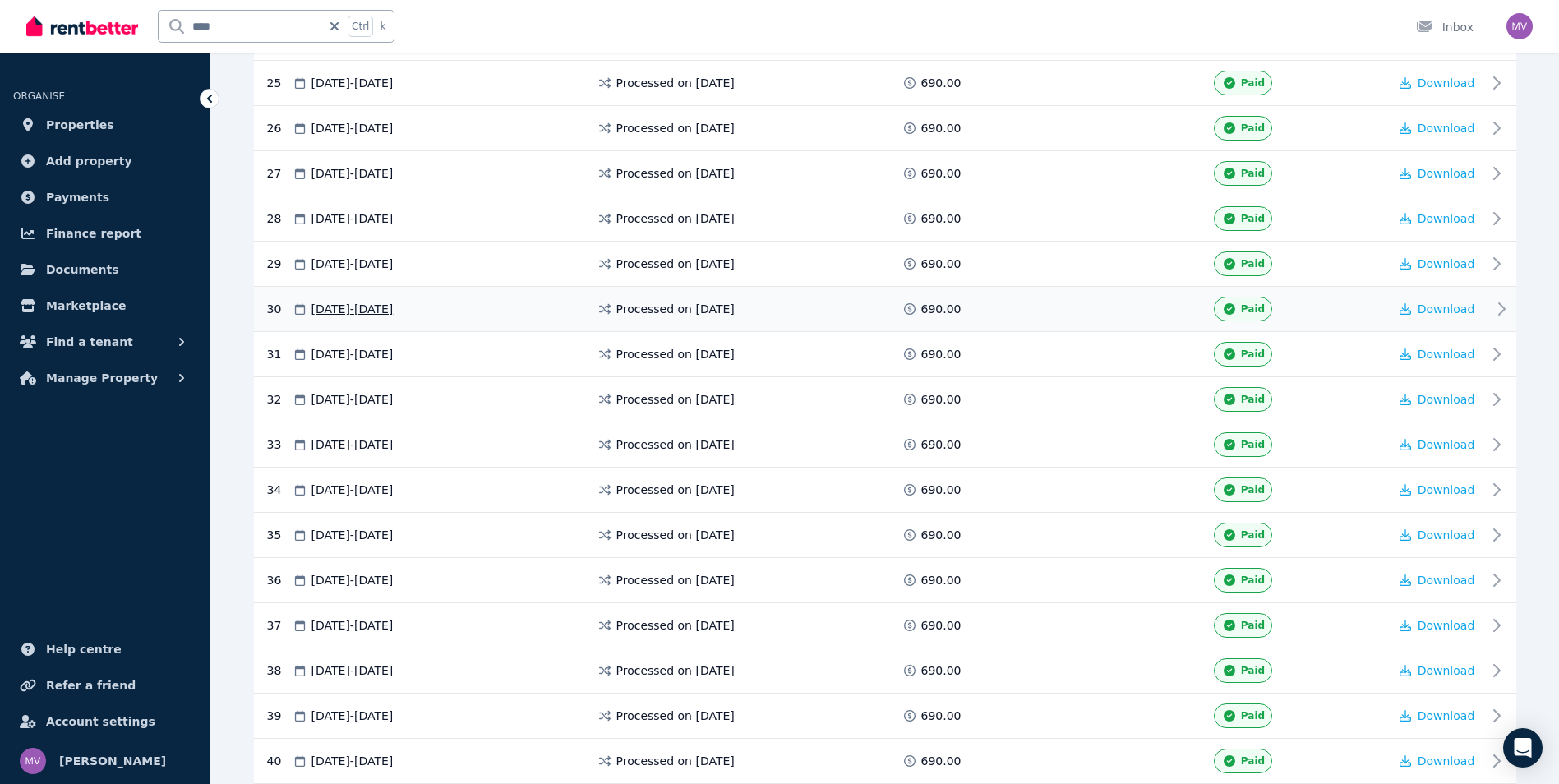
click at [1499, 306] on icon at bounding box center [1502, 309] width 20 height 20
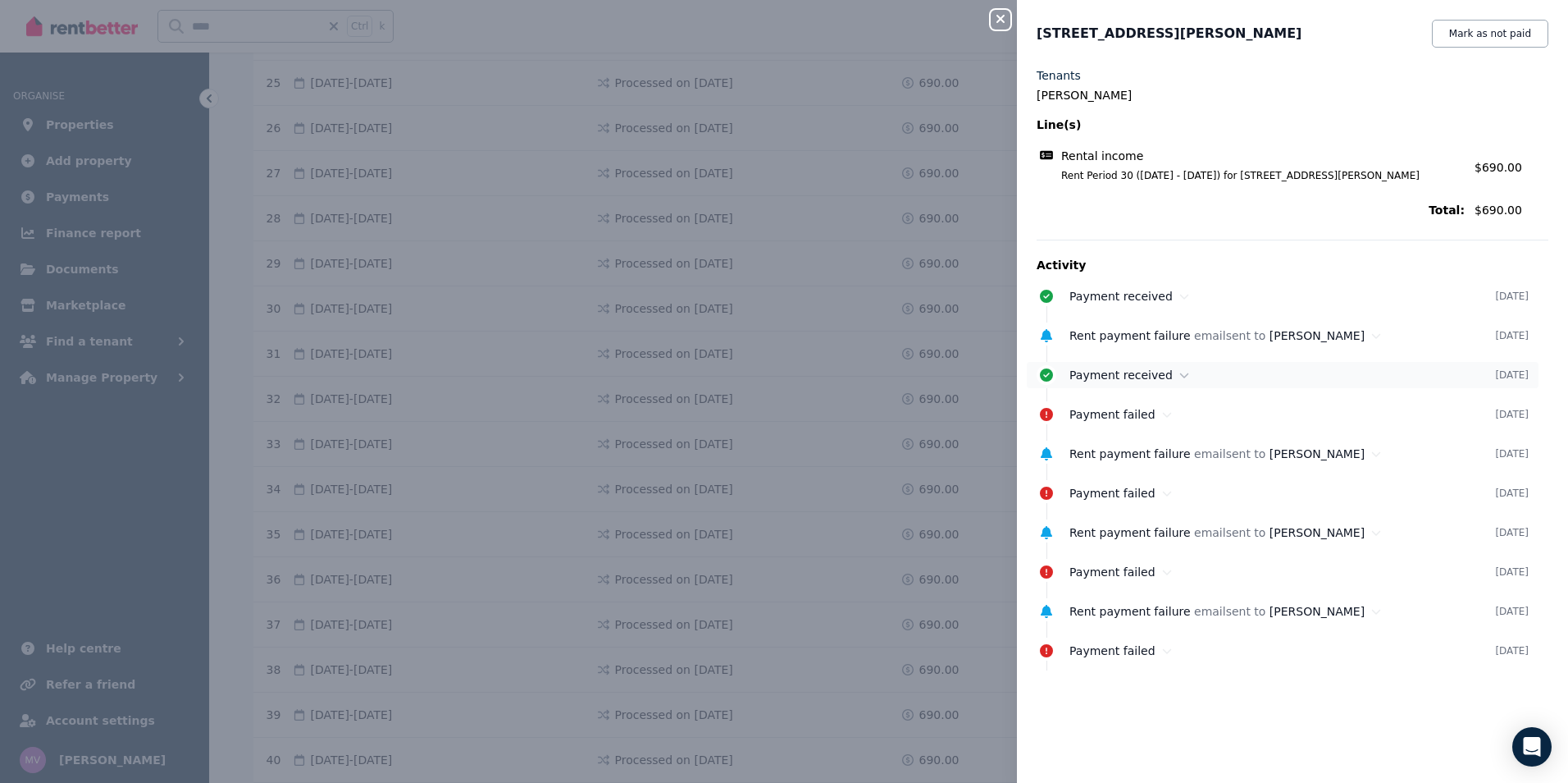
click at [1180, 376] on icon at bounding box center [1184, 375] width 9 height 5
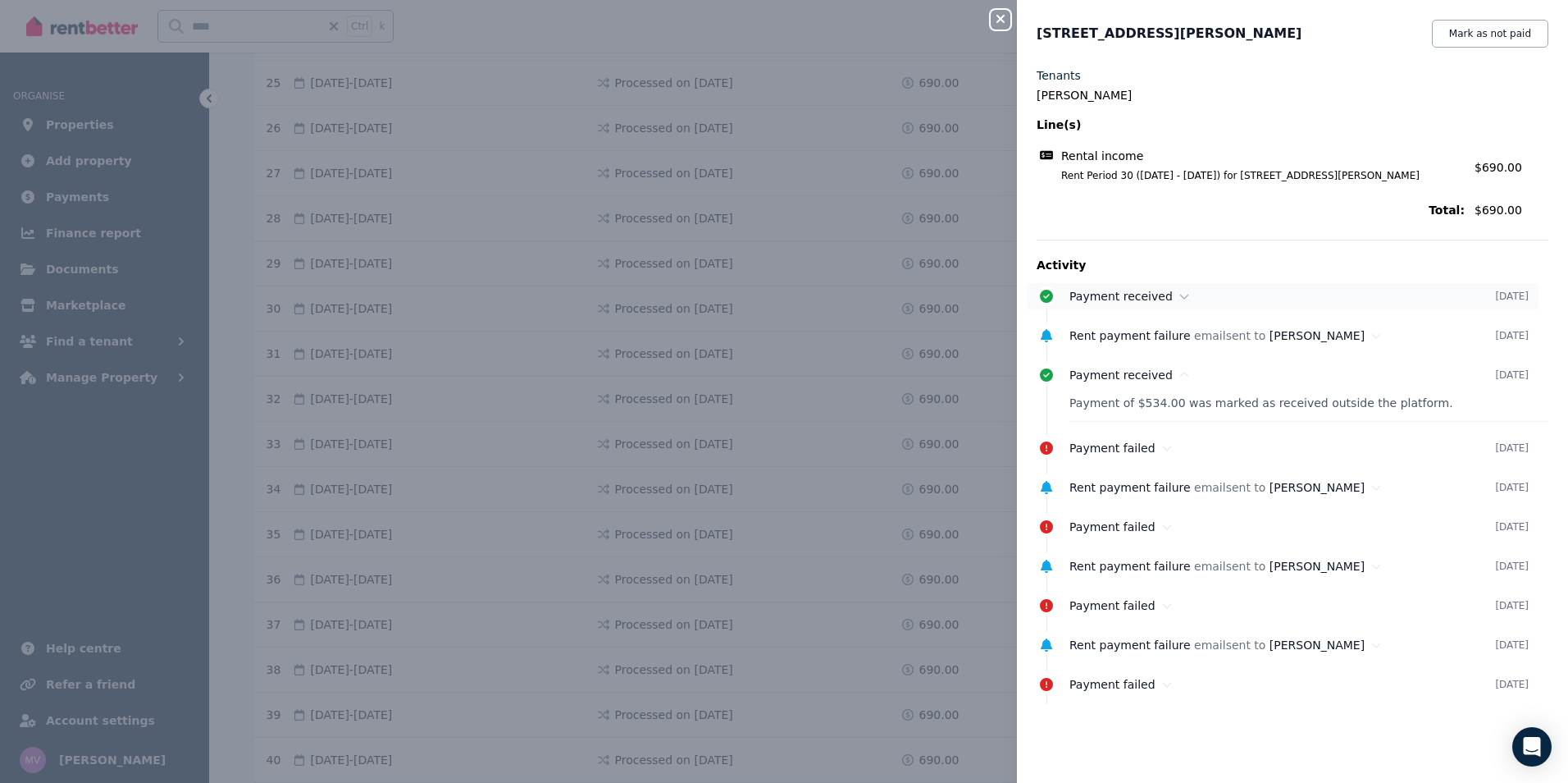
click at [1179, 294] on icon at bounding box center [1184, 296] width 10 height 12
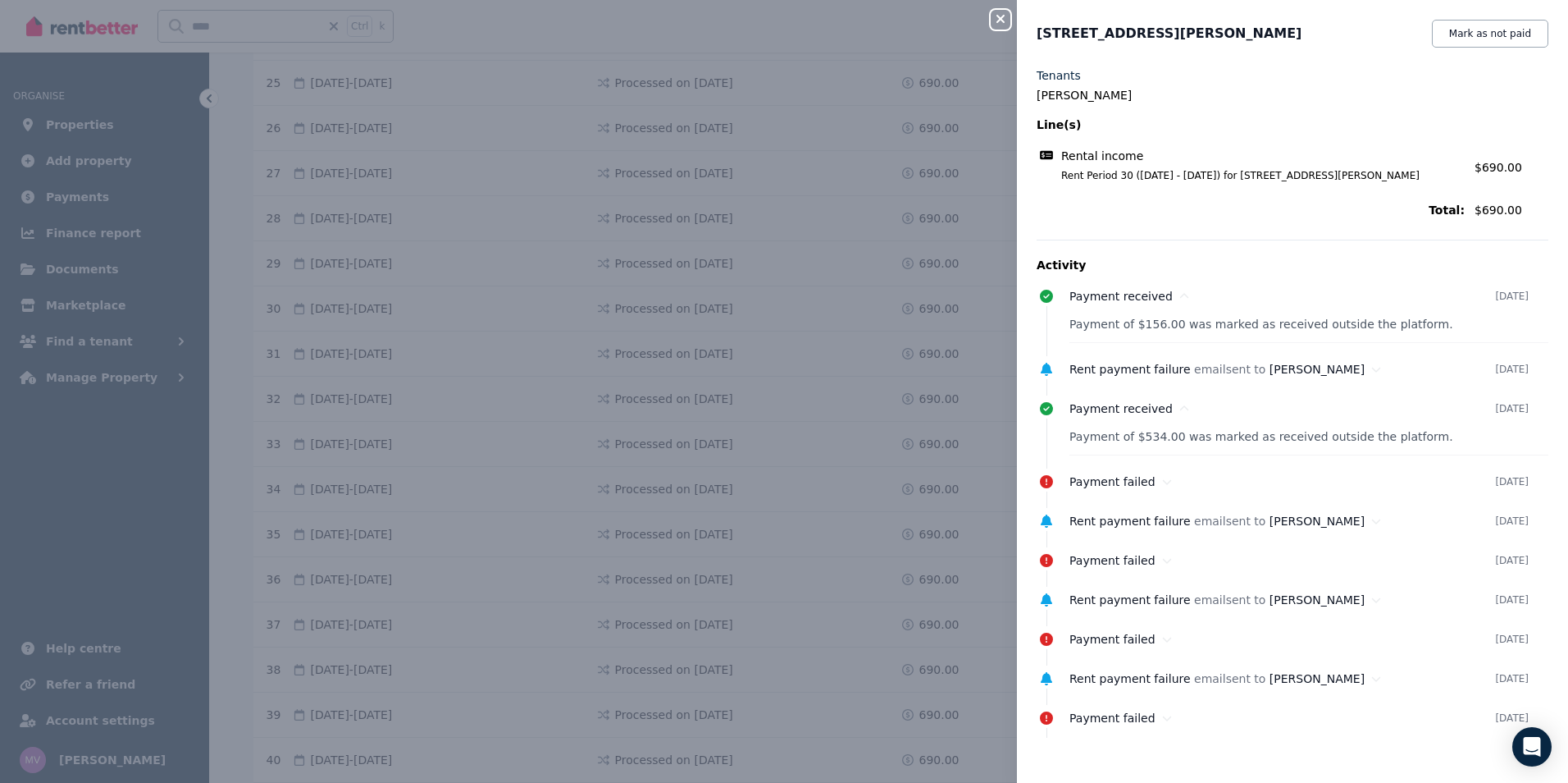
click at [994, 23] on icon "button" at bounding box center [1000, 19] width 20 height 13
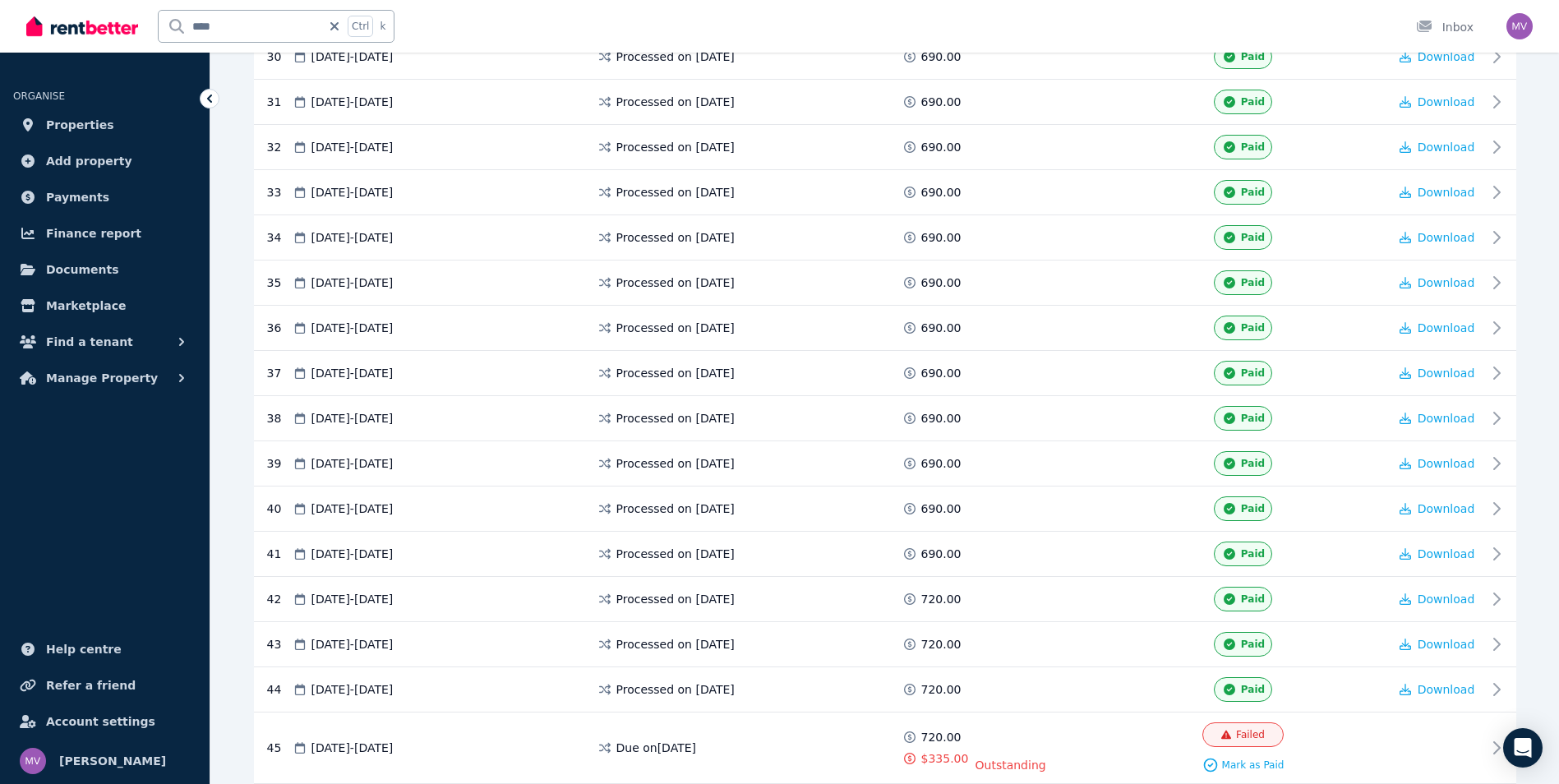
scroll to position [1718, 0]
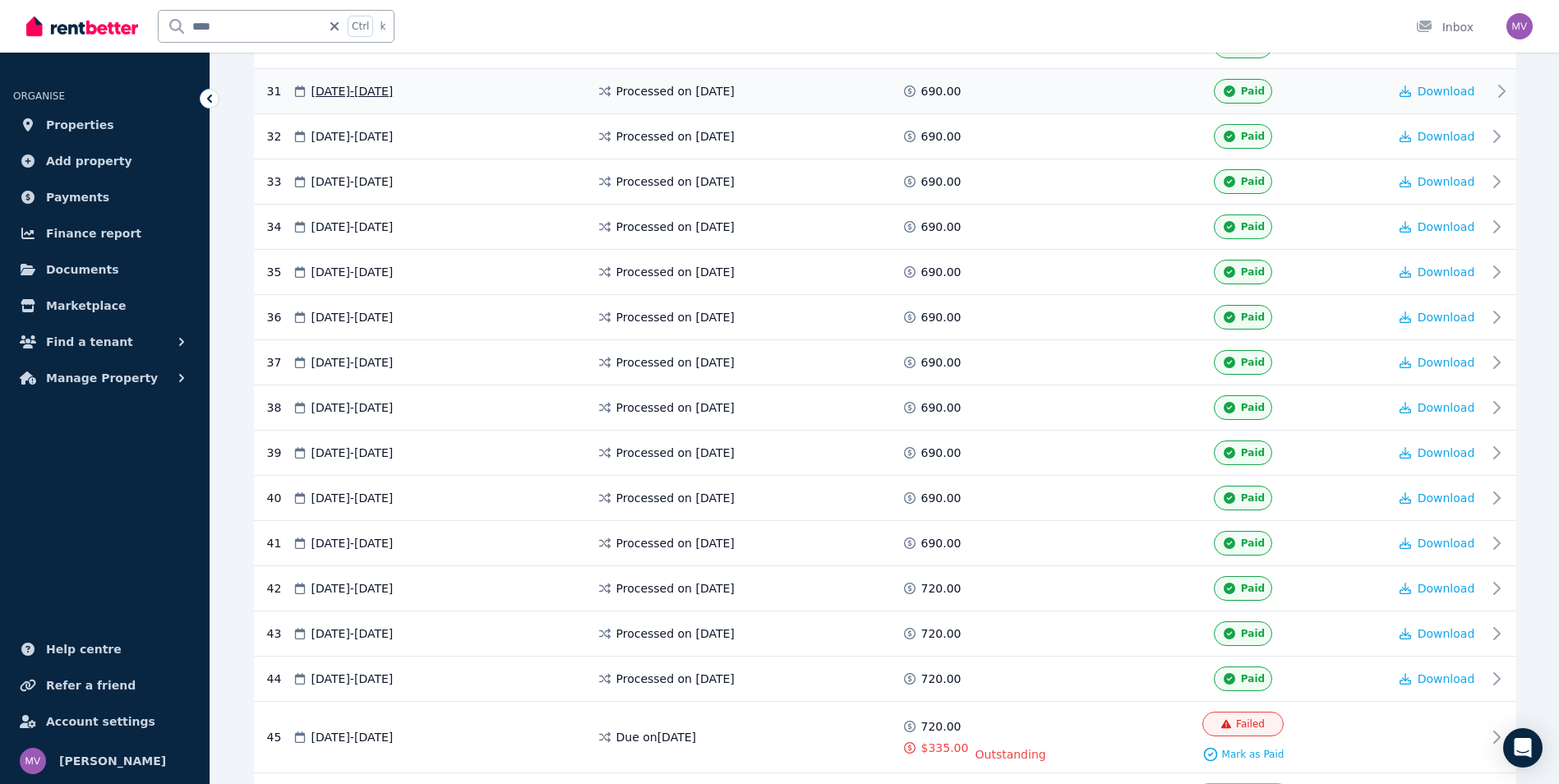
click at [1494, 95] on icon at bounding box center [1502, 92] width 20 height 20
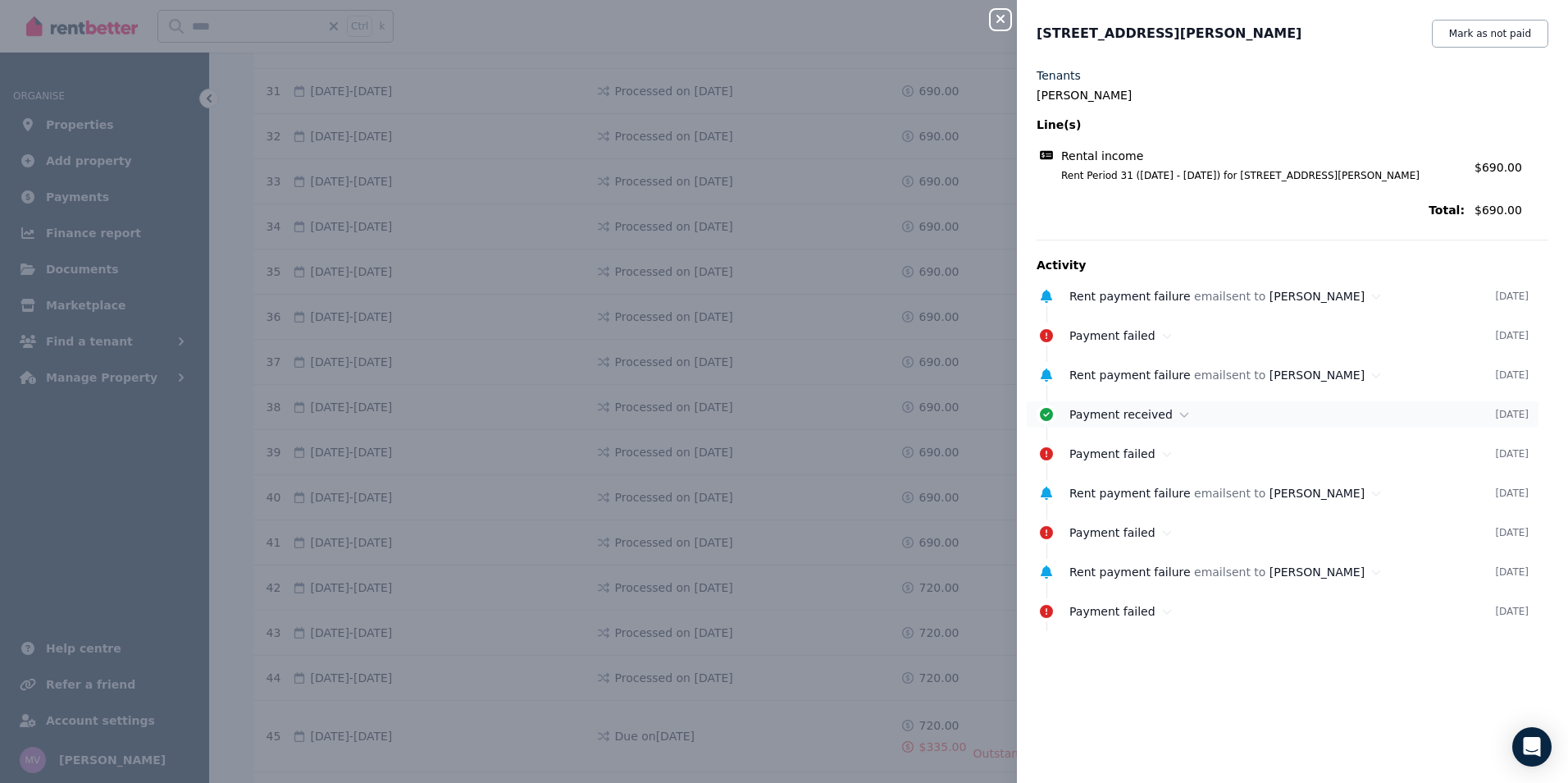
click at [1180, 416] on icon at bounding box center [1184, 414] width 9 height 5
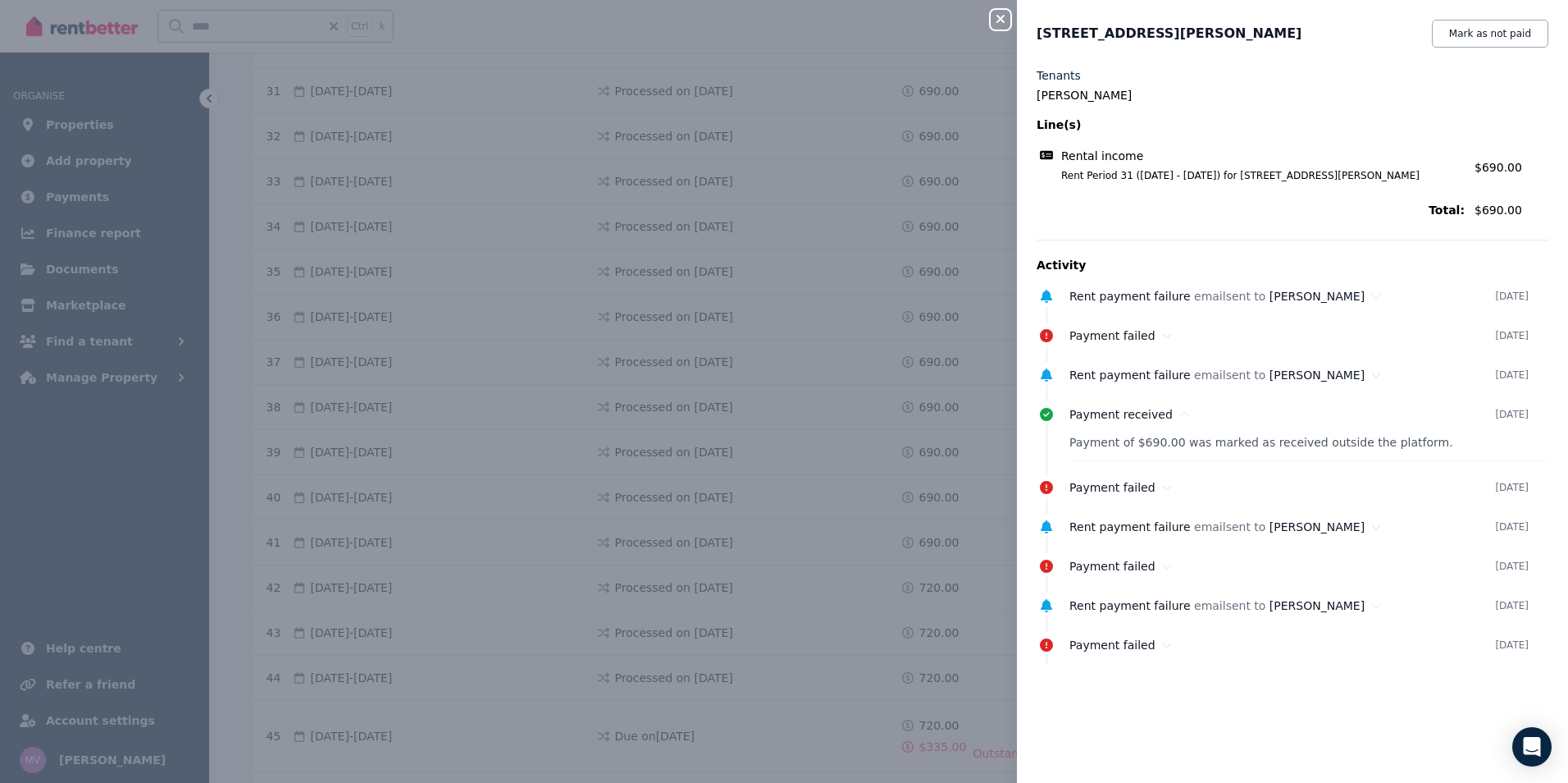
click at [1000, 24] on icon "button" at bounding box center [1000, 19] width 20 height 13
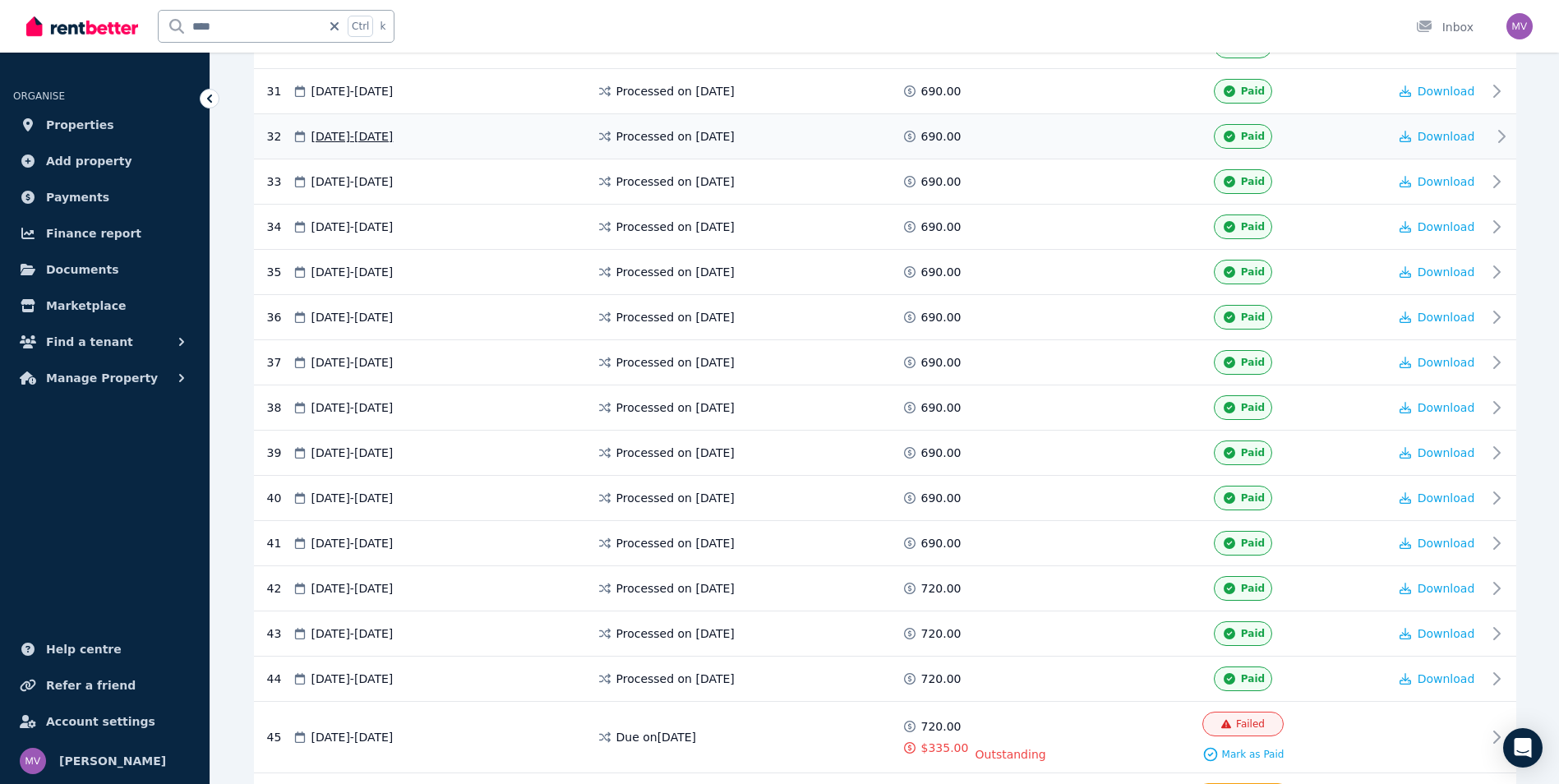
click at [1495, 135] on icon at bounding box center [1502, 136] width 20 height 20
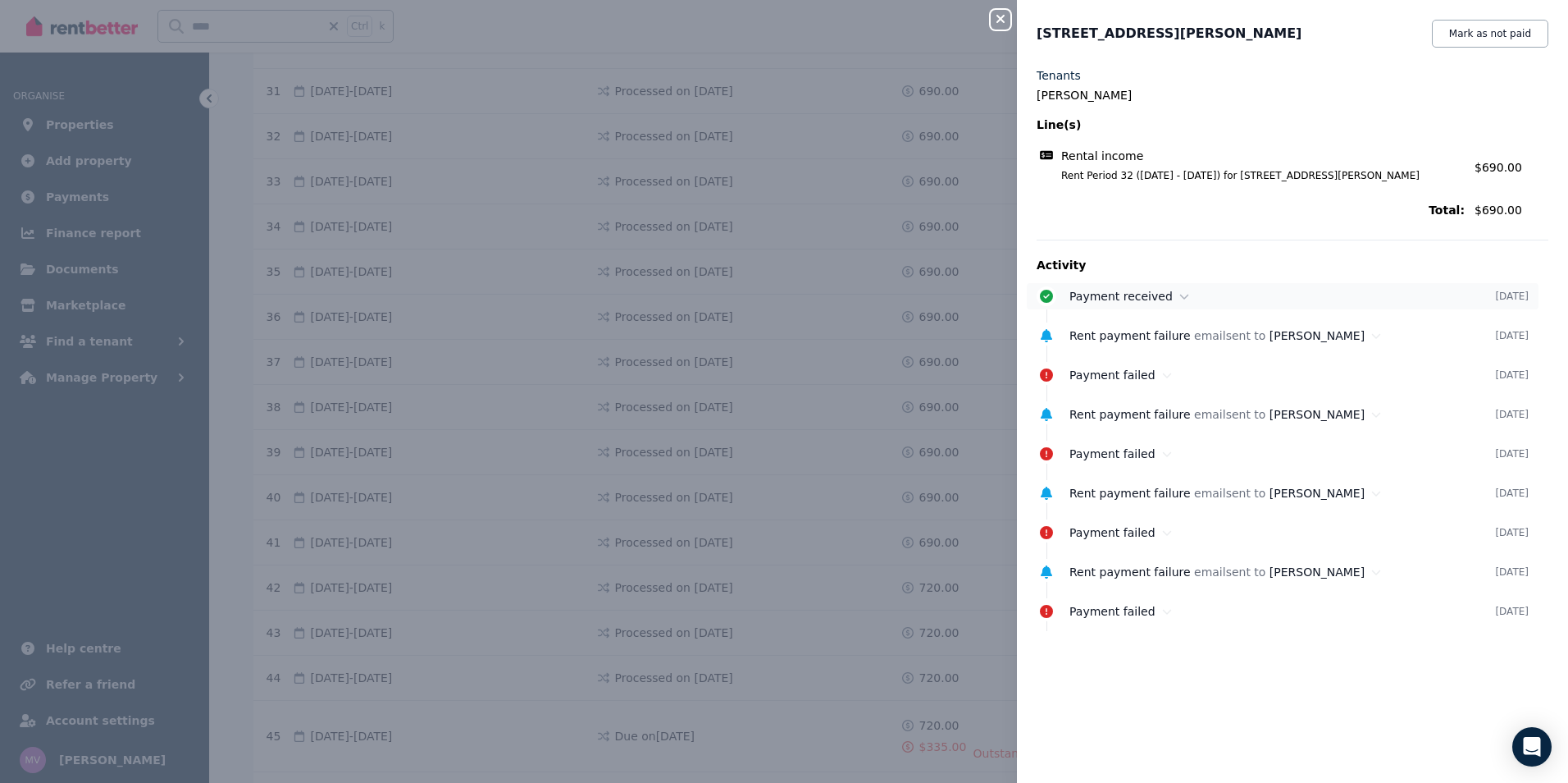
click at [1179, 295] on icon at bounding box center [1184, 296] width 10 height 12
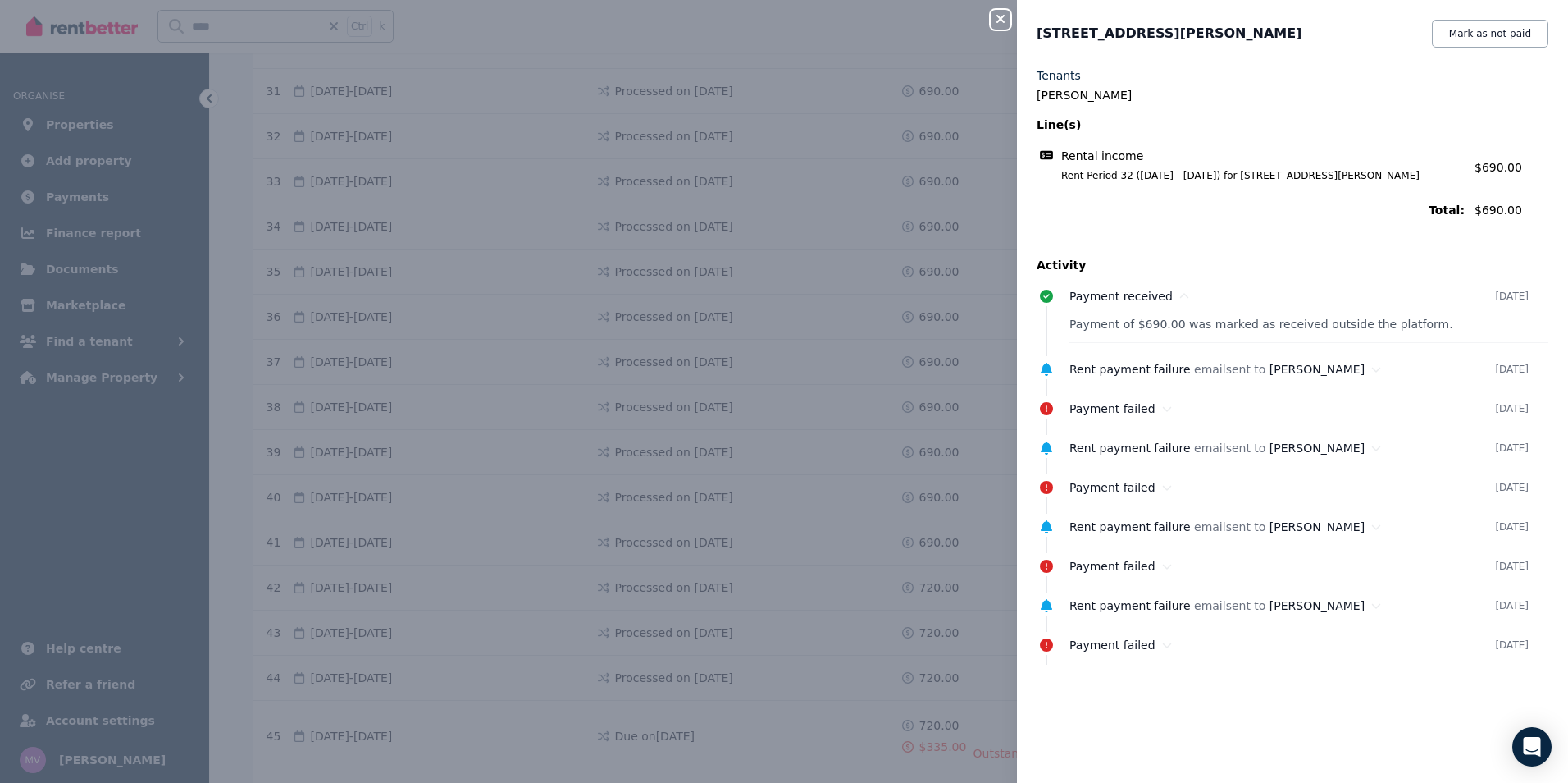
click at [1010, 23] on icon "button" at bounding box center [1000, 19] width 20 height 13
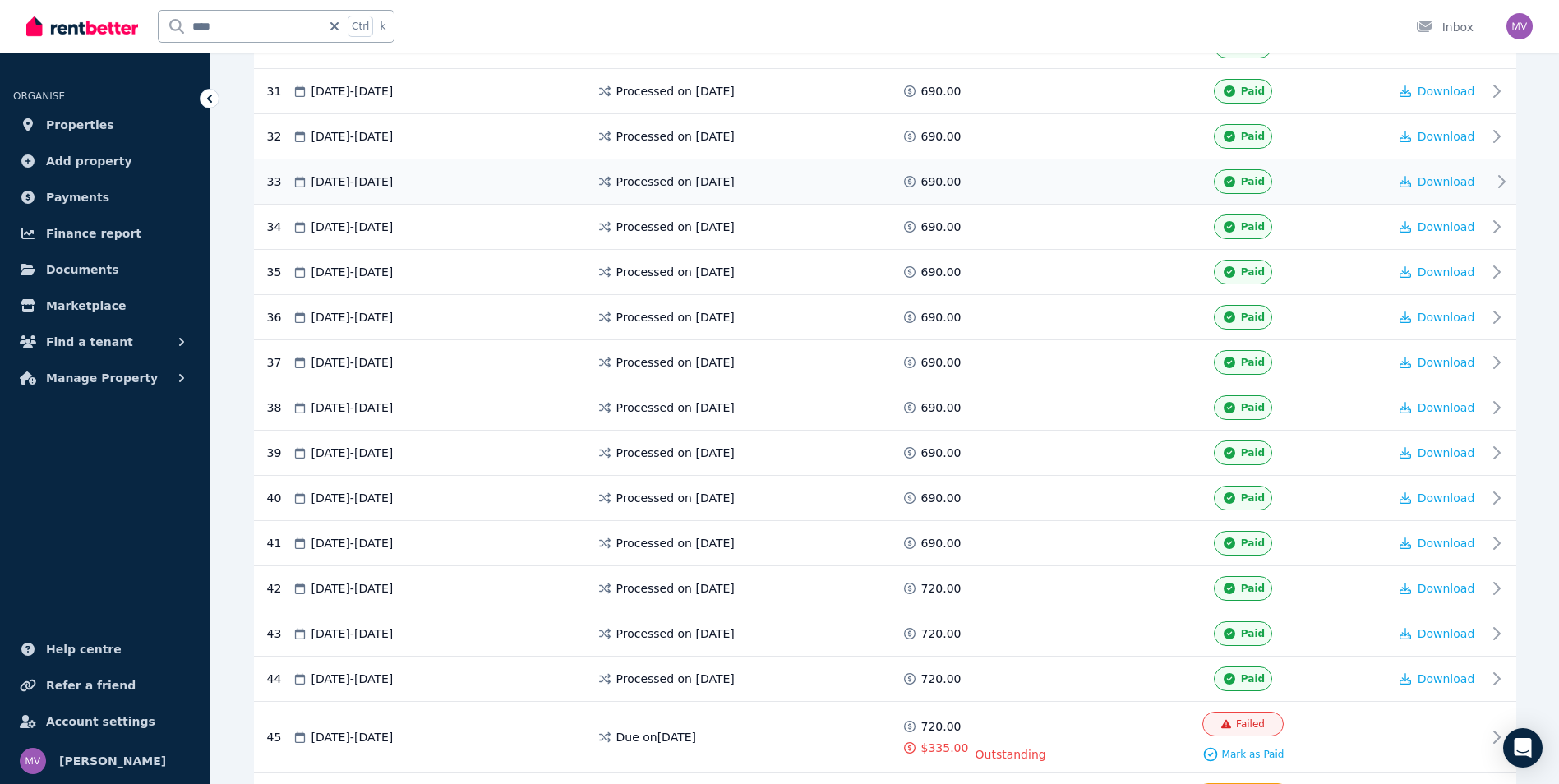
click at [1506, 183] on icon at bounding box center [1502, 181] width 20 height 20
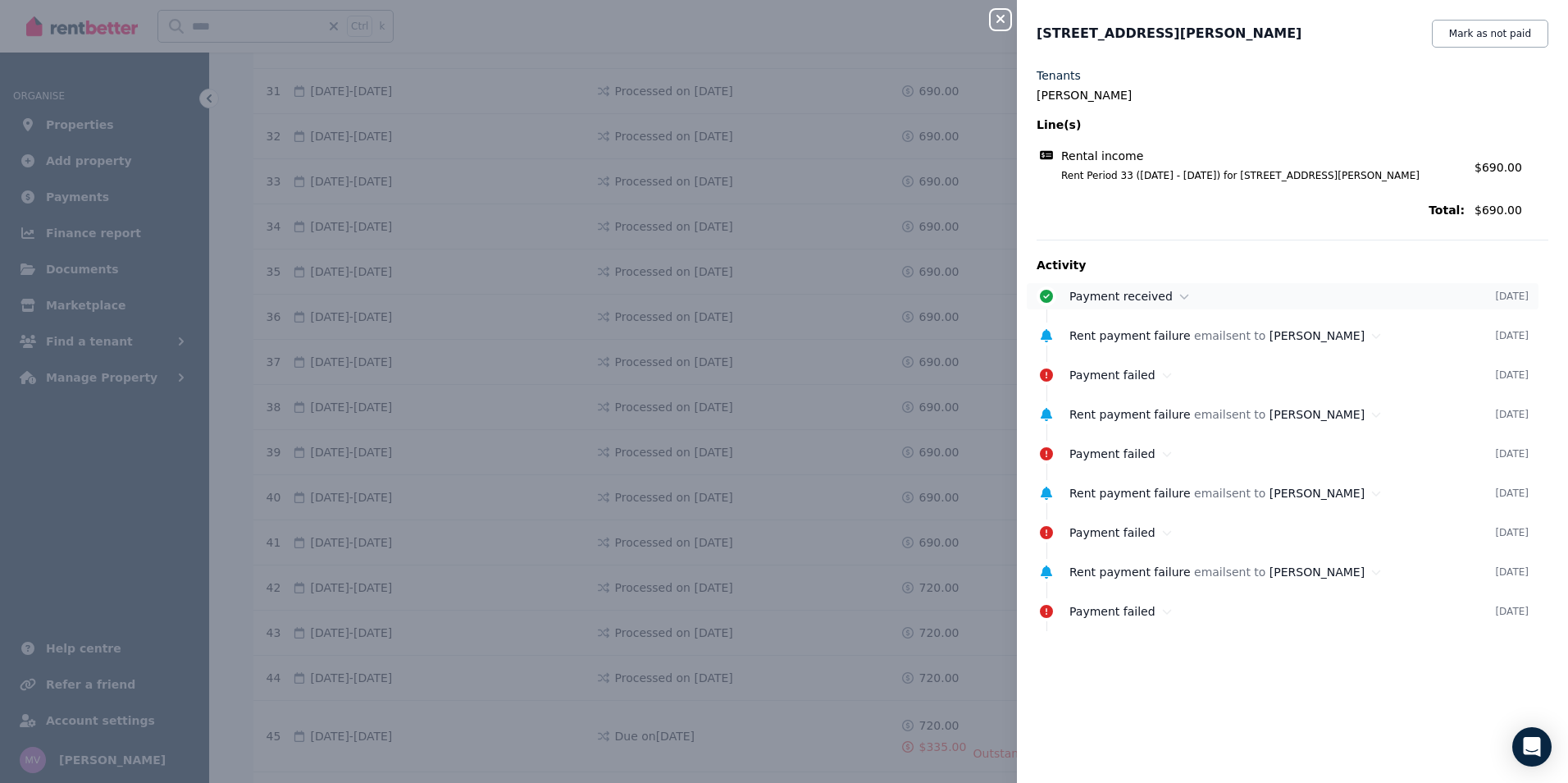
click at [1180, 295] on icon at bounding box center [1184, 296] width 9 height 5
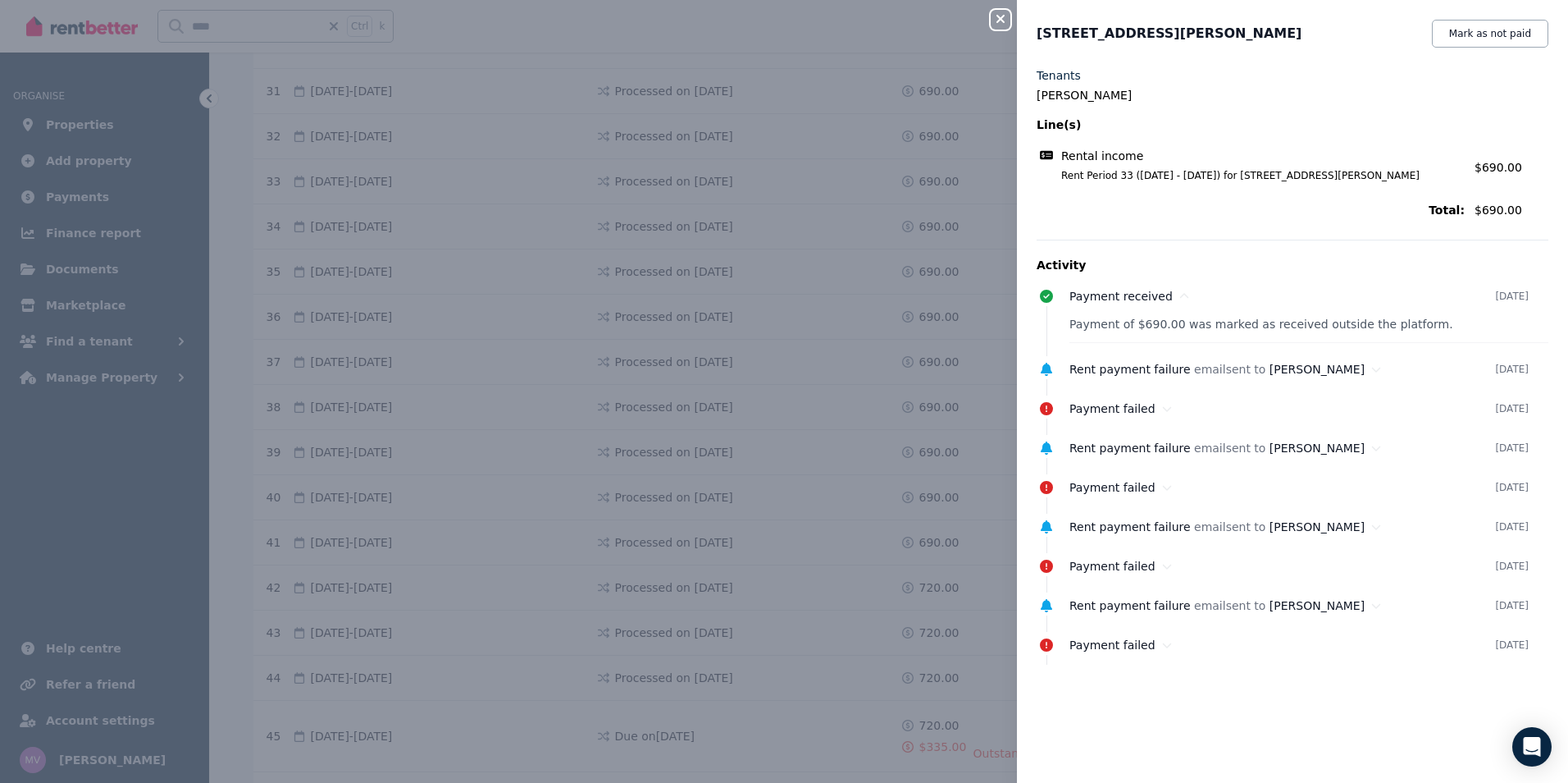
click at [1000, 23] on icon "button" at bounding box center [1000, 19] width 20 height 13
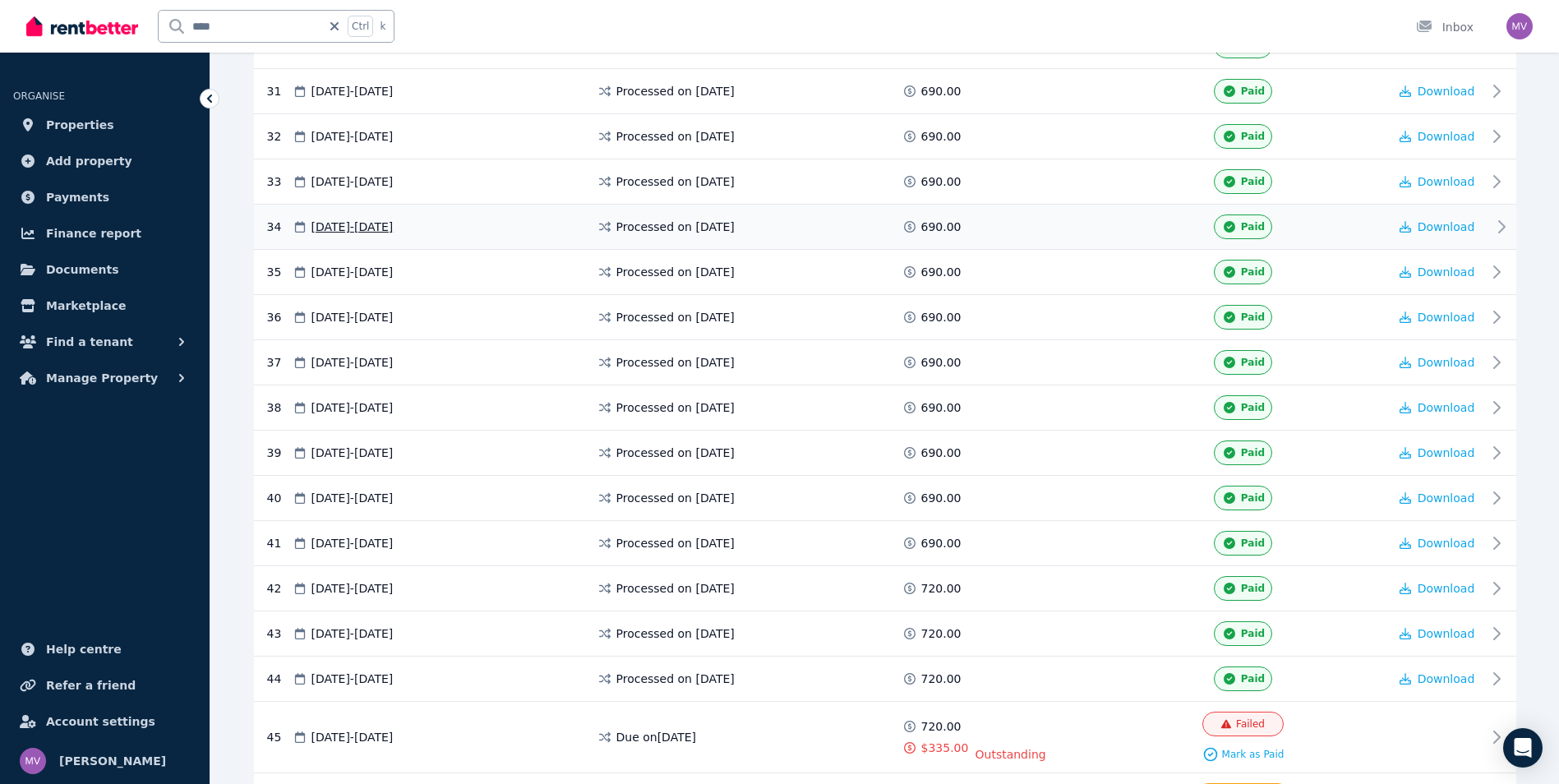
click at [1507, 229] on icon at bounding box center [1502, 227] width 20 height 20
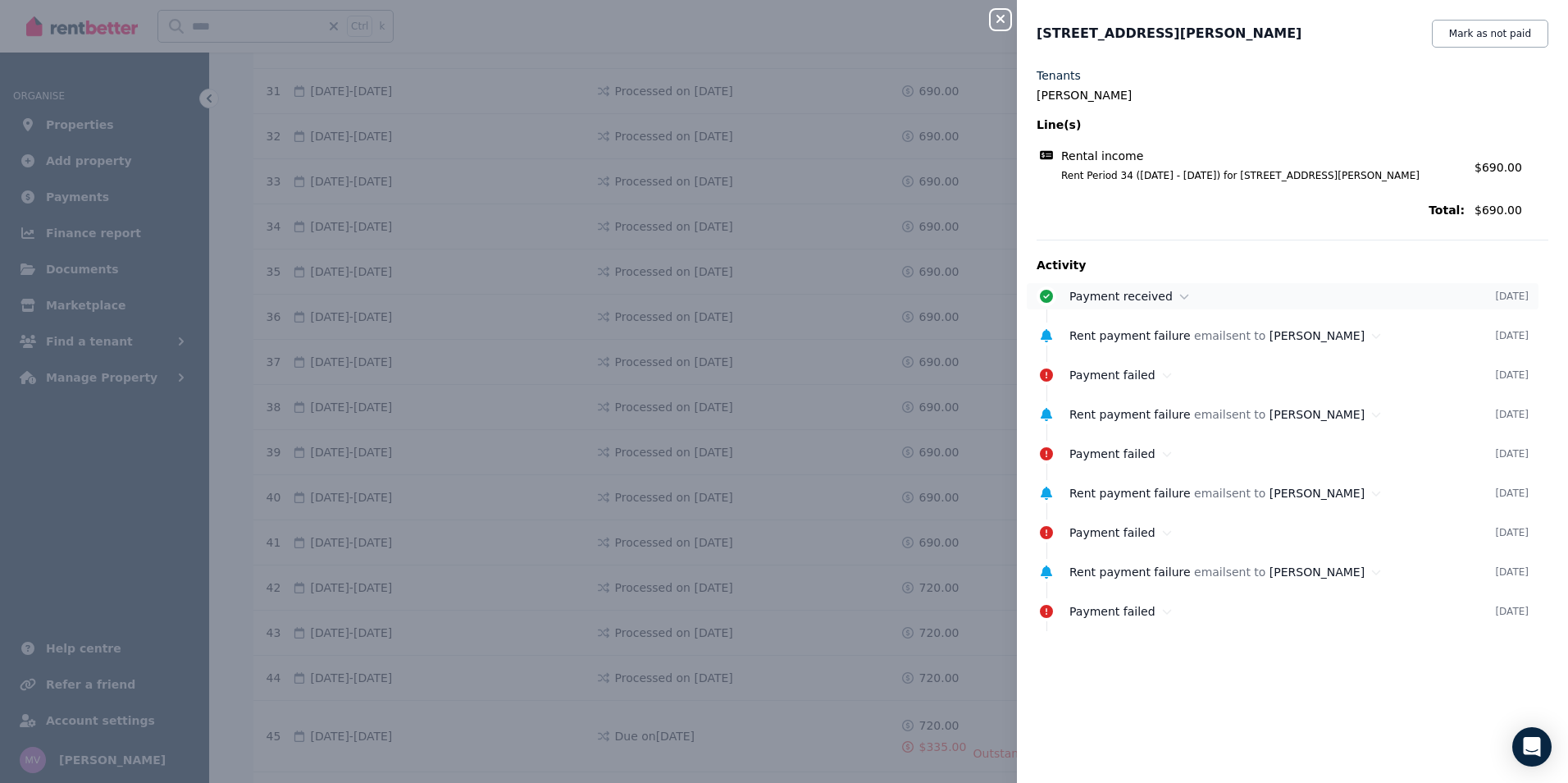
click at [1179, 292] on icon at bounding box center [1184, 296] width 10 height 12
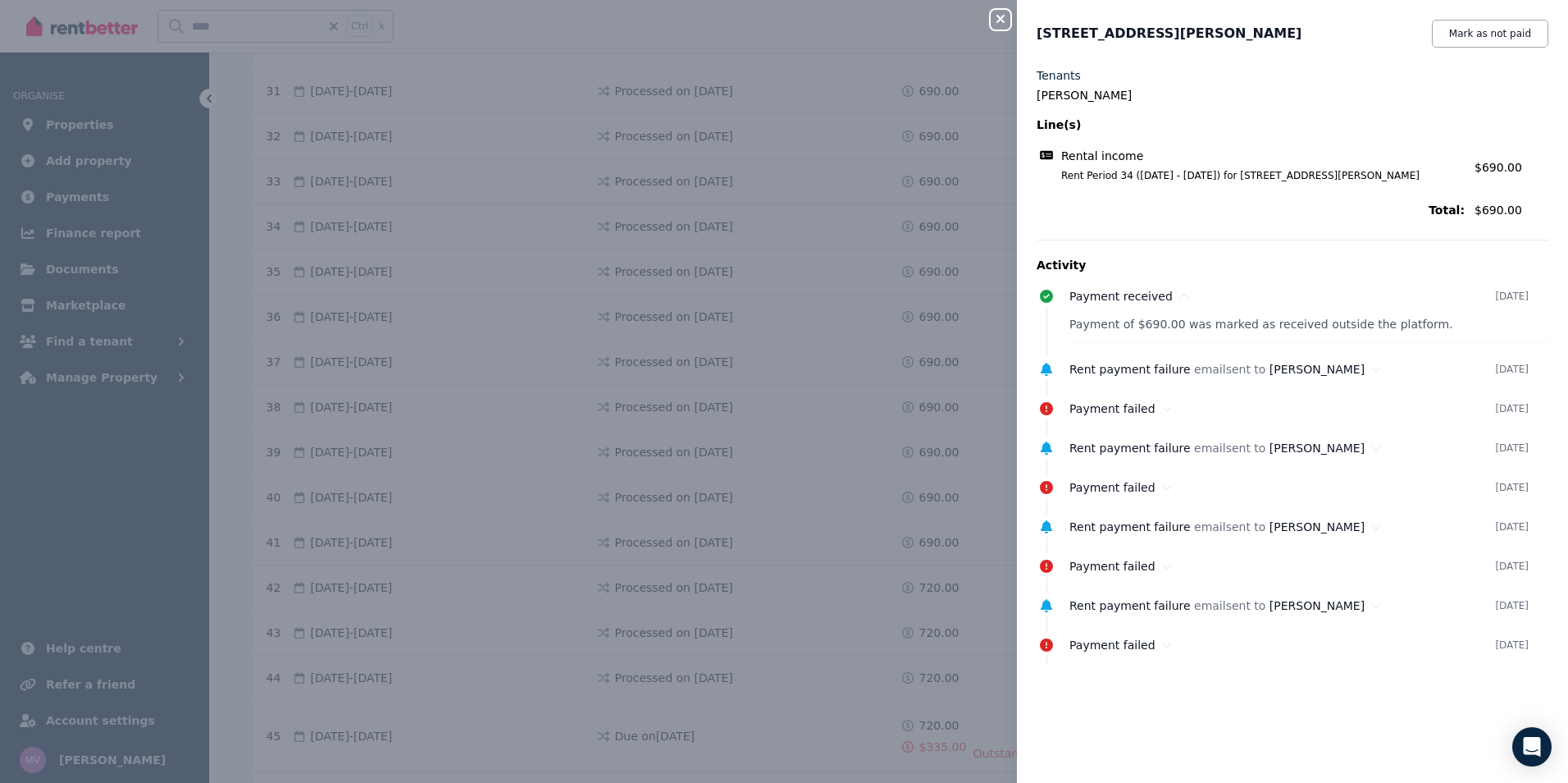
click at [1002, 25] on icon "button" at bounding box center [1000, 19] width 20 height 13
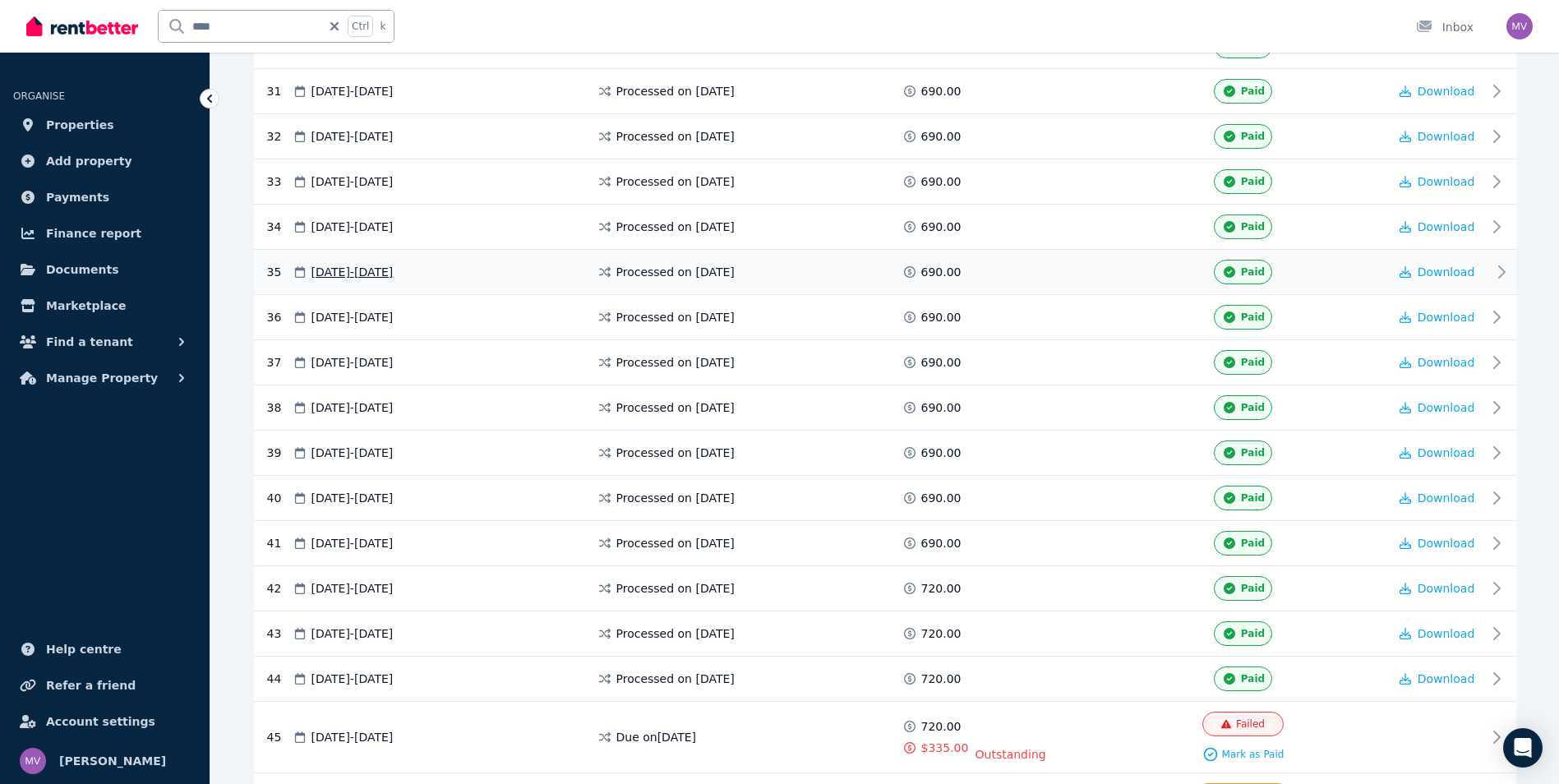
click at [1501, 271] on icon at bounding box center [1502, 272] width 20 height 20
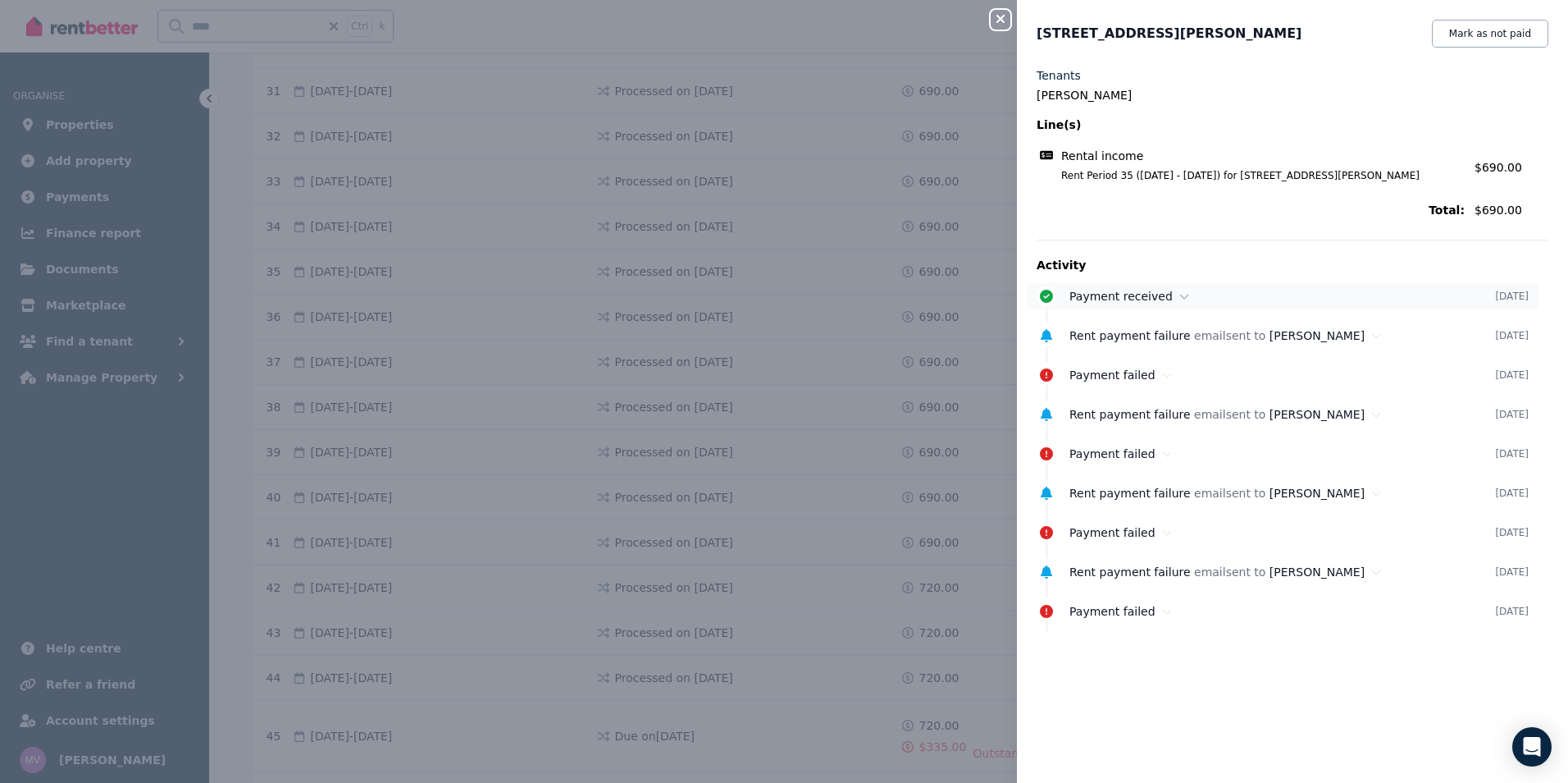
click at [1165, 297] on div "Payment received" at bounding box center [1282, 296] width 426 height 17
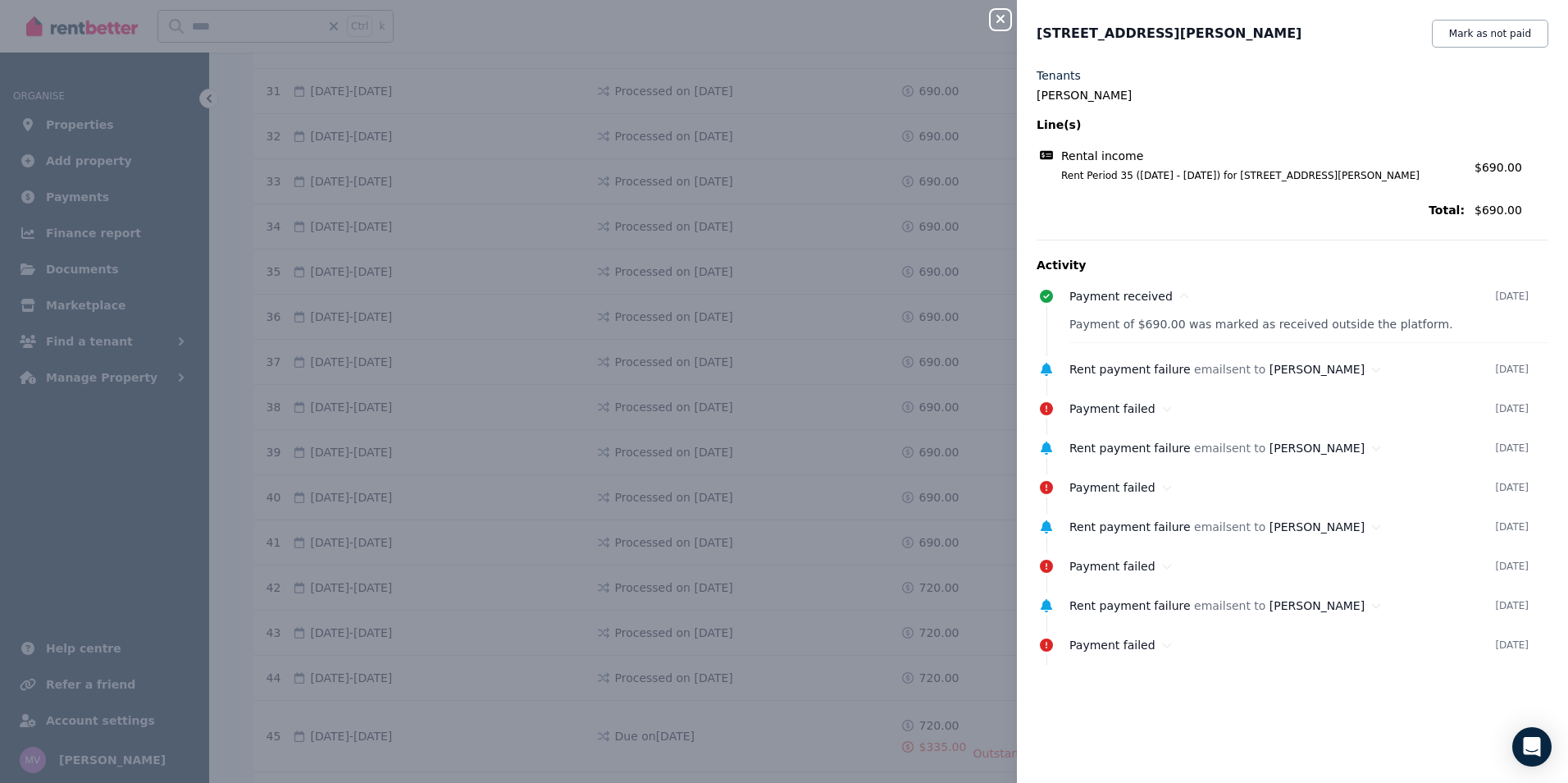
click at [1006, 20] on icon "button" at bounding box center [1000, 19] width 20 height 13
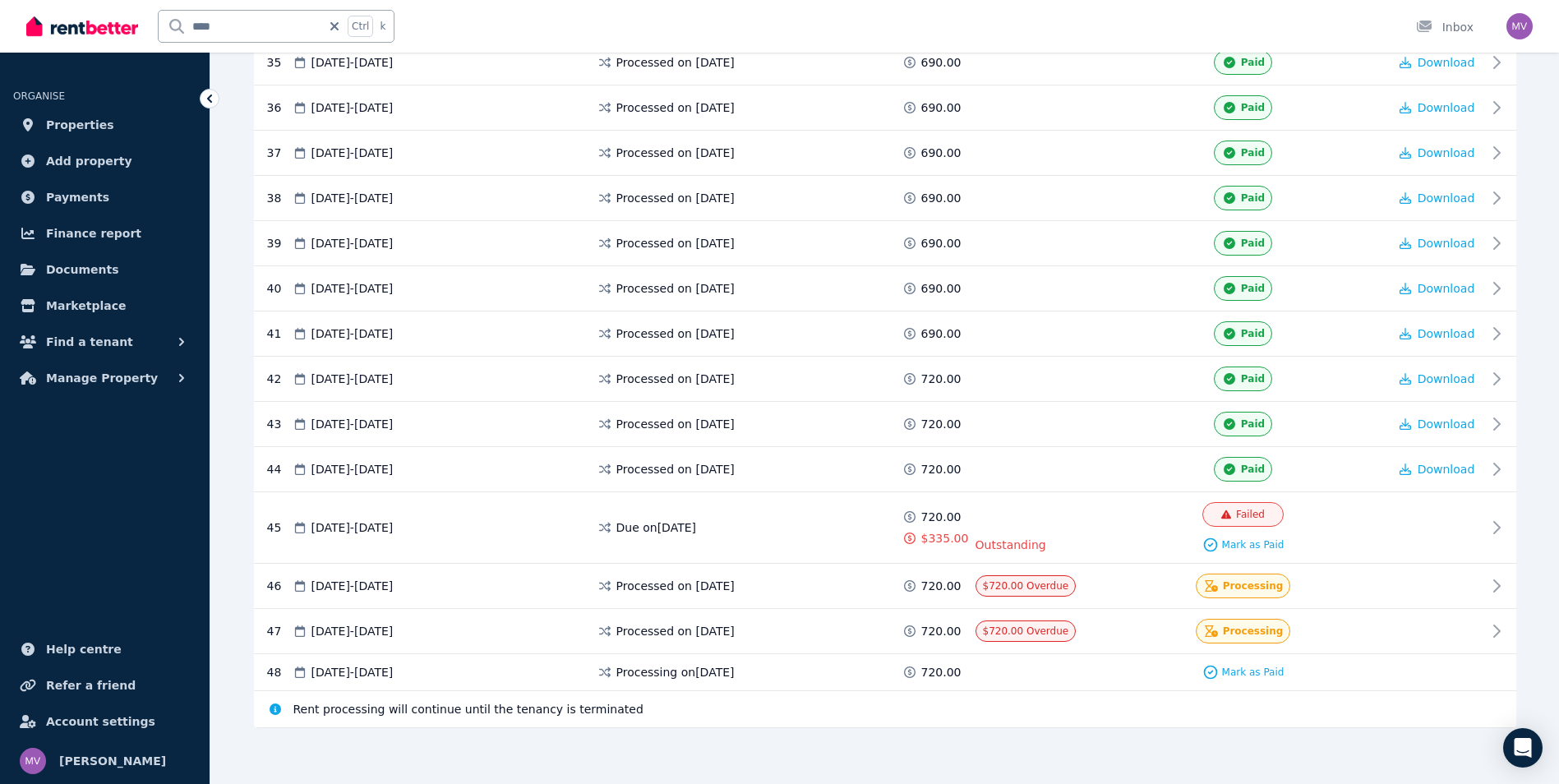
scroll to position [1928, 0]
click at [1500, 113] on icon at bounding box center [1502, 106] width 20 height 20
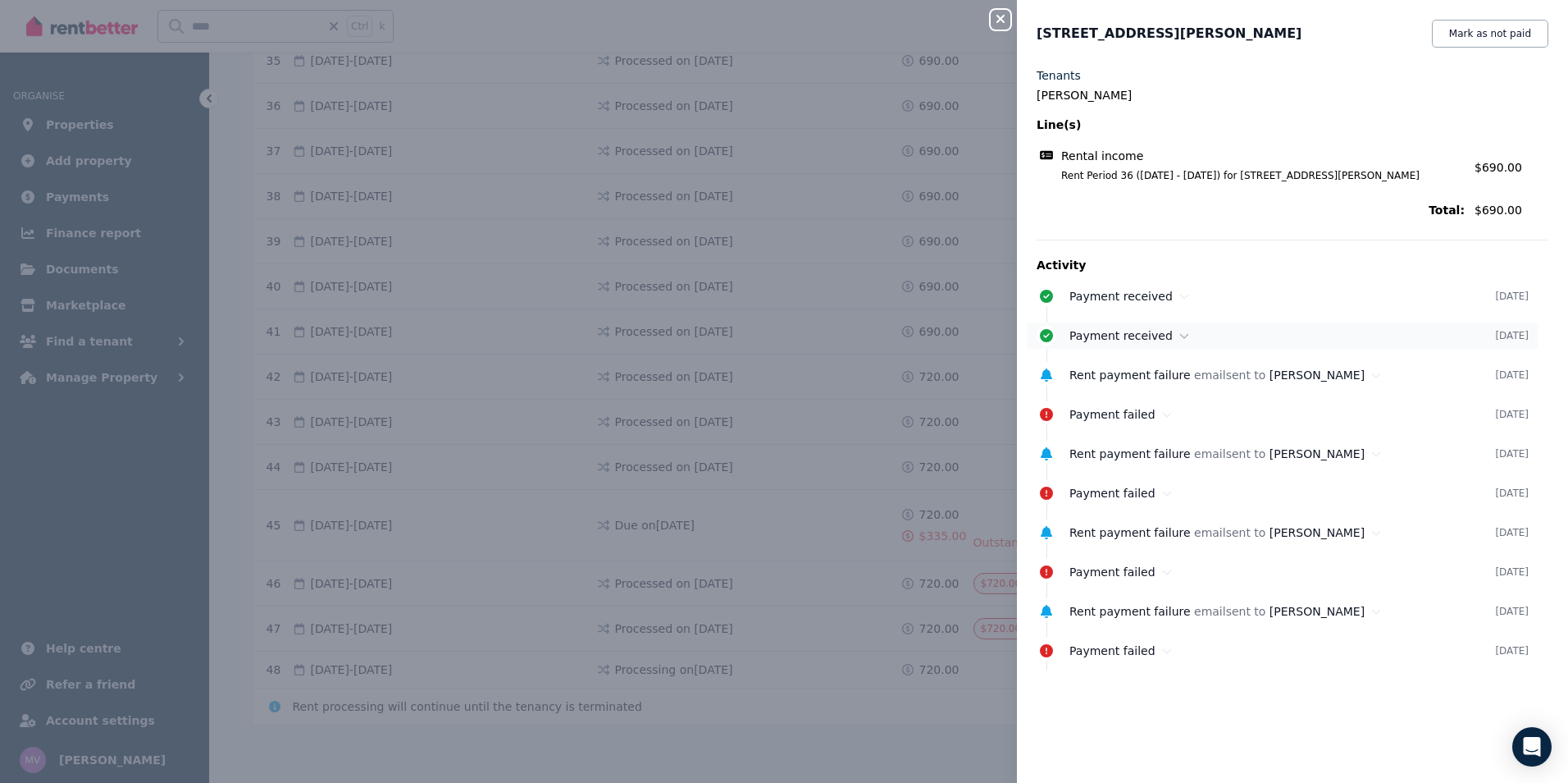
click at [1179, 333] on icon at bounding box center [1184, 335] width 10 height 12
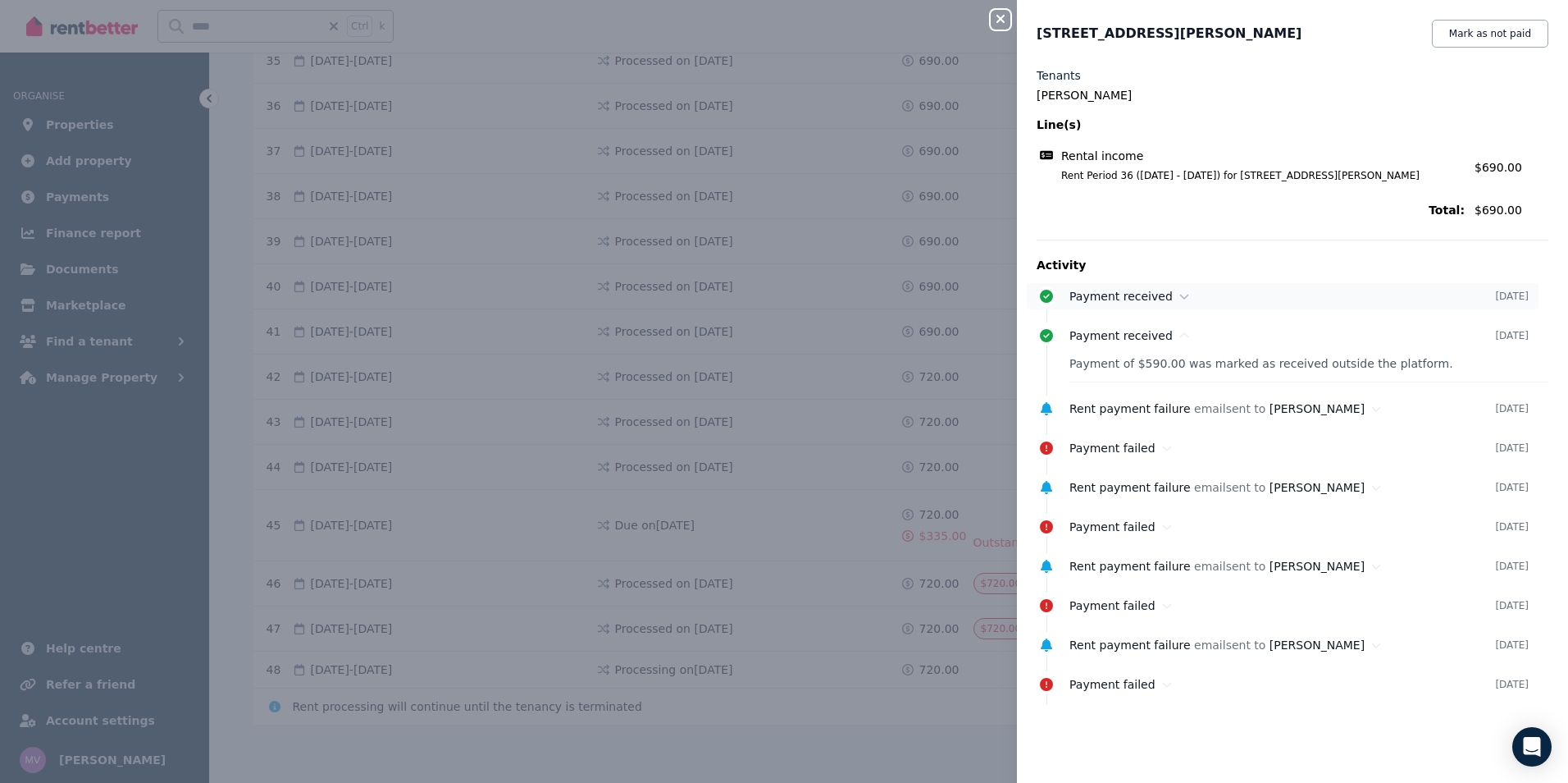
click at [1179, 299] on icon at bounding box center [1184, 296] width 10 height 12
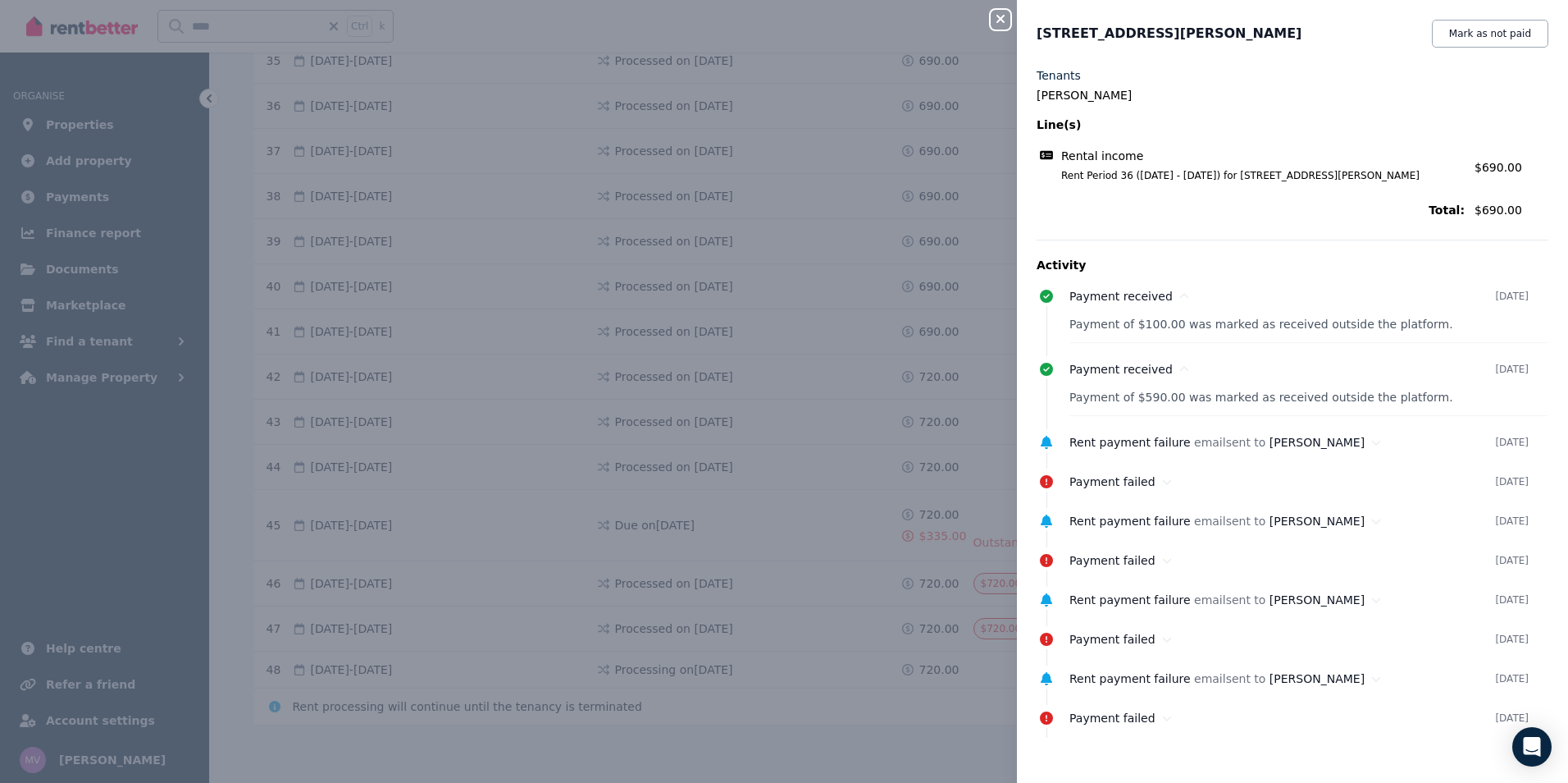
click at [1004, 24] on icon "button" at bounding box center [1000, 19] width 20 height 13
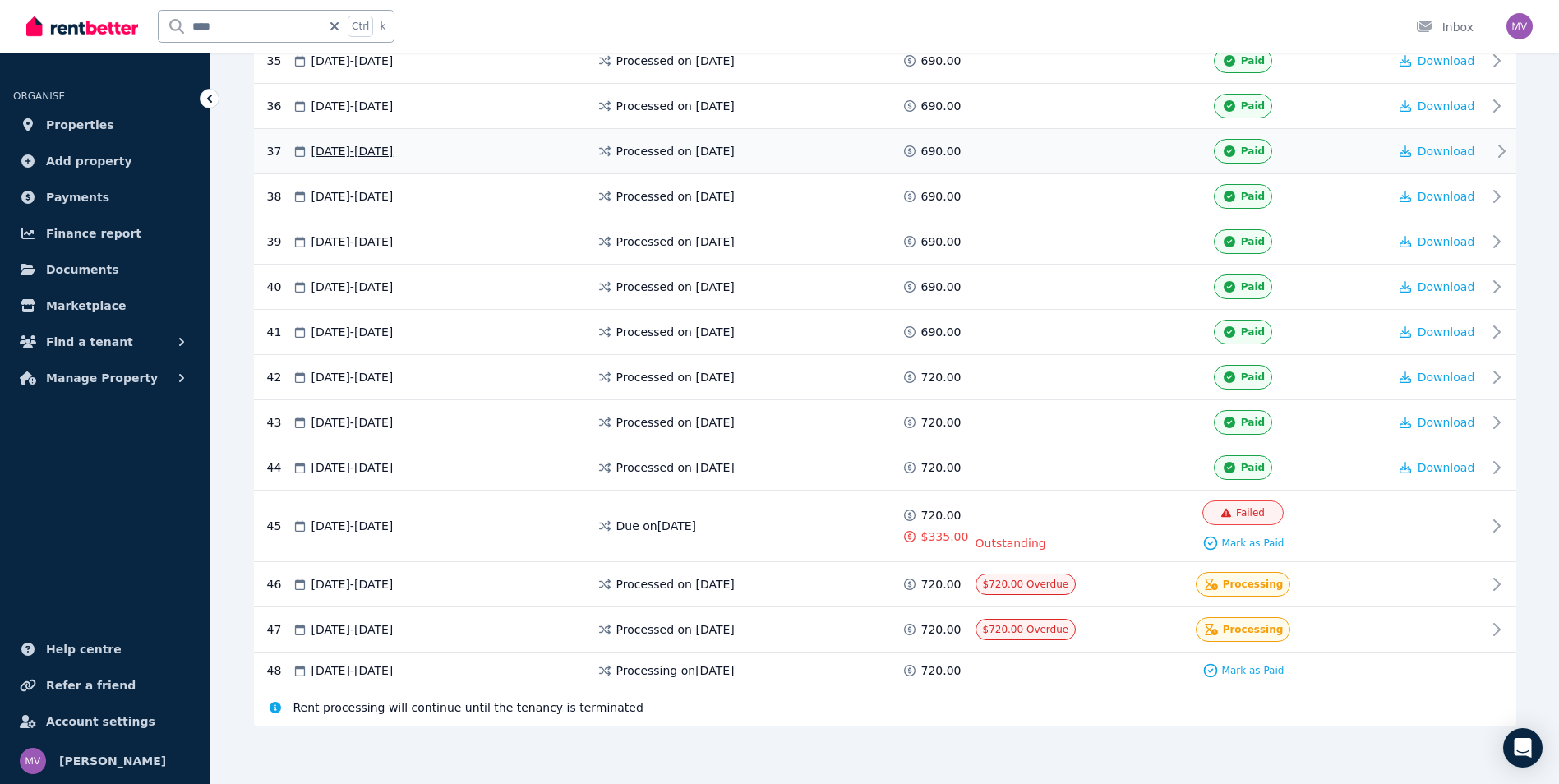
click at [1497, 157] on icon at bounding box center [1502, 151] width 20 height 20
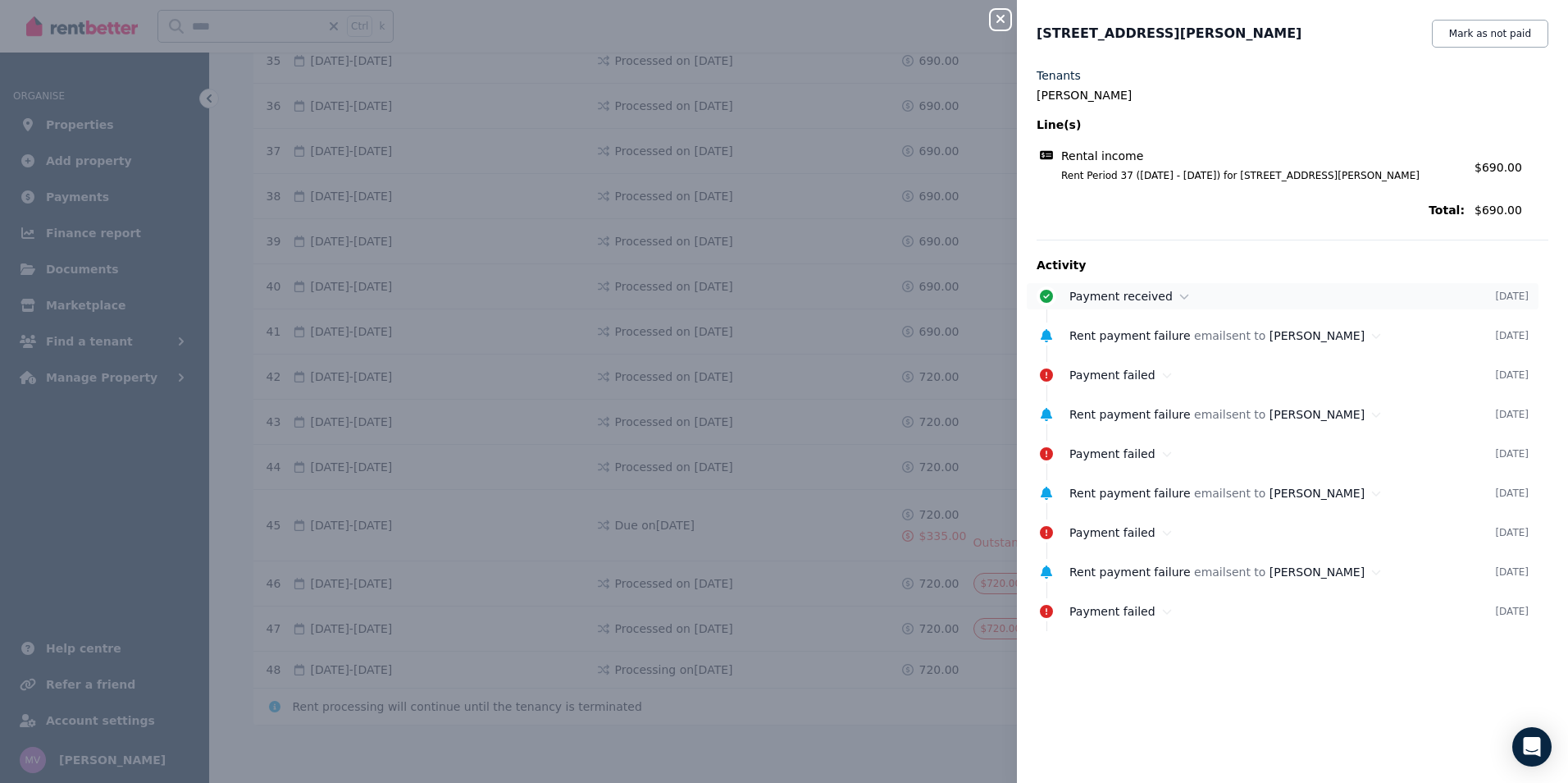
click at [1165, 297] on div "Payment received" at bounding box center [1282, 296] width 426 height 17
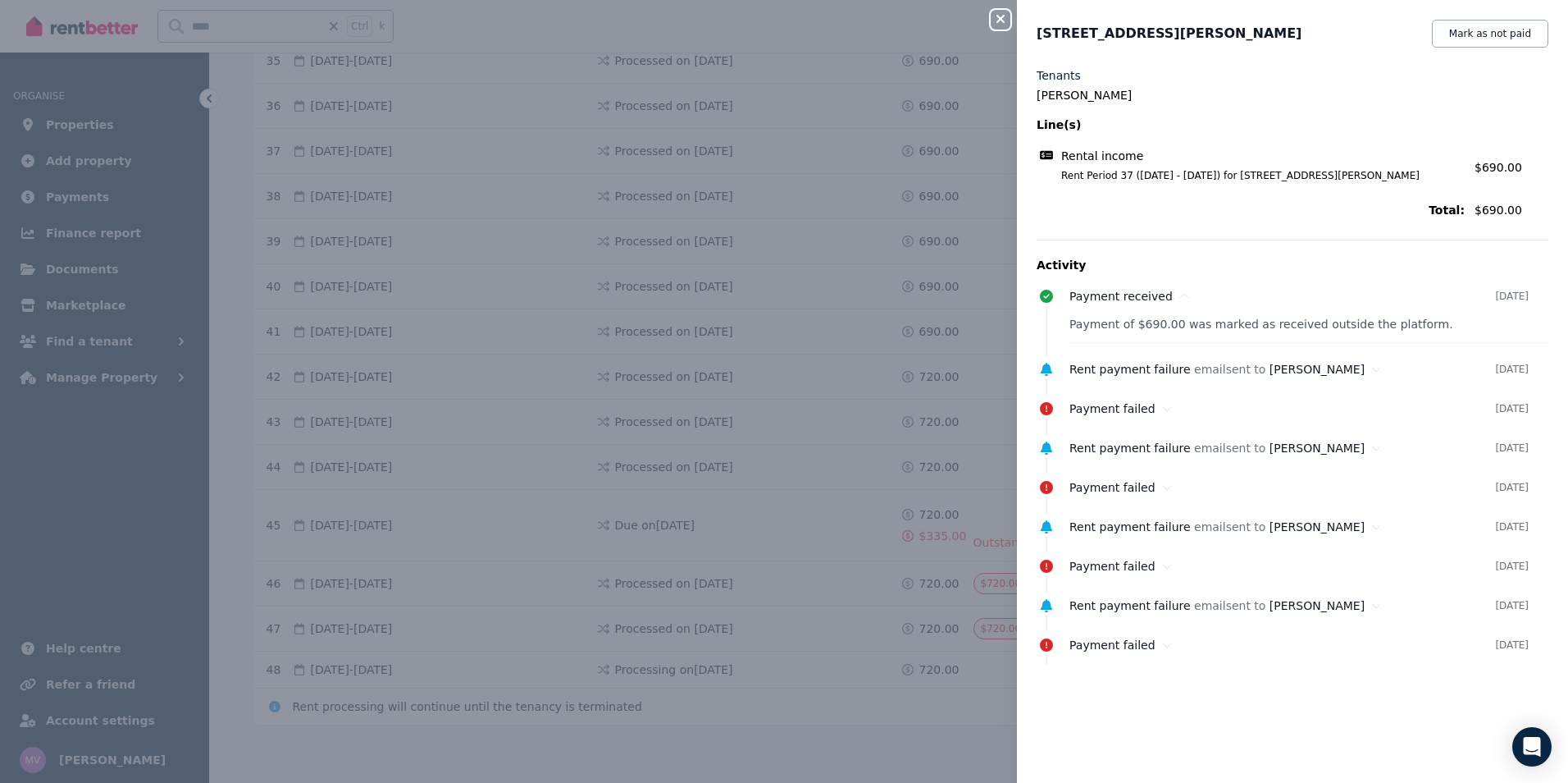
click at [1000, 23] on icon "button" at bounding box center [1000, 19] width 20 height 13
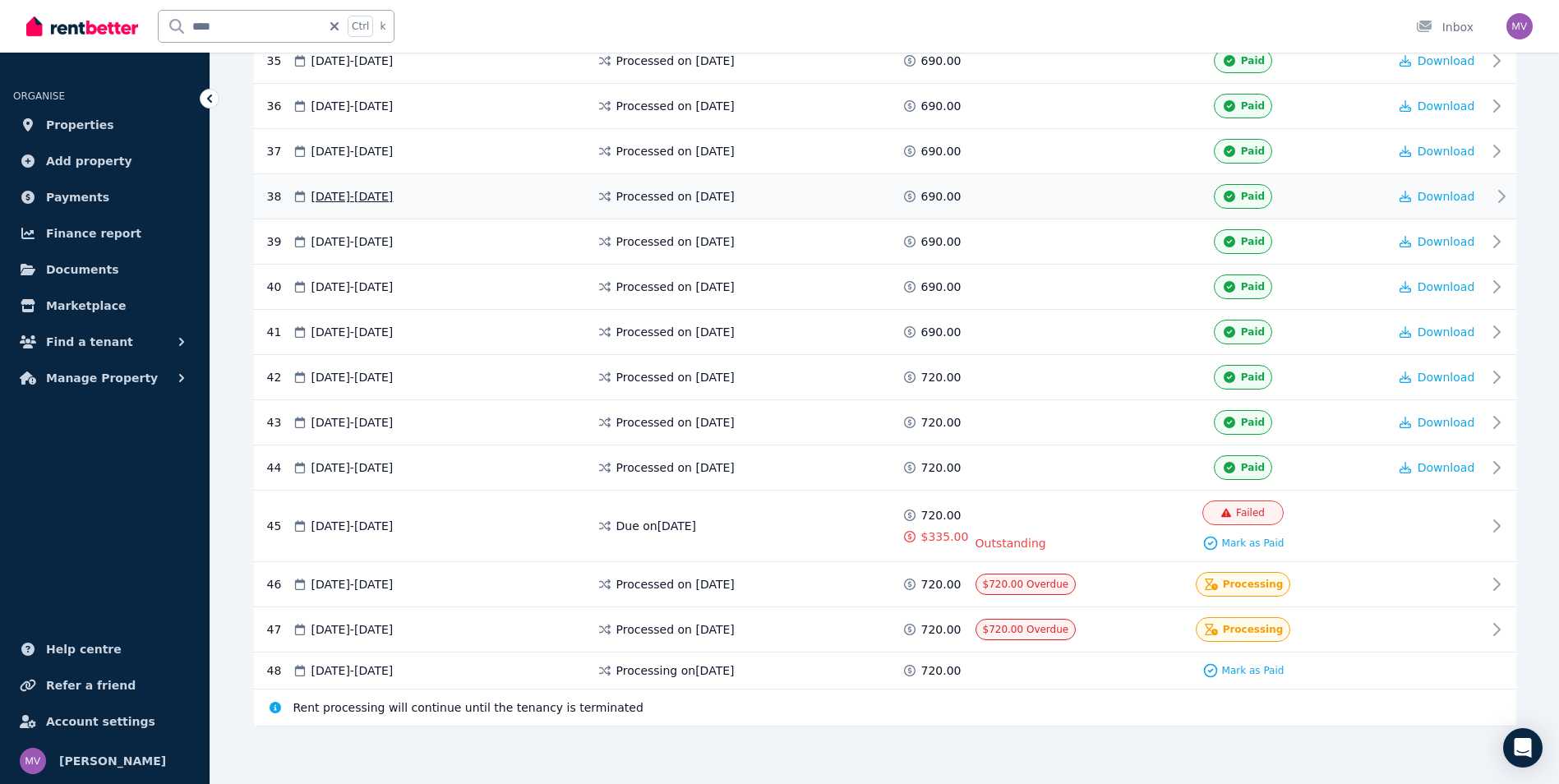
click at [1501, 192] on icon at bounding box center [1502, 196] width 20 height 20
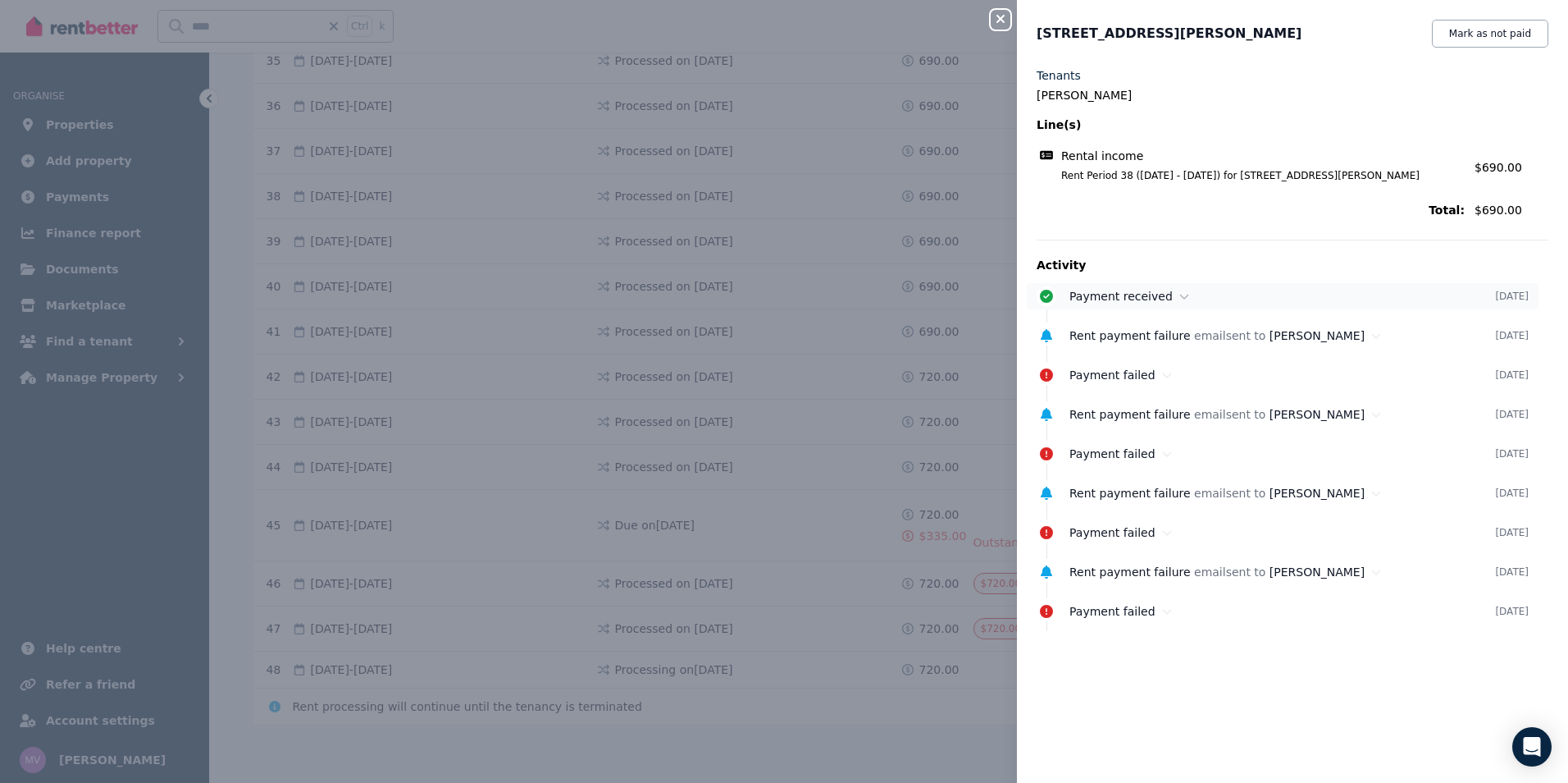
click at [1179, 298] on icon at bounding box center [1184, 296] width 10 height 12
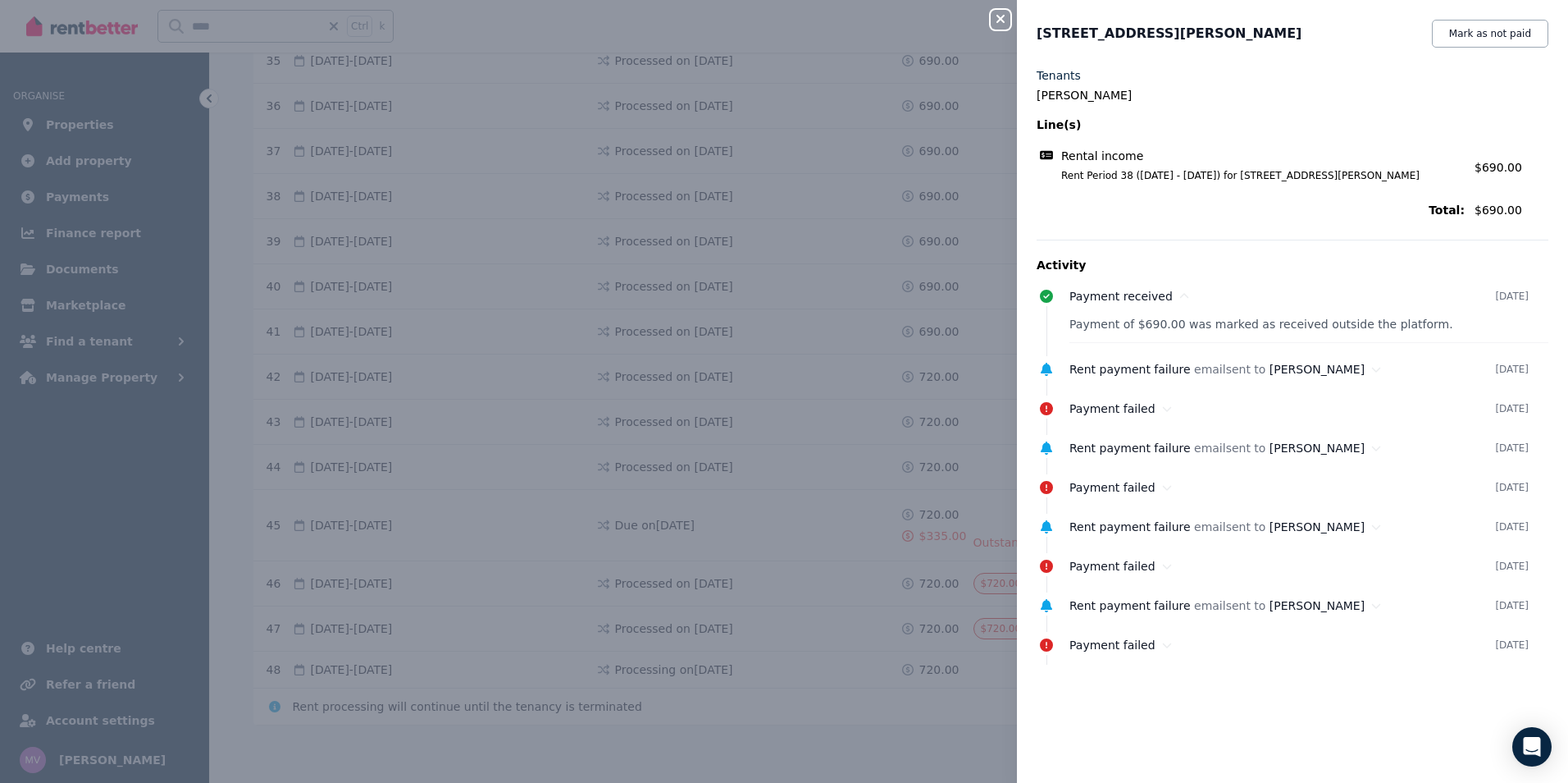
click at [996, 21] on icon "button" at bounding box center [1000, 19] width 20 height 13
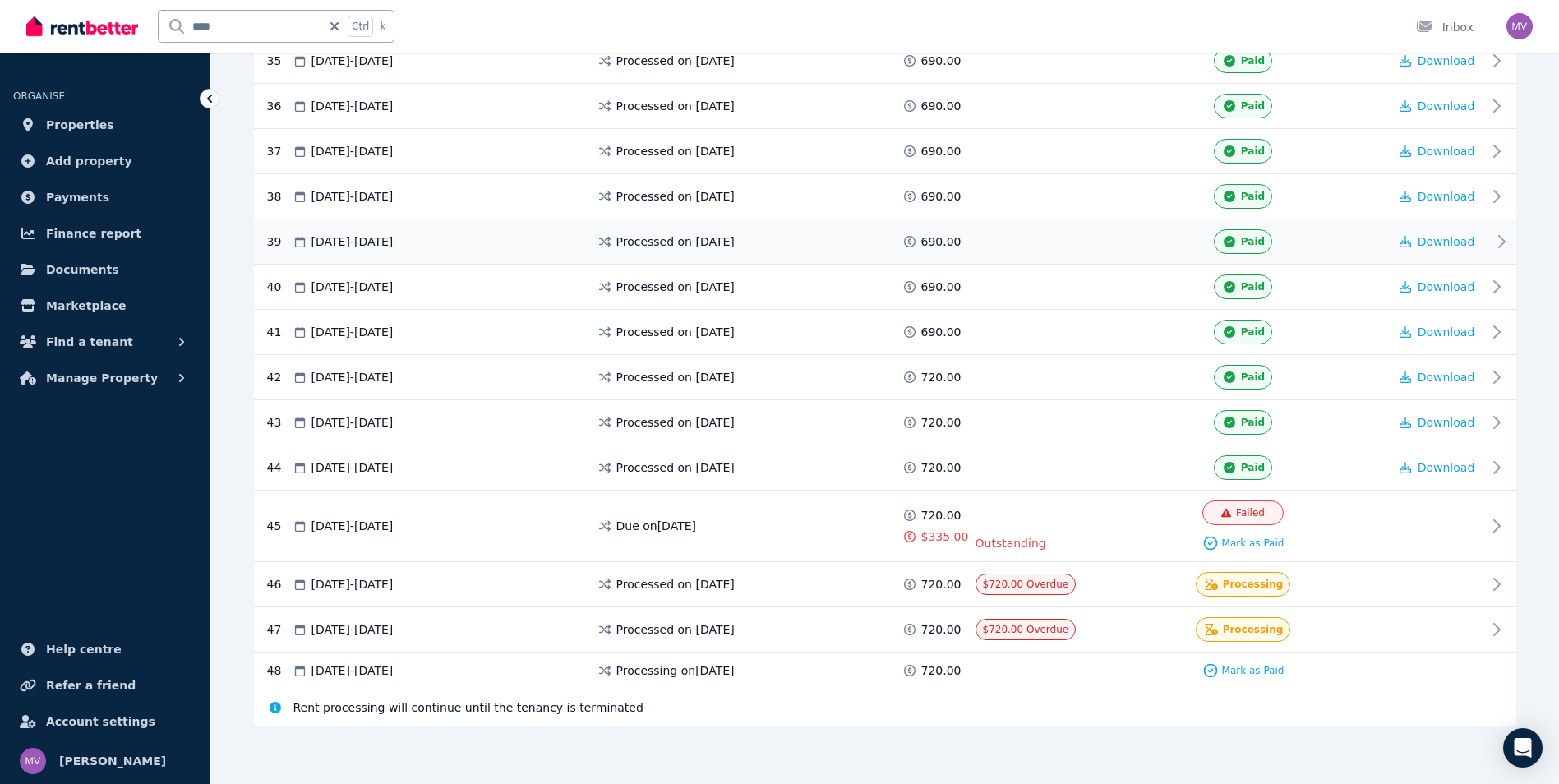
click at [1495, 235] on icon at bounding box center [1502, 241] width 20 height 20
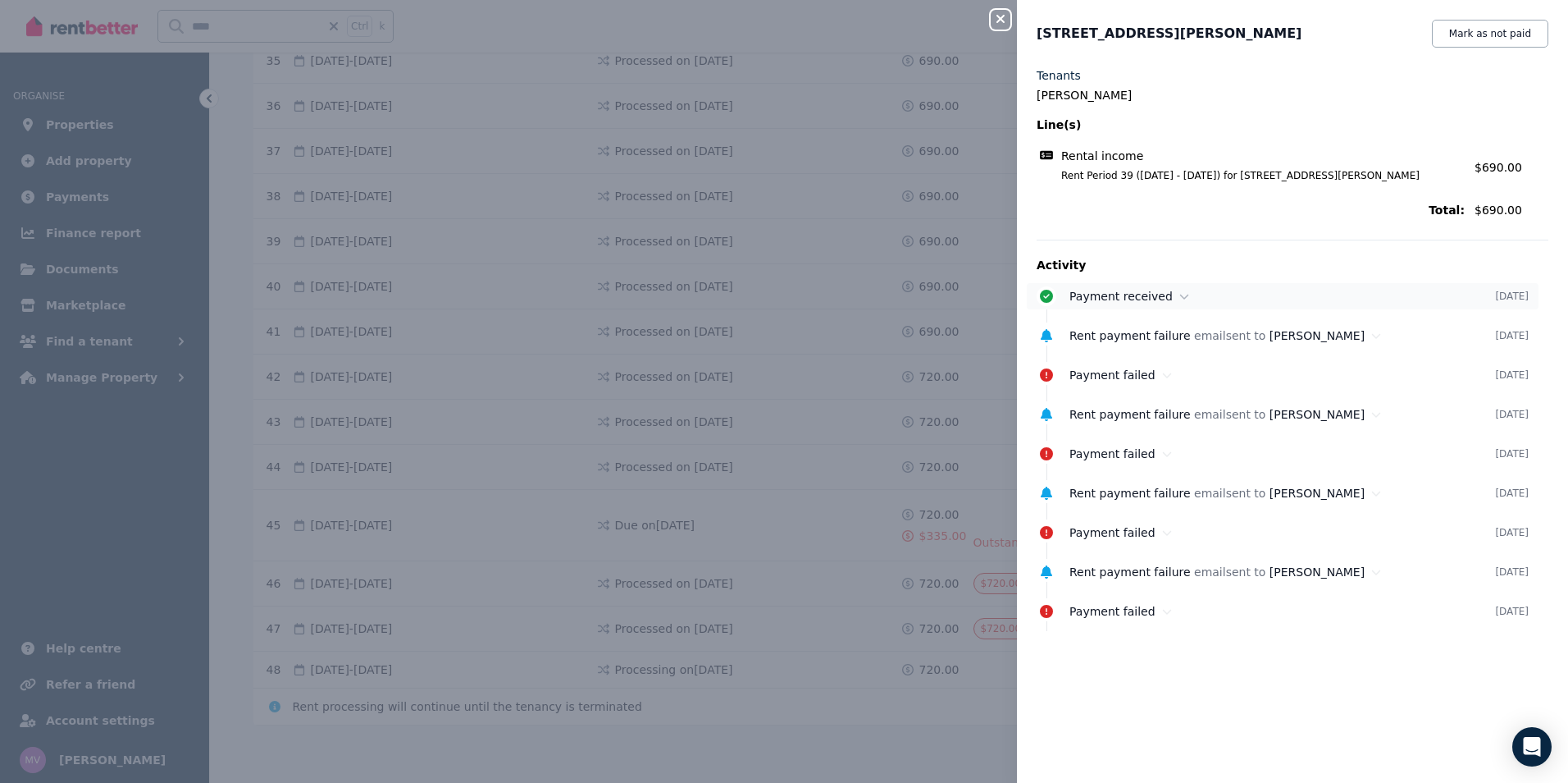
click at [1164, 292] on div "Payment received" at bounding box center [1282, 296] width 426 height 17
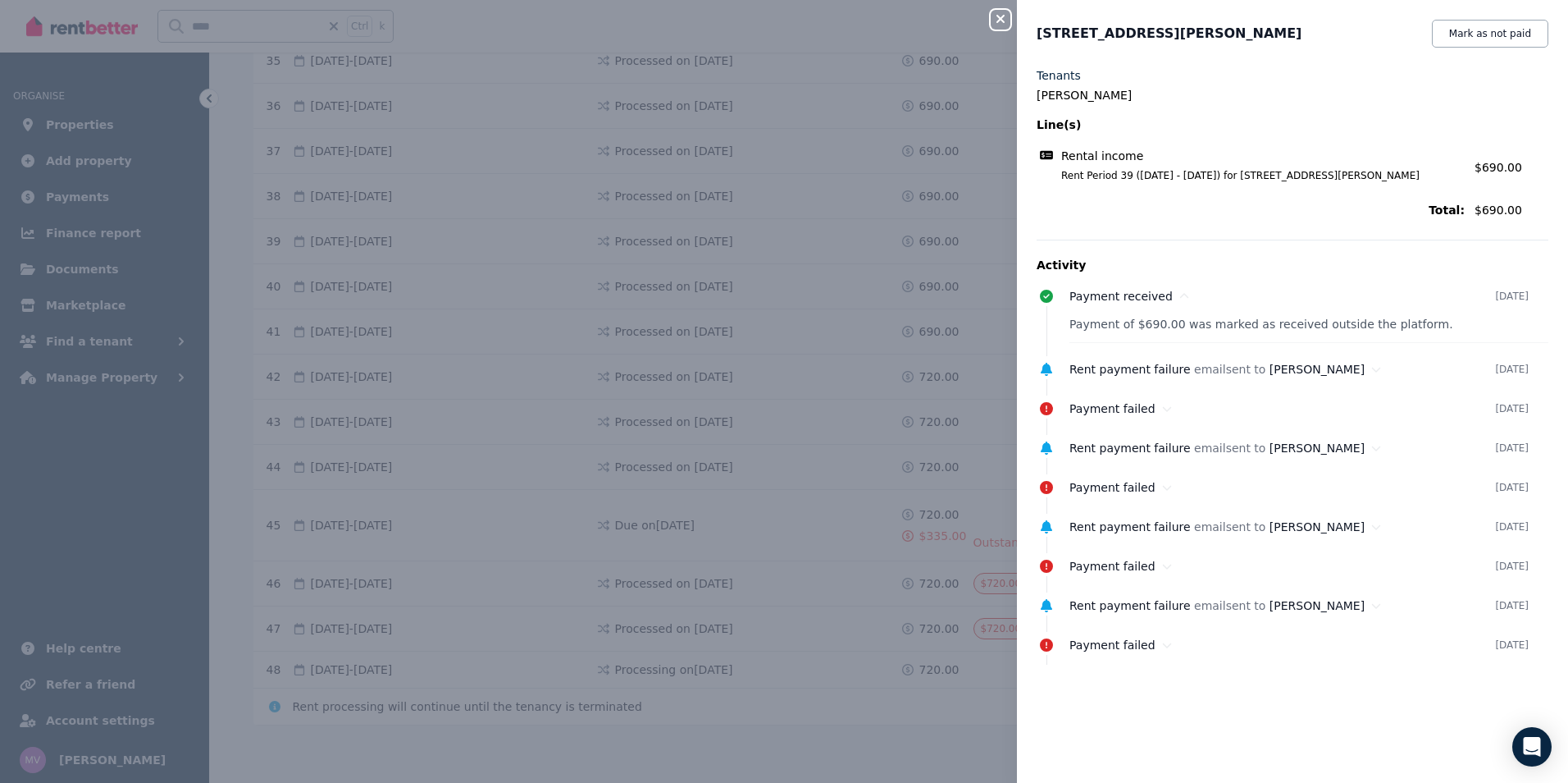
click at [1006, 21] on icon "button" at bounding box center [1000, 19] width 20 height 13
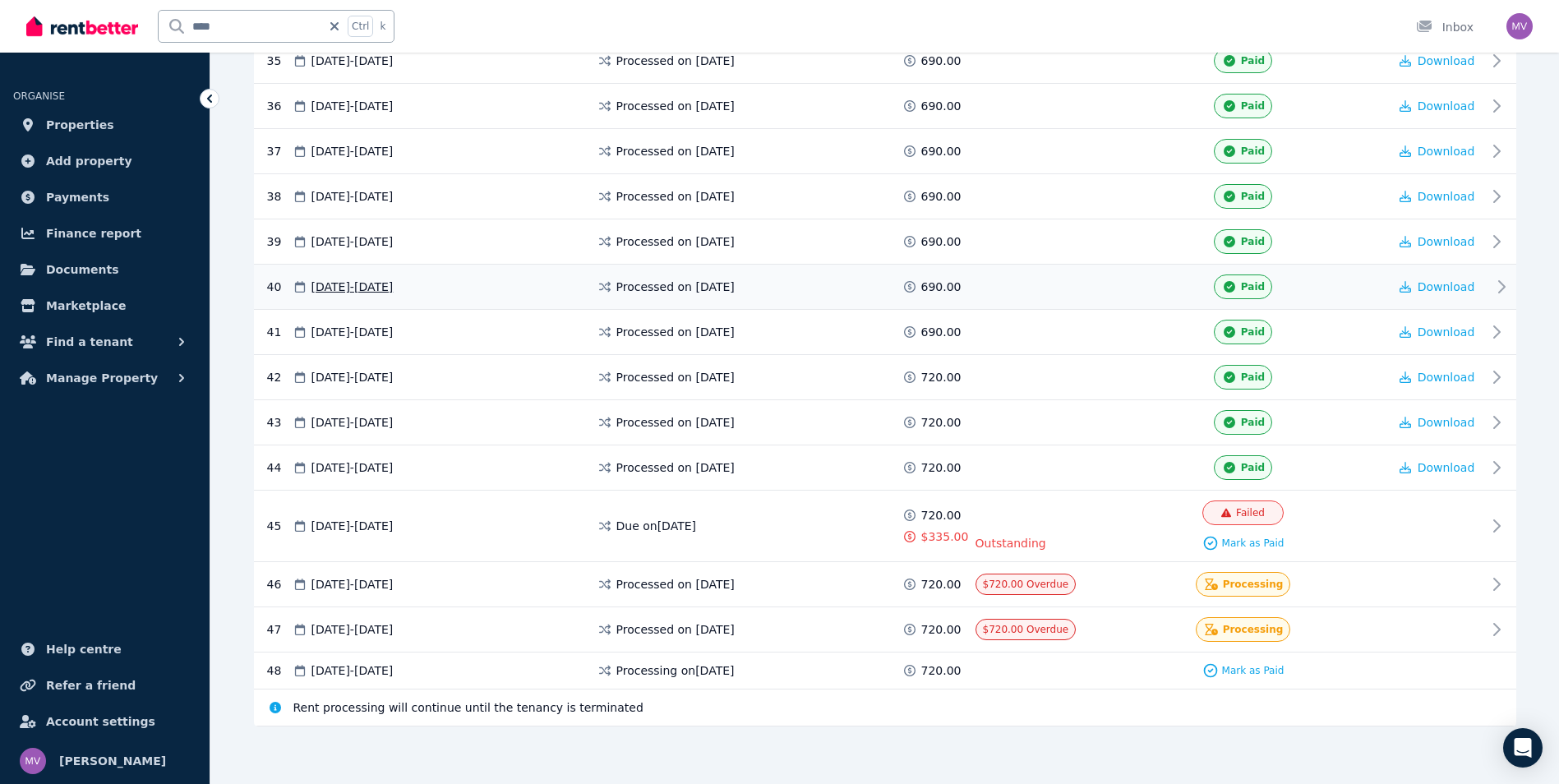
click at [1503, 284] on icon at bounding box center [1502, 287] width 6 height 12
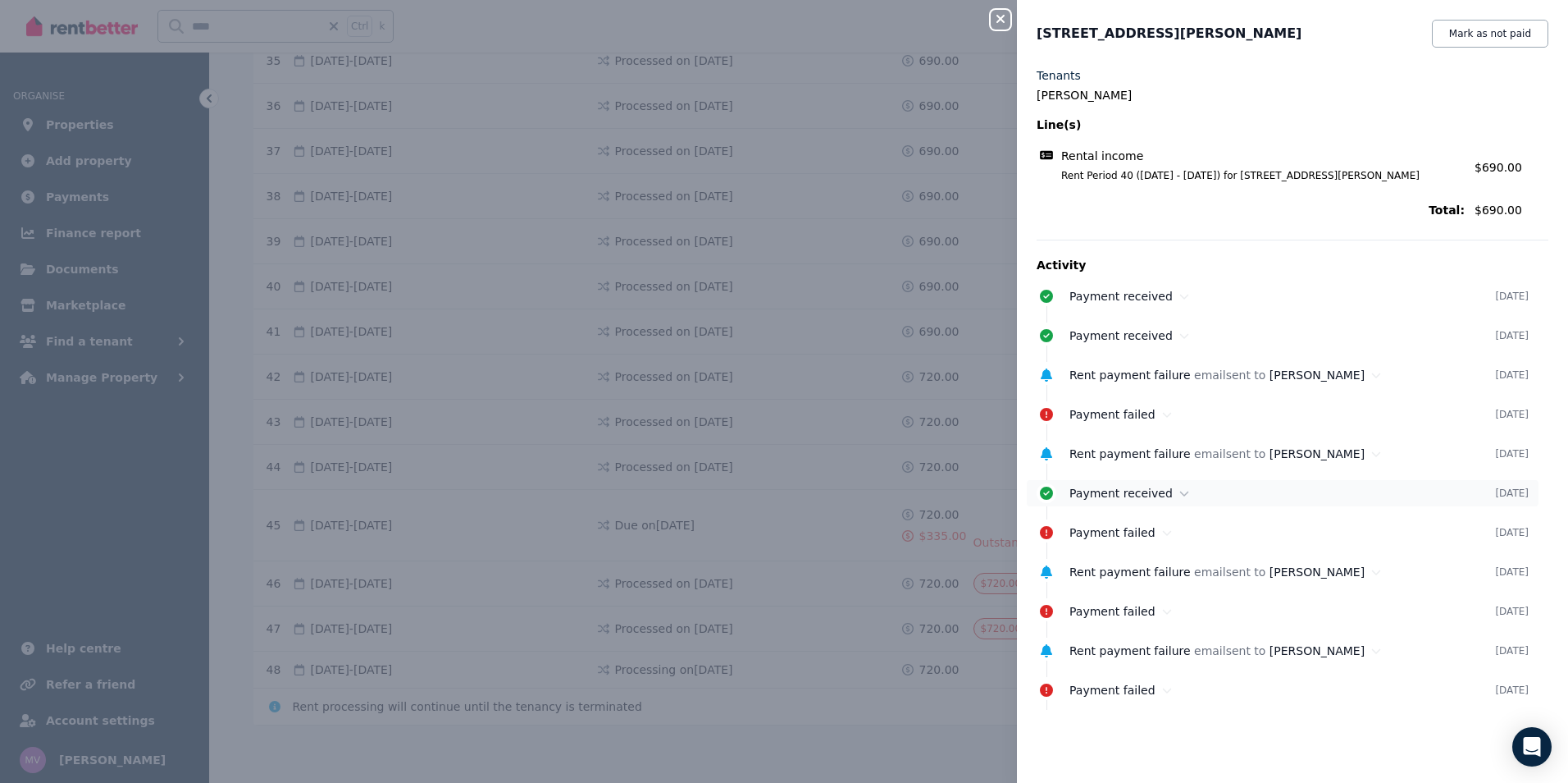
click at [1179, 497] on icon at bounding box center [1184, 493] width 10 height 12
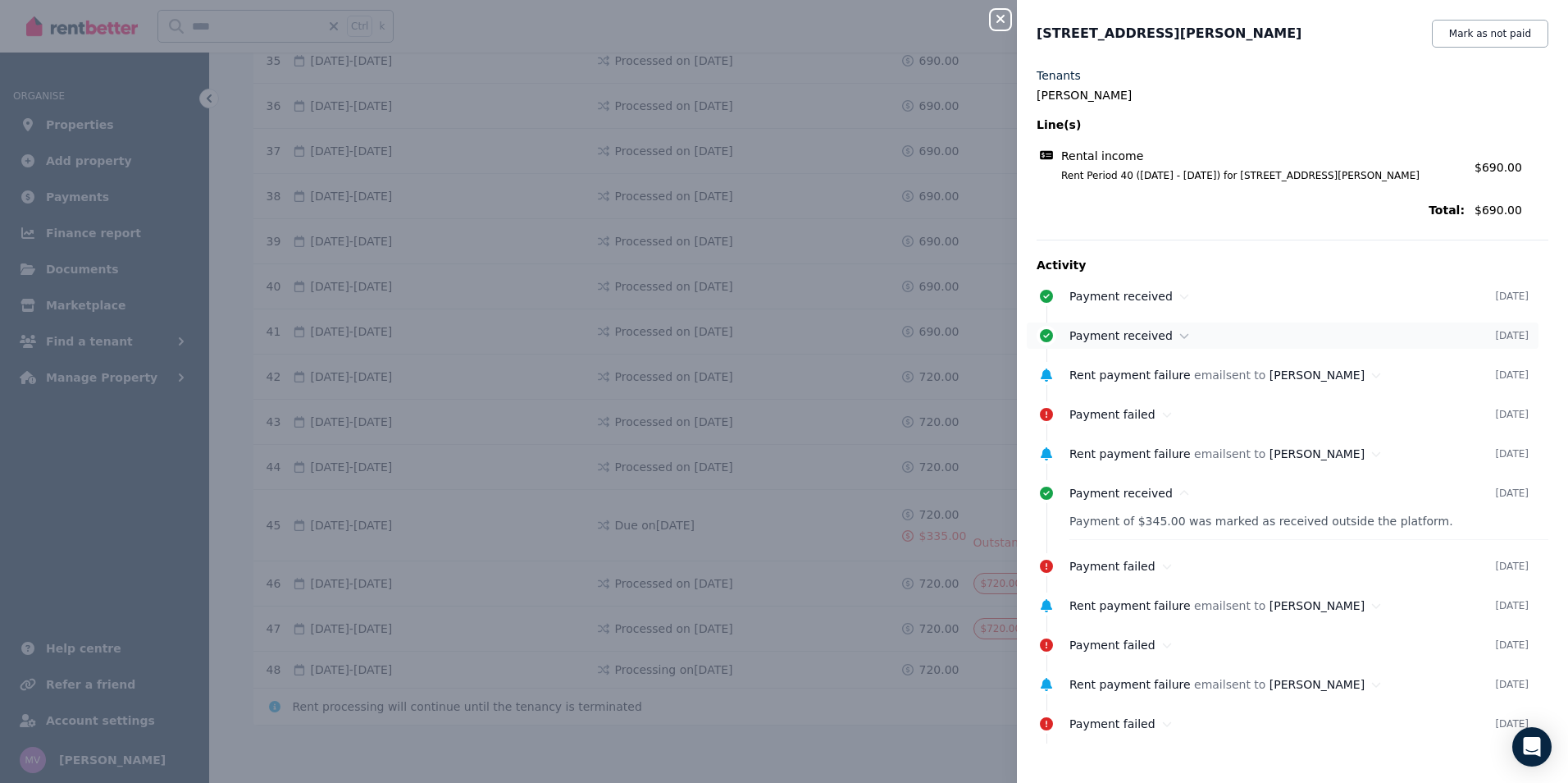
click at [1179, 340] on icon at bounding box center [1184, 335] width 10 height 12
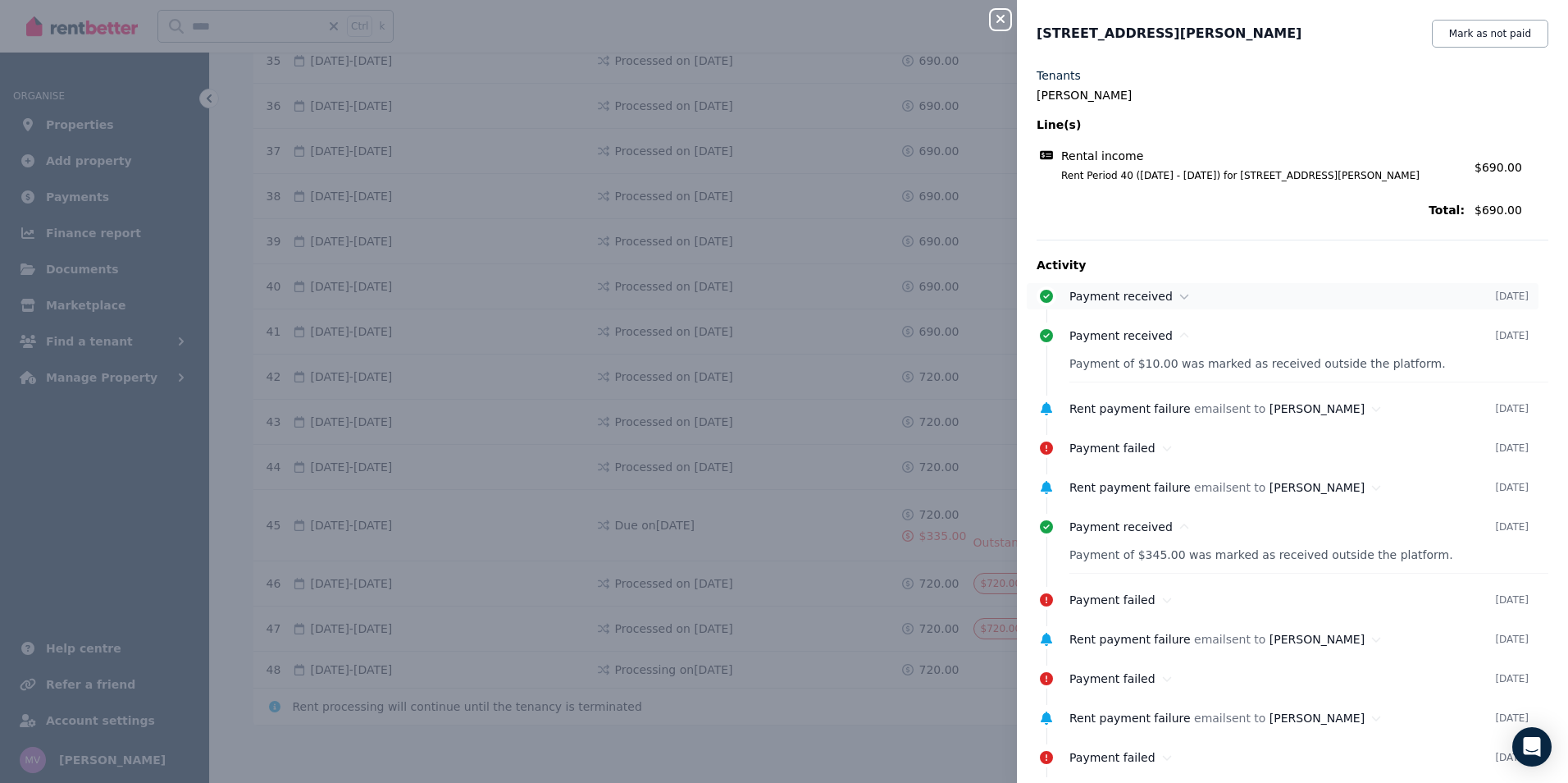
click at [1179, 299] on icon at bounding box center [1184, 296] width 10 height 12
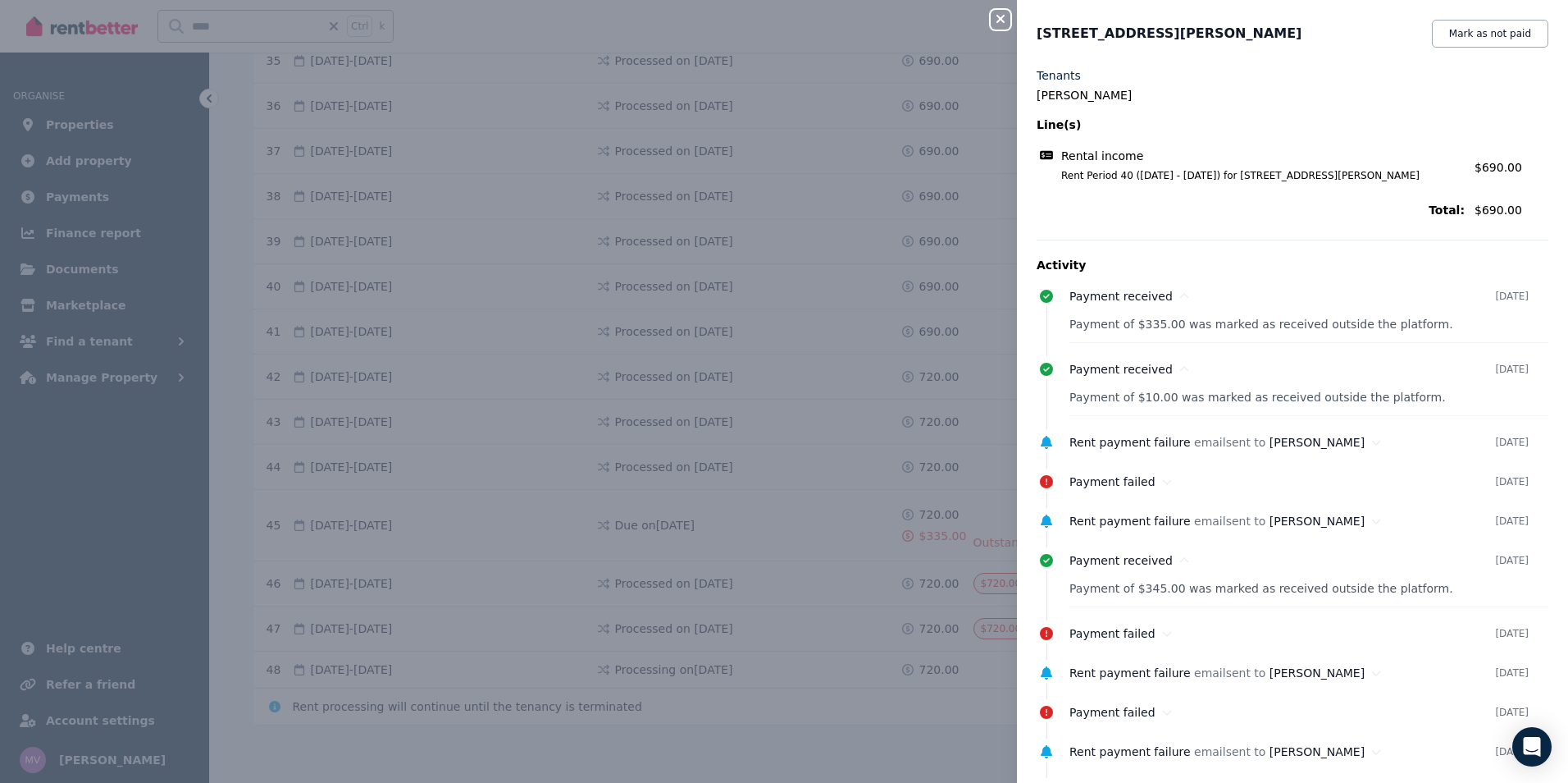
click at [1003, 20] on icon "button" at bounding box center [1000, 19] width 20 height 13
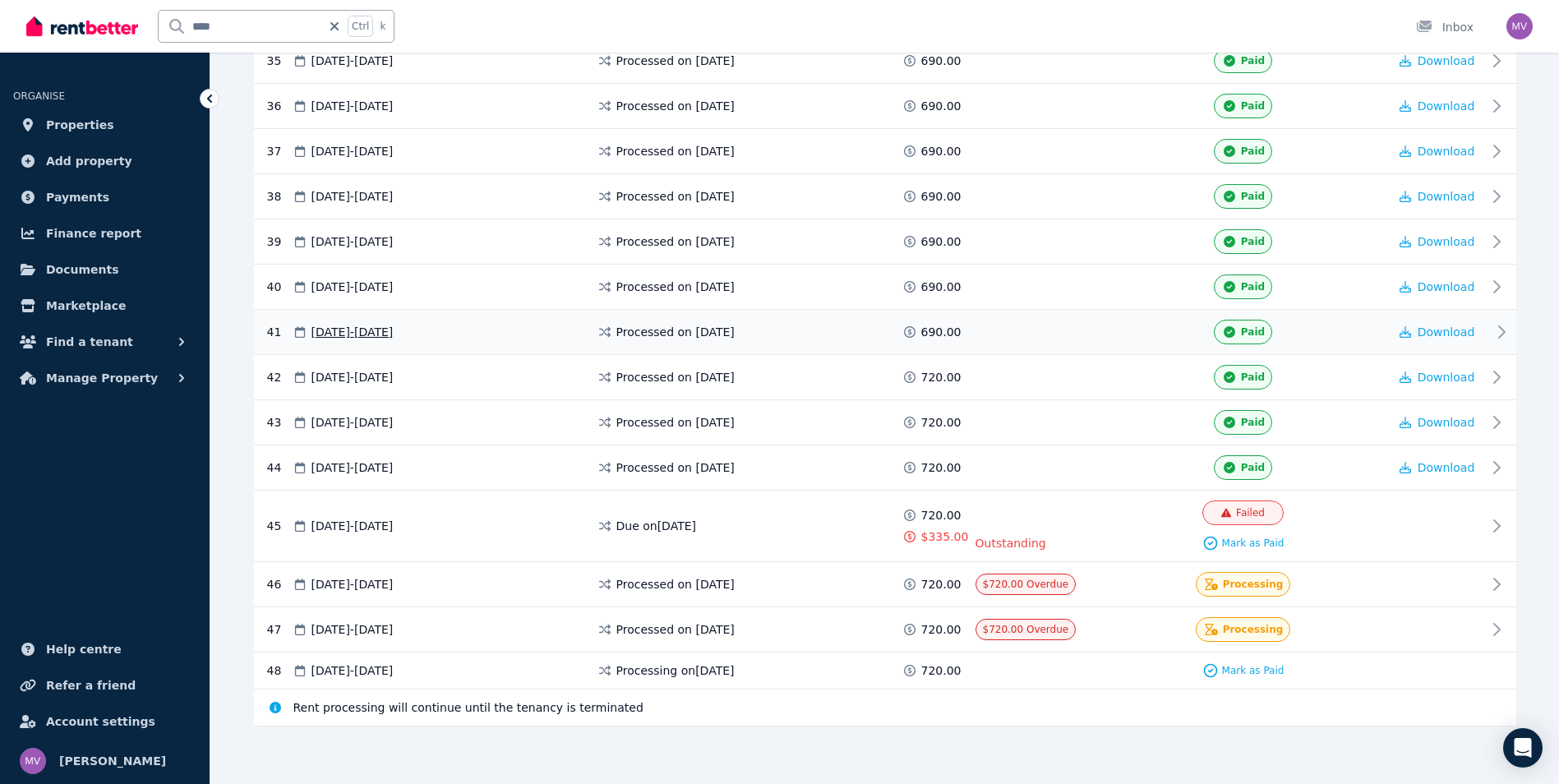
click at [1495, 328] on icon at bounding box center [1502, 332] width 20 height 20
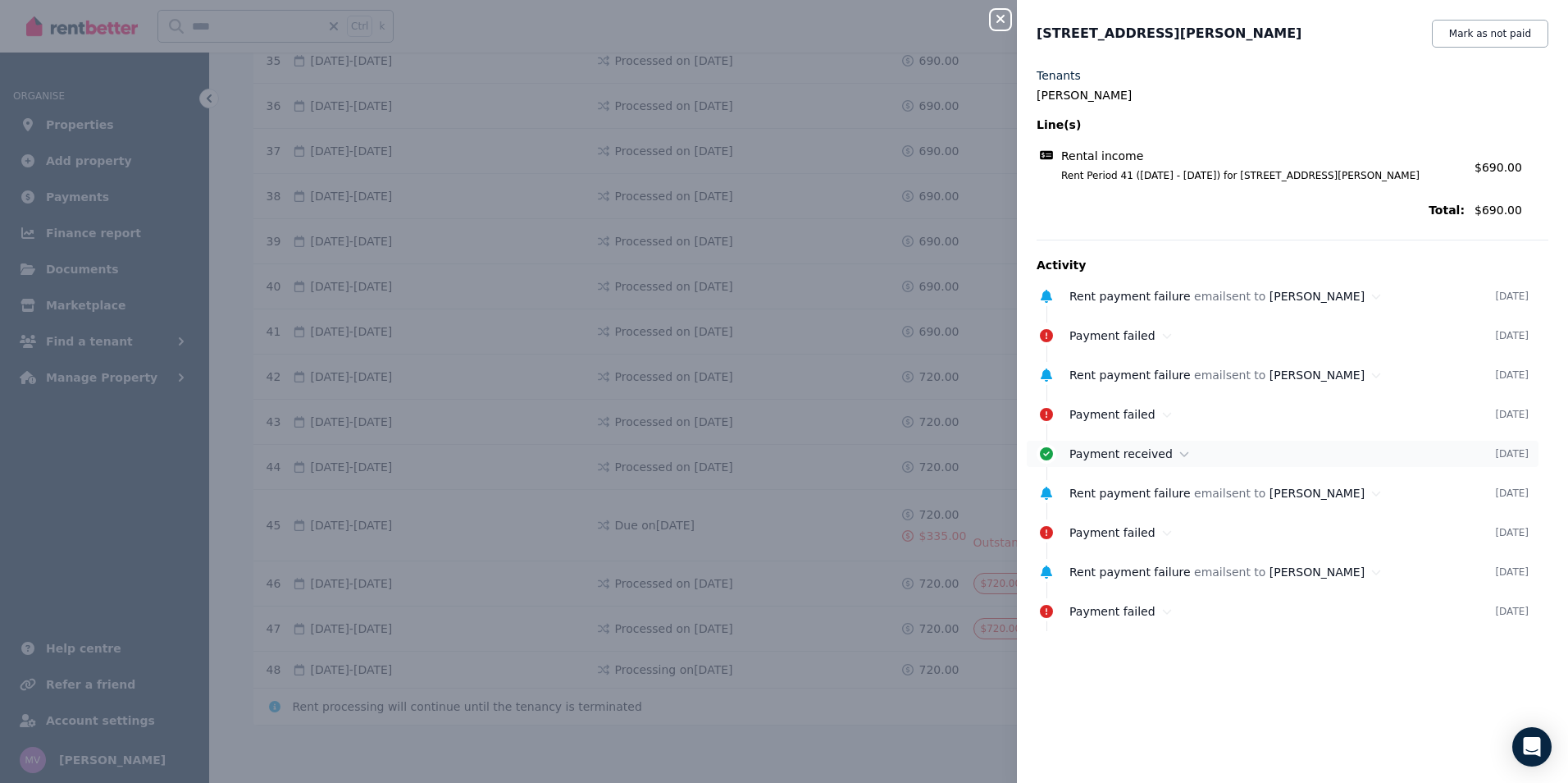
click at [1179, 452] on icon at bounding box center [1184, 453] width 10 height 12
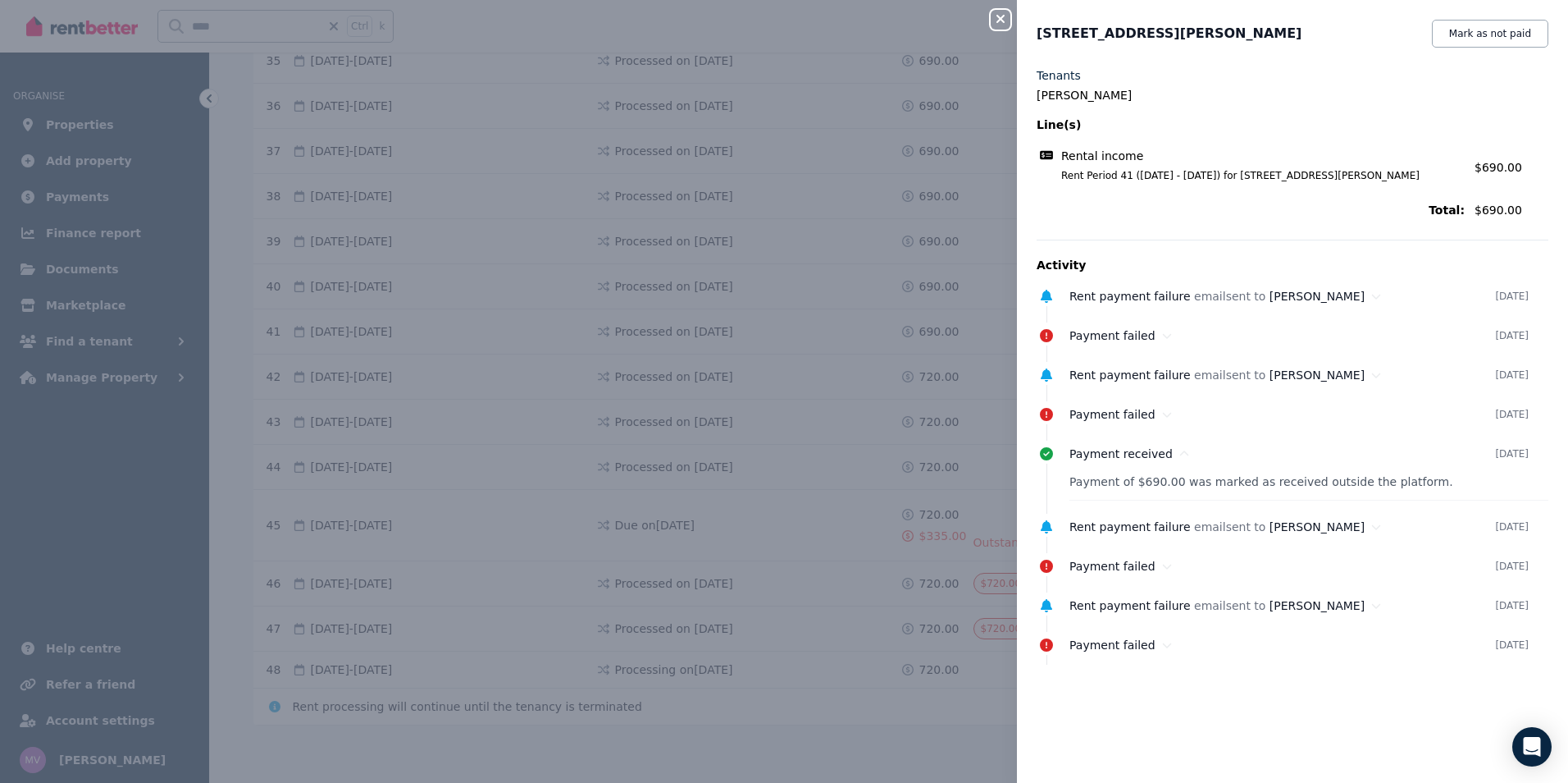
click at [1003, 23] on icon "button" at bounding box center [1000, 19] width 8 height 8
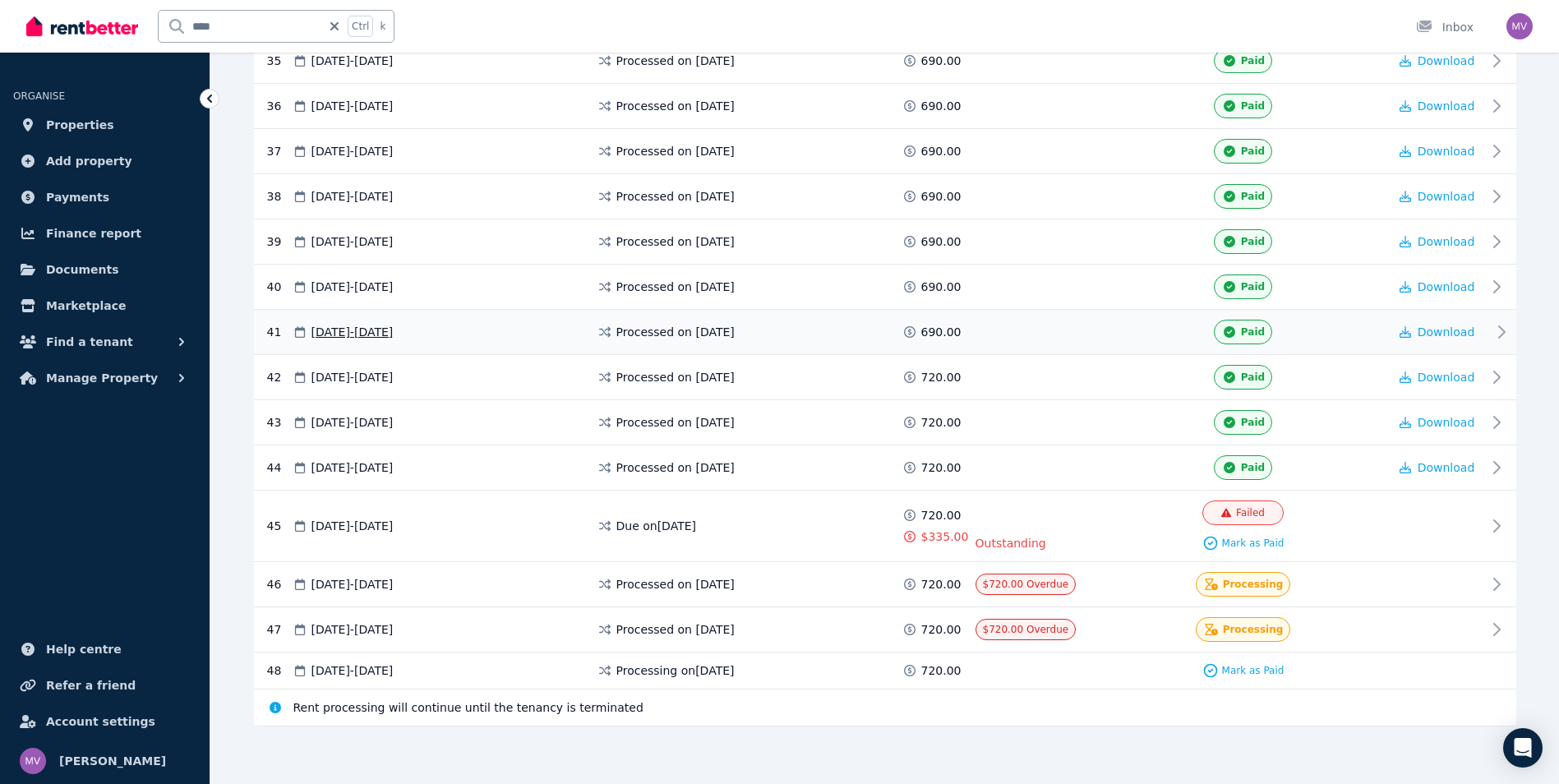
click at [1500, 329] on icon at bounding box center [1502, 332] width 20 height 20
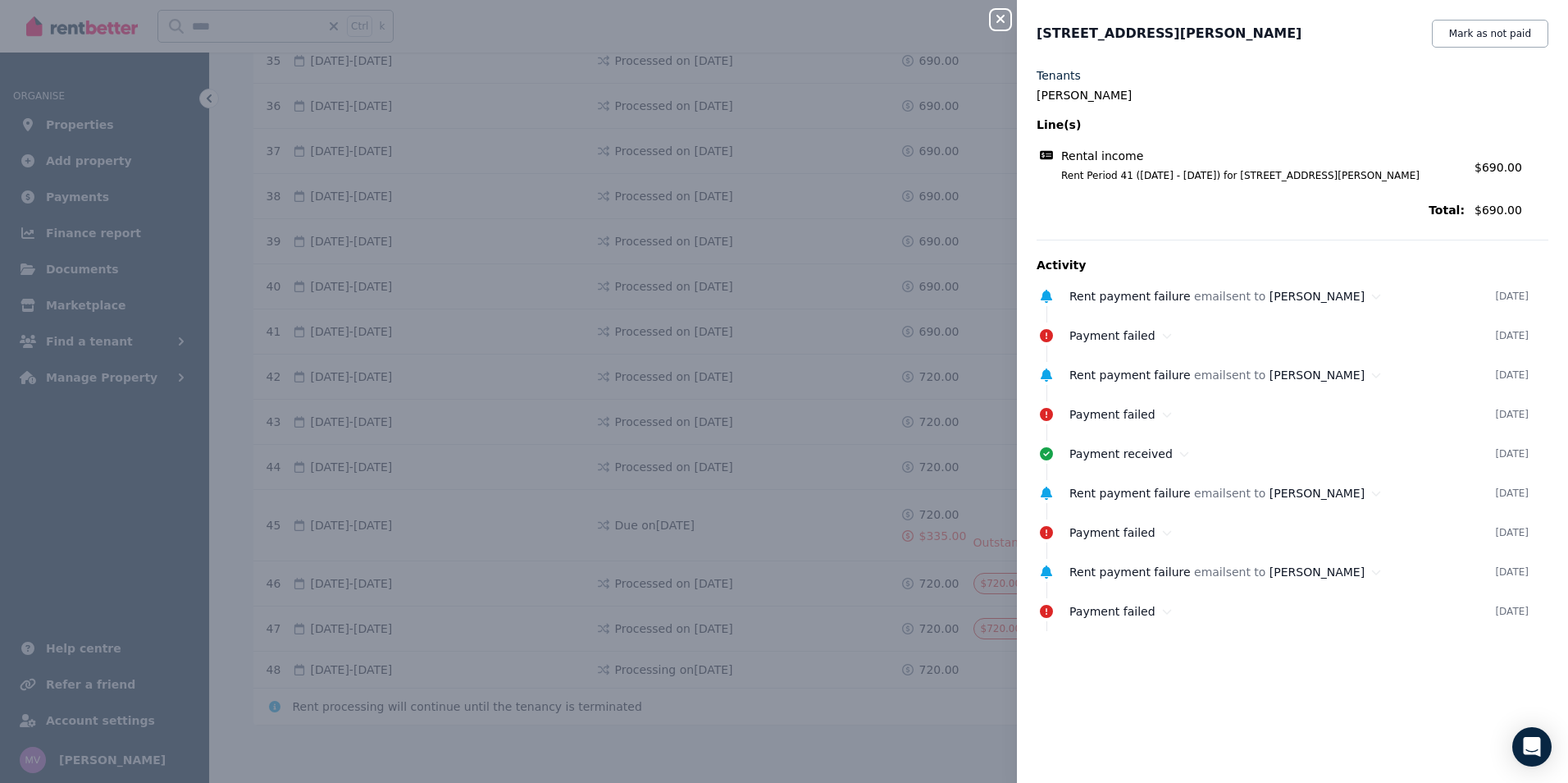
click at [1000, 24] on icon "button" at bounding box center [1000, 19] width 20 height 13
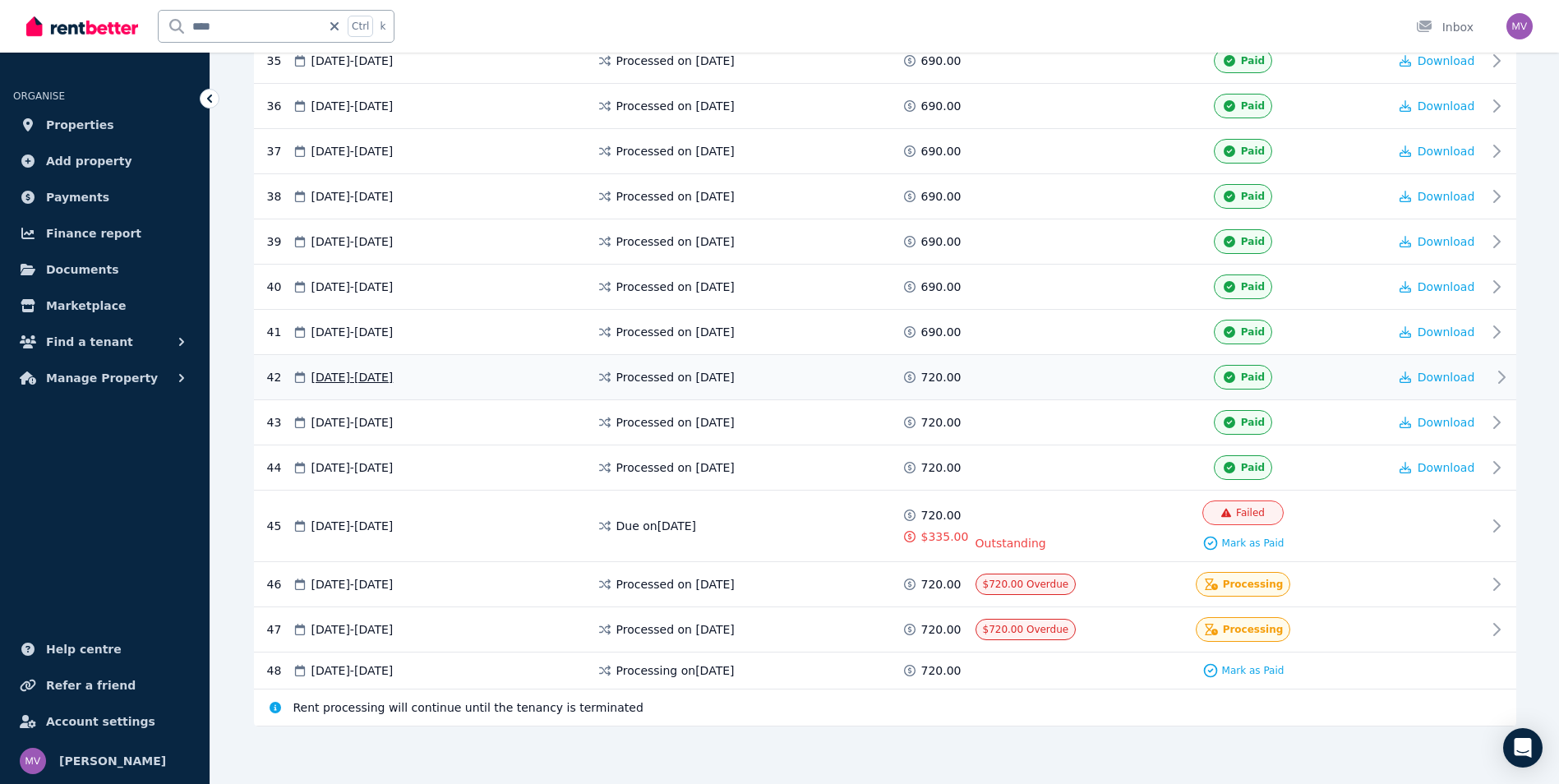
click at [1496, 377] on icon at bounding box center [1502, 377] width 20 height 20
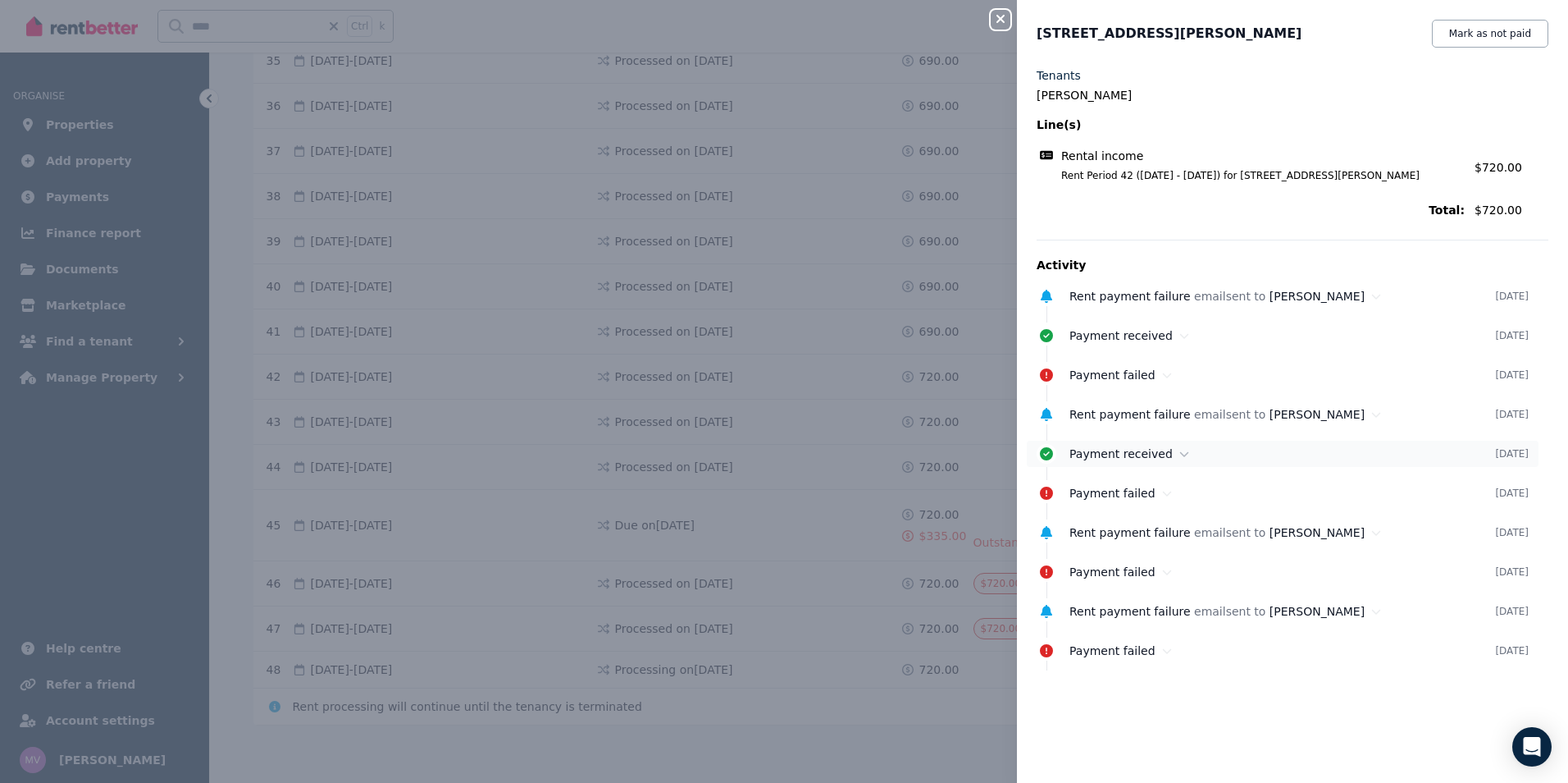
click at [1179, 457] on icon at bounding box center [1184, 453] width 10 height 12
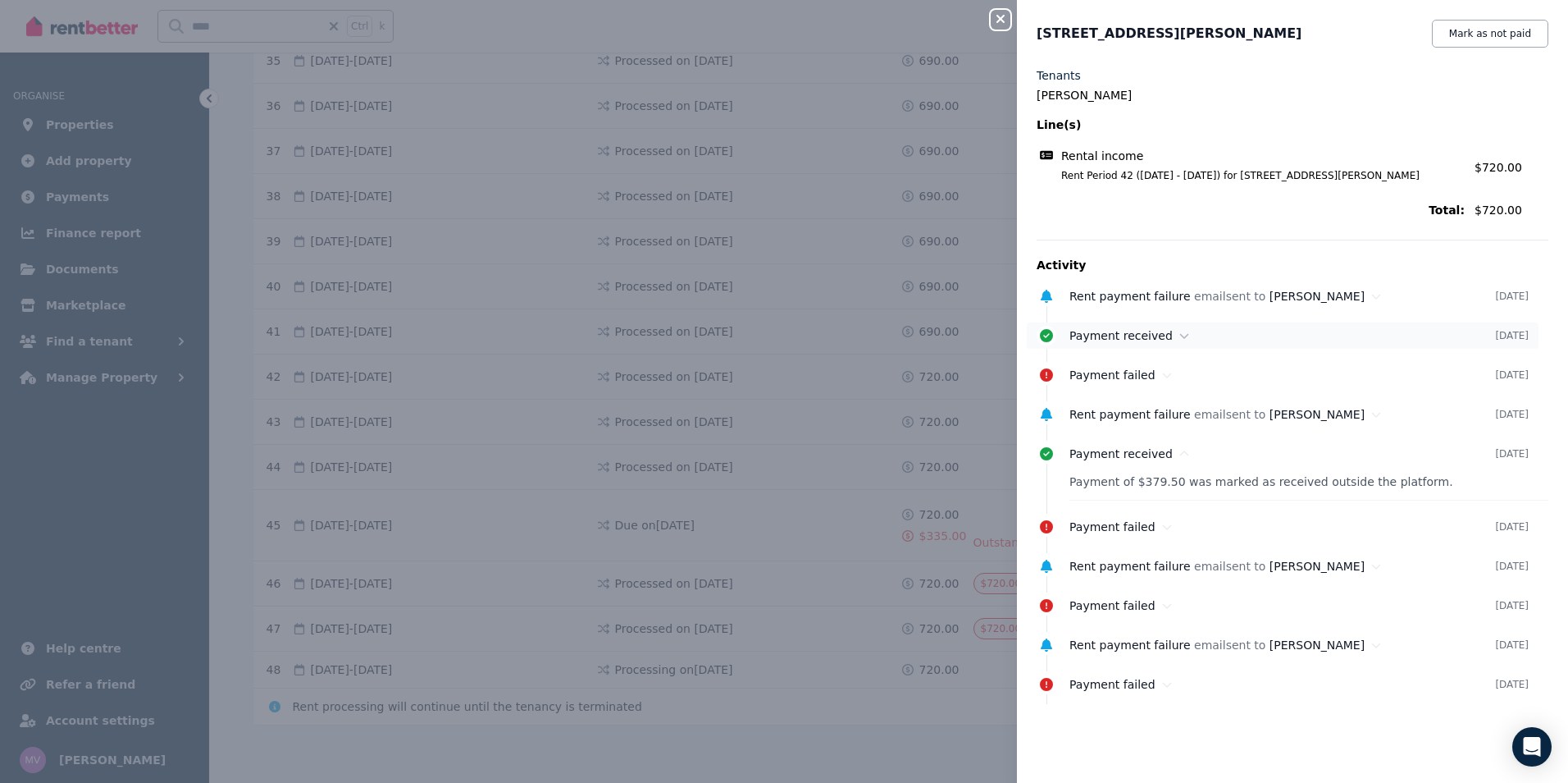
click at [1173, 341] on div "Payment received" at bounding box center [1282, 335] width 426 height 17
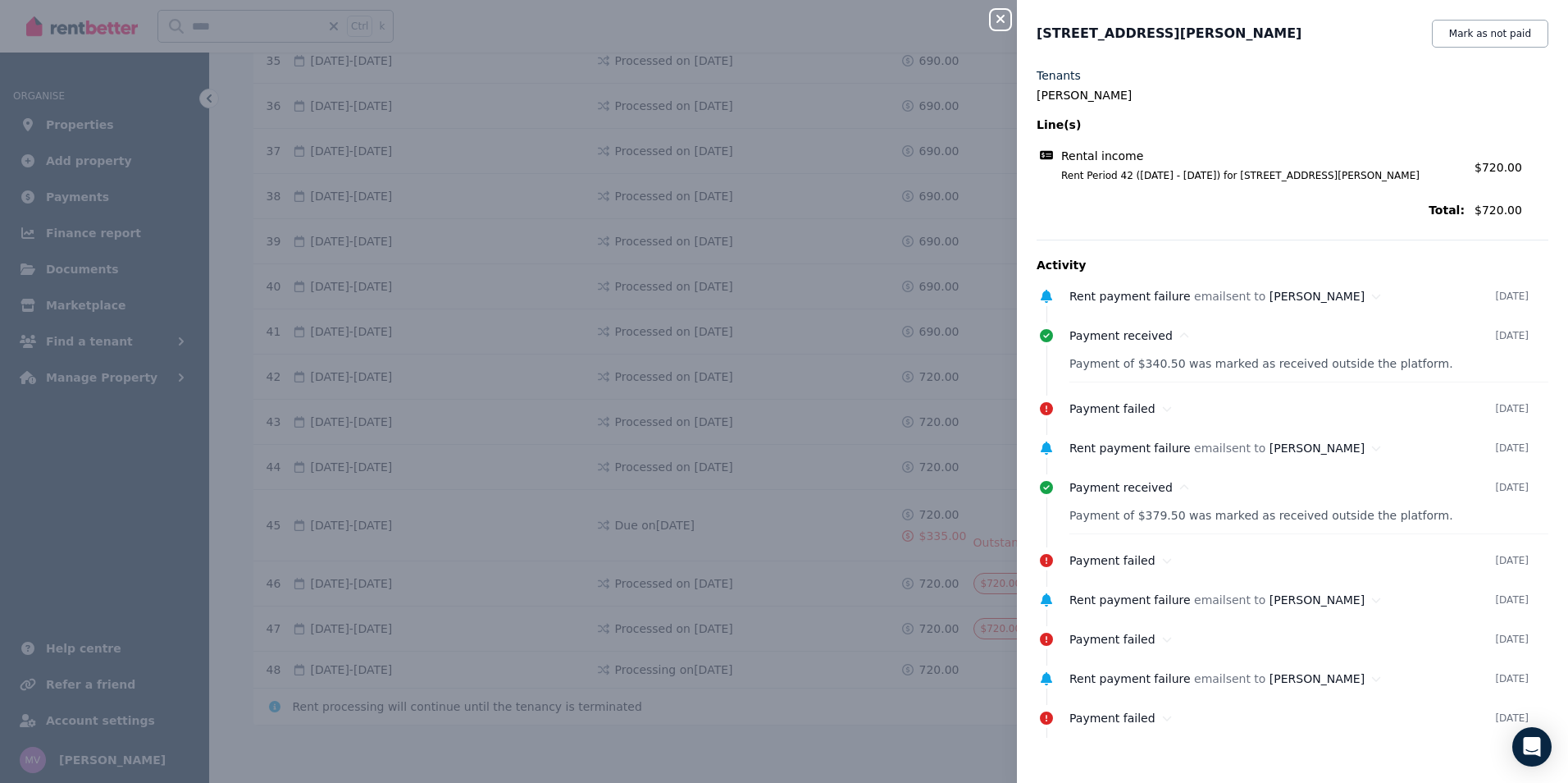
click at [998, 23] on icon "button" at bounding box center [1000, 19] width 8 height 8
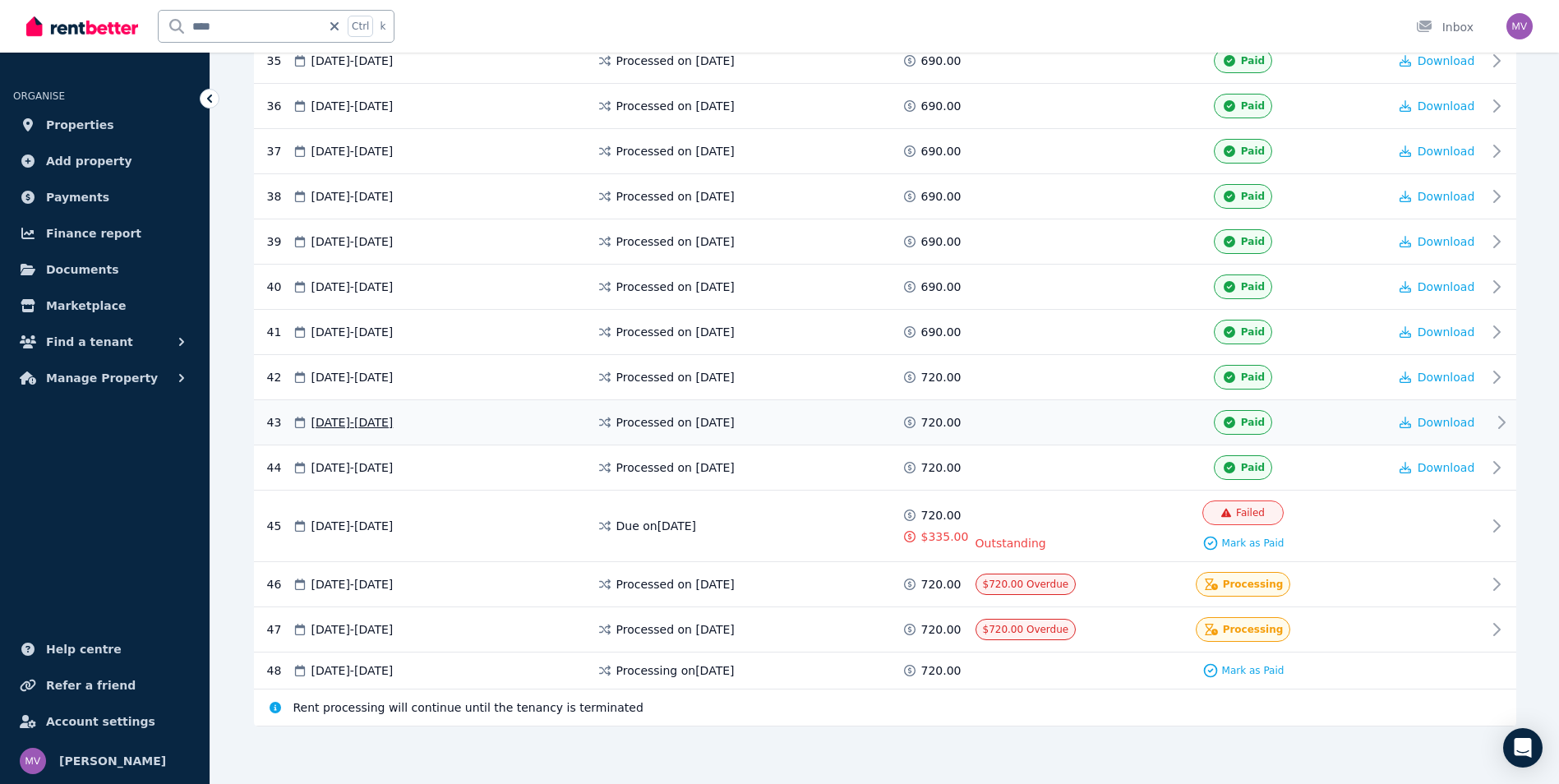
click at [1502, 424] on icon at bounding box center [1502, 423] width 6 height 12
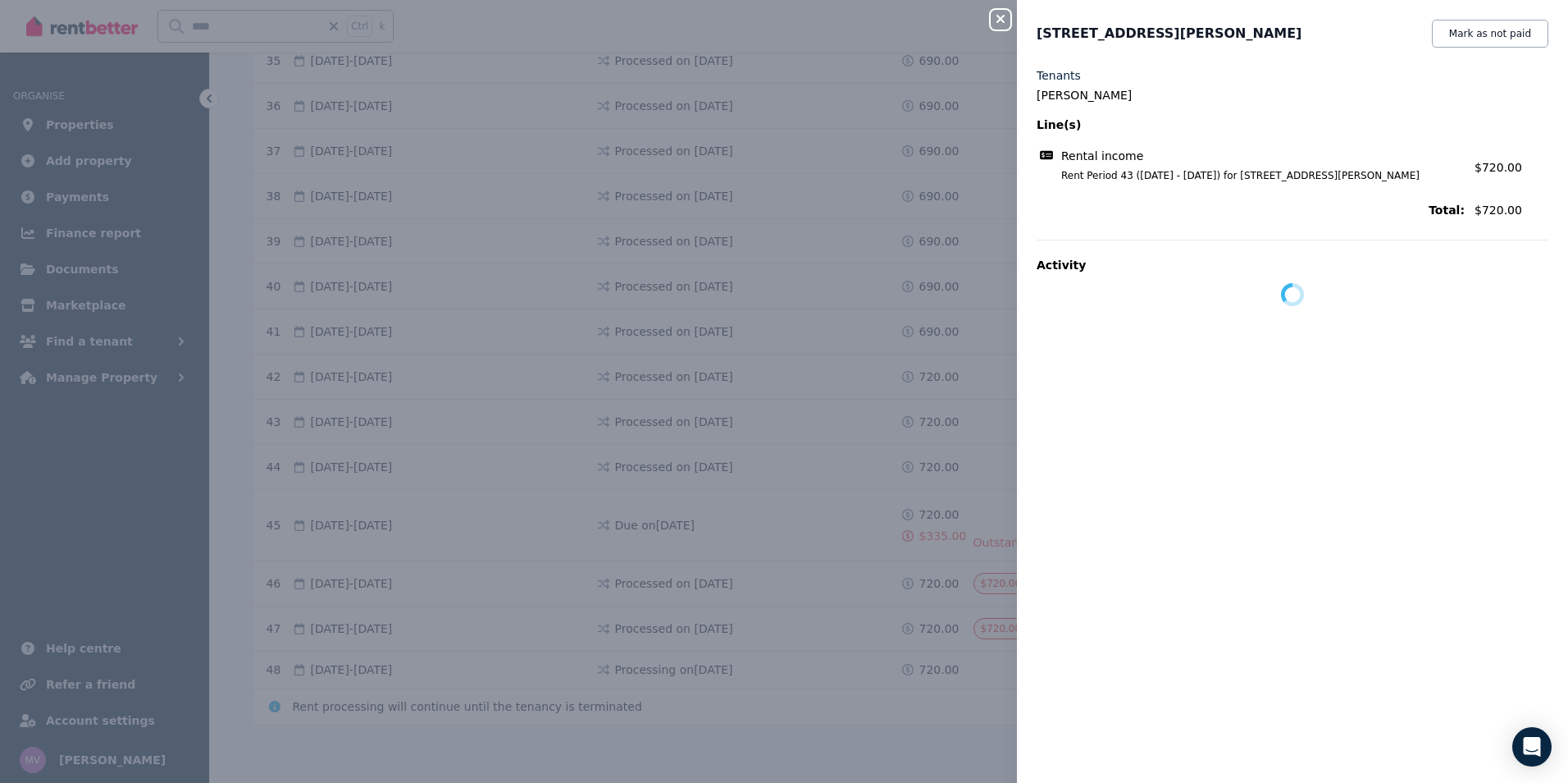
click at [1004, 19] on icon "button" at bounding box center [1000, 19] width 20 height 13
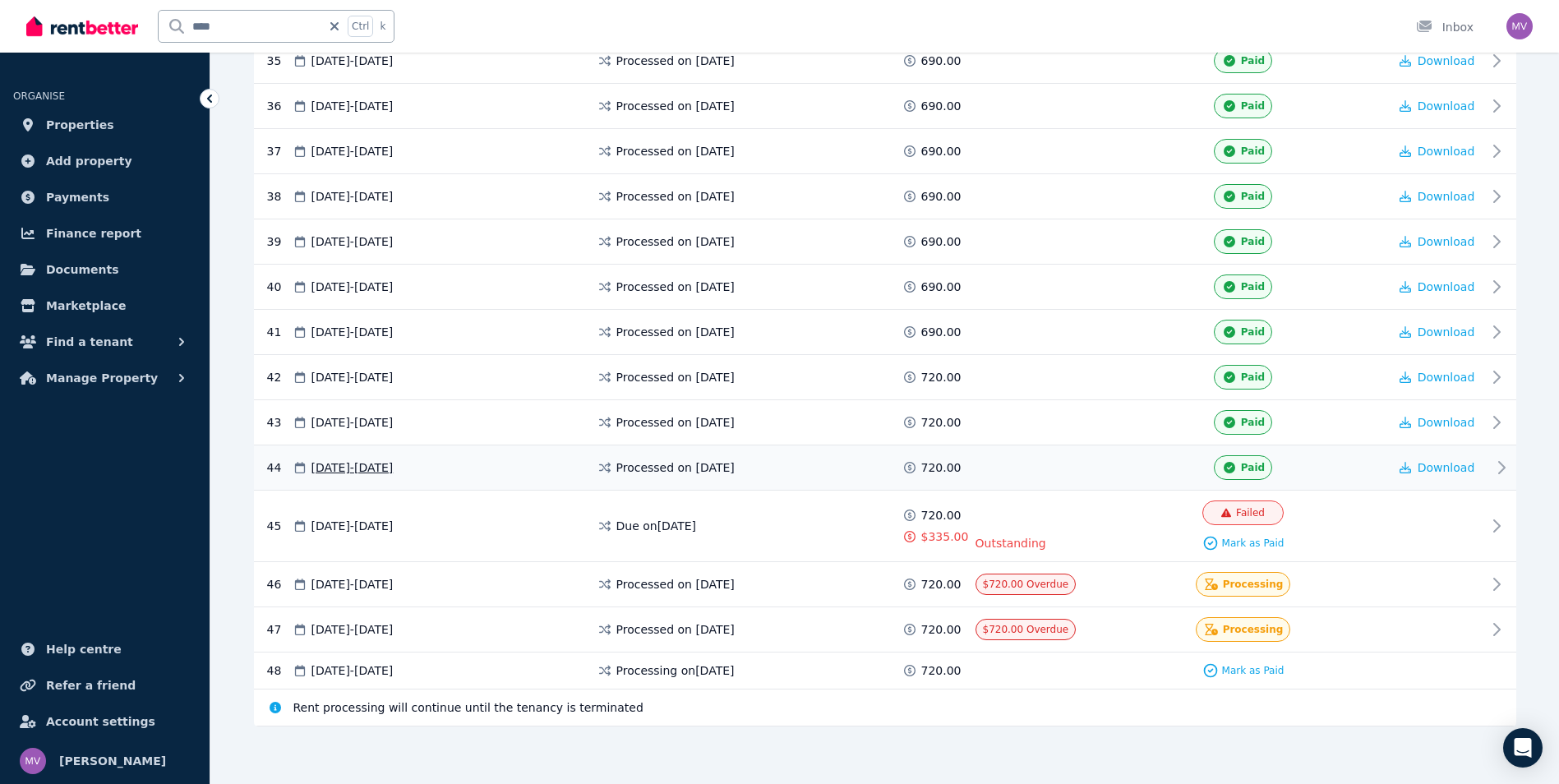
click at [1499, 463] on icon at bounding box center [1502, 468] width 20 height 20
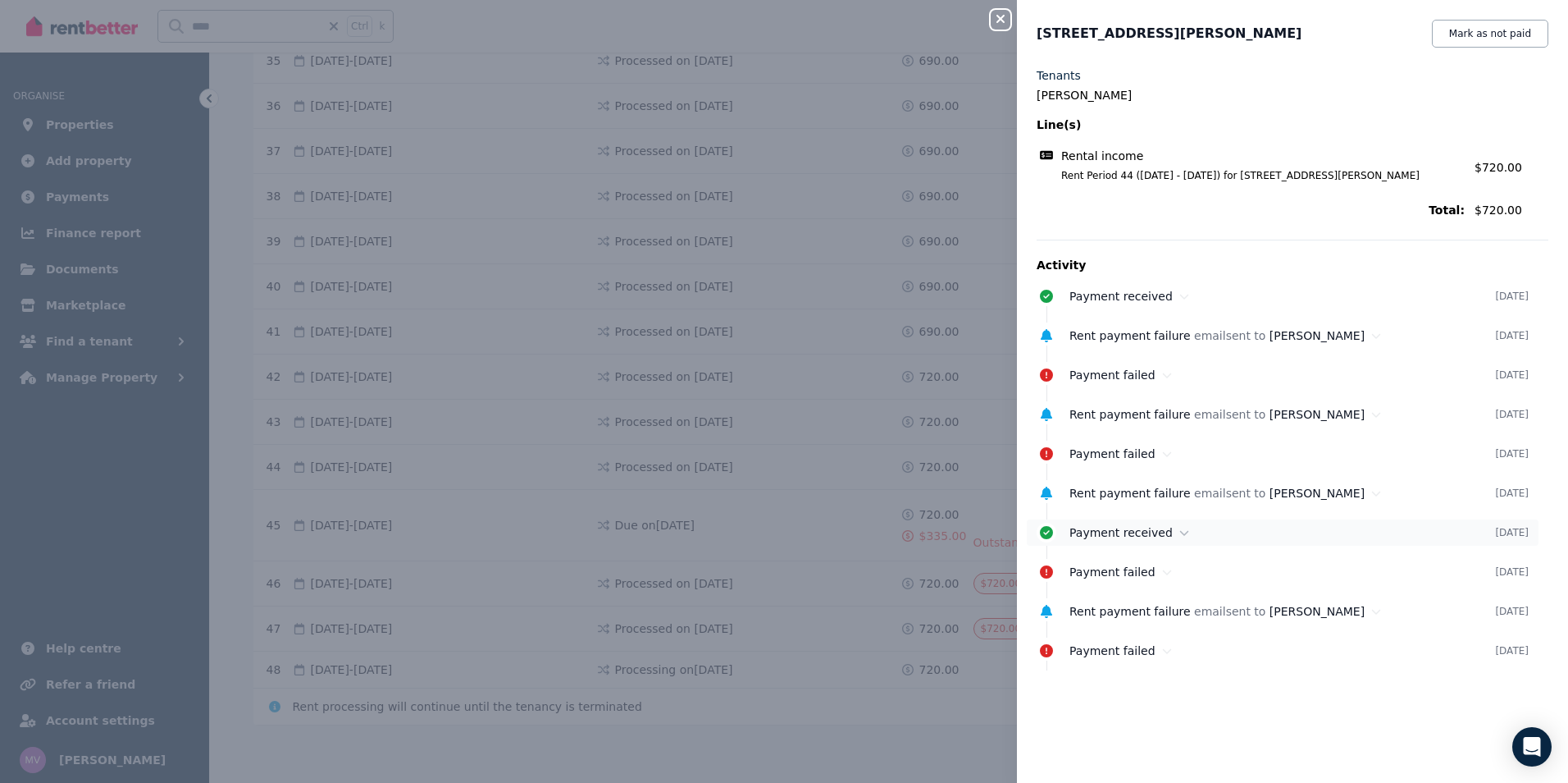
click at [1179, 531] on icon at bounding box center [1184, 532] width 10 height 12
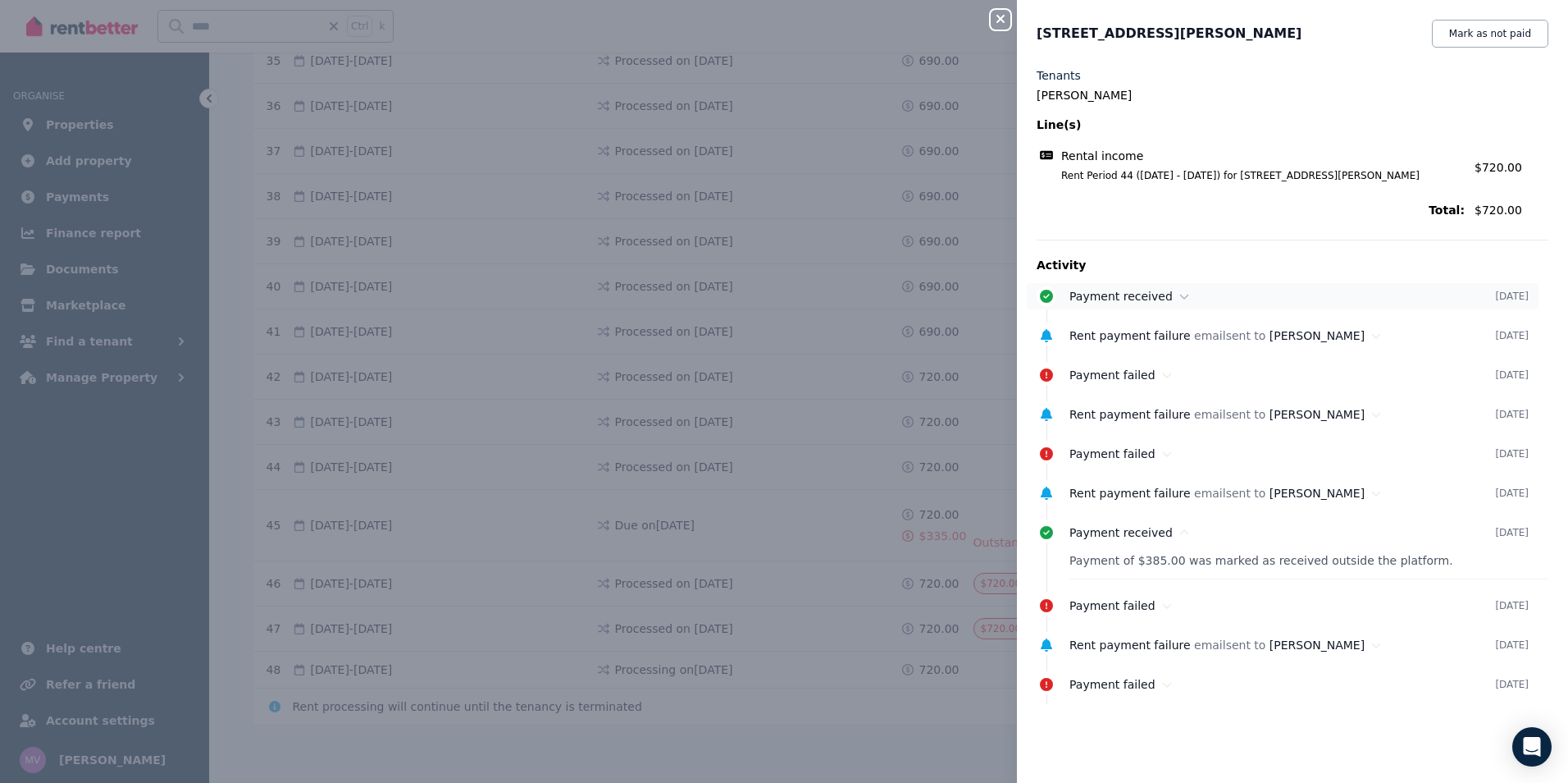
click at [1180, 298] on icon at bounding box center [1184, 296] width 9 height 5
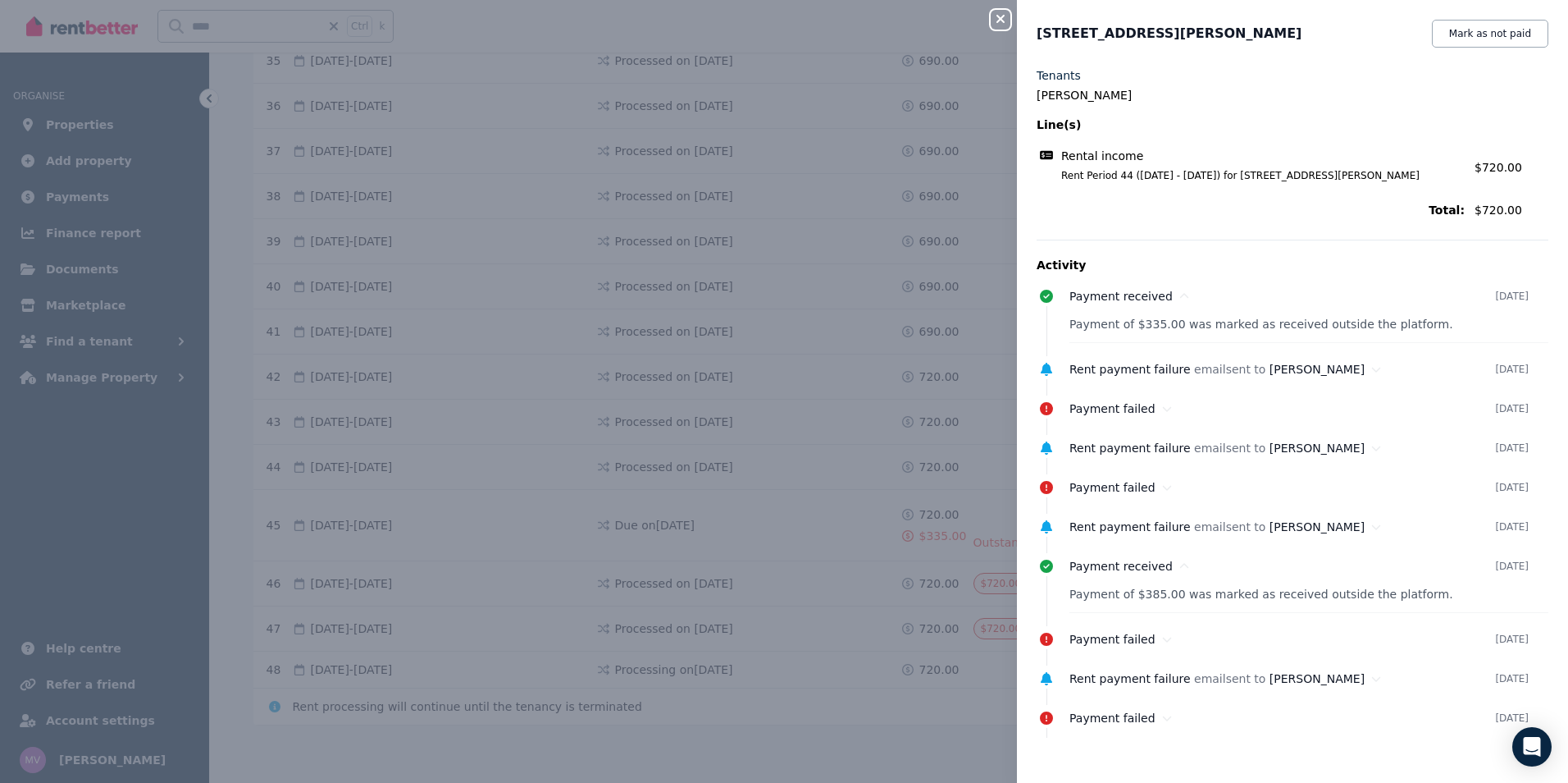
click at [997, 25] on icon "button" at bounding box center [1000, 19] width 20 height 13
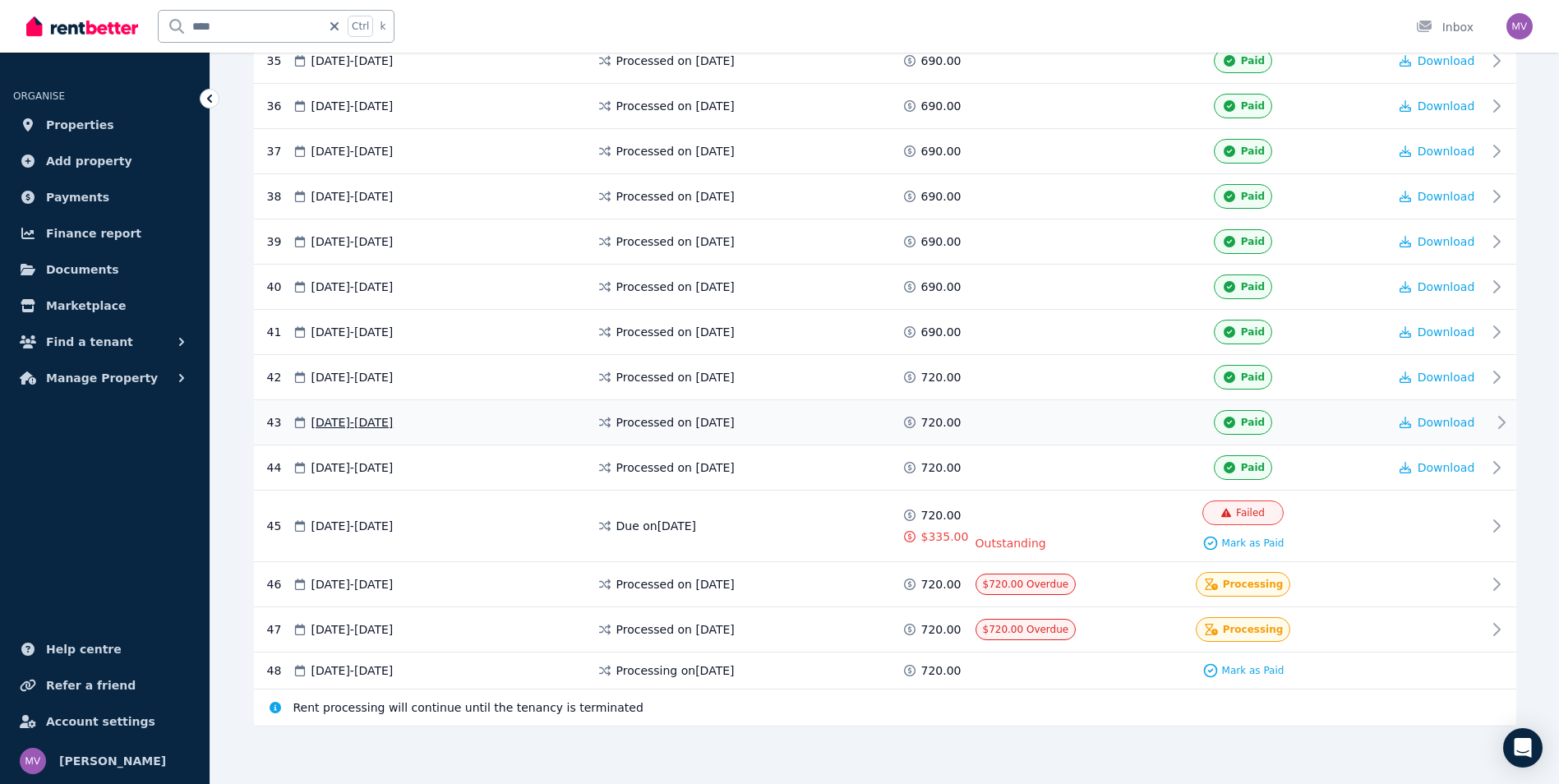
click at [1499, 423] on icon at bounding box center [1502, 423] width 20 height 20
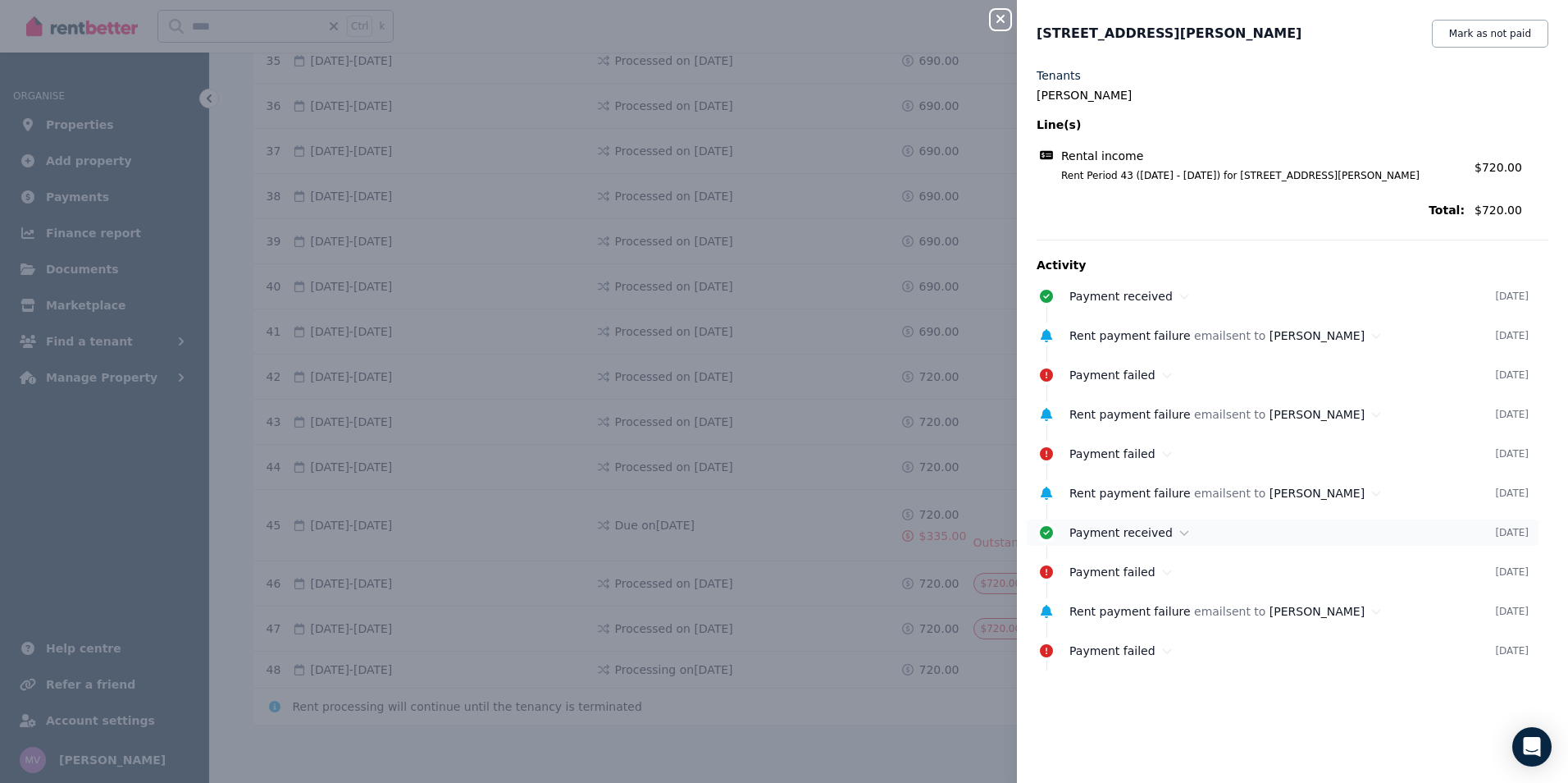
click at [1180, 535] on icon at bounding box center [1184, 532] width 9 height 5
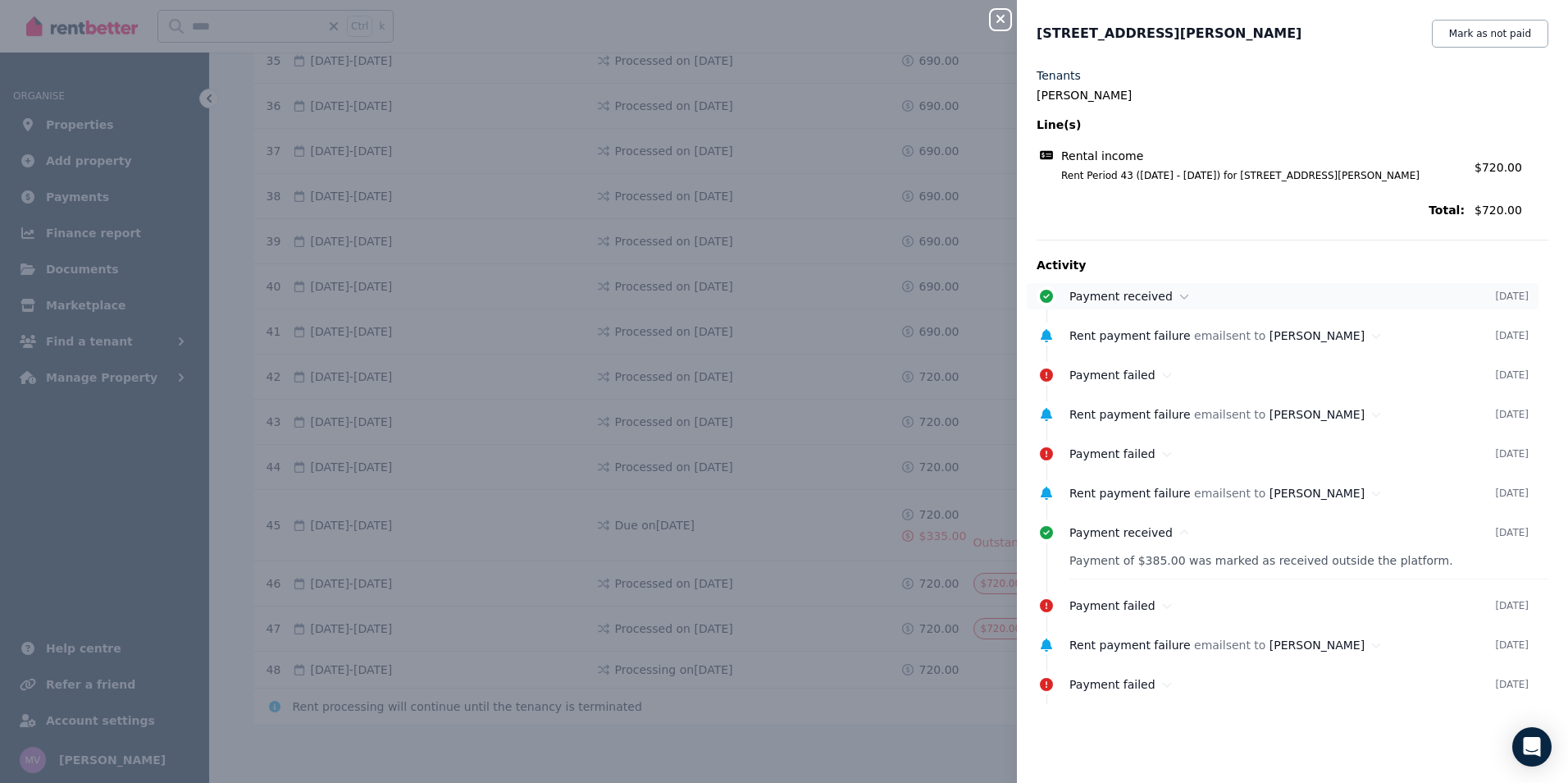
click at [1179, 299] on icon at bounding box center [1184, 296] width 10 height 12
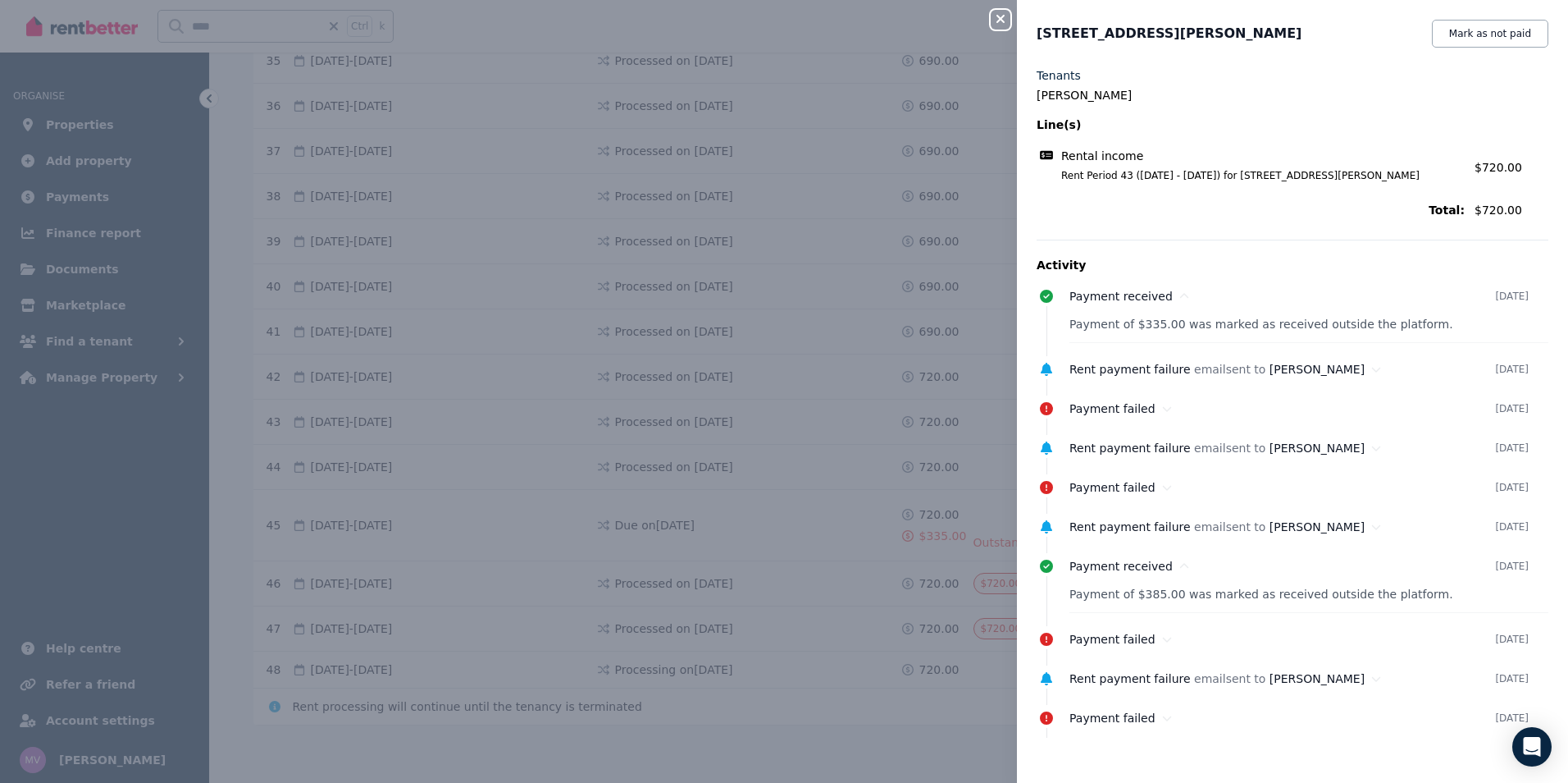
click at [1006, 21] on icon "button" at bounding box center [1000, 19] width 20 height 13
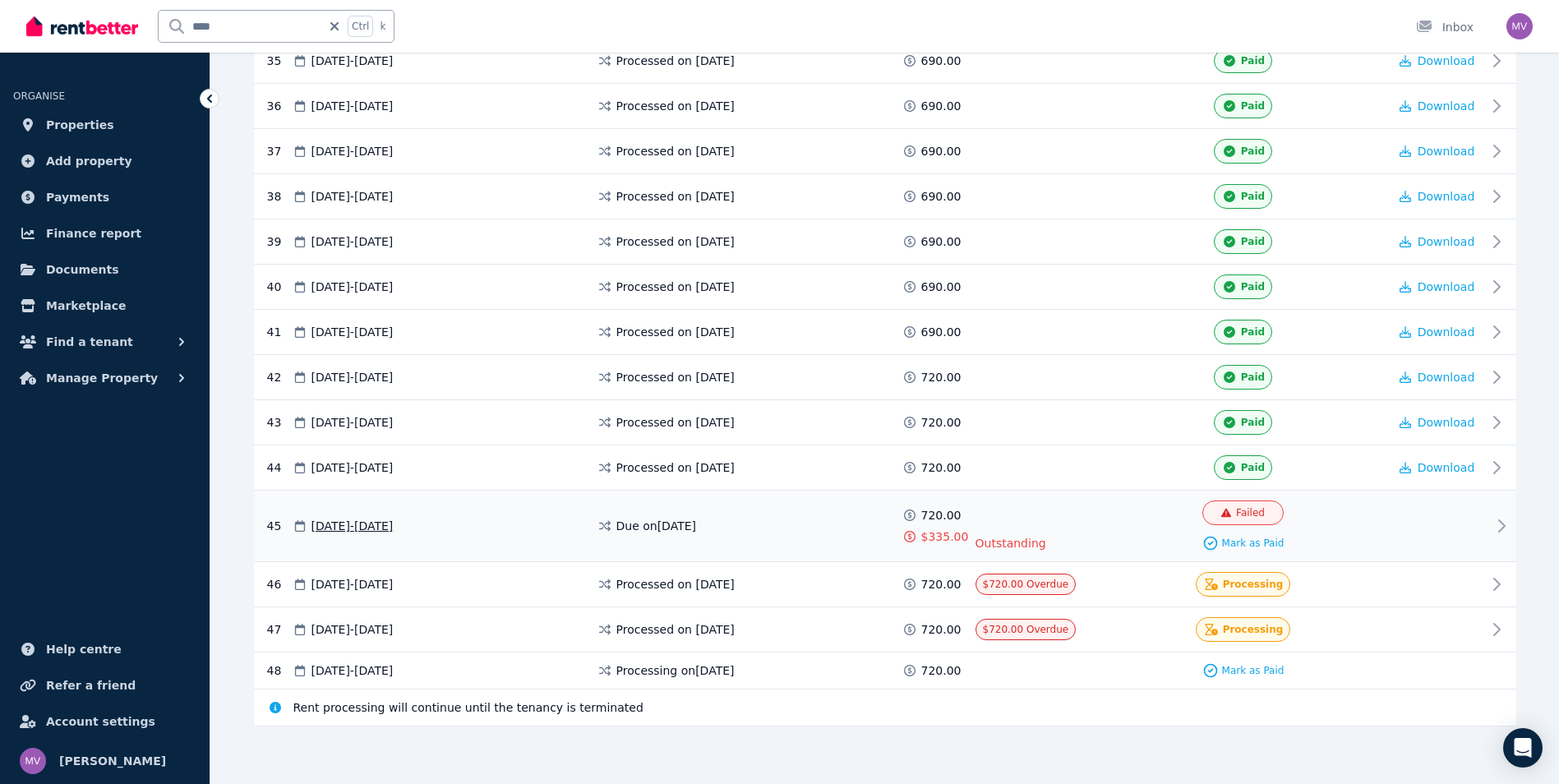
click at [1504, 523] on icon at bounding box center [1502, 526] width 6 height 12
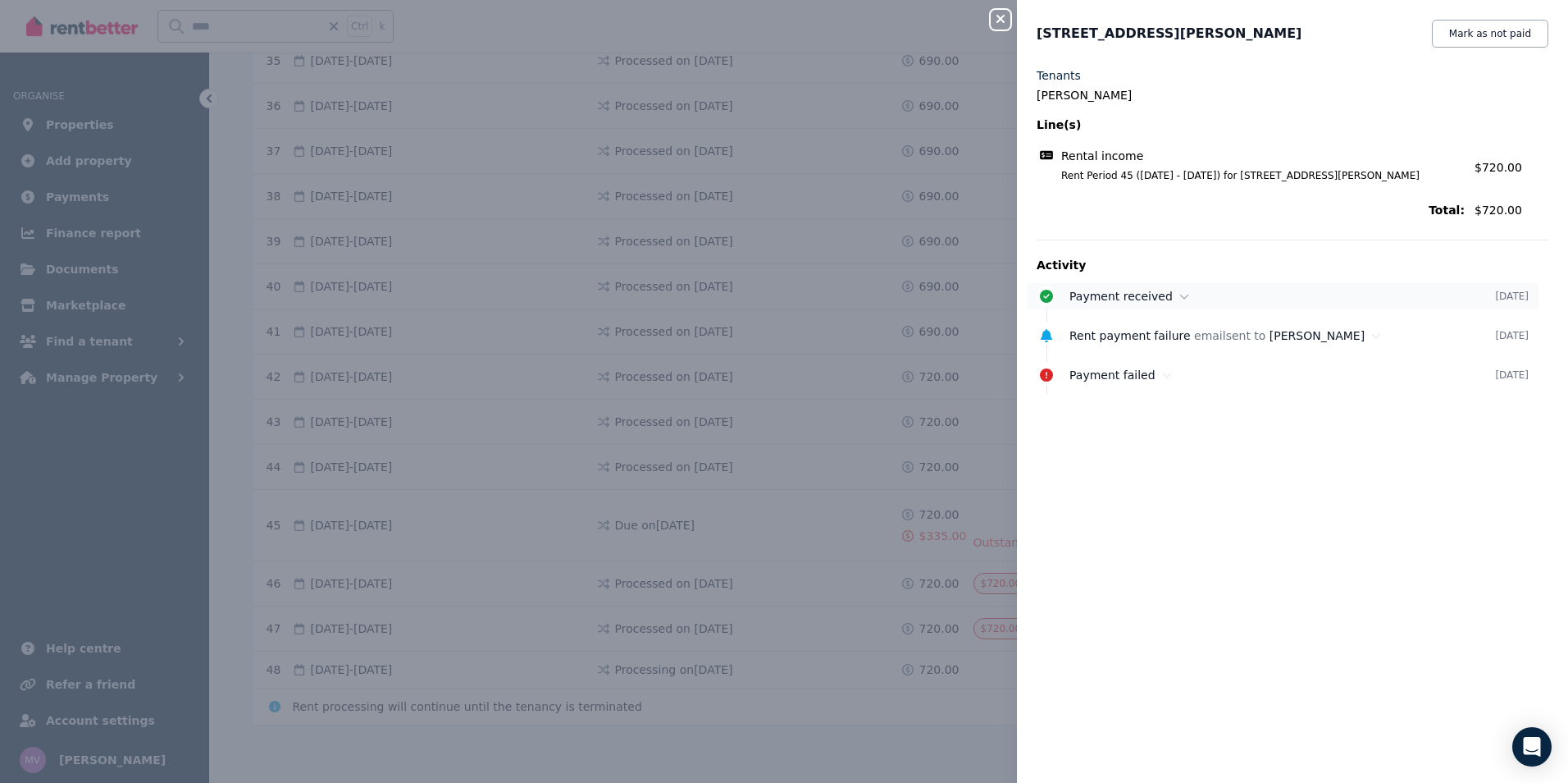
click at [1179, 298] on icon at bounding box center [1184, 296] width 10 height 12
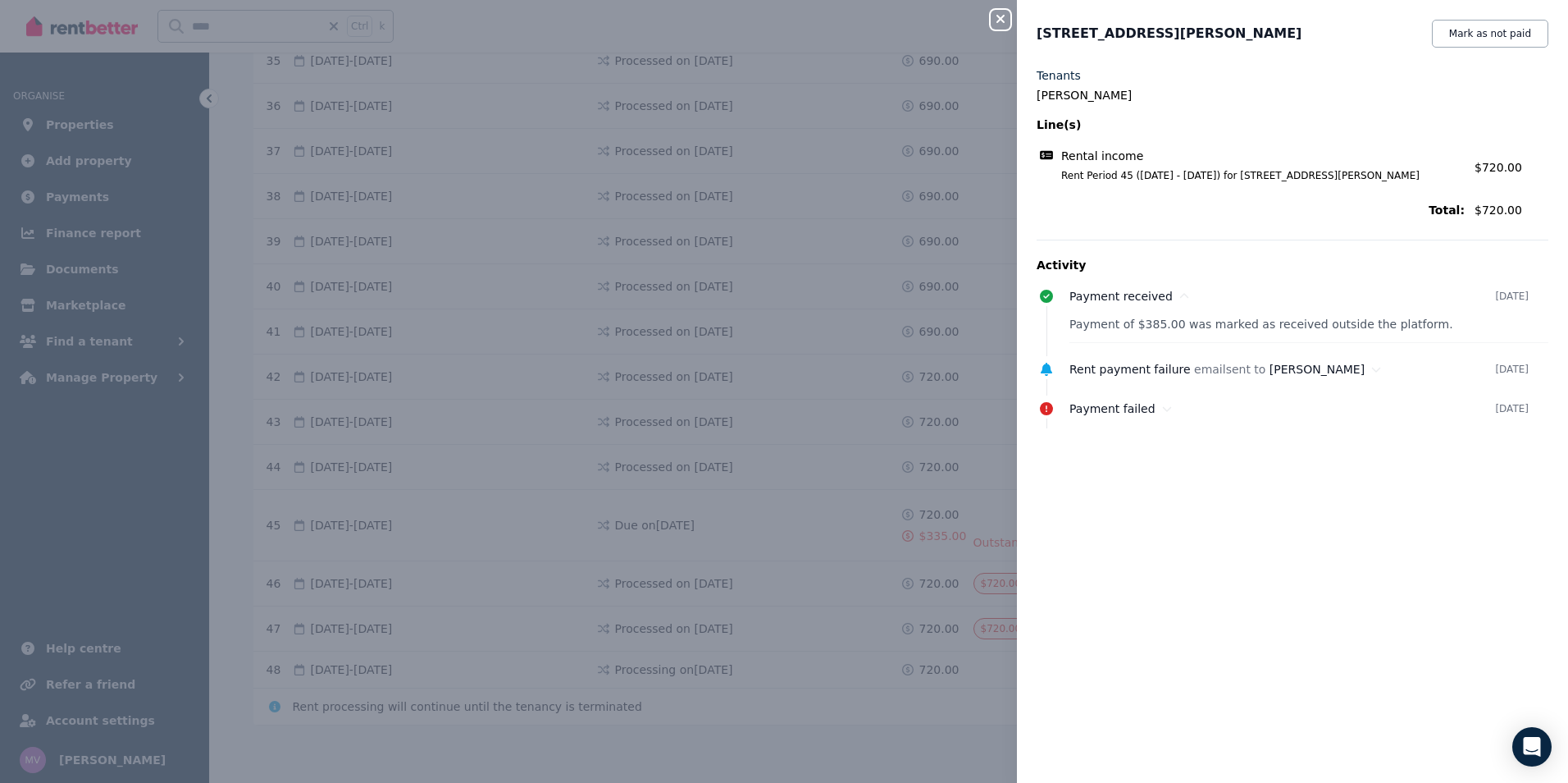
click at [1007, 20] on icon "button" at bounding box center [1000, 19] width 20 height 13
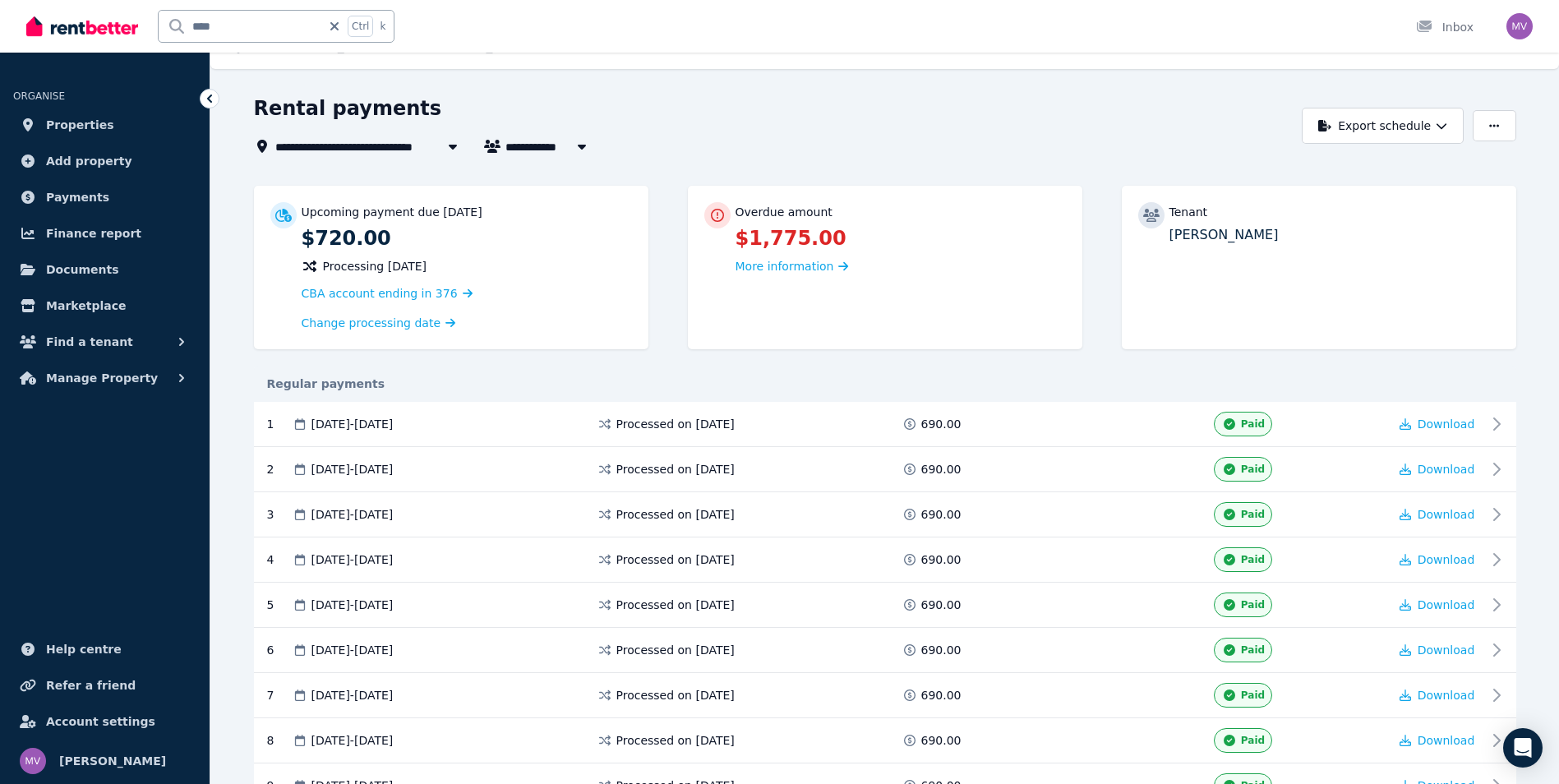
scroll to position [28, 0]
click at [1498, 132] on icon "button" at bounding box center [1494, 128] width 10 height 12
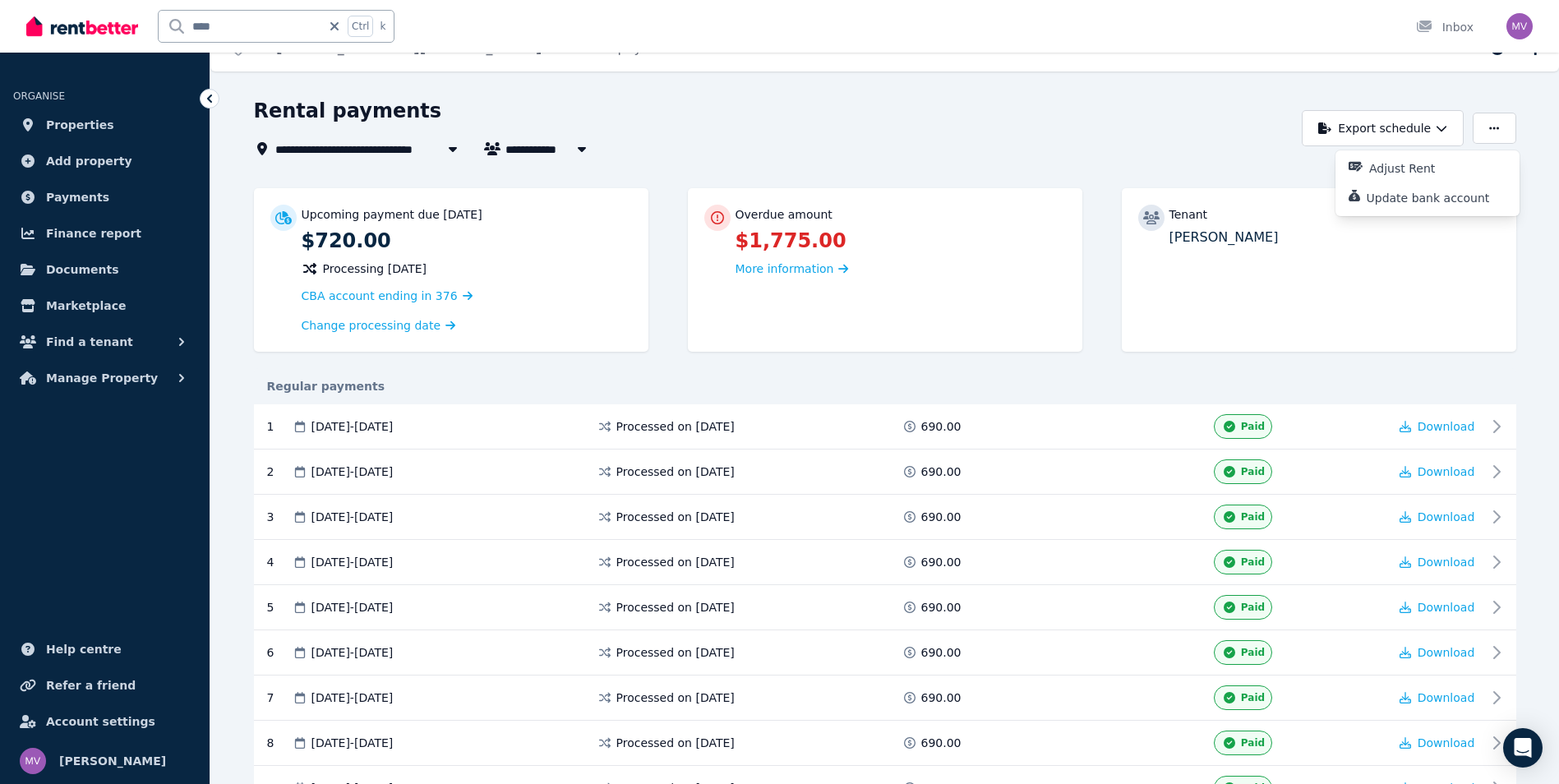
click at [1125, 114] on div "Rental payments" at bounding box center [774, 113] width 1040 height 32
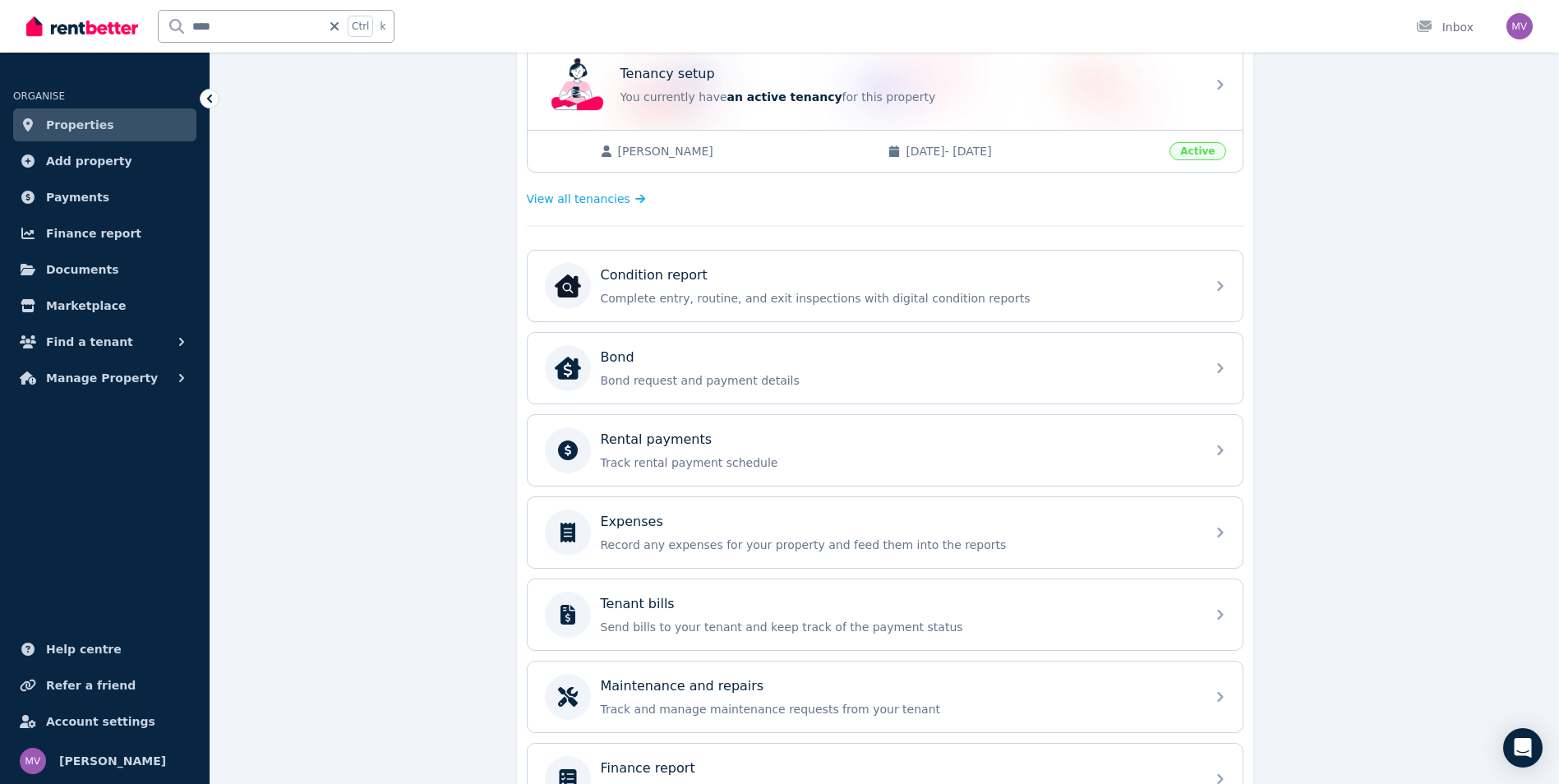
scroll to position [358, 0]
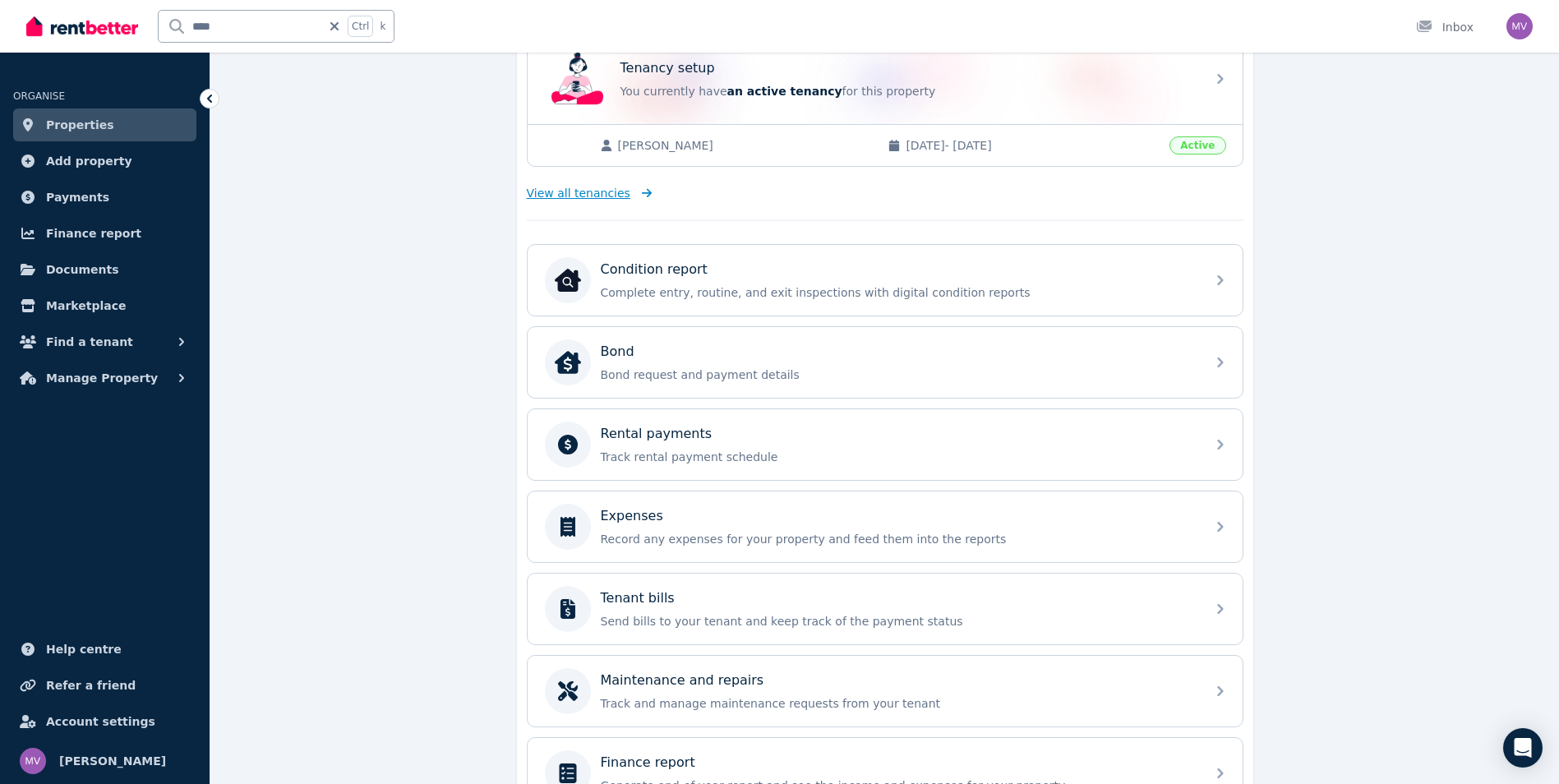
click at [576, 193] on span "View all tenancies" at bounding box center [578, 193] width 103 height 17
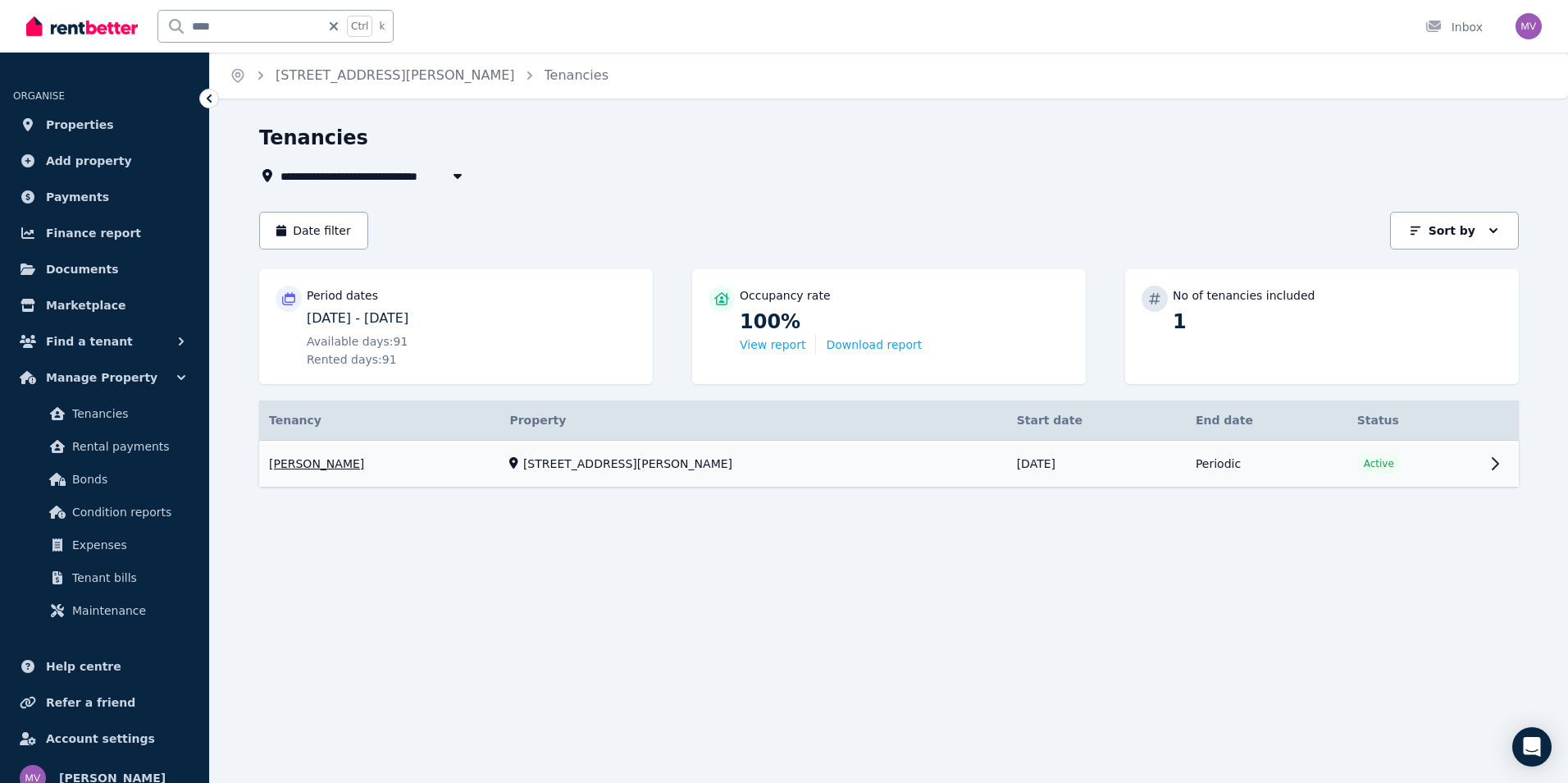
click at [323, 461] on link "View property details" at bounding box center [889, 464] width 1259 height 47
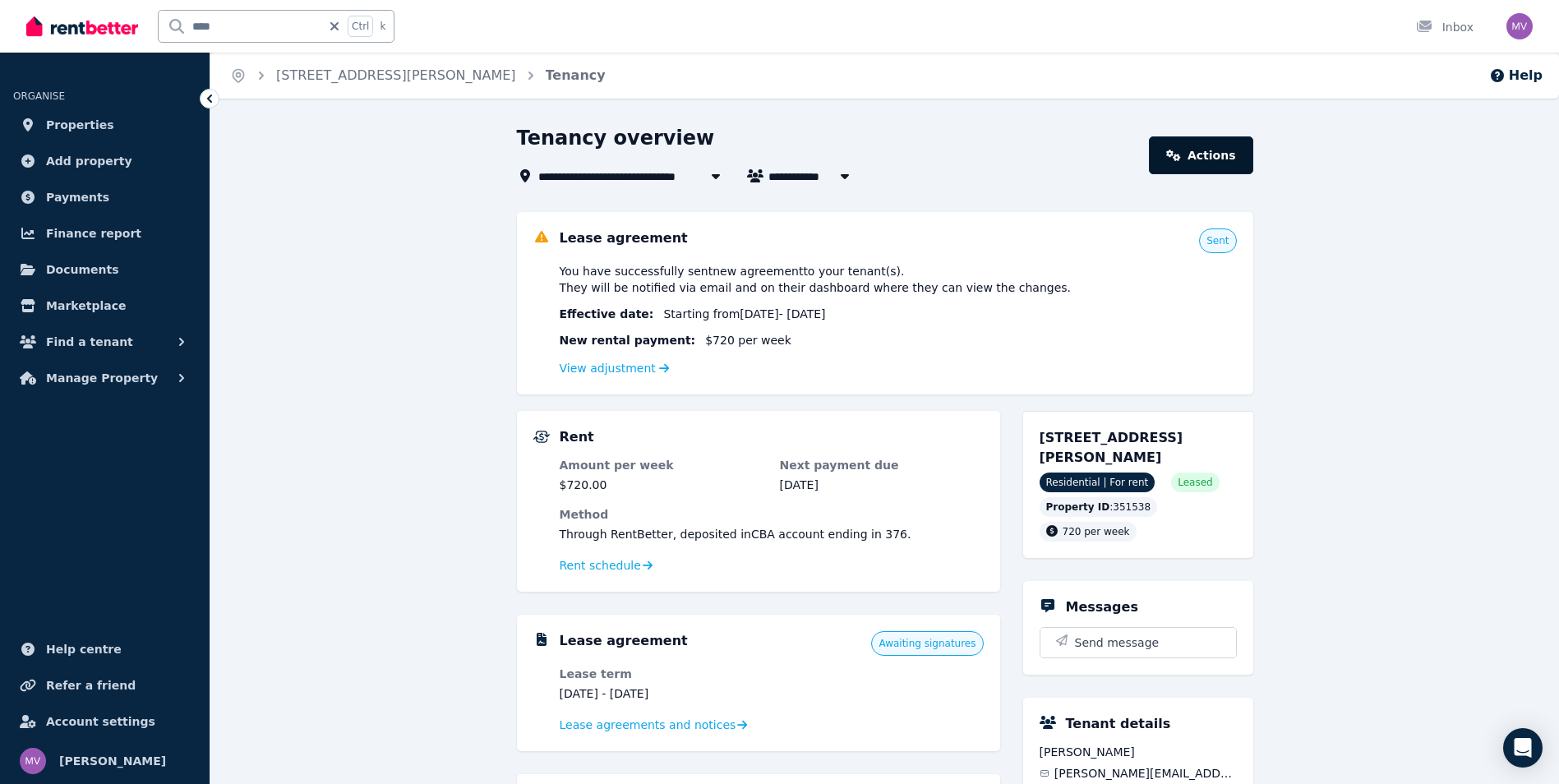
click at [1211, 161] on link "Actions" at bounding box center [1200, 155] width 103 height 37
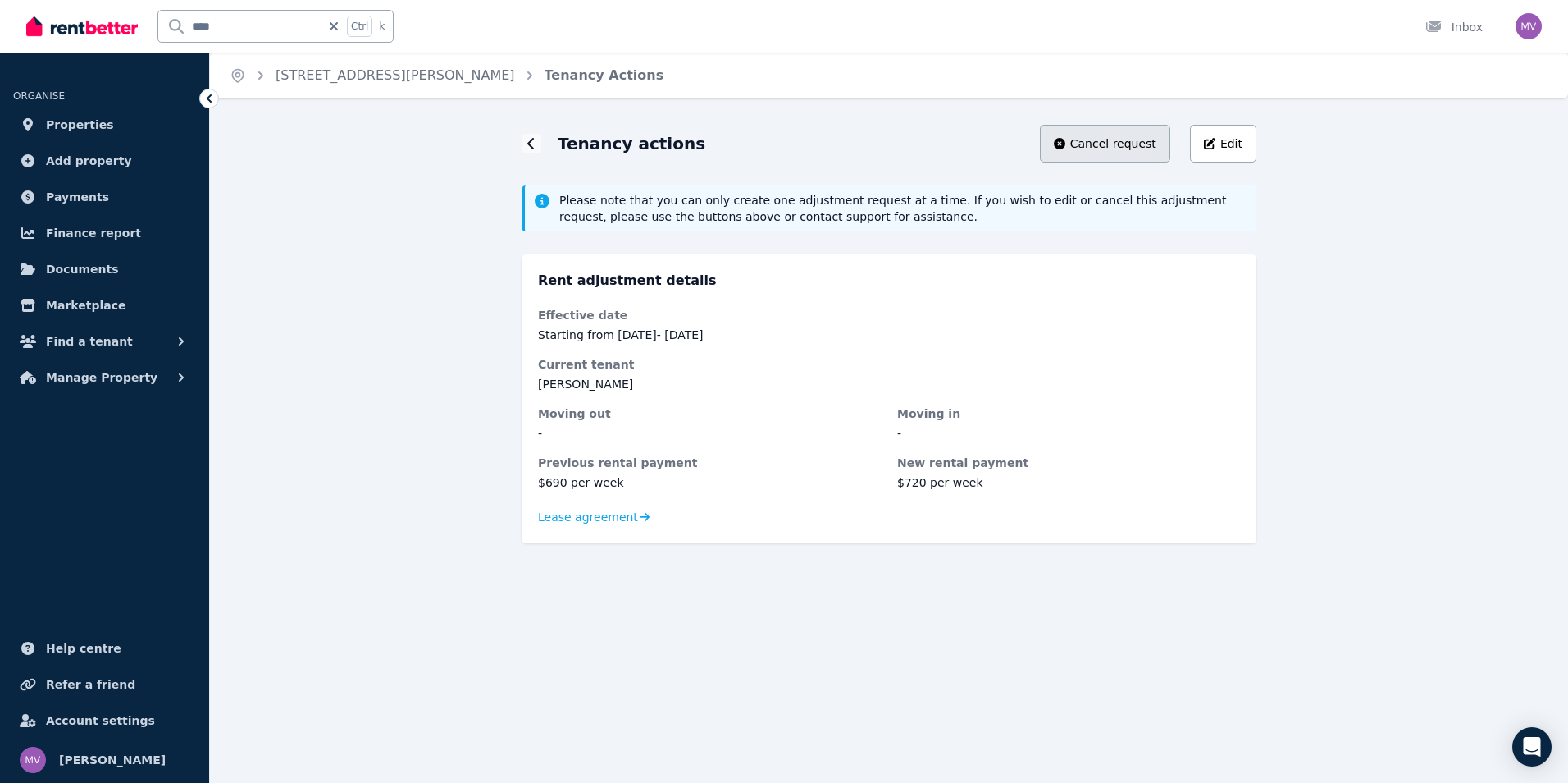
click at [1123, 146] on span "Cancel request" at bounding box center [1113, 144] width 87 height 17
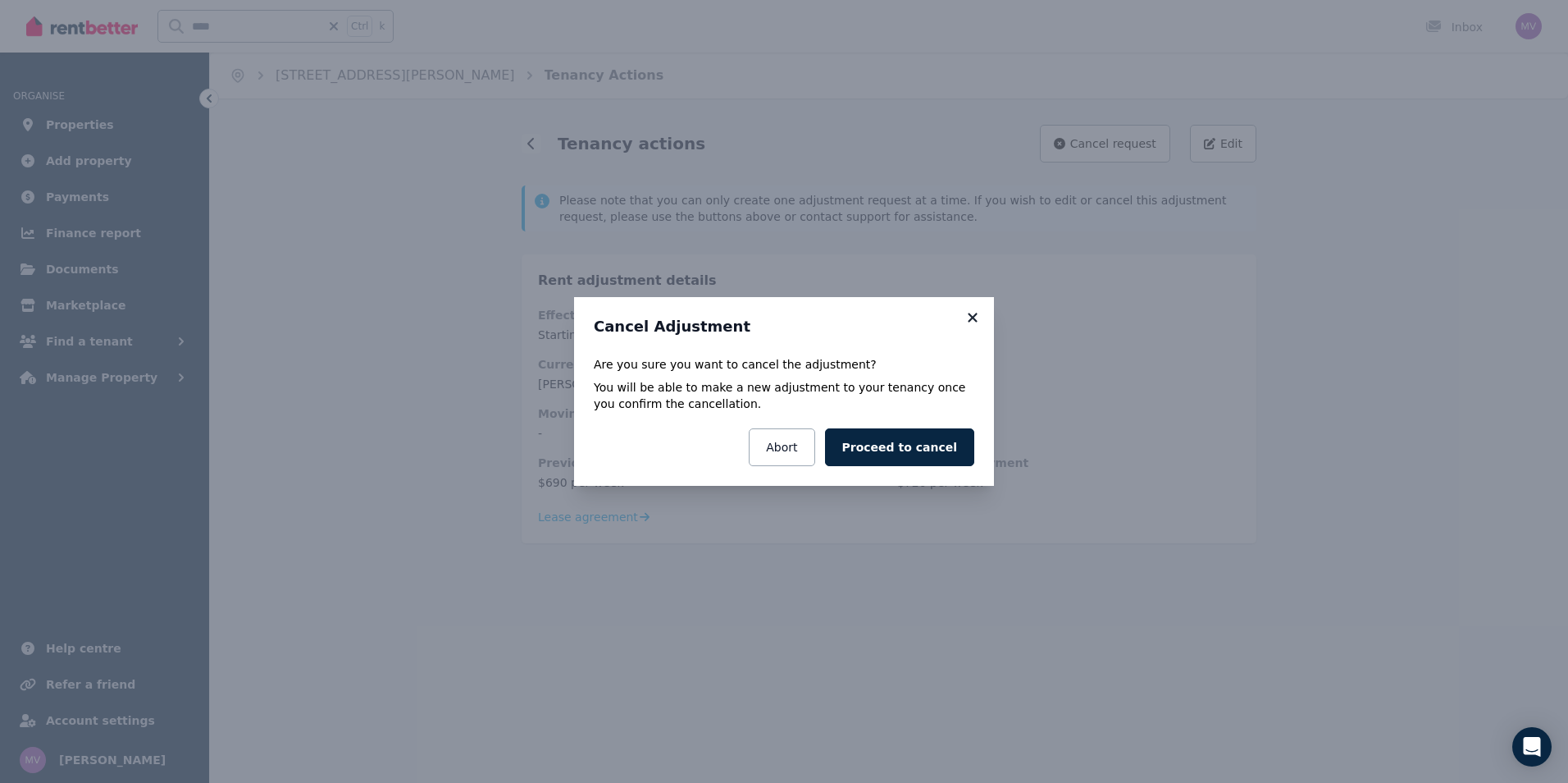
click at [975, 319] on icon at bounding box center [971, 317] width 9 height 9
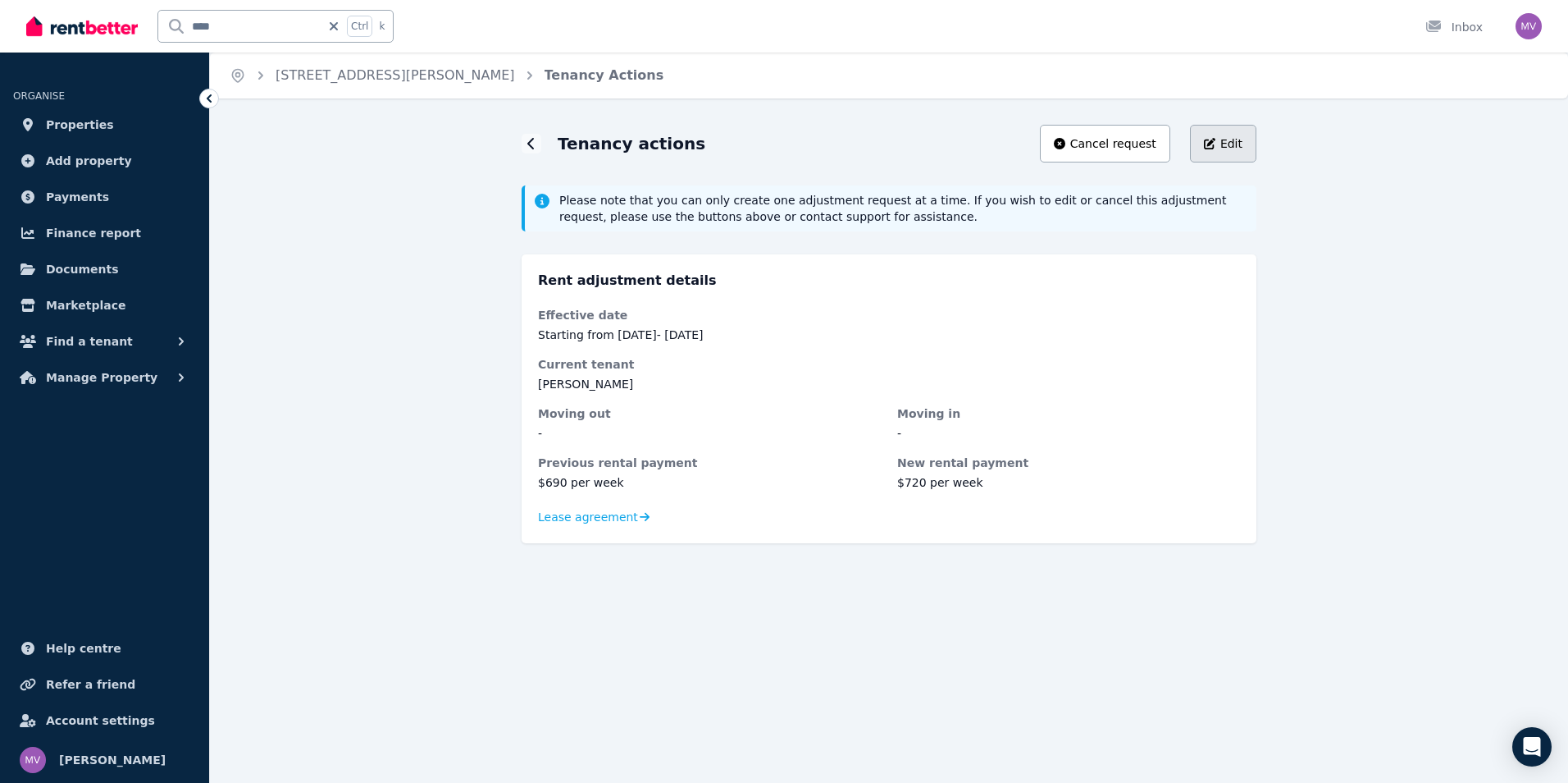
click at [1243, 151] on button "Edit" at bounding box center [1223, 144] width 67 height 37
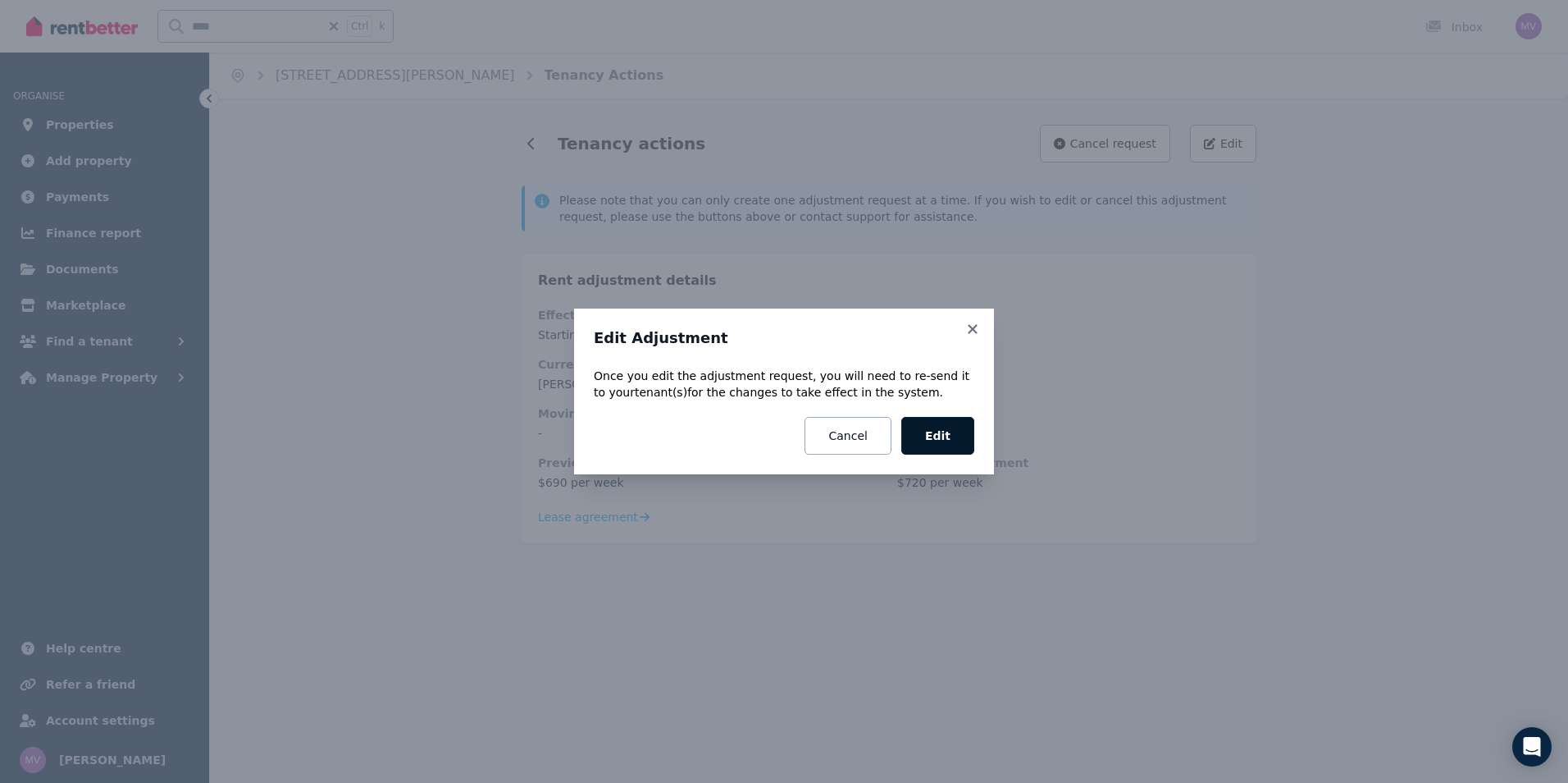
click at [918, 446] on button "Edit" at bounding box center [938, 436] width 73 height 37
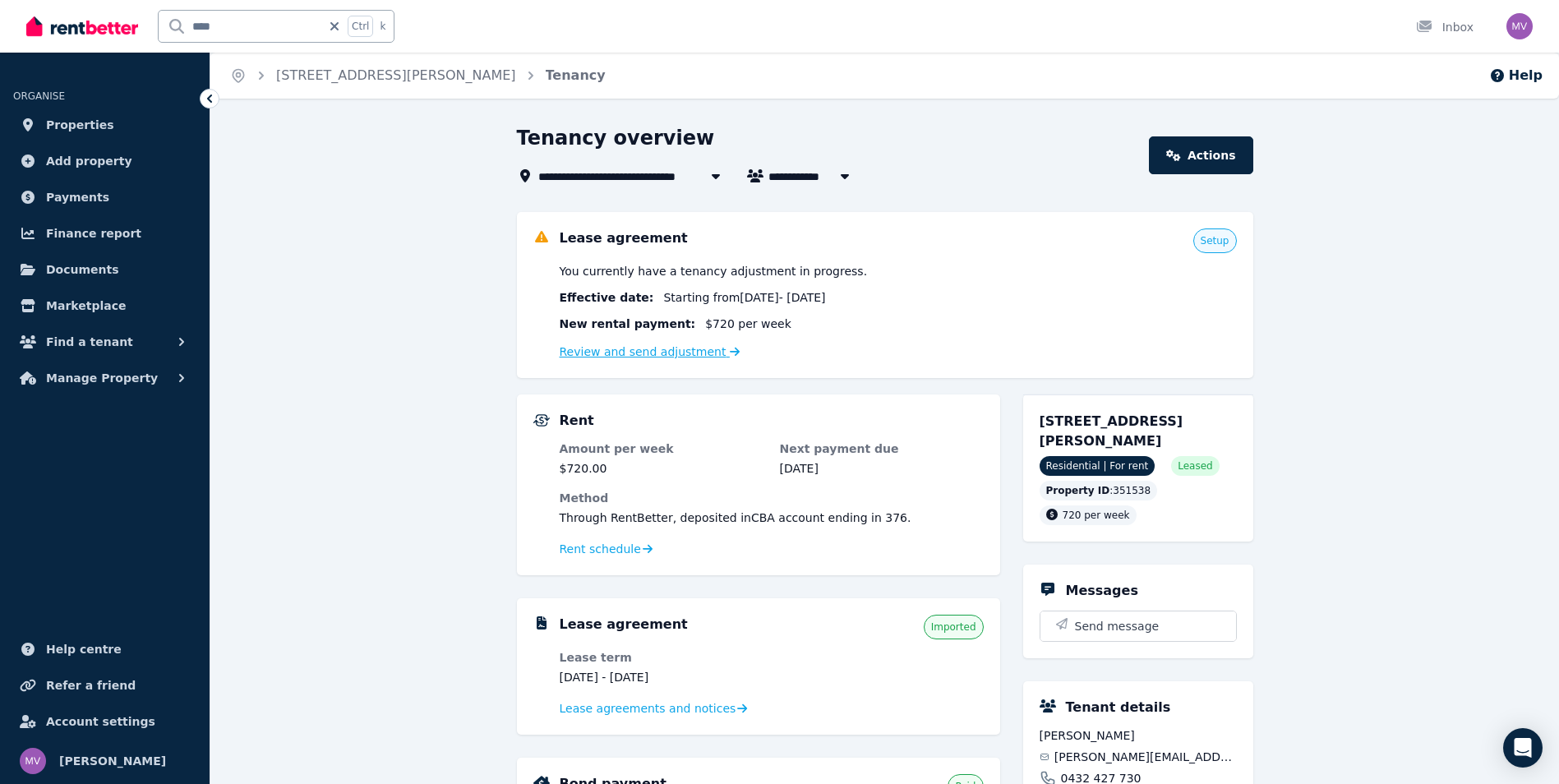
click at [643, 359] on link "Review and send adjustment" at bounding box center [649, 351] width 180 height 13
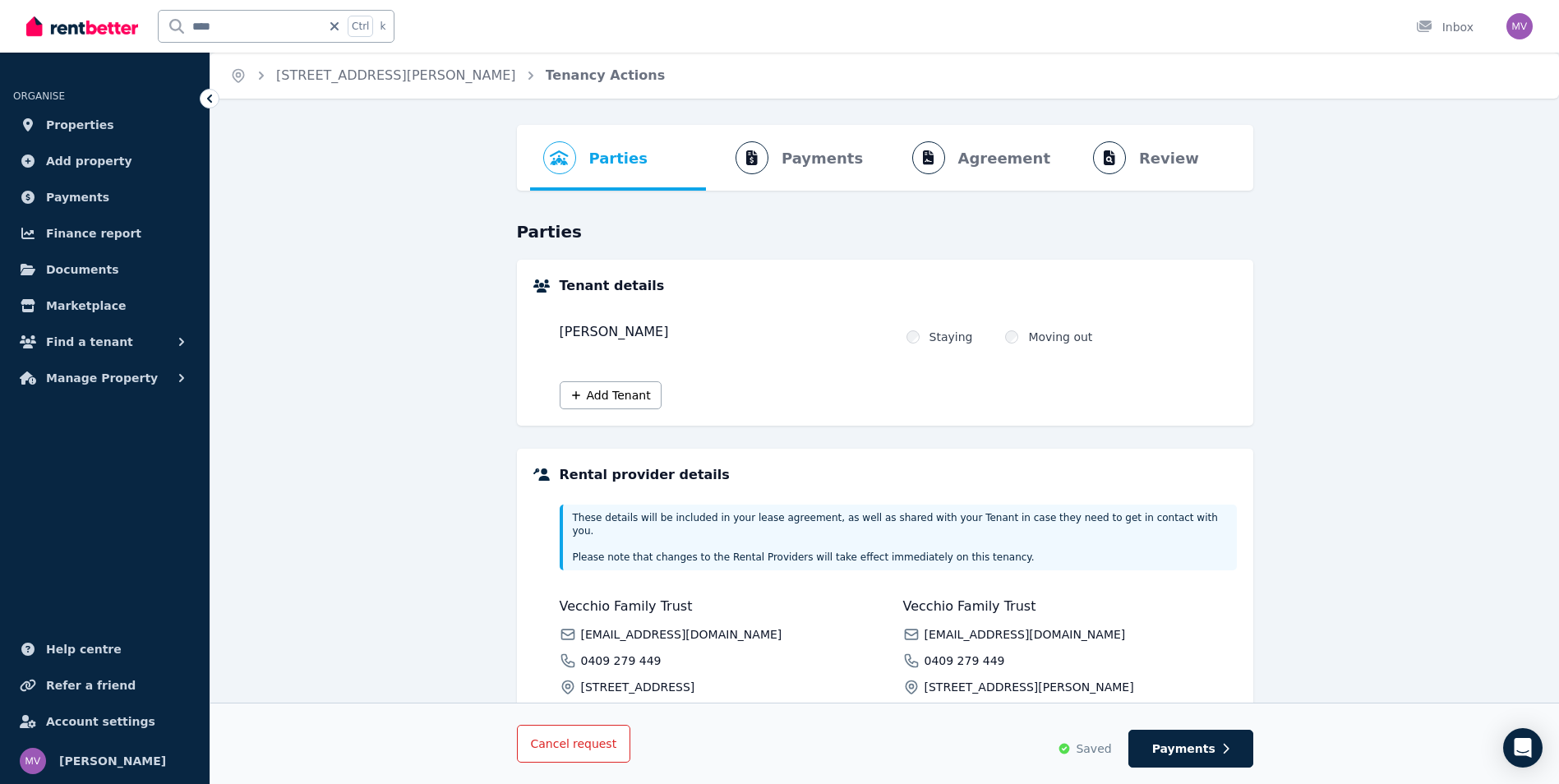
click at [584, 730] on button "Cancel request" at bounding box center [575, 744] width 114 height 37
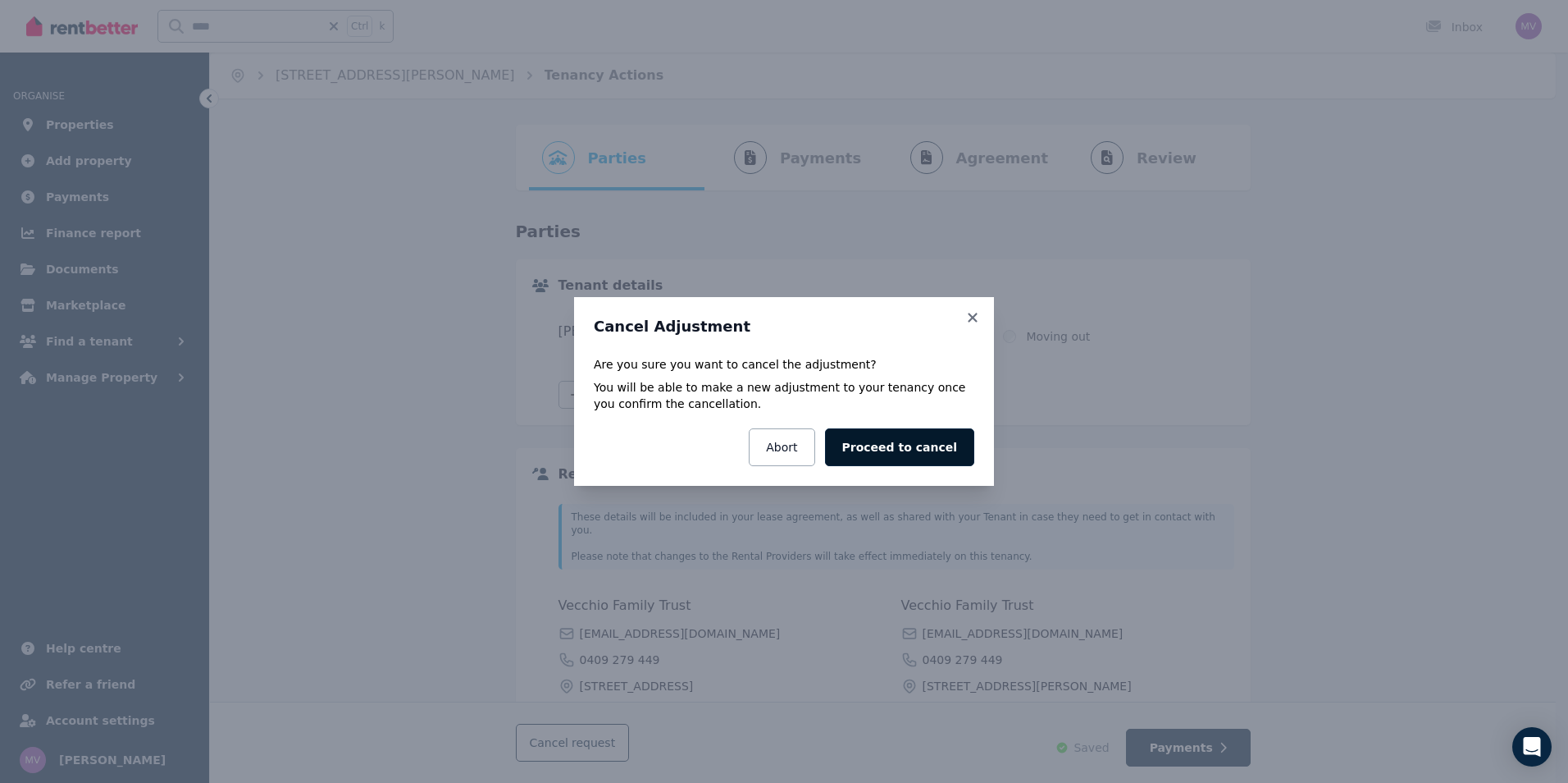
click at [889, 449] on button "Proceed to cancel" at bounding box center [900, 447] width 149 height 37
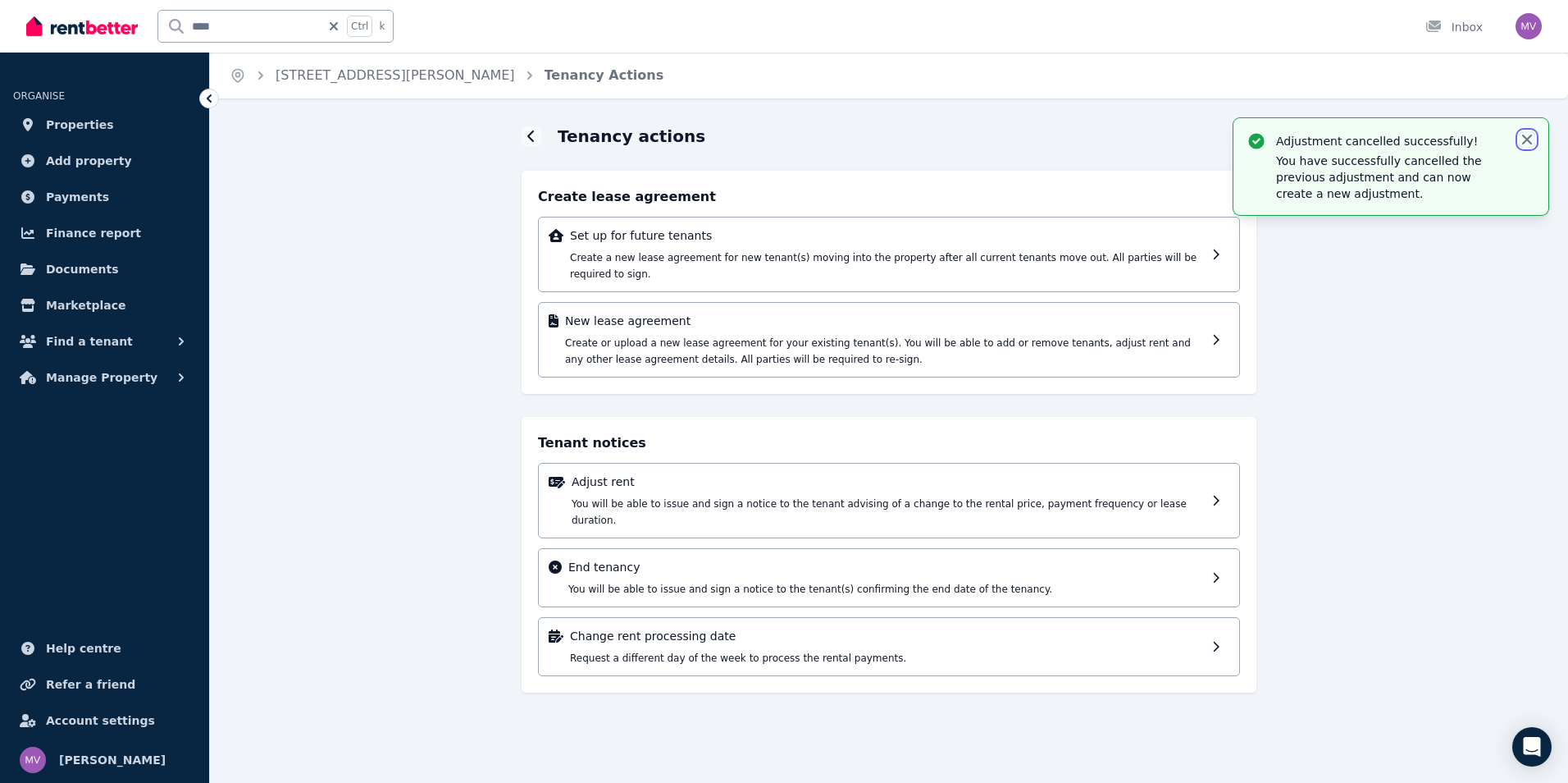
click at [1524, 140] on icon "button" at bounding box center [1527, 139] width 17 height 17
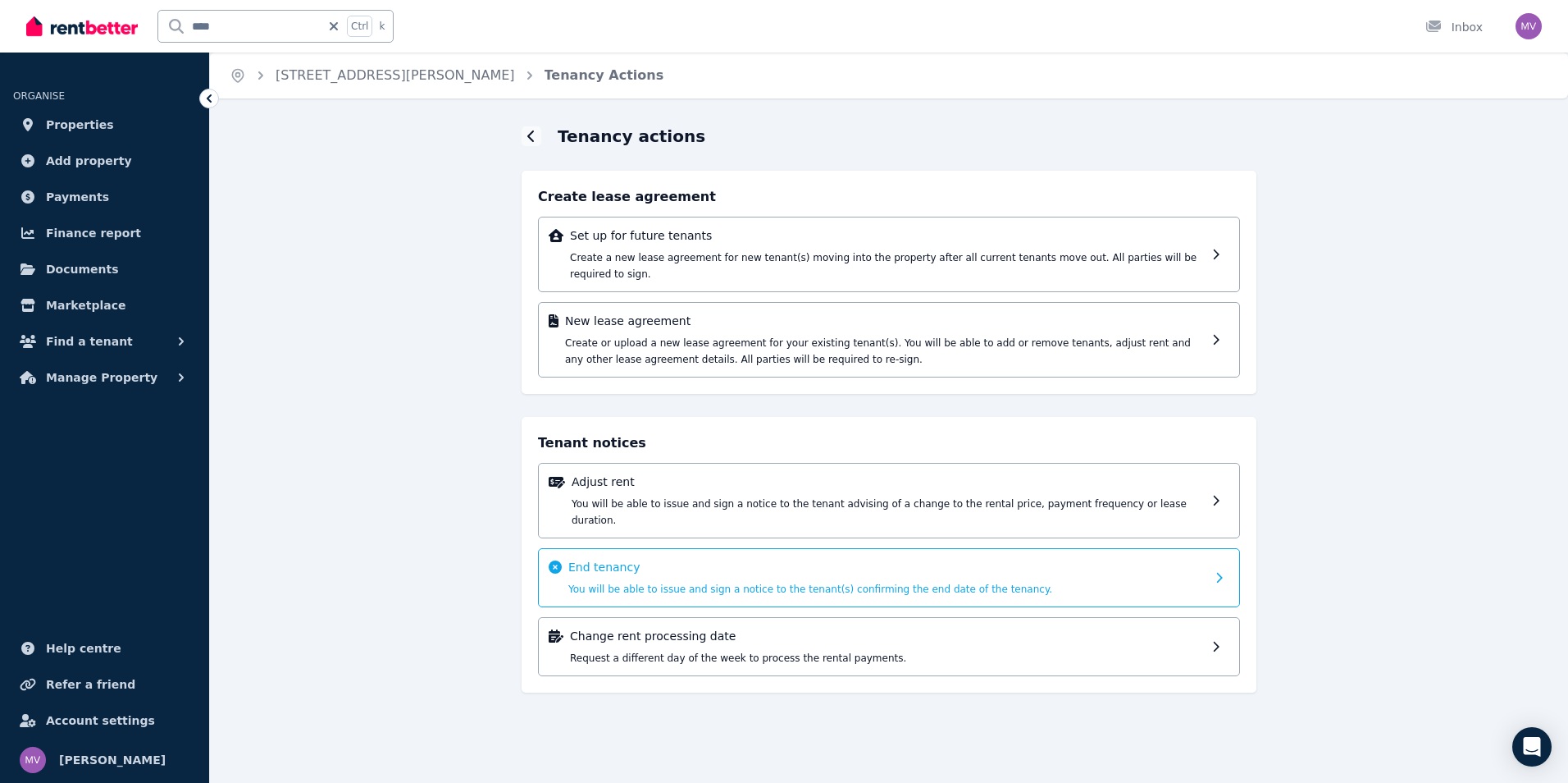
click at [679, 583] on span "You will be able to issue and sign a notice to the tenant(s) confirming the end…" at bounding box center [810, 589] width 484 height 12
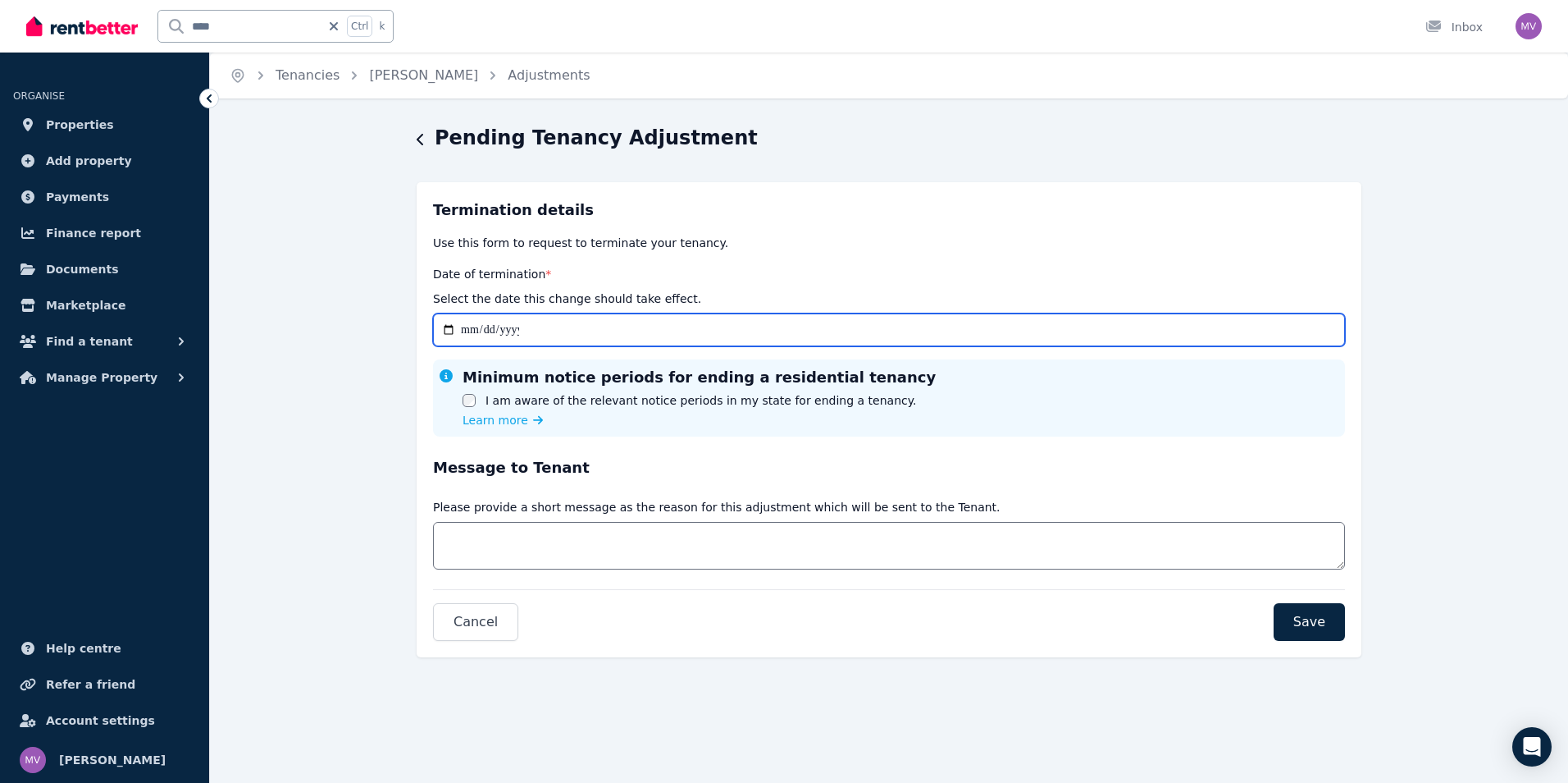
click at [451, 333] on input "Date of termination *" at bounding box center [888, 330] width 911 height 32
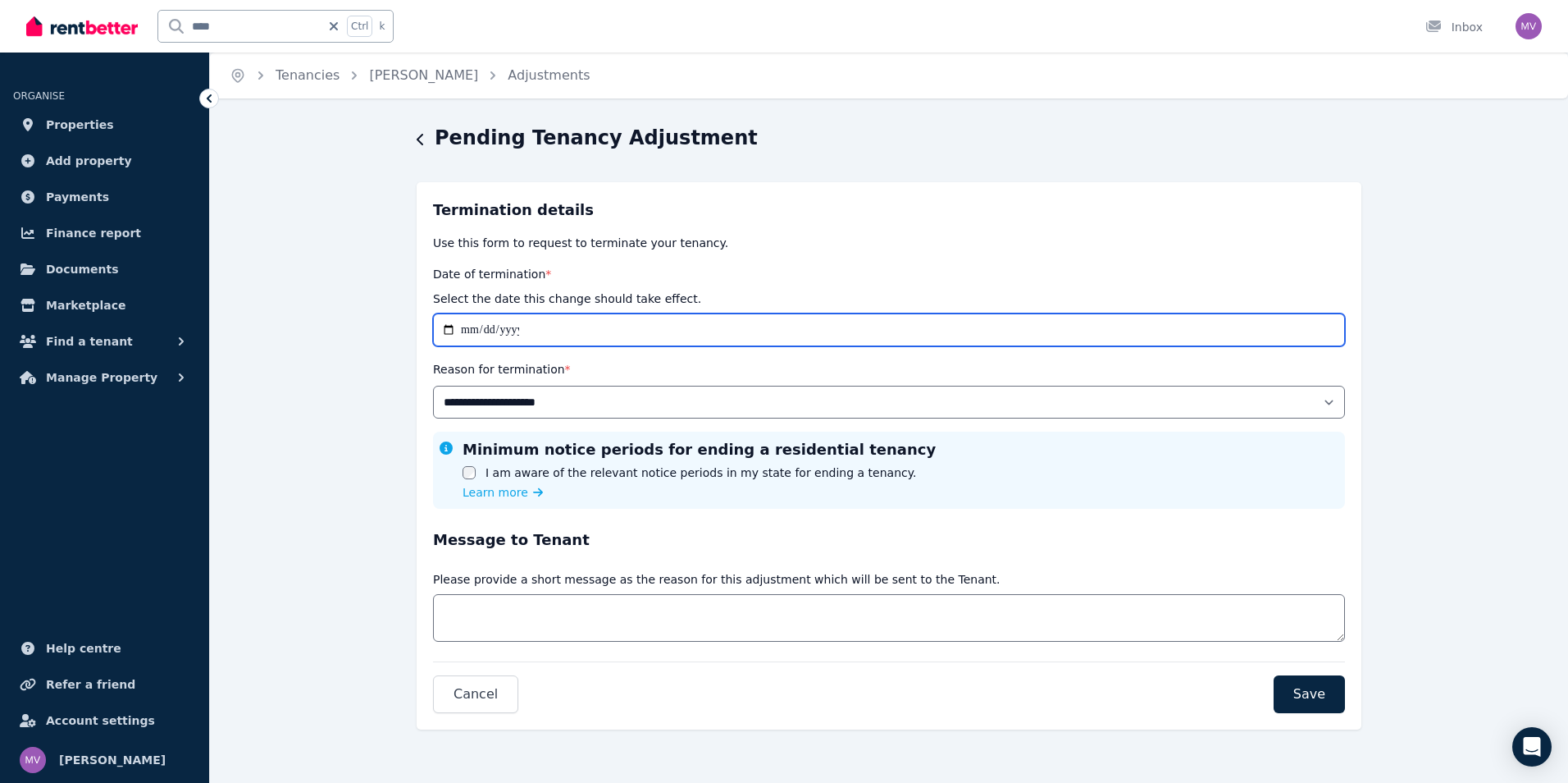
type input "**********"
click at [476, 471] on div "I am aware of the relevant notice periods in my state for ending a tenancy." at bounding box center [698, 472] width 473 height 17
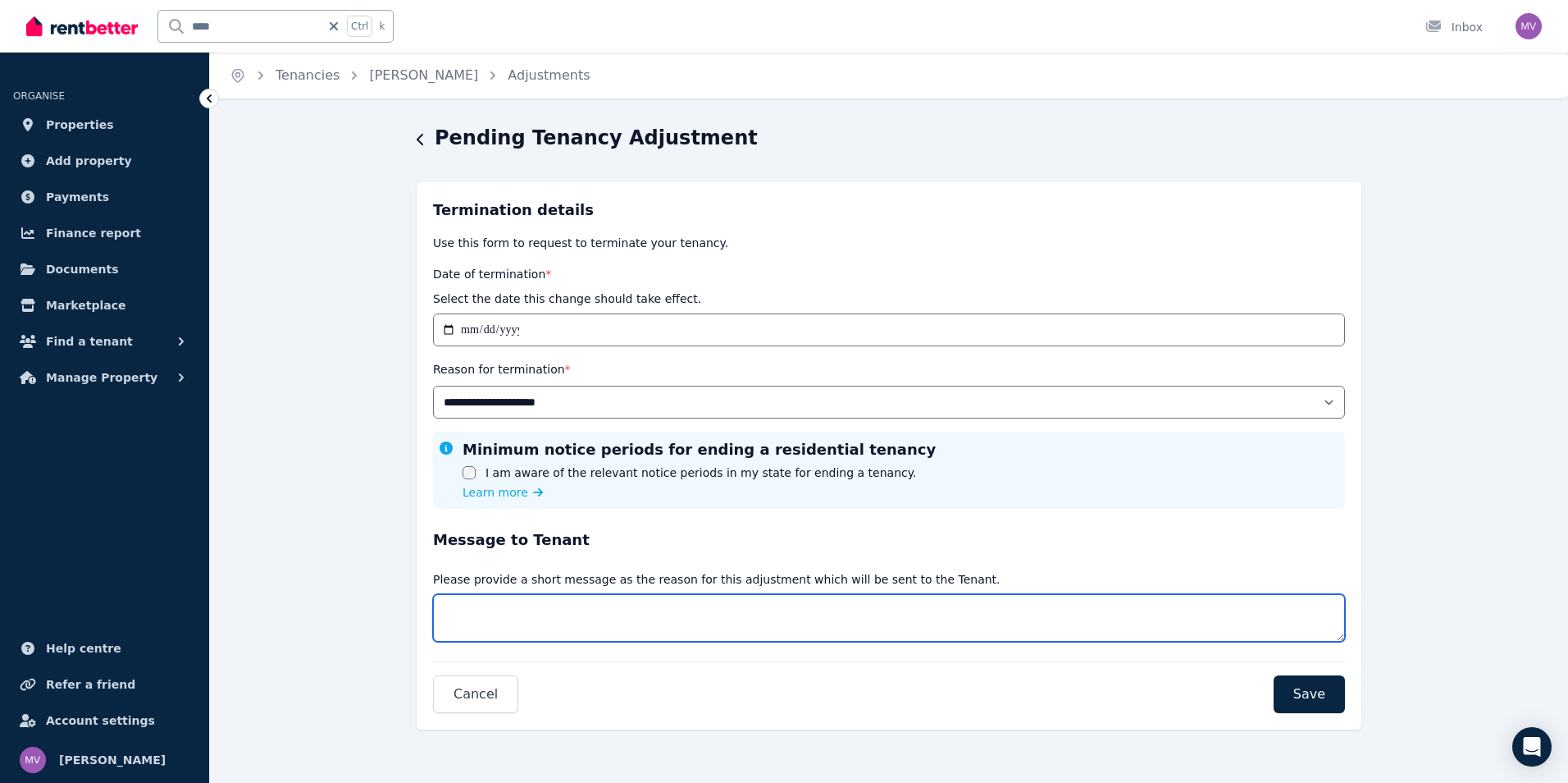
click at [500, 603] on textarea "Message" at bounding box center [888, 618] width 911 height 47
type textarea "**********"
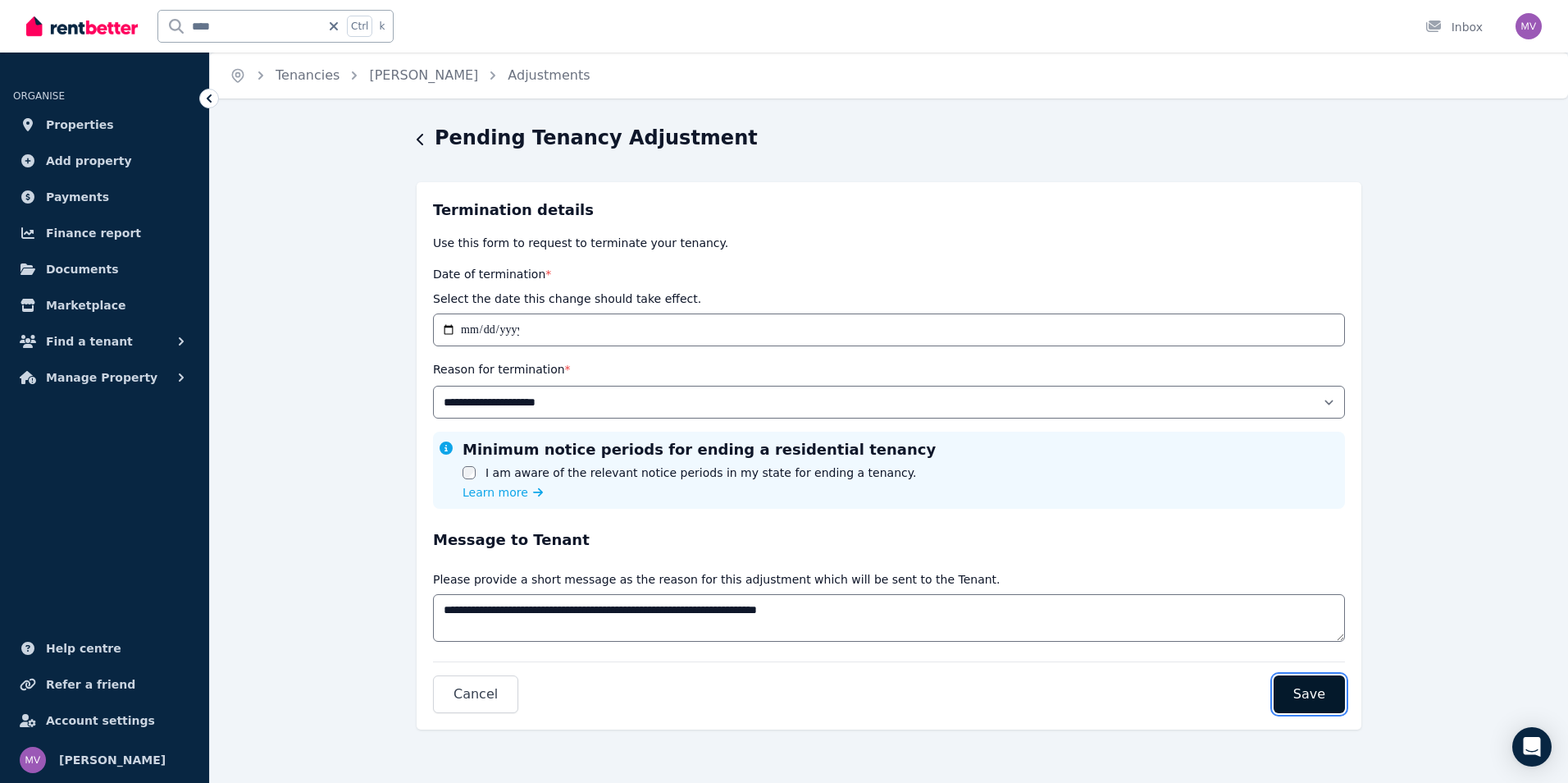
click at [1280, 681] on button "Save" at bounding box center [1308, 693] width 72 height 37
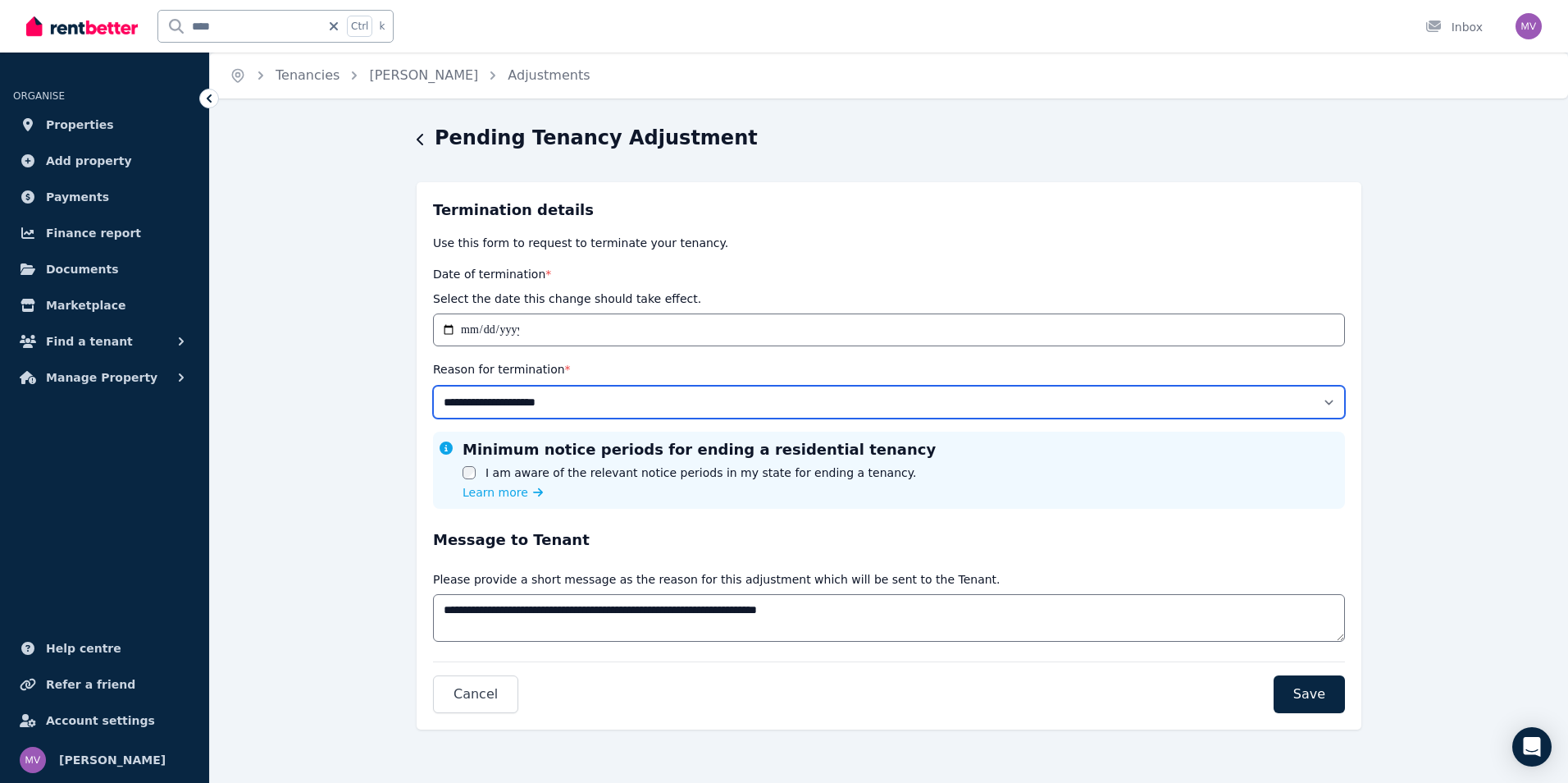
click at [541, 399] on select "**********" at bounding box center [888, 401] width 911 height 32
select select "**********"
click at [433, 386] on select "**********" at bounding box center [888, 401] width 911 height 32
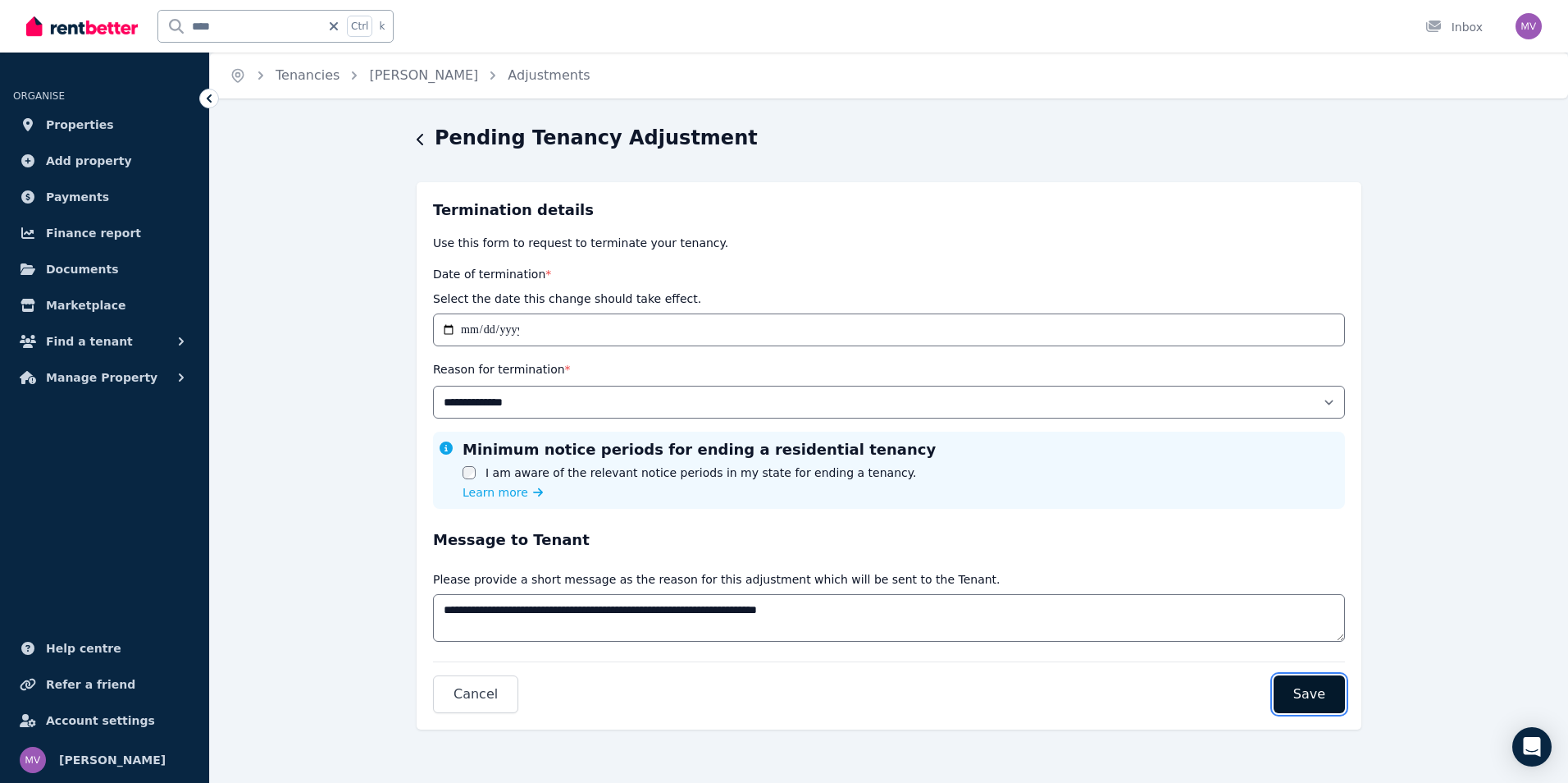
click at [1325, 691] on button "Save" at bounding box center [1308, 693] width 72 height 37
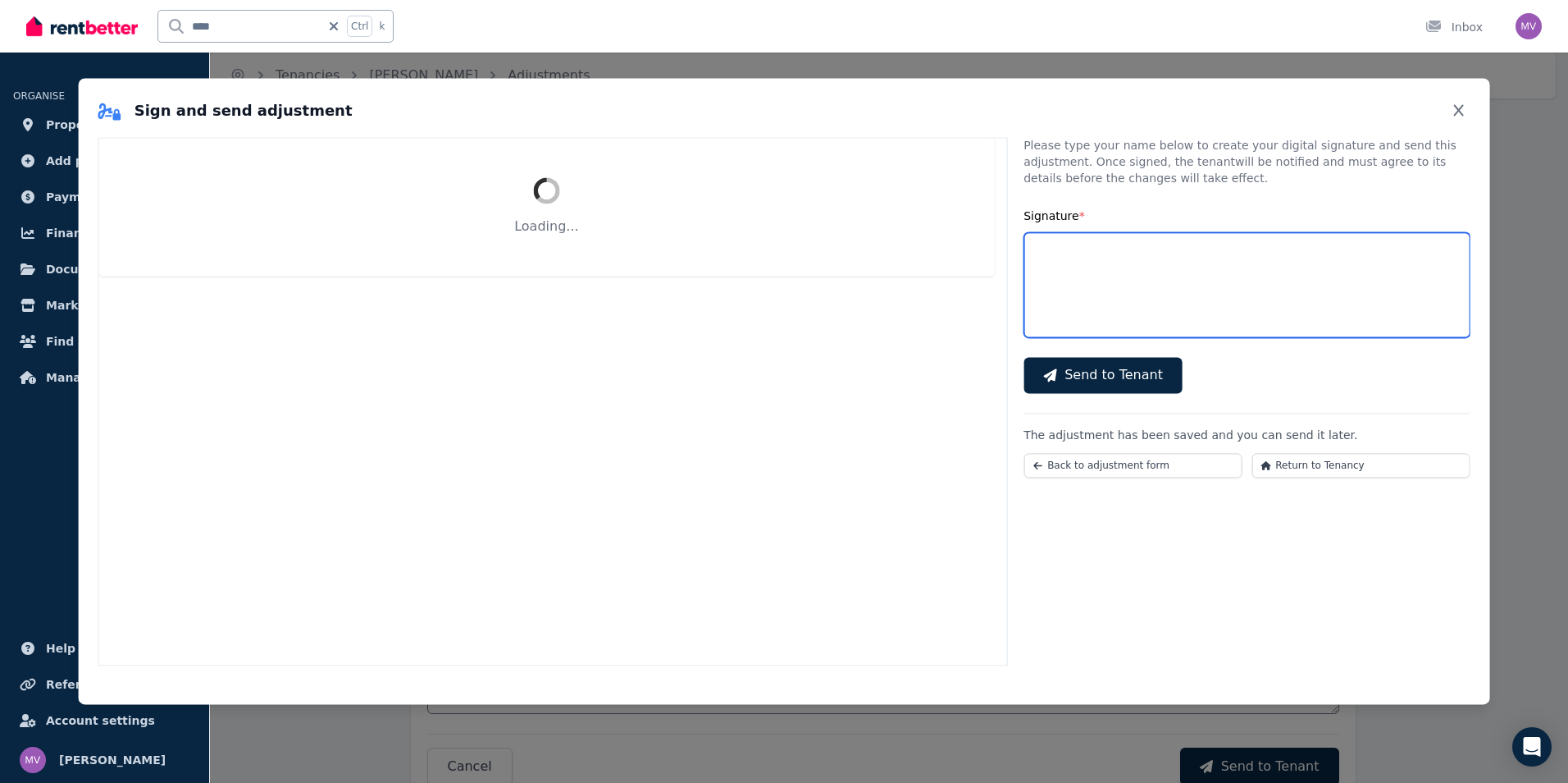
click at [1129, 284] on input "Signature *" at bounding box center [1247, 284] width 446 height 105
select select "**********"
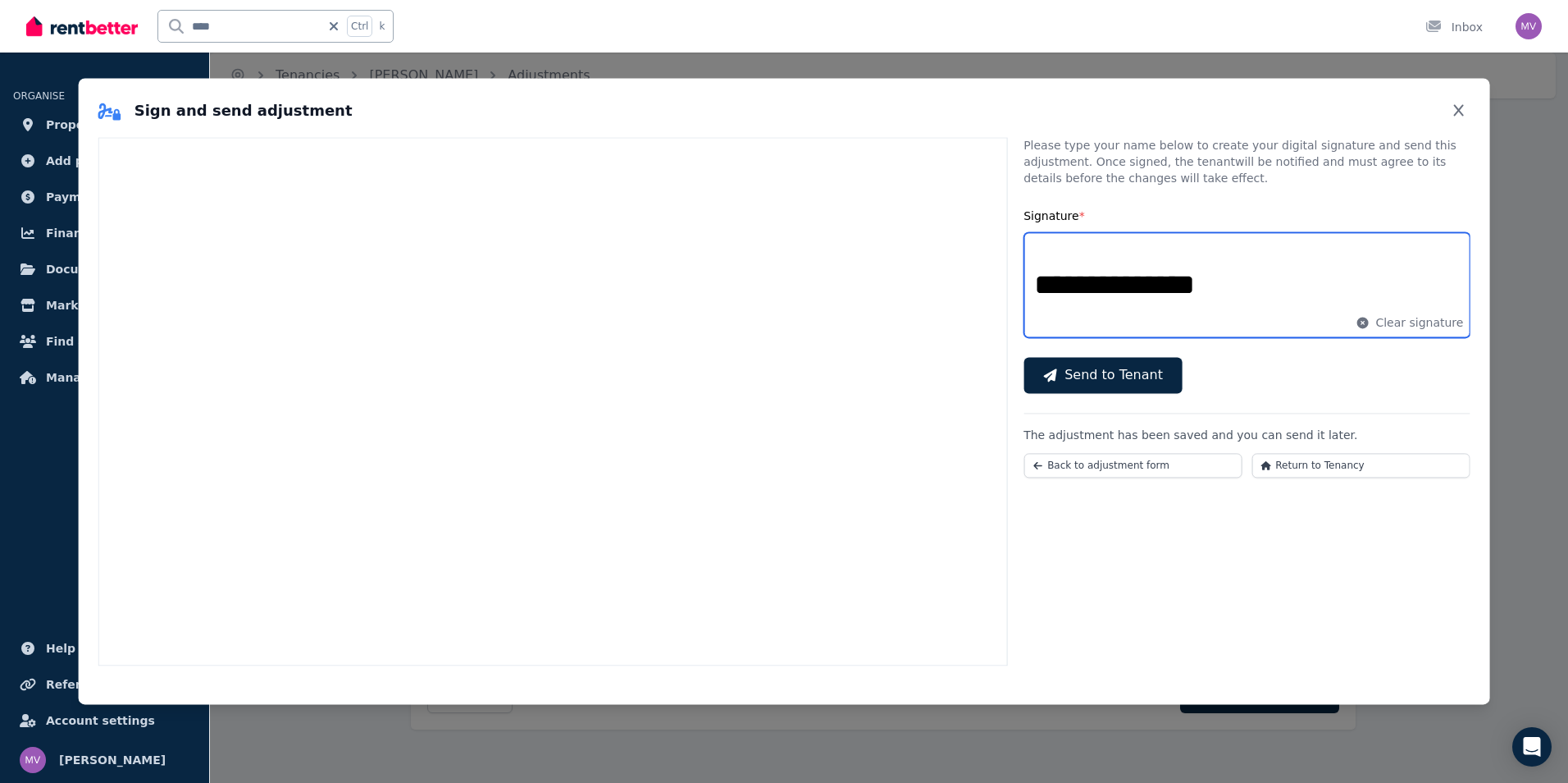
type input "**********"
click at [1199, 566] on div "**********" at bounding box center [1247, 400] width 446 height 528
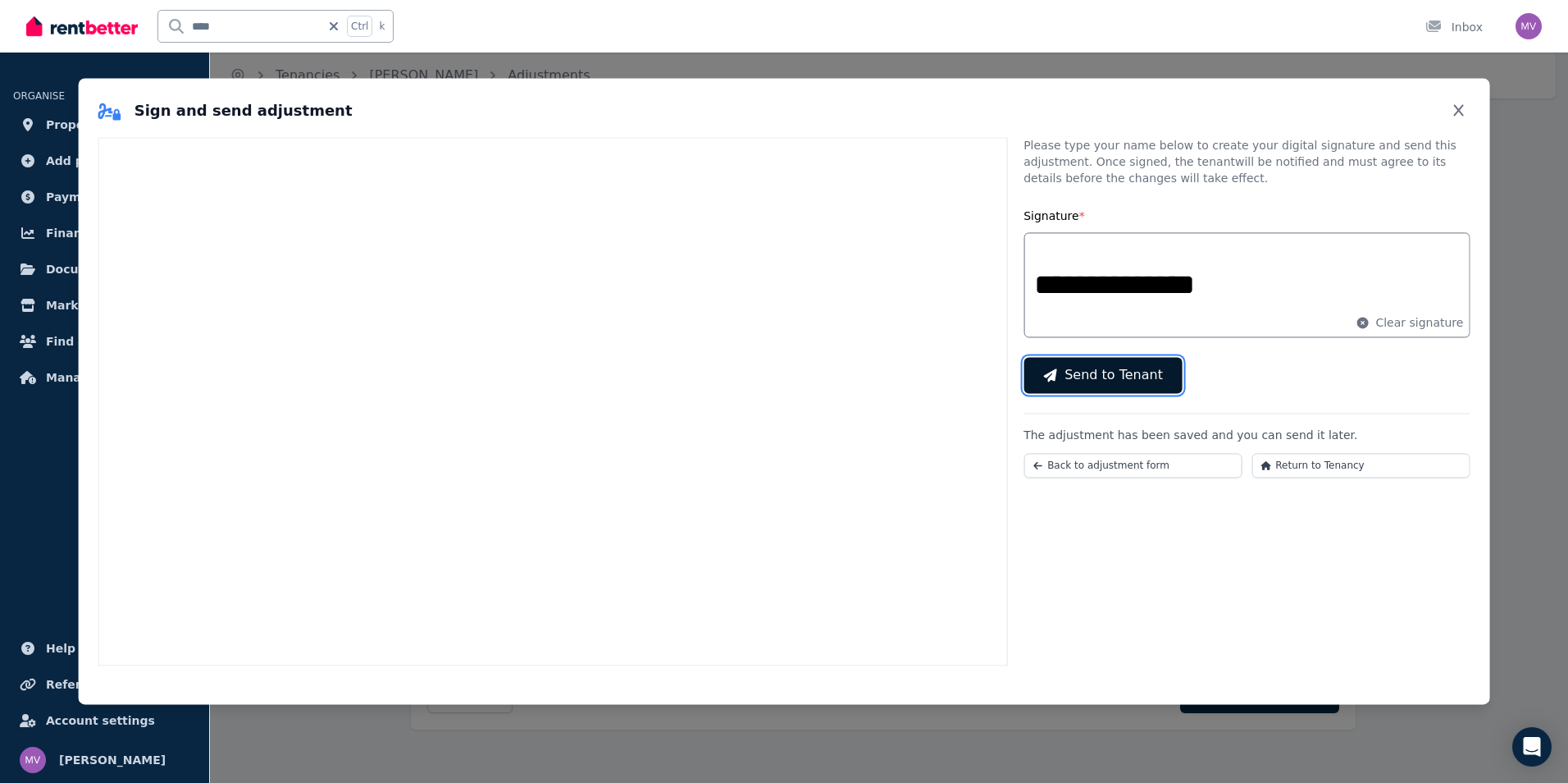
click at [1136, 370] on span "Send to Tenant" at bounding box center [1114, 375] width 98 height 20
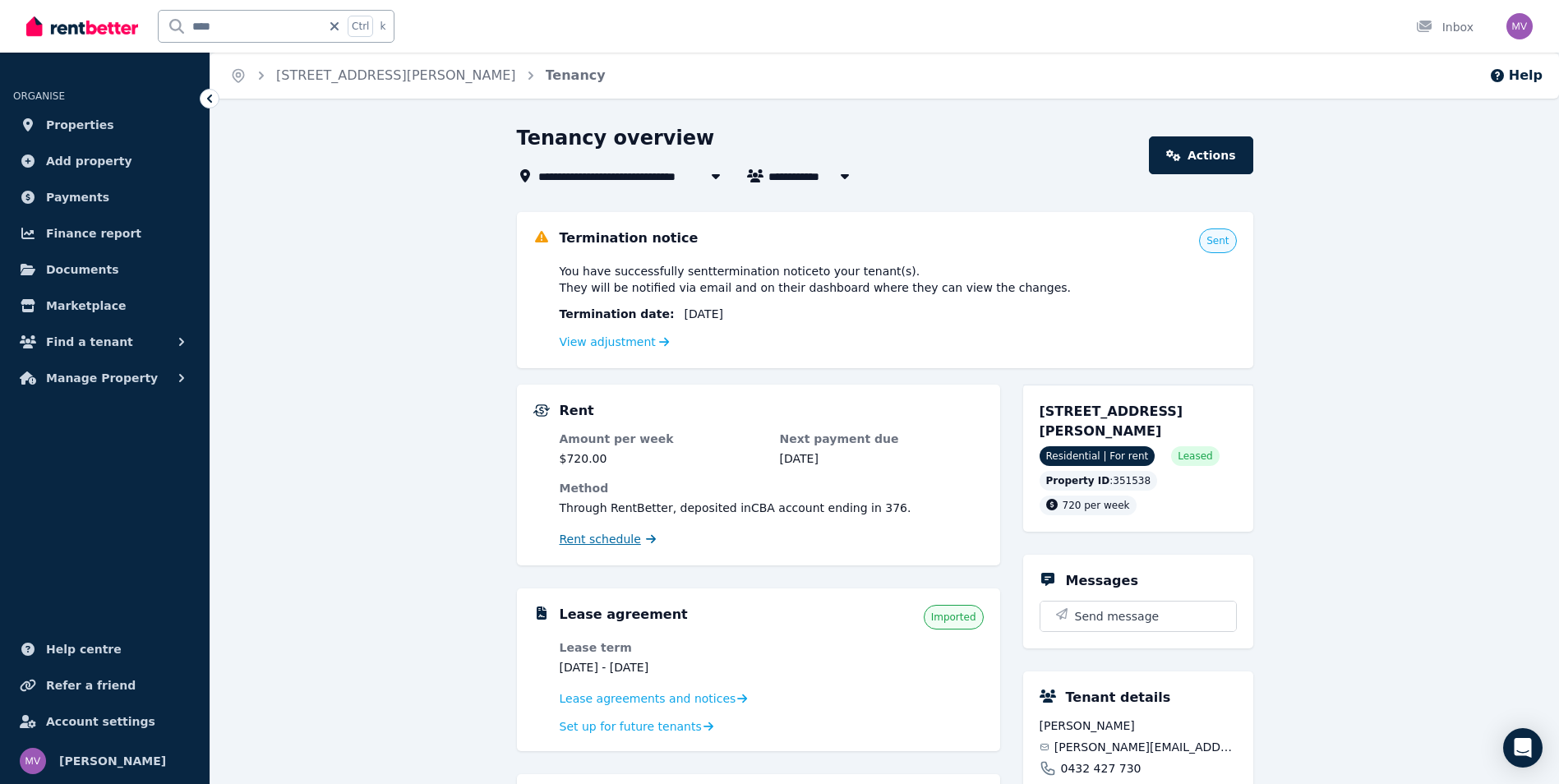
click at [587, 539] on span "Rent schedule" at bounding box center [600, 539] width 82 height 17
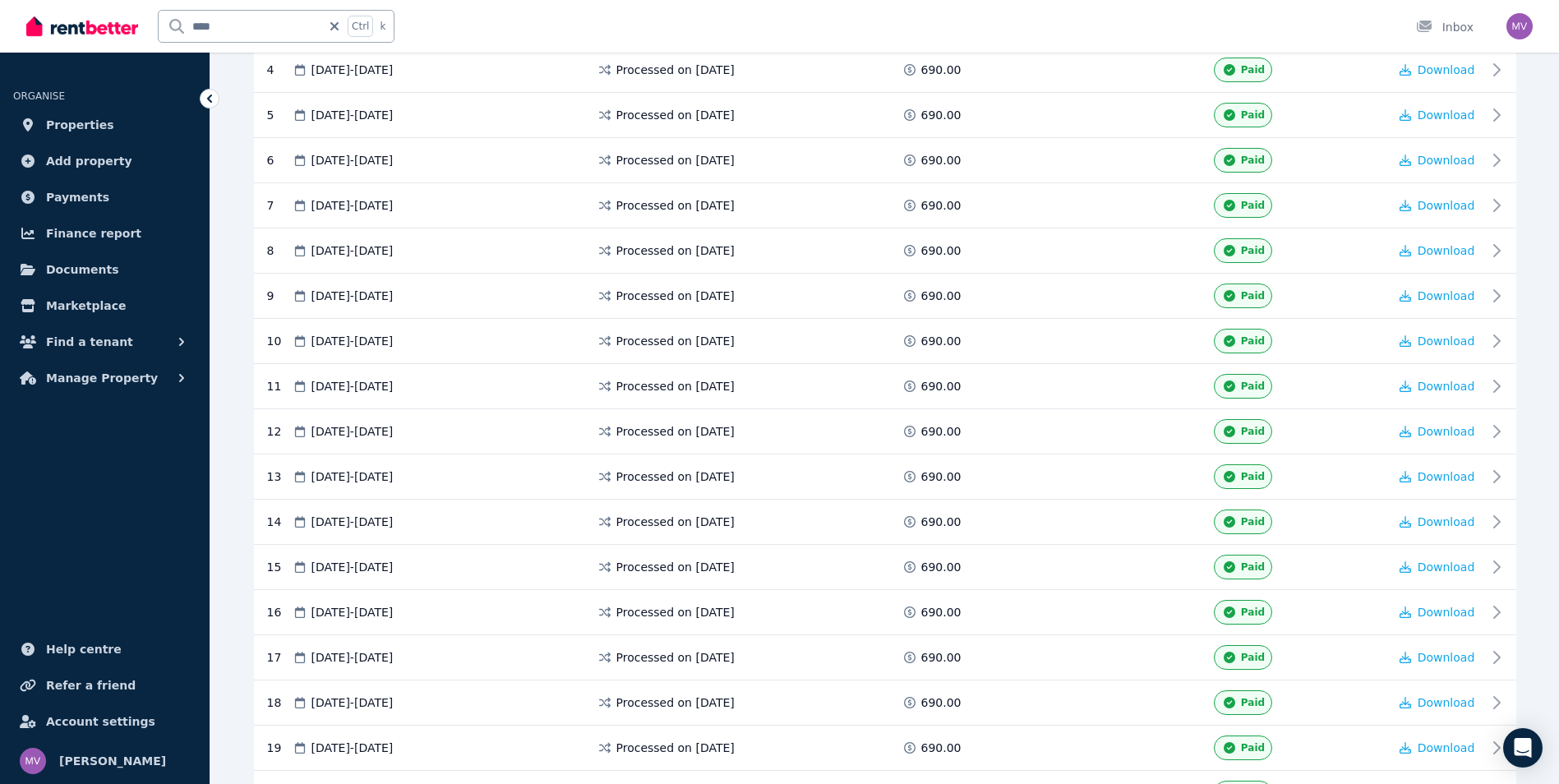
scroll to position [1928, 0]
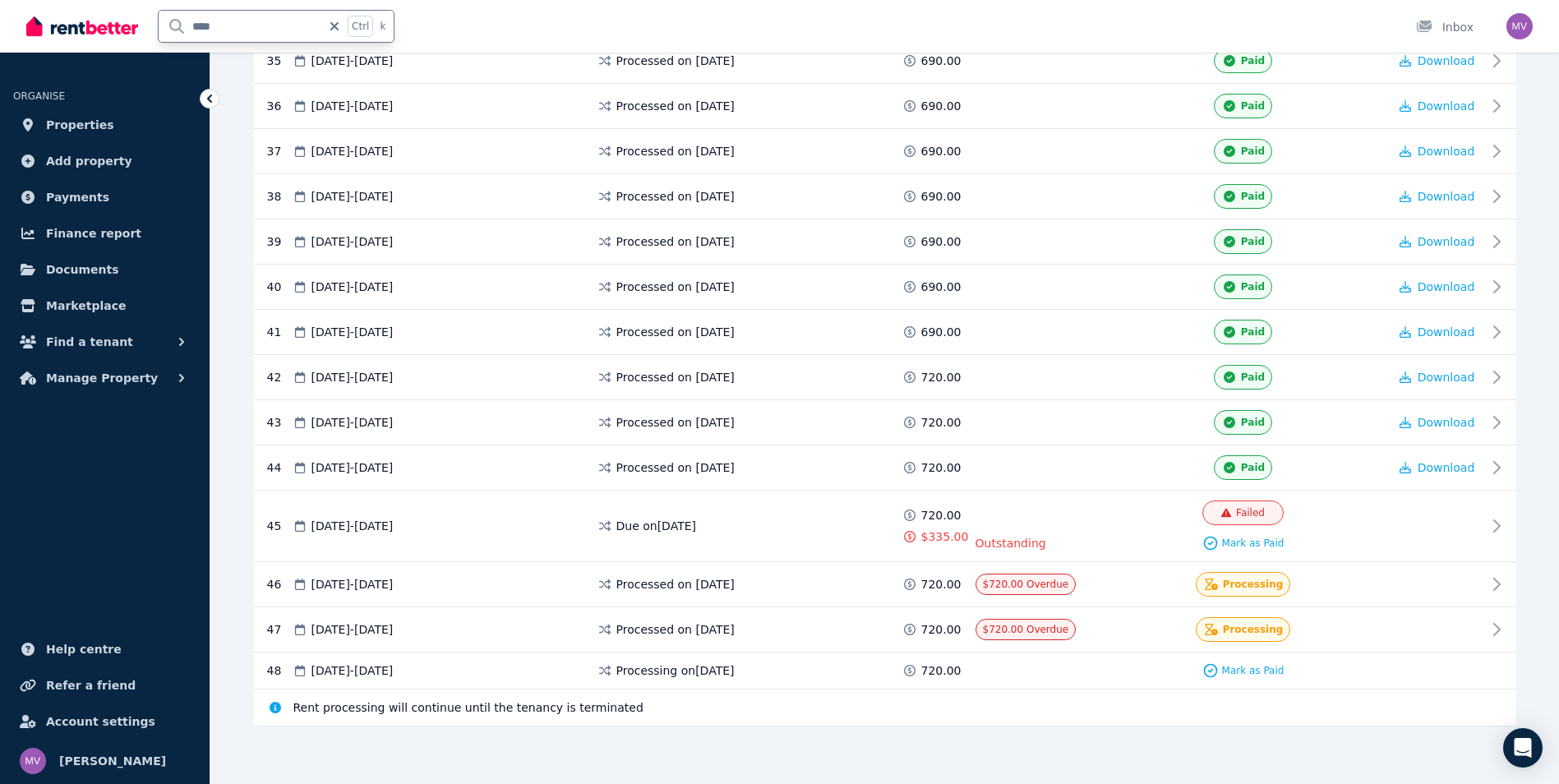
drag, startPoint x: 226, startPoint y: 25, endPoint x: 156, endPoint y: 19, distance: 70.3
click at [157, 19] on div "**** Ctrl k" at bounding box center [215, 26] width 376 height 52
type input "*******"
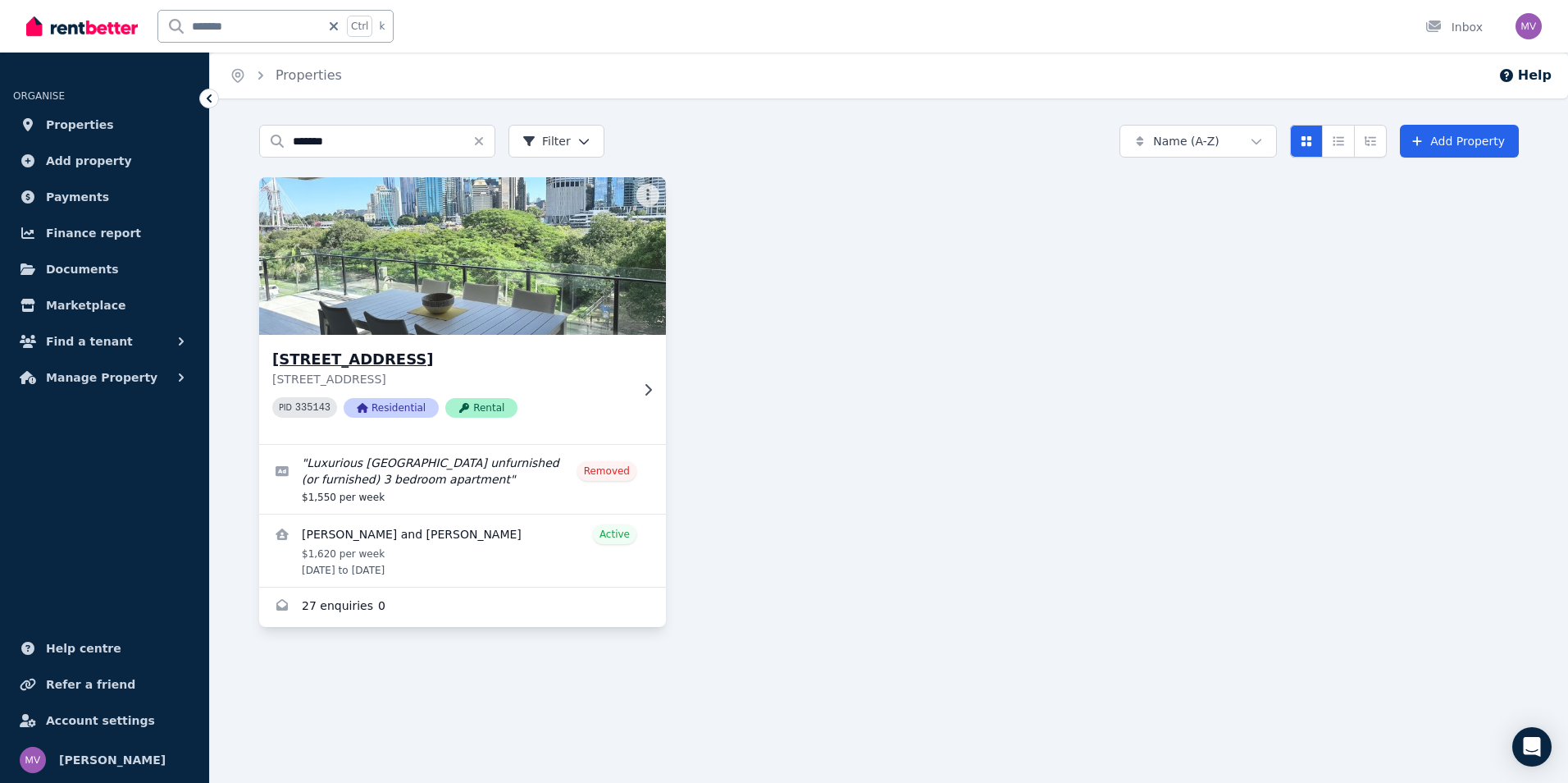
click at [363, 366] on h3 "[STREET_ADDRESS]" at bounding box center [451, 359] width 358 height 23
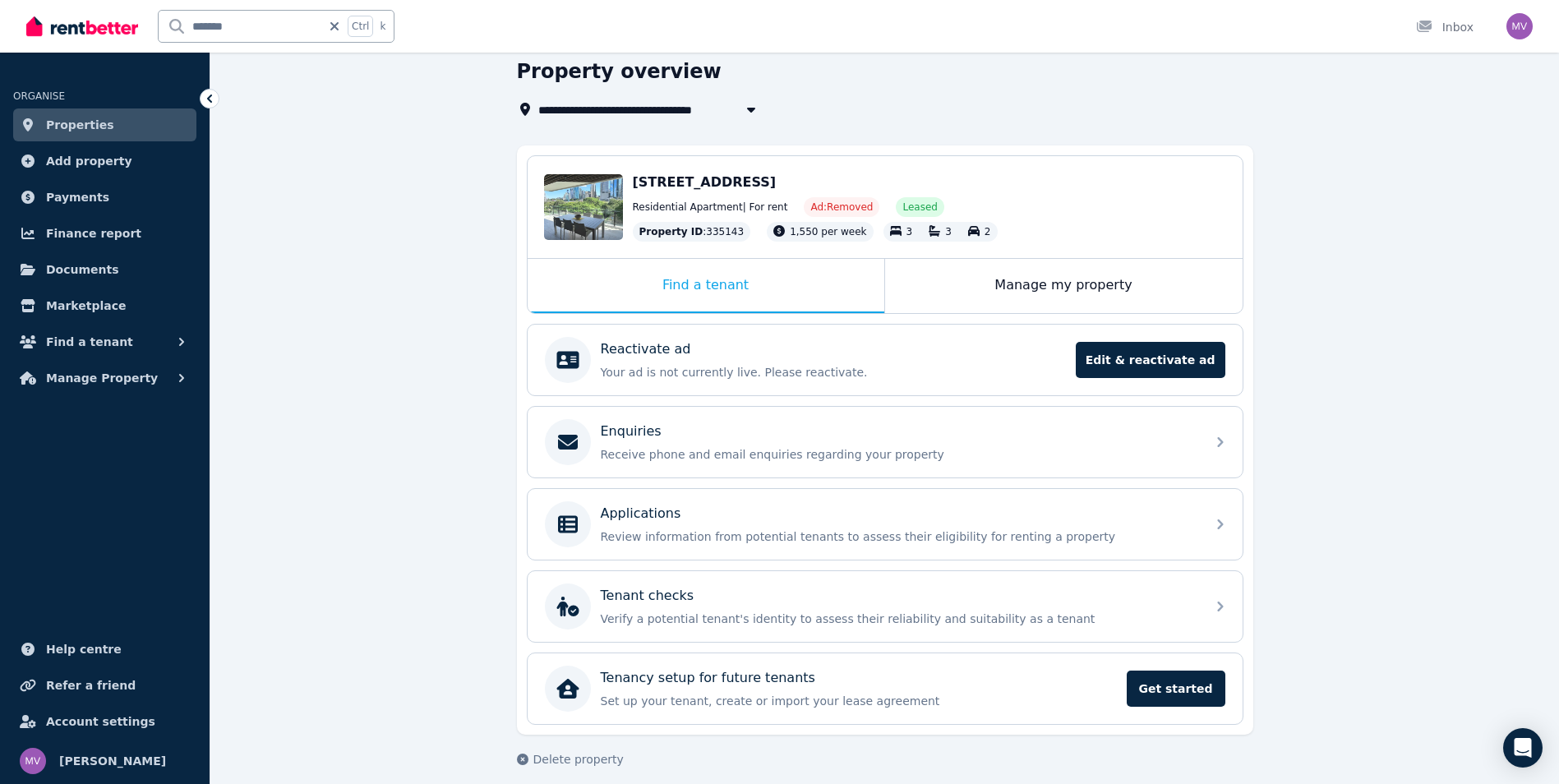
scroll to position [80, 0]
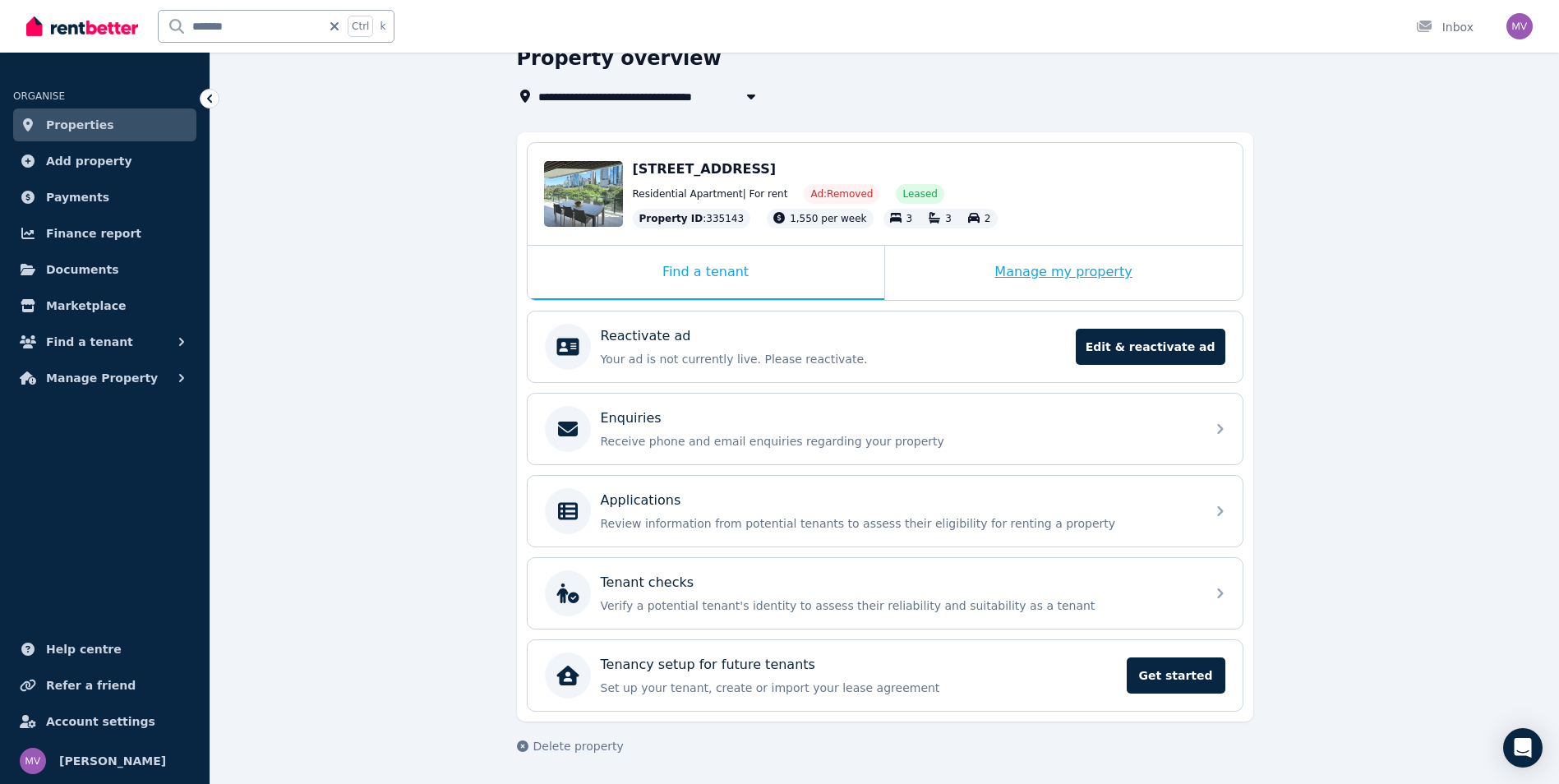
click at [1041, 277] on div "Manage my property" at bounding box center [1063, 272] width 358 height 54
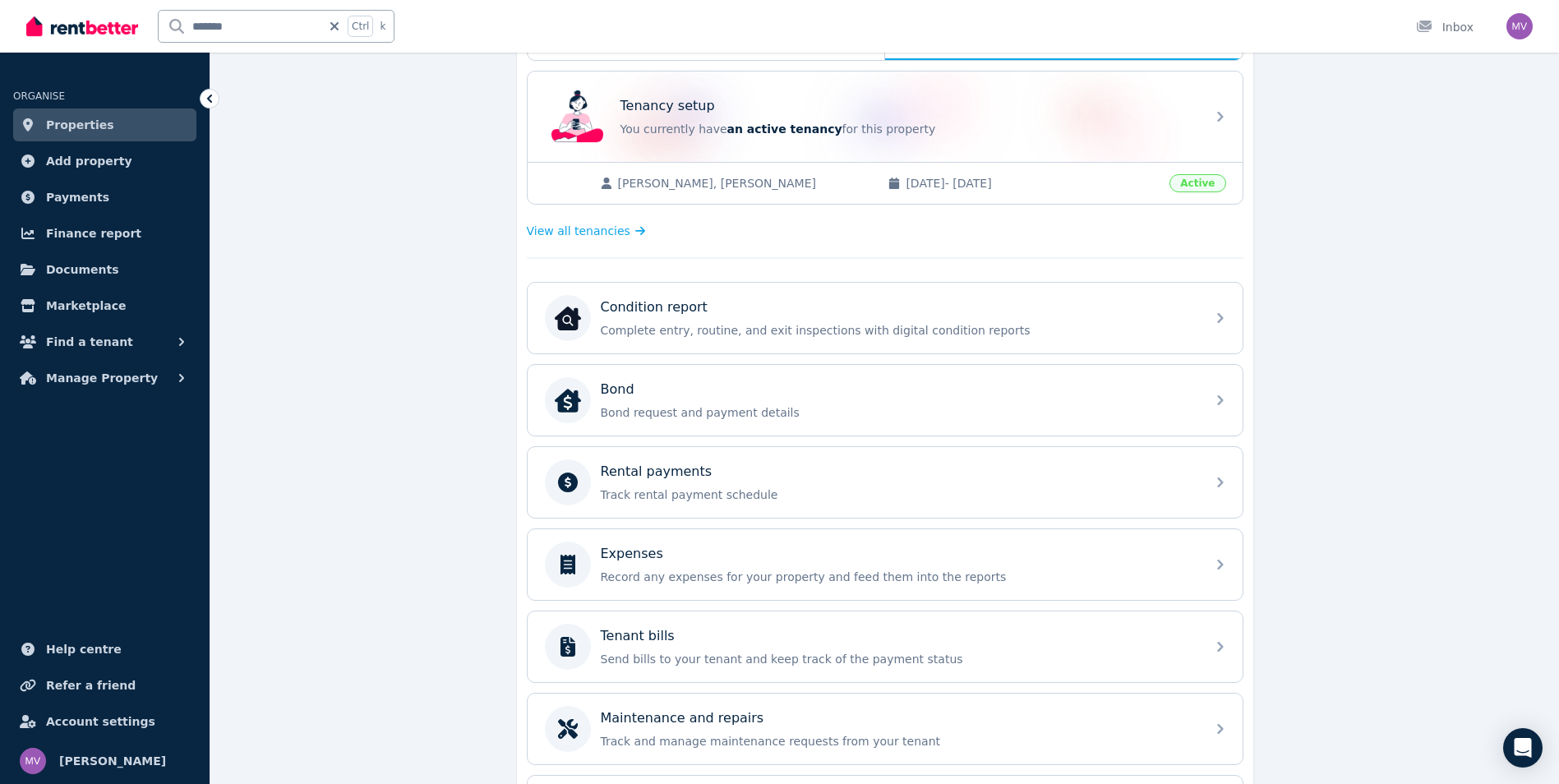
scroll to position [334, 0]
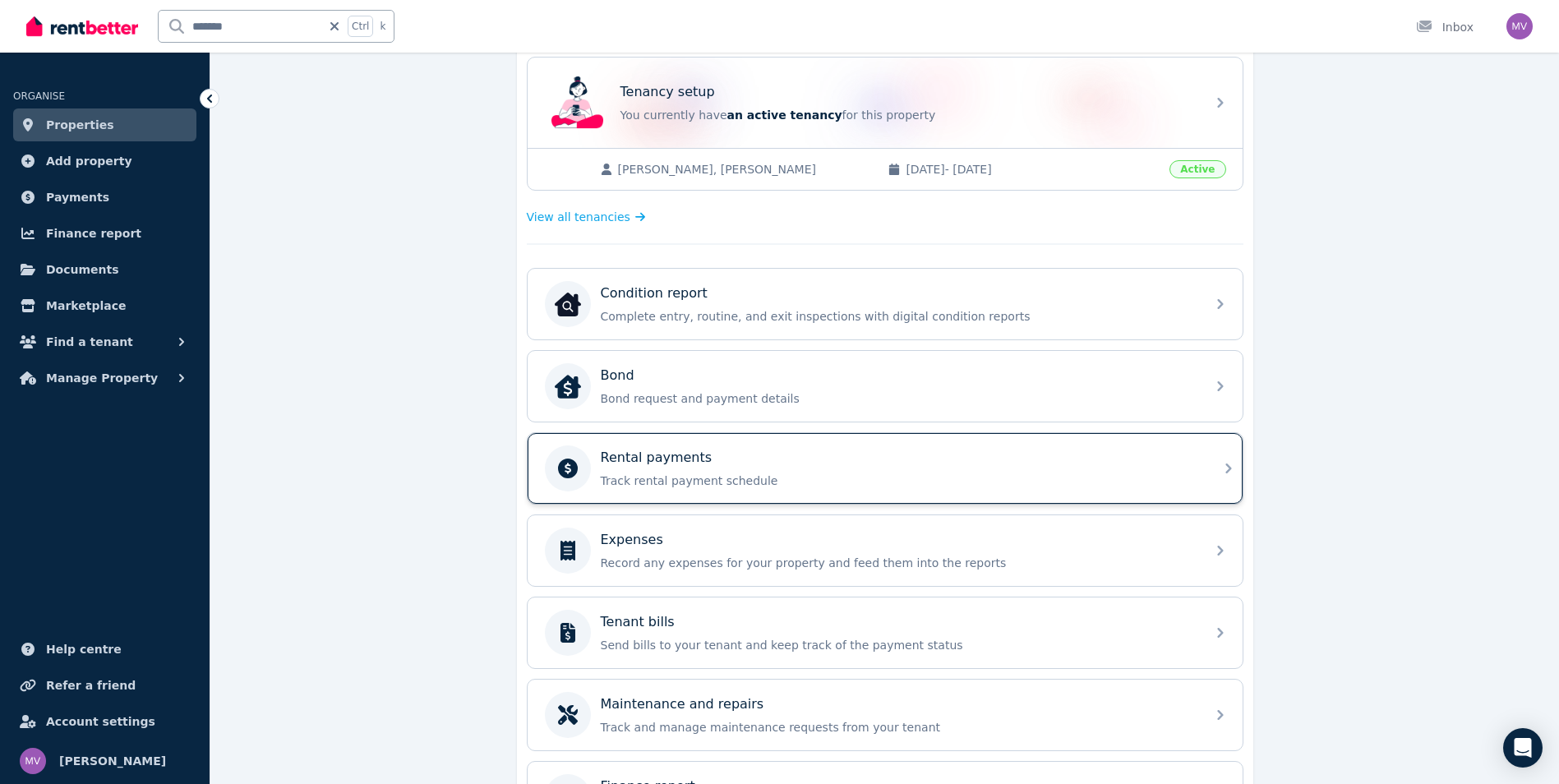
click at [680, 447] on div "Rental payments Track rental payment schedule" at bounding box center [870, 468] width 651 height 46
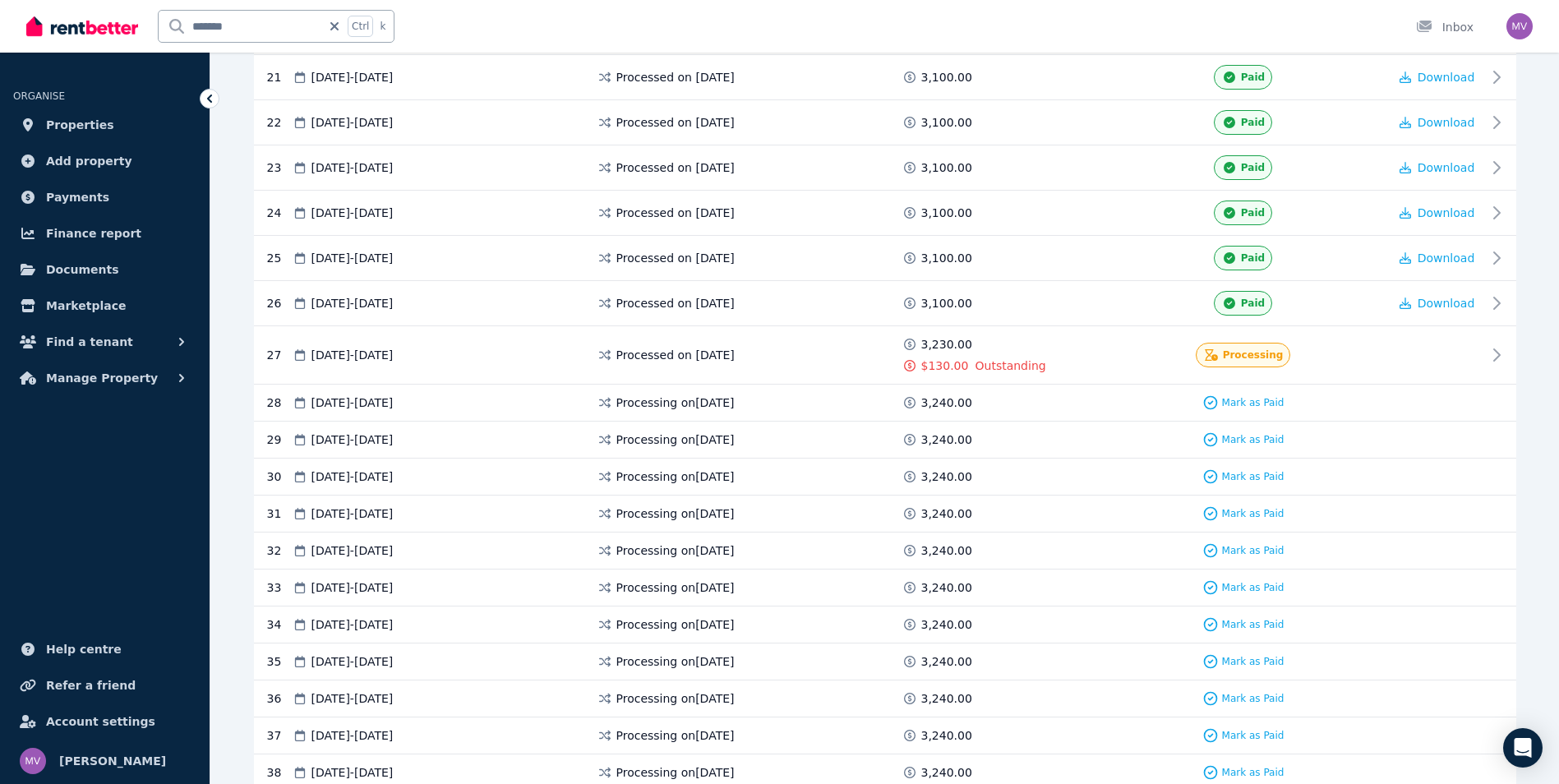
scroll to position [1329, 0]
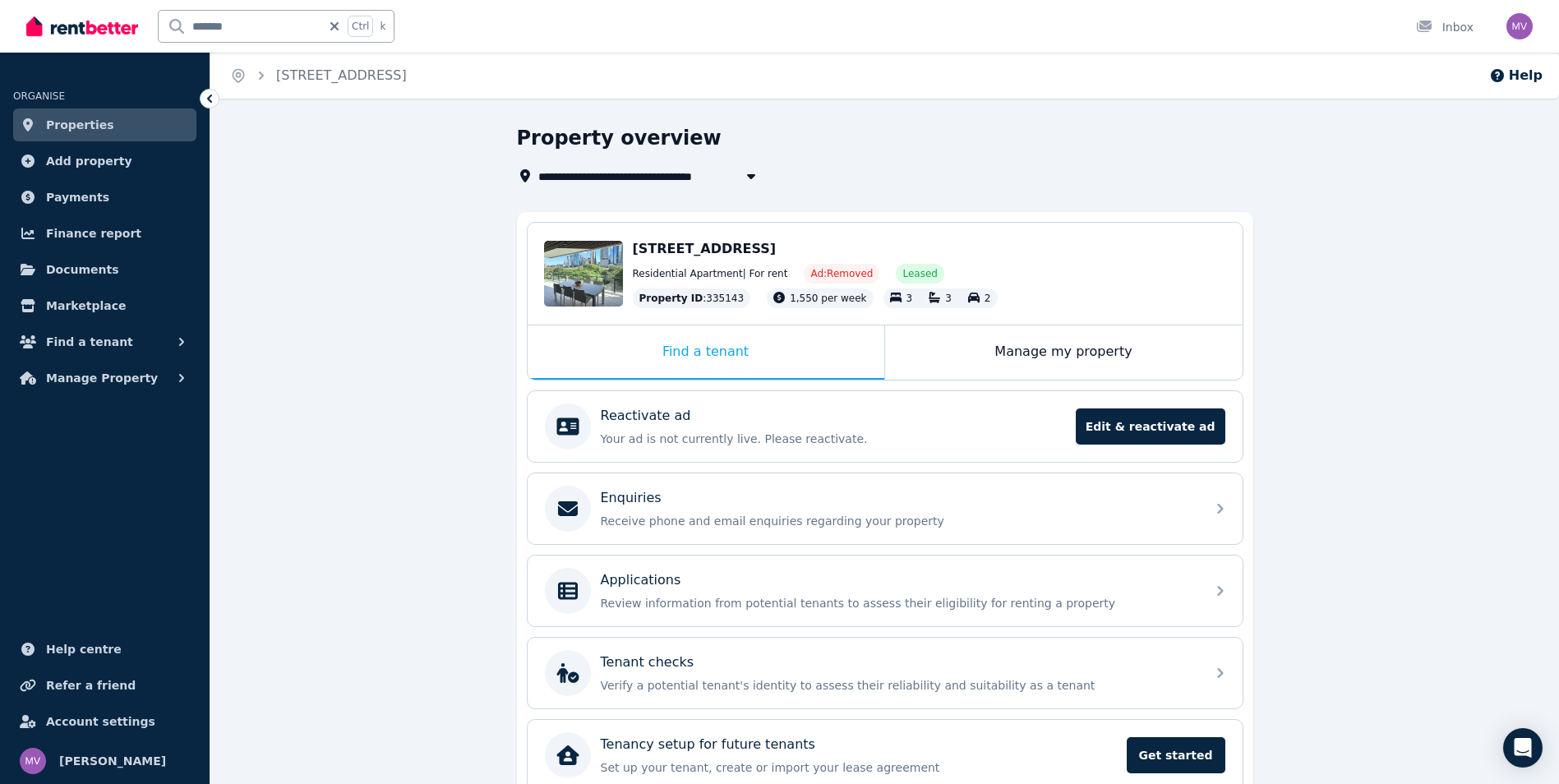
click at [253, 28] on input "*******" at bounding box center [239, 27] width 163 height 32
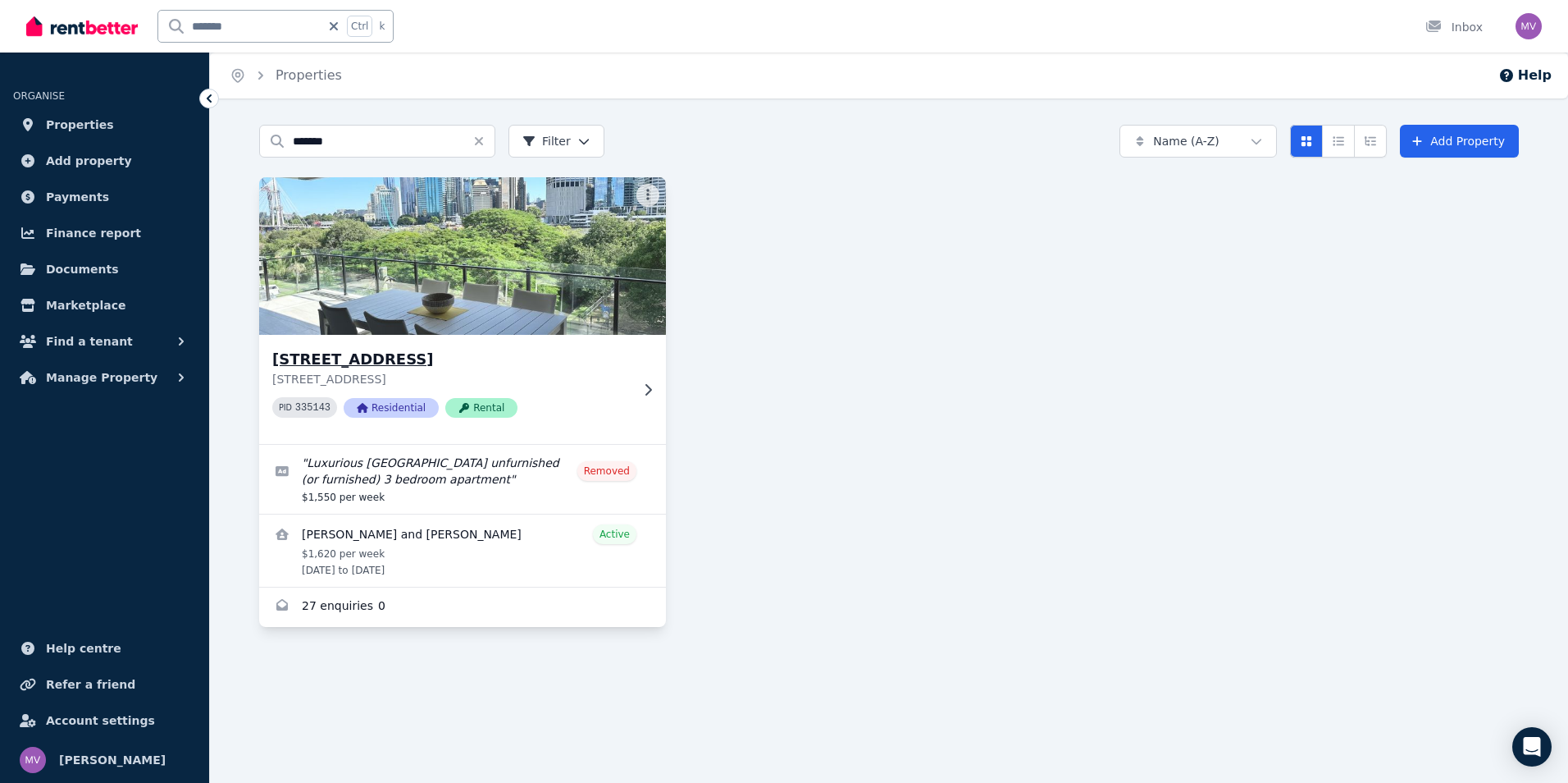
click at [418, 365] on h3 "[STREET_ADDRESS]" at bounding box center [451, 359] width 358 height 23
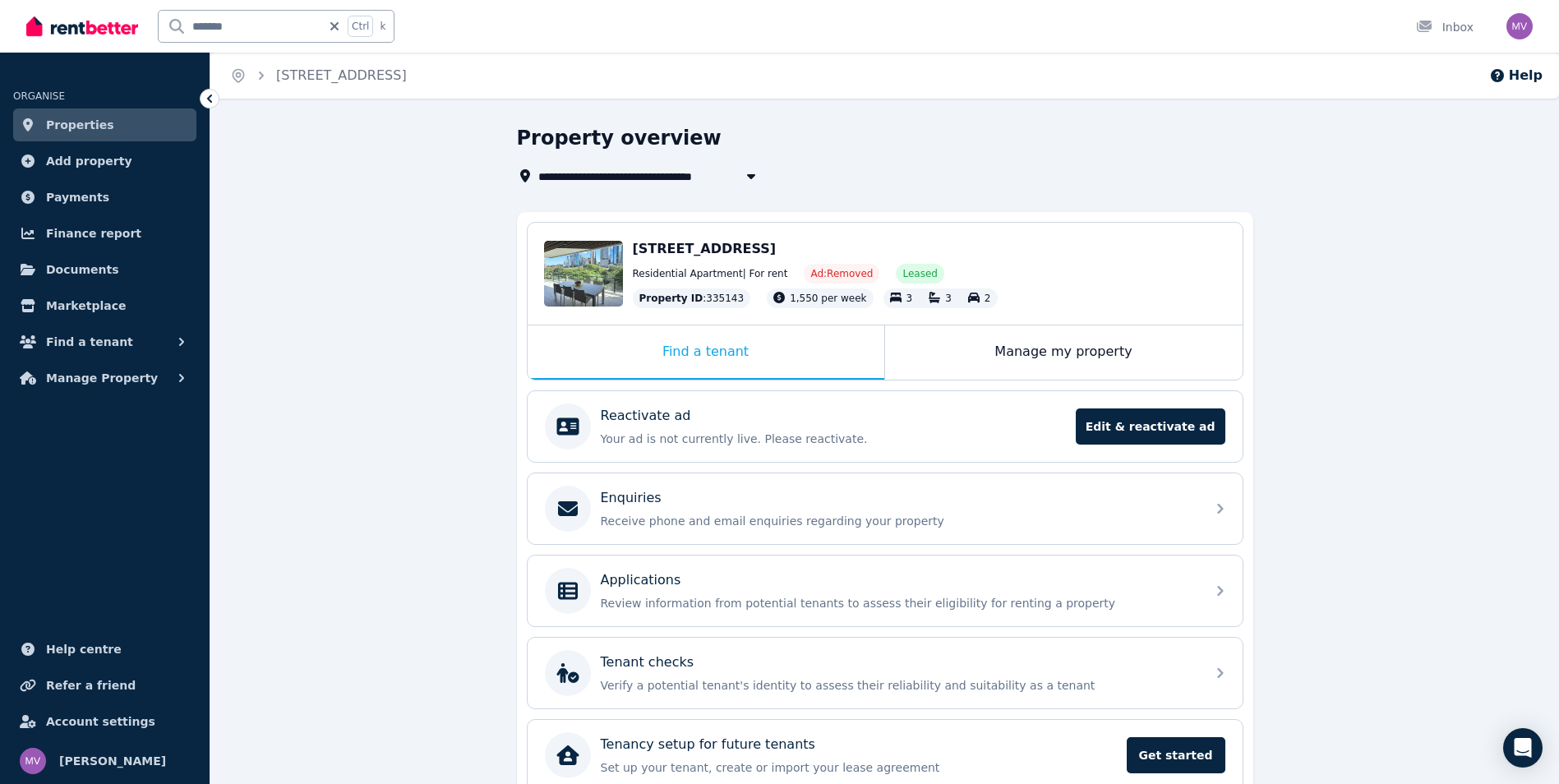
click at [689, 250] on span "[STREET_ADDRESS]" at bounding box center [705, 248] width 144 height 16
click at [1068, 359] on div "Manage my property" at bounding box center [1063, 352] width 358 height 54
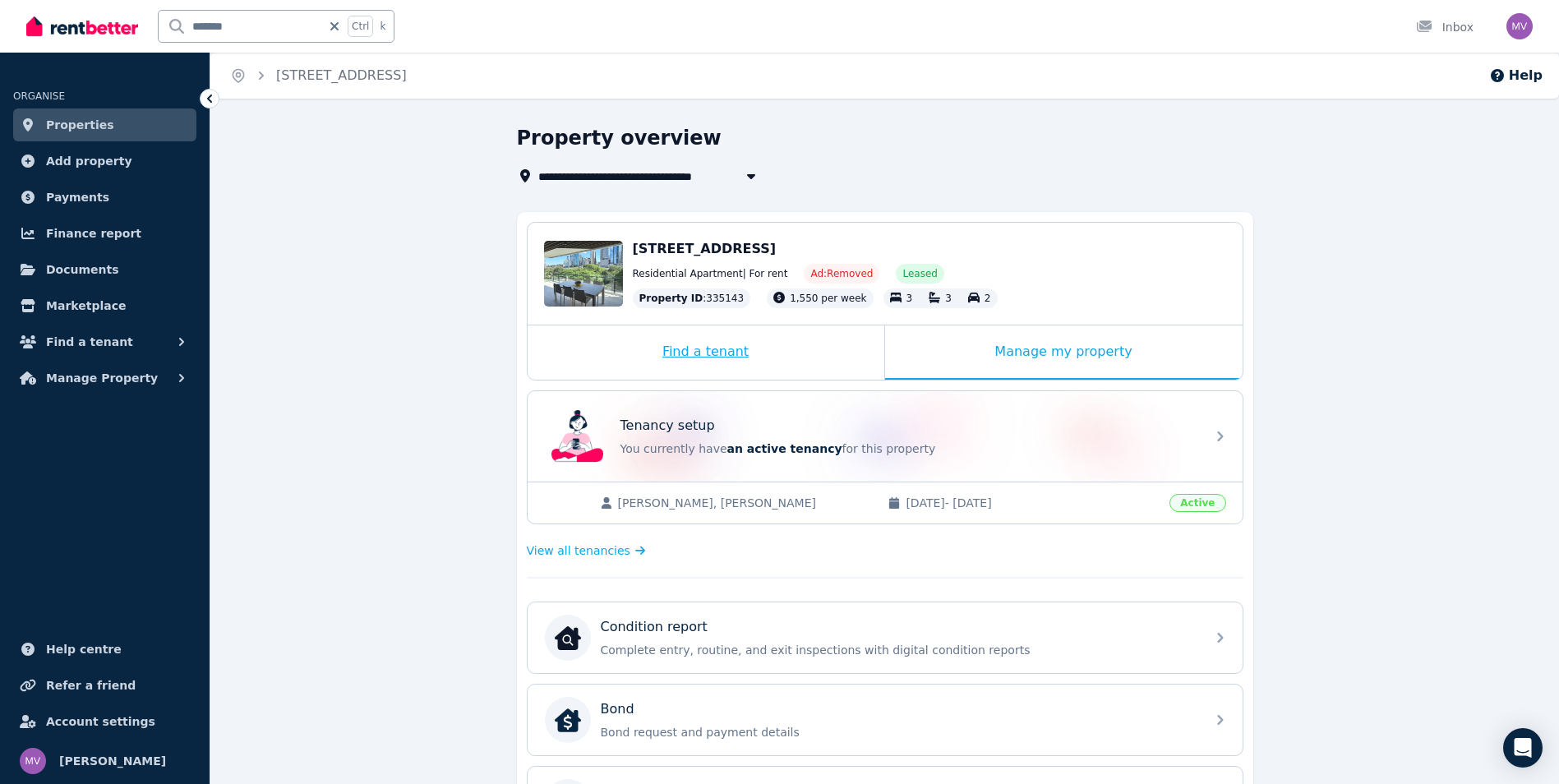
click at [723, 359] on div "Find a tenant" at bounding box center [706, 352] width 357 height 54
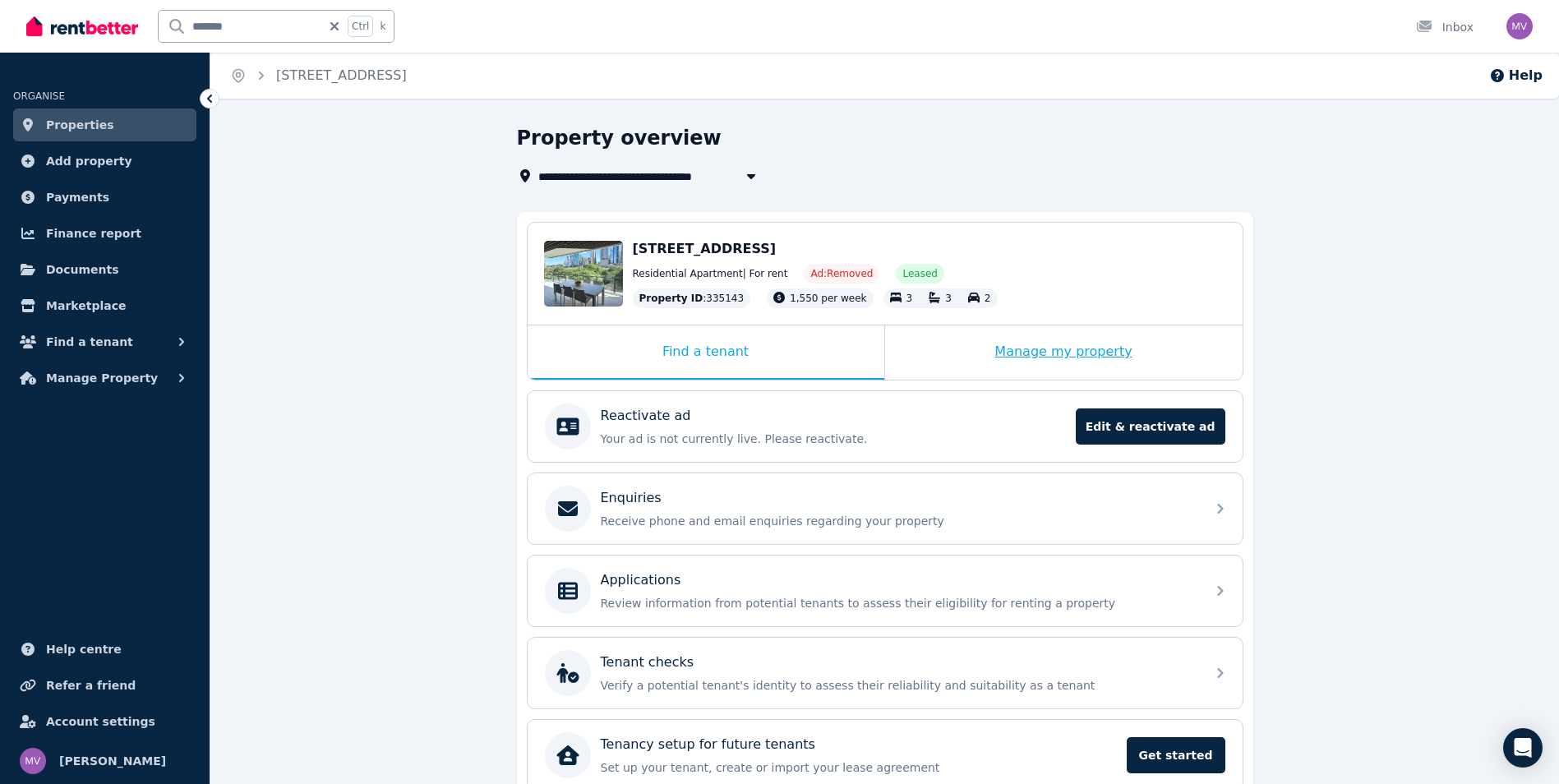
click at [1082, 347] on div "Manage my property" at bounding box center [1063, 352] width 358 height 54
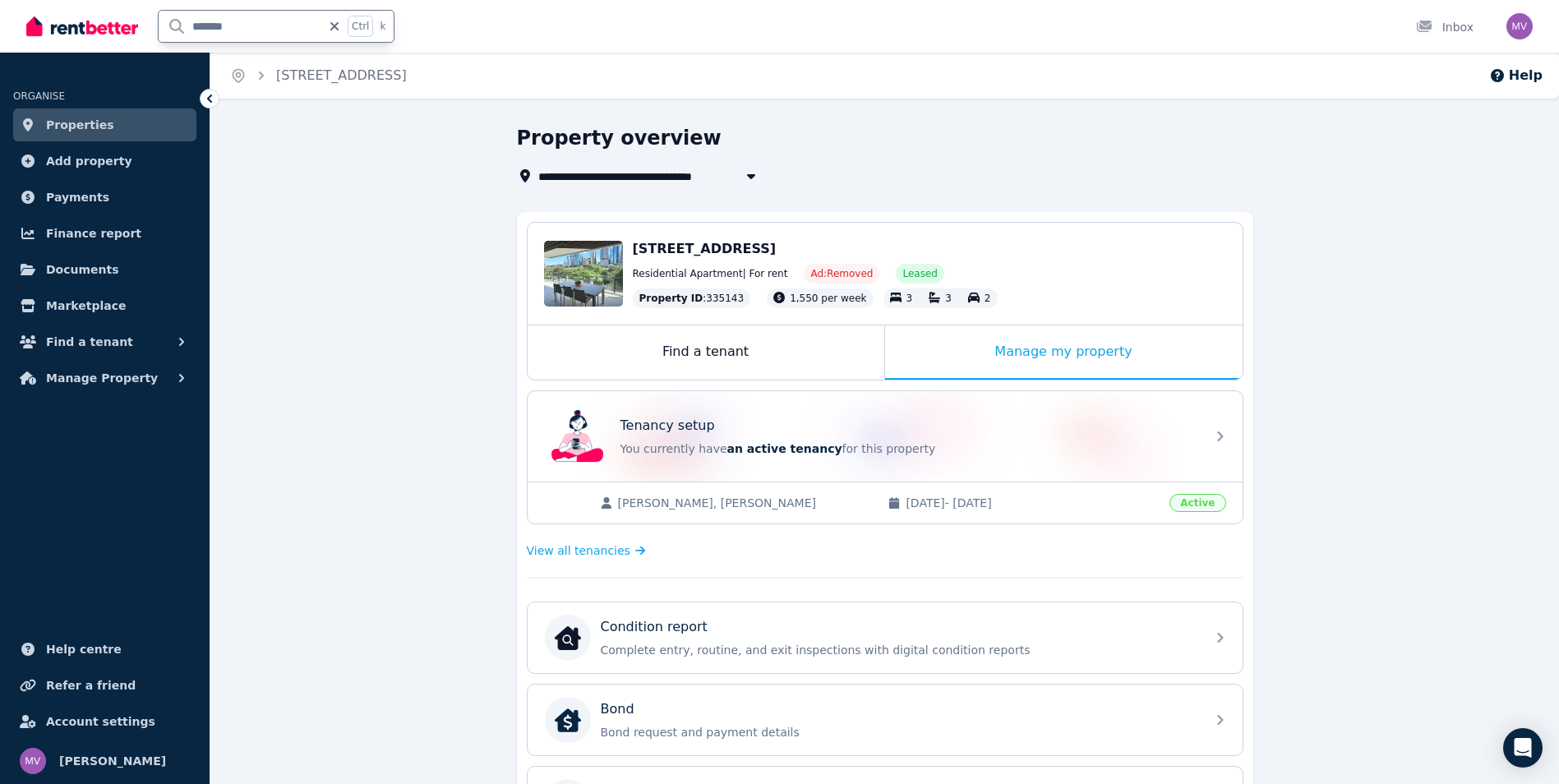
drag, startPoint x: 256, startPoint y: 22, endPoint x: 159, endPoint y: 2, distance: 99.0
click at [166, 18] on input "*******" at bounding box center [239, 27] width 163 height 32
type input "****"
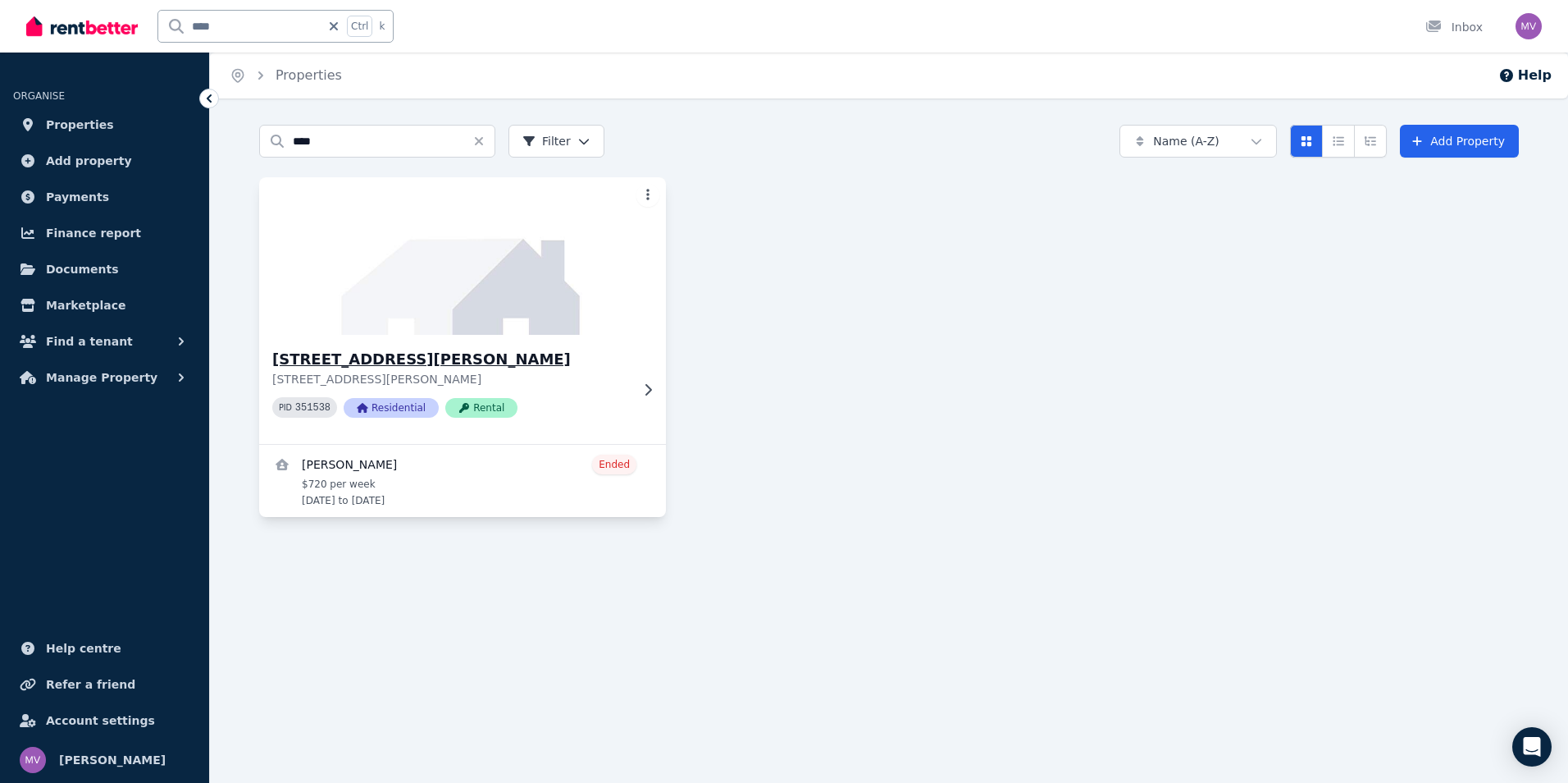
click at [397, 363] on h3 "[STREET_ADDRESS][PERSON_NAME]" at bounding box center [451, 359] width 358 height 23
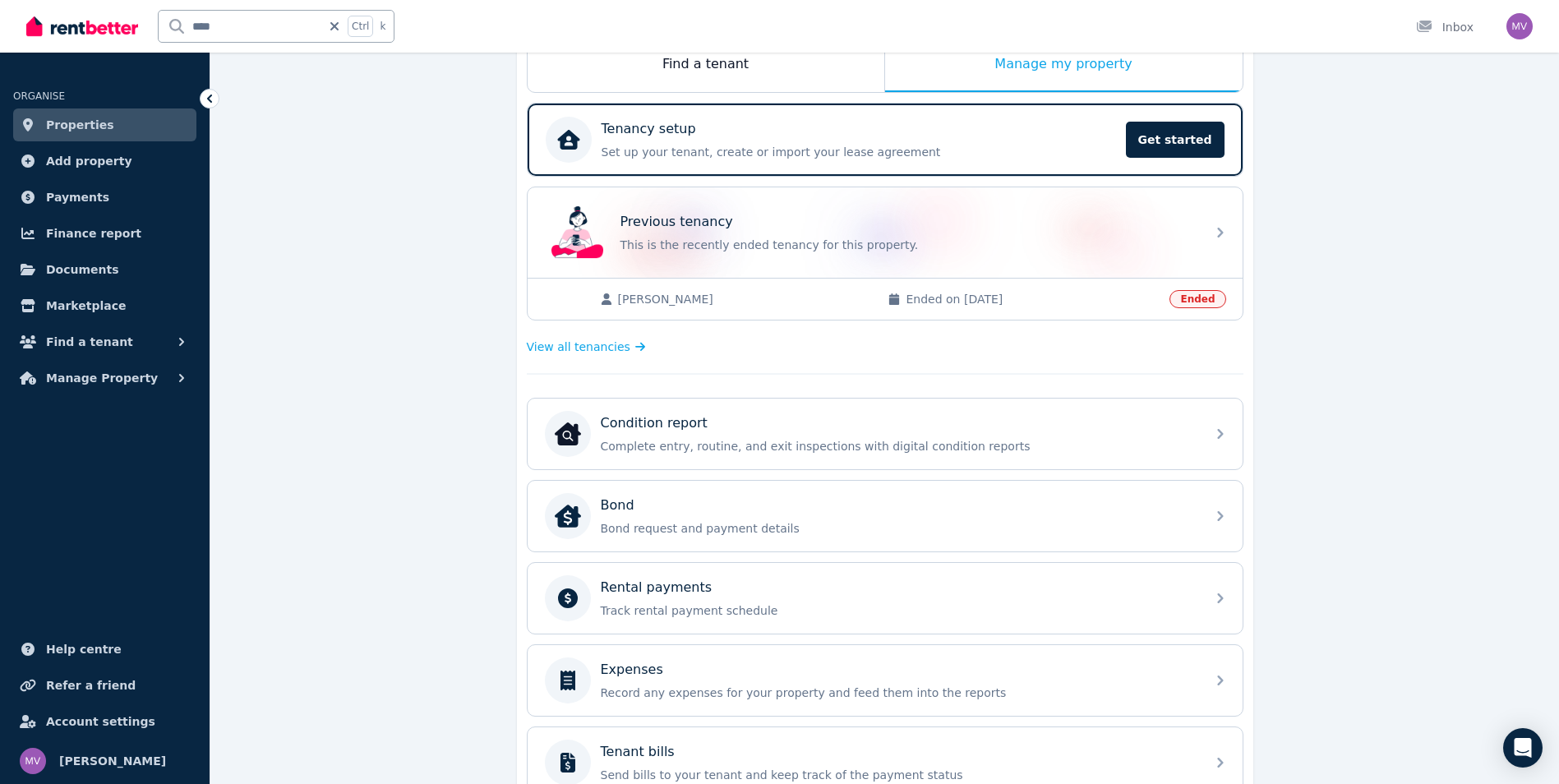
scroll to position [320, 0]
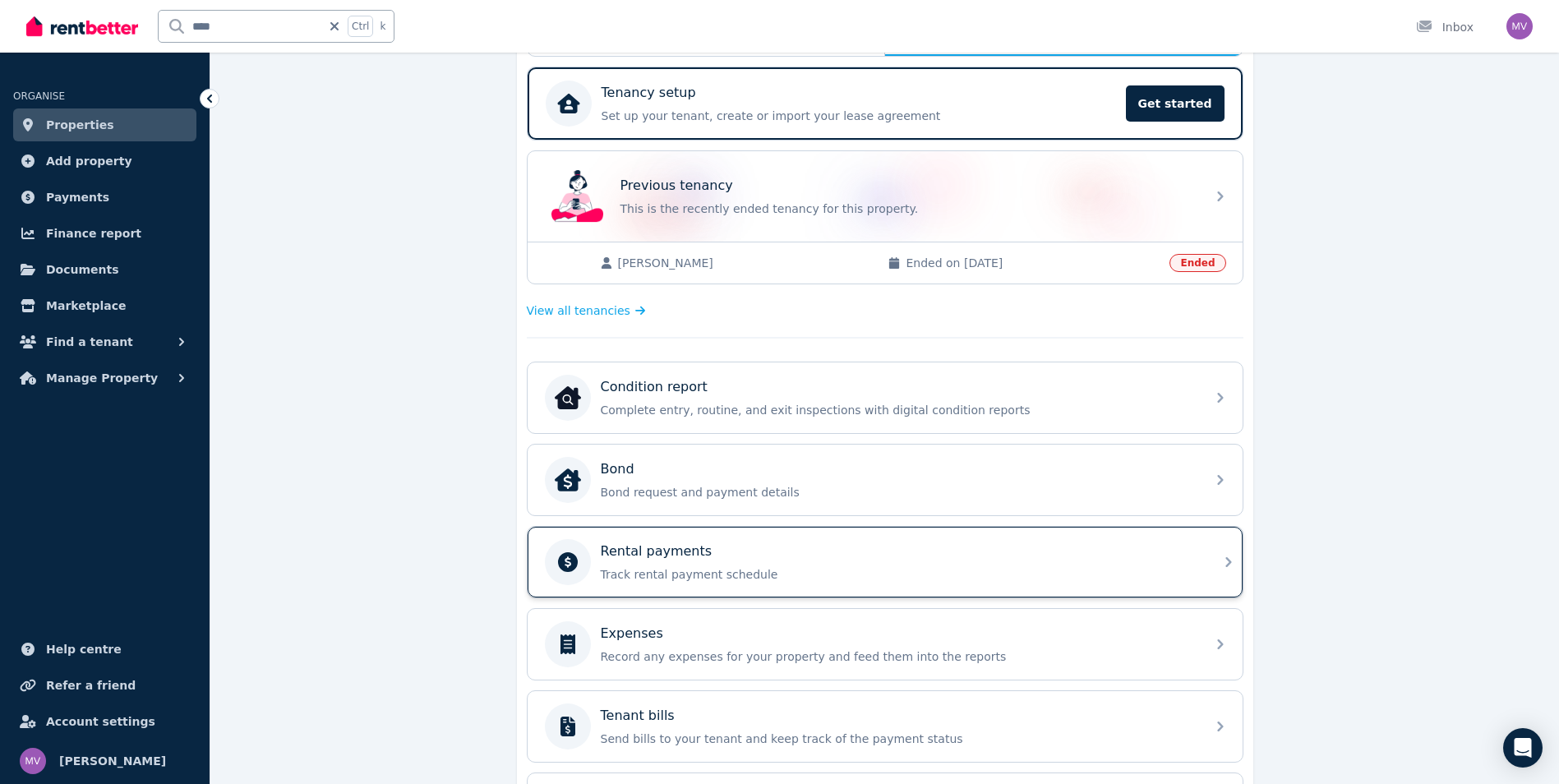
click at [713, 578] on p "Track rental payment schedule" at bounding box center [899, 574] width 595 height 17
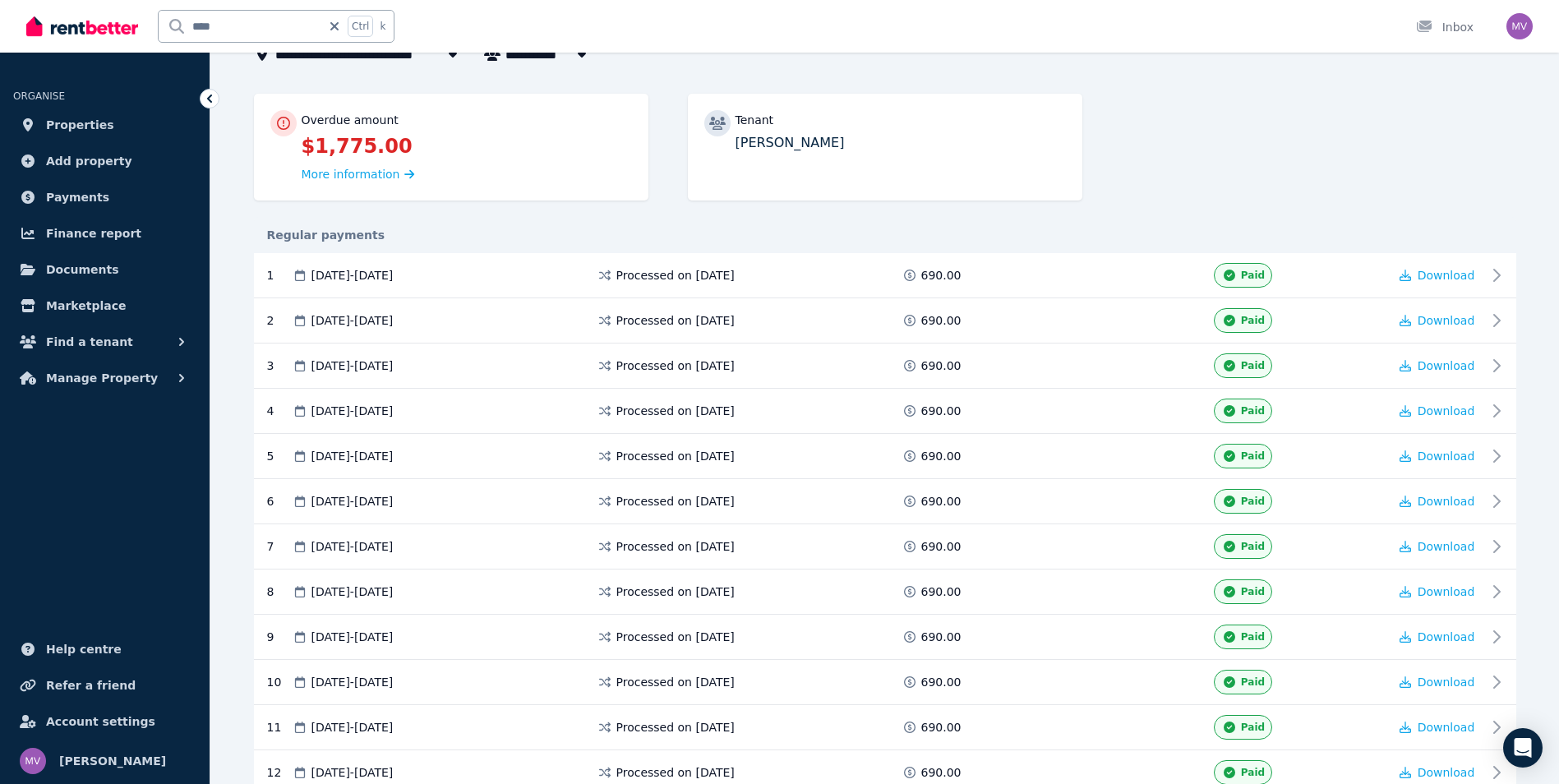
scroll to position [116, 0]
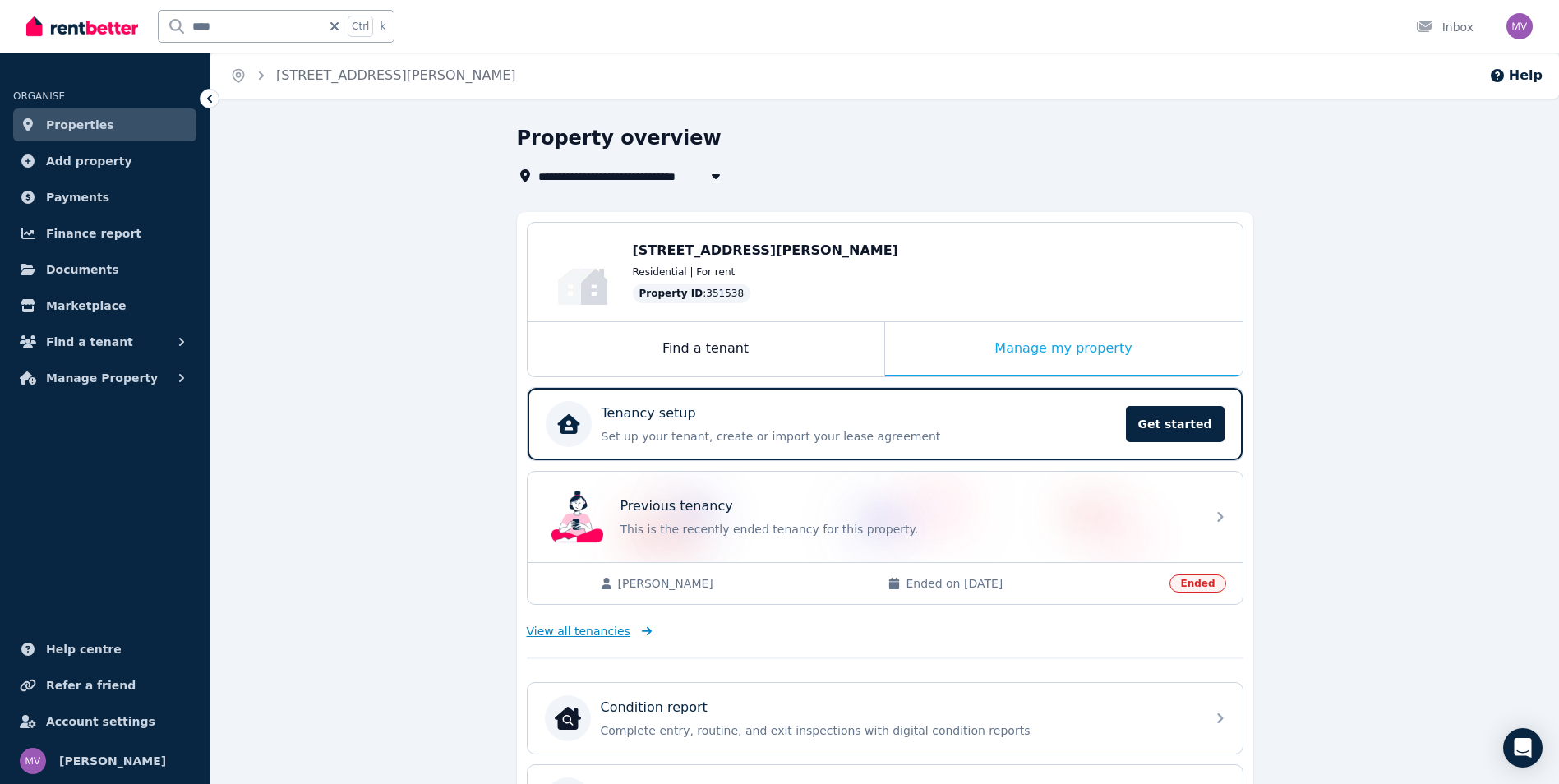
click at [585, 636] on span "View all tenancies" at bounding box center [578, 630] width 103 height 17
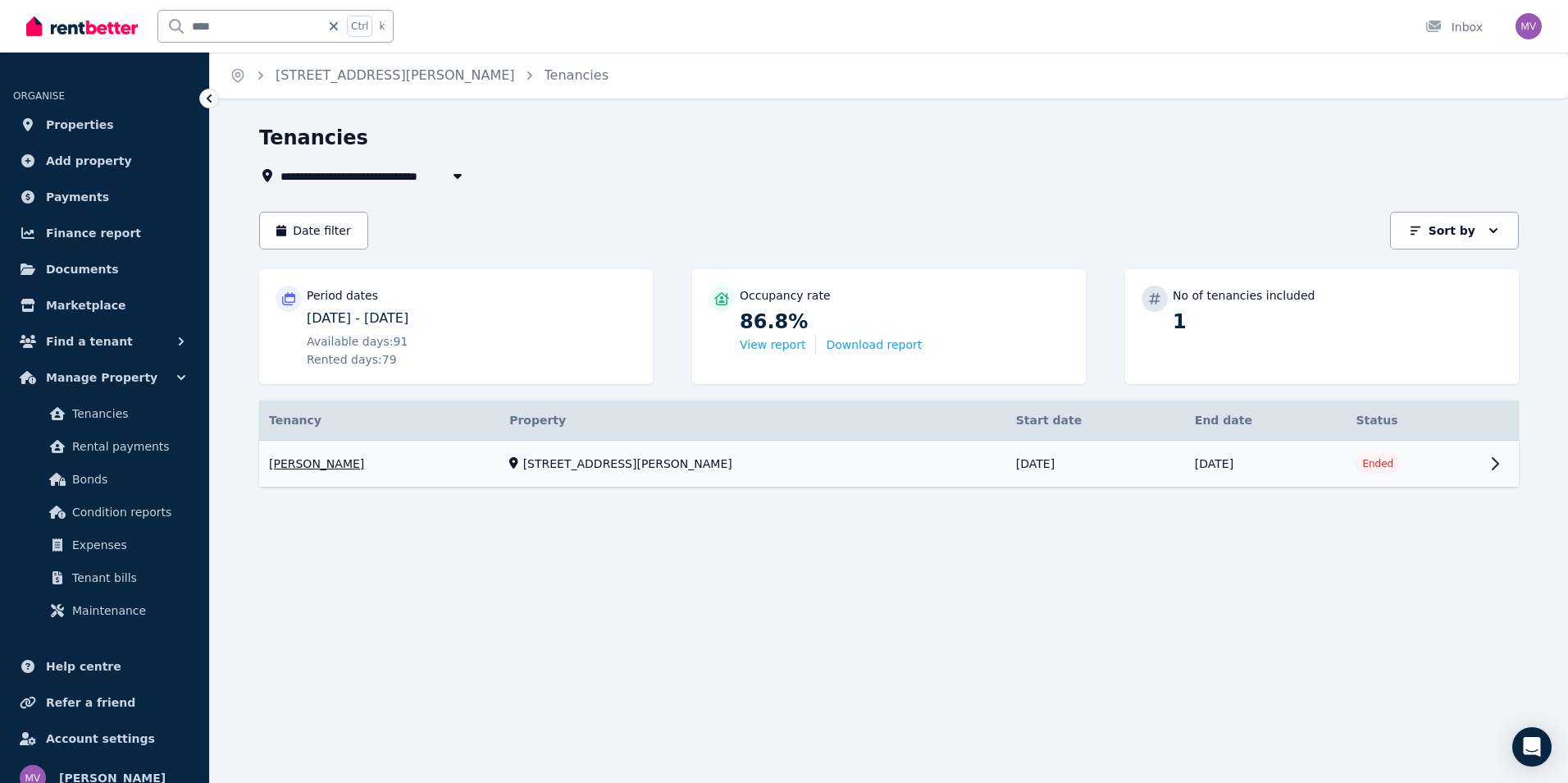
click at [307, 463] on link "View property details" at bounding box center [889, 464] width 1259 height 47
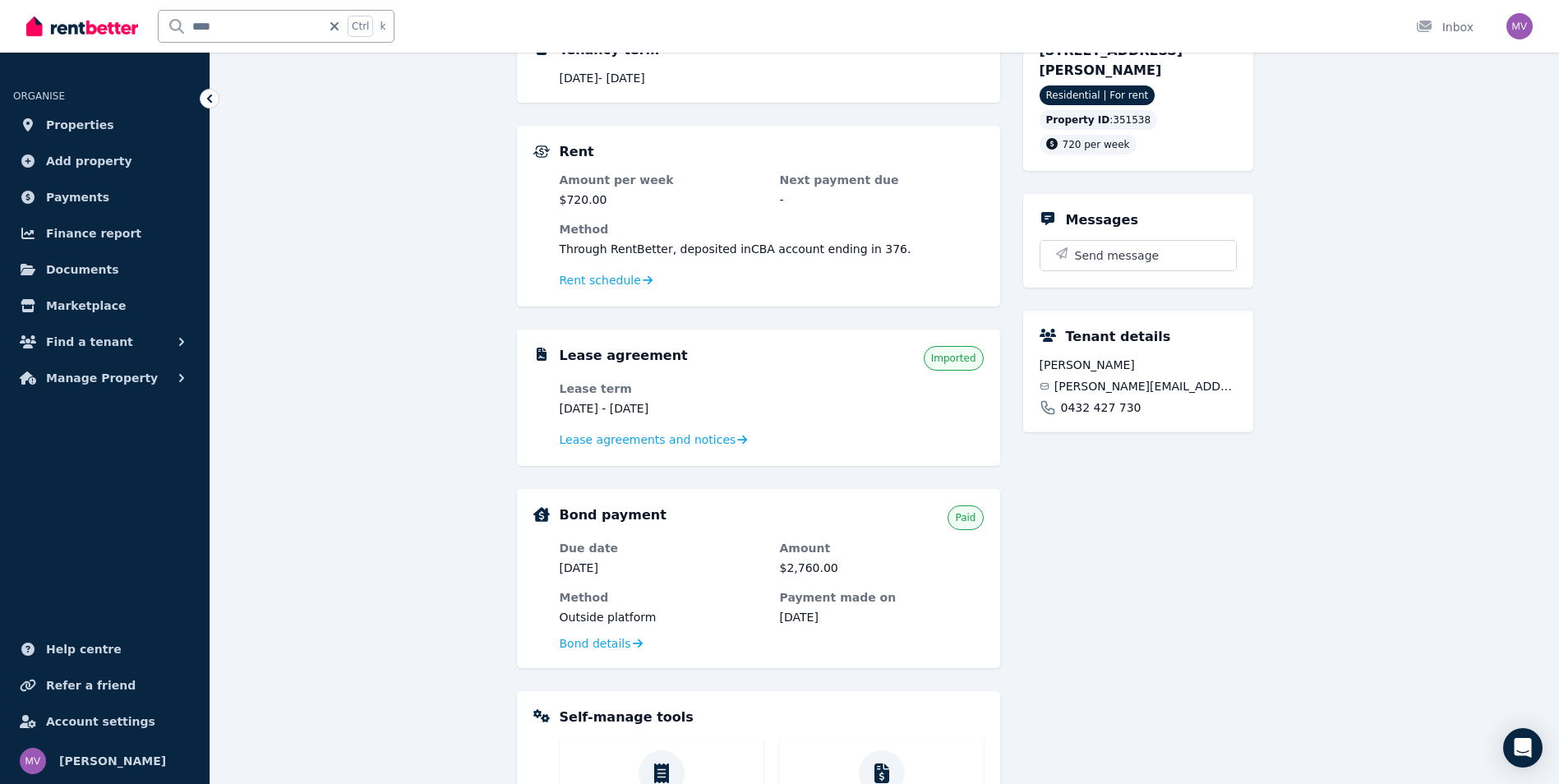
scroll to position [218, 0]
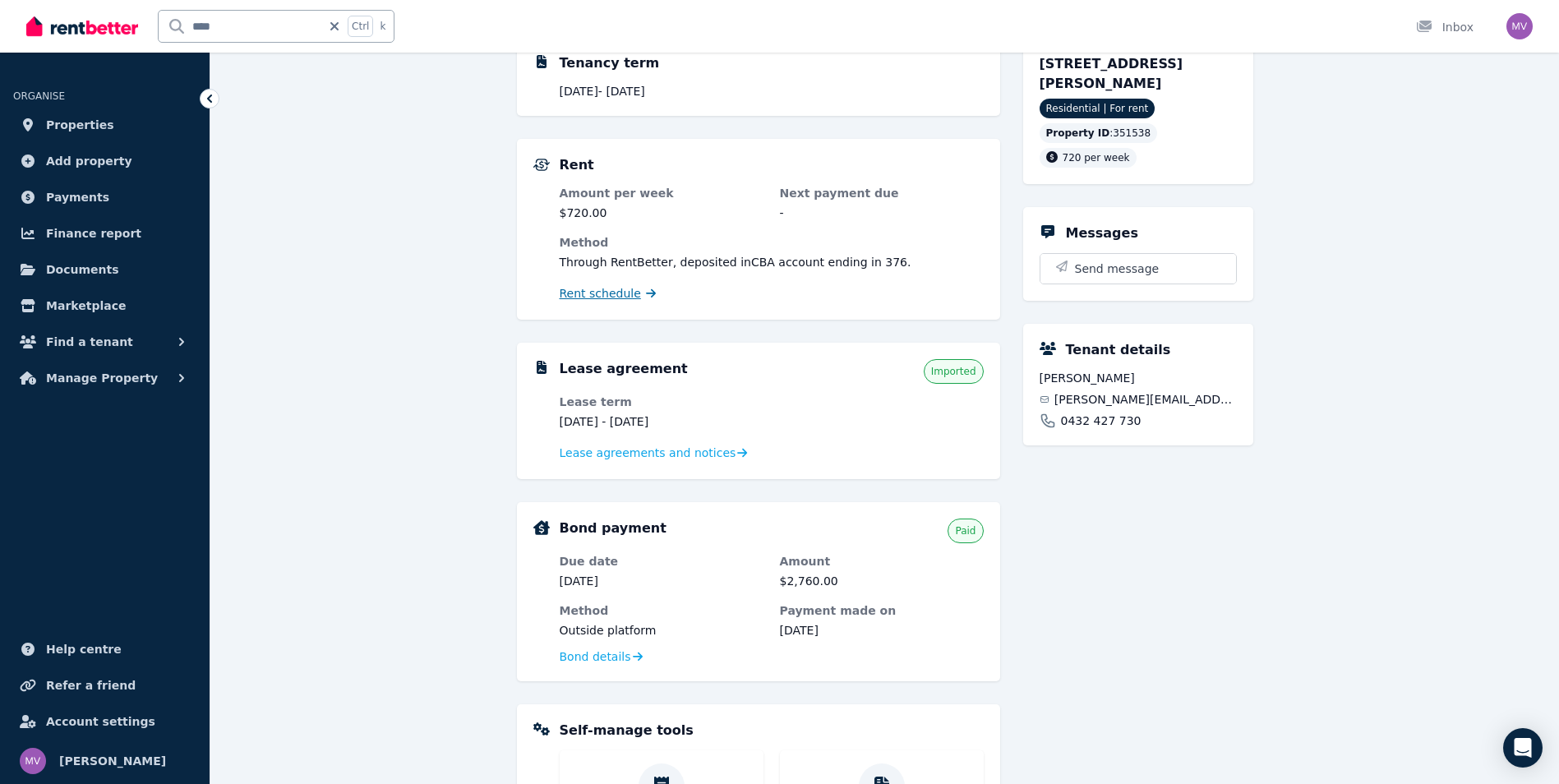
click at [619, 294] on span "Rent schedule" at bounding box center [600, 293] width 82 height 17
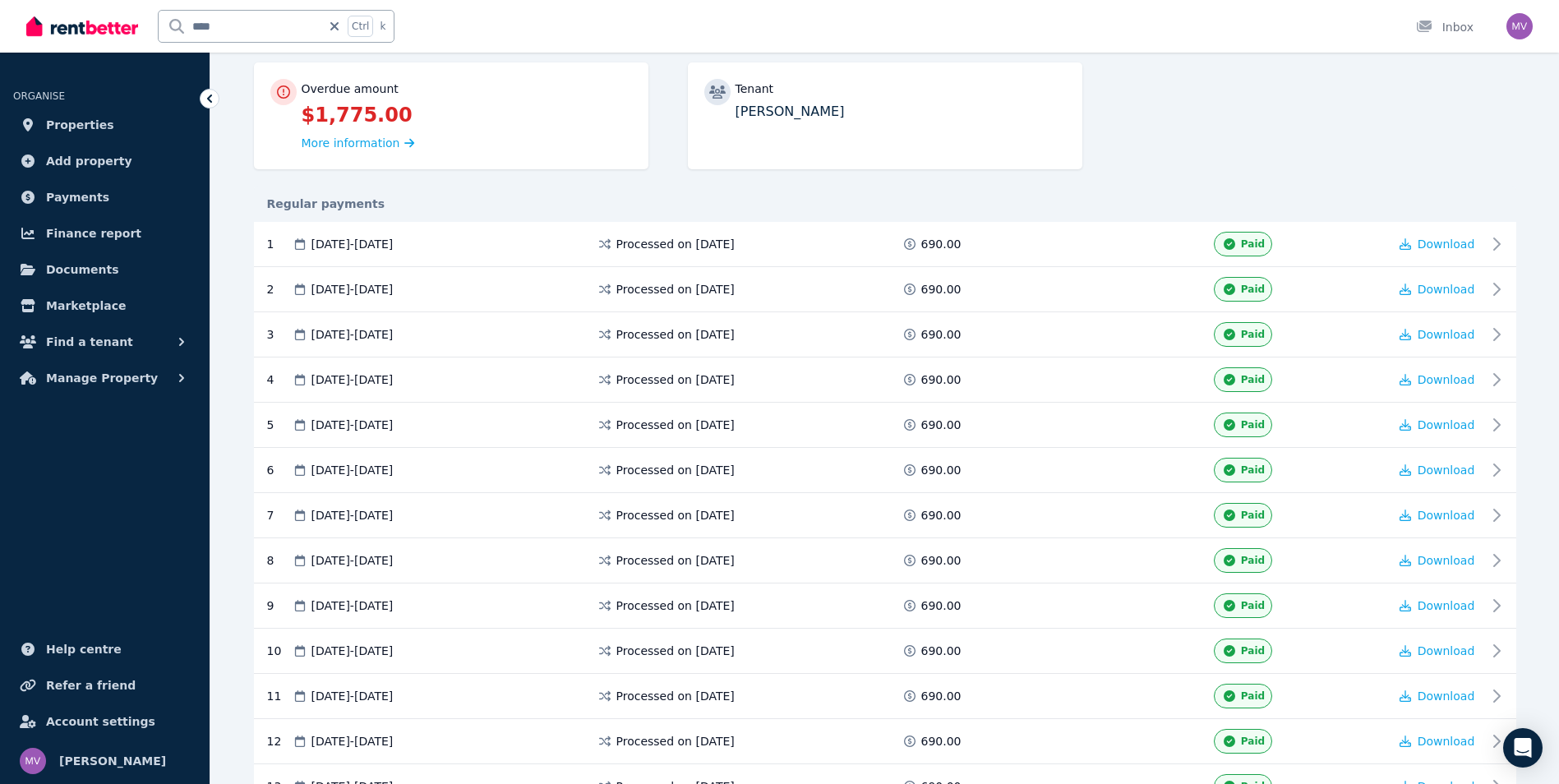
scroll to position [181, 0]
